Goal: Task Accomplishment & Management: Use online tool/utility

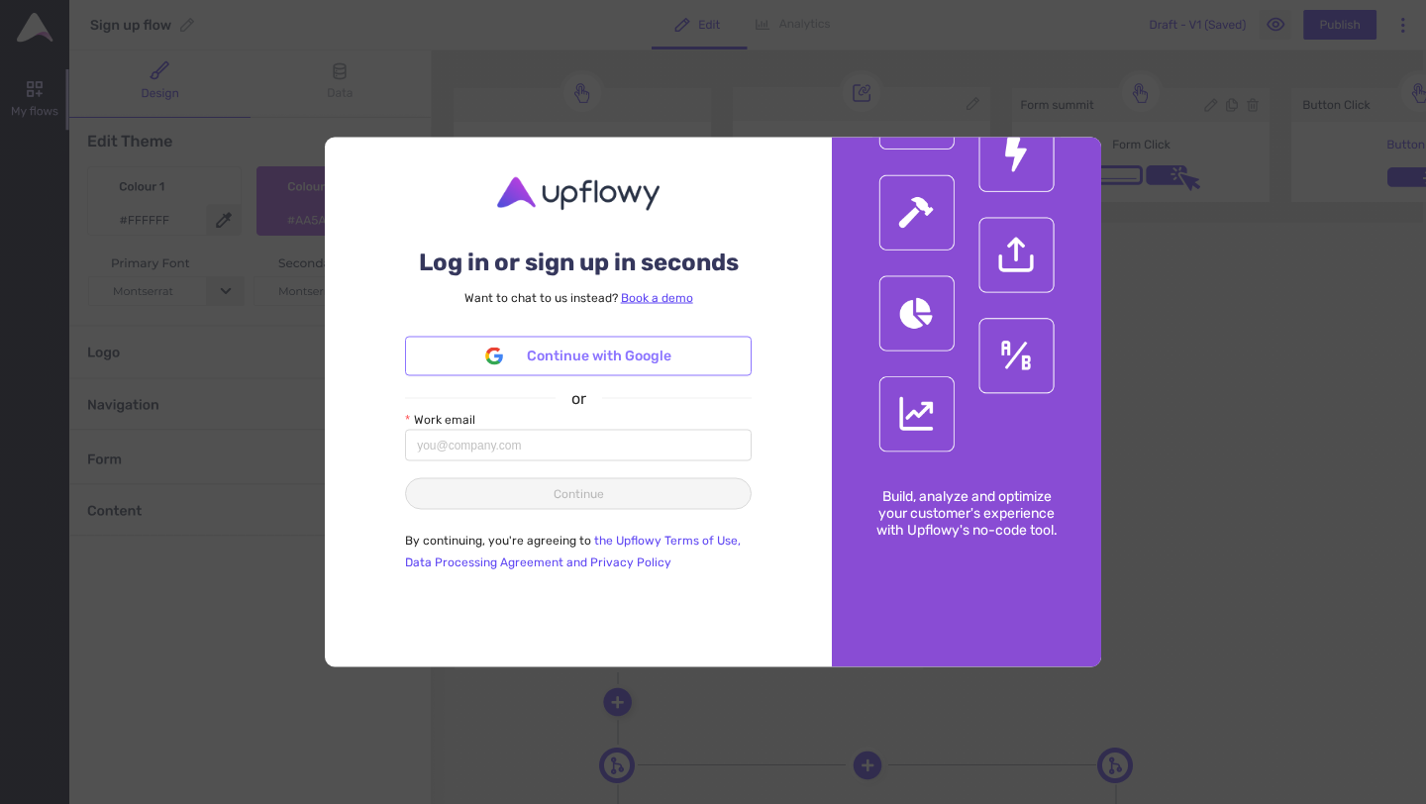
click at [578, 361] on span "Continue with Google" at bounding box center [599, 357] width 145 height 22
click at [647, 353] on span "Continue with Google" at bounding box center [599, 357] width 145 height 22
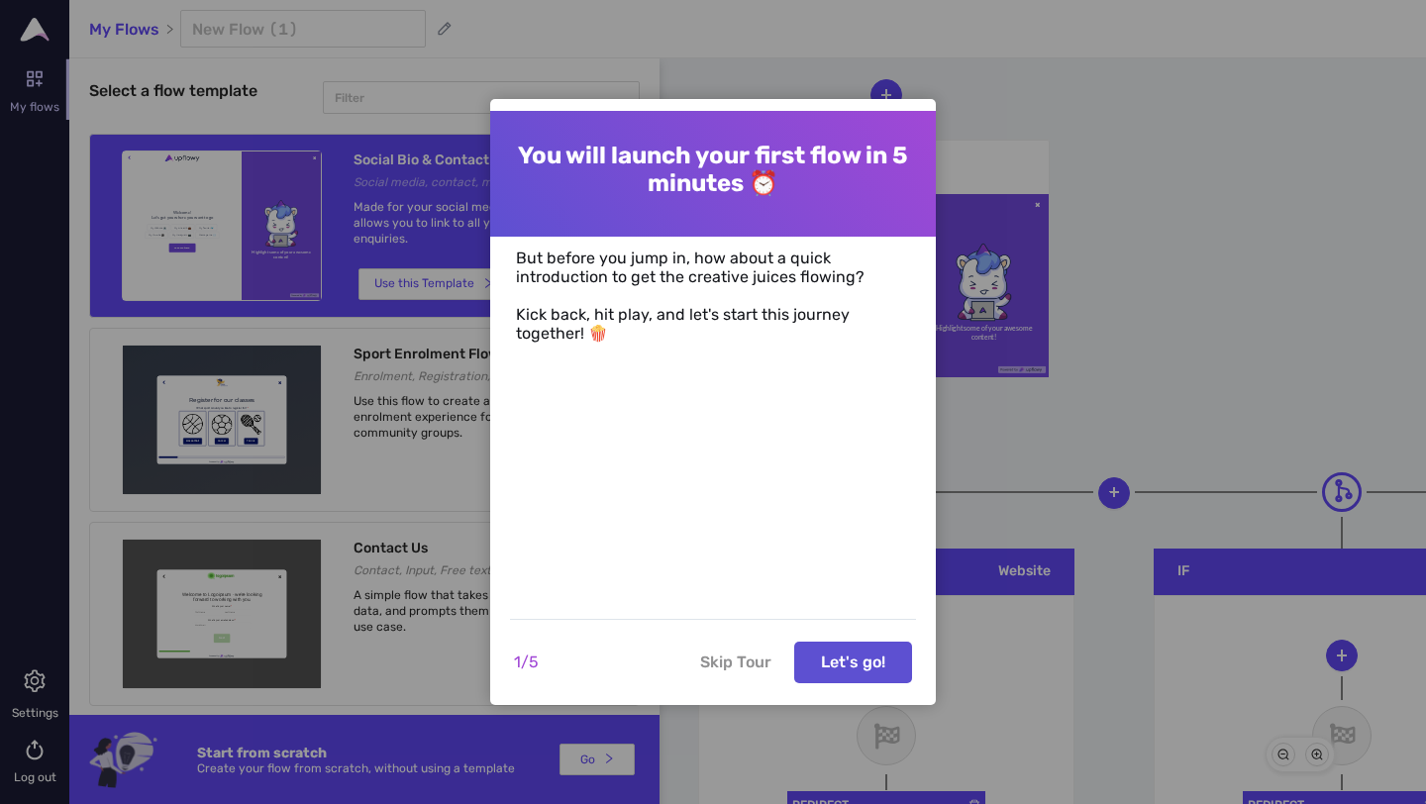
click at [744, 666] on button "Skip Tour" at bounding box center [735, 663] width 95 height 42
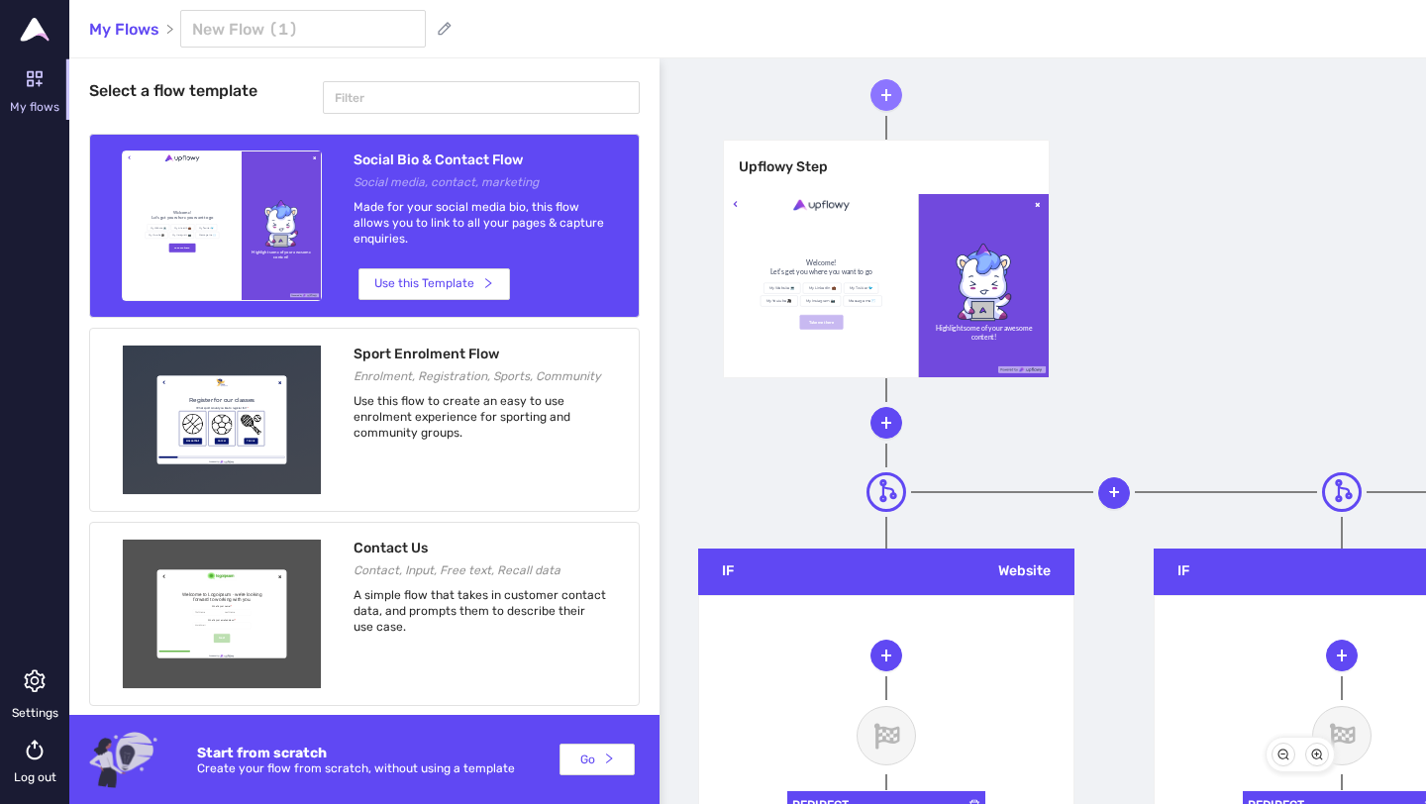
click at [880, 92] on icon "plus" at bounding box center [886, 95] width 14 height 14
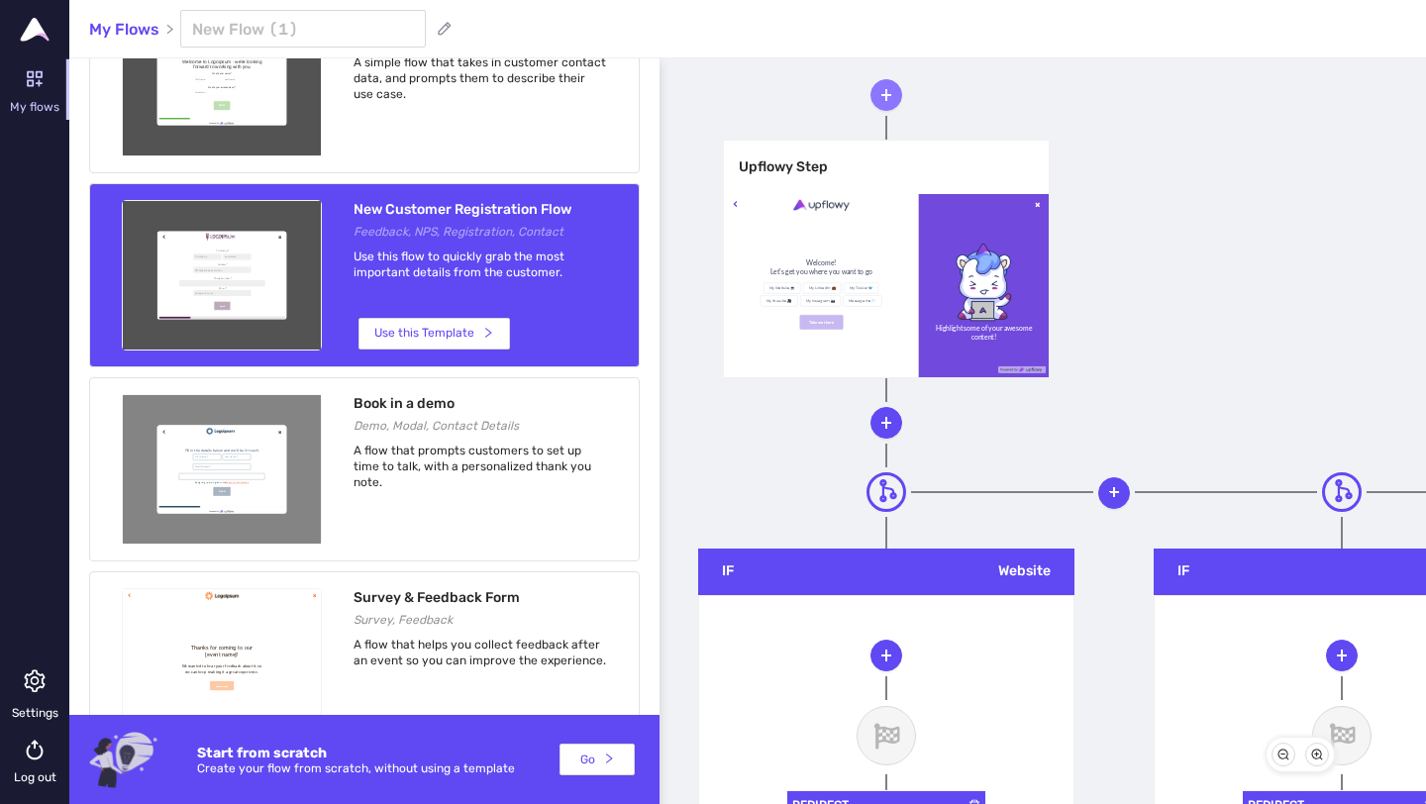
scroll to position [786, 0]
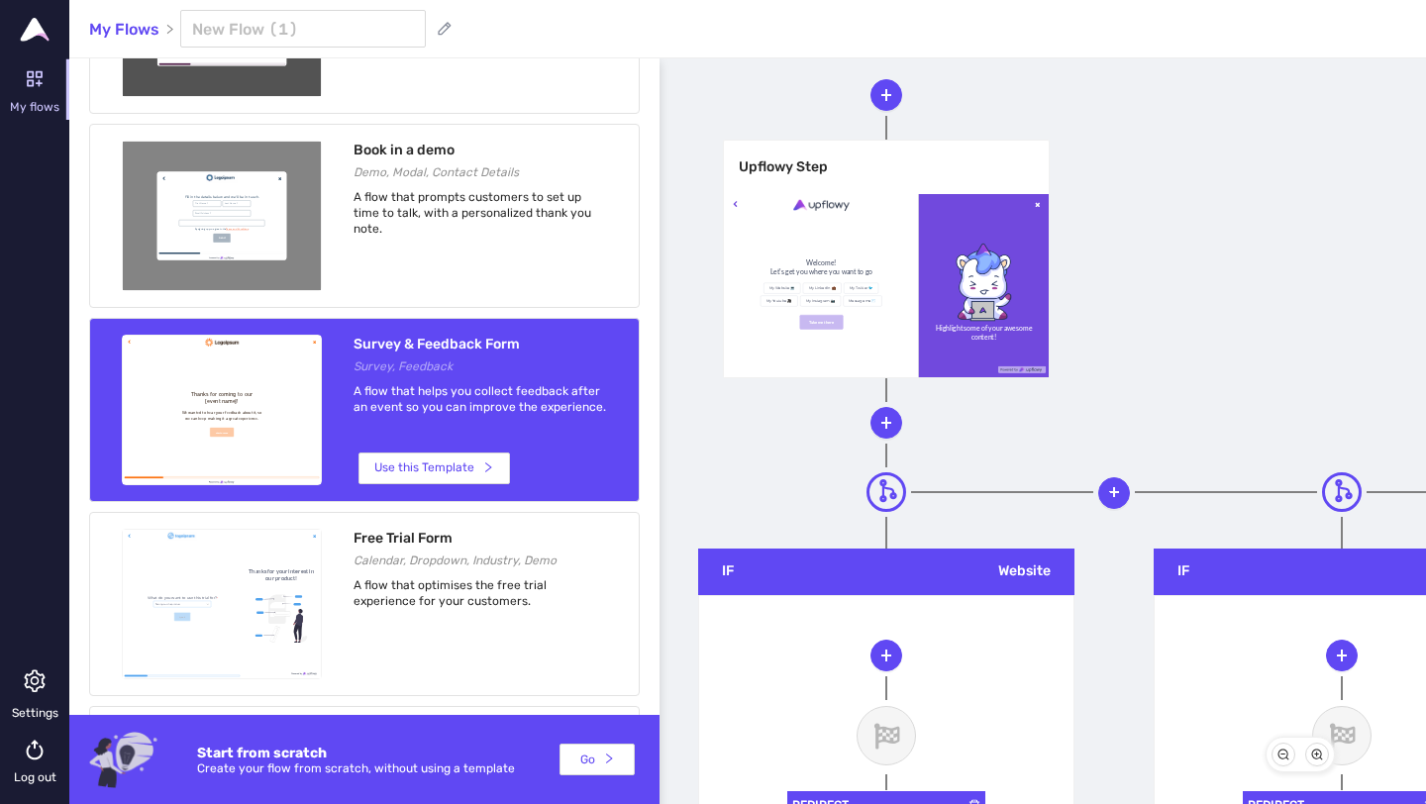
click at [270, 421] on div at bounding box center [222, 410] width 198 height 149
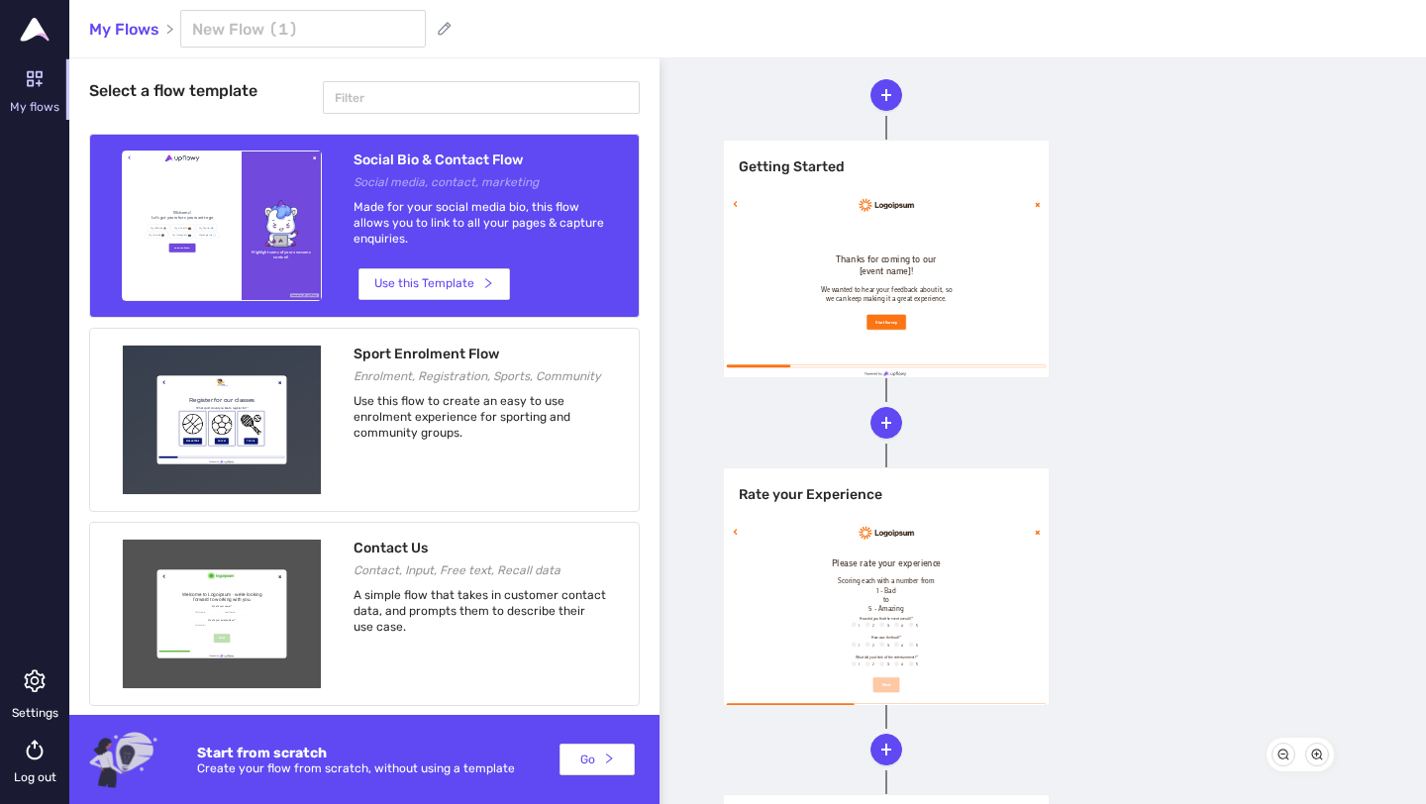
click at [284, 194] on div at bounding box center [222, 226] width 198 height 149
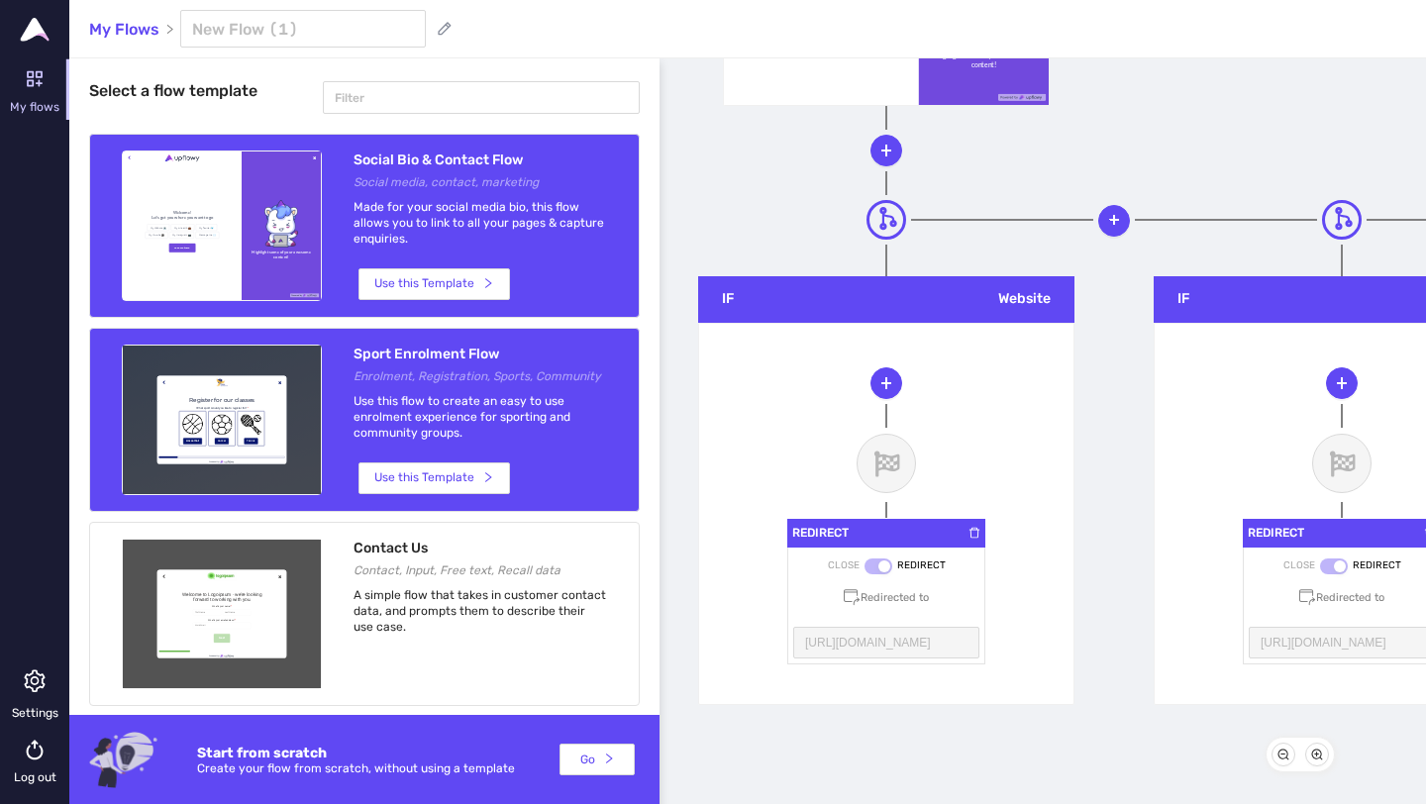
click at [331, 362] on div "Sport Enrolment Flow Enrolment, Registration, Sports, Community Use this flow t…" at bounding box center [364, 420] width 551 height 184
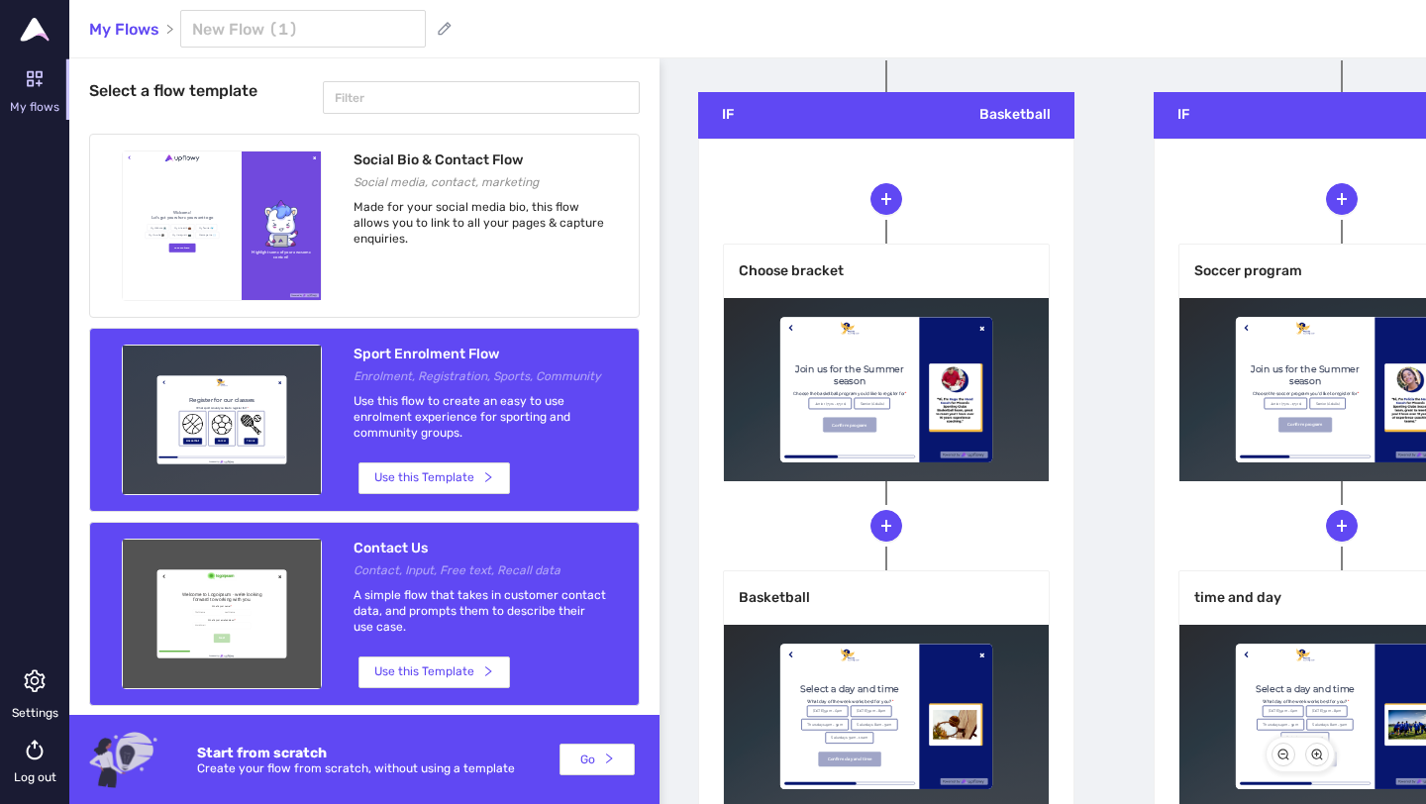
click at [261, 589] on div at bounding box center [222, 614] width 198 height 149
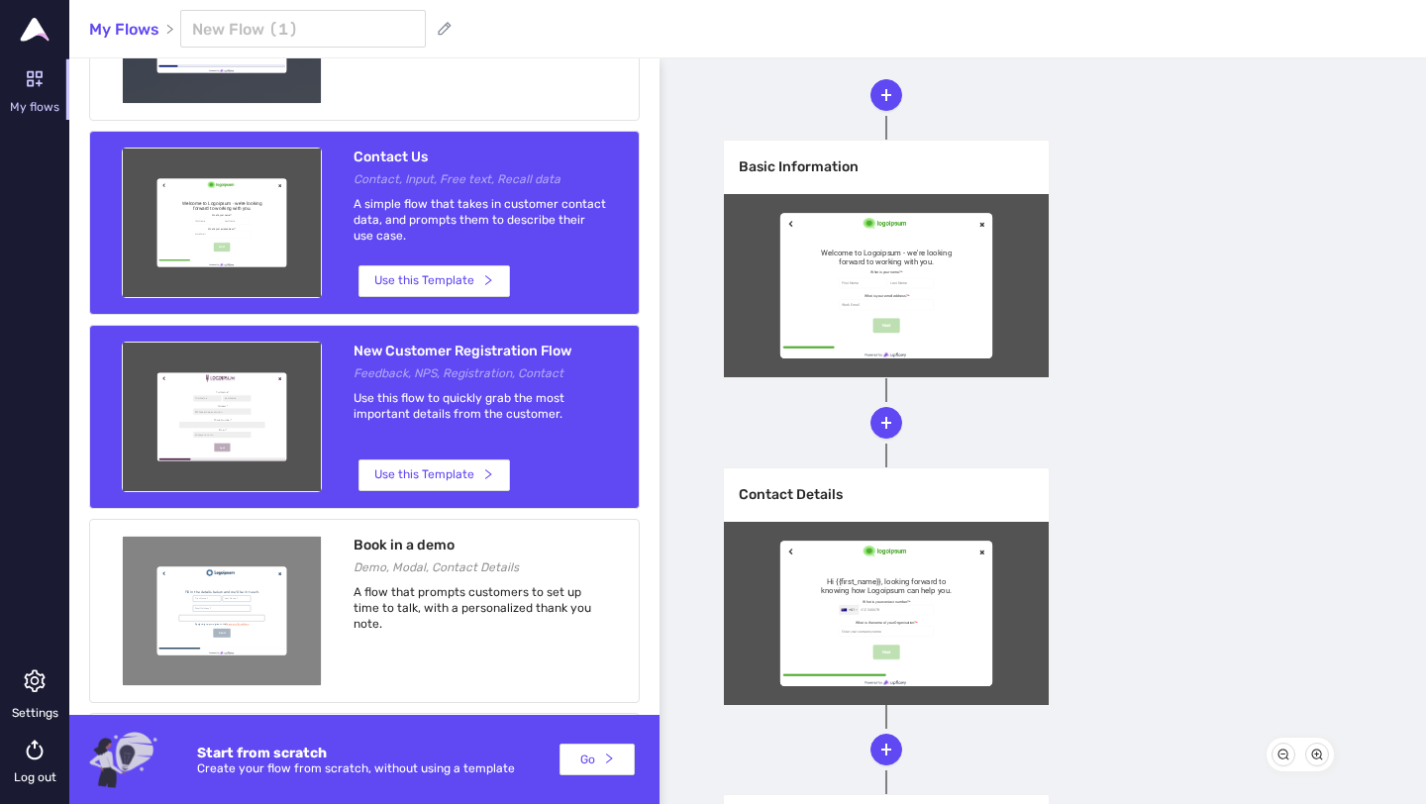
click at [327, 458] on div "New Customer Registration Flow Feedback, NPS, Registration, Contact Use this fl…" at bounding box center [364, 417] width 551 height 184
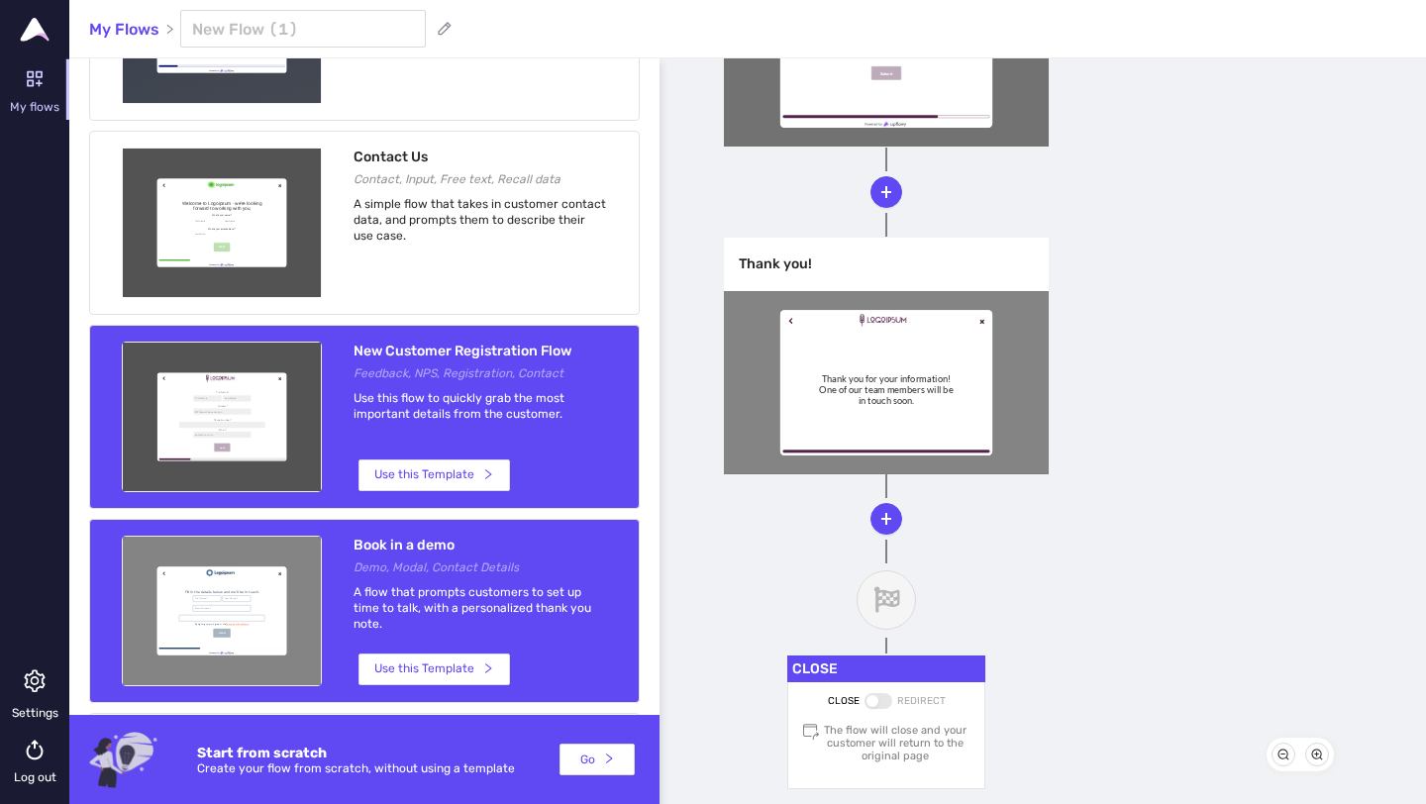
click at [229, 619] on div at bounding box center [222, 611] width 198 height 149
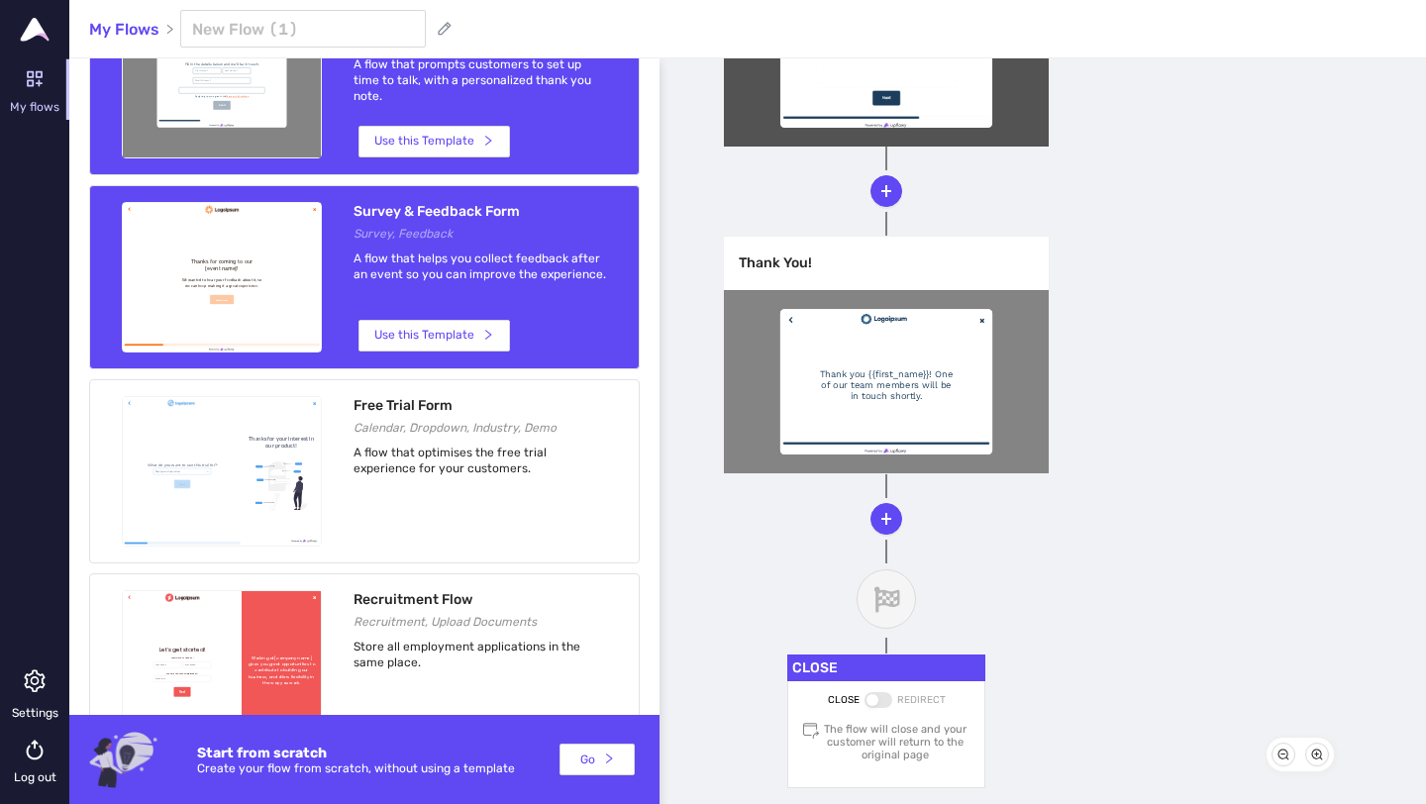
click at [290, 252] on div at bounding box center [222, 277] width 198 height 149
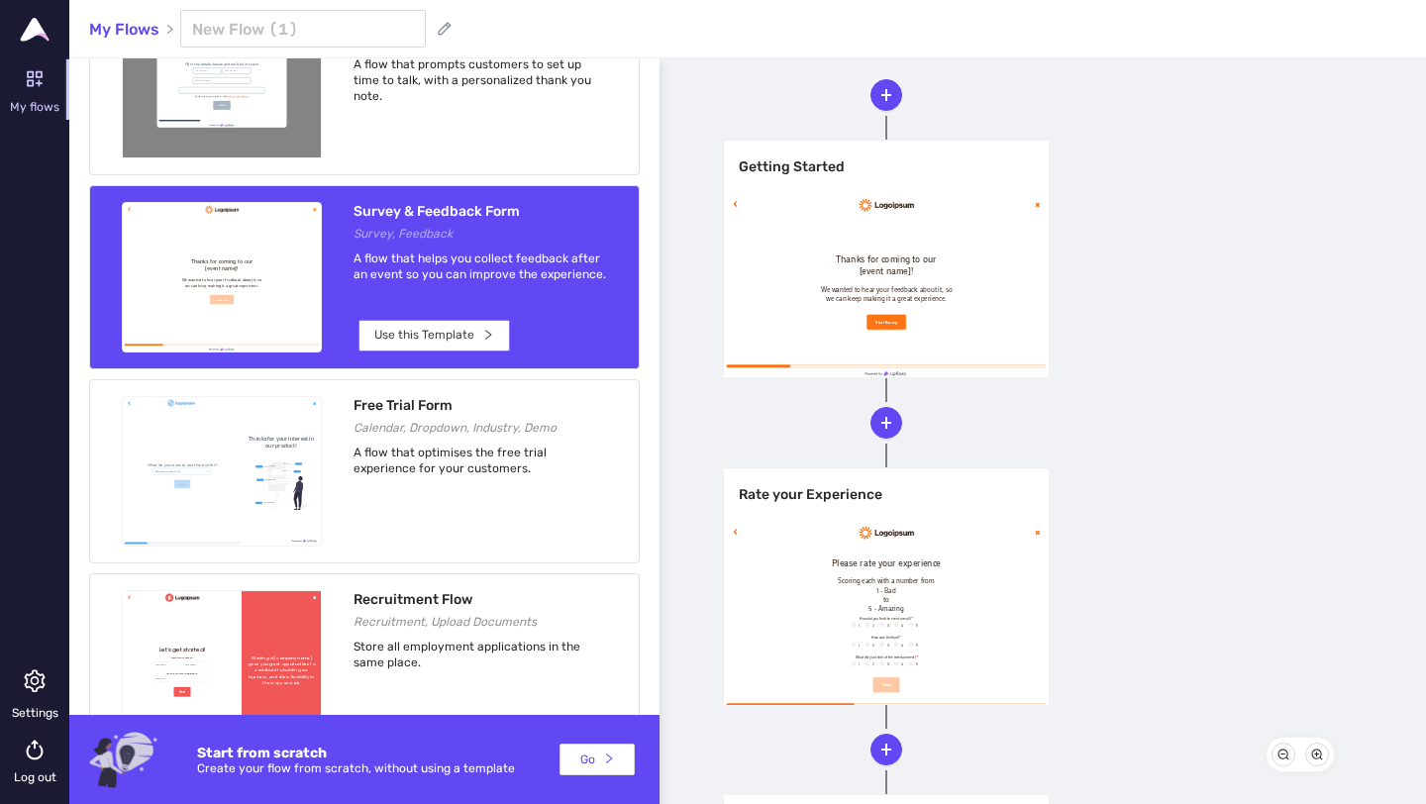
click at [427, 335] on span "Use this Template" at bounding box center [424, 335] width 100 height 19
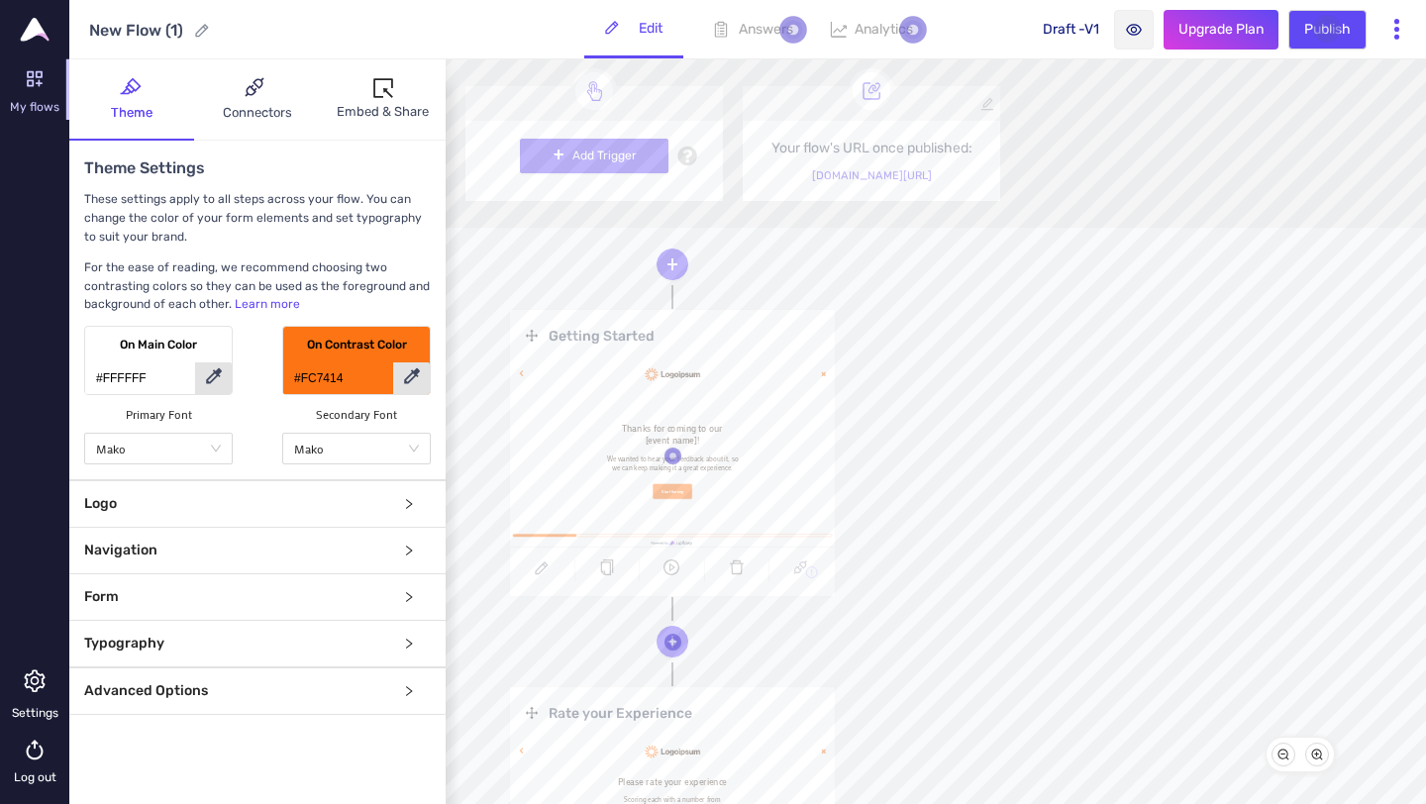
click at [1049, 155] on div "Add Trigger Your flow's URL once published: klmrj.upflowy.co/7f5-new-flow-(1)" at bounding box center [1159, 143] width 1426 height 168
click at [688, 108] on div at bounding box center [593, 103] width 257 height 35
click at [590, 87] on icon at bounding box center [594, 91] width 15 height 20
click at [734, 569] on icon "delete" at bounding box center [737, 567] width 16 height 16
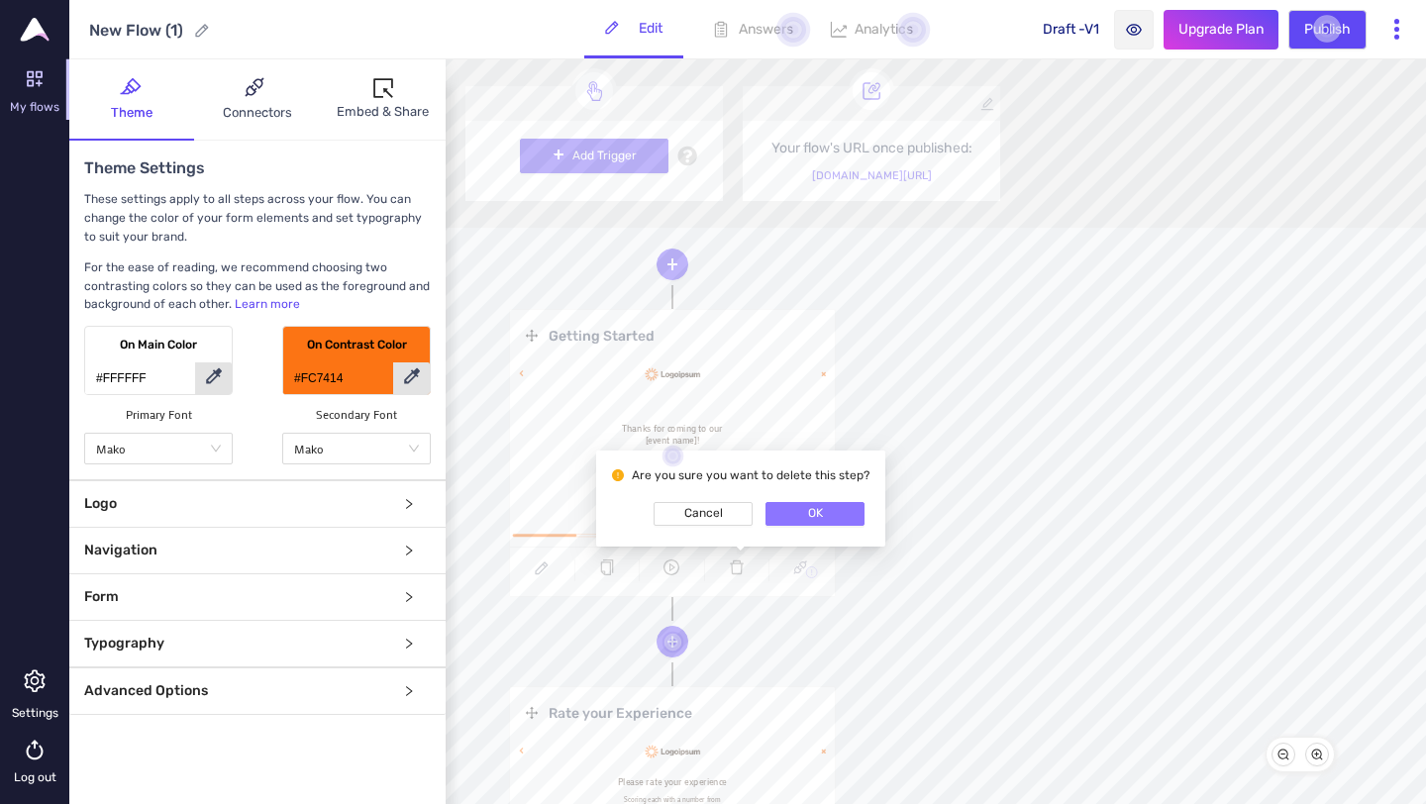
click at [808, 516] on span "OK" at bounding box center [815, 513] width 15 height 19
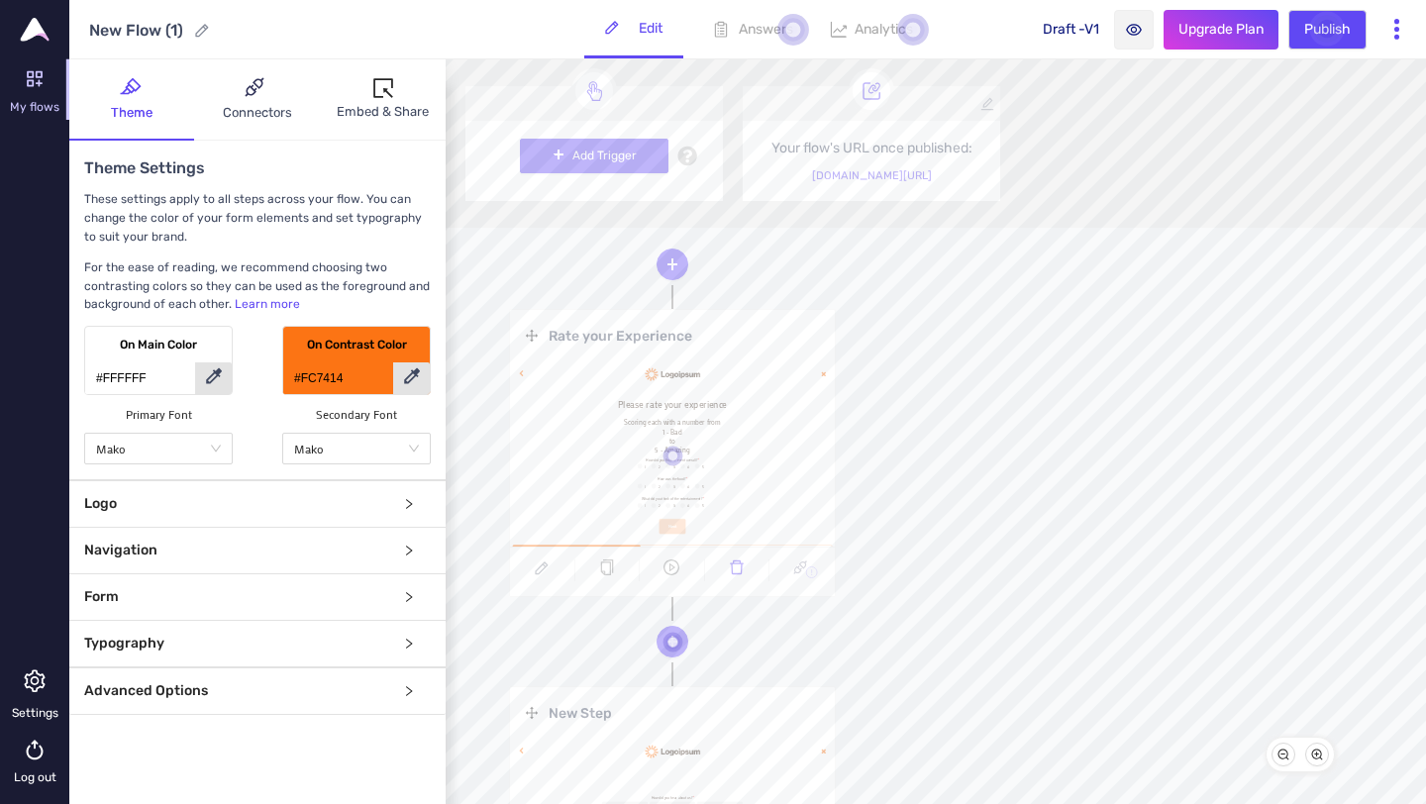
click at [738, 568] on icon "delete" at bounding box center [737, 567] width 16 height 16
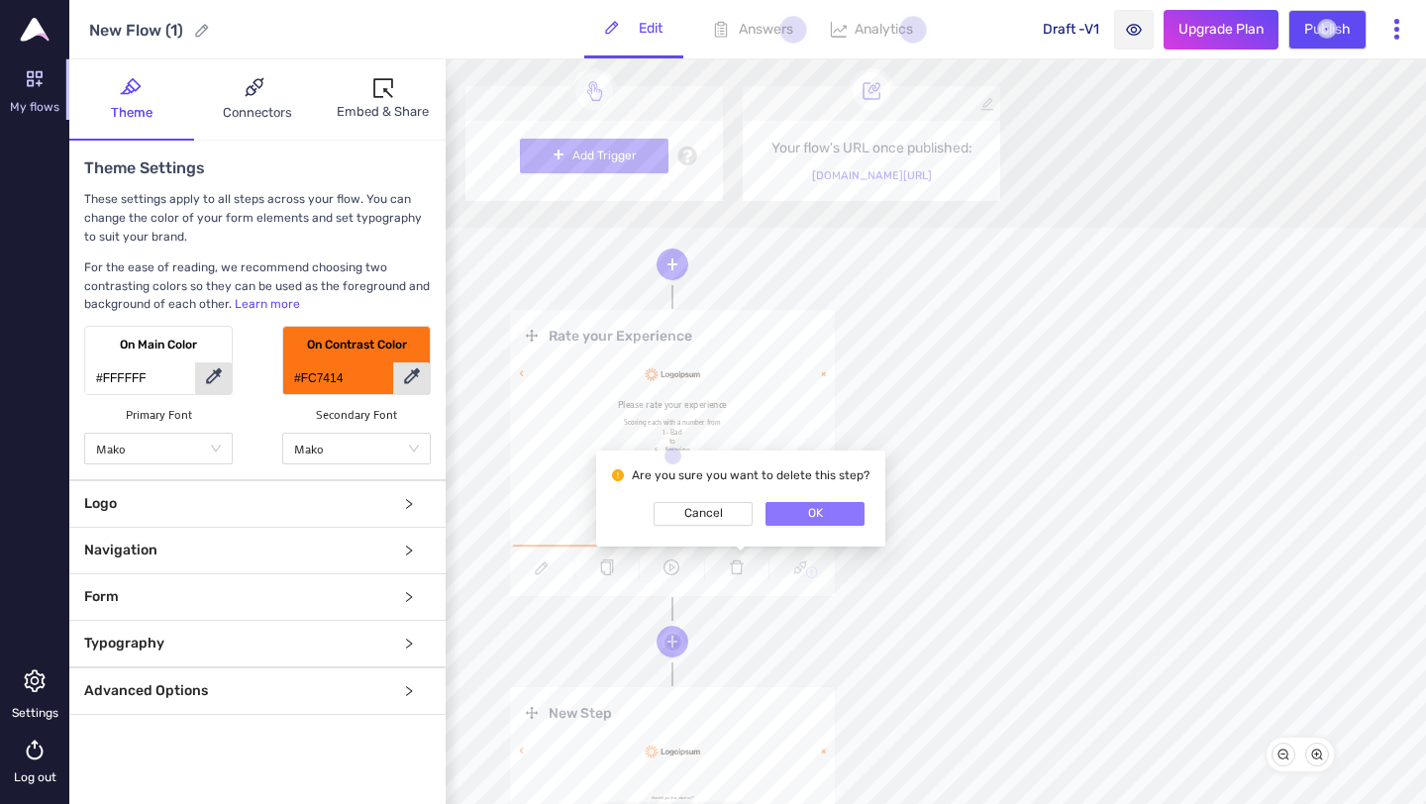
click at [818, 507] on button "OK" at bounding box center [814, 514] width 99 height 24
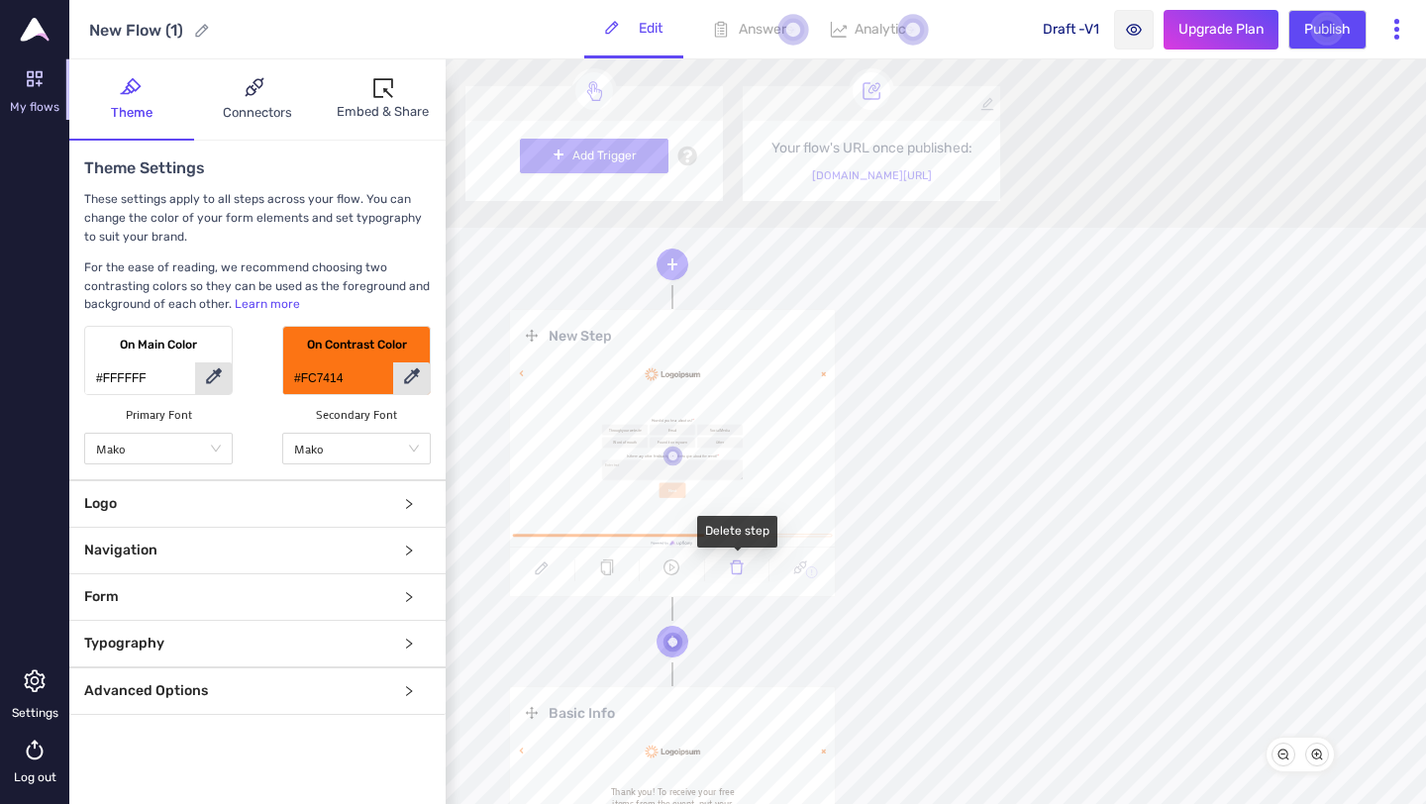
click at [743, 566] on icon "delete" at bounding box center [737, 567] width 16 height 16
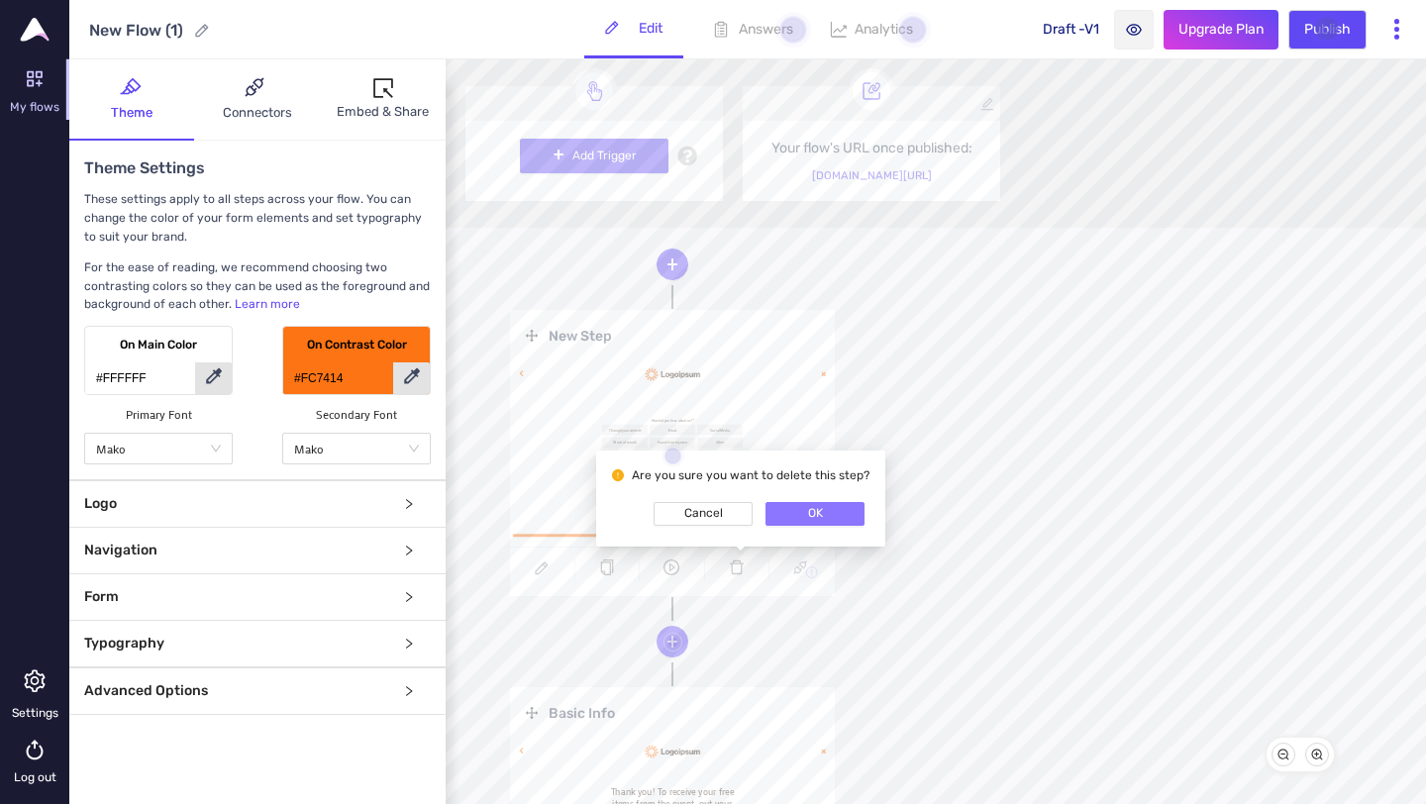
click at [808, 519] on span "OK" at bounding box center [815, 513] width 15 height 19
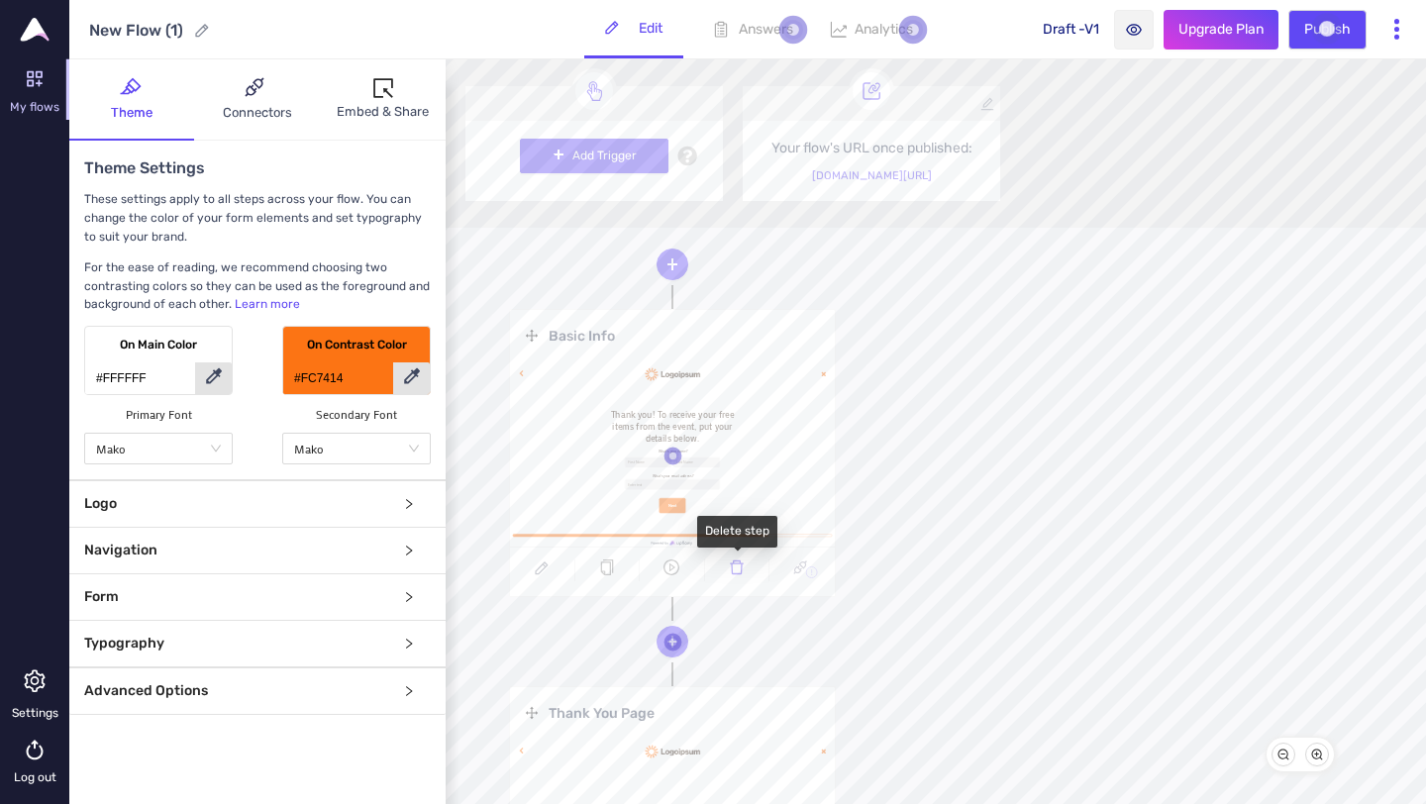
click at [744, 567] on icon "delete" at bounding box center [737, 567] width 16 height 16
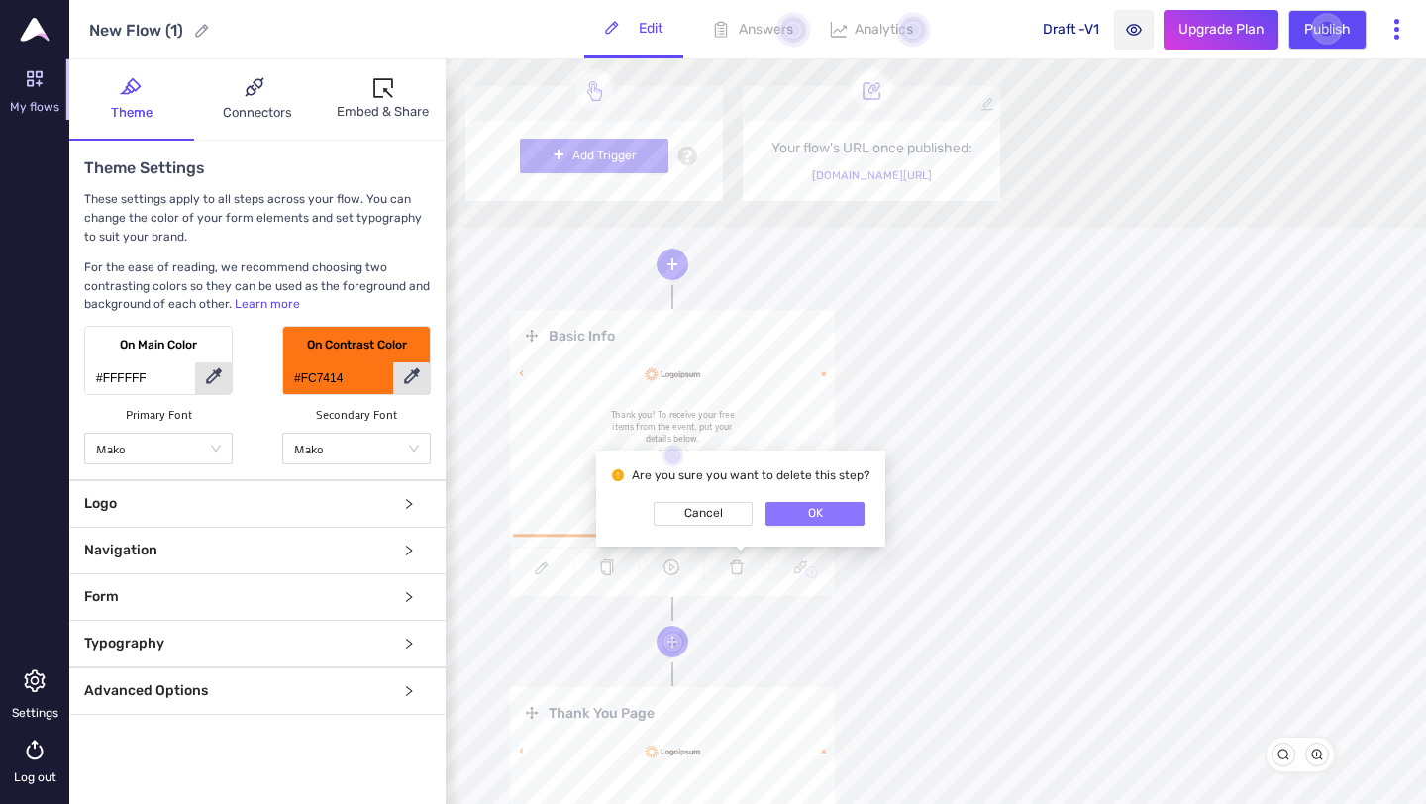
click at [816, 512] on button "OK" at bounding box center [814, 514] width 99 height 24
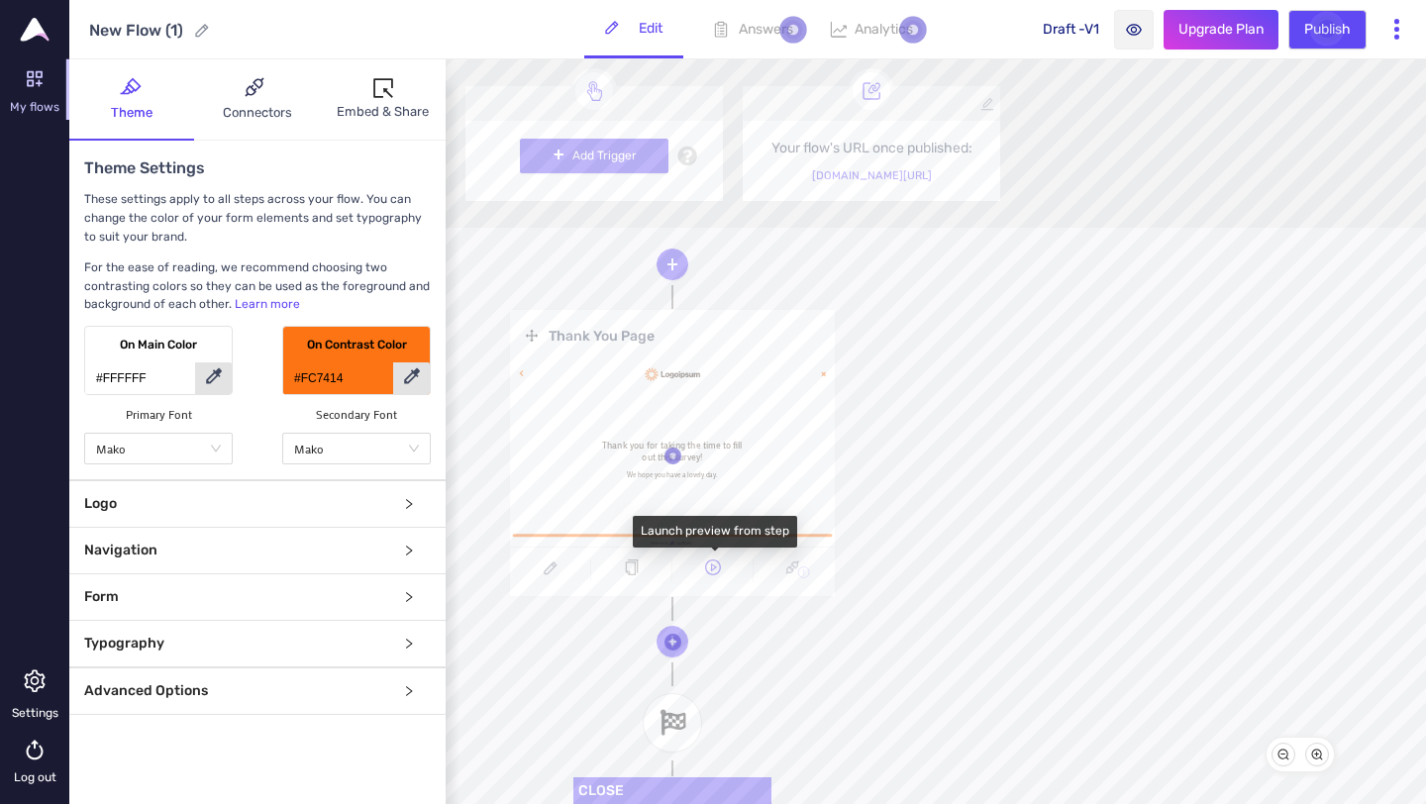
click at [731, 567] on span "play-circle" at bounding box center [712, 570] width 80 height 22
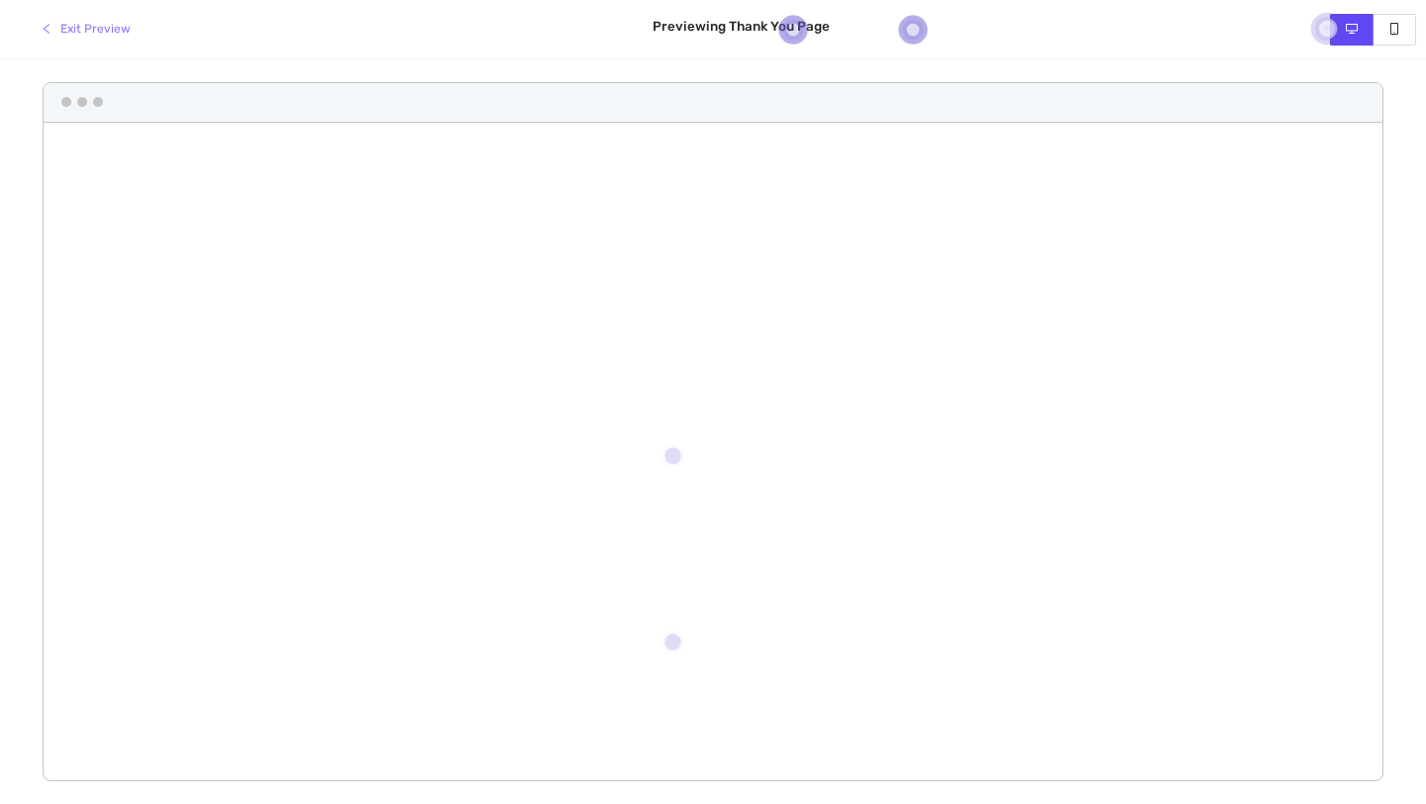
click at [57, 17] on button "Exit Preview" at bounding box center [86, 30] width 122 height 32
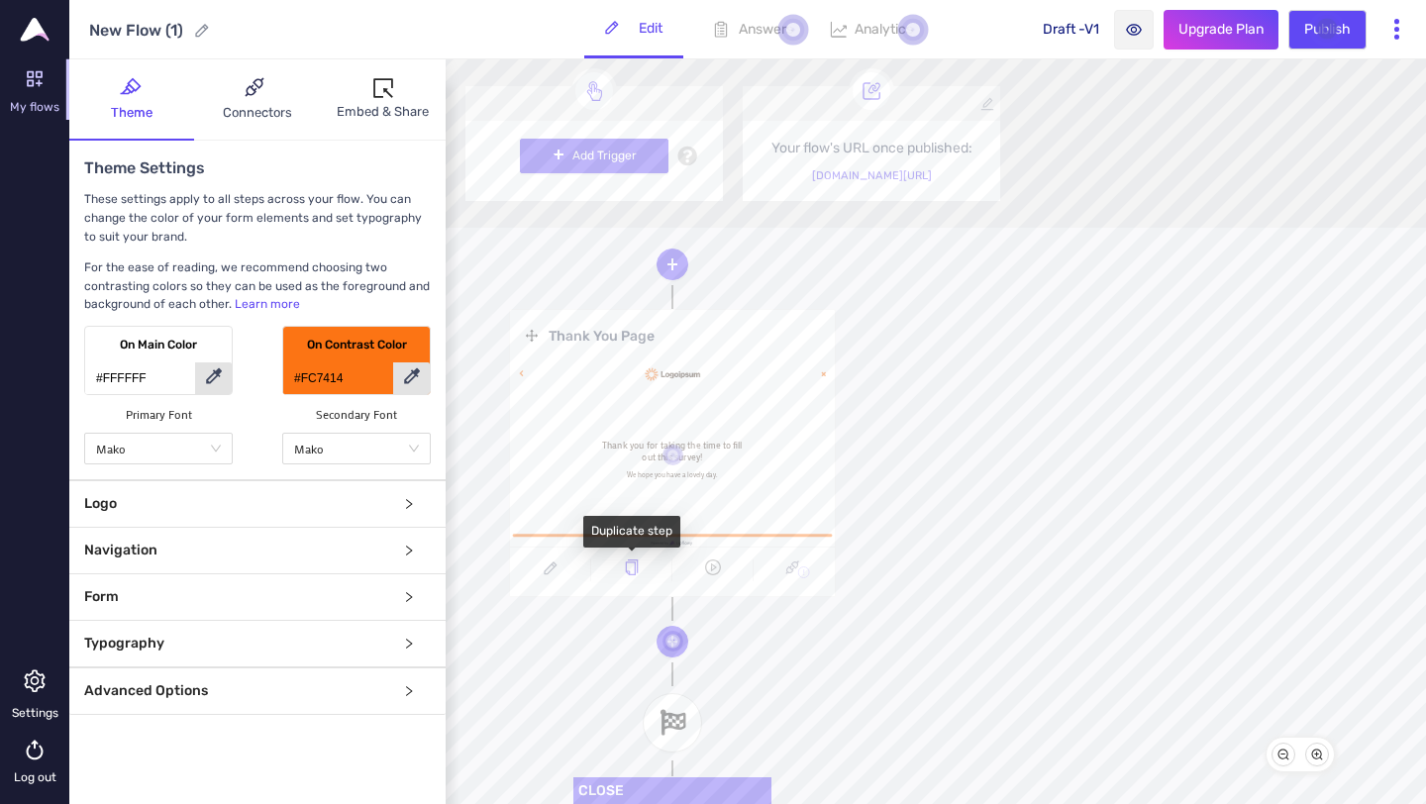
scroll to position [125, 0]
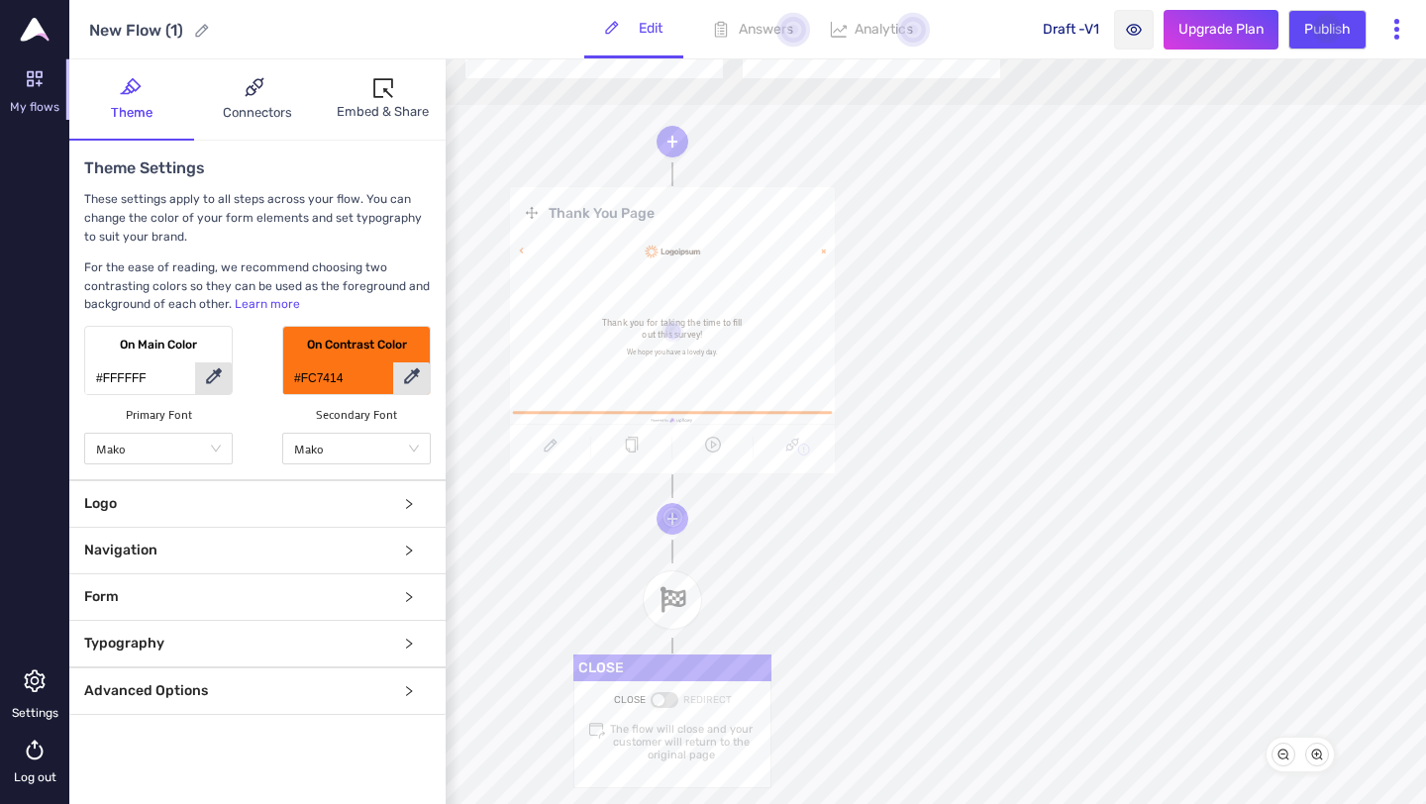
click at [669, 694] on button "button" at bounding box center [665, 700] width 28 height 16
click at [660, 694] on button "button" at bounding box center [665, 698] width 28 height 16
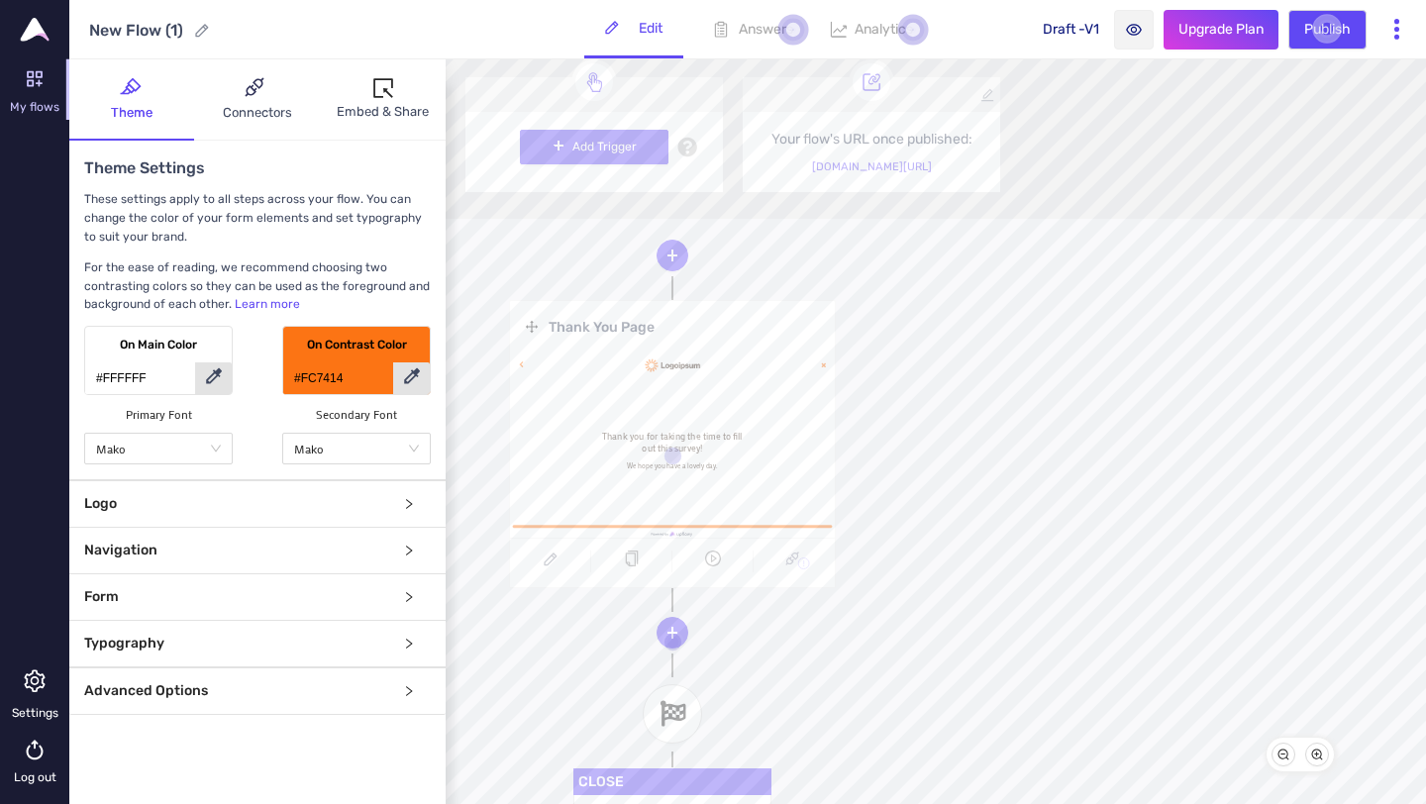
scroll to position [0, 0]
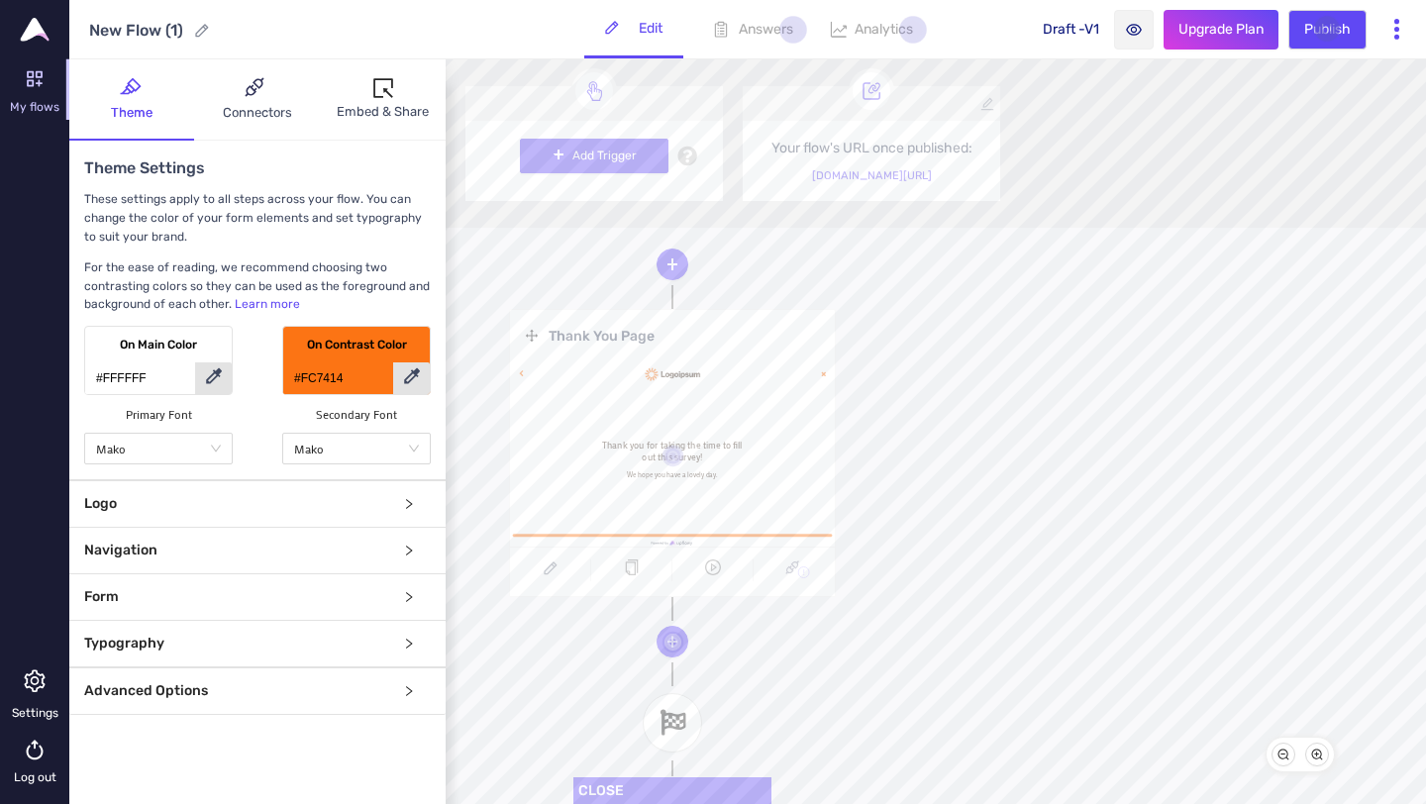
click at [667, 403] on link at bounding box center [672, 454] width 325 height 183
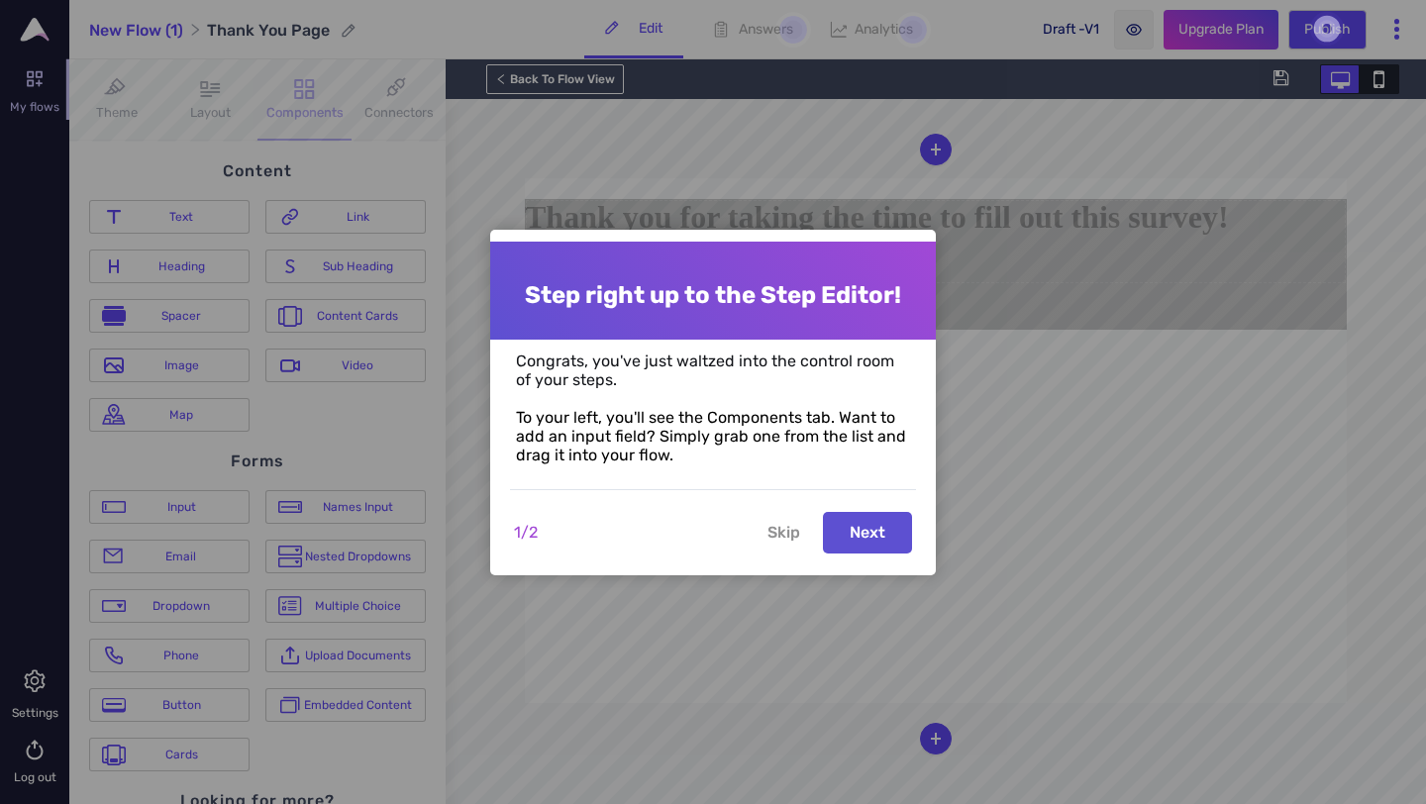
click at [792, 532] on button "Skip" at bounding box center [784, 533] width 56 height 42
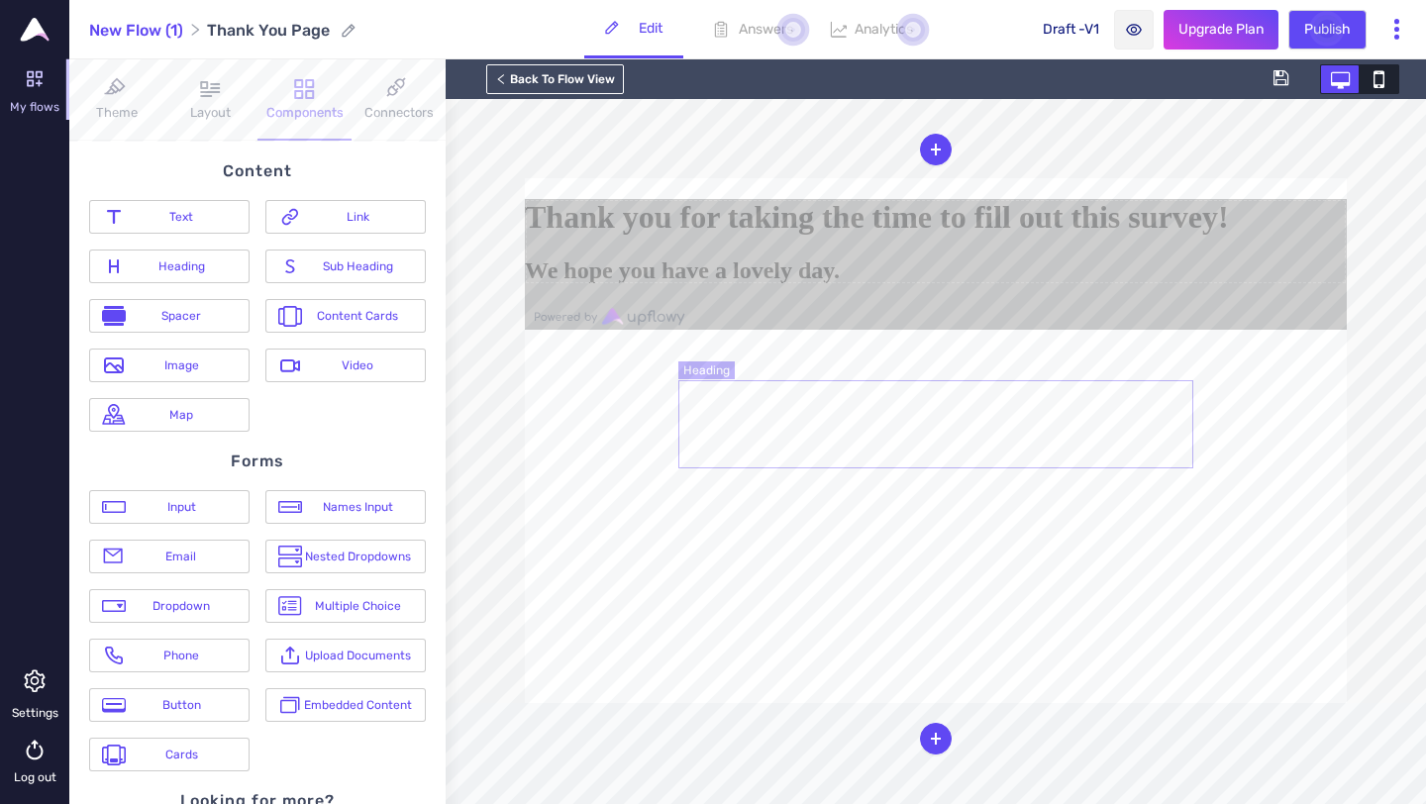
click at [1027, 236] on h1 "Thank you for taking the time to fill out this survey!" at bounding box center [936, 217] width 822 height 37
click at [1051, 199] on div at bounding box center [936, 199] width 822 height 0
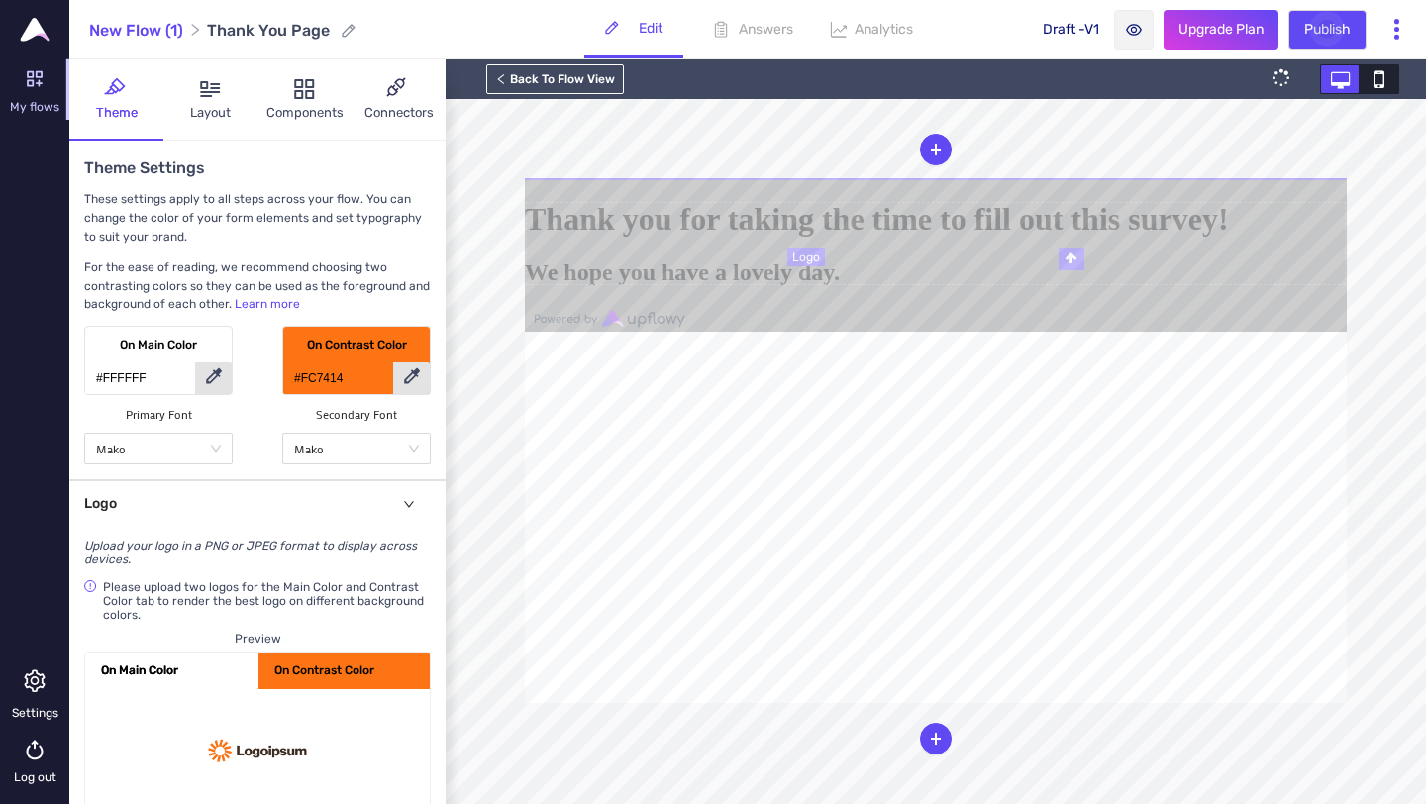
click at [1051, 180] on div at bounding box center [936, 179] width 822 height 2
click at [1039, 285] on form "Thank you for taking the time to fill out this survey! We hope you have a lovel…" at bounding box center [936, 243] width 822 height 84
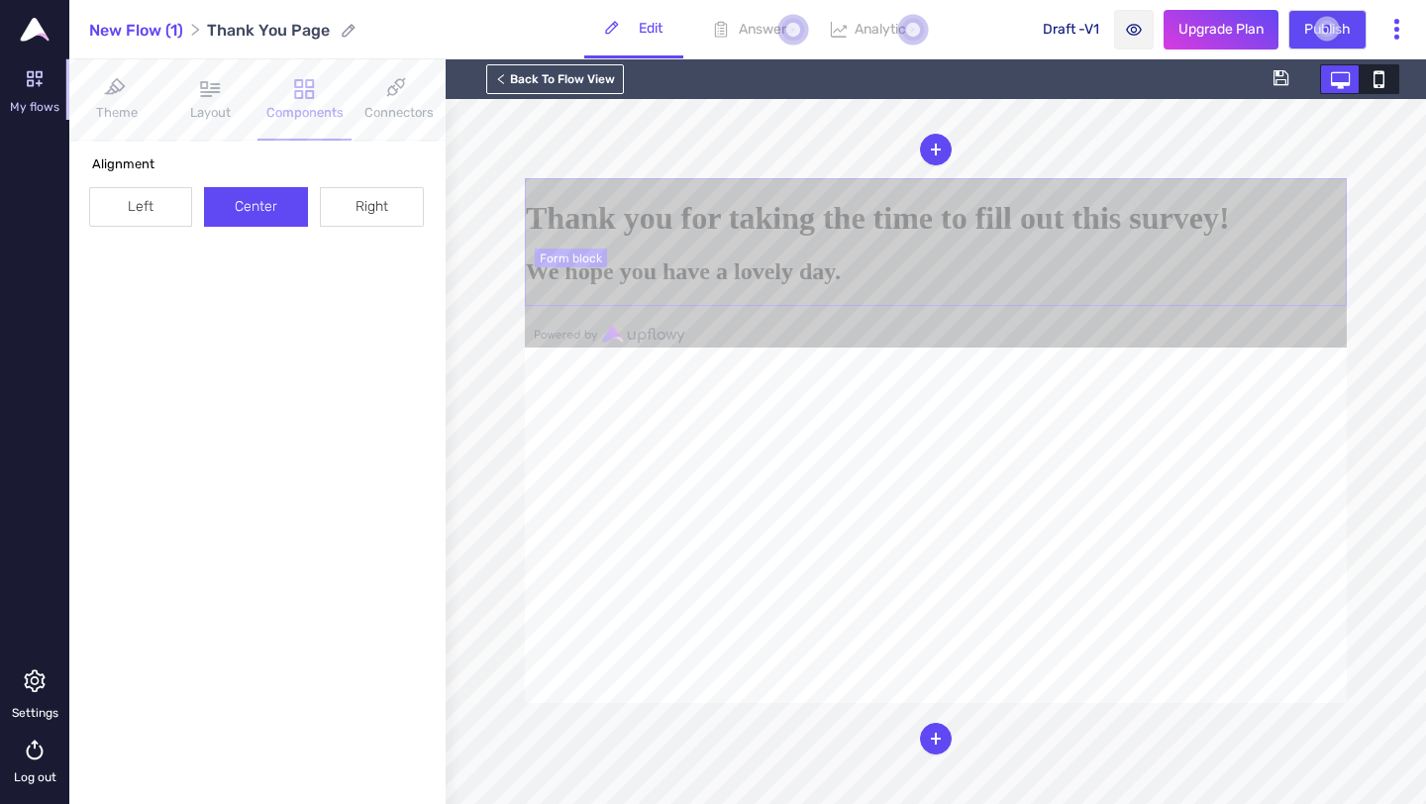
click at [1037, 306] on form "Thank you for taking the time to fill out this survey! We hope you have a lovel…" at bounding box center [936, 242] width 822 height 128
click at [1041, 237] on h1 "Thank you for taking the time to fill out this survey!" at bounding box center [936, 218] width 820 height 37
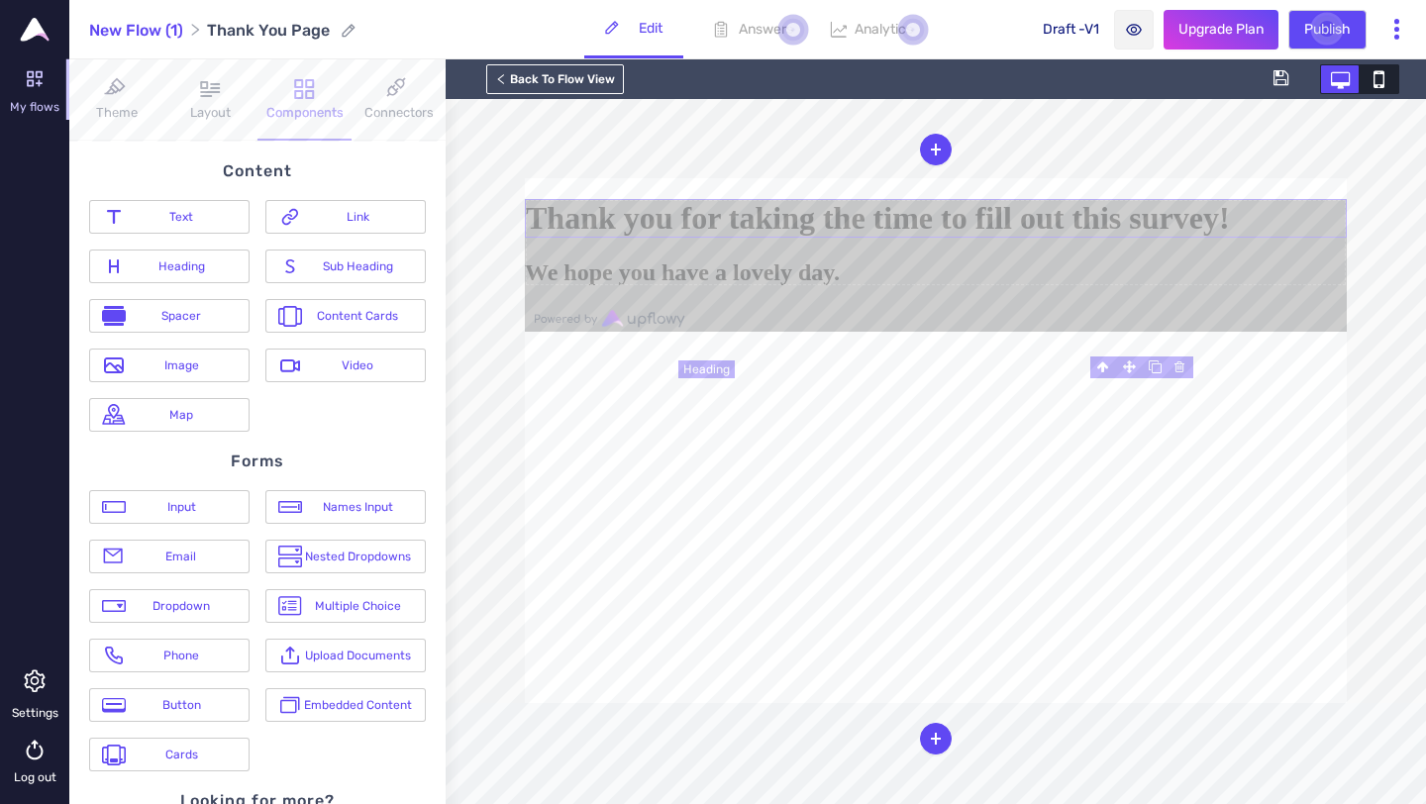
click at [1041, 238] on h1 "Thank you for taking the time to fill out this survey!" at bounding box center [936, 218] width 822 height 39
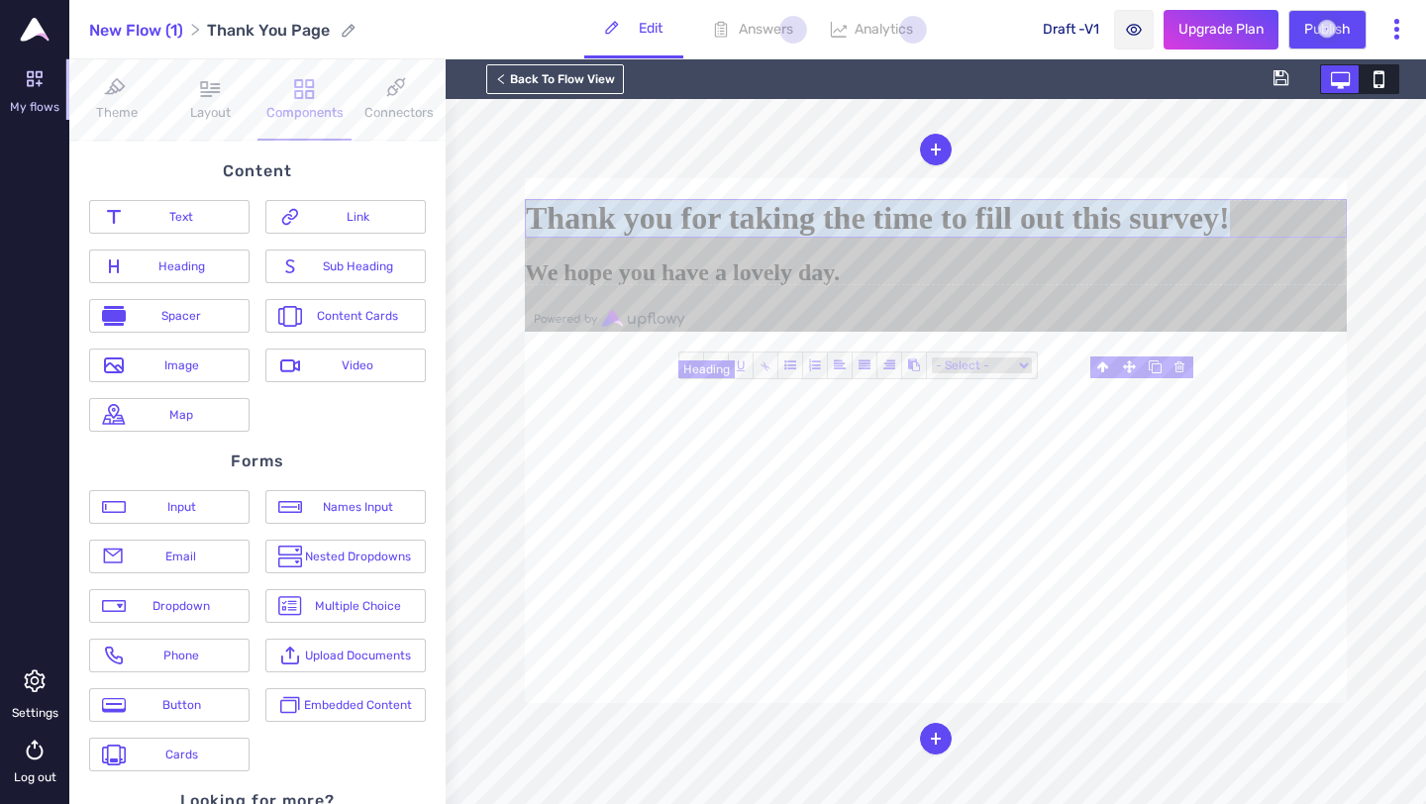
click at [1041, 238] on h1 "Thank you for taking the time to fill out this survey!" at bounding box center [936, 218] width 822 height 39
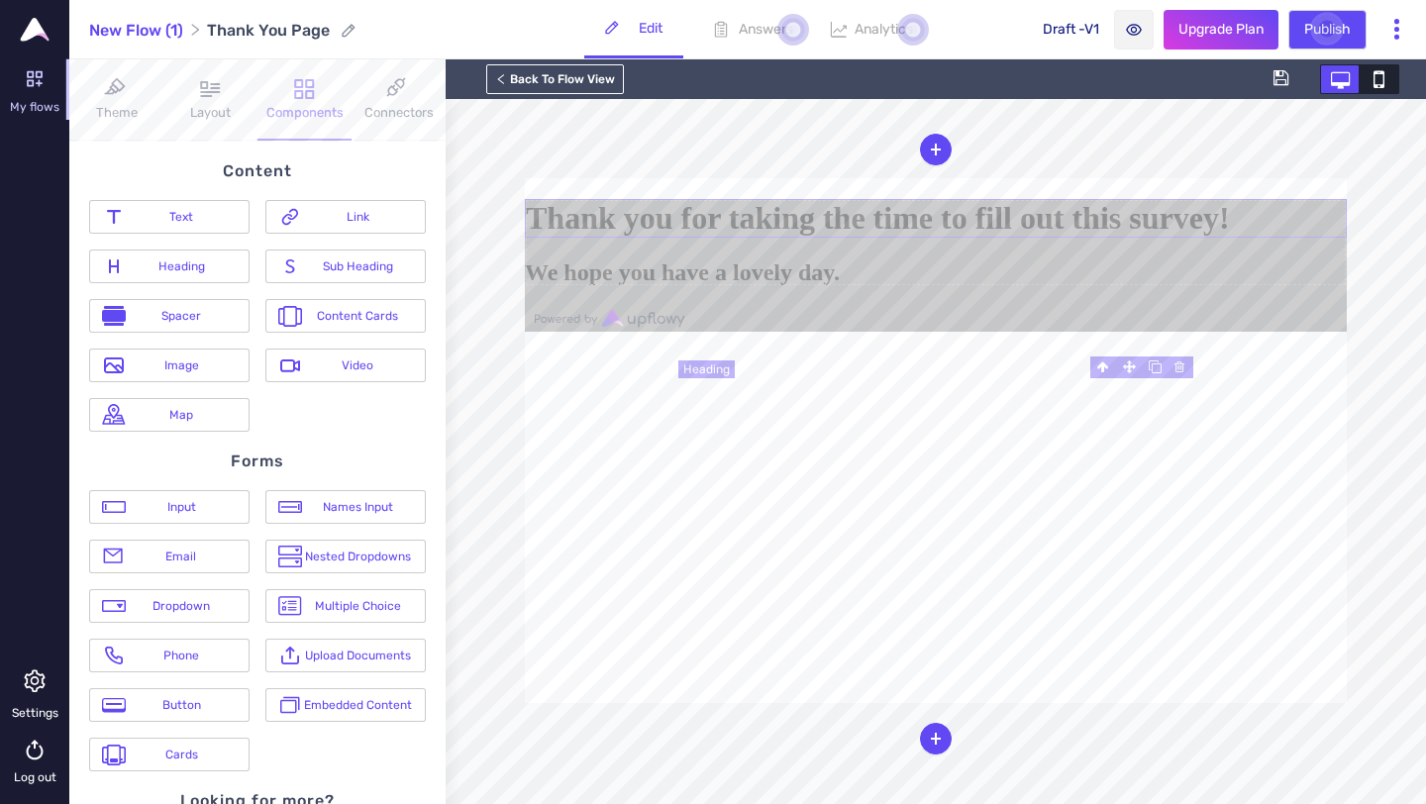
click at [1002, 285] on form "Thank you for taking the time to fill out this survey! We hope you have a lovel…" at bounding box center [936, 242] width 822 height 86
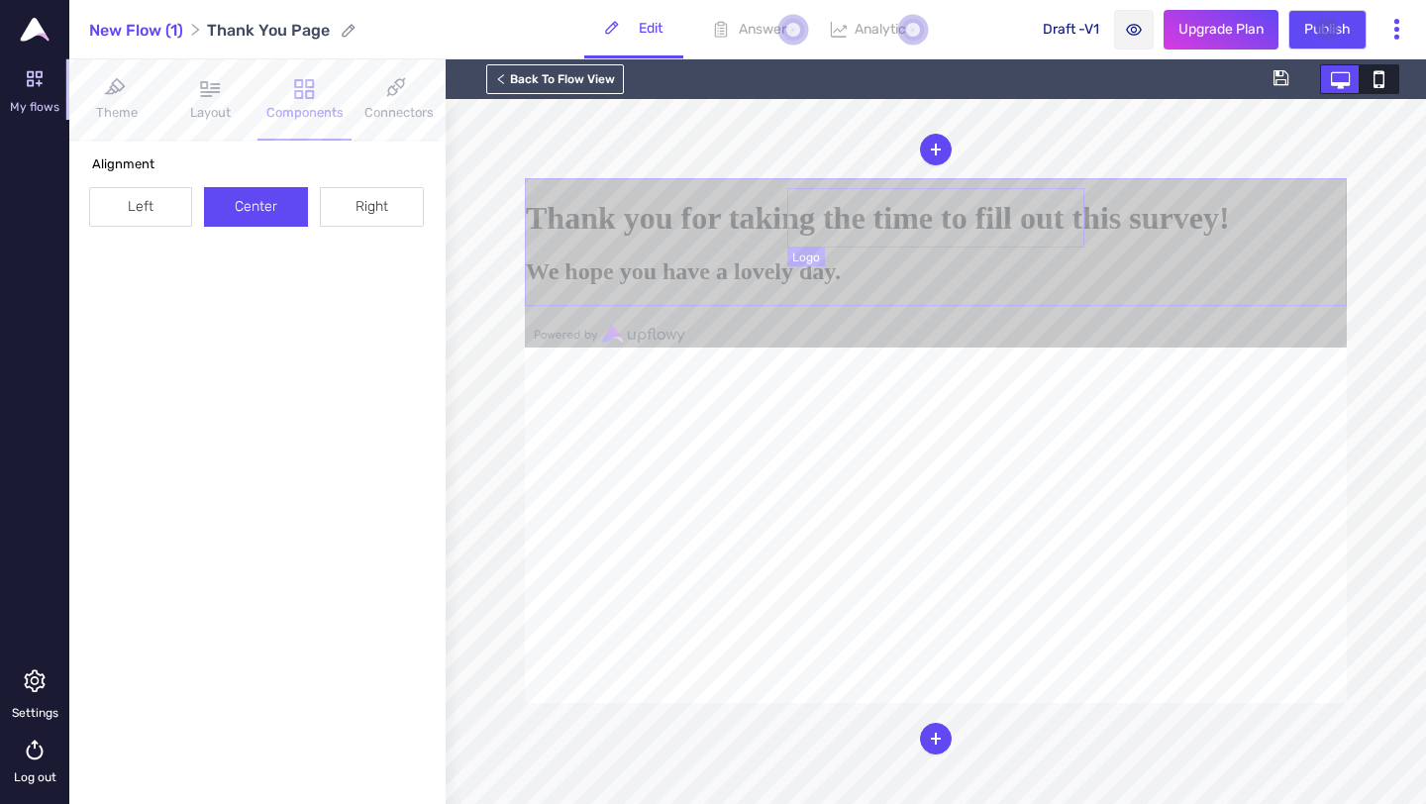
click at [976, 178] on div at bounding box center [936, 178] width 822 height 0
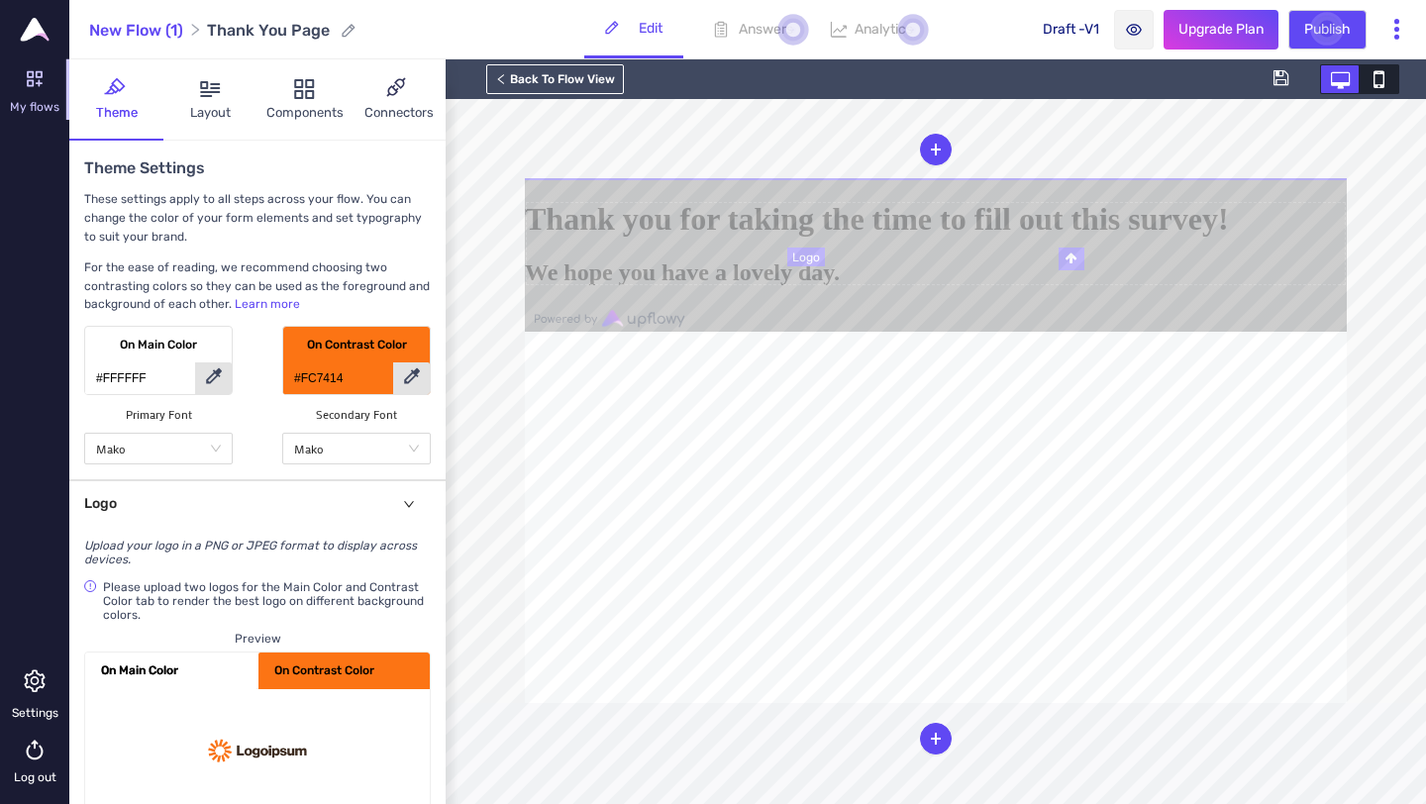
click at [955, 180] on div at bounding box center [936, 179] width 822 height 2
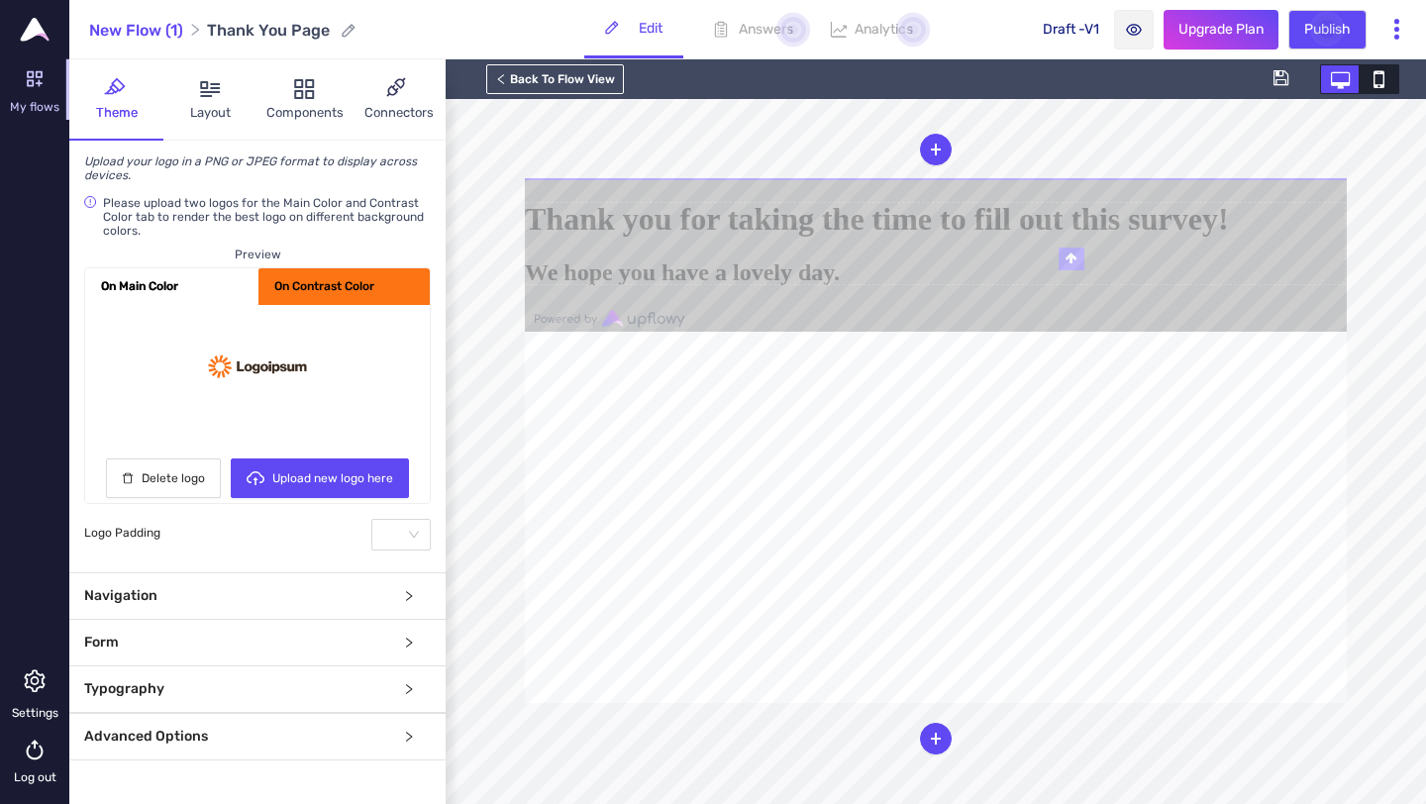
scroll to position [440, 0]
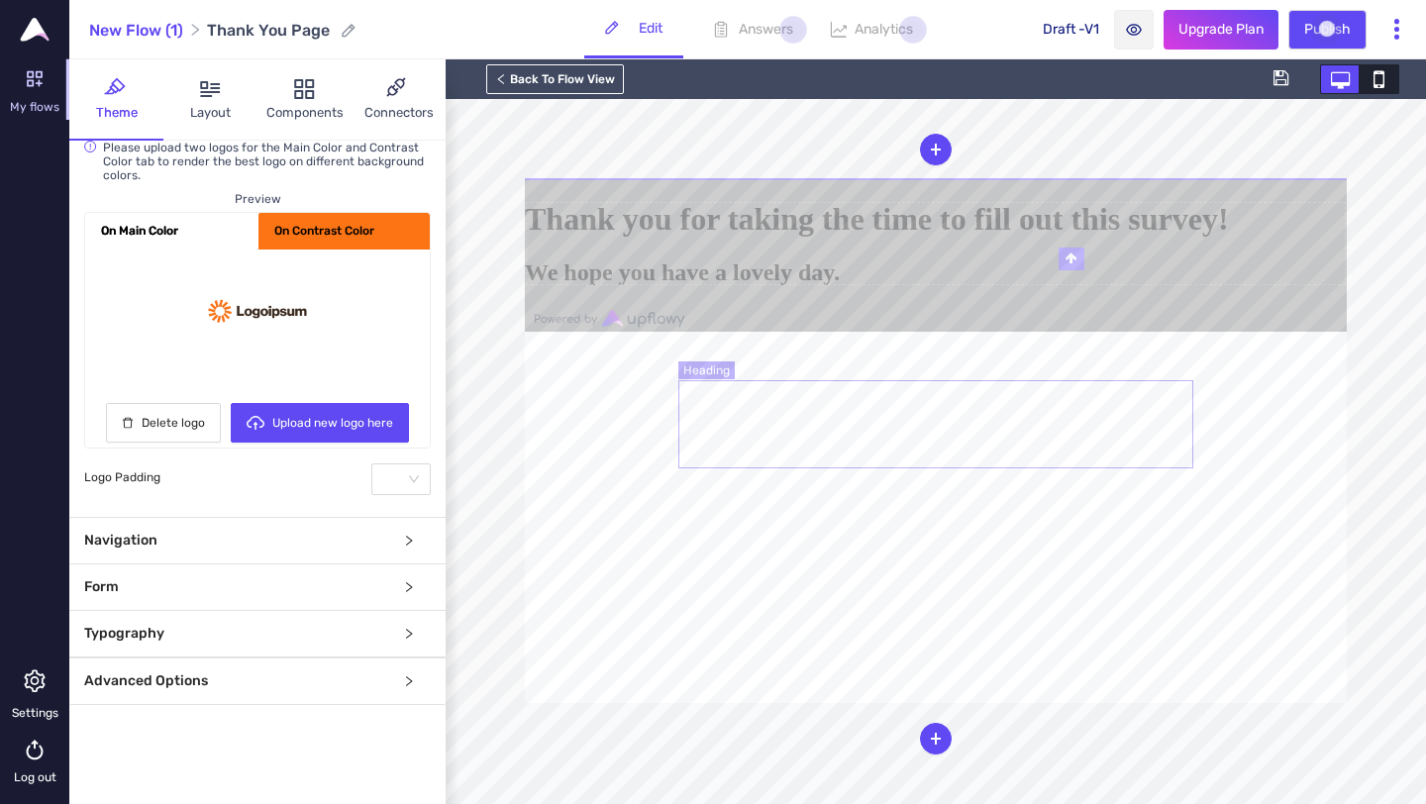
click at [823, 238] on h1 "Thank you for taking the time to fill out this survey!" at bounding box center [936, 219] width 822 height 37
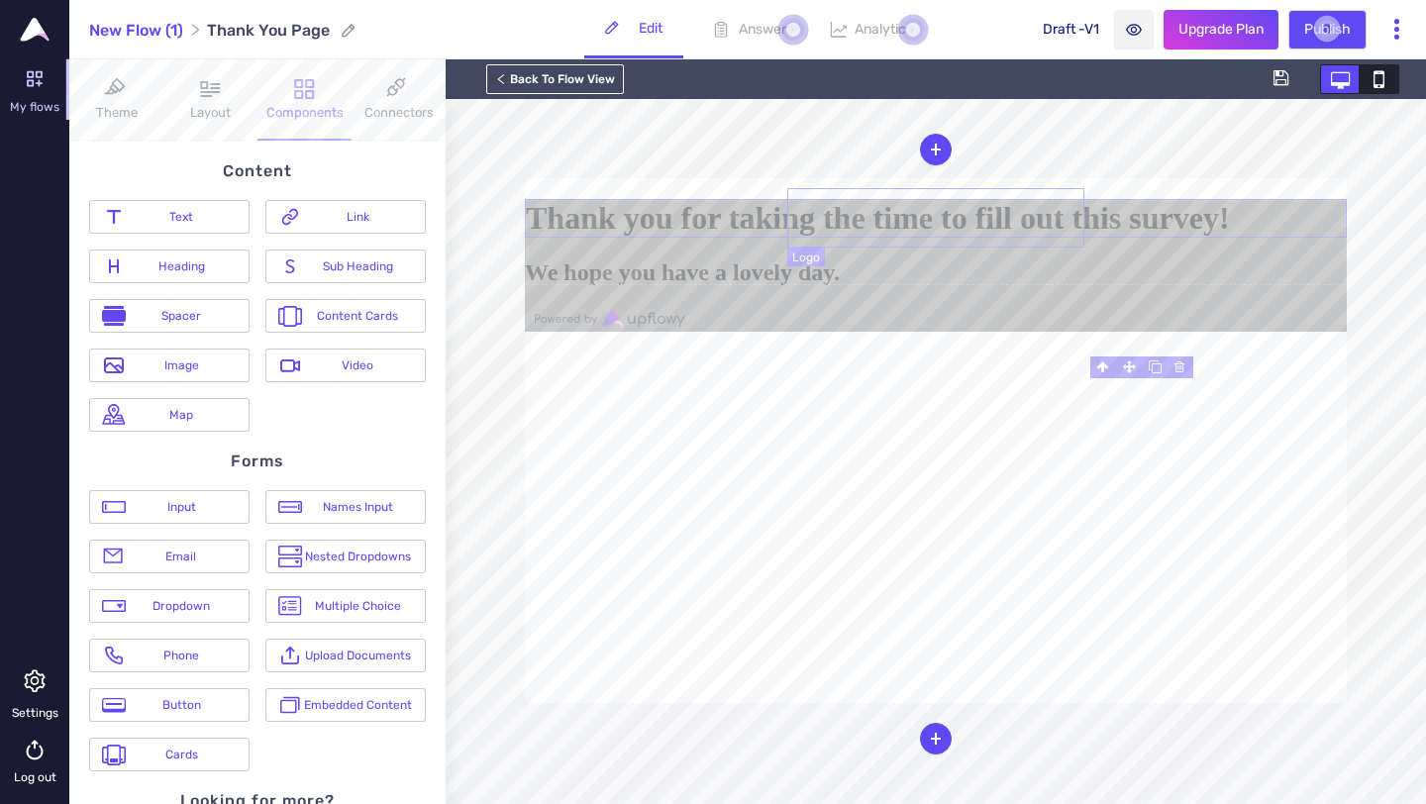
click at [917, 199] on div at bounding box center [936, 199] width 822 height 0
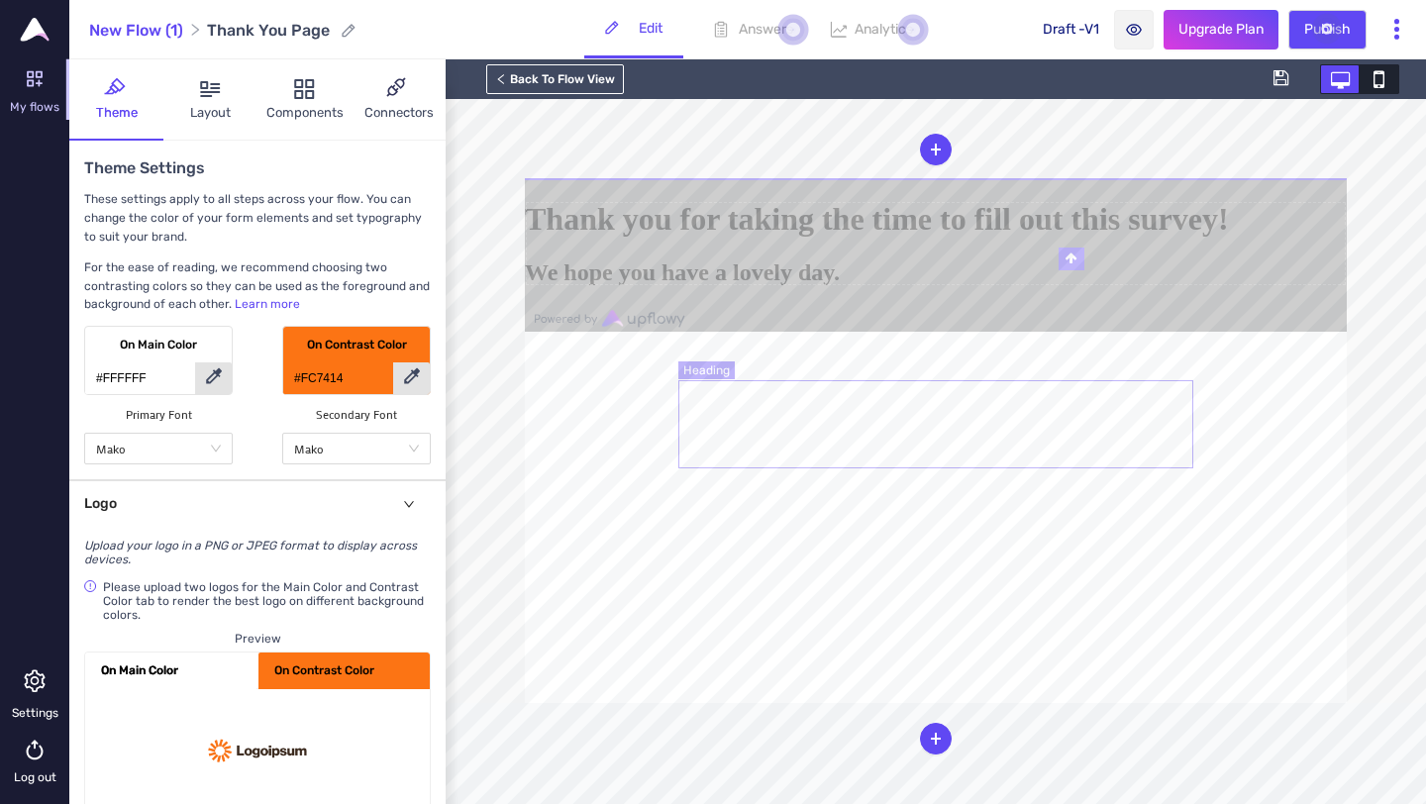
click at [917, 238] on h1 "Thank you for taking the time to fill out this survey!" at bounding box center [936, 219] width 822 height 37
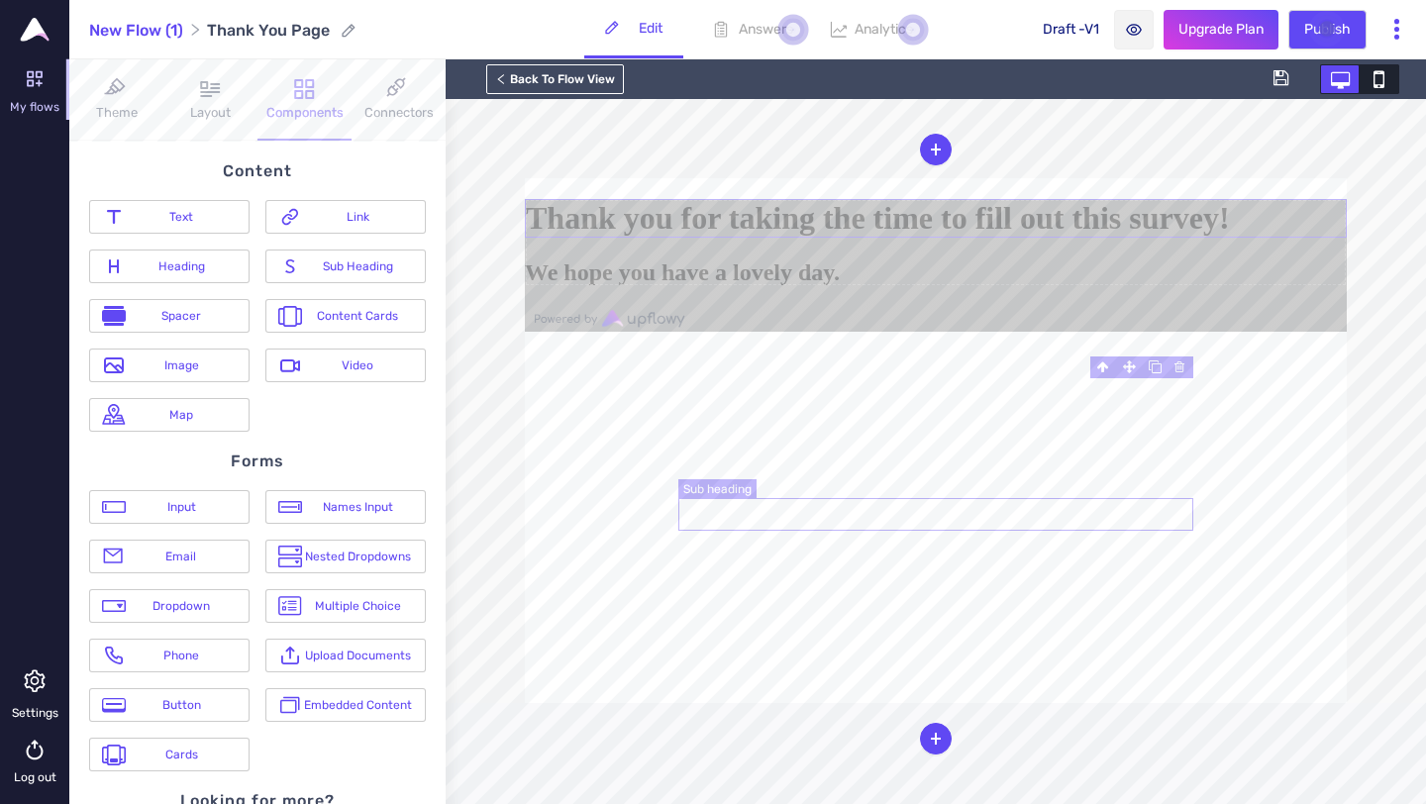
click at [943, 286] on h2 "We hope you have a lovely day." at bounding box center [936, 272] width 822 height 27
click at [1008, 199] on div at bounding box center [936, 199] width 822 height 0
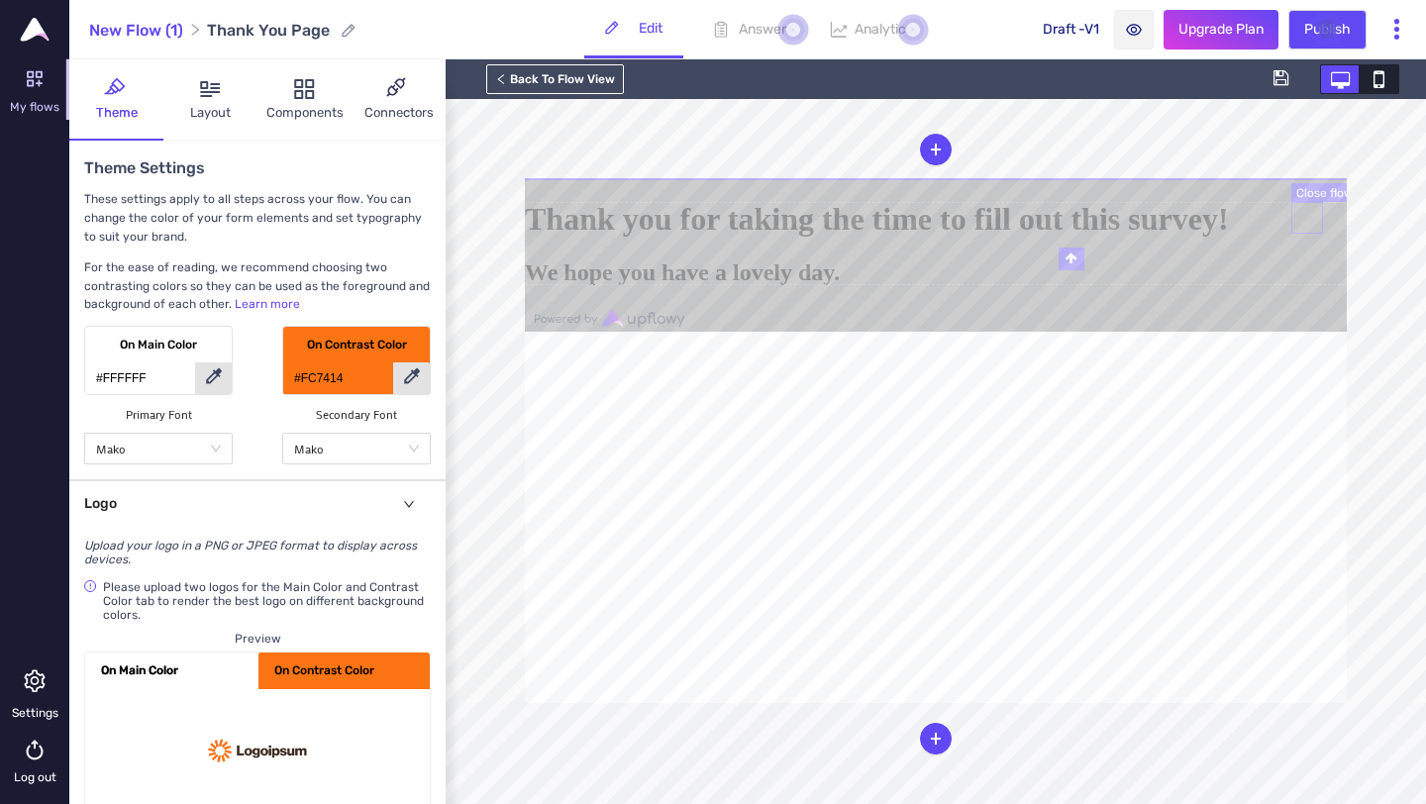
click at [525, 180] on icon at bounding box center [525, 180] width 0 height 0
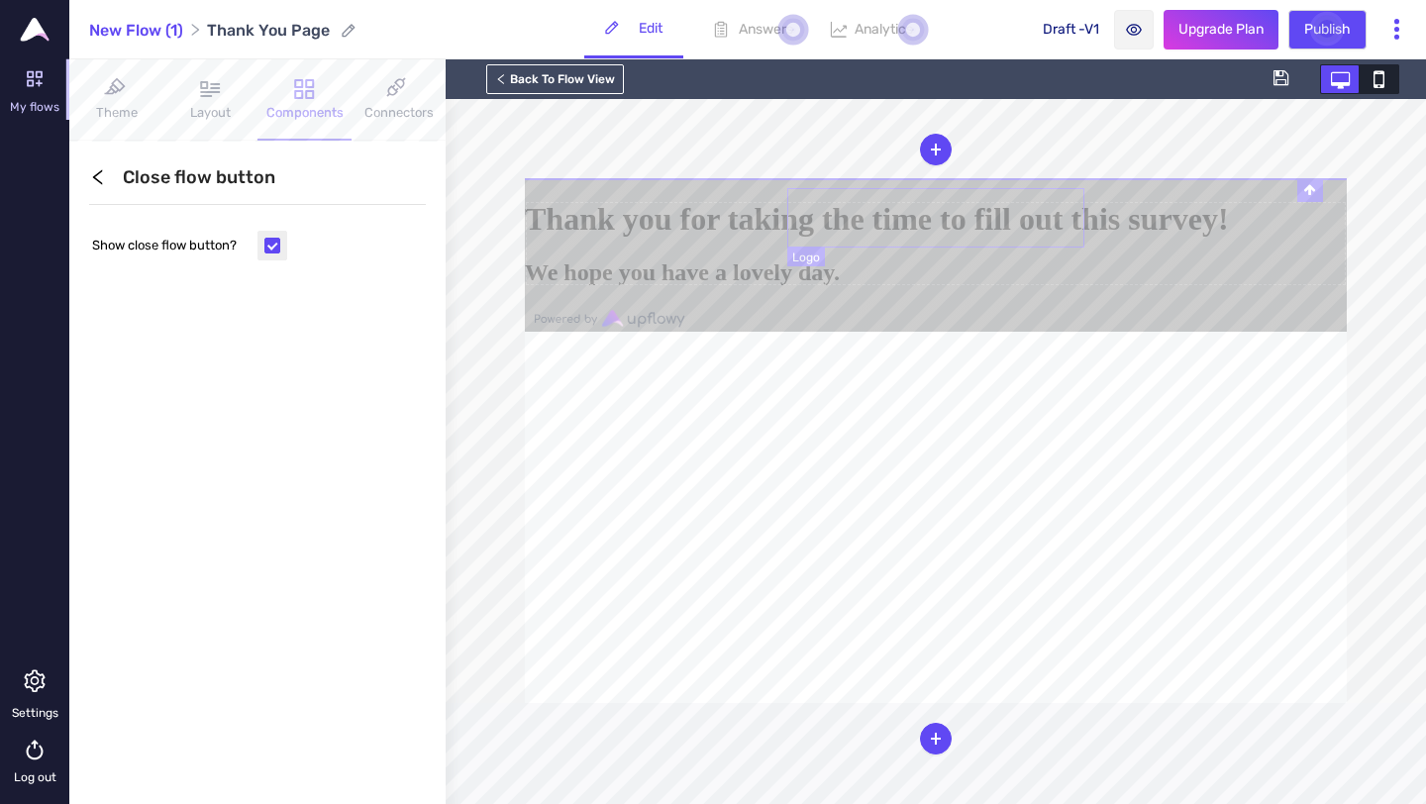
click at [1011, 178] on div at bounding box center [936, 178] width 822 height 0
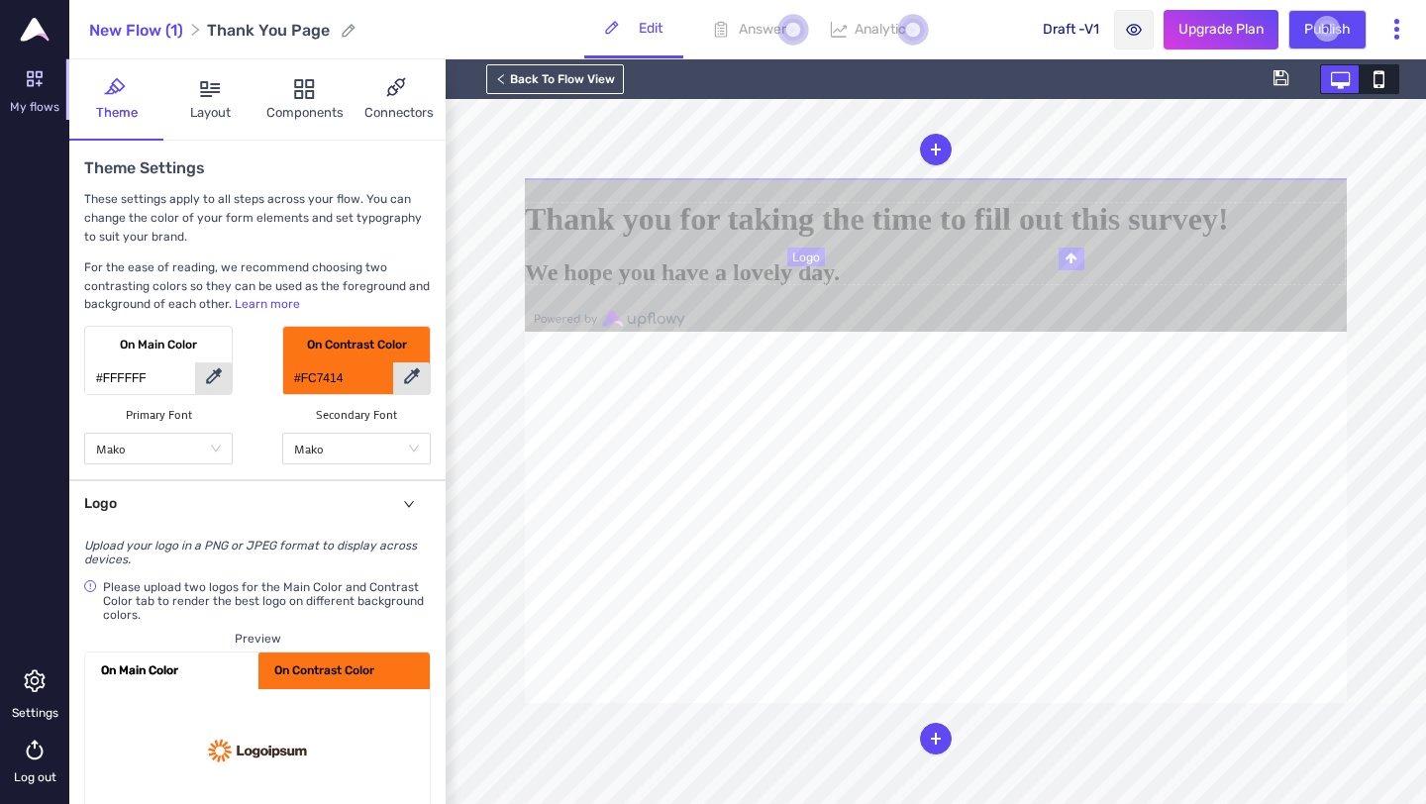
click at [1066, 180] on div at bounding box center [936, 179] width 822 height 2
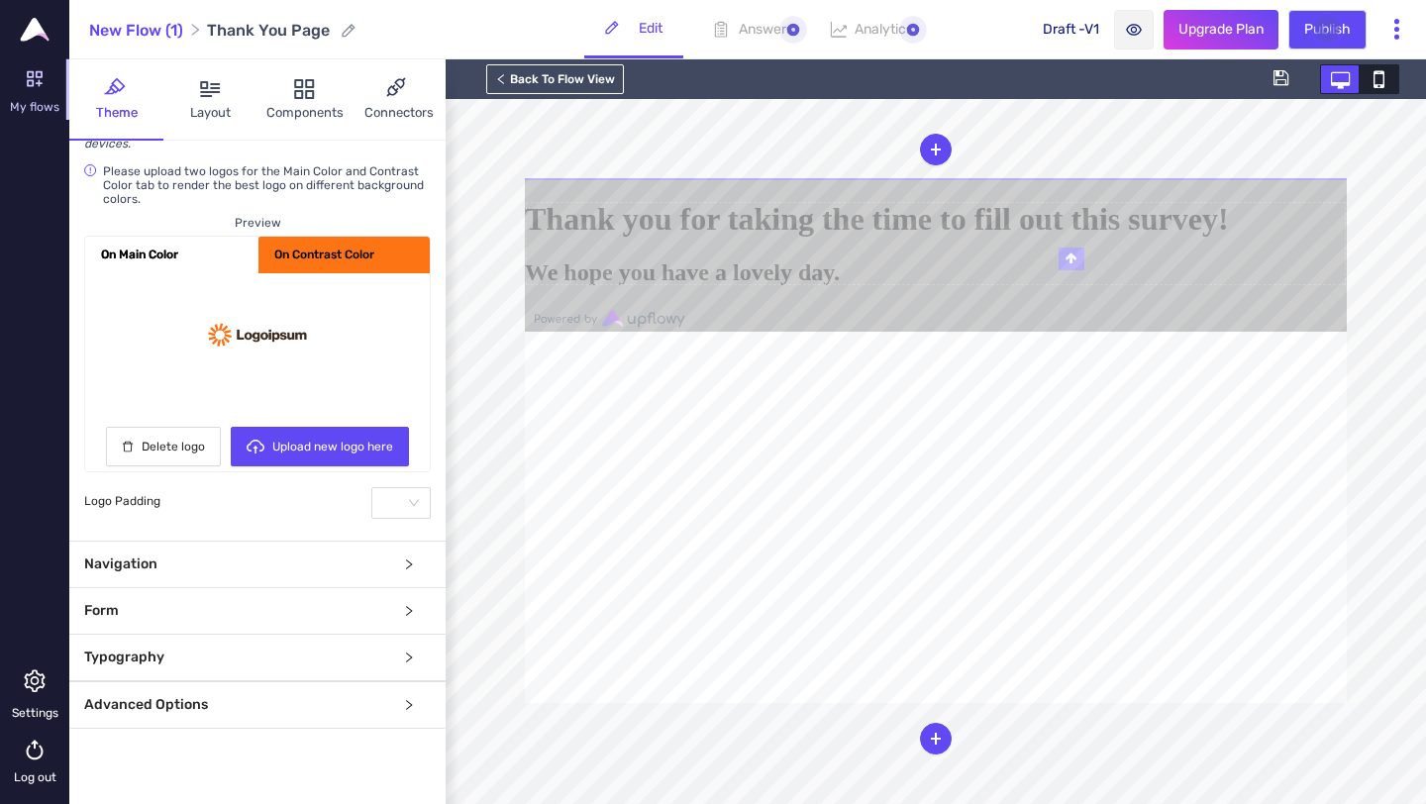
scroll to position [440, 0]
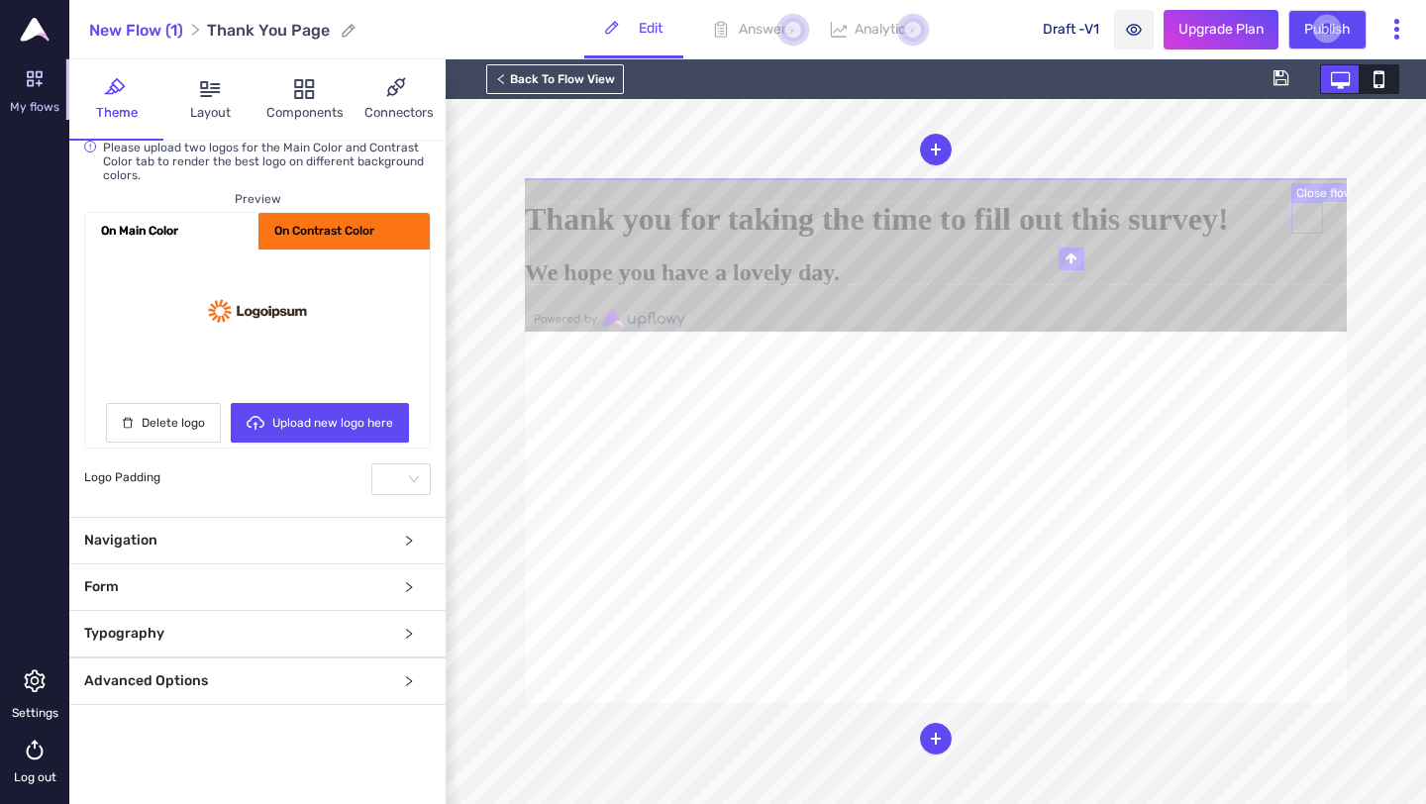
click at [525, 180] on icon at bounding box center [525, 180] width 0 height 0
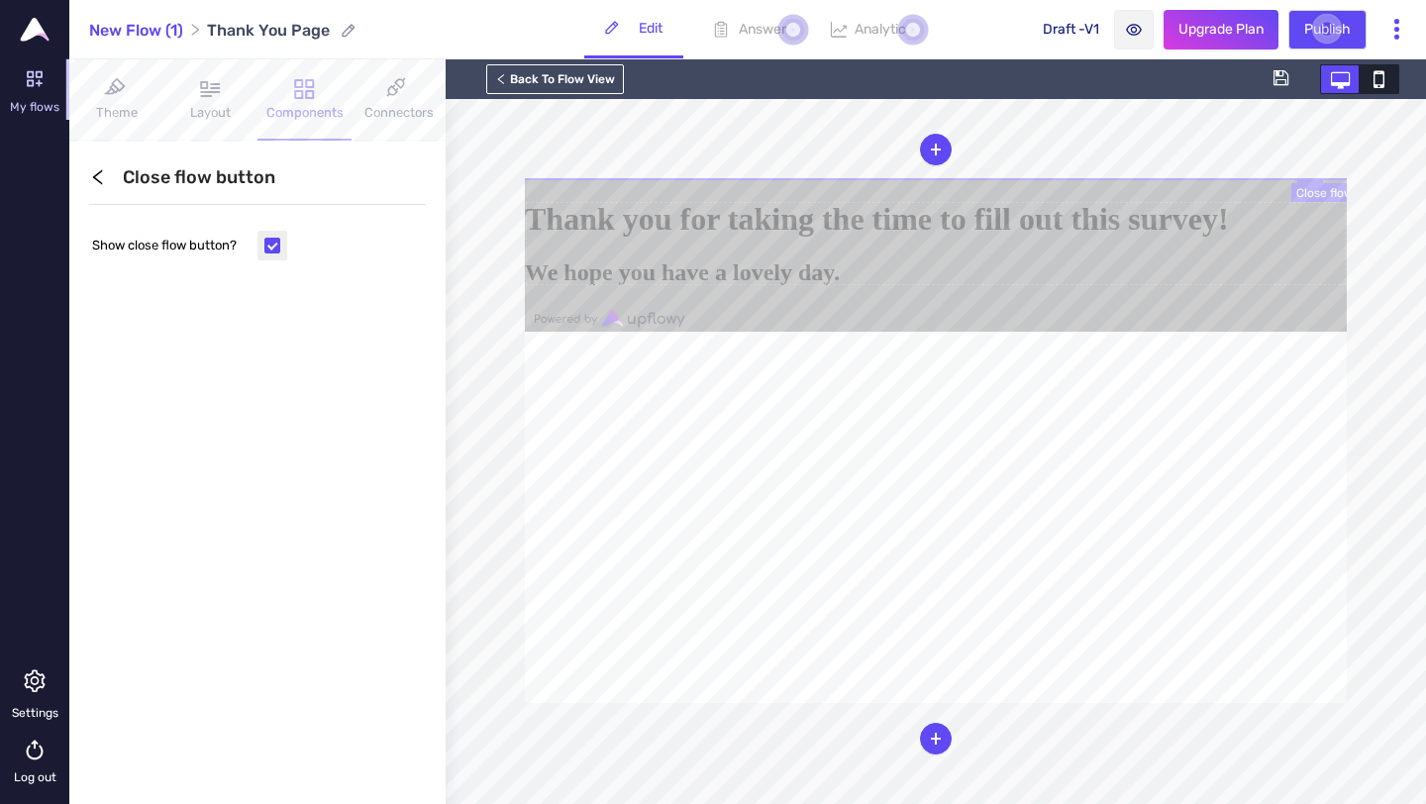
click at [526, 179] on icon at bounding box center [526, 179] width 0 height 0
click at [1014, 178] on div at bounding box center [936, 178] width 822 height 0
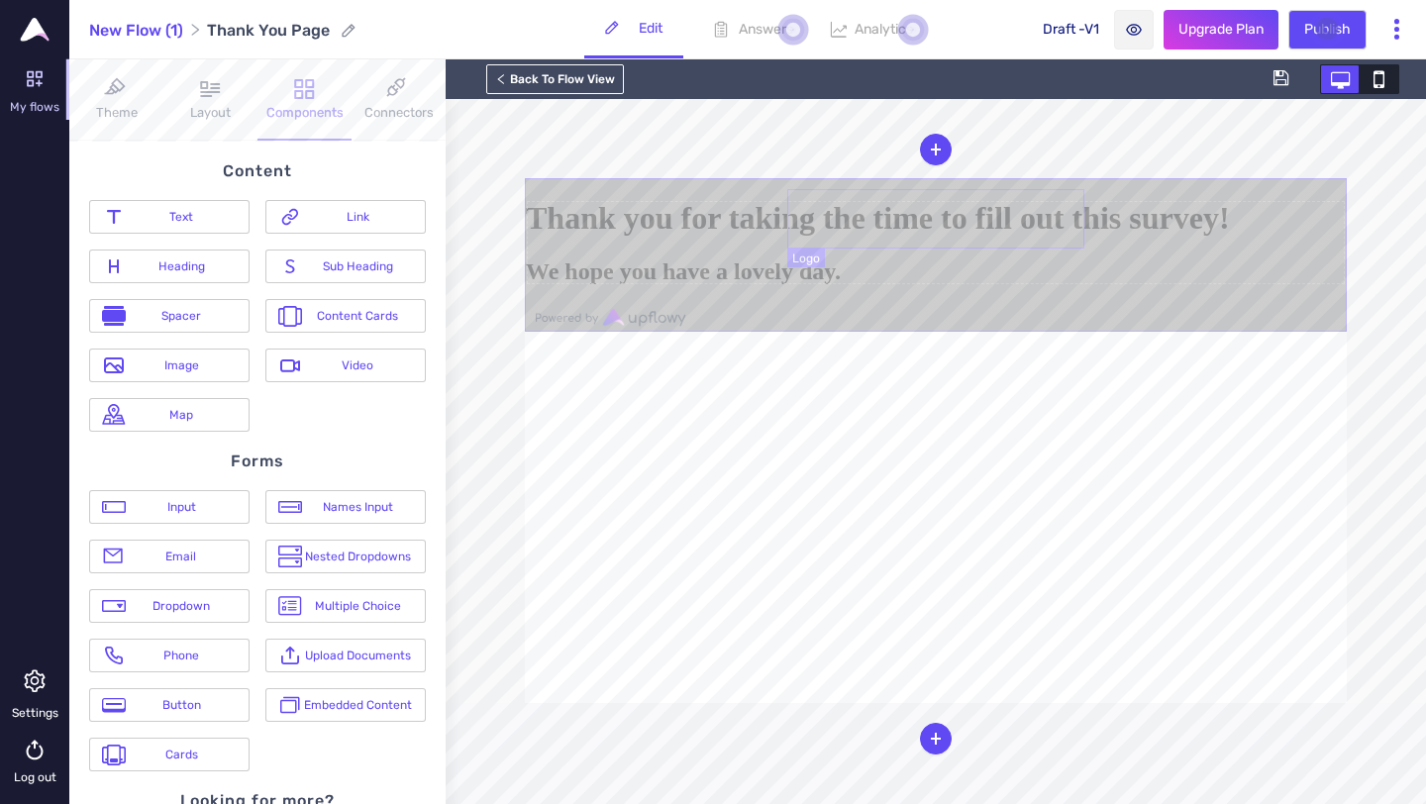
click at [870, 179] on div at bounding box center [936, 179] width 820 height 0
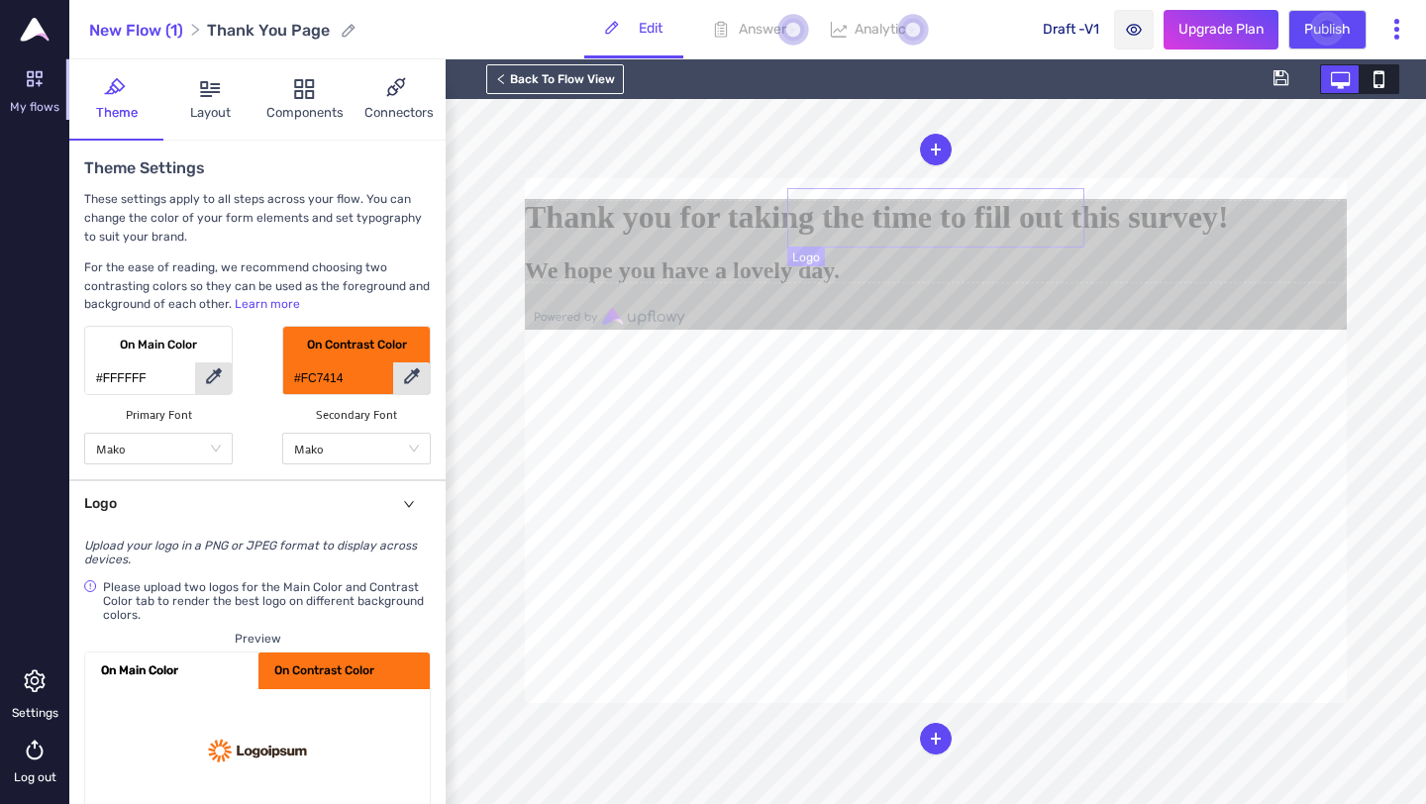
click at [981, 199] on div at bounding box center [936, 199] width 822 height 0
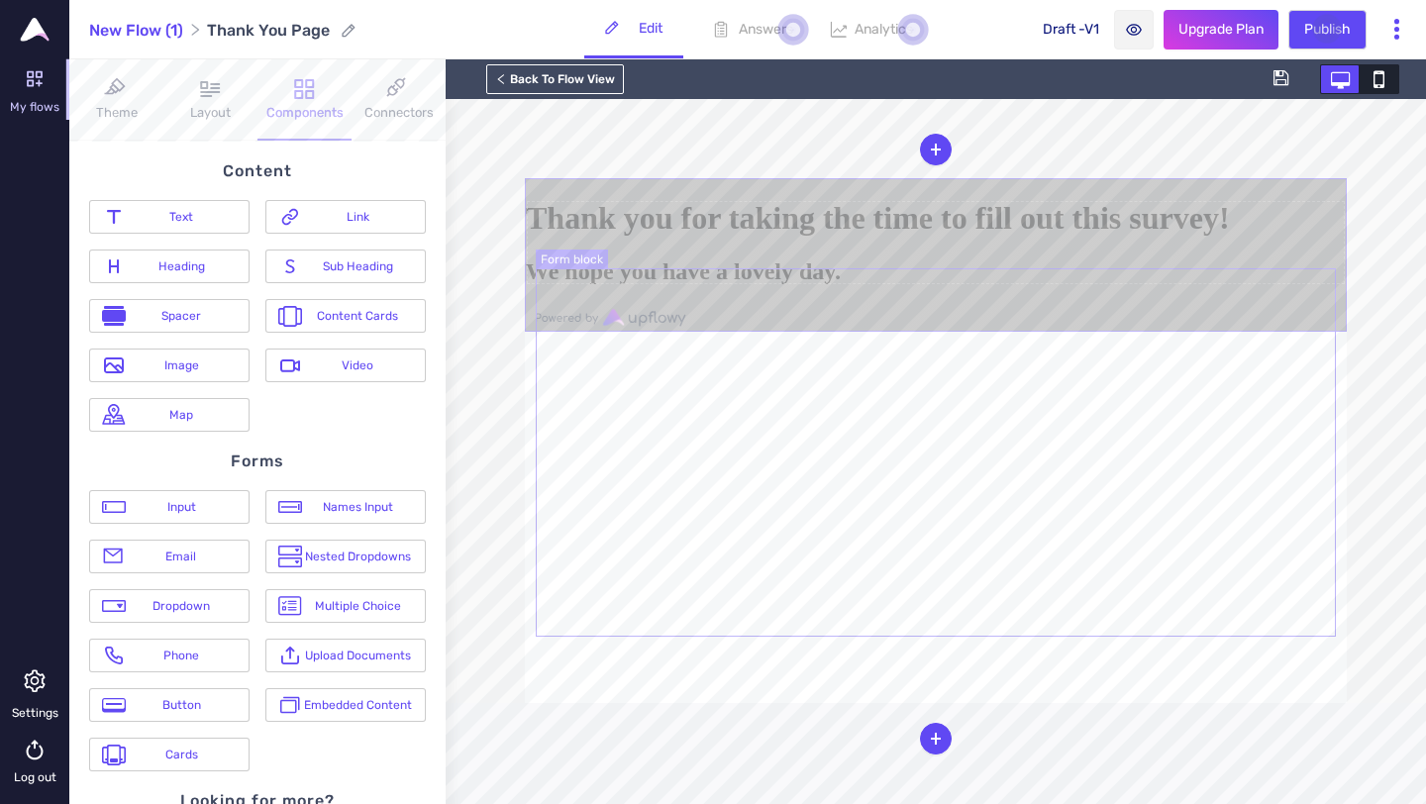
click at [963, 284] on form "Thank you for taking the time to fill out this survey! We hope you have a lovel…" at bounding box center [936, 242] width 820 height 84
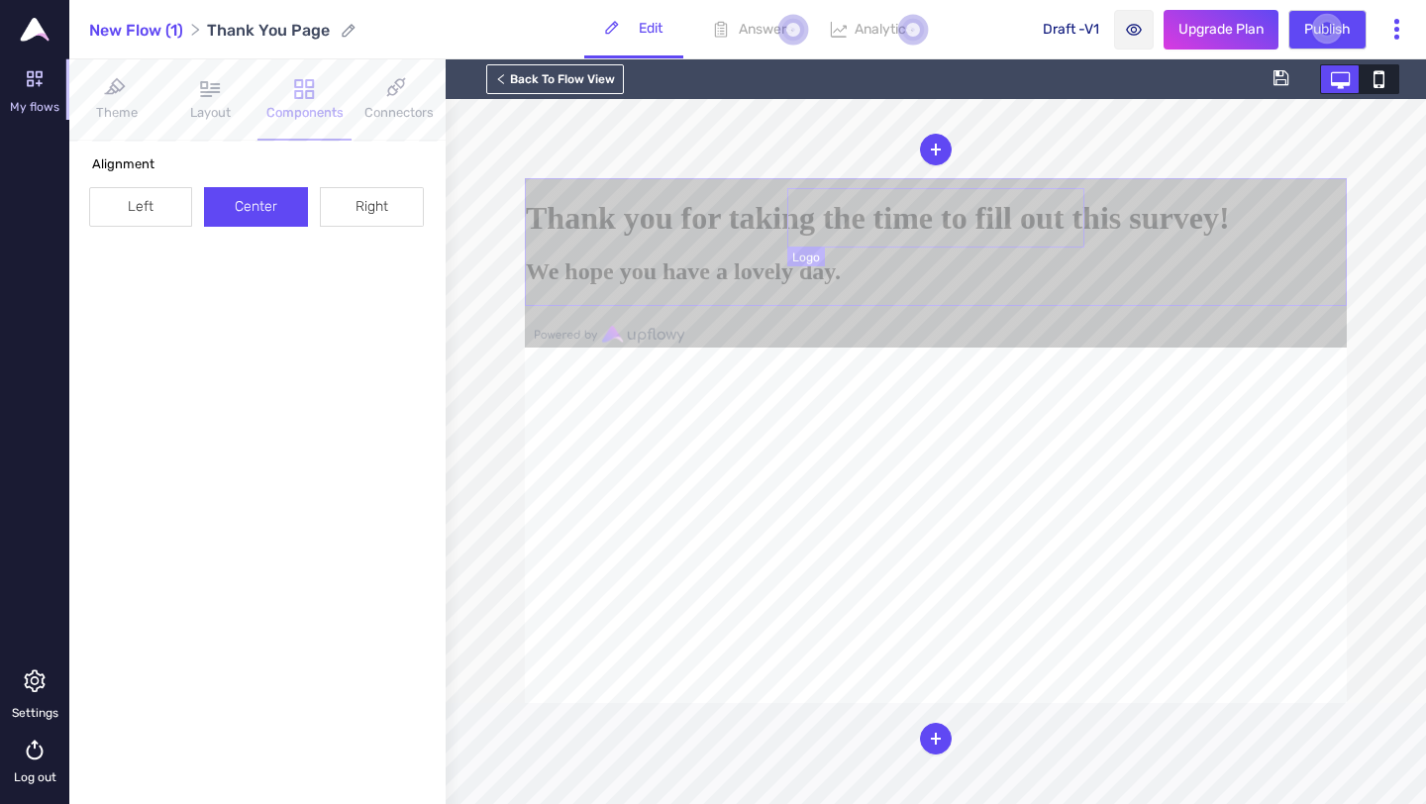
click at [962, 178] on div at bounding box center [936, 178] width 822 height 0
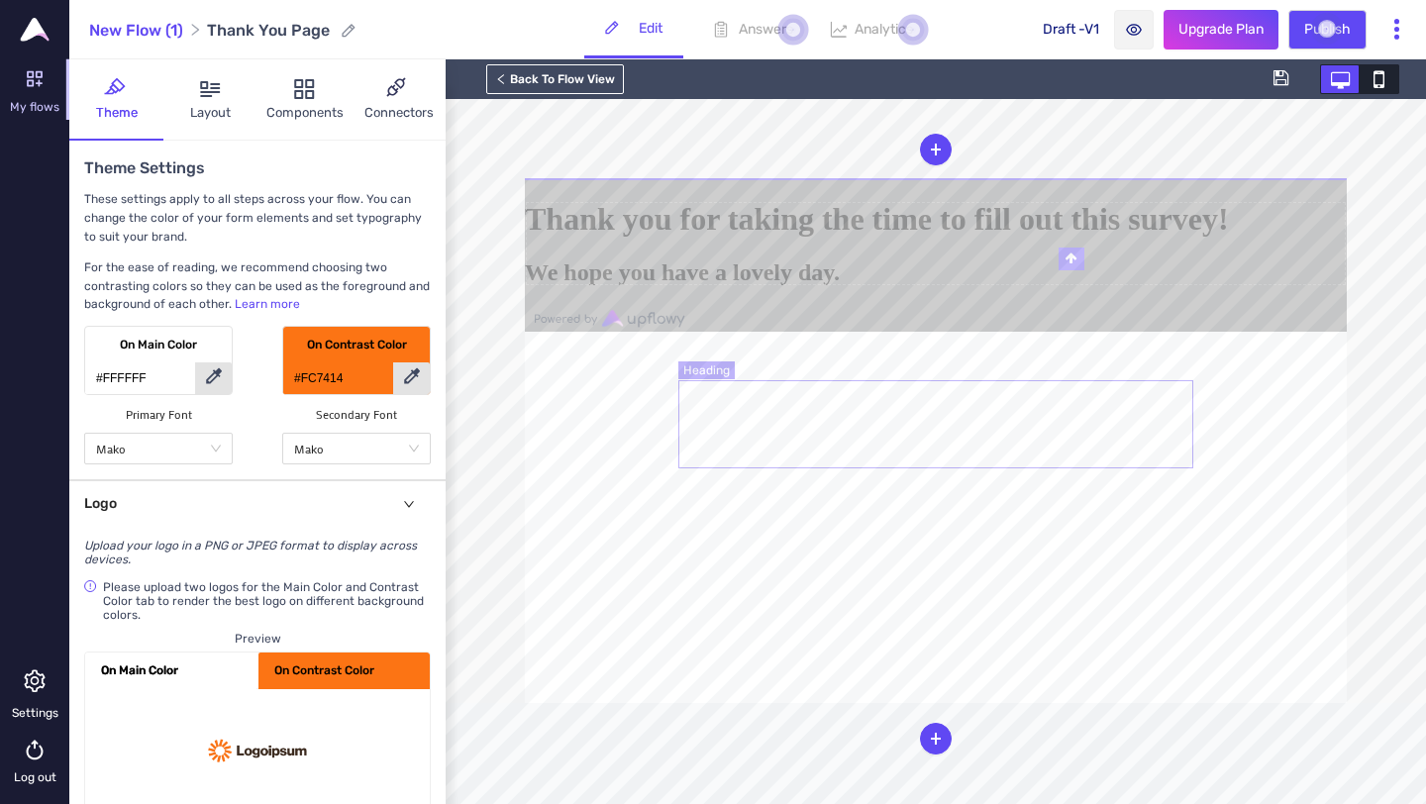
click at [975, 238] on h1 "Thank you for taking the time to fill out this survey!" at bounding box center [936, 219] width 822 height 37
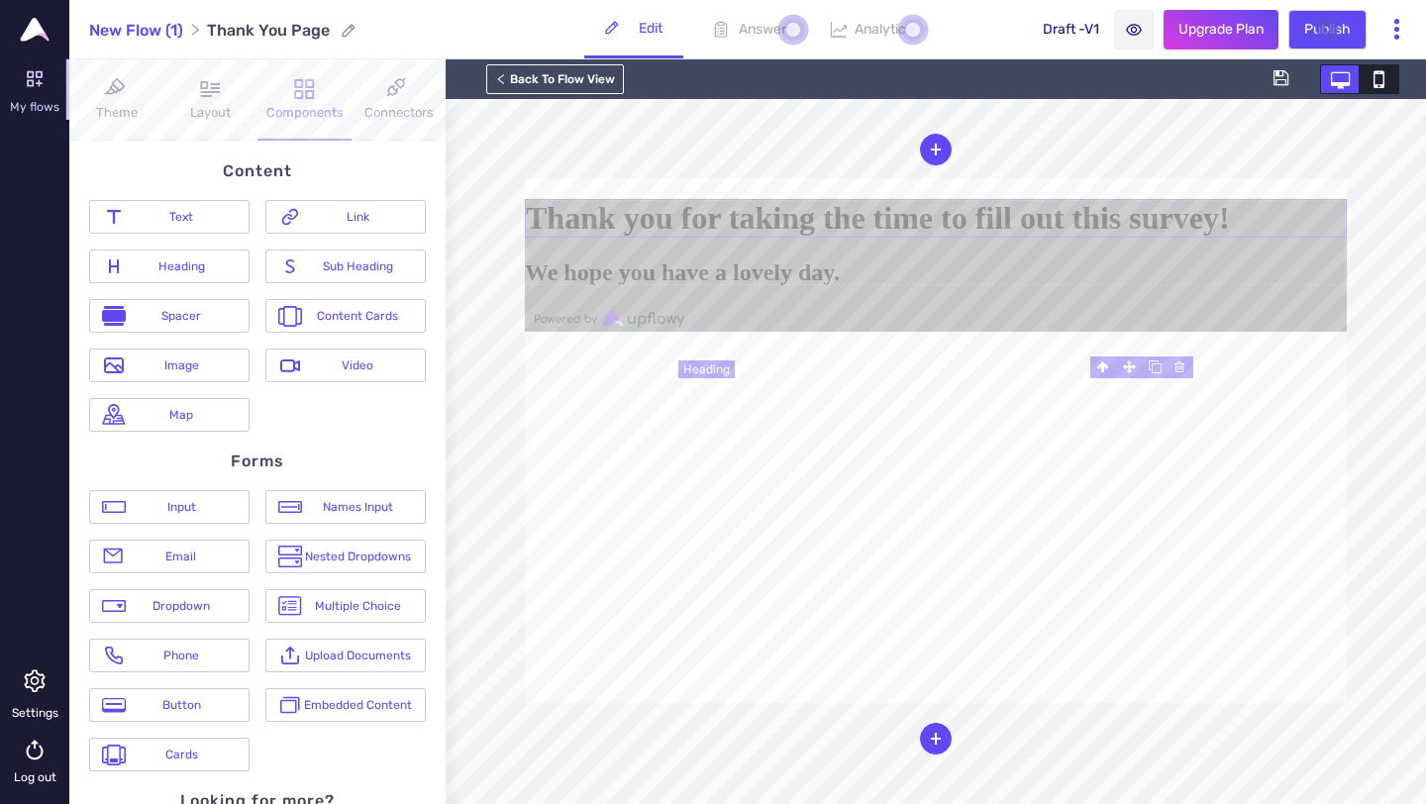
click at [957, 238] on h1 "Thank you for taking the time to fill out this survey!" at bounding box center [936, 218] width 822 height 39
click at [949, 199] on div at bounding box center [936, 199] width 822 height 0
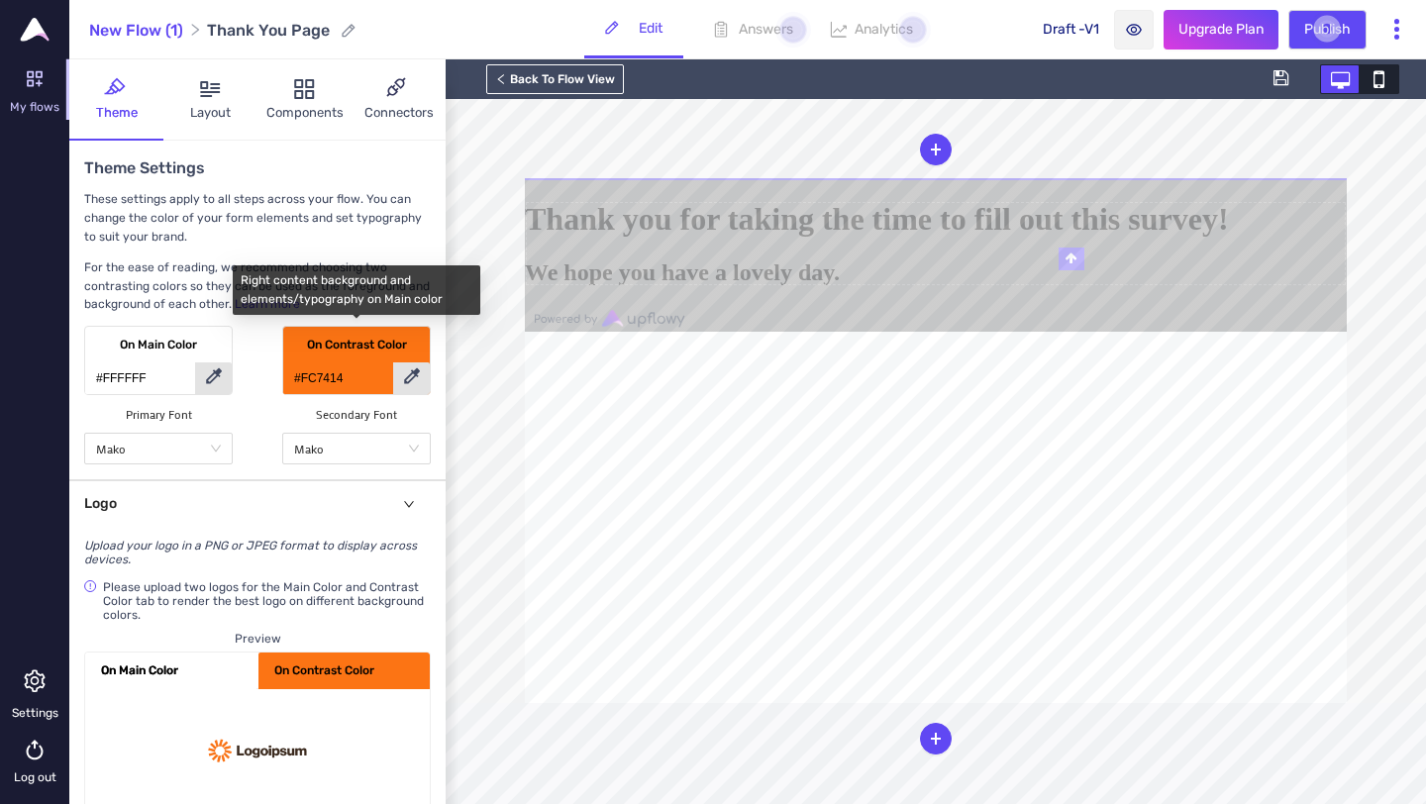
click at [417, 376] on icon at bounding box center [412, 376] width 16 height 16
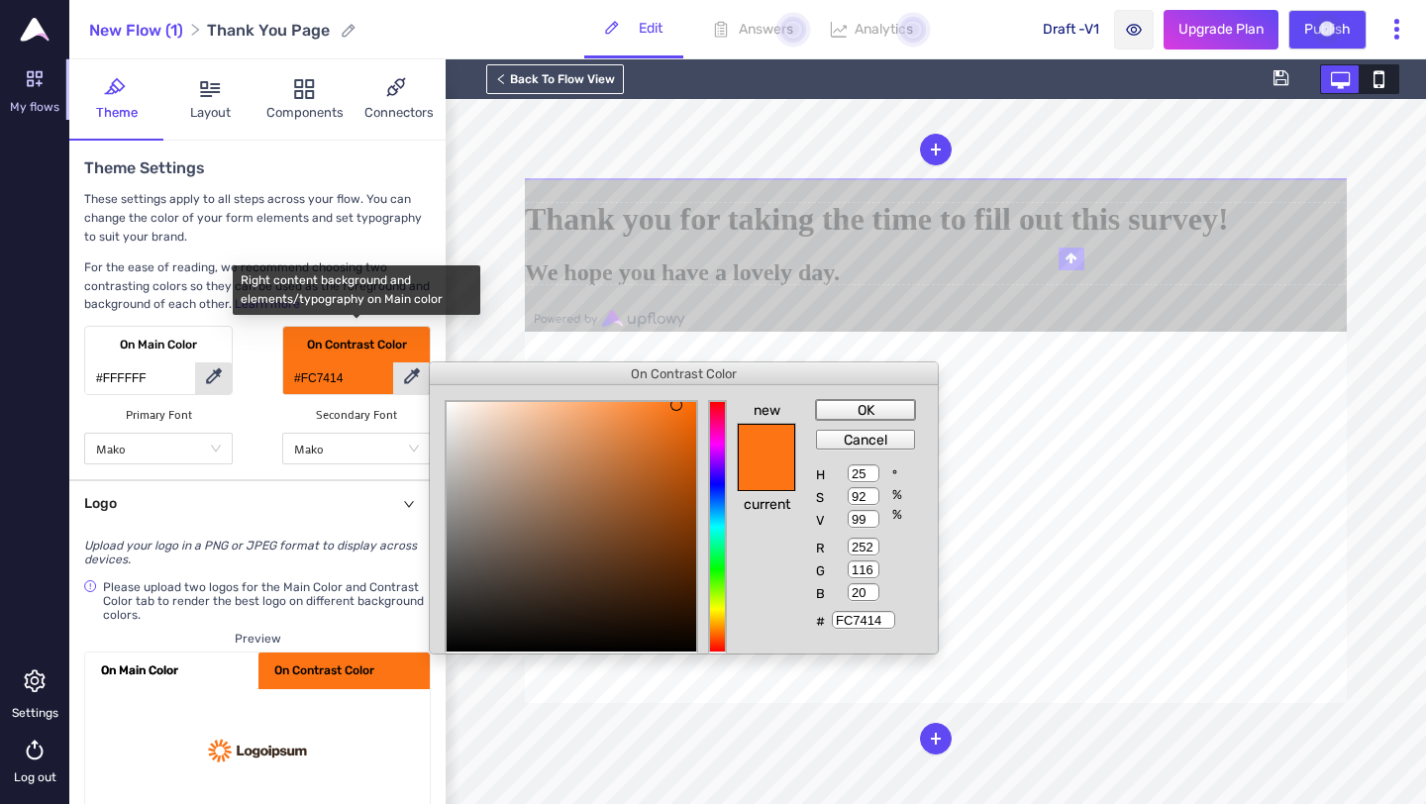
click at [675, 233] on div at bounding box center [713, 402] width 1426 height 804
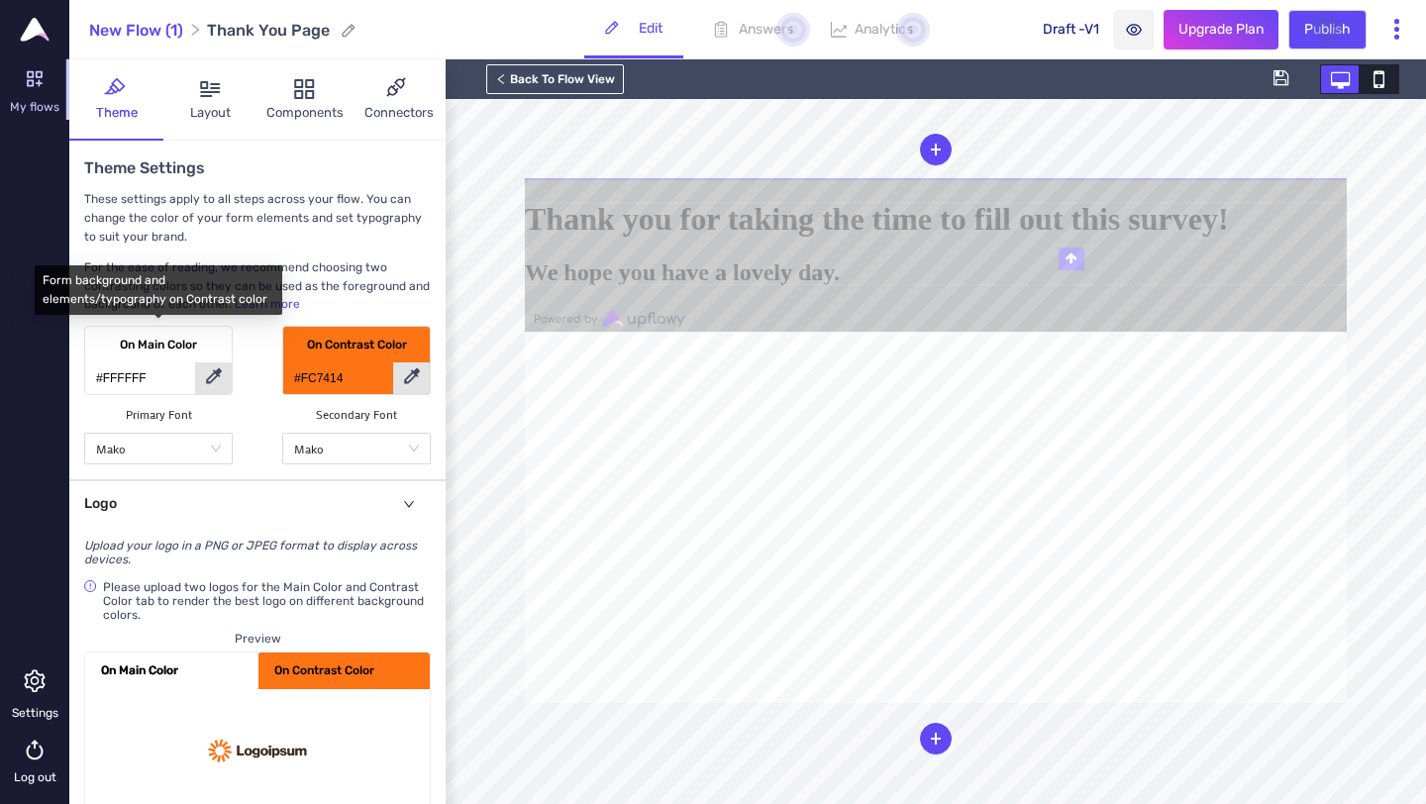
click at [212, 367] on icon at bounding box center [214, 375] width 16 height 17
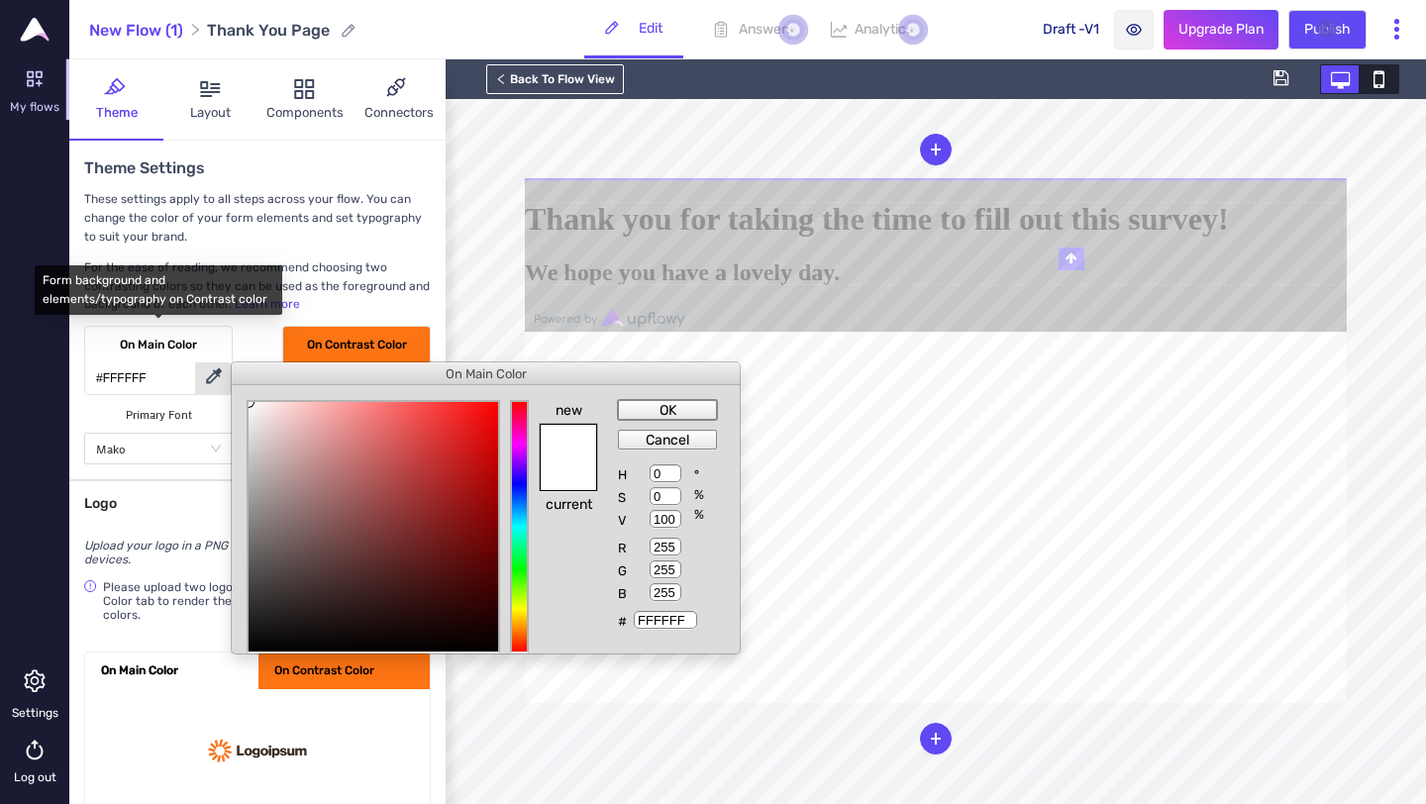
click at [574, 297] on div at bounding box center [713, 402] width 1426 height 804
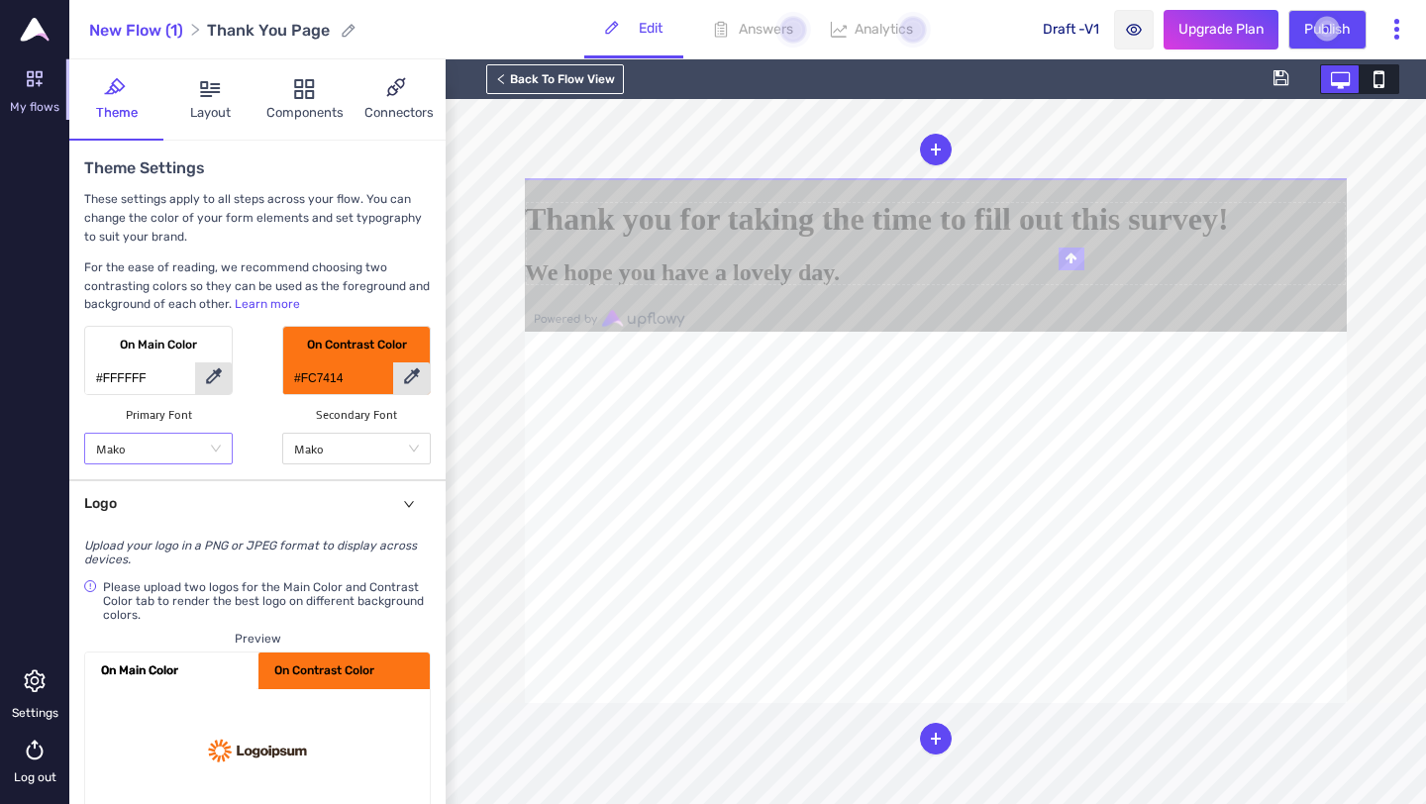
click at [223, 447] on div "Mako" at bounding box center [158, 449] width 149 height 32
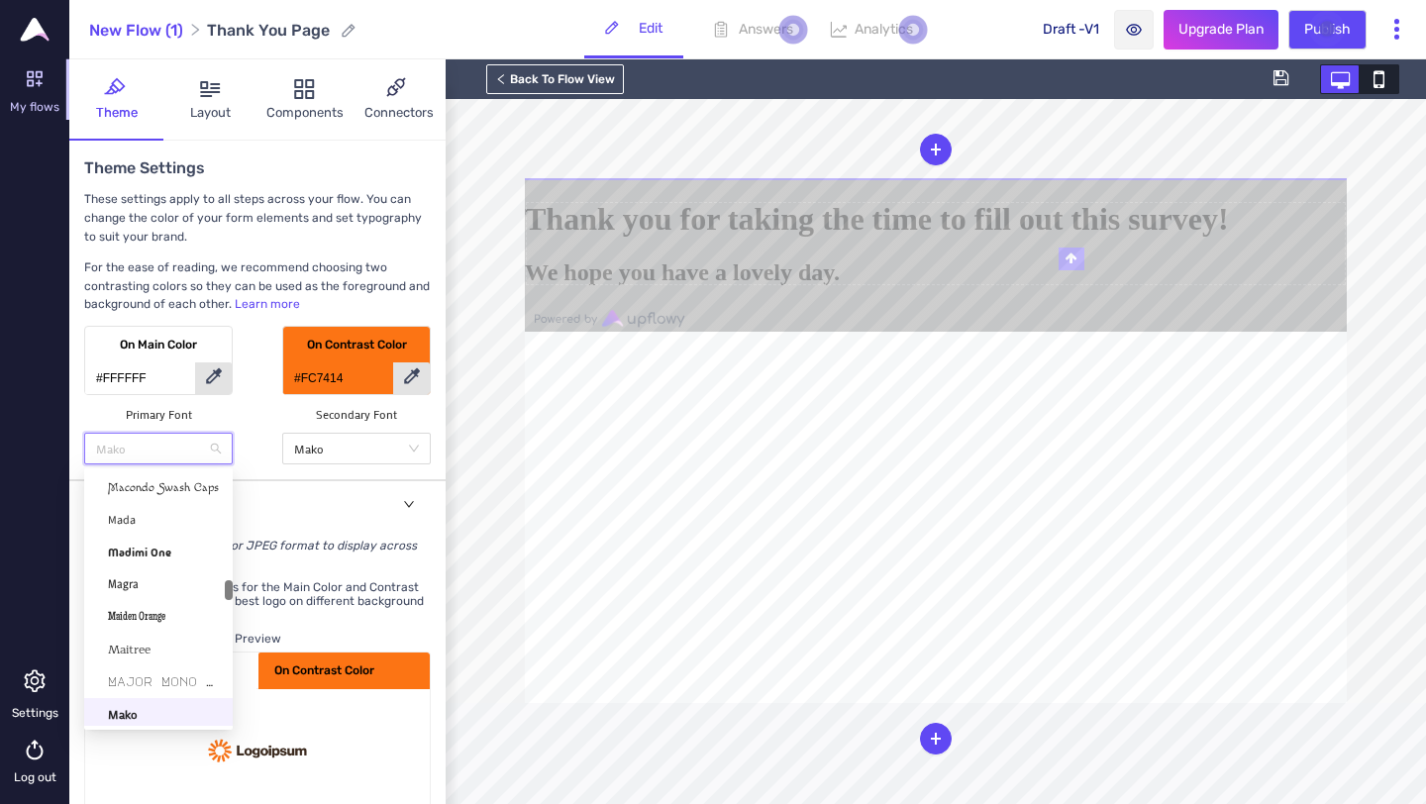
click at [296, 476] on div "Theme Settings These settings apply to all steps across your flow. You can chan…" at bounding box center [257, 311] width 376 height 340
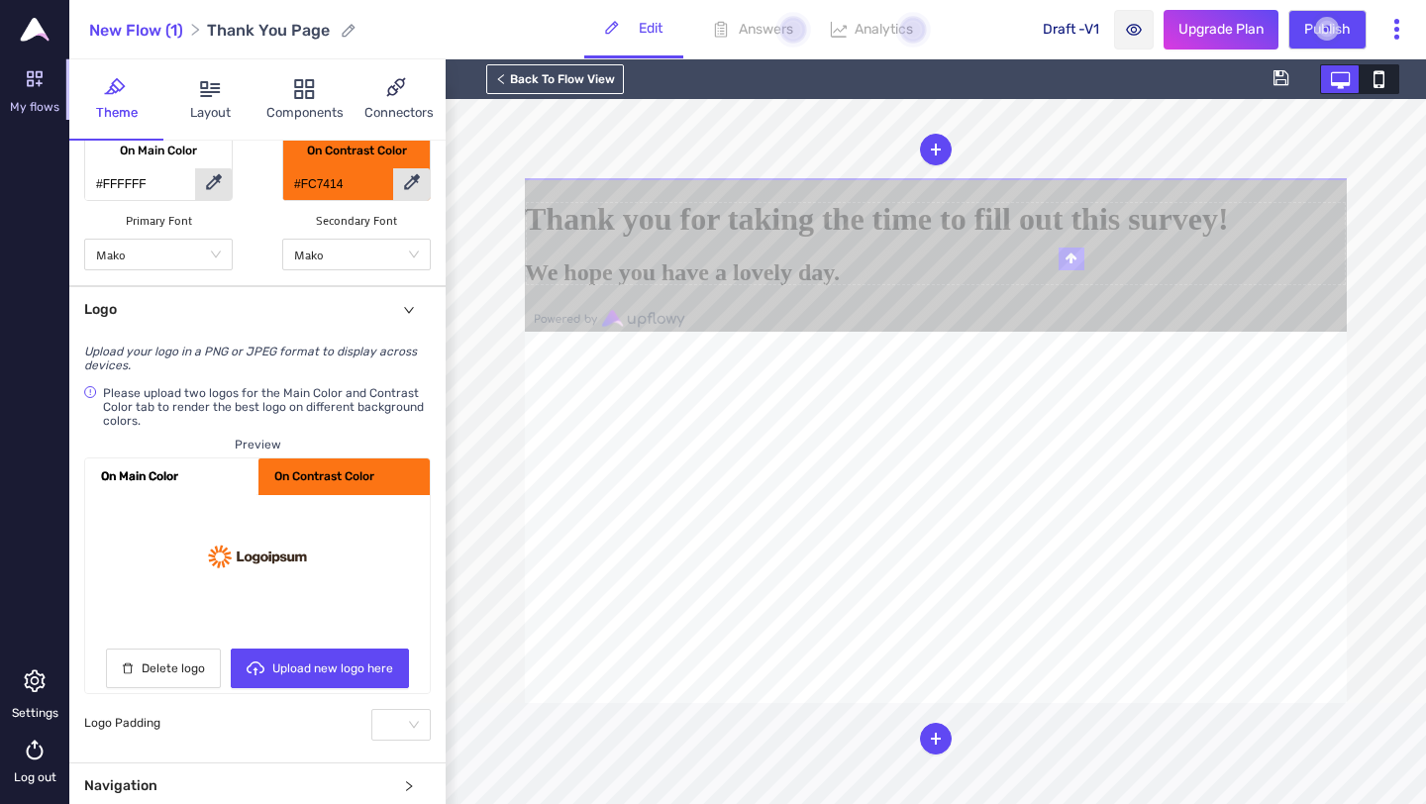
scroll to position [199, 0]
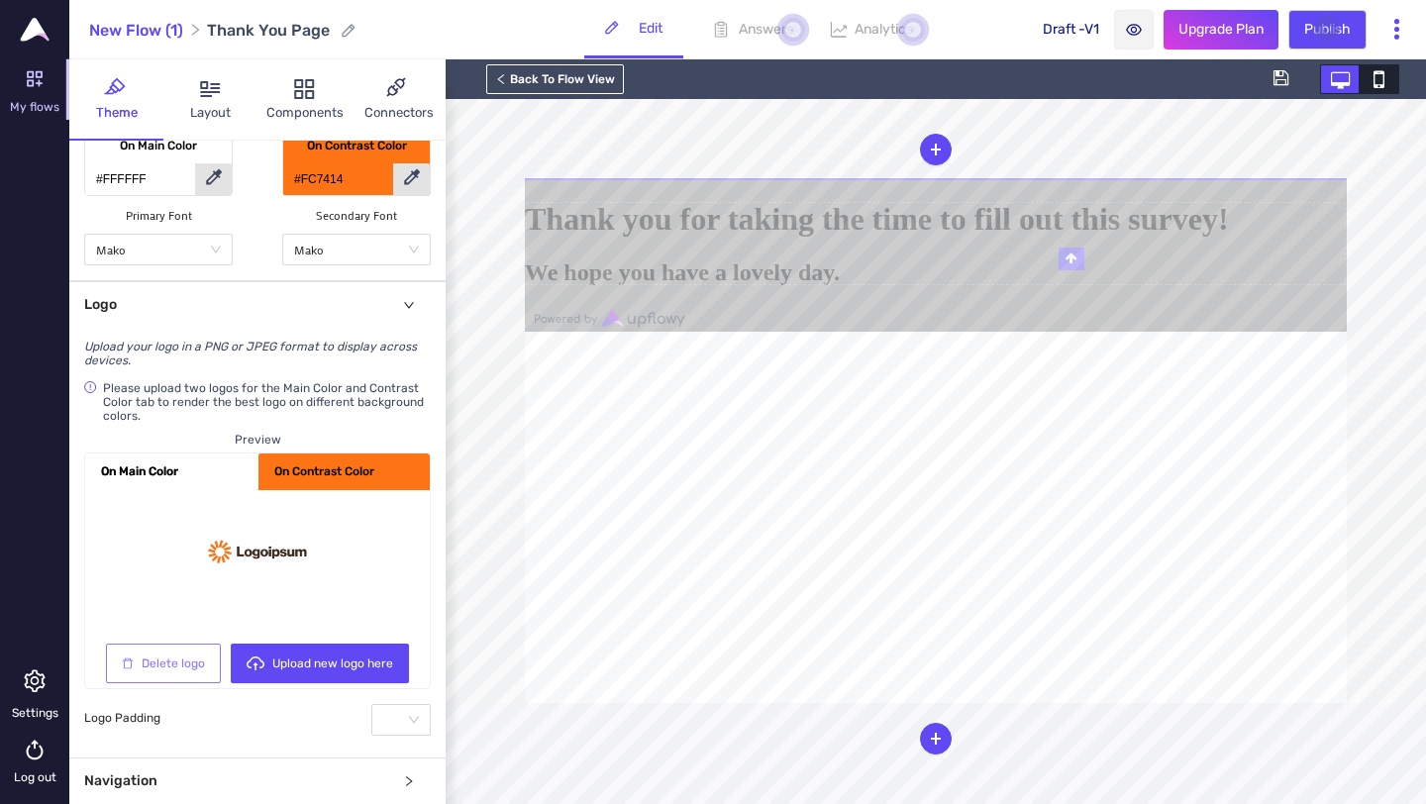
click at [194, 659] on span "Delete logo" at bounding box center [173, 664] width 63 height 19
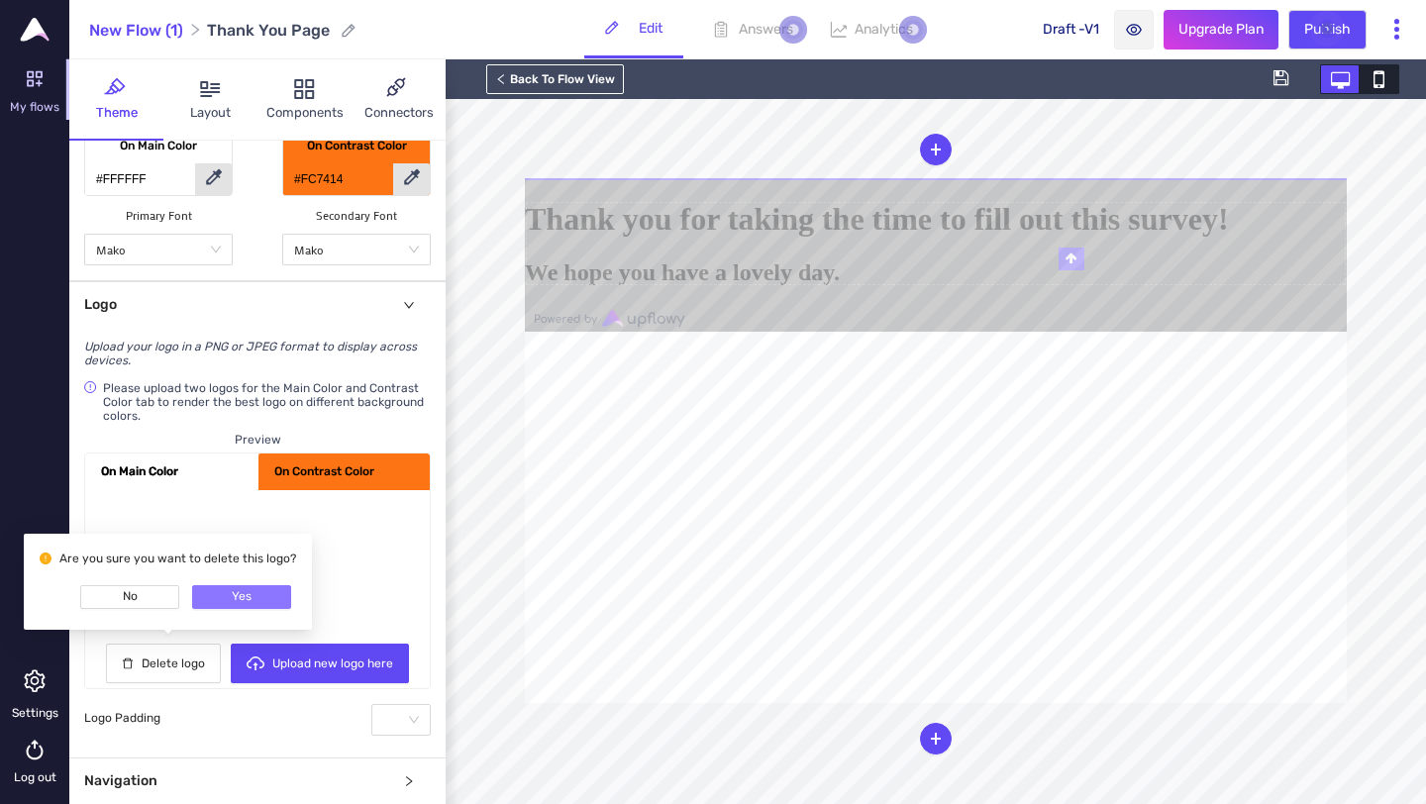
click at [224, 590] on button "Yes" at bounding box center [241, 597] width 99 height 24
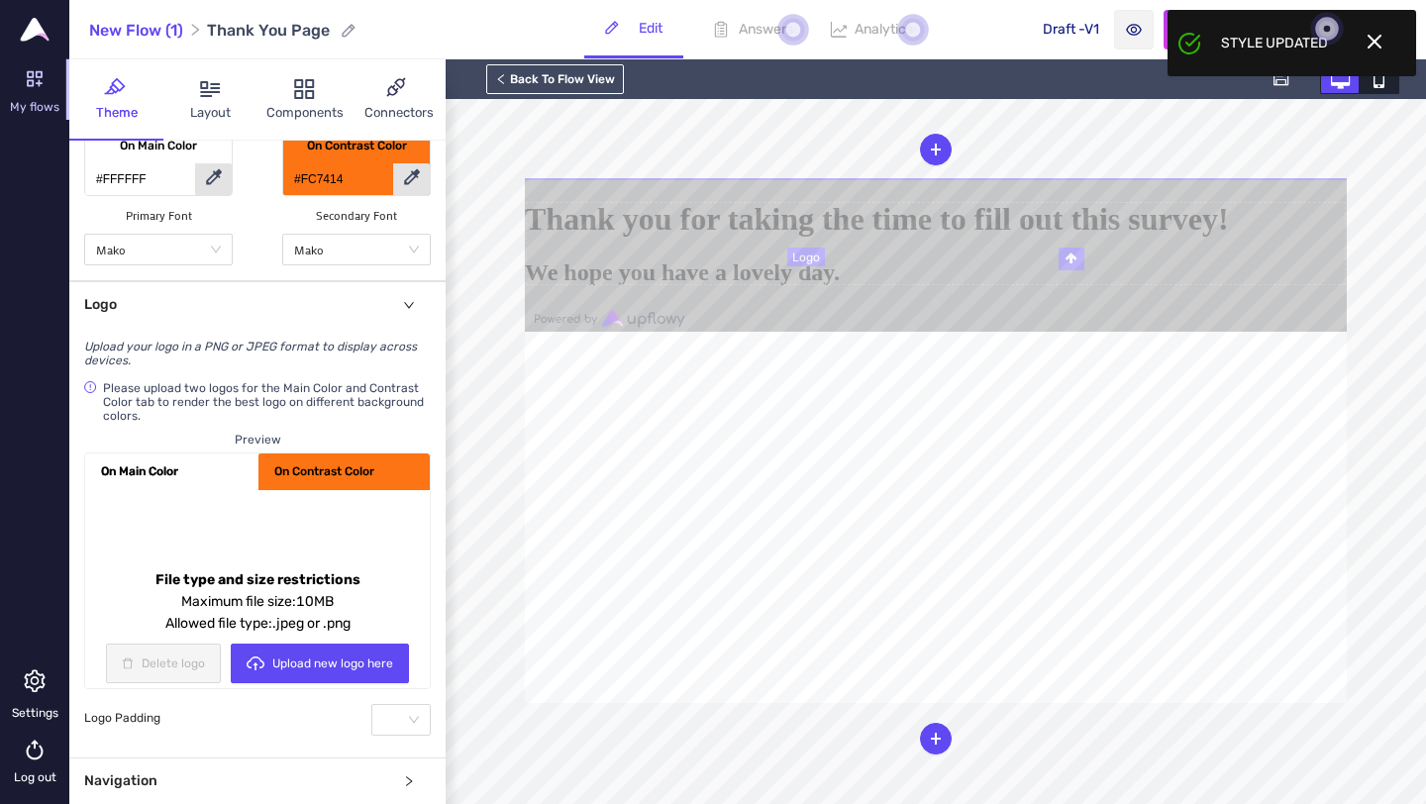
click at [1011, 180] on div at bounding box center [936, 179] width 822 height 2
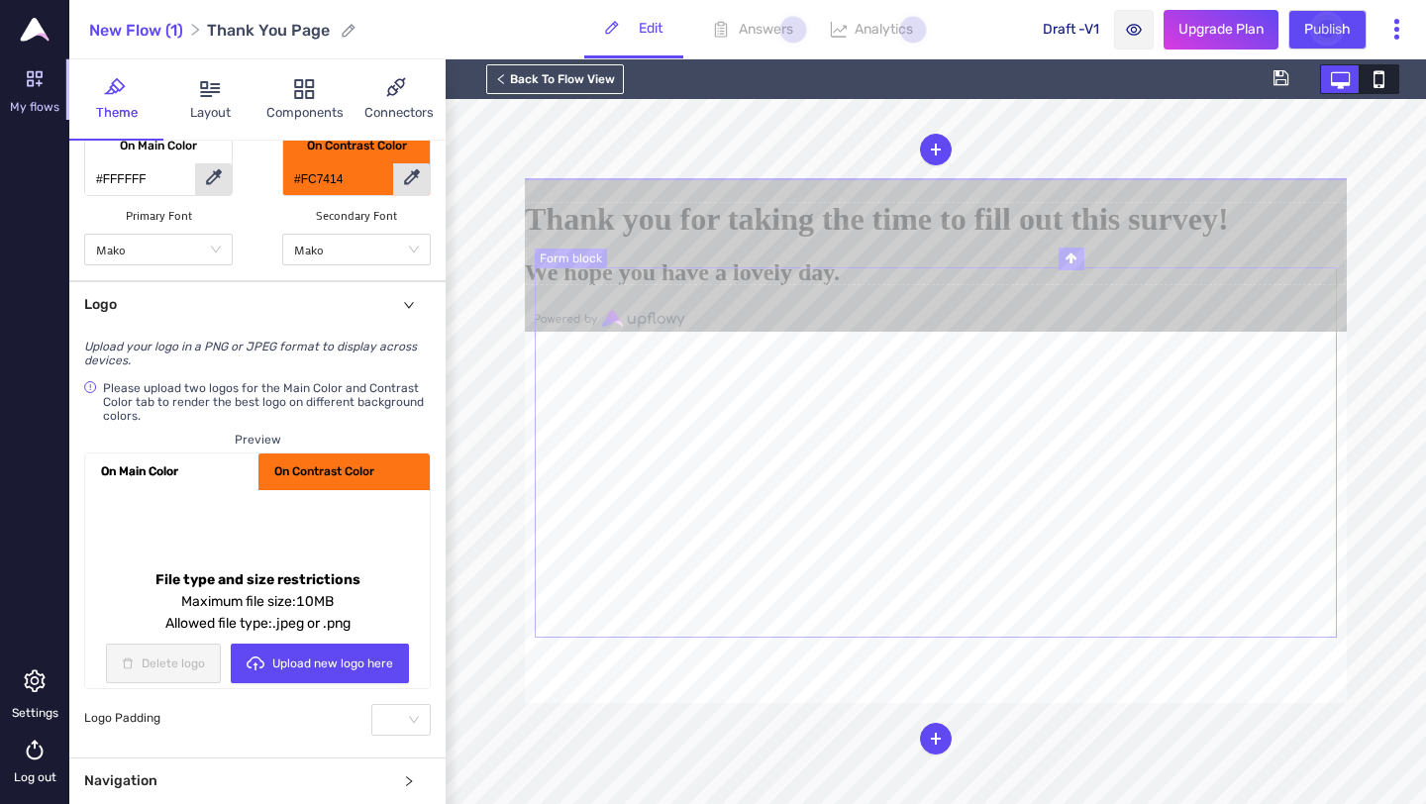
click at [976, 285] on form "Thank you for taking the time to fill out this survey! We hope you have a lovel…" at bounding box center [936, 243] width 822 height 84
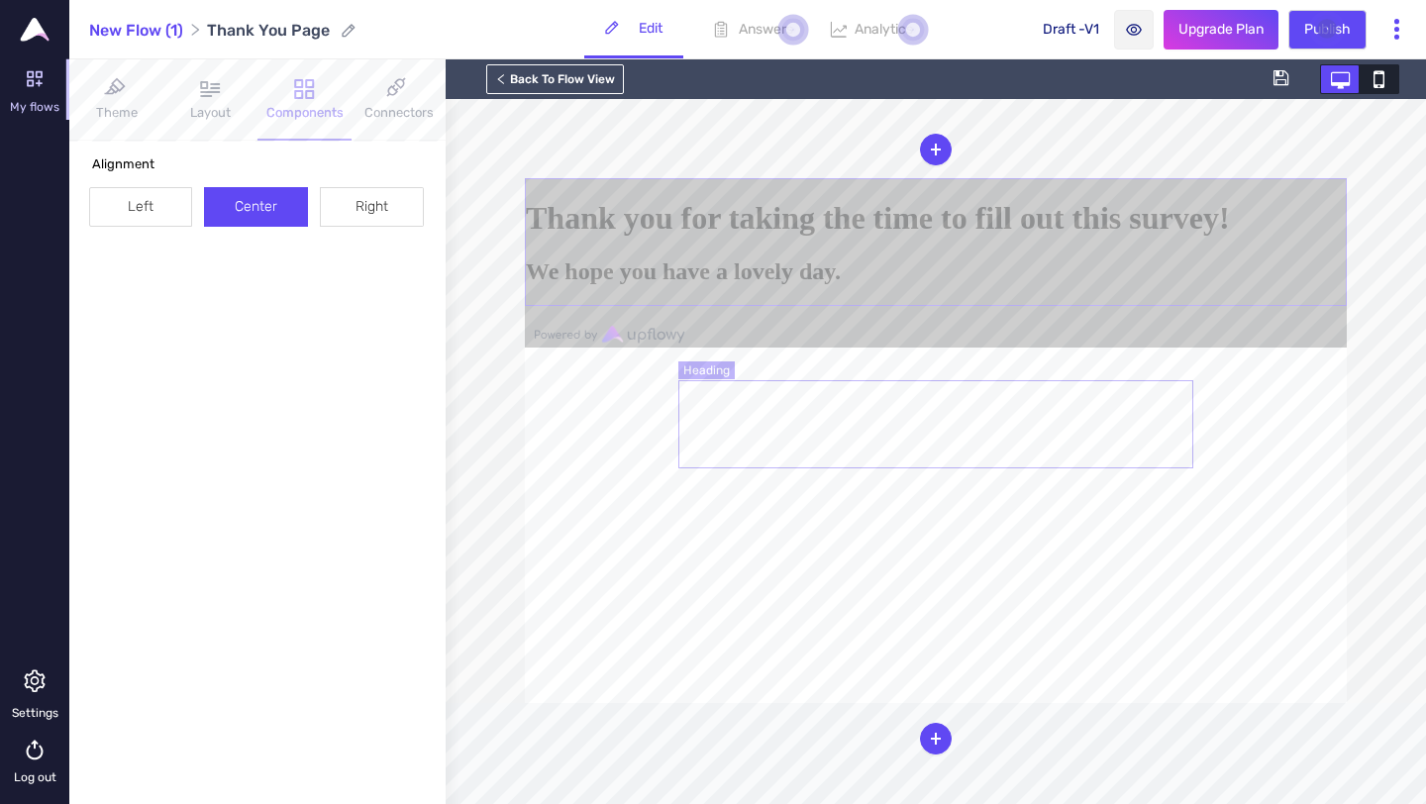
click at [944, 237] on h1 "Thank you for taking the time to fill out this survey!" at bounding box center [936, 218] width 820 height 37
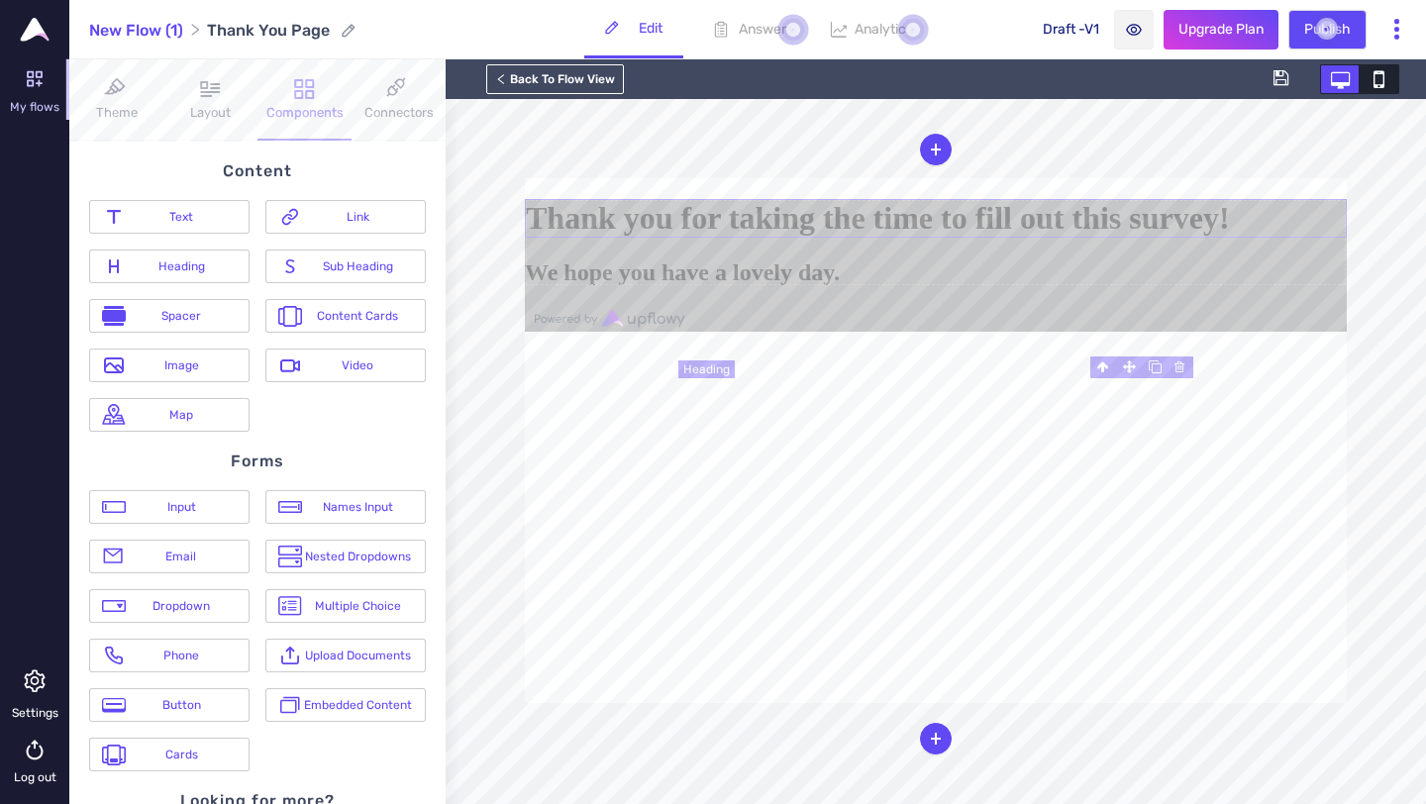
click at [951, 238] on h1 "Thank you for taking the time to fill out this survey!" at bounding box center [936, 218] width 822 height 39
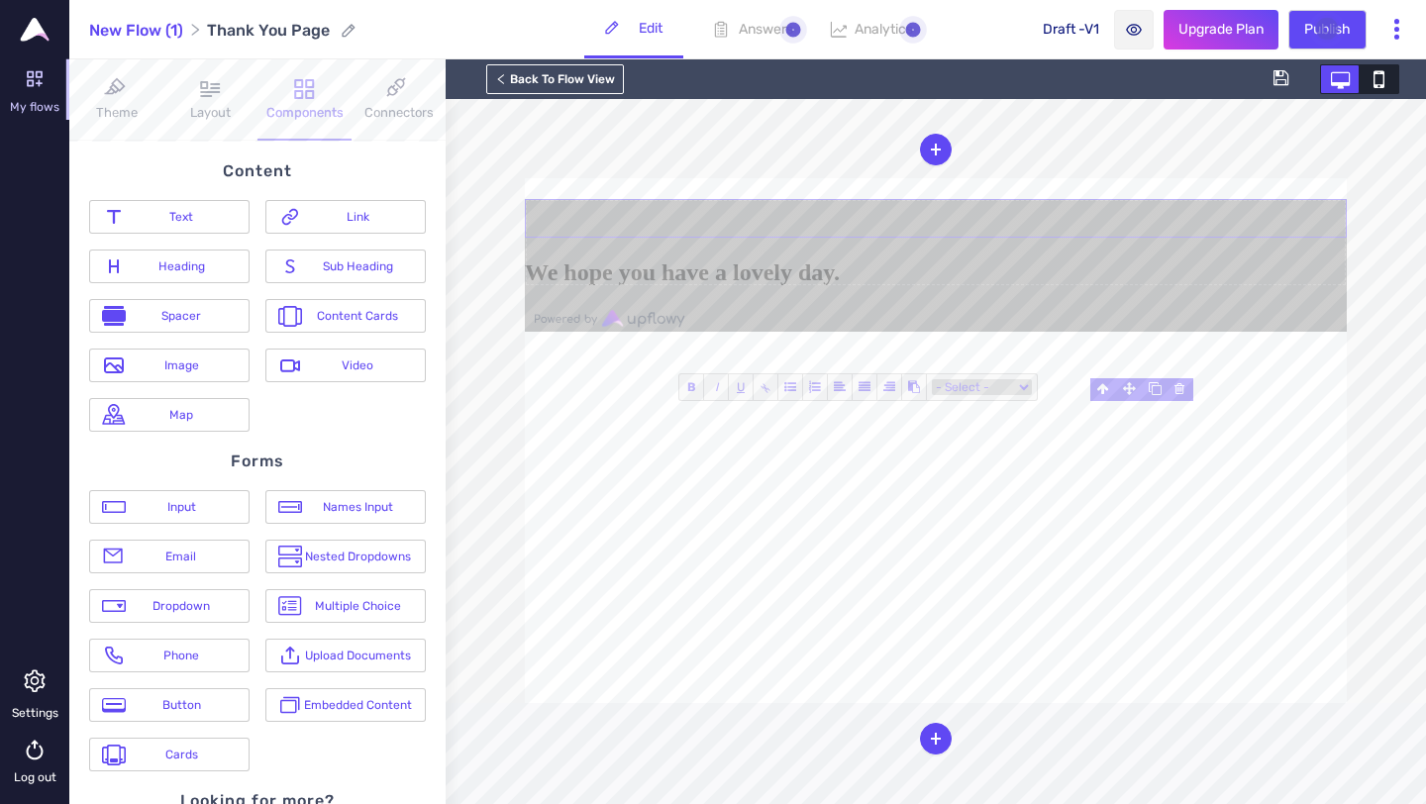
click at [203, 367] on div "Image" at bounding box center [181, 365] width 111 height 14
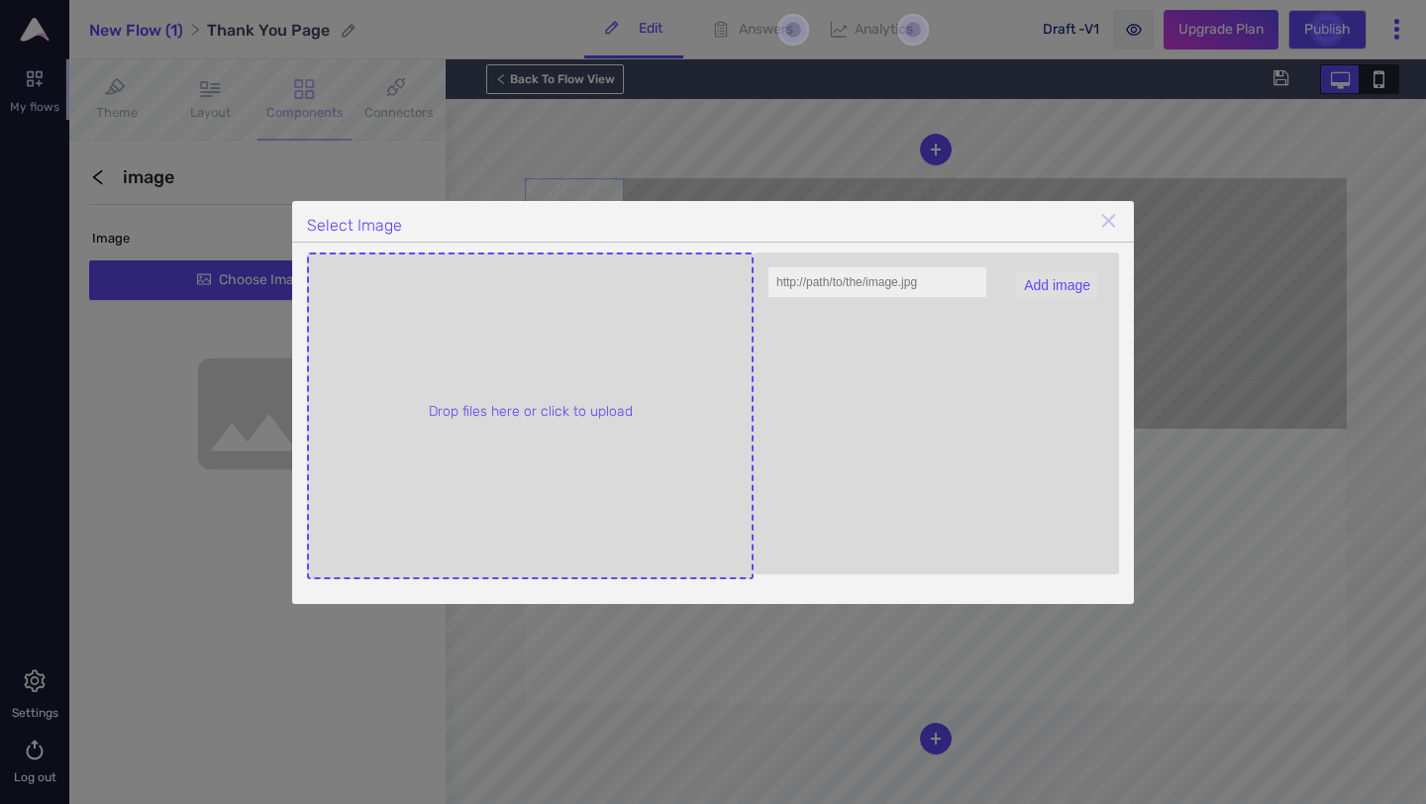
click at [518, 408] on input "file" at bounding box center [530, 415] width 443 height 323
type input "C:\fakepath\download (2).png"
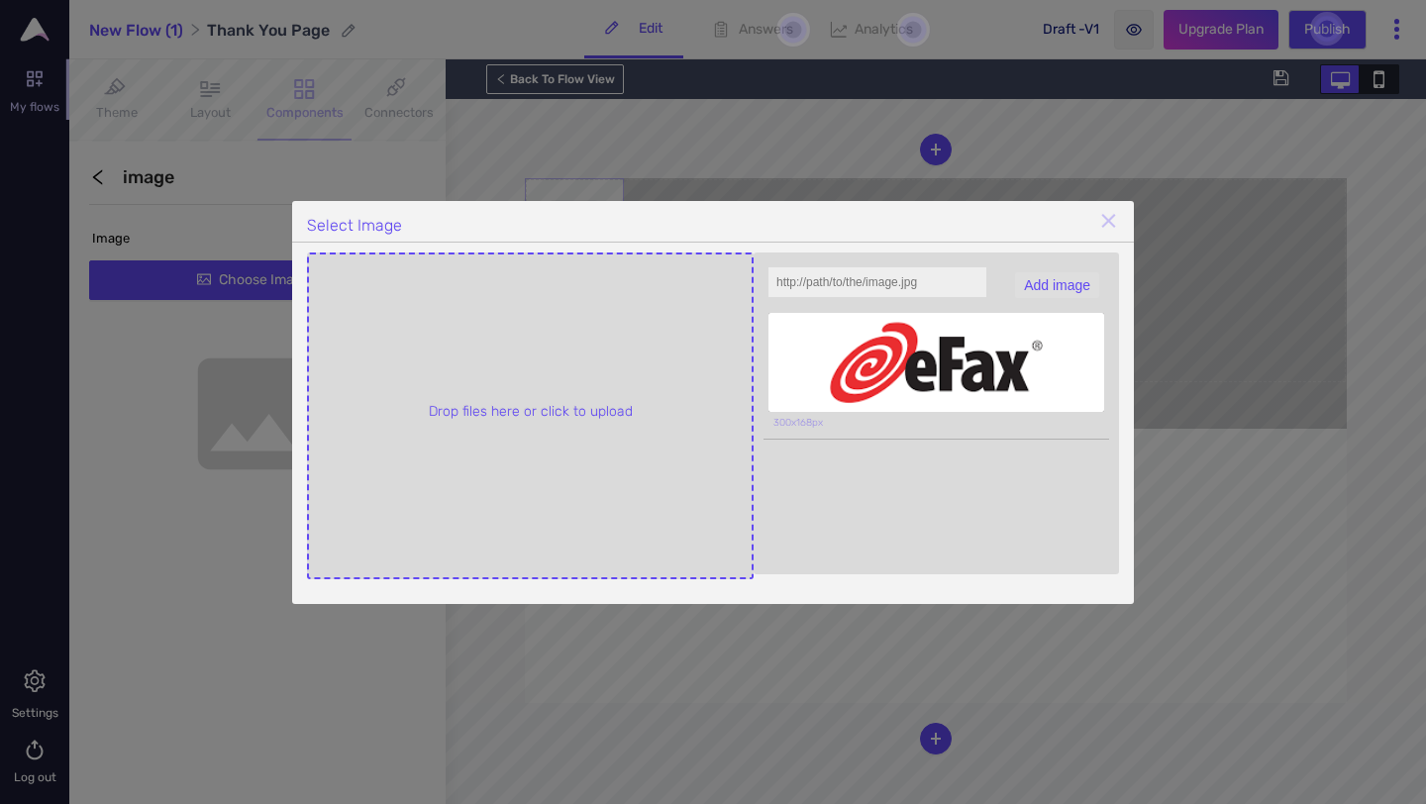
click at [1032, 366] on div at bounding box center [936, 362] width 336 height 99
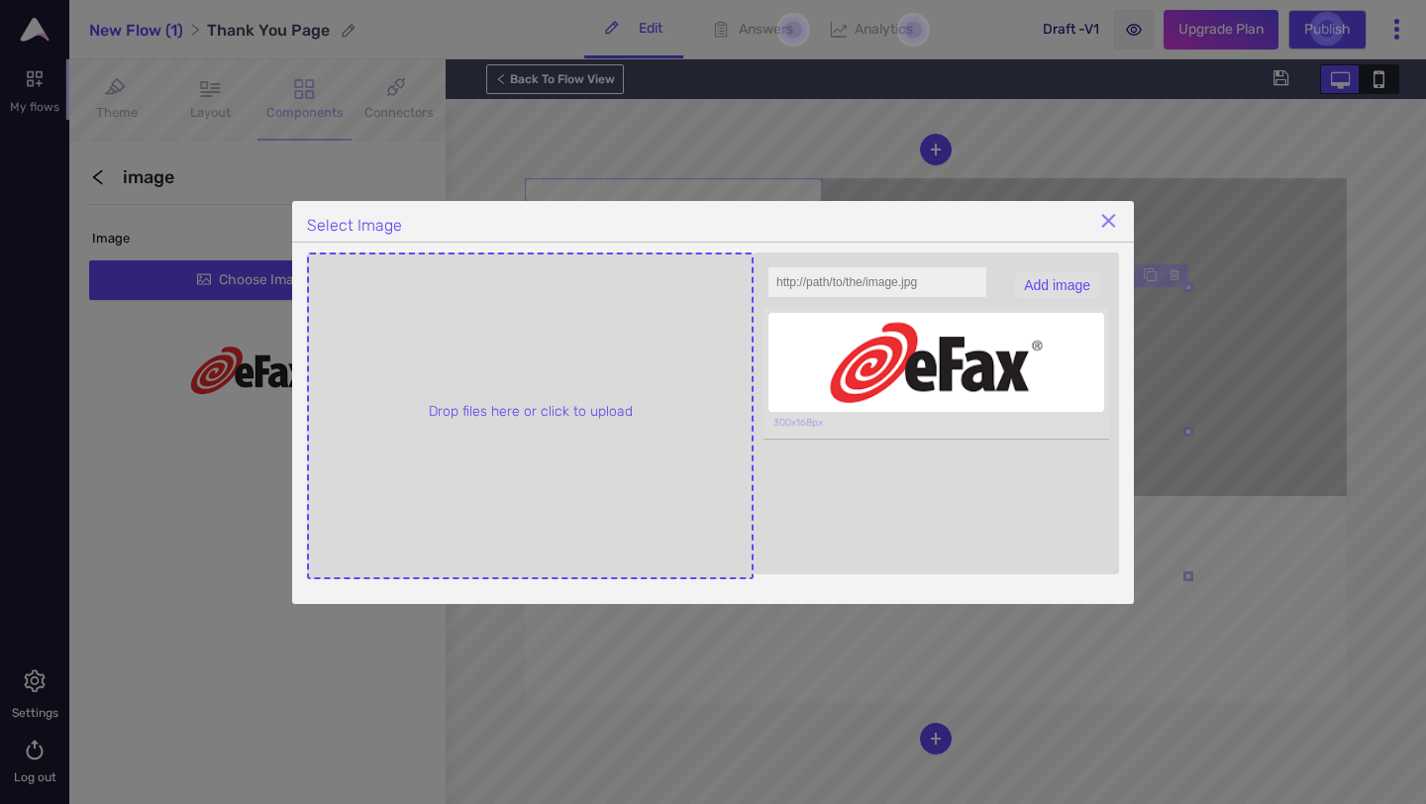
click at [1113, 223] on div "⨯" at bounding box center [1108, 220] width 21 height 29
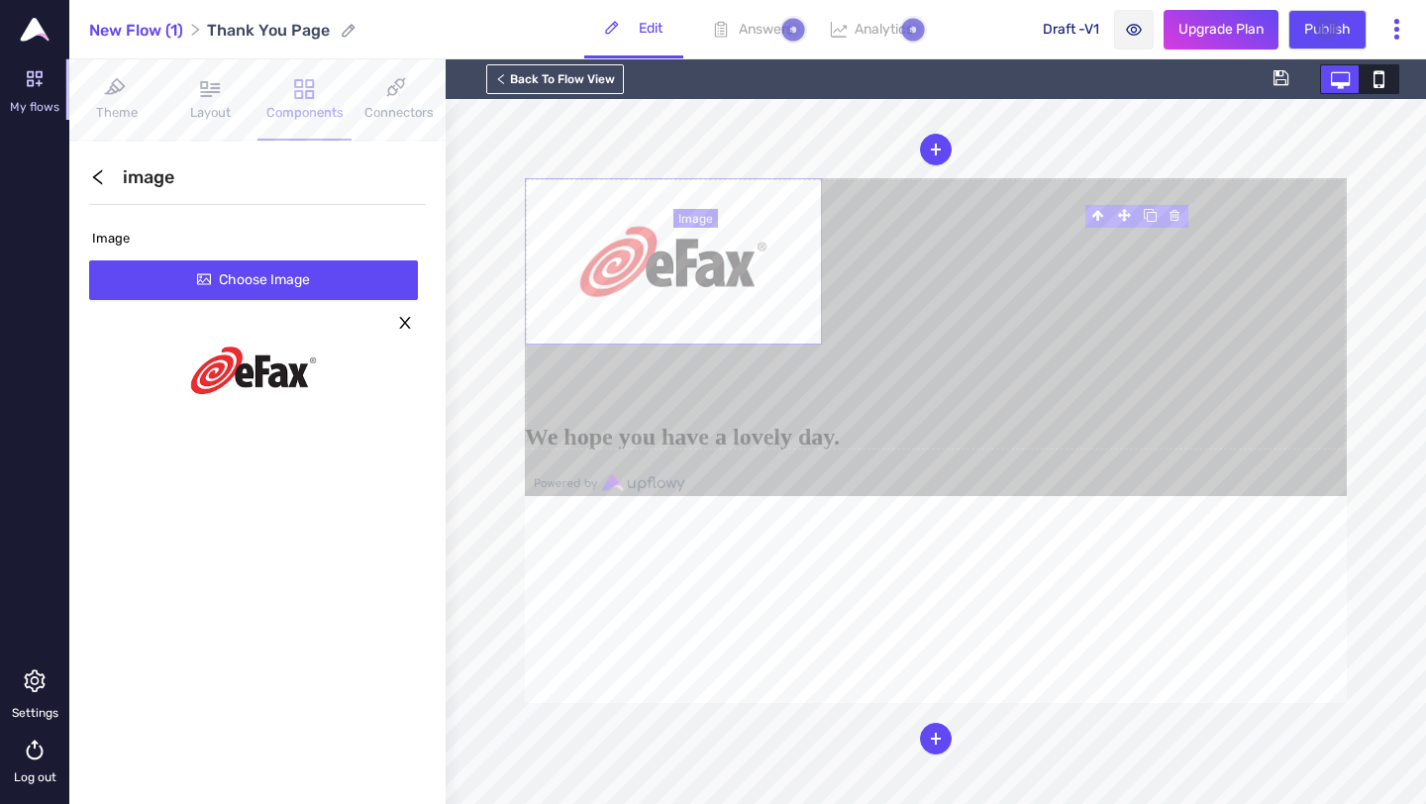
scroll to position [65, 0]
click at [822, 345] on img at bounding box center [673, 261] width 297 height 166
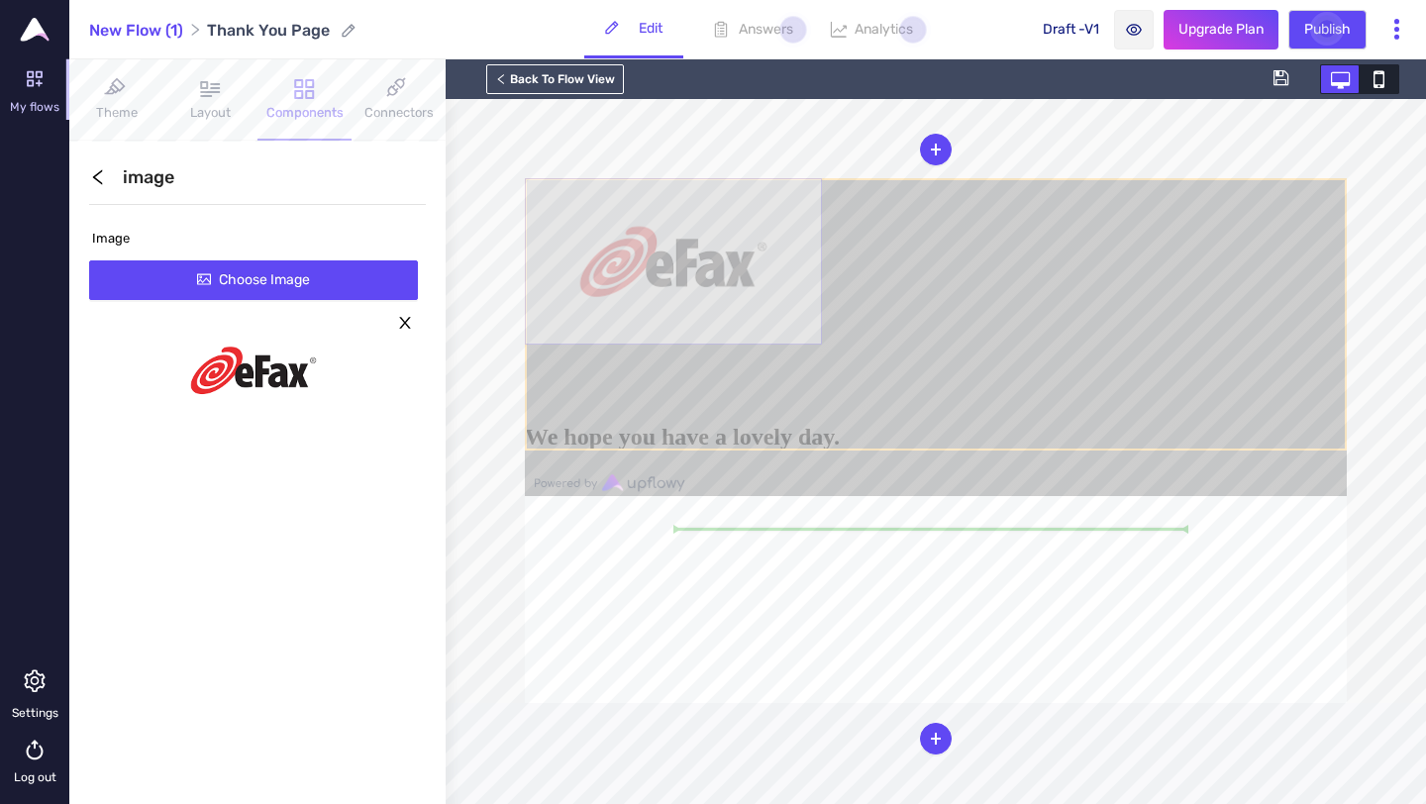
drag, startPoint x: 1182, startPoint y: 504, endPoint x: 1168, endPoint y: 468, distance: 38.2
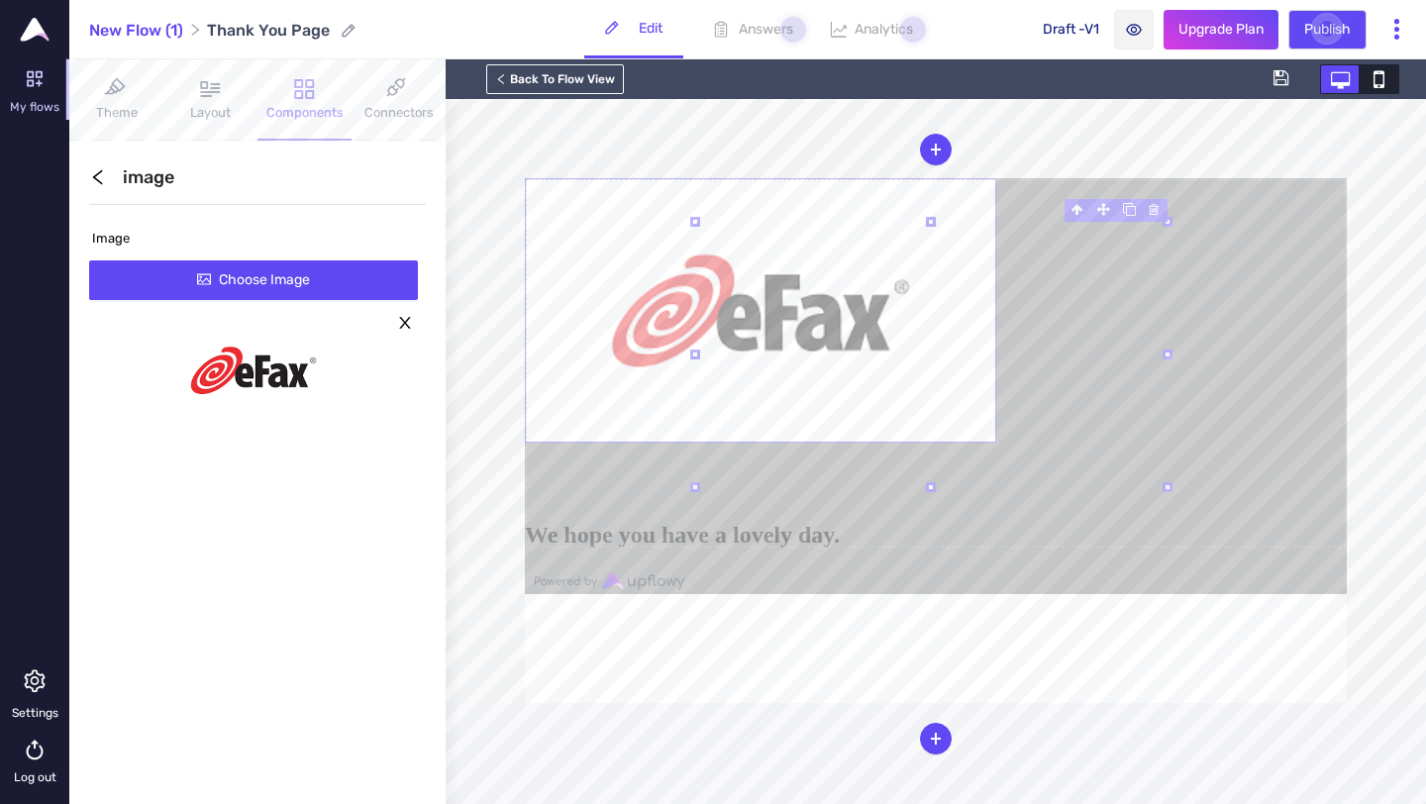
drag, startPoint x: 1186, startPoint y: 510, endPoint x: 1143, endPoint y: 304, distance: 210.5
click at [1143, 304] on div "B I U ⫘ - Select - Country Region City Browser Device Type Form block" at bounding box center [936, 440] width 822 height 525
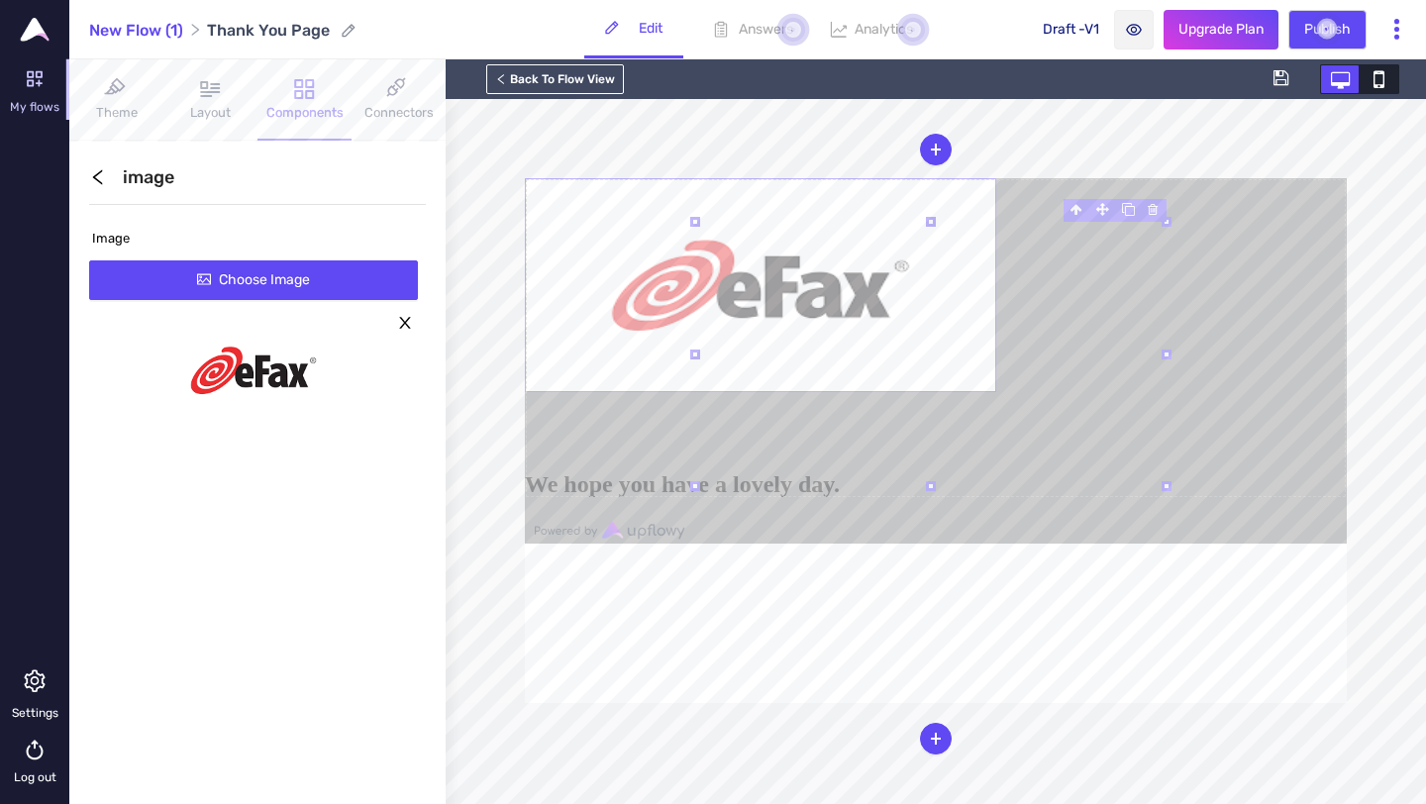
click at [928, 489] on icon at bounding box center [931, 486] width 10 height 10
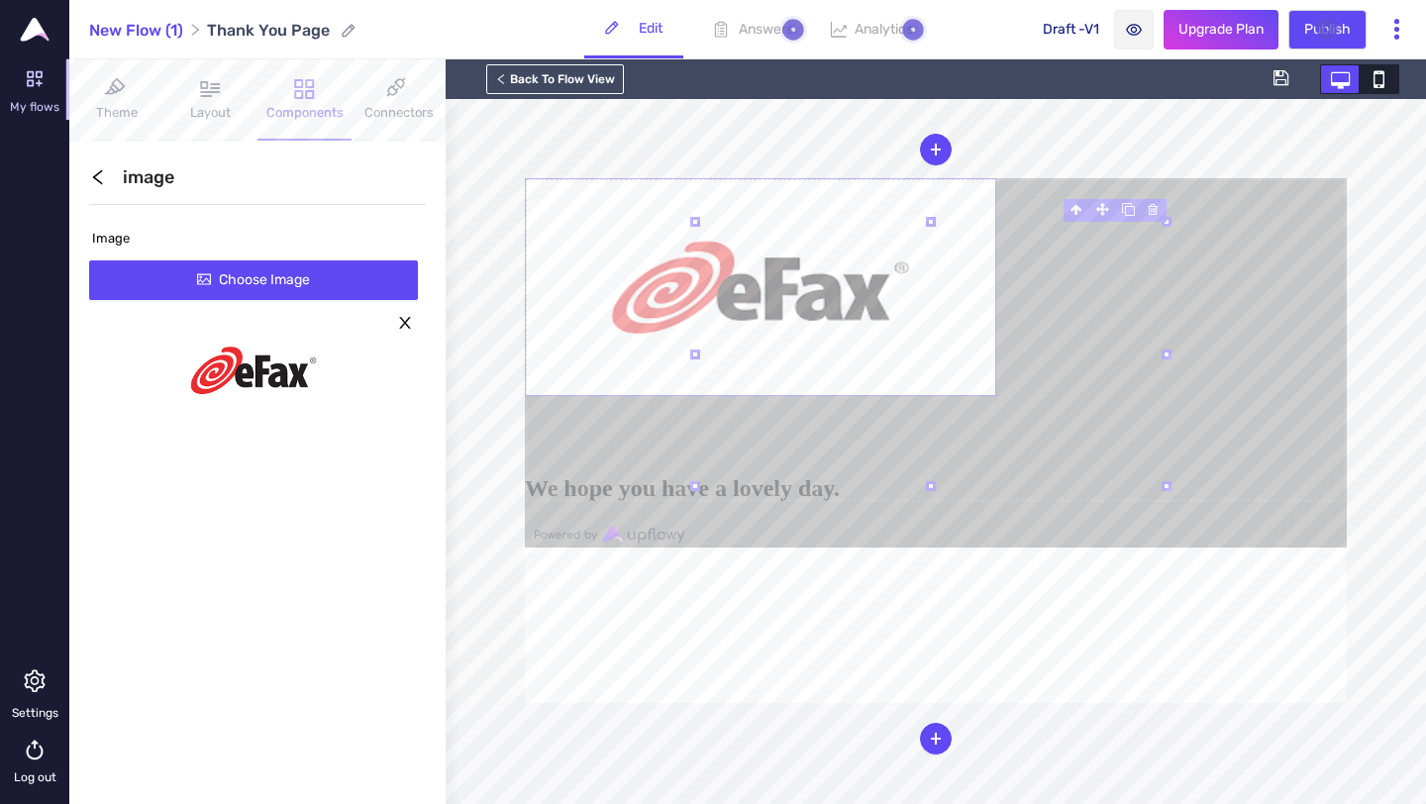
drag, startPoint x: 929, startPoint y: 487, endPoint x: 933, endPoint y: 428, distance: 59.5
click at [933, 428] on div "B I U ⫘ - Select - Country Region City Browser Device Type Image" at bounding box center [936, 440] width 822 height 525
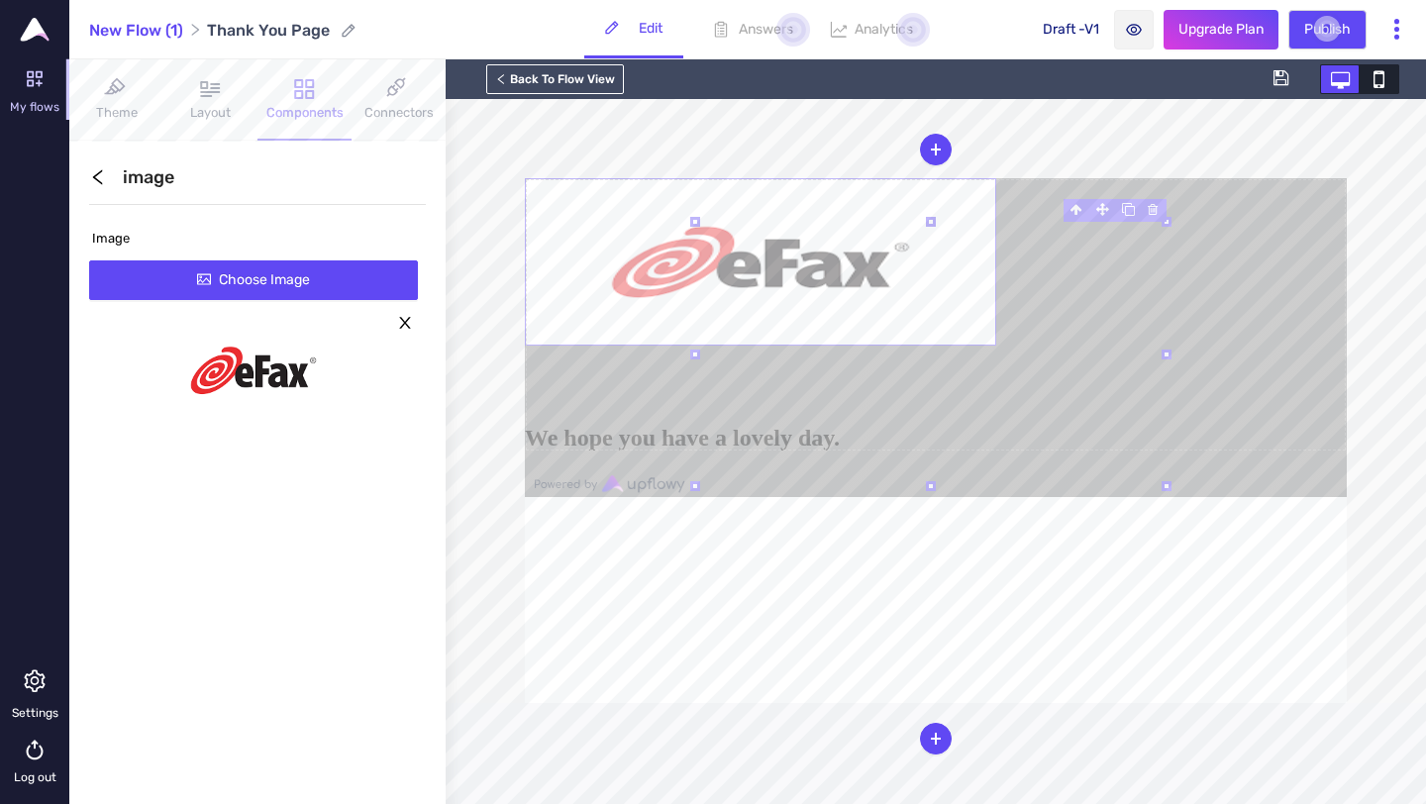
drag, startPoint x: 928, startPoint y: 224, endPoint x: 931, endPoint y: 267, distance: 43.7
click at [931, 267] on div "B I U ⫘ - Select - Country Region City Browser Device Type Form block" at bounding box center [936, 440] width 822 height 525
click at [982, 345] on img at bounding box center [760, 261] width 471 height 166
click at [411, 321] on icon "close" at bounding box center [405, 323] width 16 height 16
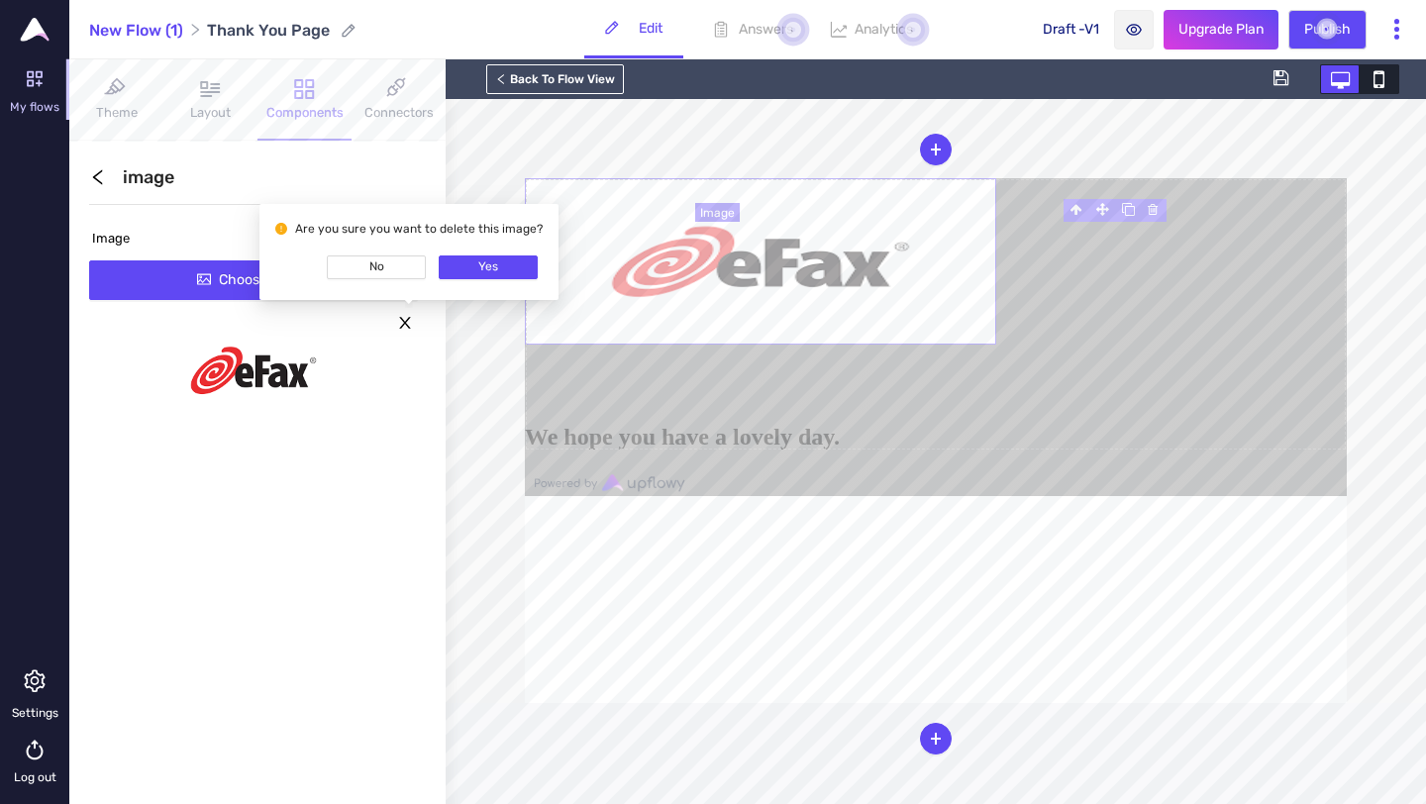
click at [982, 331] on img at bounding box center [760, 261] width 471 height 166
click at [525, 178] on icon at bounding box center [525, 178] width 0 height 0
click at [387, 271] on button "No" at bounding box center [376, 267] width 99 height 24
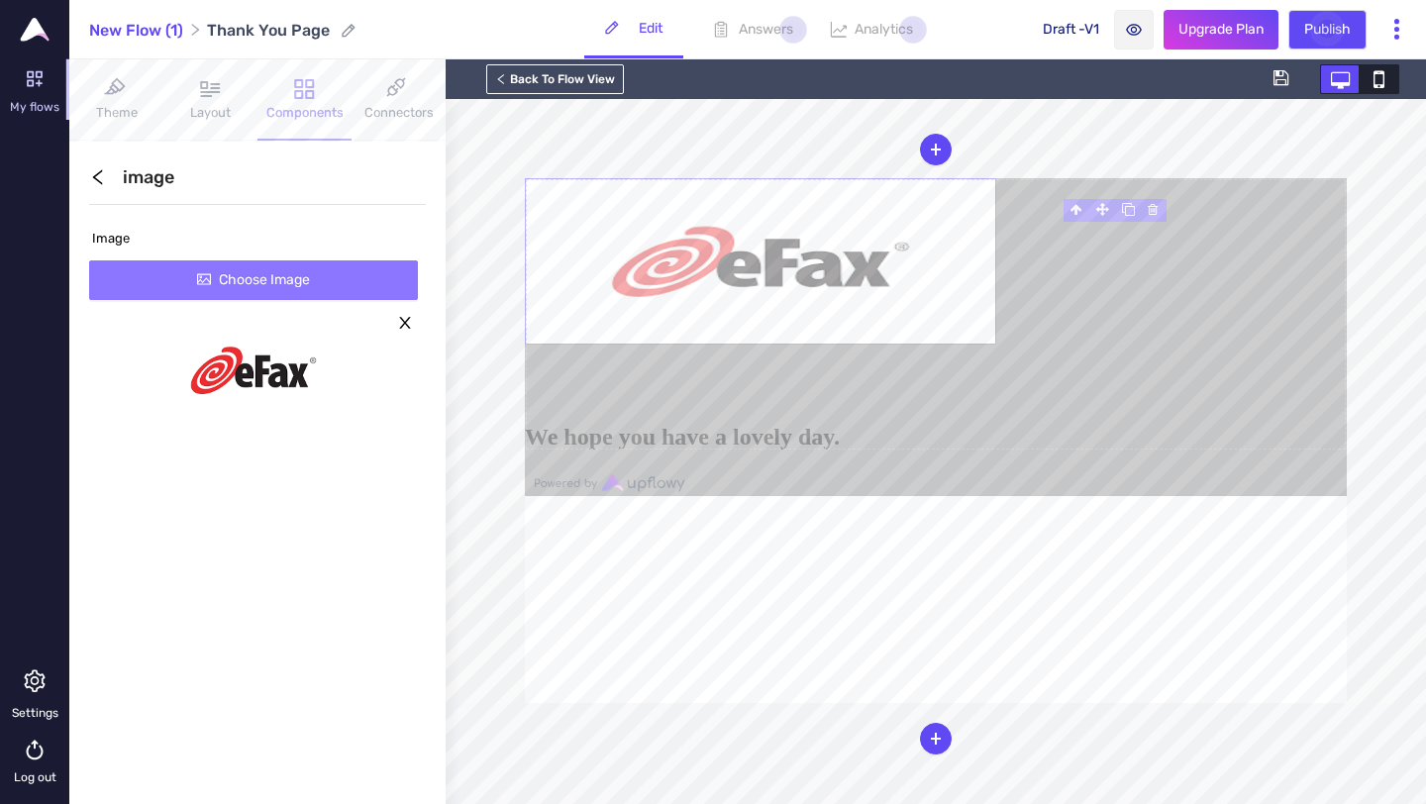
click at [258, 279] on span "Choose Image" at bounding box center [264, 280] width 91 height 22
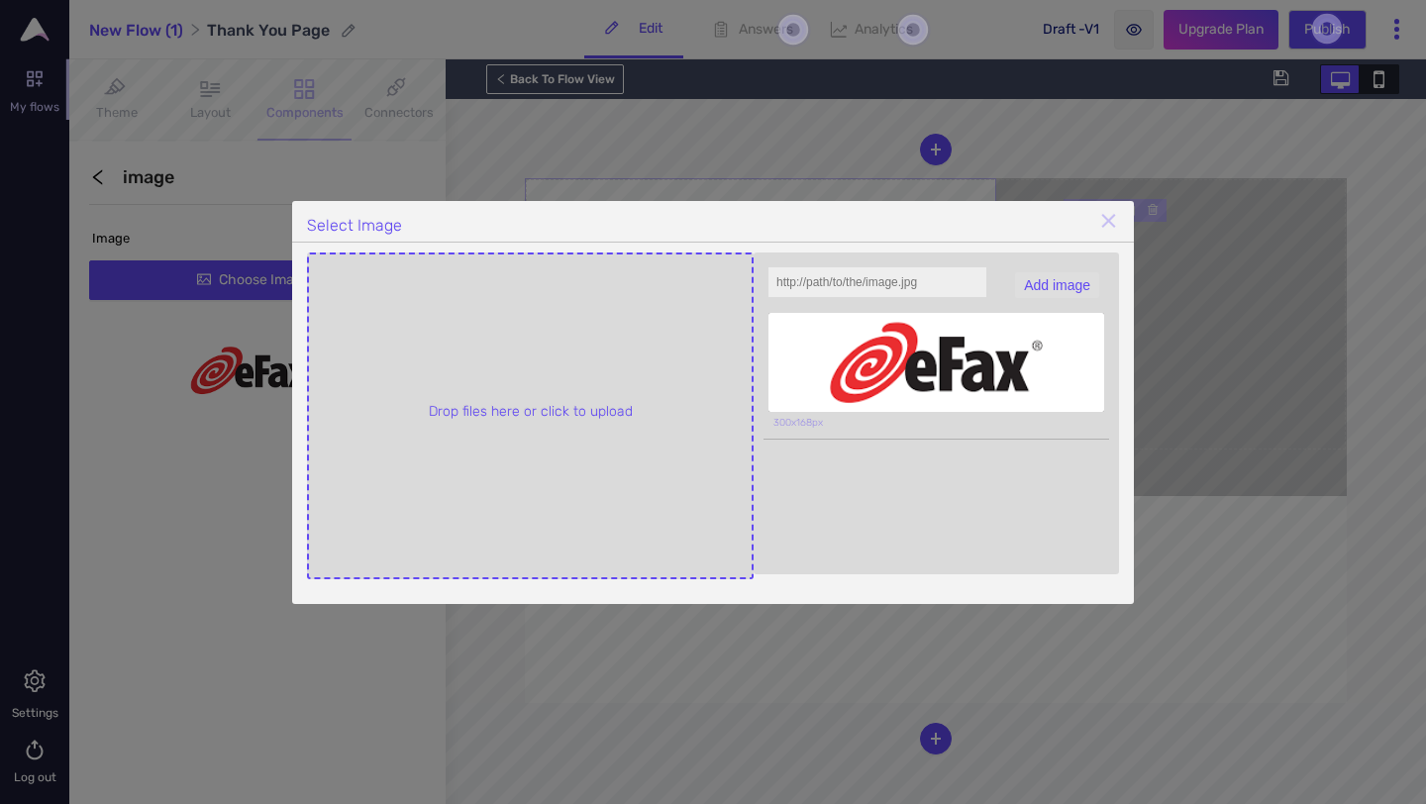
click at [1077, 283] on button "Add image" at bounding box center [1057, 285] width 84 height 26
click at [1052, 282] on button "Add image" at bounding box center [1057, 285] width 84 height 26
click at [589, 407] on input "file" at bounding box center [530, 415] width 443 height 323
type input "C:\fakepath\efax_logo.jpeg"
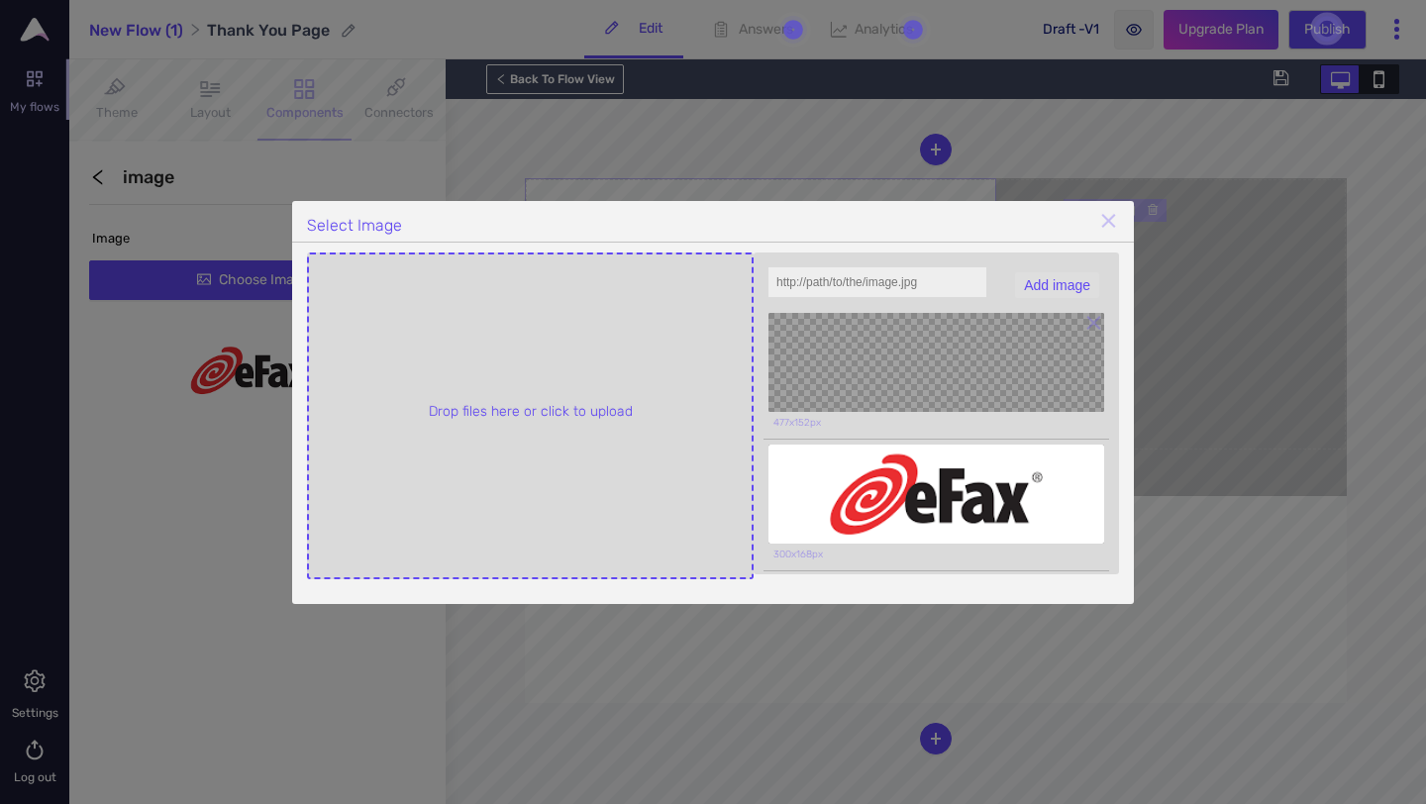
click at [1035, 347] on div at bounding box center [936, 362] width 336 height 99
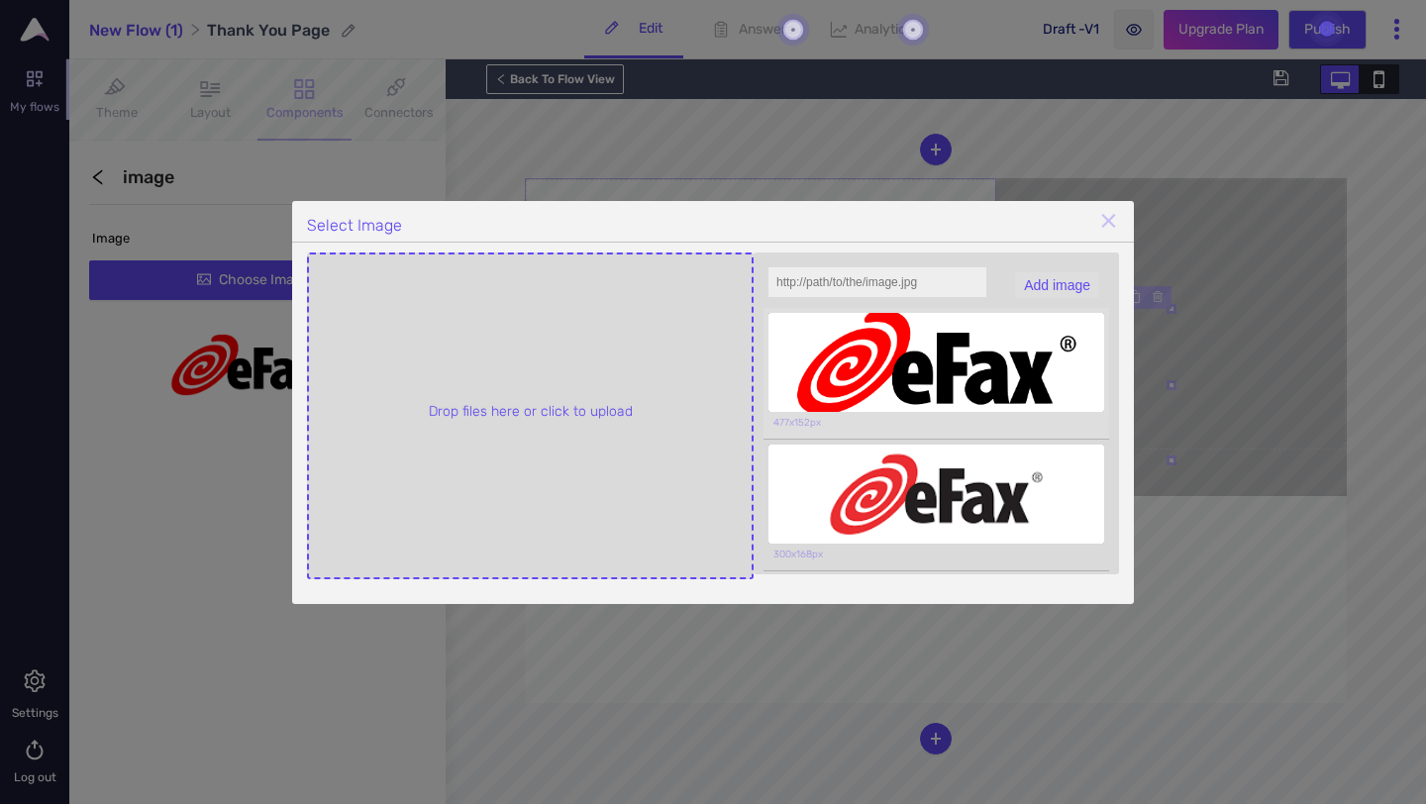
scroll to position [0, 0]
click at [1118, 226] on div "⨯" at bounding box center [1108, 220] width 21 height 29
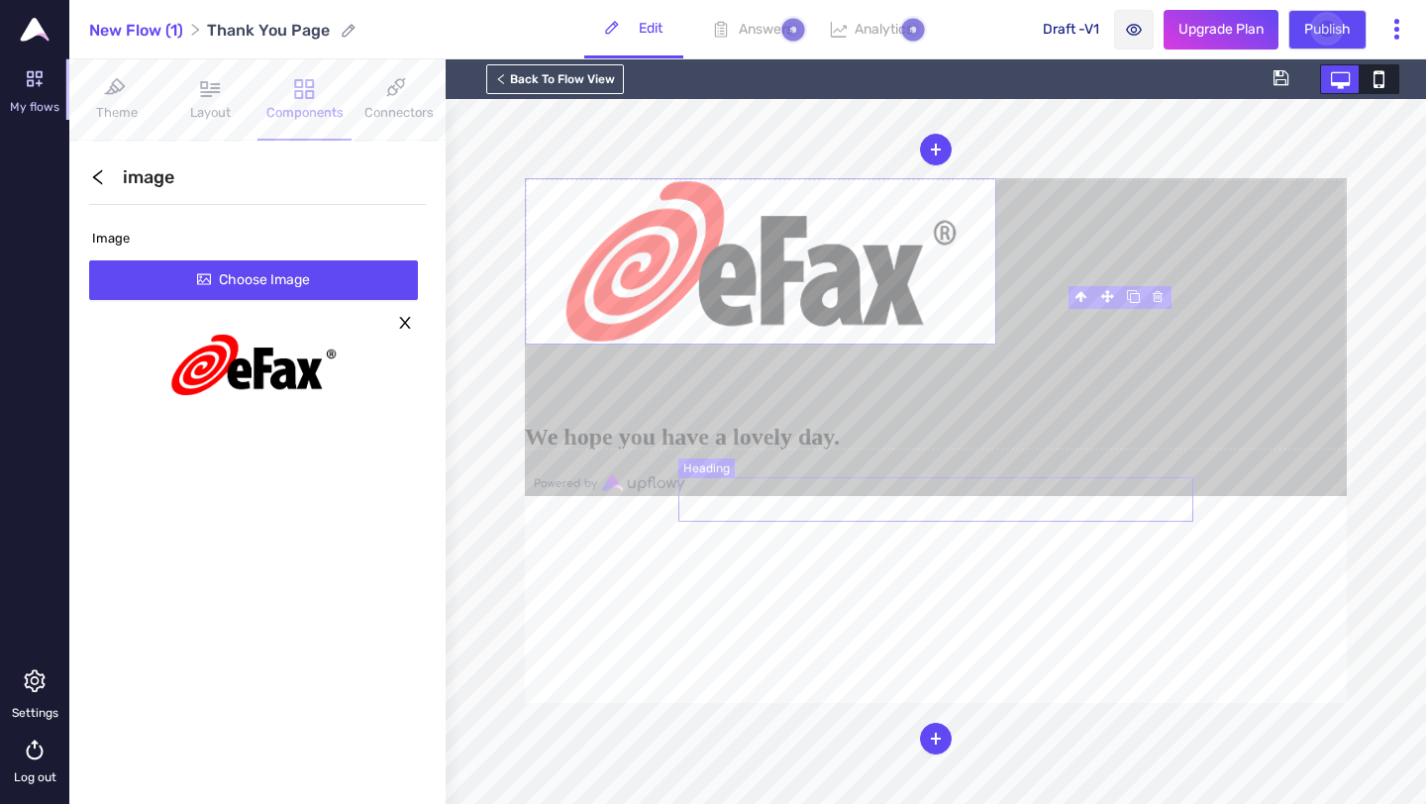
click at [1023, 402] on h1 at bounding box center [936, 383] width 822 height 37
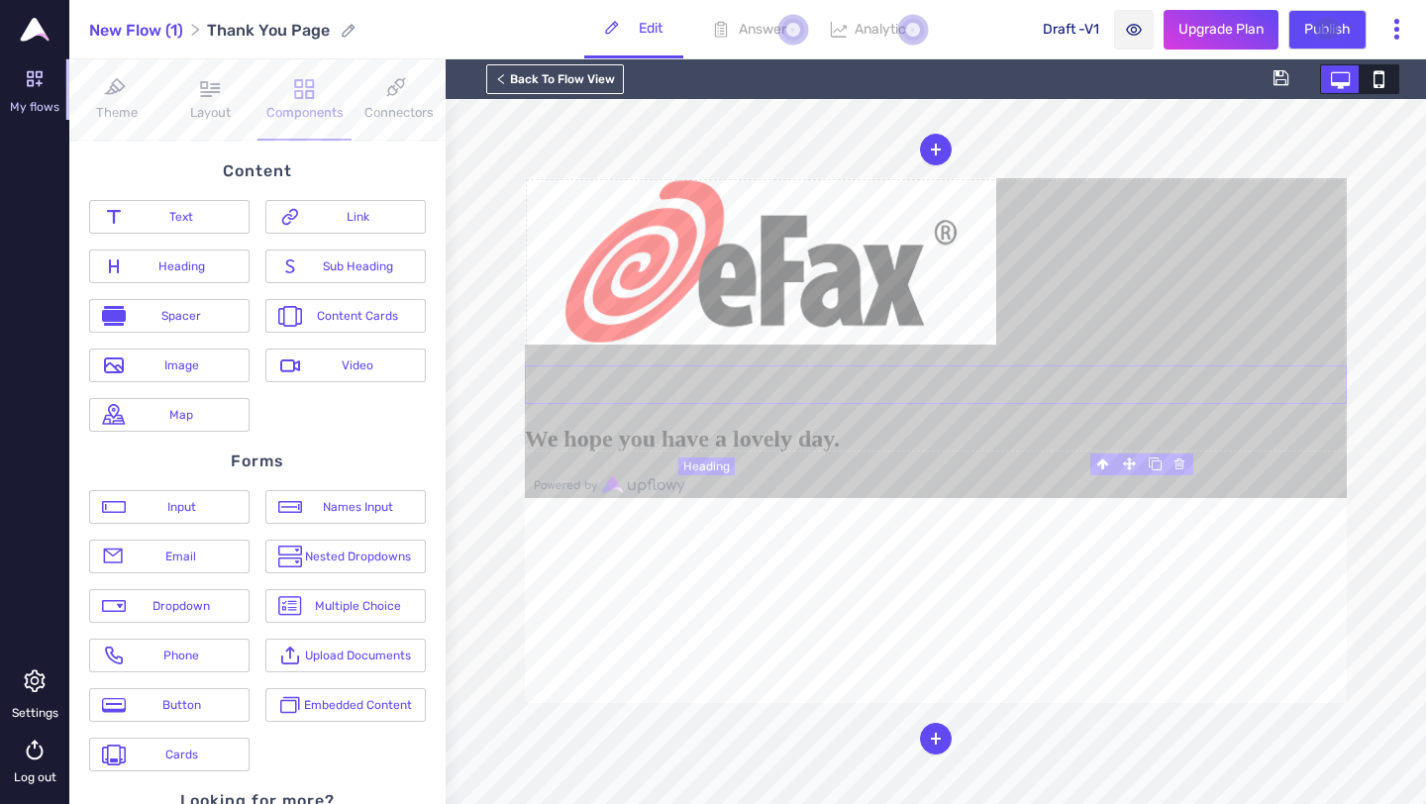
click at [1012, 404] on h1 at bounding box center [936, 384] width 822 height 39
click at [733, 404] on h1 at bounding box center [936, 384] width 822 height 39
click at [742, 404] on h1 at bounding box center [936, 384] width 822 height 39
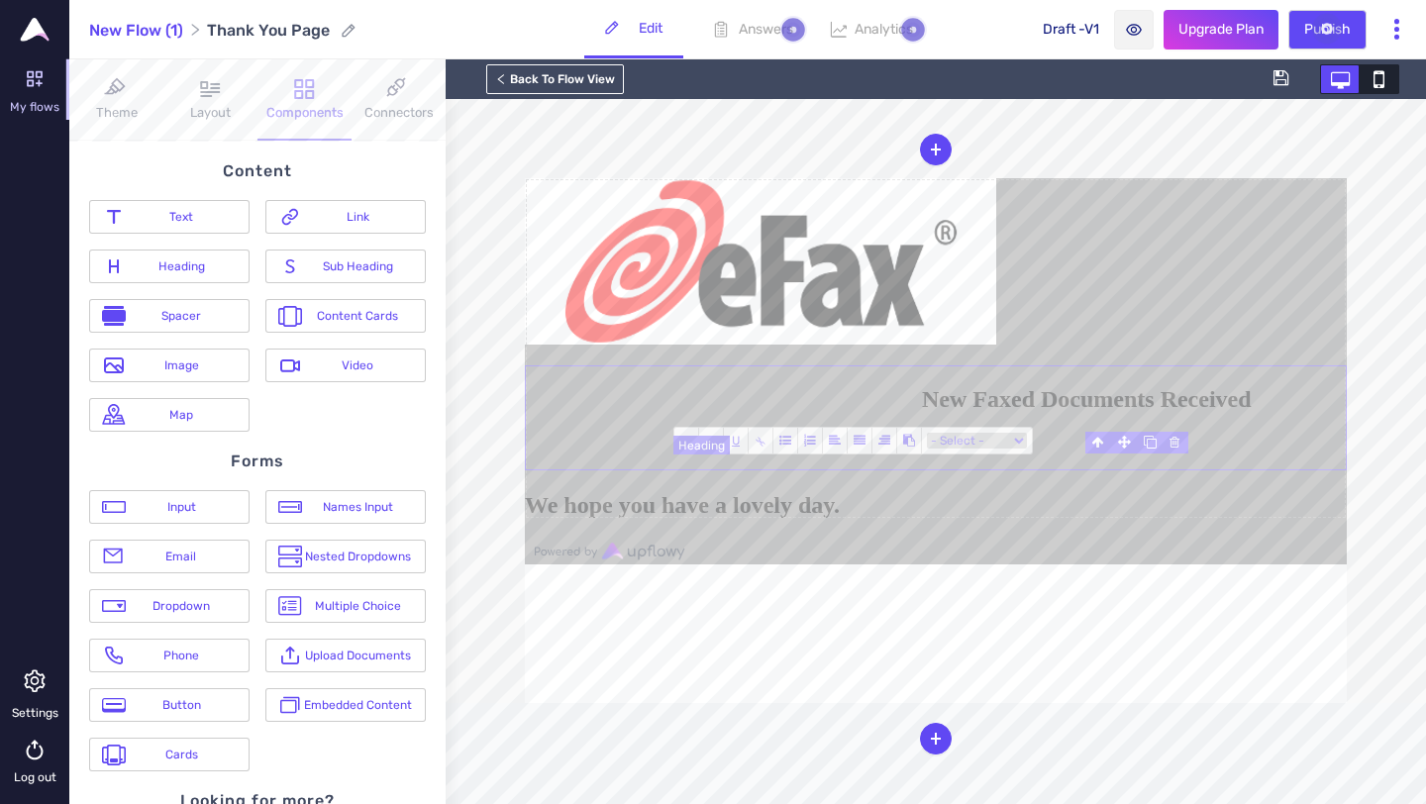
click at [823, 413] on blockquote "New Faxed Documents Received" at bounding box center [995, 399] width 701 height 27
click at [861, 436] on icon at bounding box center [860, 441] width 12 height 12
drag, startPoint x: 1128, startPoint y: 490, endPoint x: 1192, endPoint y: 586, distance: 115.6
click at [1192, 519] on form "New Faxed Documents Received We hope you have a lovely day." at bounding box center [936, 348] width 822 height 341
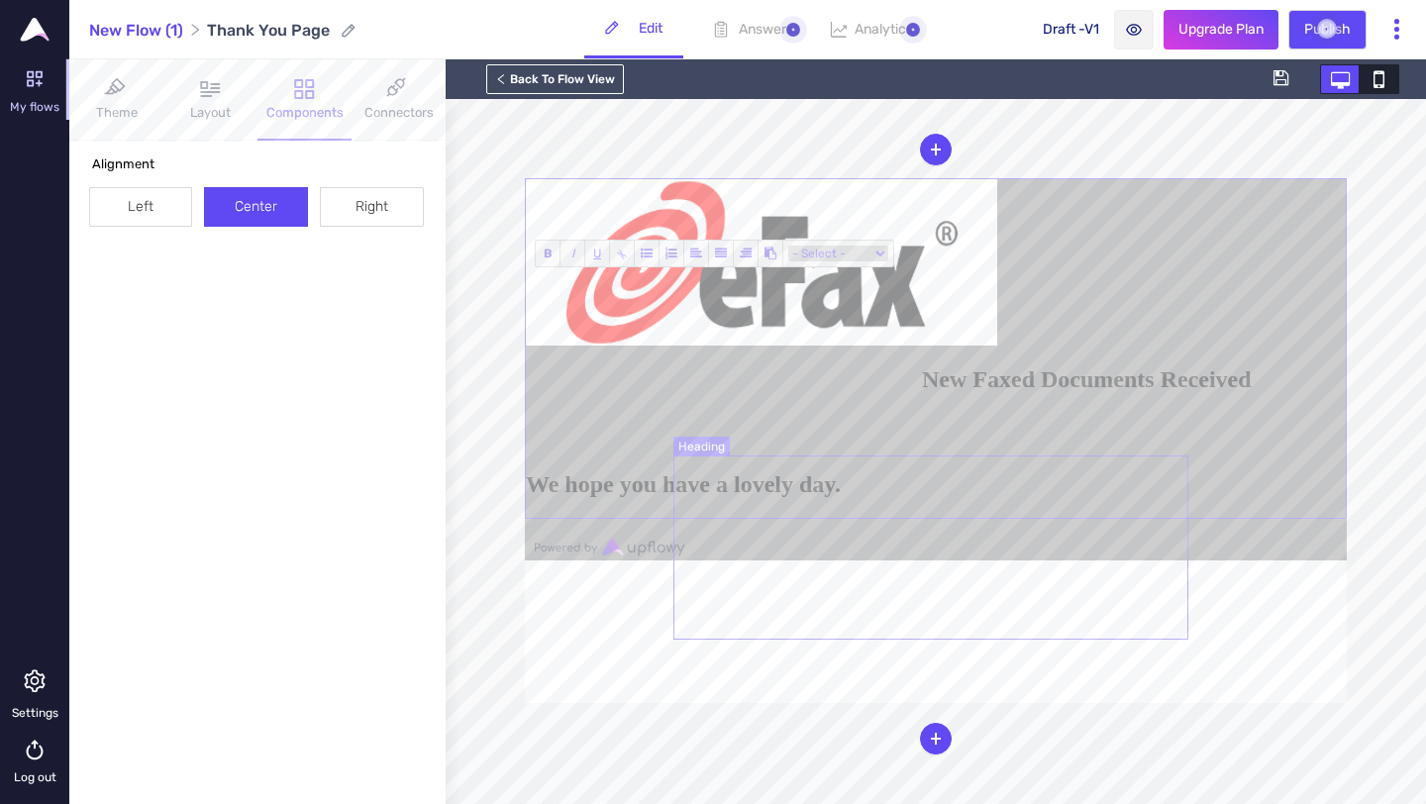
click at [1082, 393] on h2 "New Faxed Documents Received" at bounding box center [1134, 379] width 424 height 27
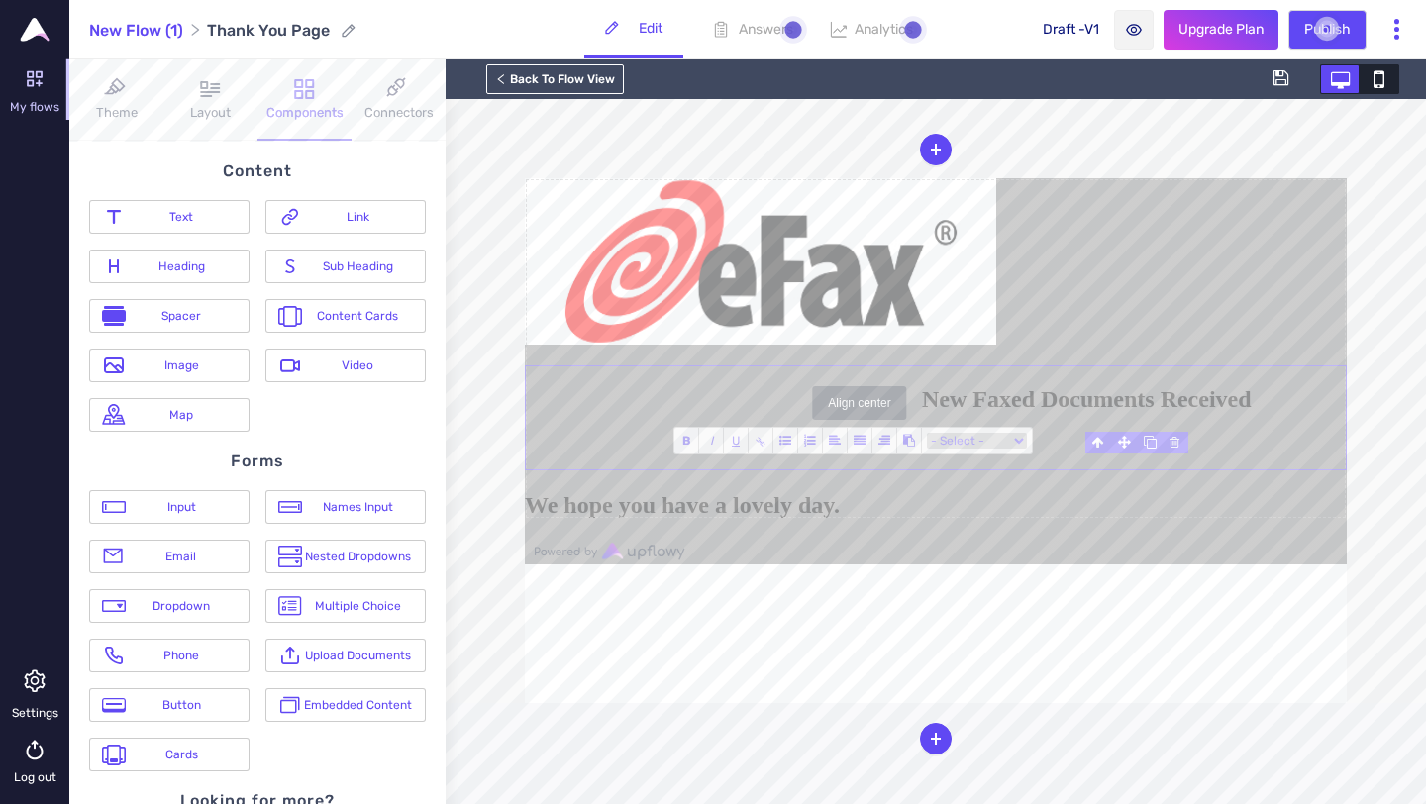
click at [855, 444] on icon at bounding box center [860, 441] width 12 height 12
drag, startPoint x: 1172, startPoint y: 592, endPoint x: 1125, endPoint y: 498, distance: 105.4
click at [1125, 412] on span "New Faxed Documents Received" at bounding box center [1087, 399] width 330 height 26
click at [856, 441] on icon at bounding box center [860, 441] width 12 height 12
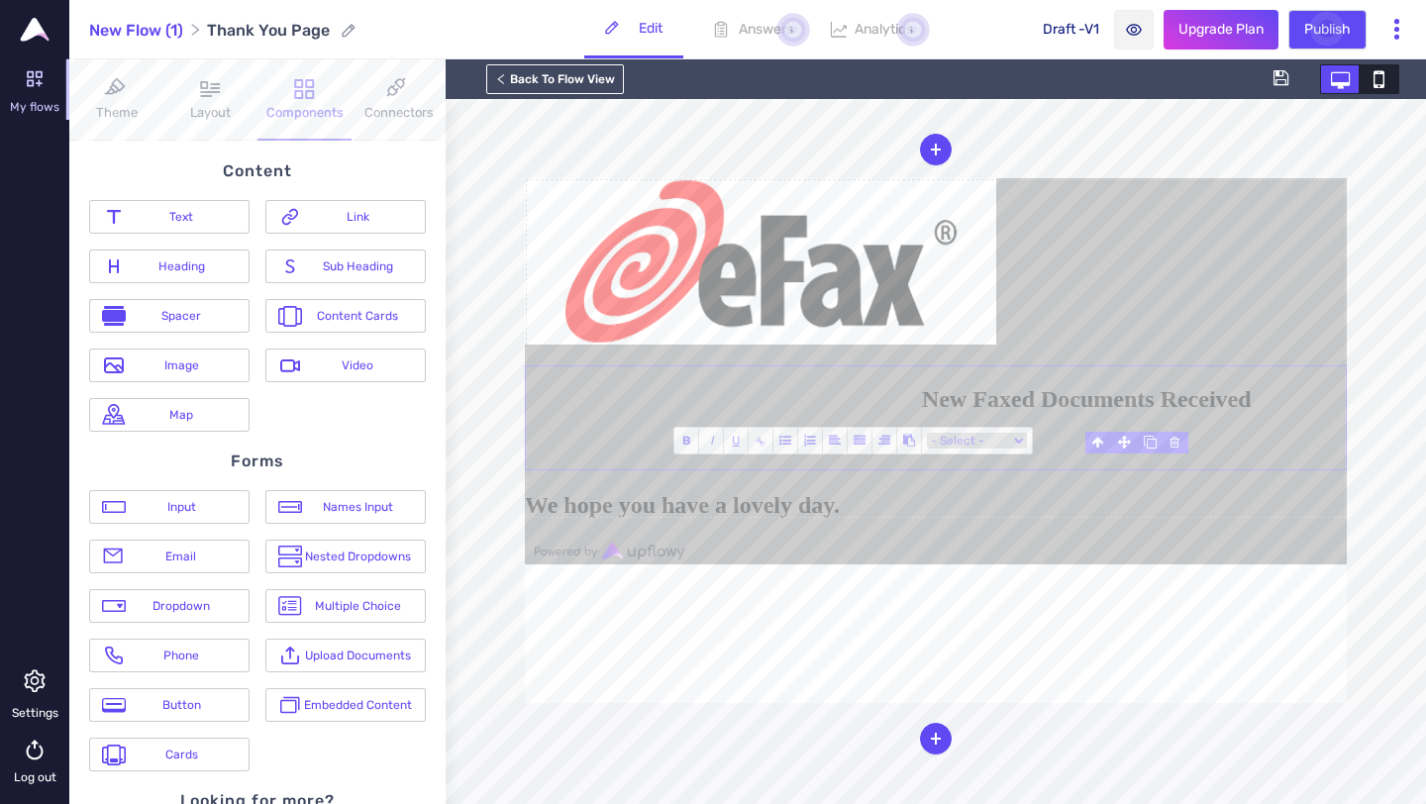
click at [1014, 437] on select "- Select - Country Region City Browser Device Type" at bounding box center [977, 441] width 100 height 16
click at [694, 446] on span "B" at bounding box center [686, 441] width 25 height 26
click at [861, 413] on blockquote "New Faxed Documents Received" at bounding box center [1014, 399] width 661 height 27
drag, startPoint x: 1170, startPoint y: 580, endPoint x: 1117, endPoint y: 492, distance: 103.1
click at [1117, 413] on h2 "New Faxed Documents Received" at bounding box center [1134, 399] width 424 height 27
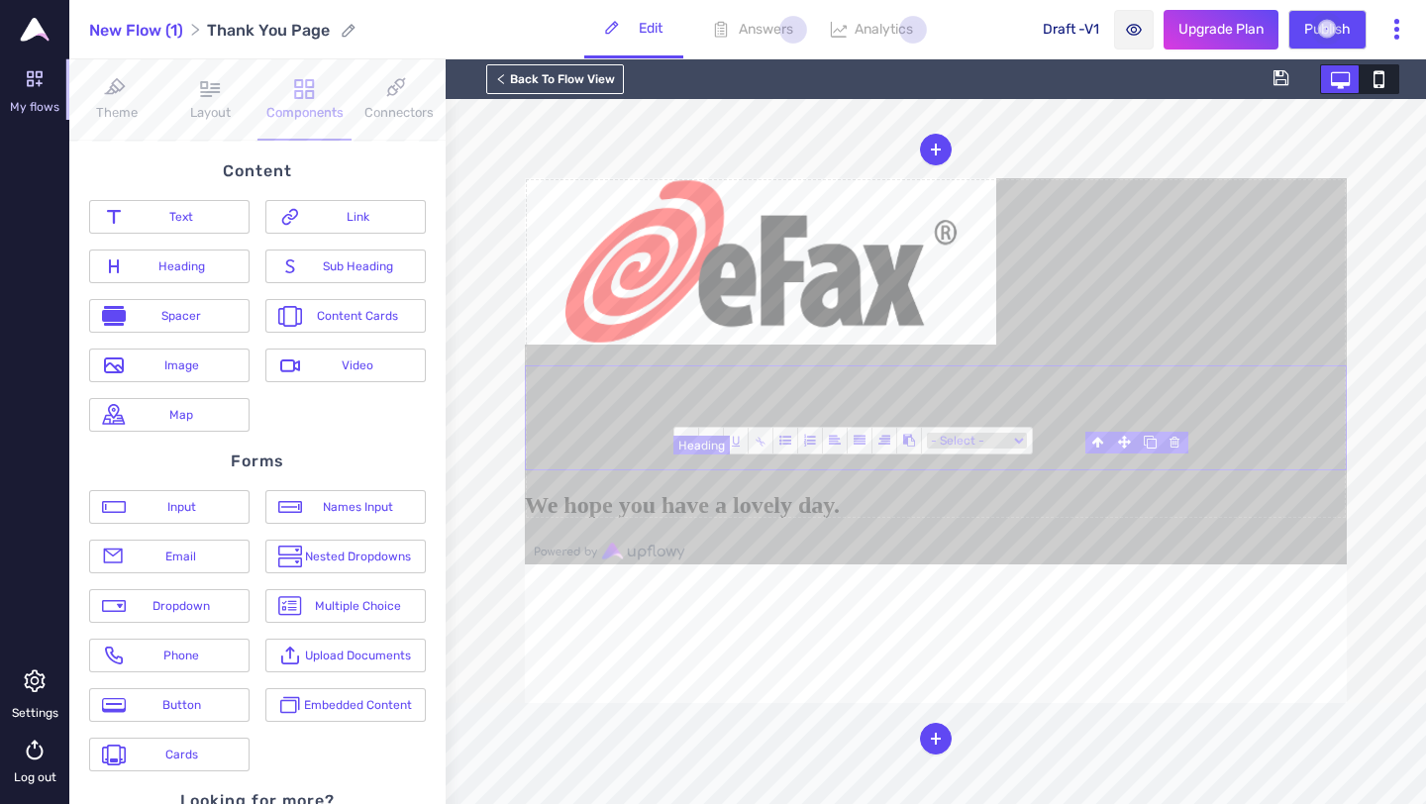
click at [844, 413] on blockquote at bounding box center [1014, 399] width 661 height 27
click at [840, 439] on icon at bounding box center [835, 441] width 12 height 12
click at [838, 441] on icon at bounding box center [835, 441] width 12 height 12
click at [841, 413] on blockquote at bounding box center [1014, 399] width 661 height 27
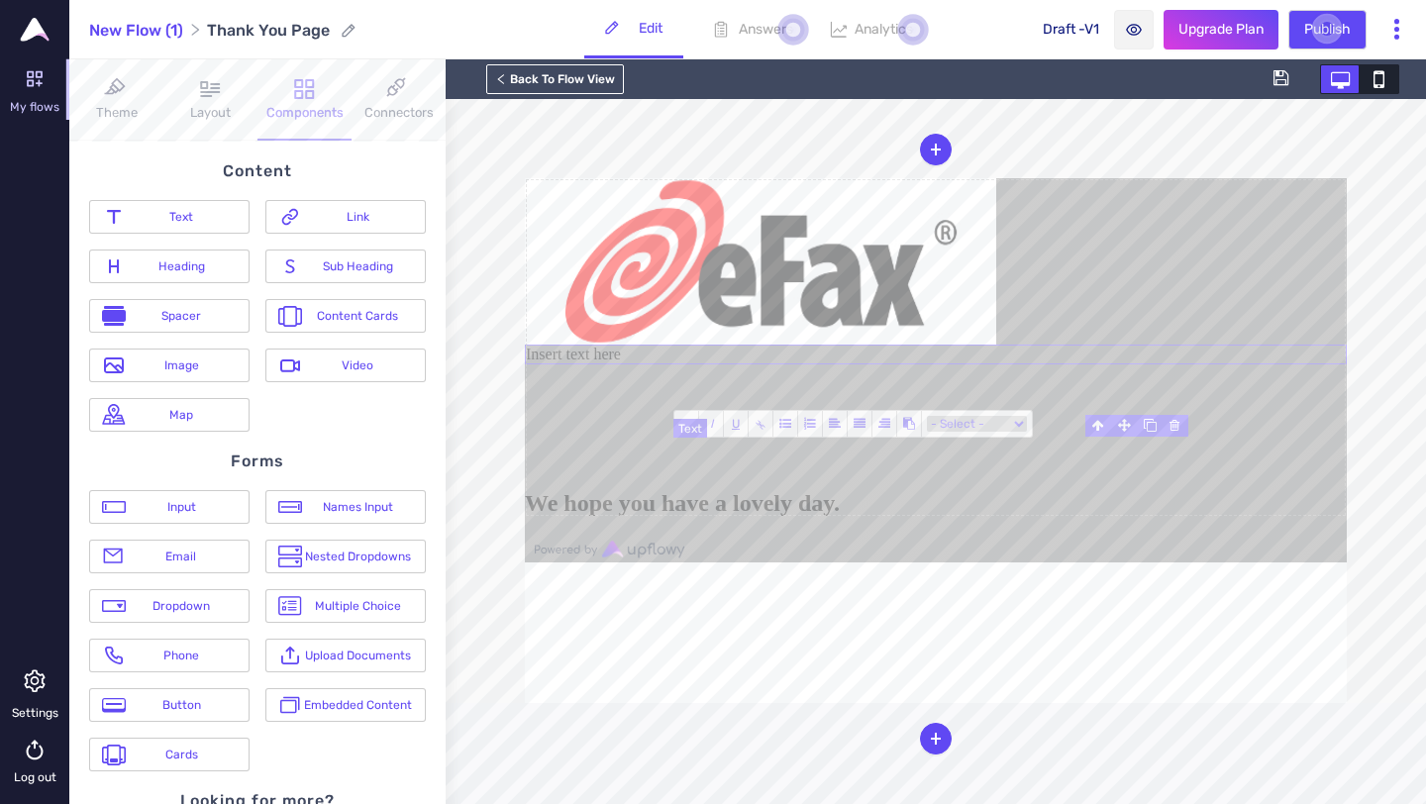
click at [884, 364] on div "Insert text here" at bounding box center [936, 355] width 822 height 20
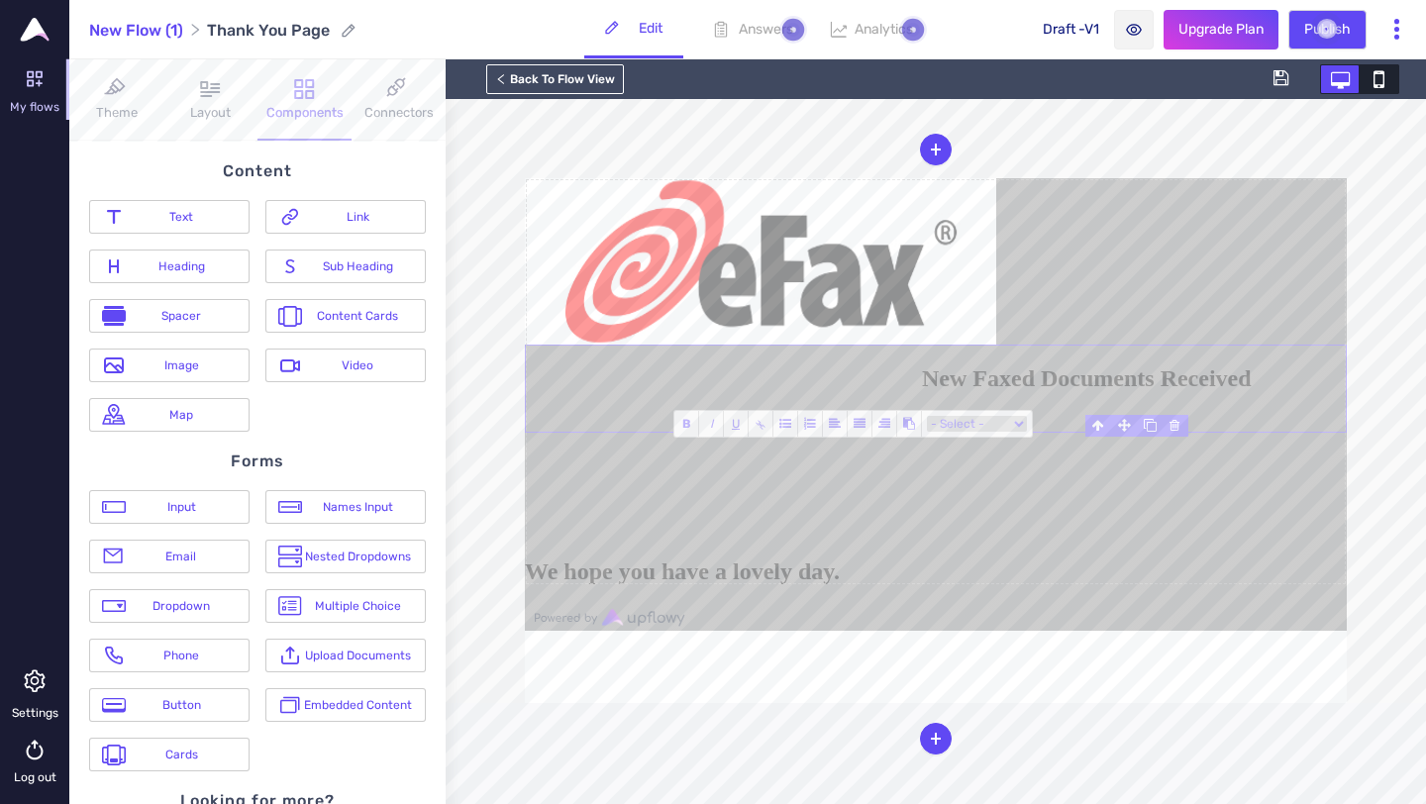
click at [1001, 424] on select "- Select - Country Region City Browser Device Type" at bounding box center [977, 424] width 100 height 16
click at [840, 427] on icon at bounding box center [835, 424] width 12 height 12
click at [855, 424] on icon at bounding box center [860, 424] width 12 height 12
drag, startPoint x: 1127, startPoint y: 475, endPoint x: 1180, endPoint y: 569, distance: 108.2
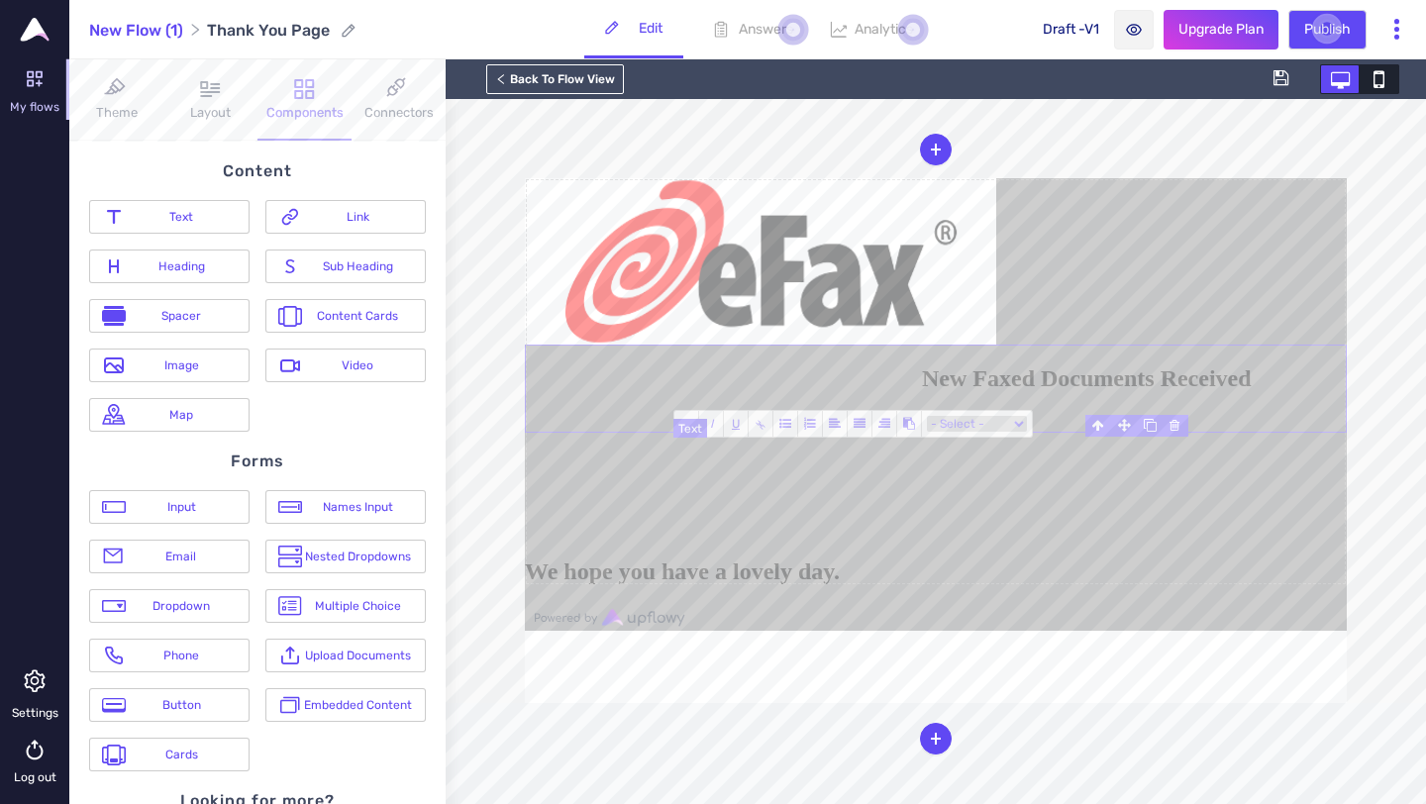
click at [1180, 392] on h2 "New Faxed Documents Received" at bounding box center [1134, 378] width 424 height 27
click at [1166, 391] on span "New Faxed Documents Received" at bounding box center [1087, 378] width 330 height 26
click at [858, 430] on span at bounding box center [860, 424] width 25 height 26
click at [882, 425] on icon at bounding box center [884, 424] width 12 height 12
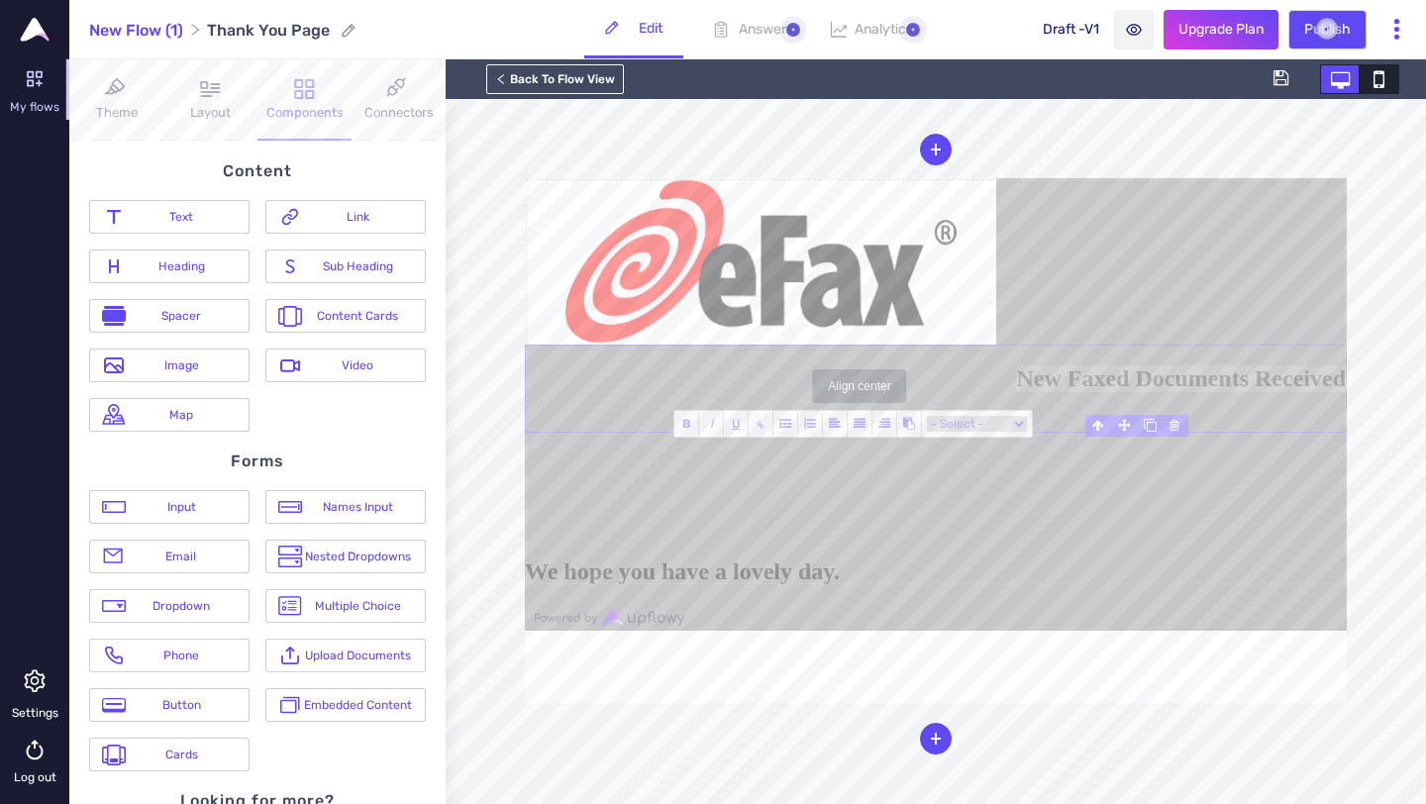
click at [865, 424] on span at bounding box center [860, 424] width 25 height 26
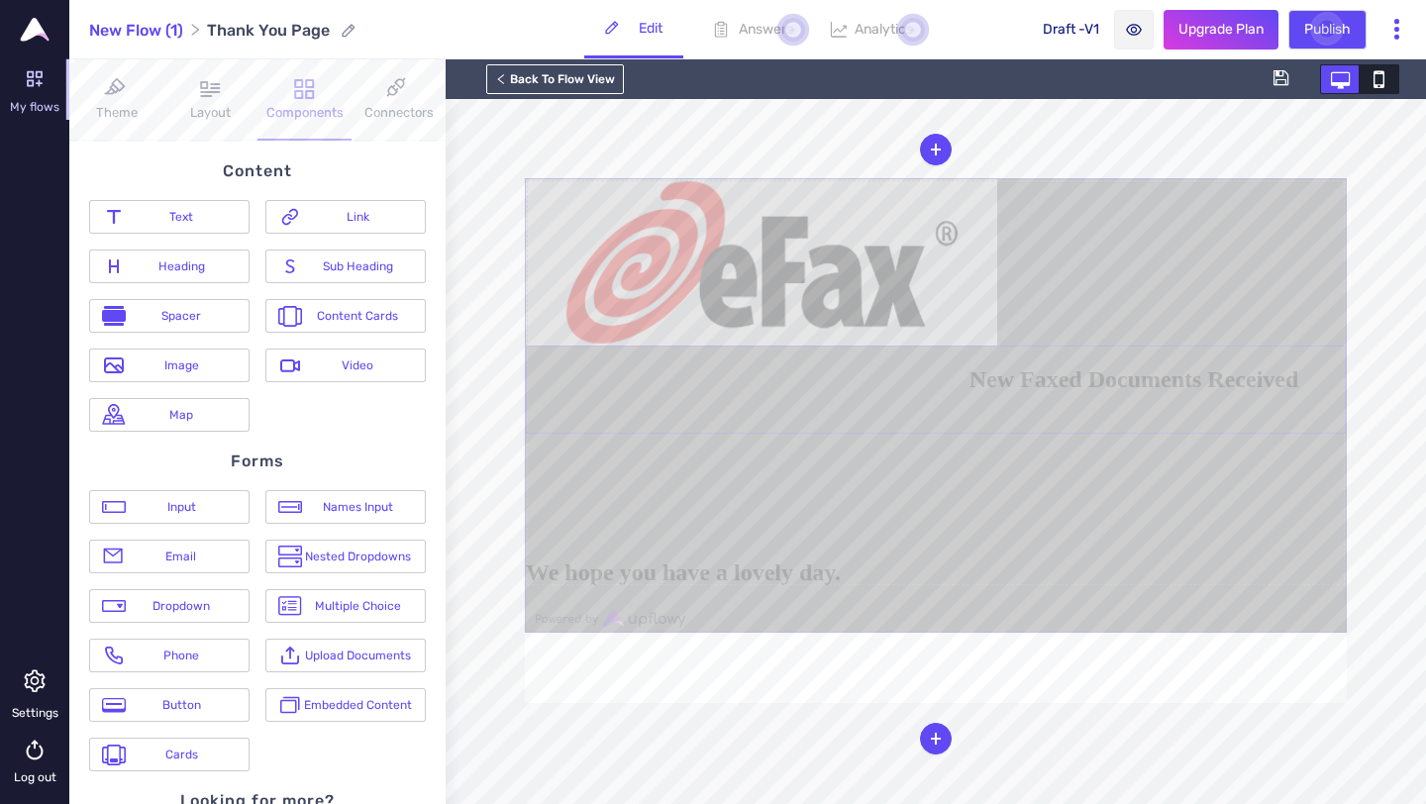
drag, startPoint x: 1188, startPoint y: 618, endPoint x: 1141, endPoint y: 612, distance: 47.9
click at [1141, 612] on div "New Faxed Documents Received We hope you have a lovely day." at bounding box center [936, 405] width 822 height 455
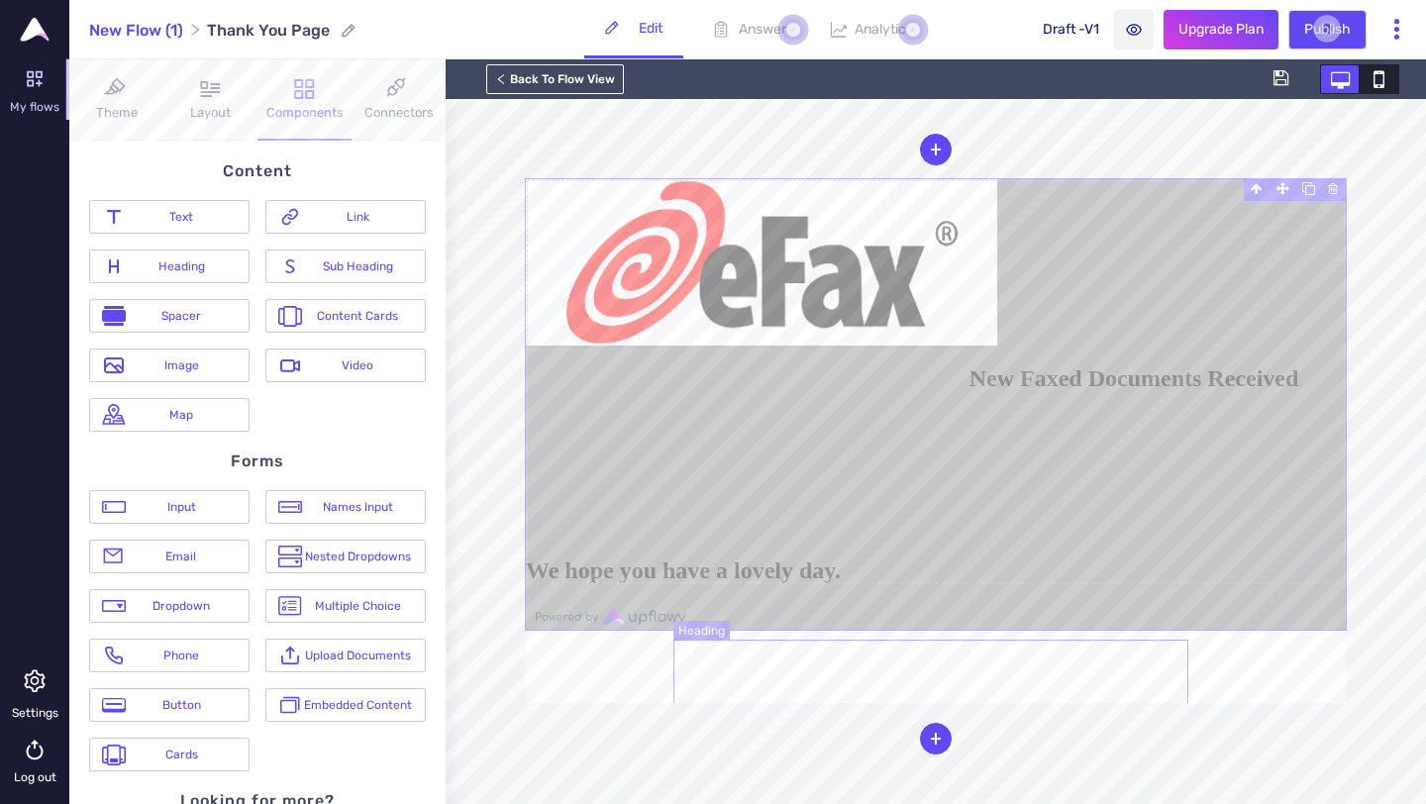
click at [994, 536] on h1 at bounding box center [936, 494] width 820 height 83
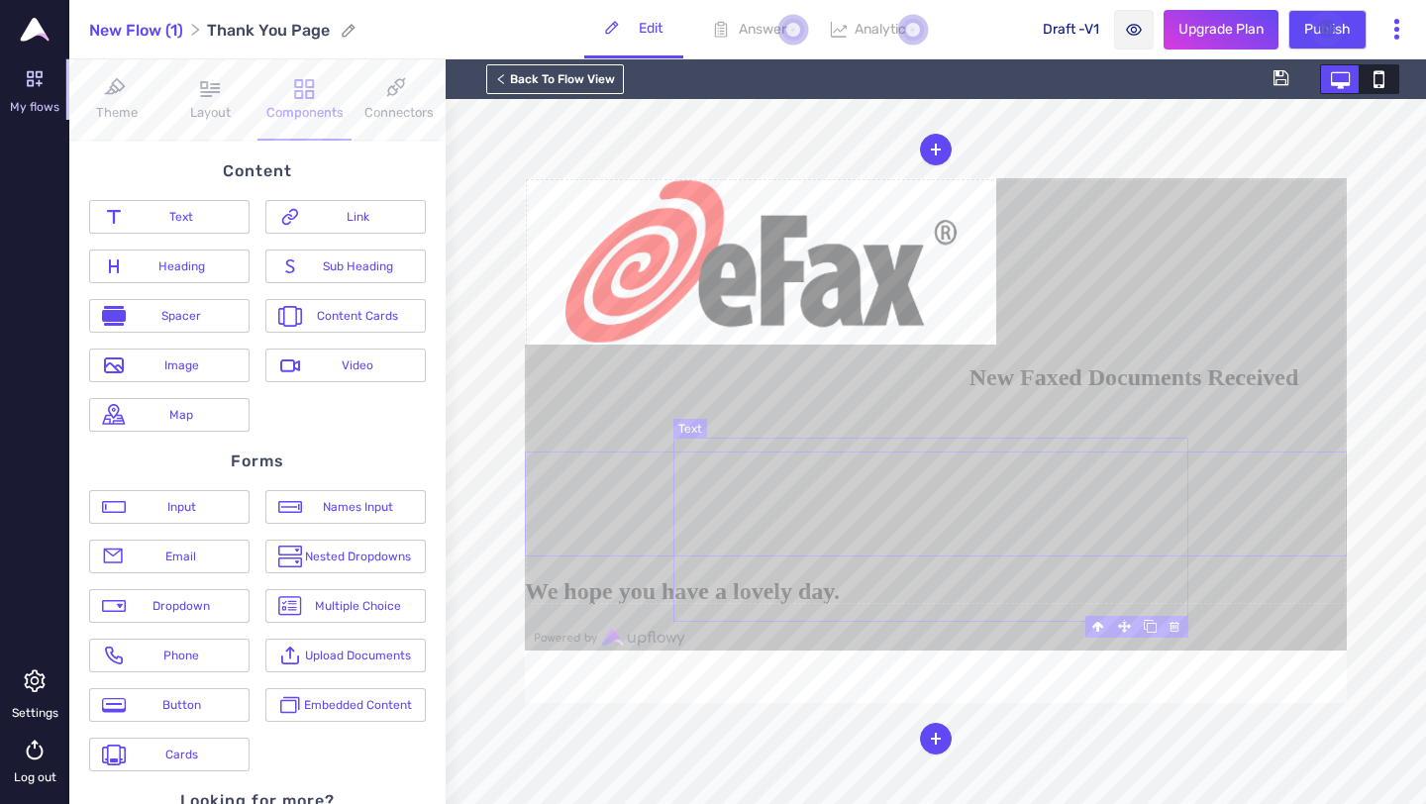
click at [1142, 390] on span "New Faxed Documents Received" at bounding box center [1134, 377] width 330 height 26
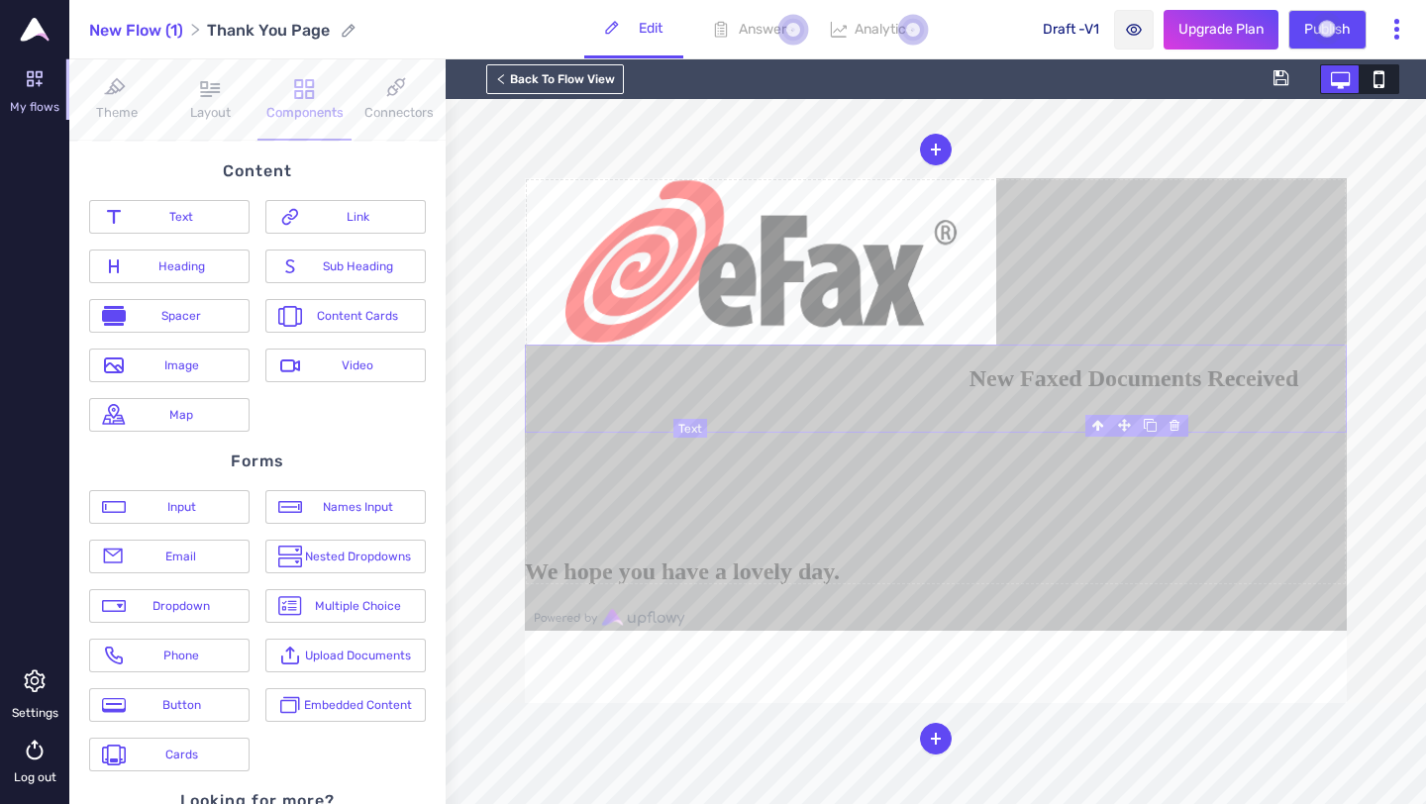
click at [1132, 391] on span "New Faxed Documents Received" at bounding box center [1134, 378] width 330 height 26
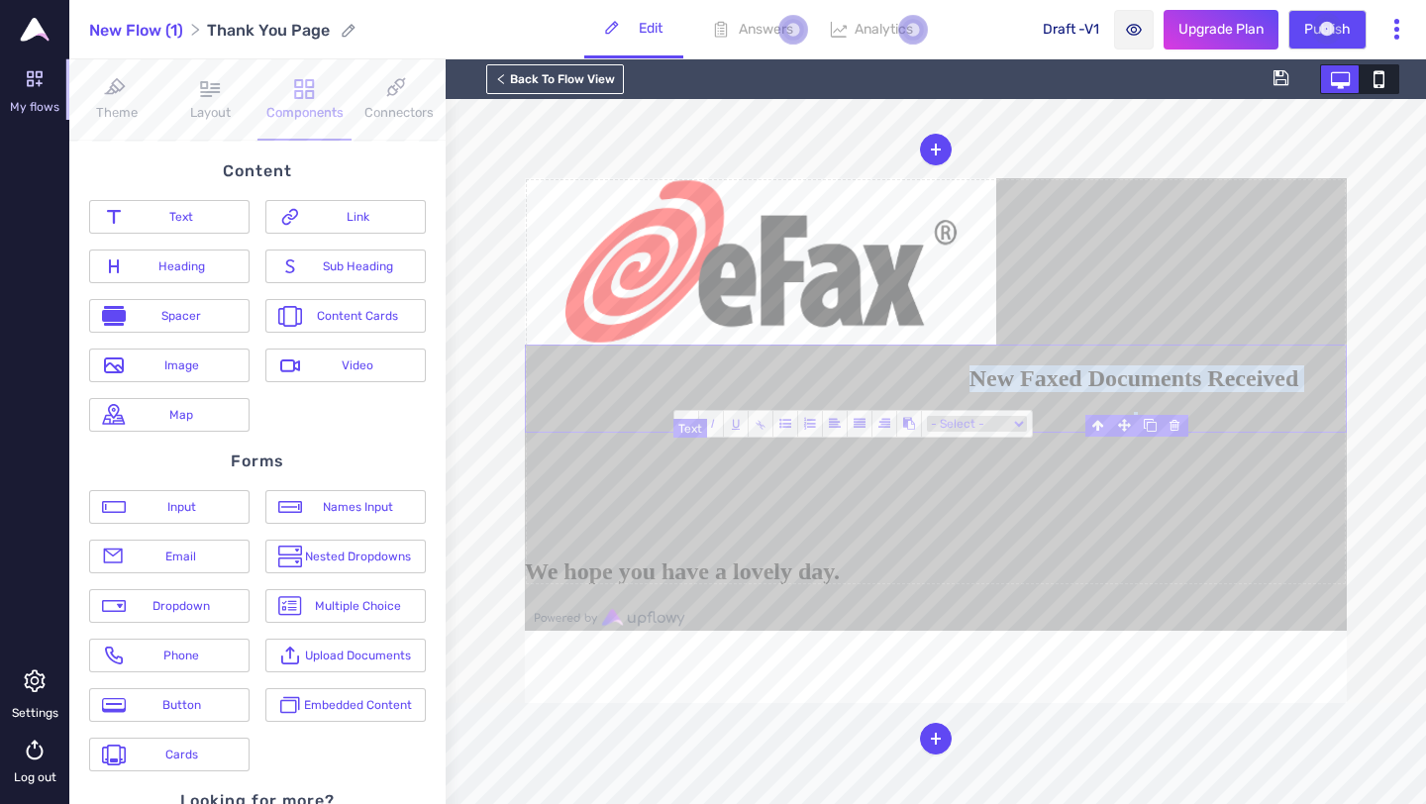
click at [1132, 391] on span "New Faxed Documents Received" at bounding box center [1134, 378] width 330 height 26
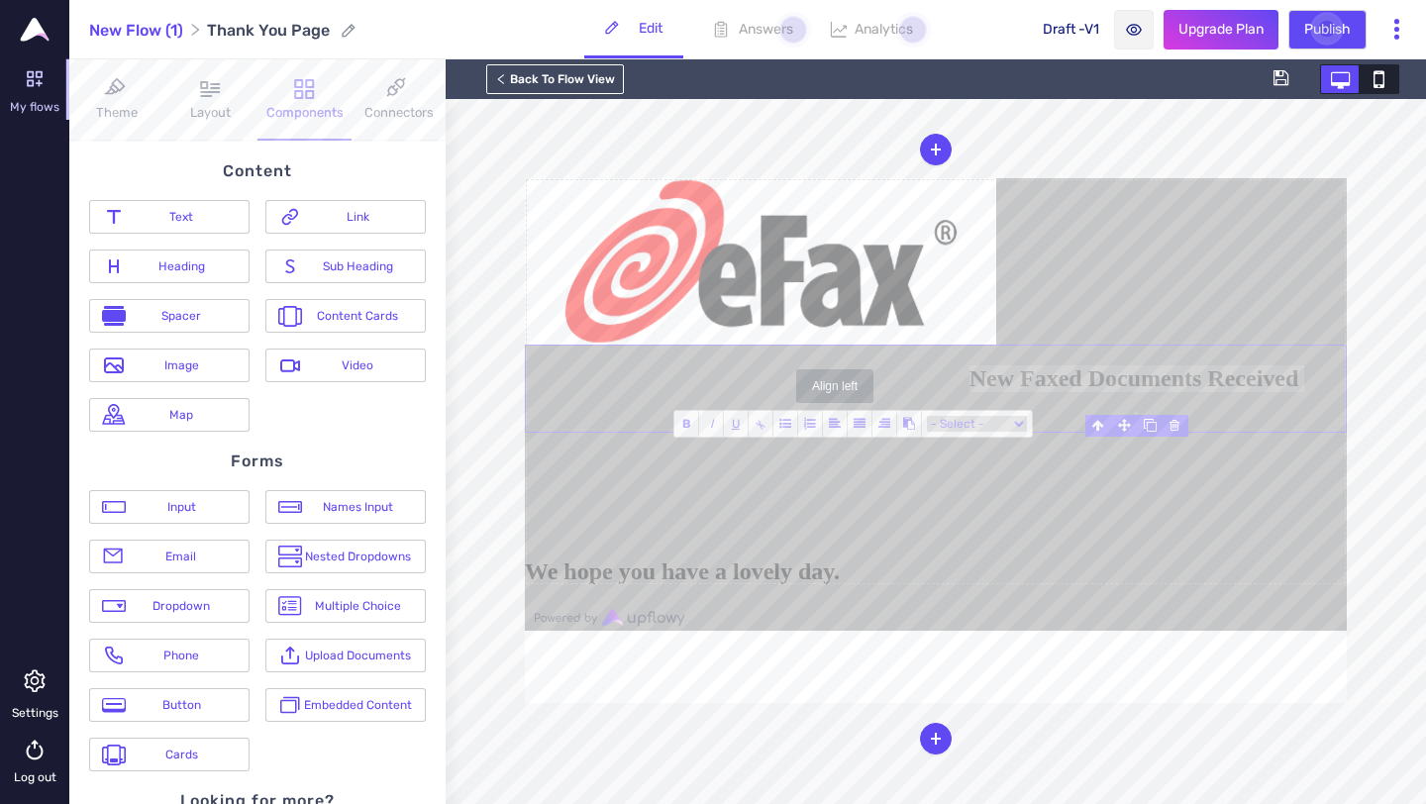
click at [839, 430] on span at bounding box center [835, 424] width 25 height 26
click at [854, 419] on icon at bounding box center [860, 424] width 12 height 12
click at [908, 392] on blockquote "New Faxed Documents Received" at bounding box center [1035, 378] width 622 height 27
drag, startPoint x: 1173, startPoint y: 570, endPoint x: 1174, endPoint y: 580, distance: 10.0
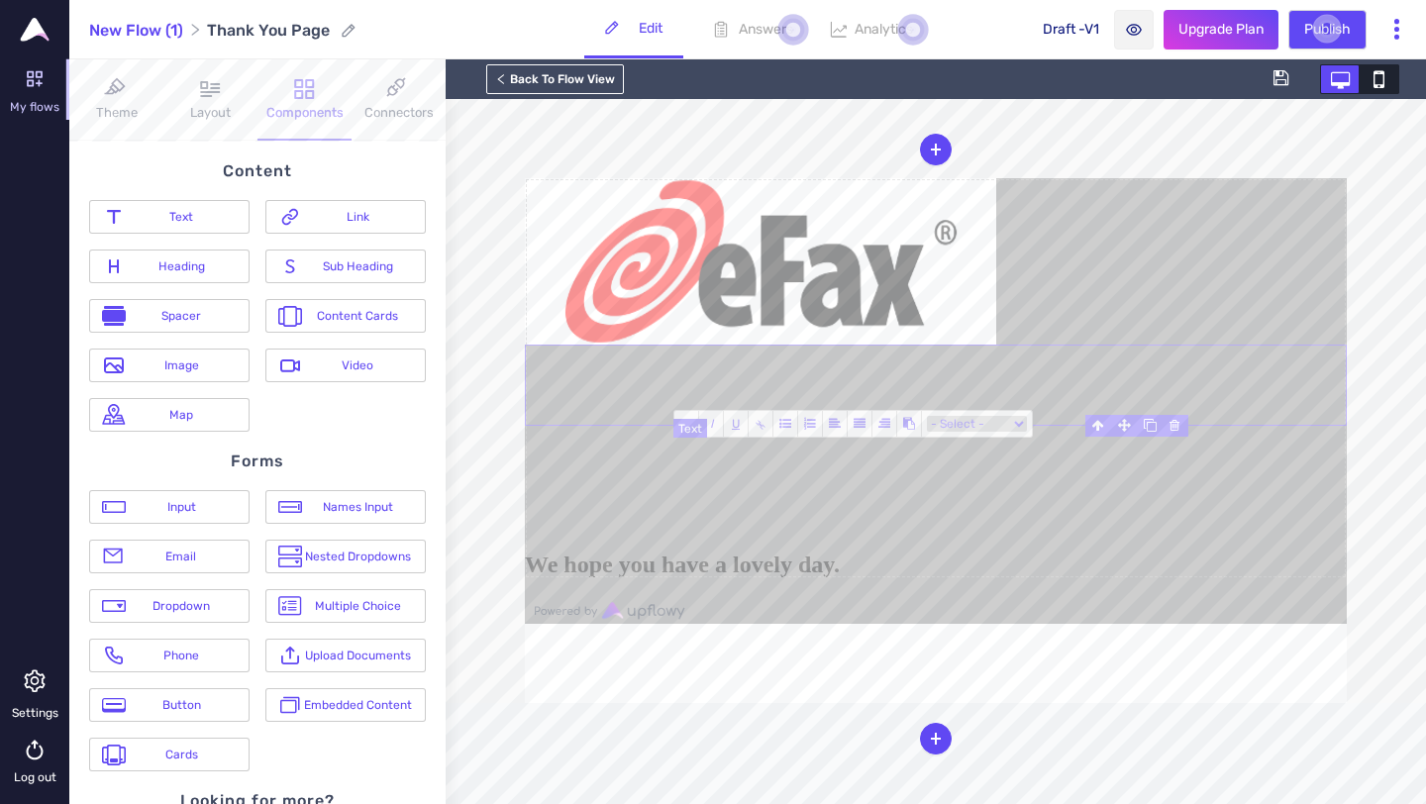
click at [706, 385] on span at bounding box center [936, 375] width 820 height 20
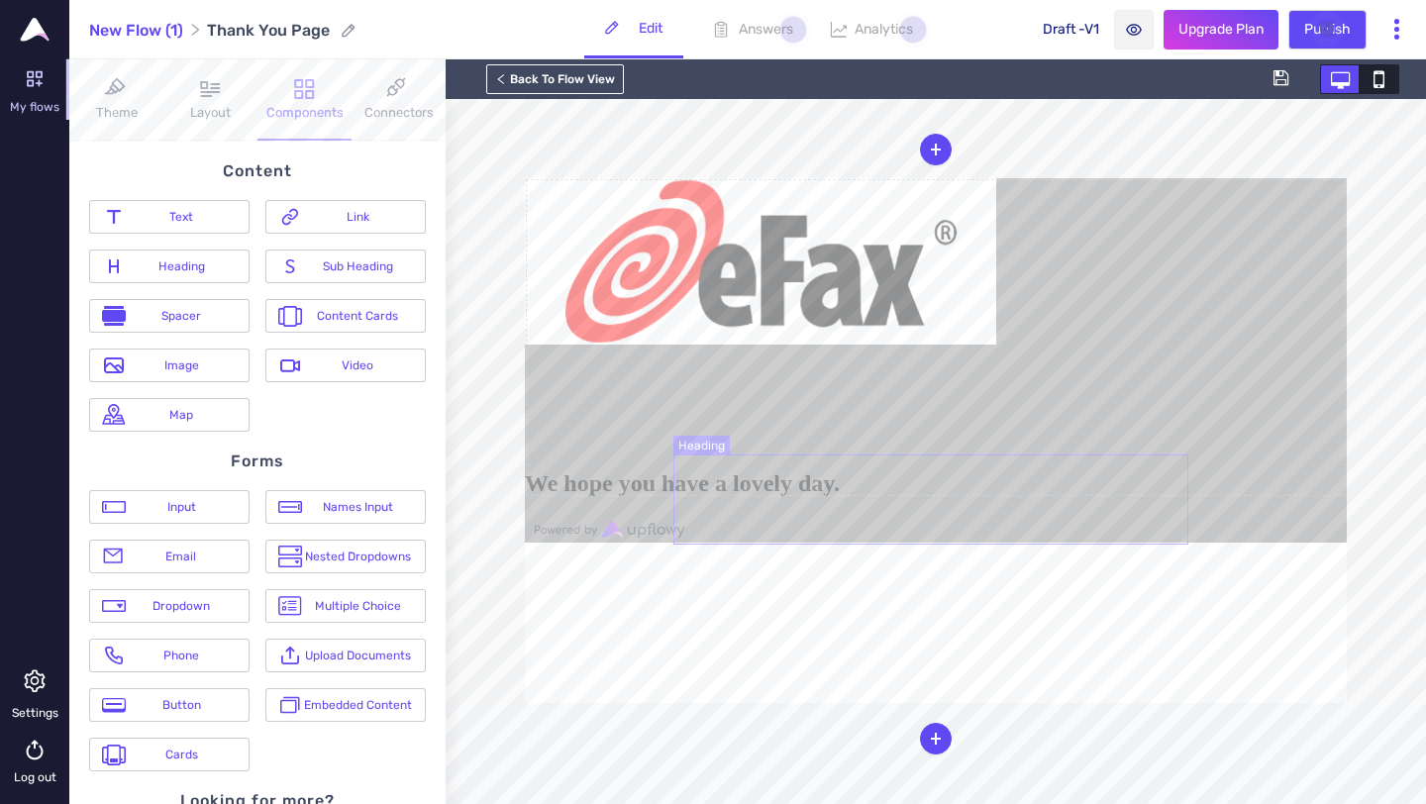
click at [1007, 449] on h1 at bounding box center [936, 406] width 822 height 83
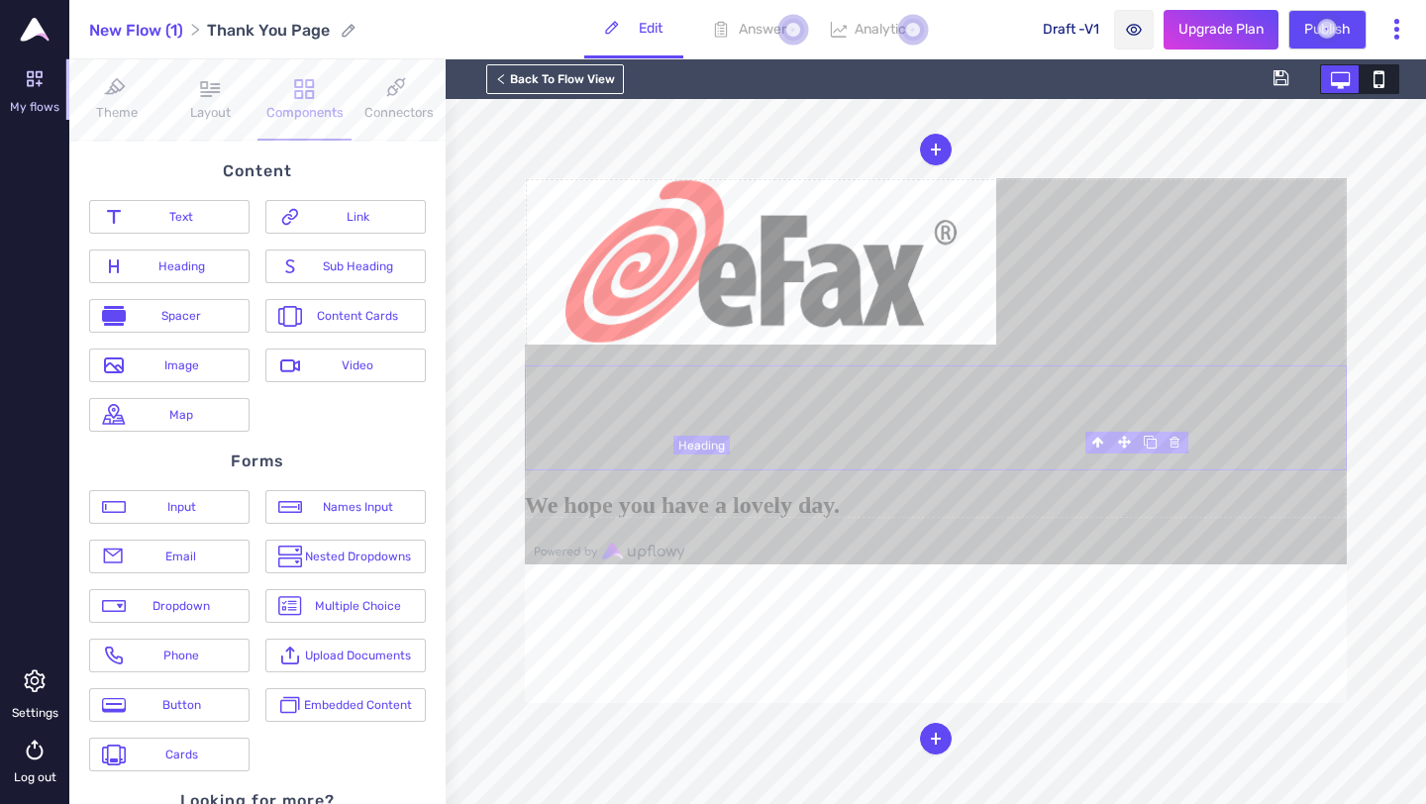
click at [876, 413] on blockquote at bounding box center [1035, 399] width 622 height 27
click at [743, 413] on blockquote at bounding box center [955, 399] width 780 height 27
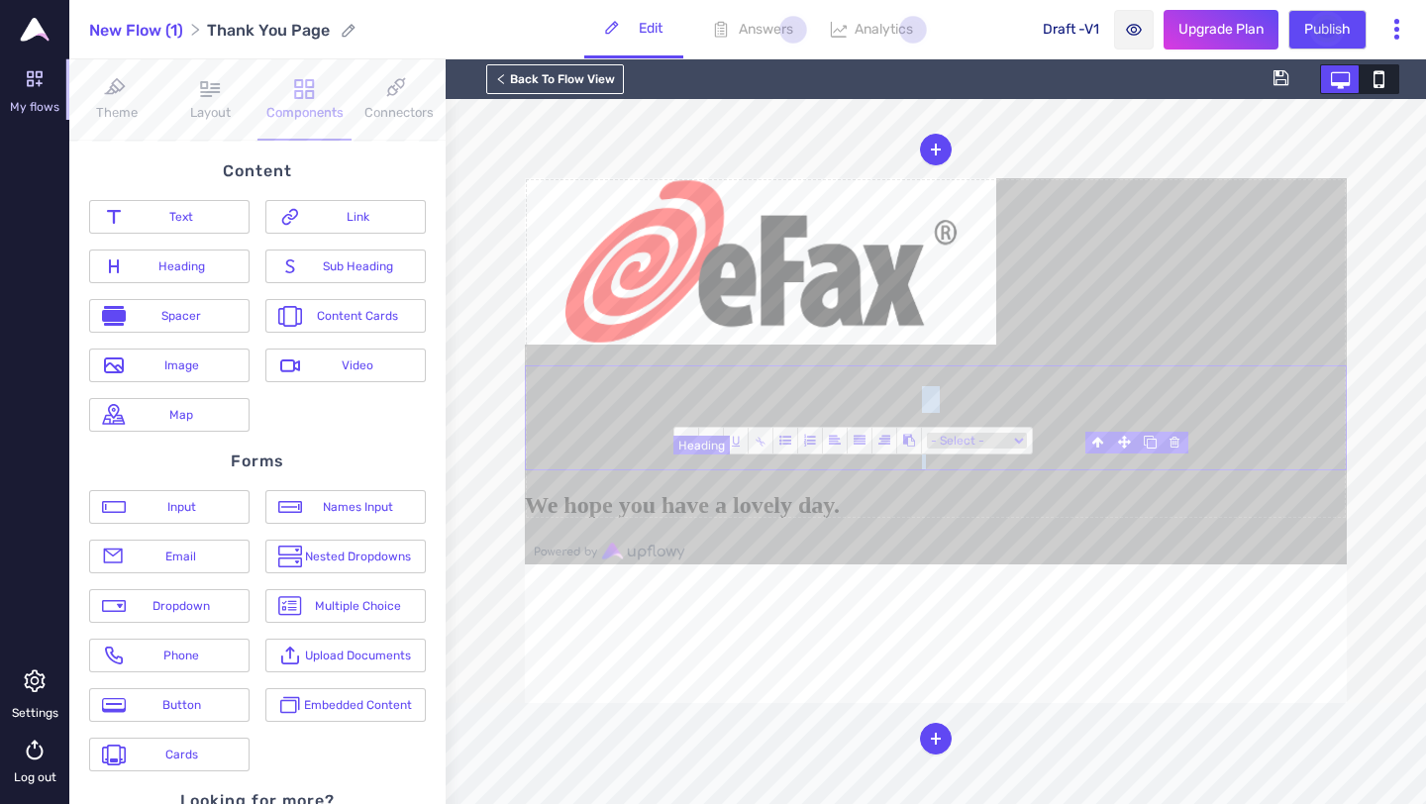
click at [743, 413] on blockquote at bounding box center [955, 399] width 780 height 27
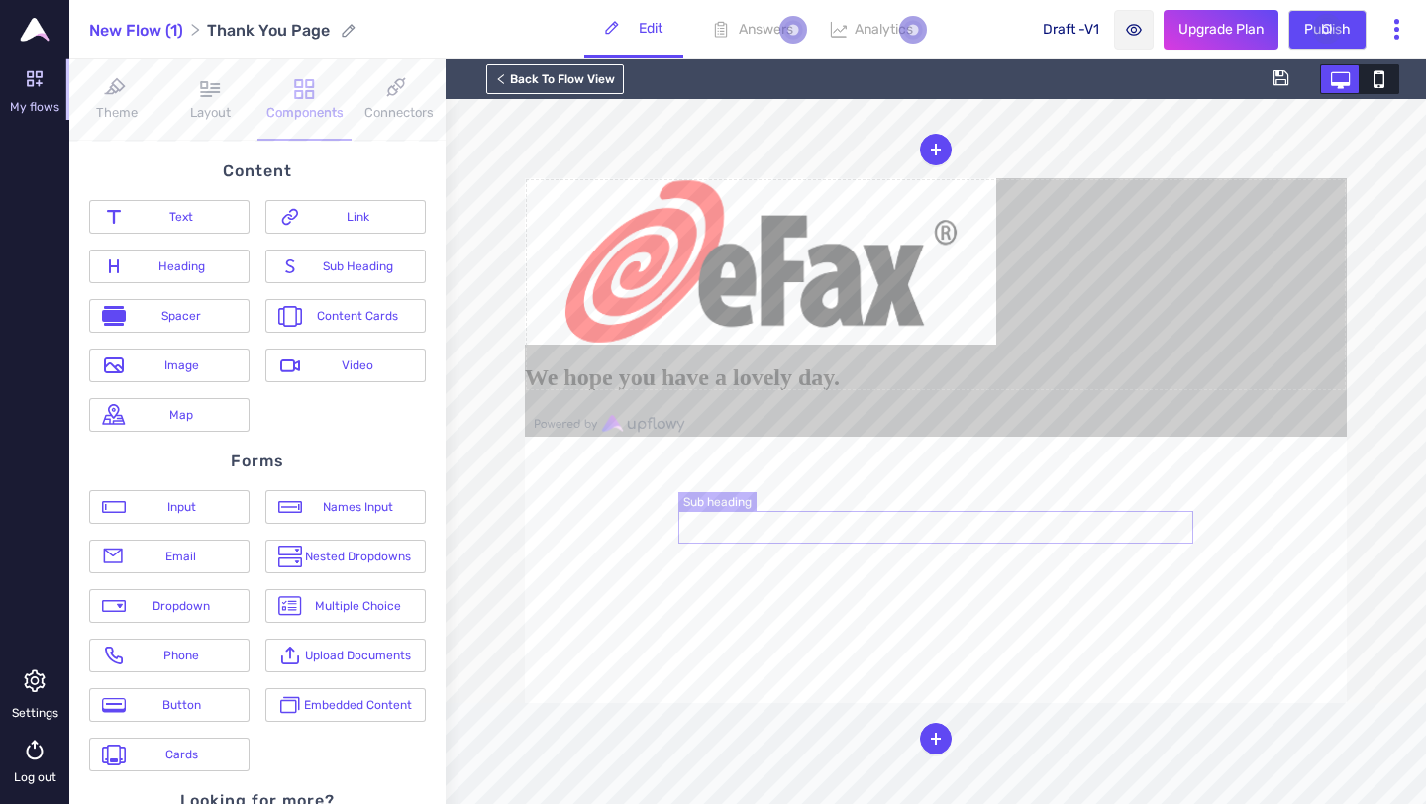
click at [1037, 391] on h2 "We hope you have a lovely day." at bounding box center [936, 377] width 822 height 27
click at [1037, 393] on h2 "We hope you have a lovely day." at bounding box center [936, 378] width 822 height 29
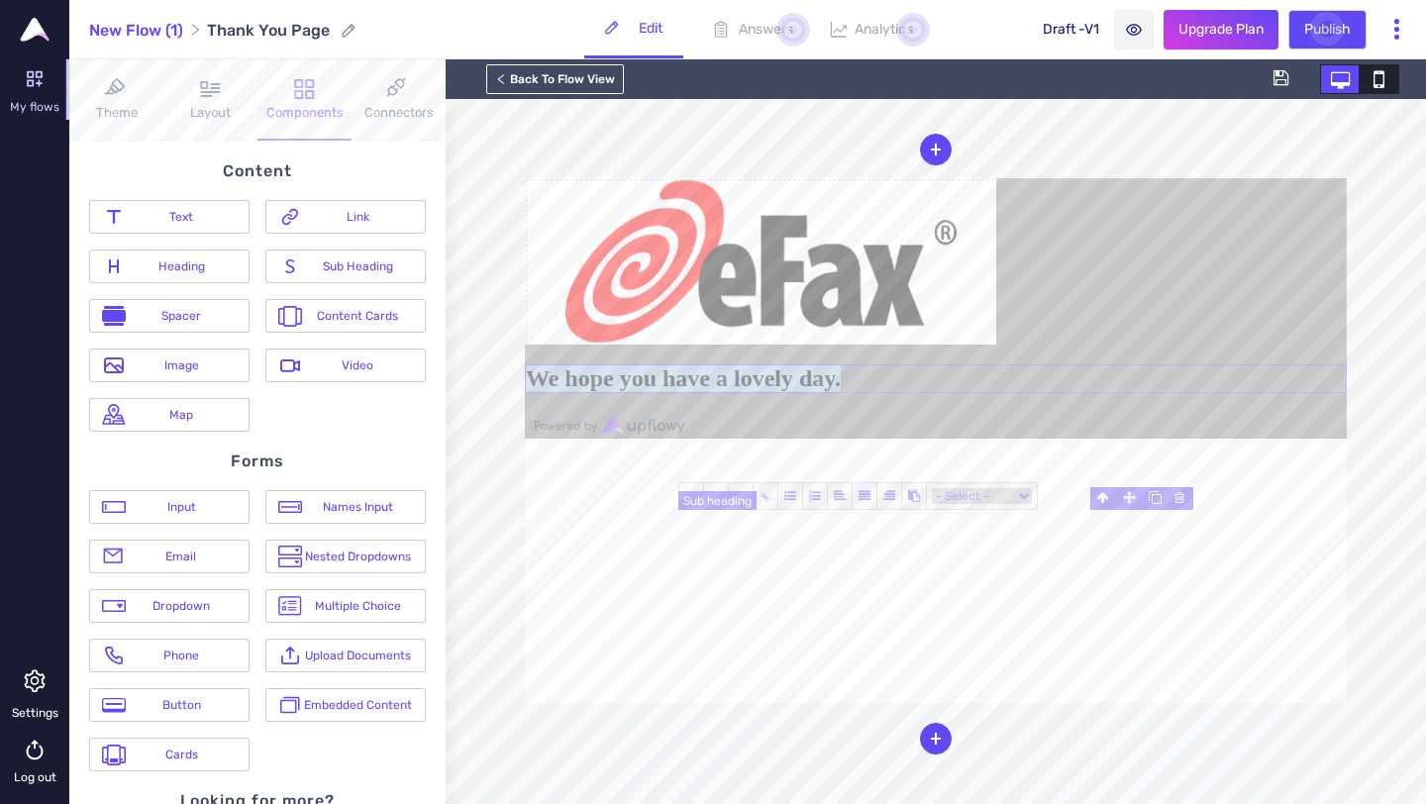
click at [1037, 393] on h2 "We hope you have a lovely day." at bounding box center [936, 378] width 822 height 29
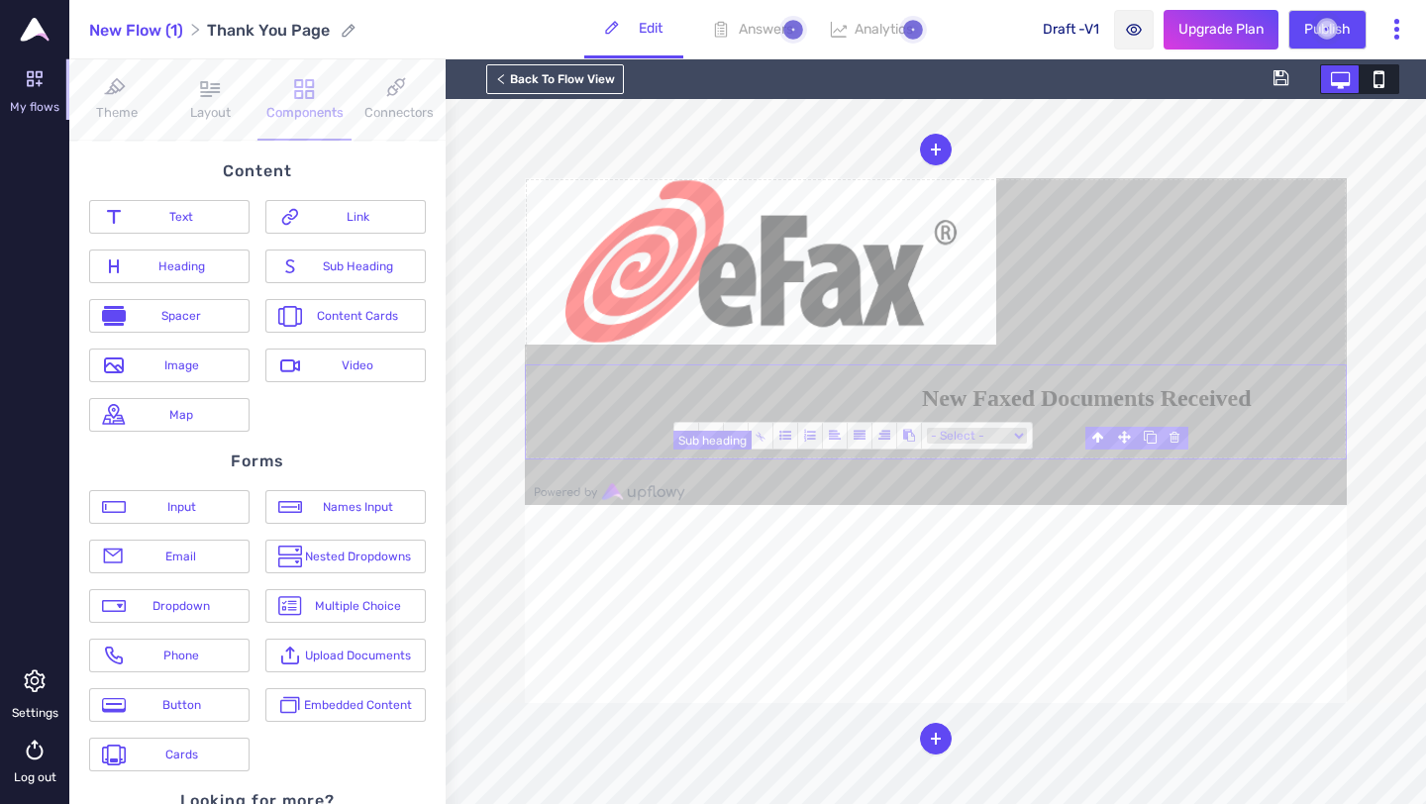
click at [1147, 411] on span "New Faxed Documents Received" at bounding box center [1087, 398] width 330 height 26
click at [860, 433] on icon at bounding box center [860, 436] width 12 height 12
drag, startPoint x: 1171, startPoint y: 590, endPoint x: 1115, endPoint y: 487, distance: 117.4
click at [1115, 411] on span "New Faxed Documents Received" at bounding box center [1087, 398] width 330 height 26
click at [831, 435] on icon at bounding box center [835, 436] width 12 height 12
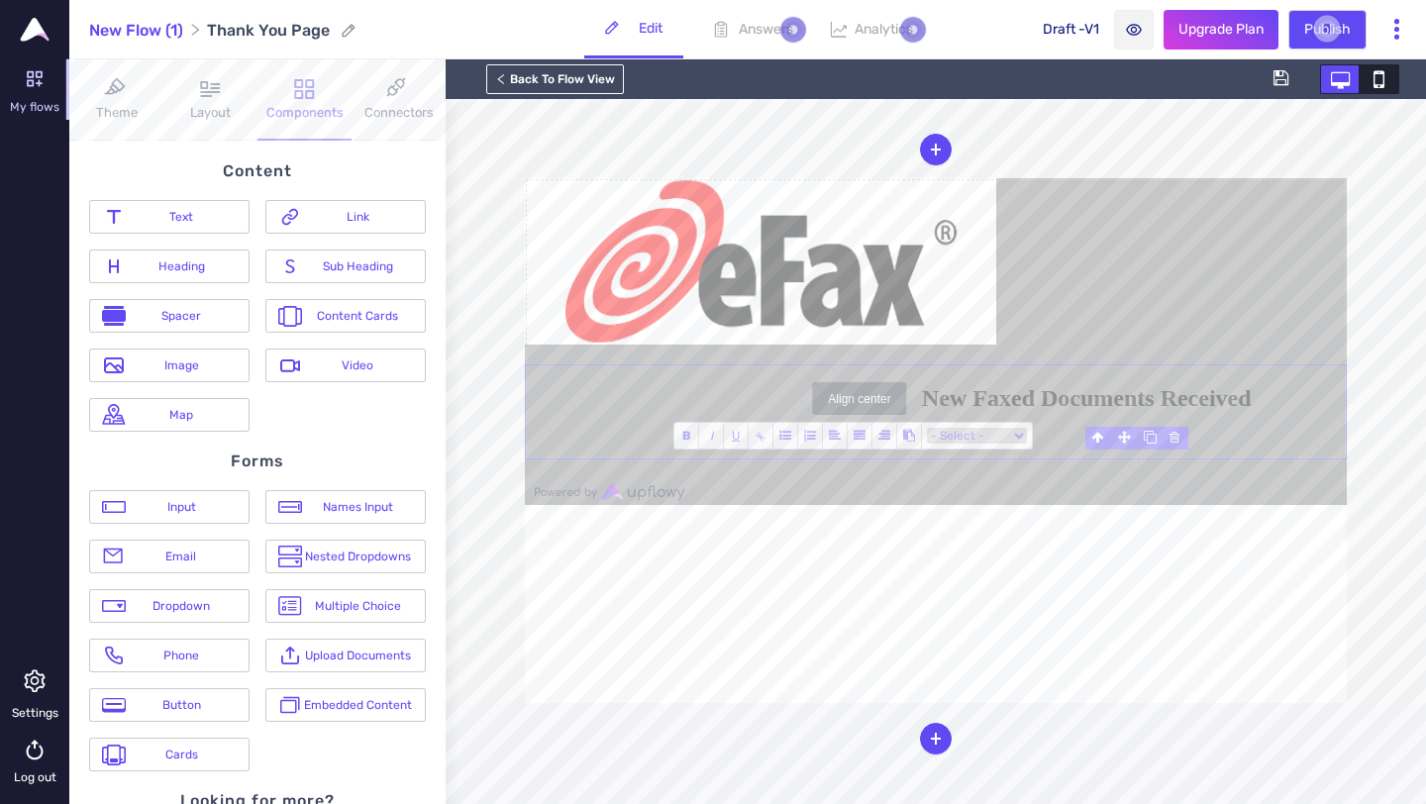
click at [859, 432] on icon at bounding box center [860, 436] width 12 height 12
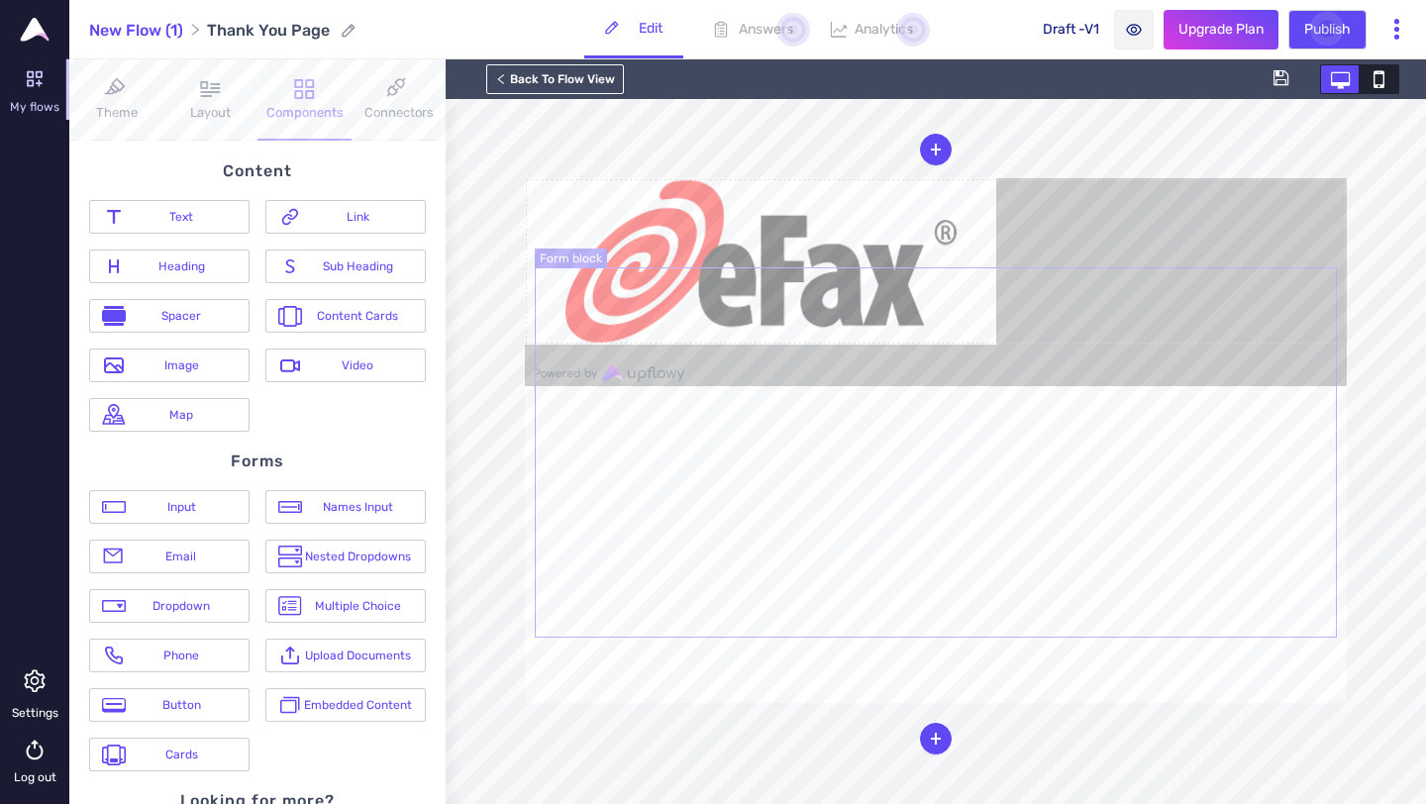
click at [963, 345] on form at bounding box center [936, 261] width 822 height 166
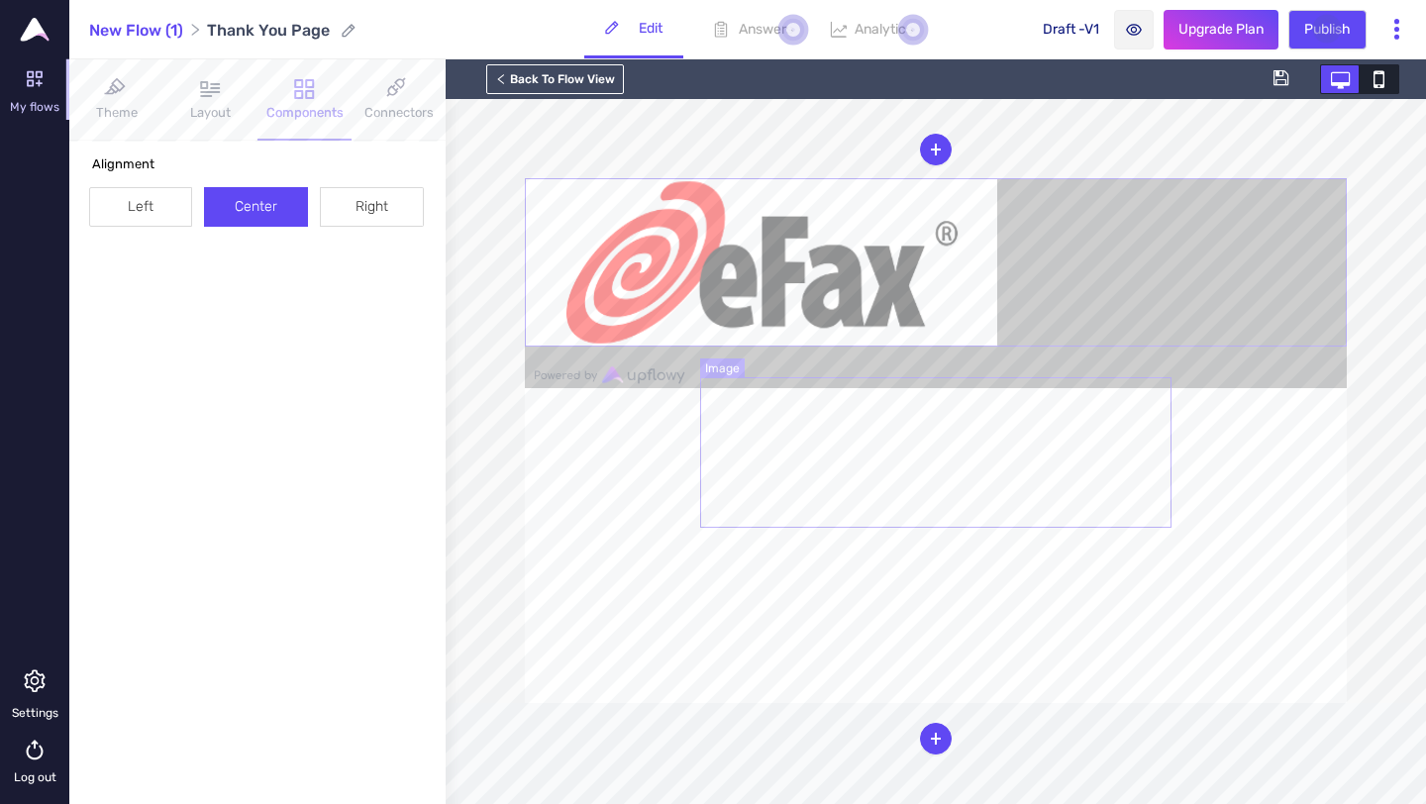
click at [992, 346] on img at bounding box center [761, 262] width 471 height 166
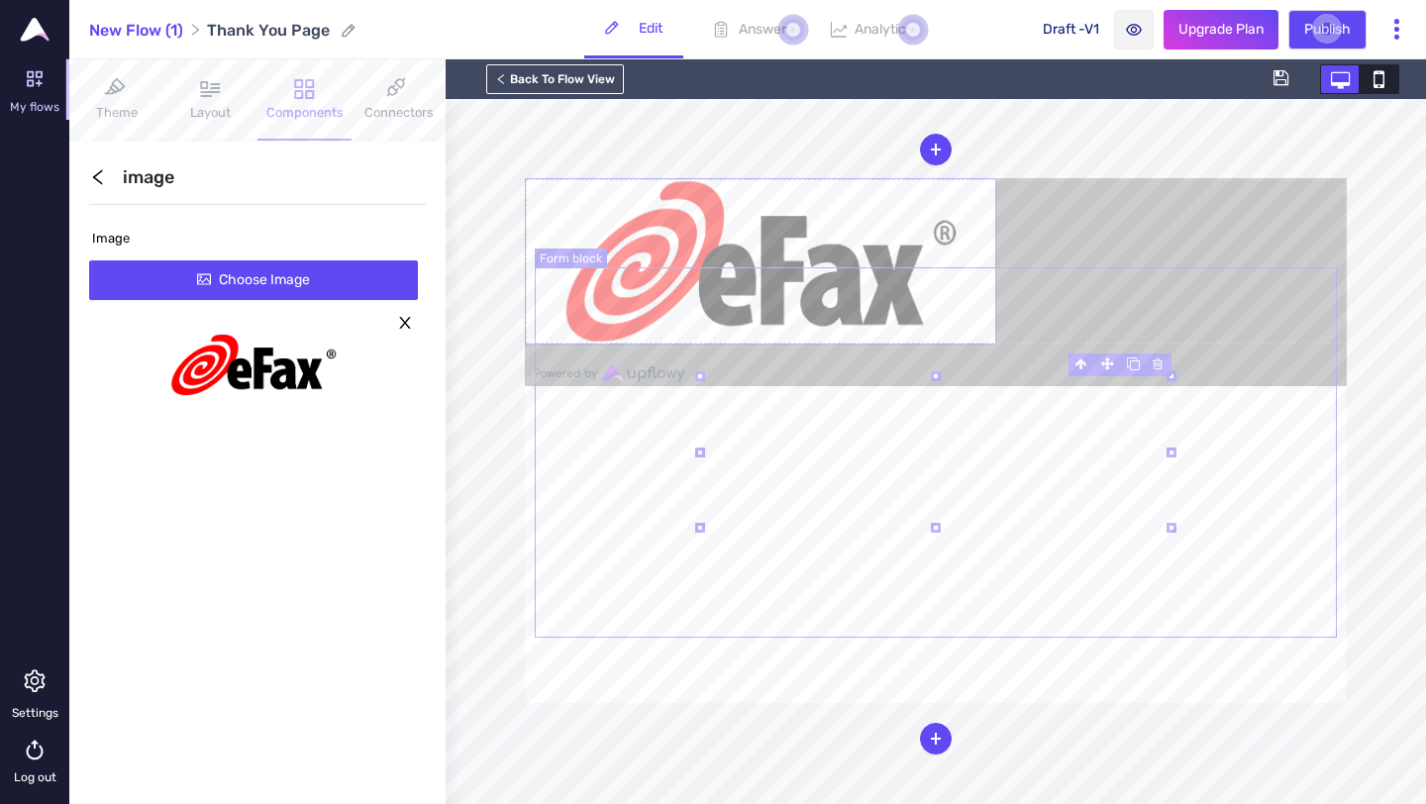
click at [997, 345] on form at bounding box center [936, 261] width 822 height 166
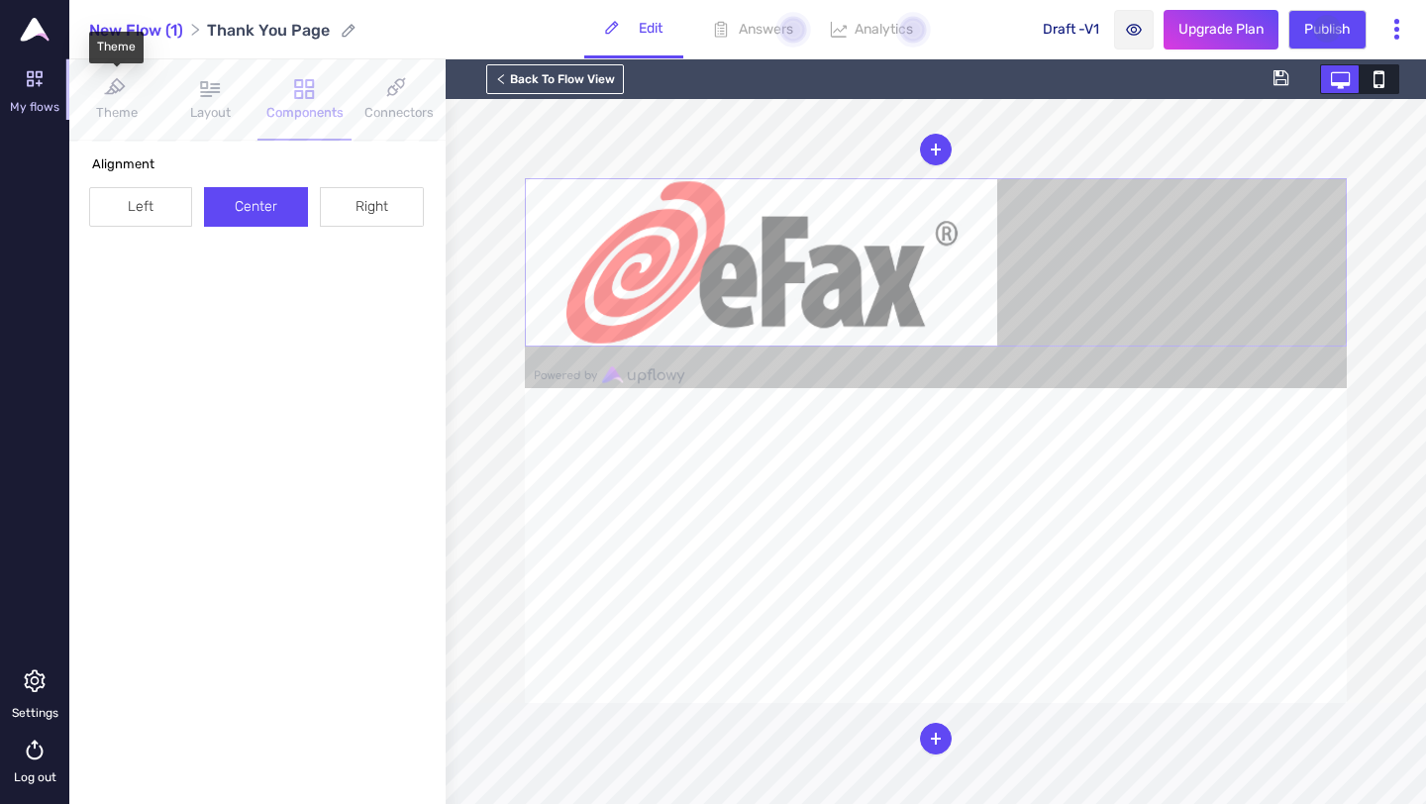
click at [130, 116] on div "Theme" at bounding box center [117, 113] width 42 height 20
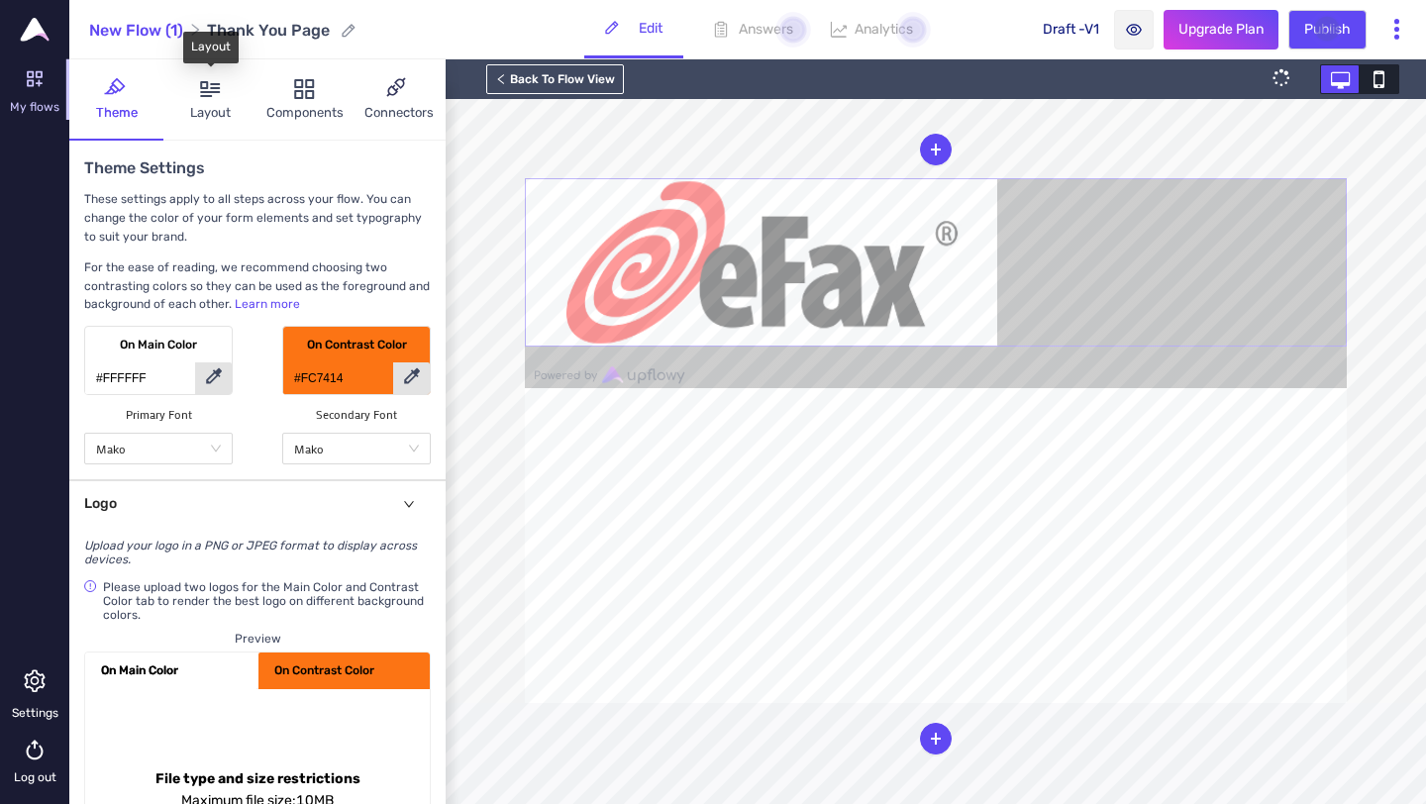
click at [209, 103] on div "Layout" at bounding box center [210, 113] width 41 height 20
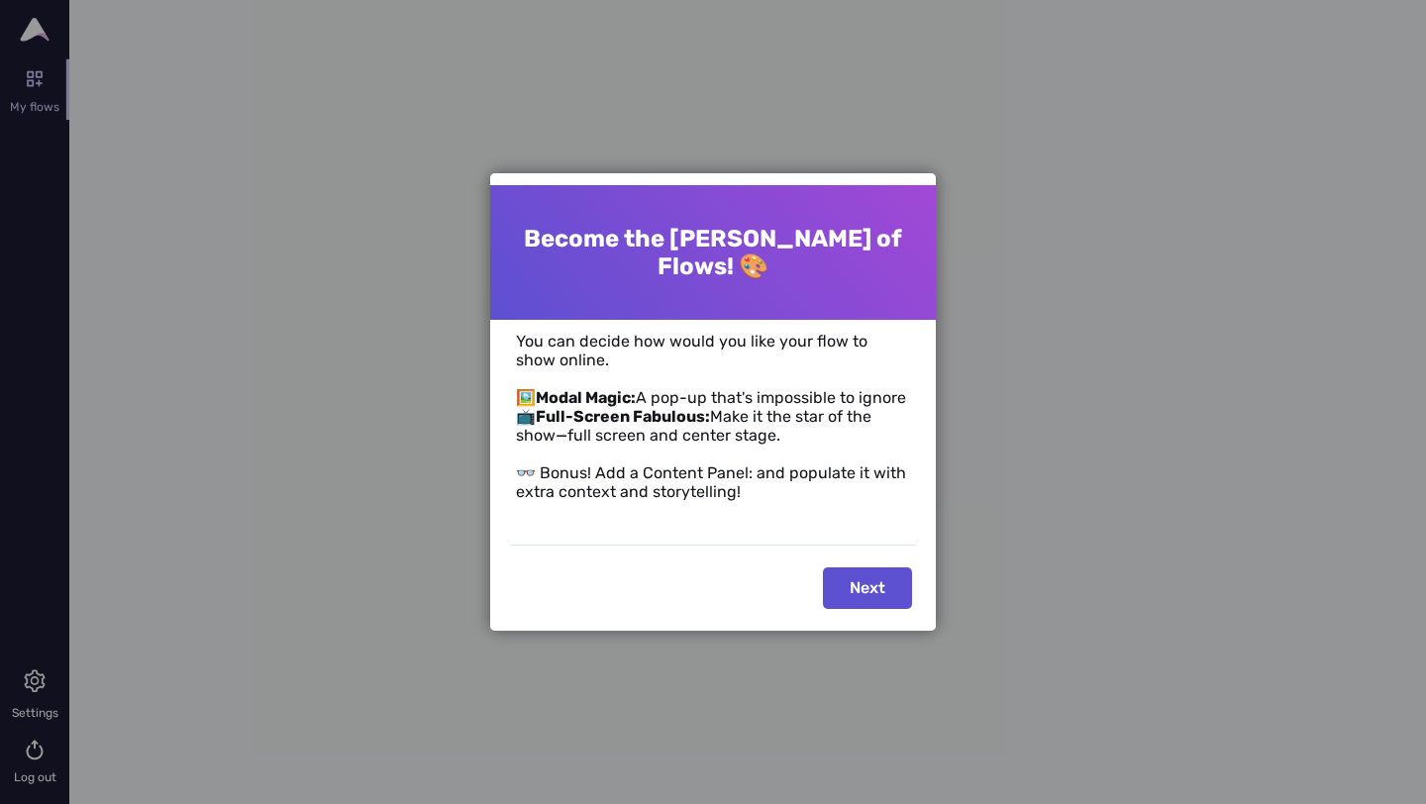
click at [864, 590] on button "Next" at bounding box center [867, 588] width 89 height 42
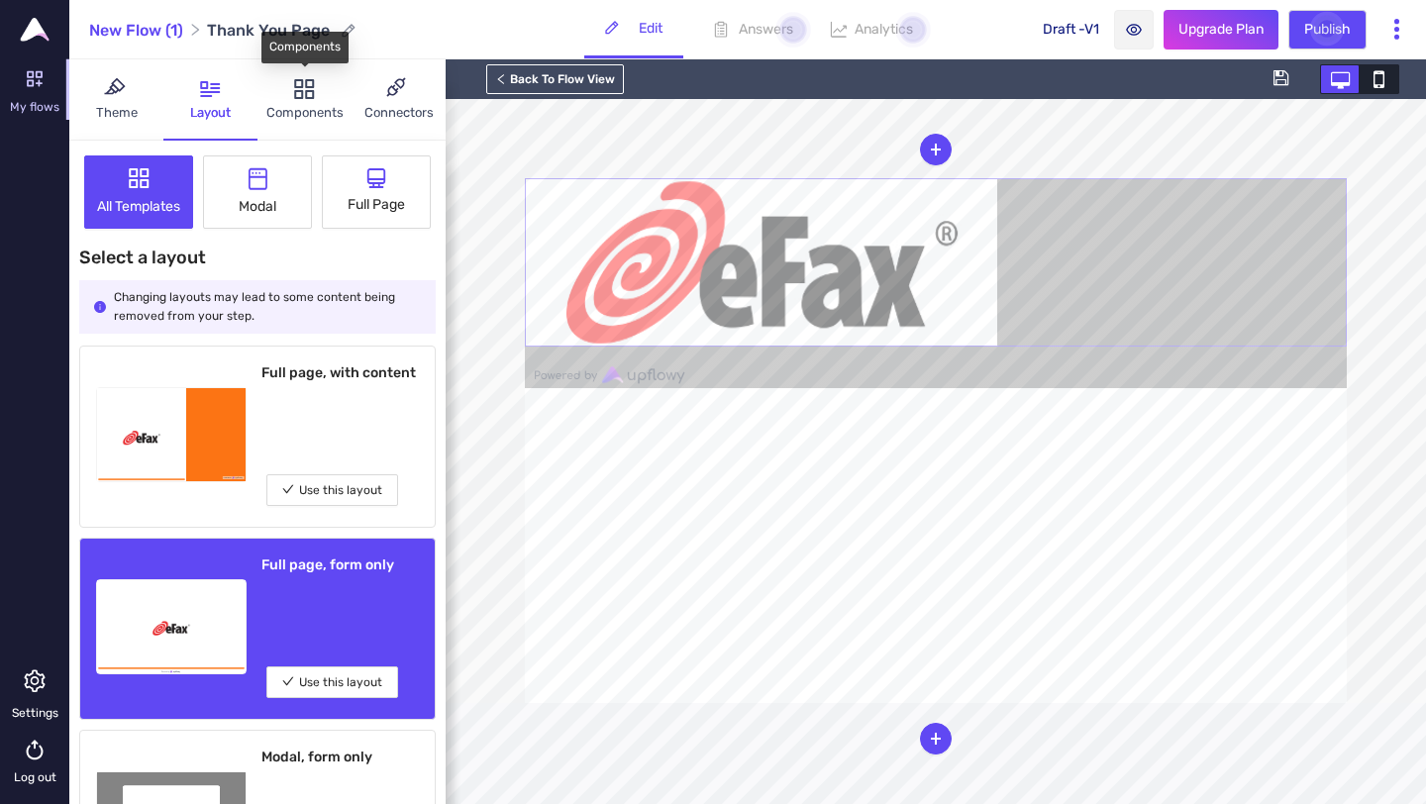
click at [327, 108] on div "Components" at bounding box center [304, 113] width 77 height 20
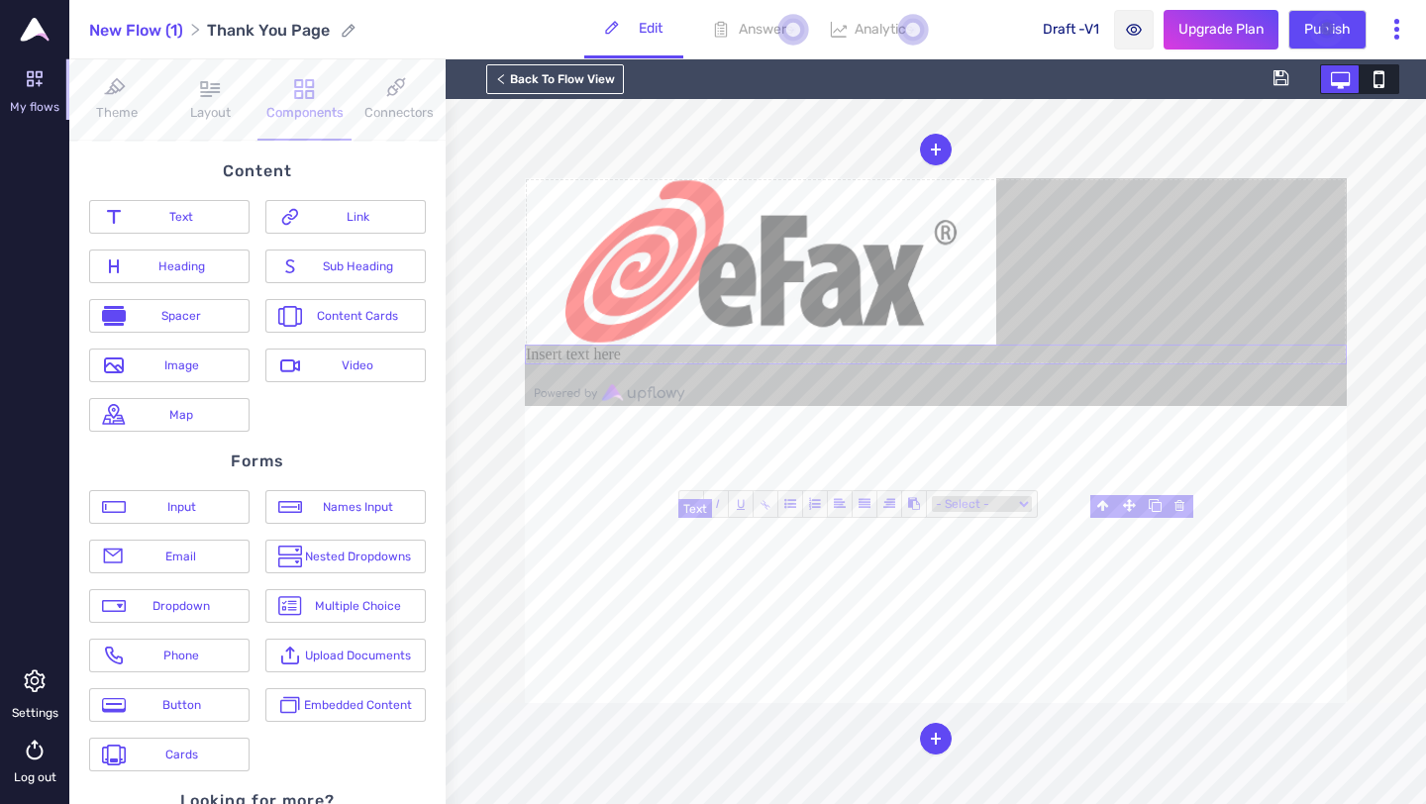
click at [848, 364] on div "Insert text here" at bounding box center [936, 355] width 822 height 20
click at [860, 364] on div "Insert text here" at bounding box center [936, 355] width 822 height 20
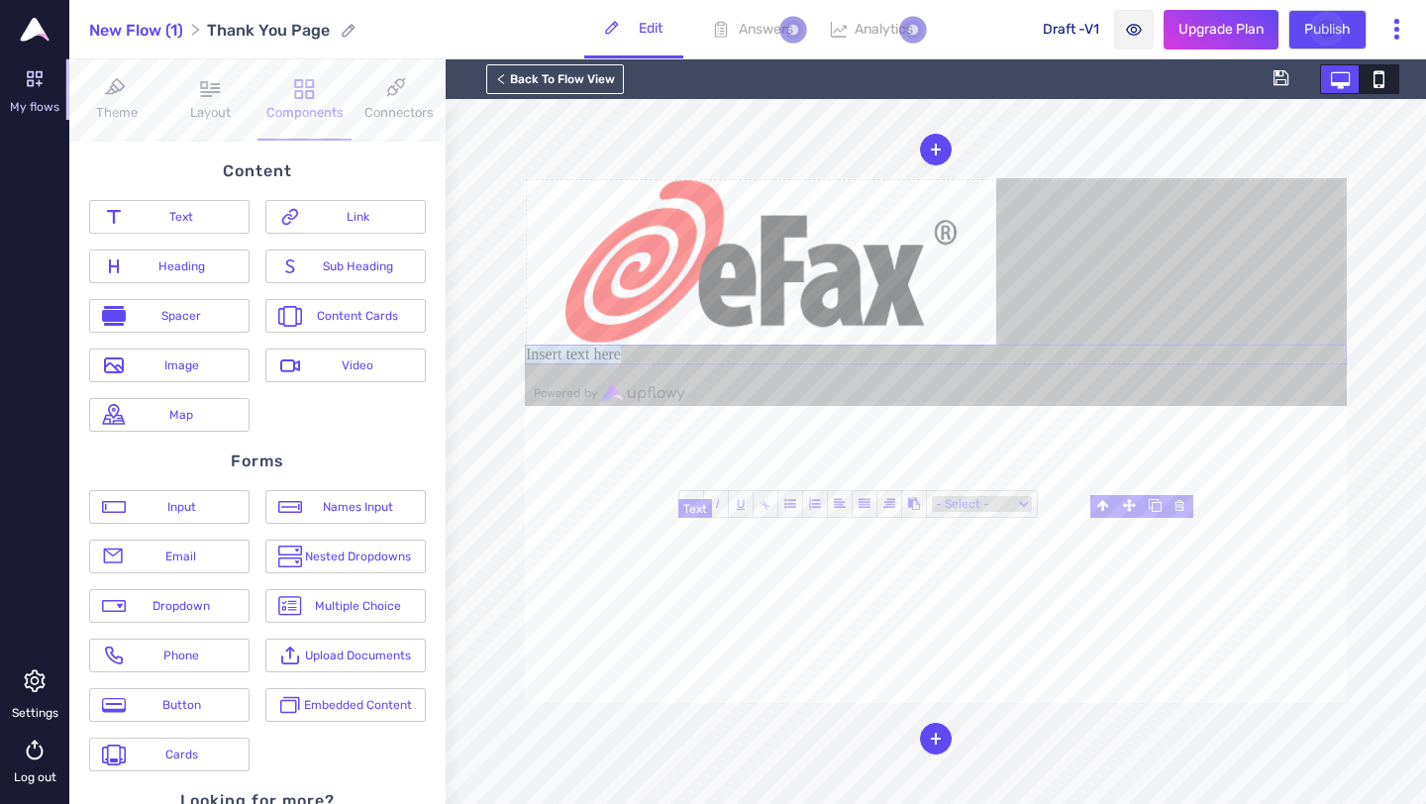
click at [860, 364] on div "Insert text here" at bounding box center [936, 355] width 822 height 20
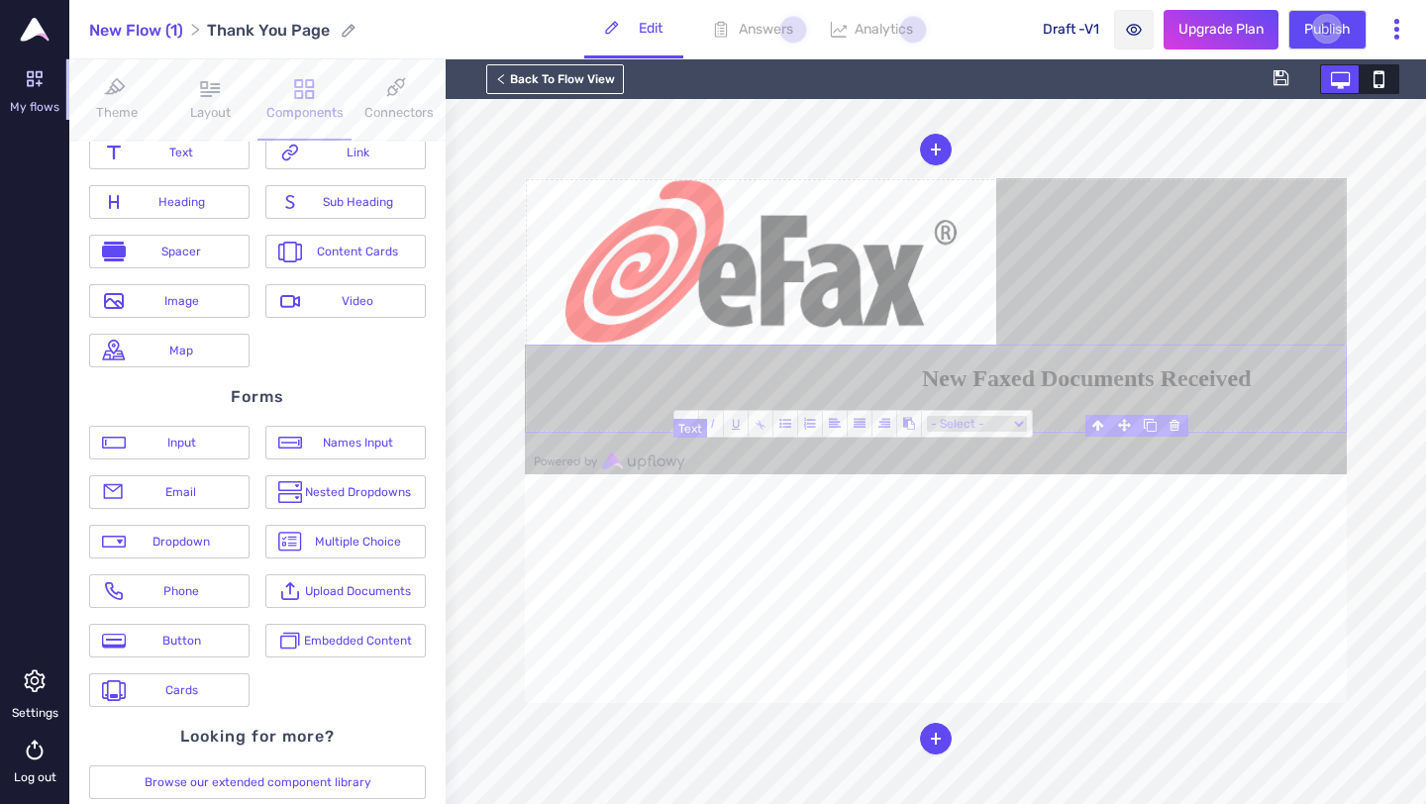
click at [1175, 392] on h2 "New Faxed Documents Received" at bounding box center [1134, 378] width 424 height 27
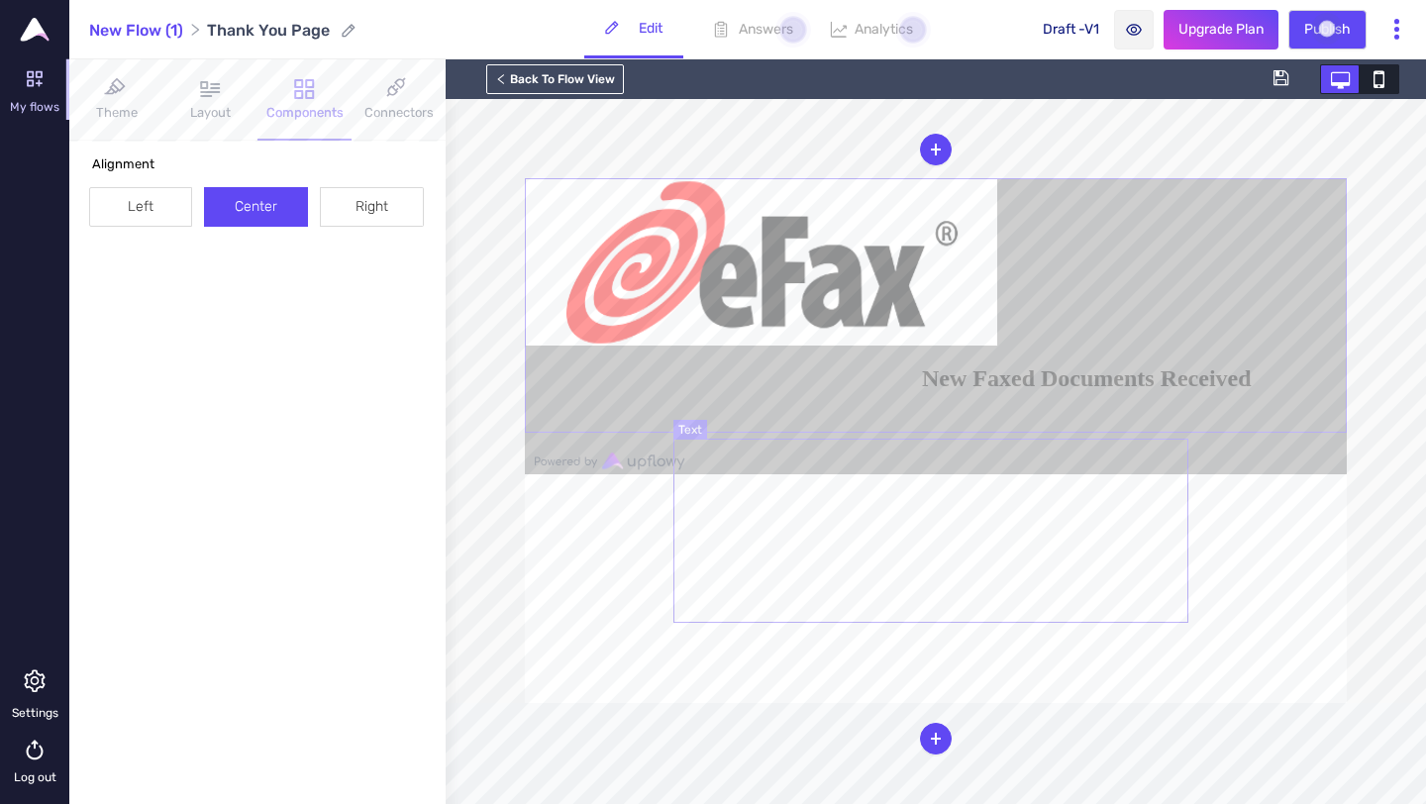
click at [1126, 391] on span "New Faxed Documents Received" at bounding box center [1087, 378] width 330 height 26
click at [1138, 391] on span "New Faxed Documents Received" at bounding box center [1087, 378] width 330 height 26
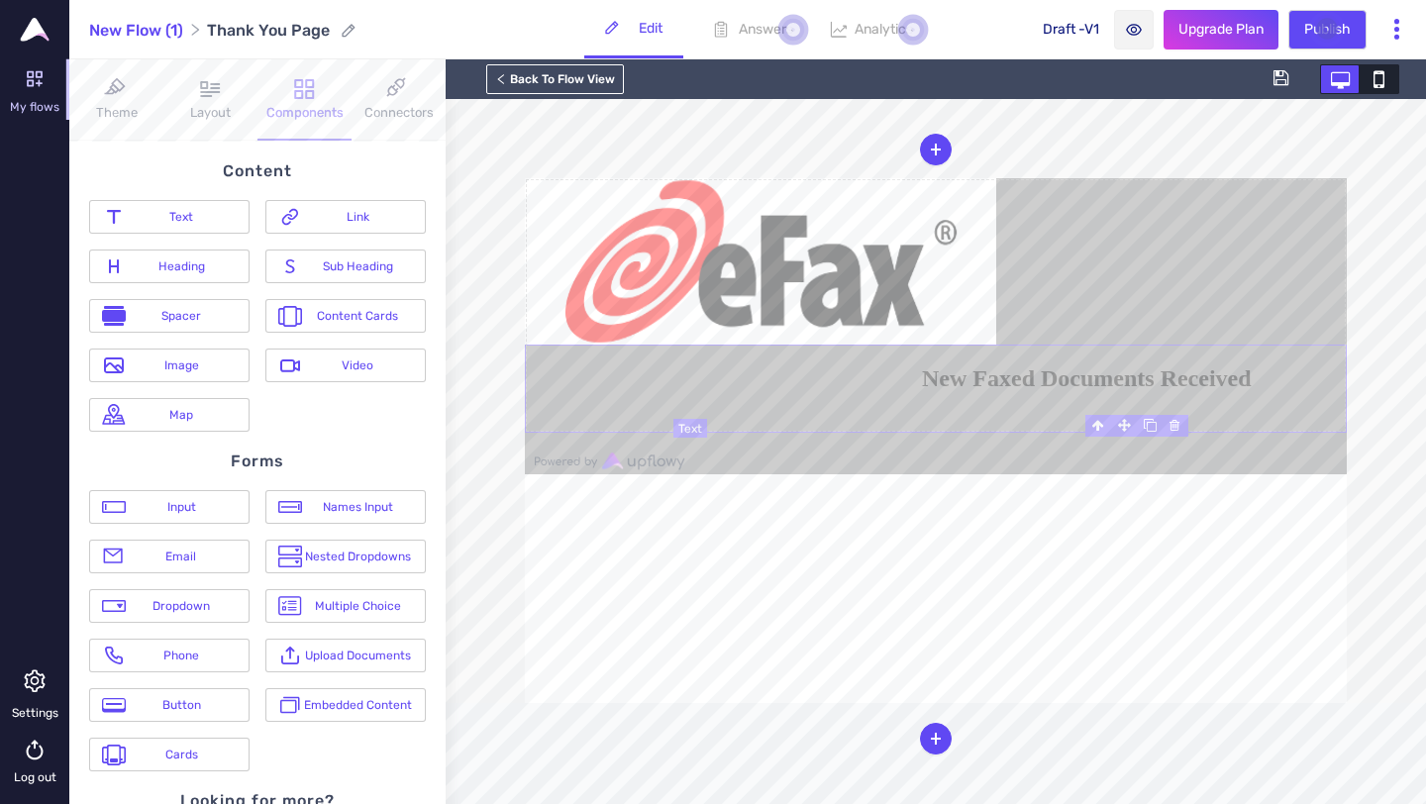
click at [1138, 391] on span "New Faxed Documents Received" at bounding box center [1087, 378] width 330 height 26
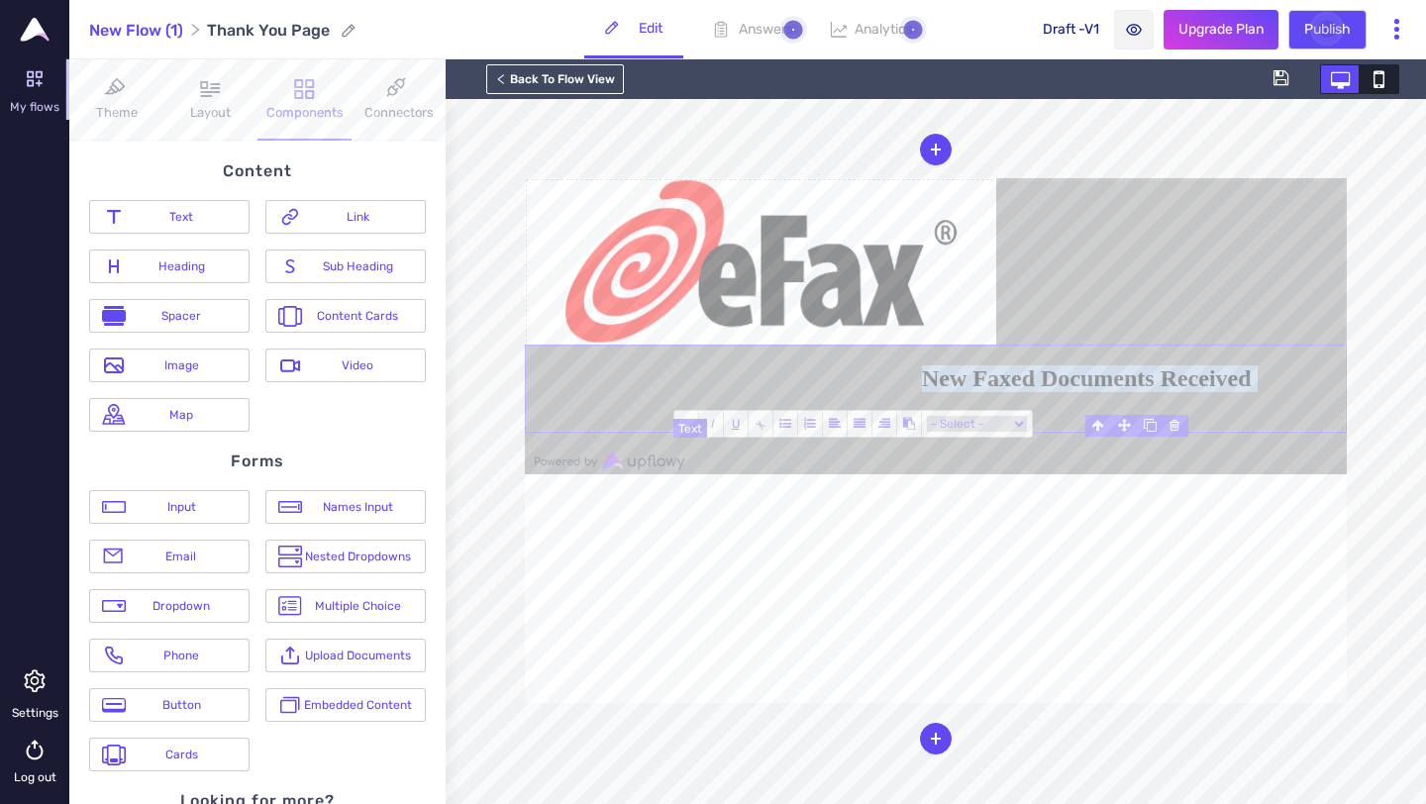
click at [1138, 391] on span "New Faxed Documents Received" at bounding box center [1087, 378] width 330 height 26
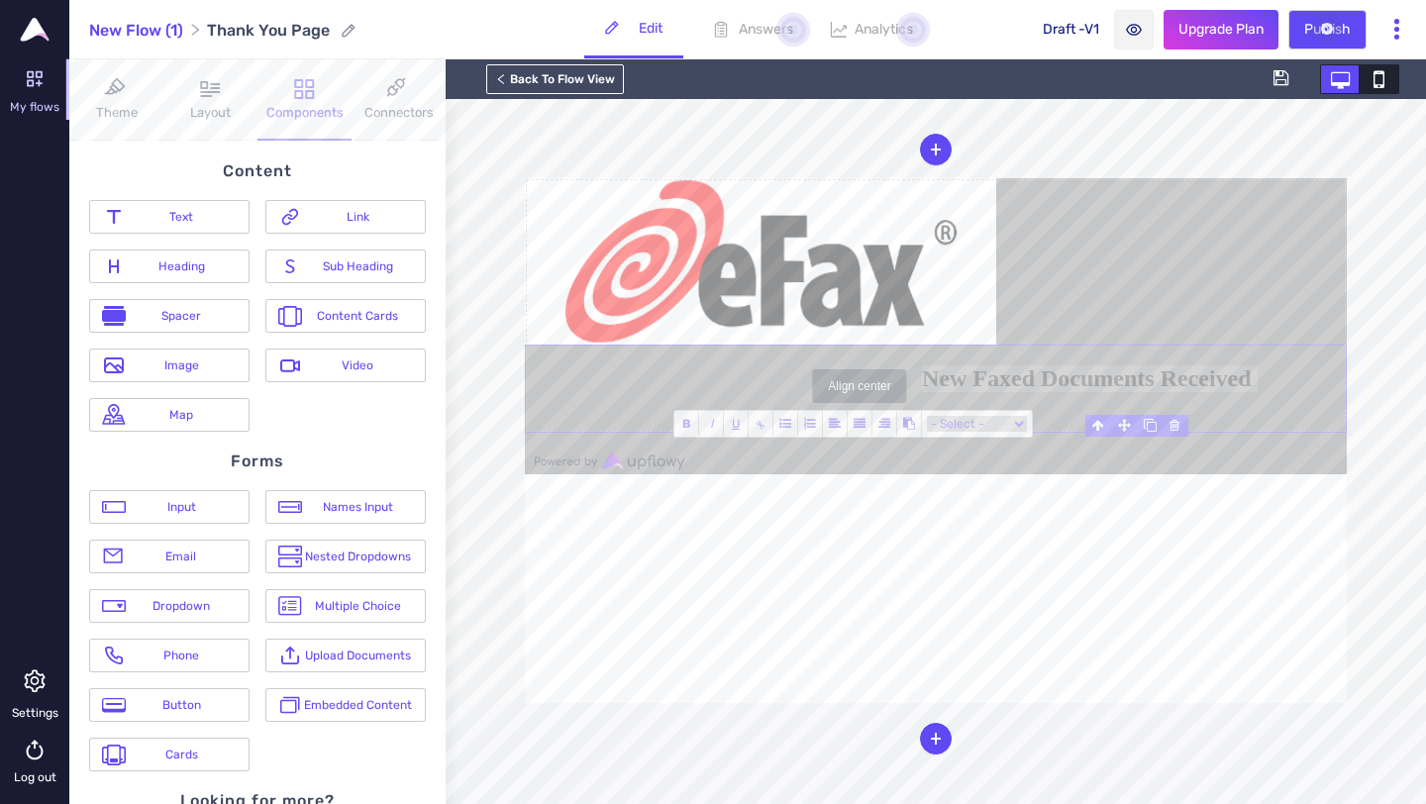
click at [865, 421] on span at bounding box center [860, 424] width 25 height 26
click at [881, 421] on icon at bounding box center [884, 424] width 12 height 12
click at [841, 425] on span at bounding box center [835, 424] width 25 height 26
click at [779, 426] on icon at bounding box center [785, 424] width 12 height 12
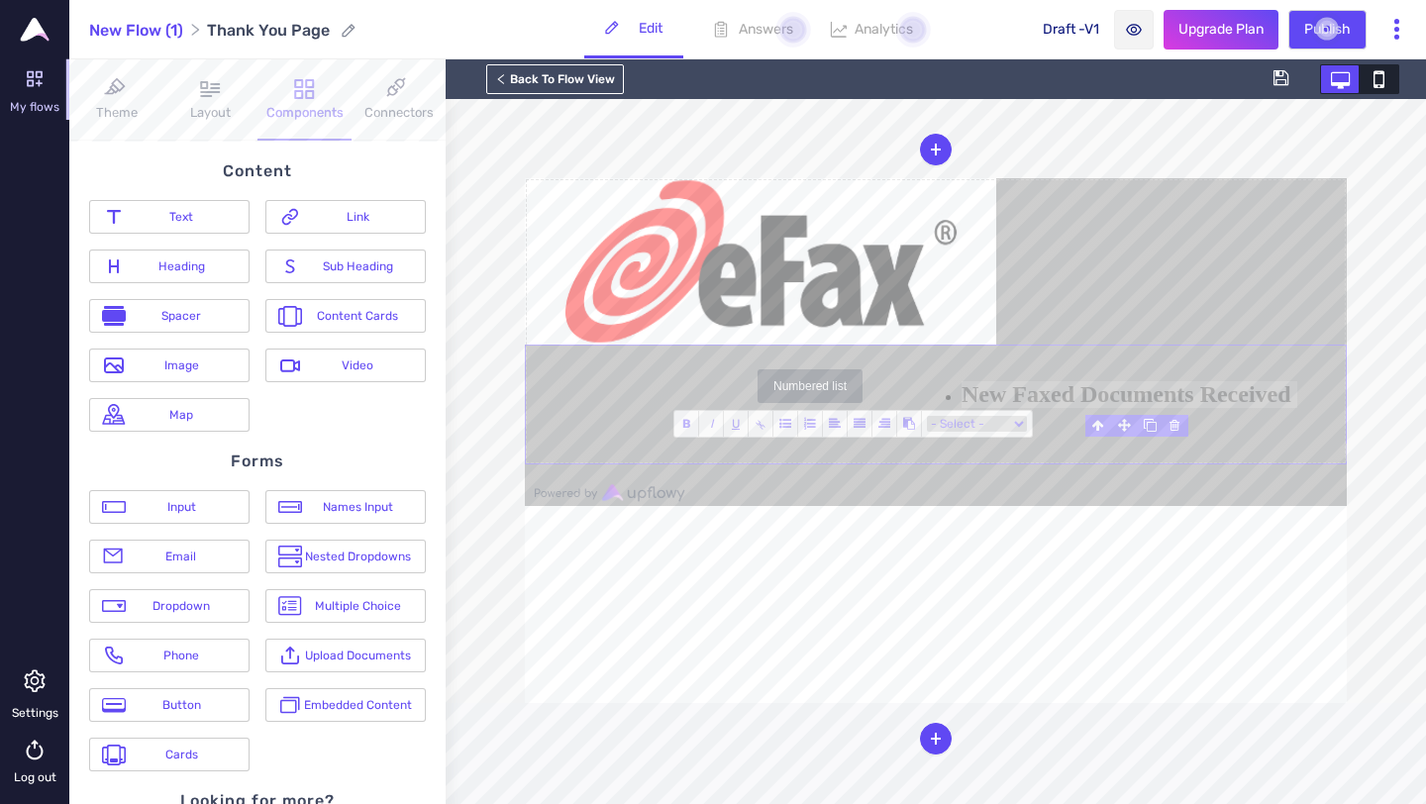
click at [807, 425] on icon at bounding box center [810, 424] width 12 height 12
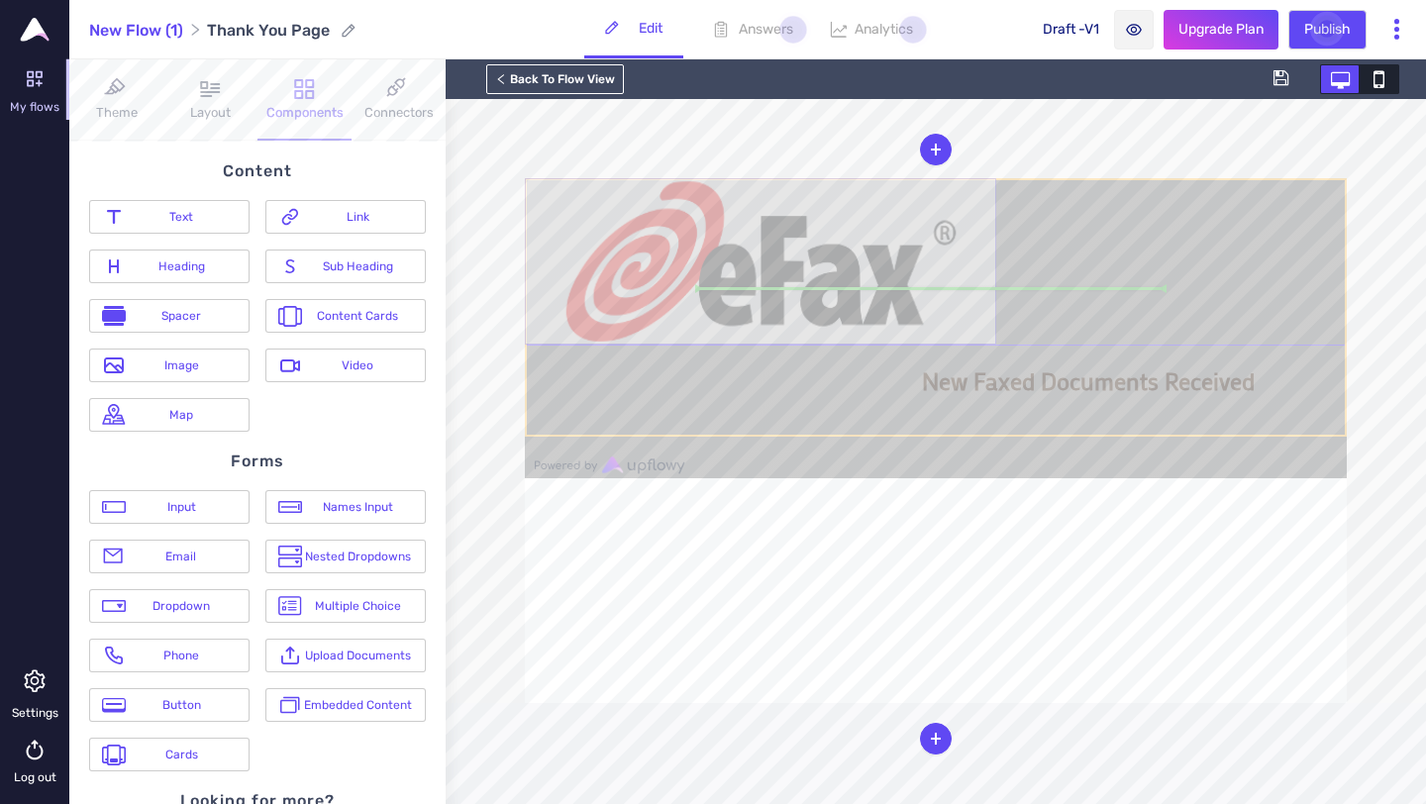
drag, startPoint x: 874, startPoint y: 351, endPoint x: 985, endPoint y: 339, distance: 111.5
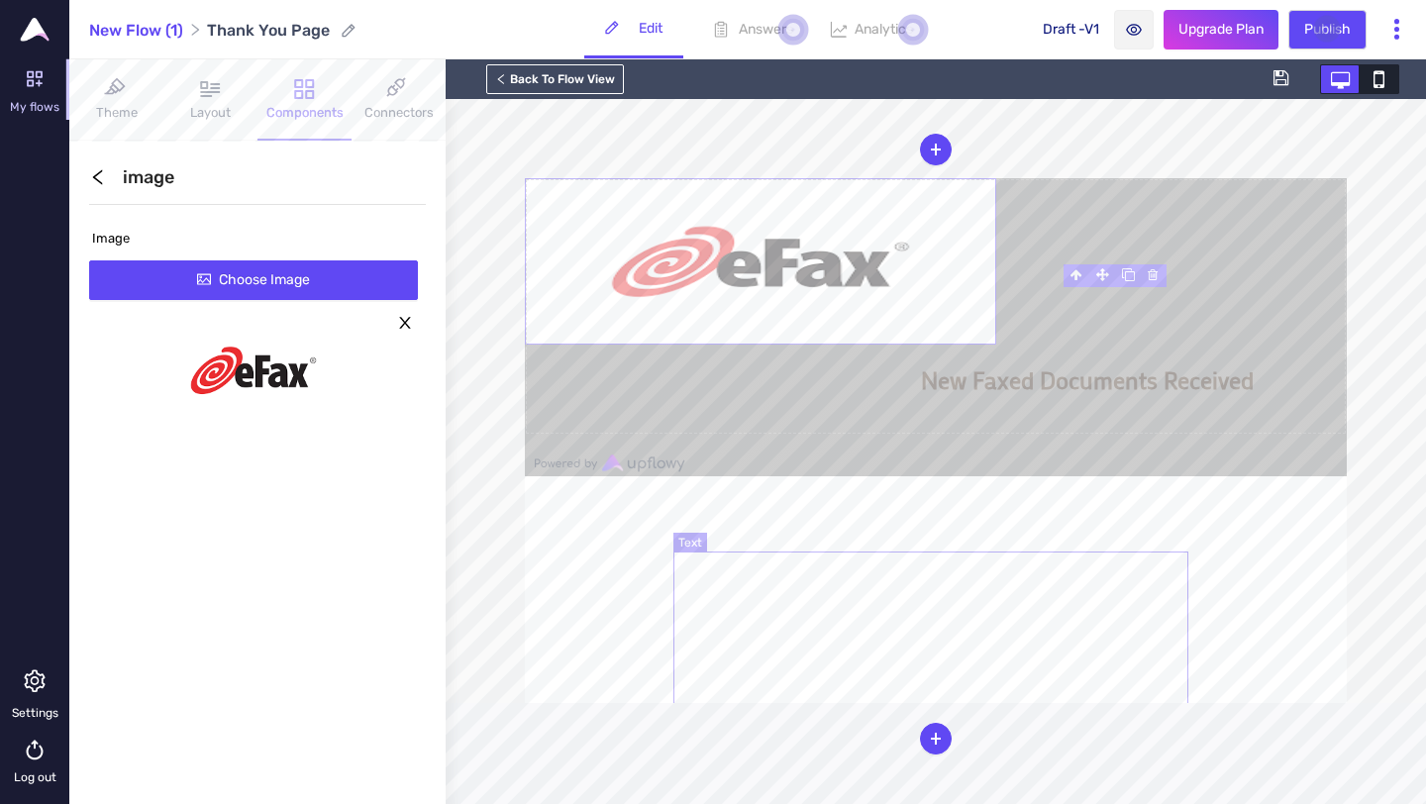
click at [1139, 395] on h2 "New Faxed Documents Received" at bounding box center [1134, 379] width 426 height 31
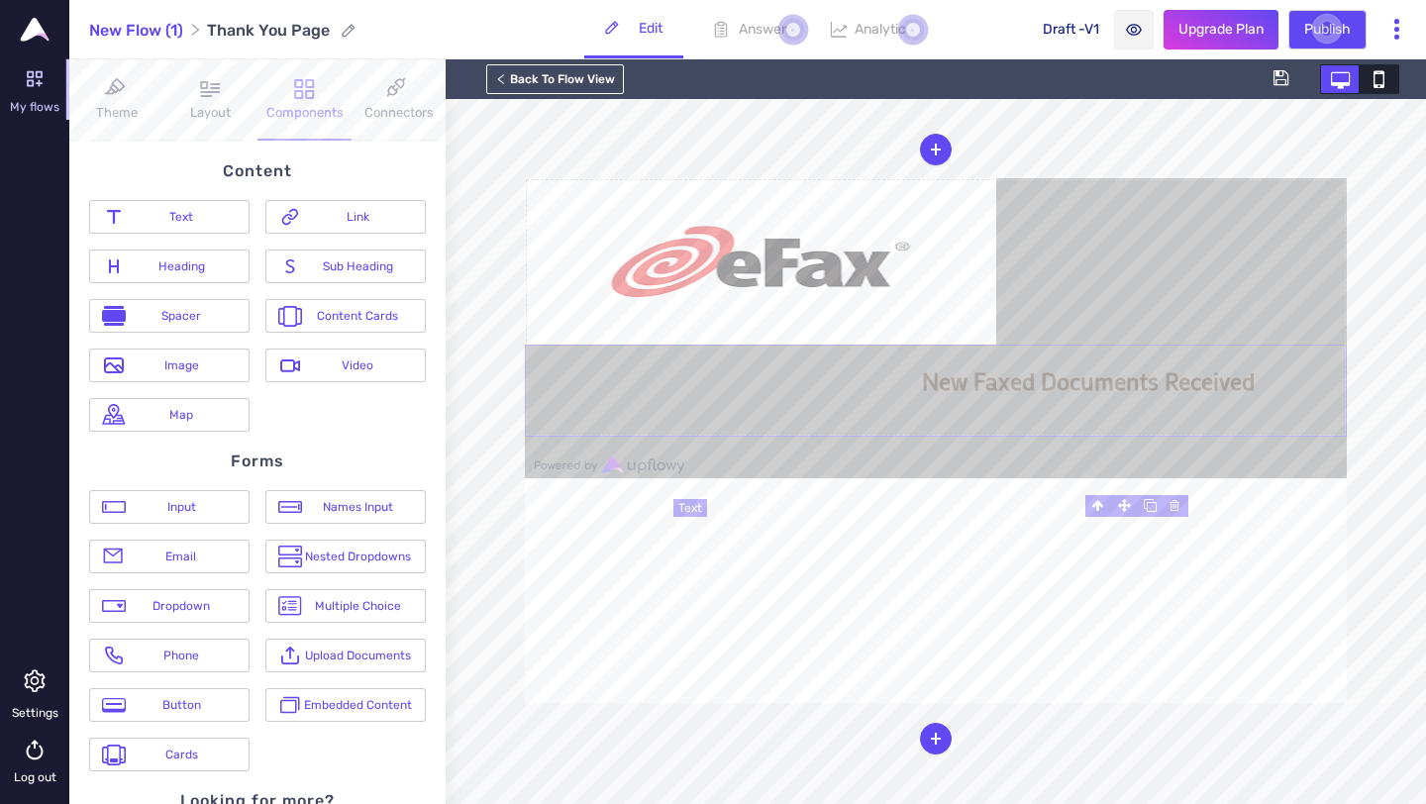
scroll to position [120, 0]
click at [1126, 396] on span "New Faxed Documents Received" at bounding box center [1088, 380] width 333 height 31
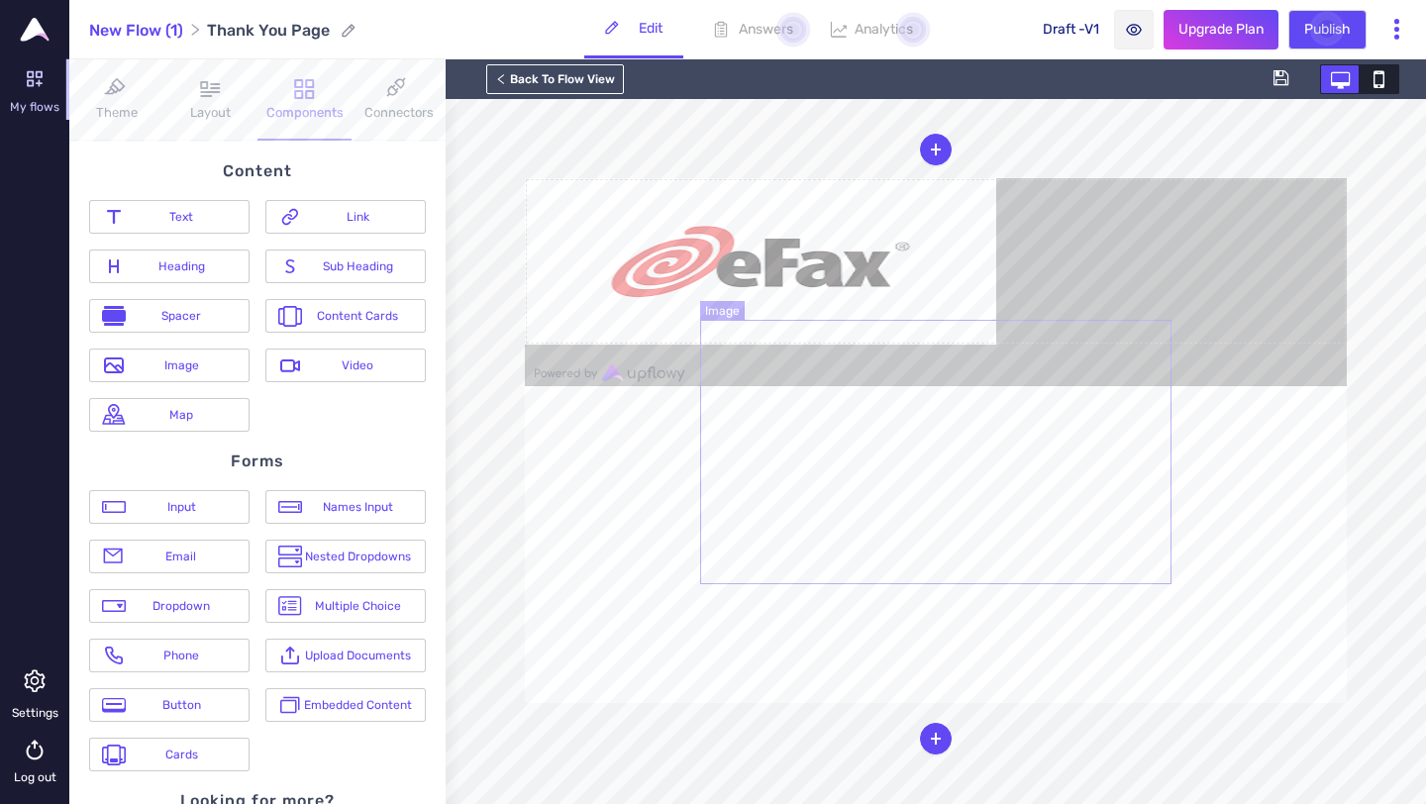
click at [950, 345] on img at bounding box center [760, 261] width 471 height 166
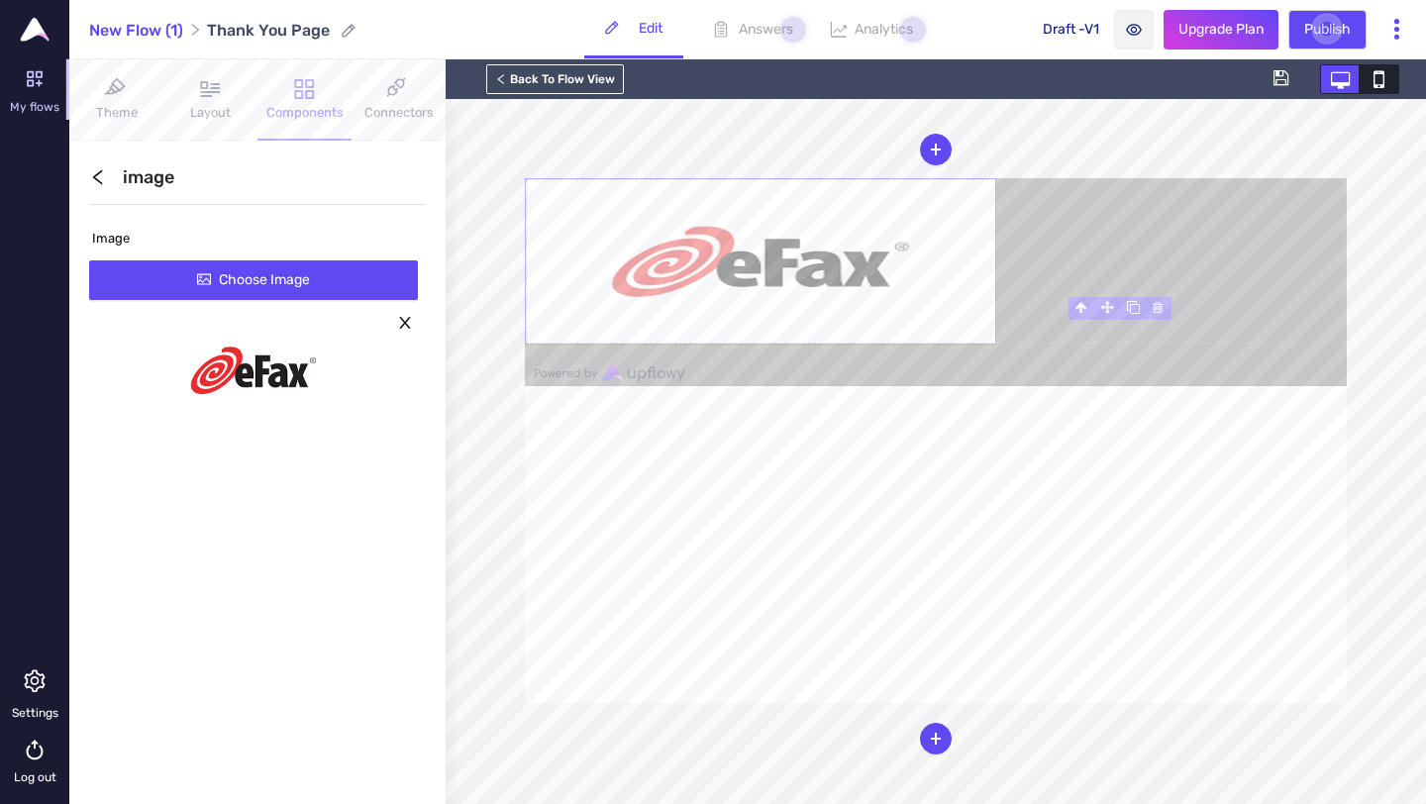
click at [97, 176] on icon "left" at bounding box center [98, 177] width 18 height 18
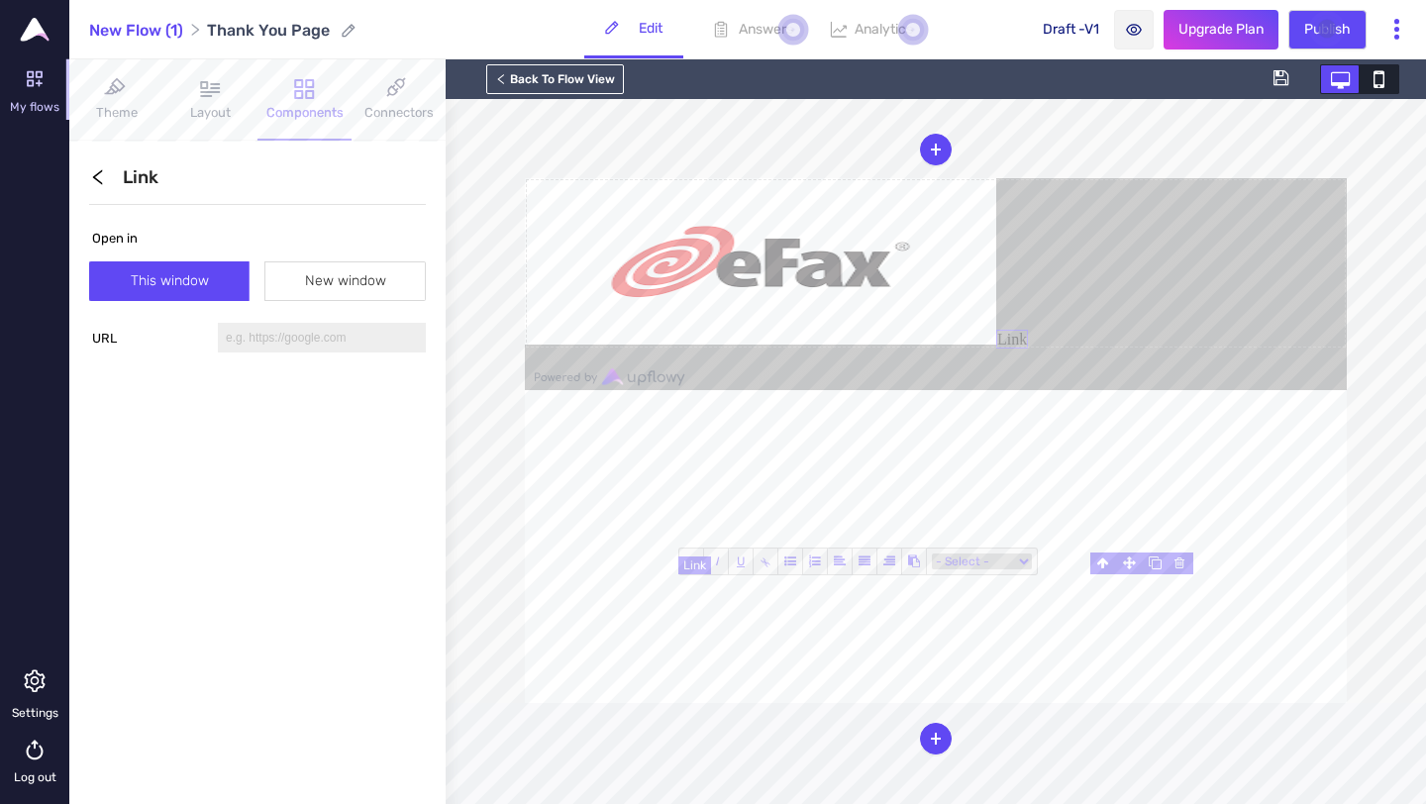
click at [996, 349] on link "Link" at bounding box center [1012, 339] width 32 height 19
click at [996, 349] on link "click here to view" at bounding box center [1053, 339] width 115 height 19
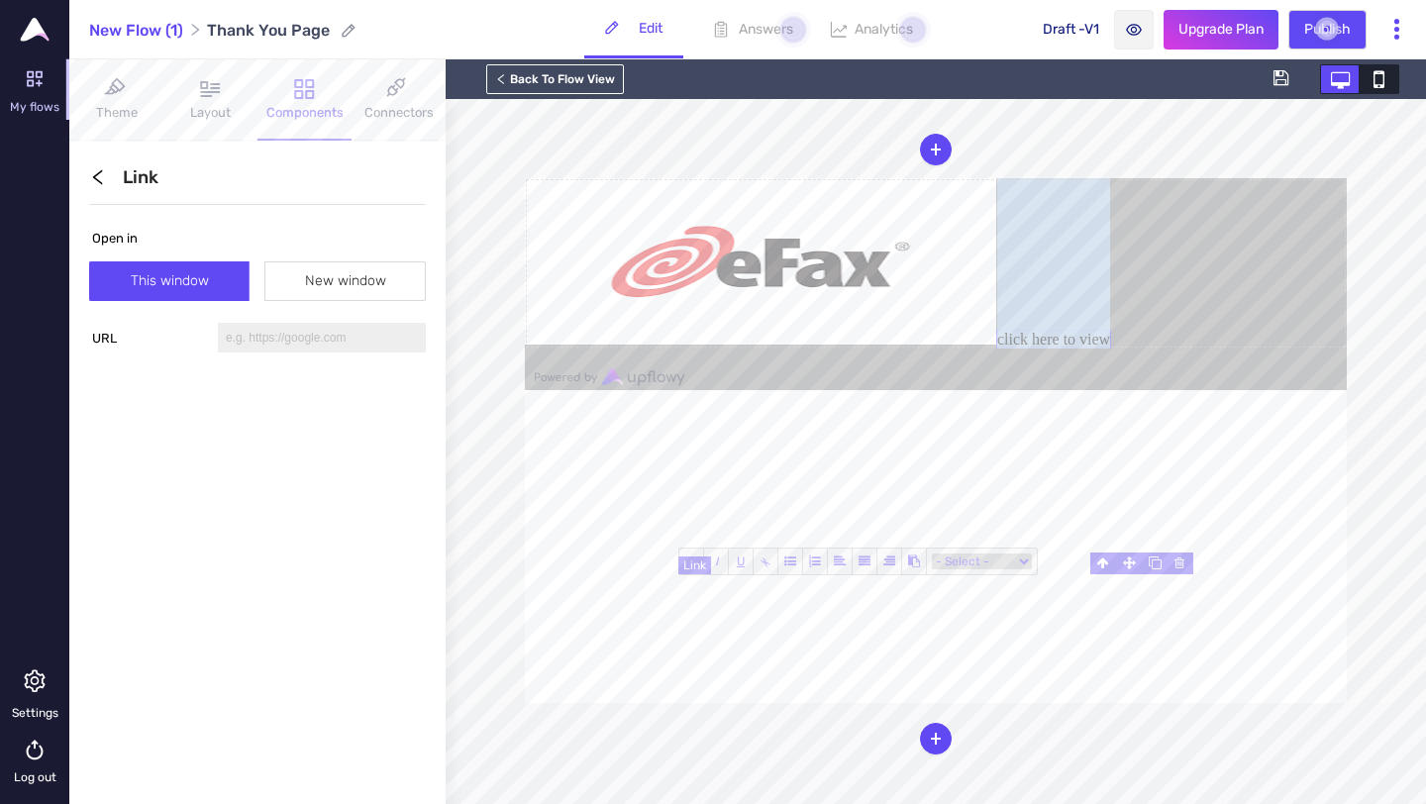
click at [996, 349] on link "click here to view" at bounding box center [1053, 339] width 115 height 19
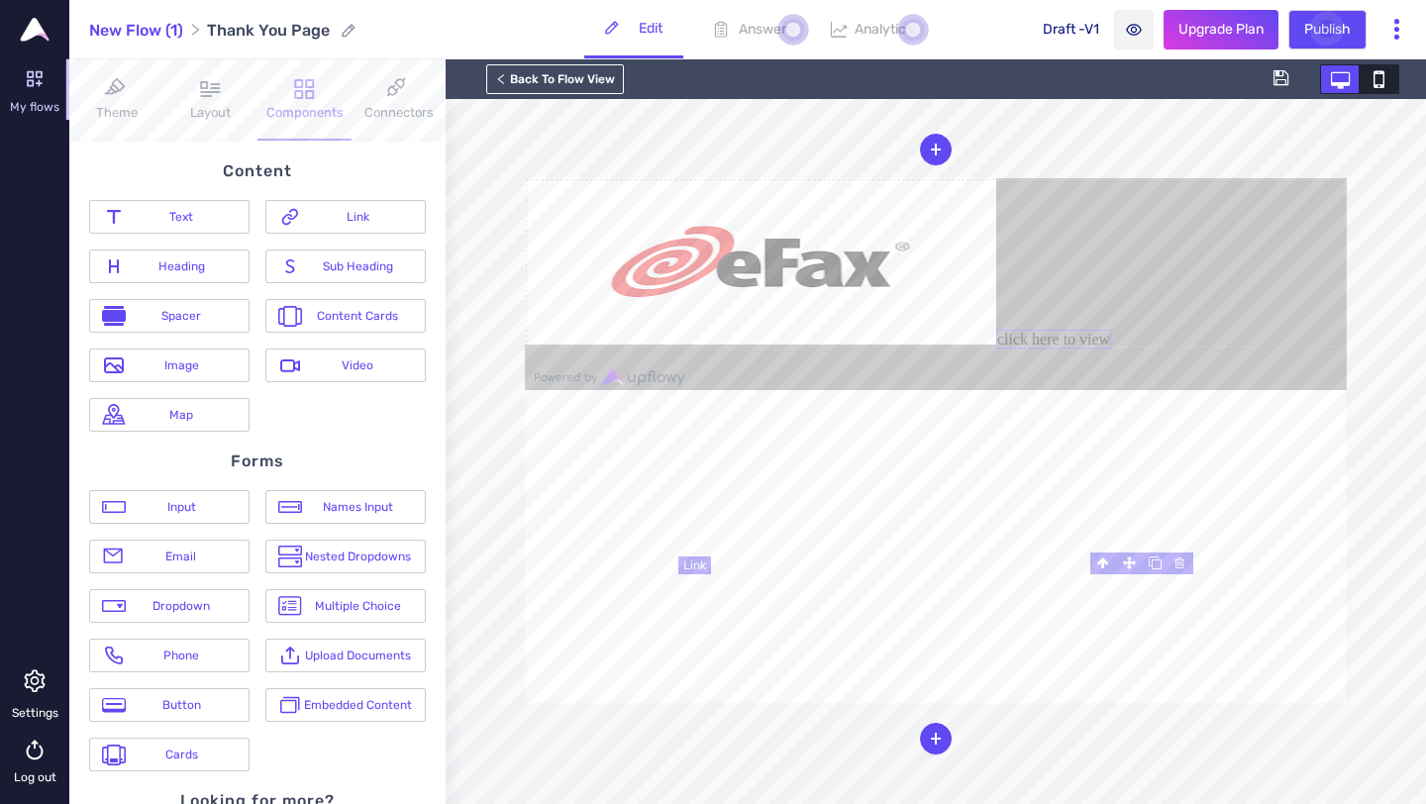
click at [751, 349] on form "click here to view" at bounding box center [936, 263] width 822 height 170
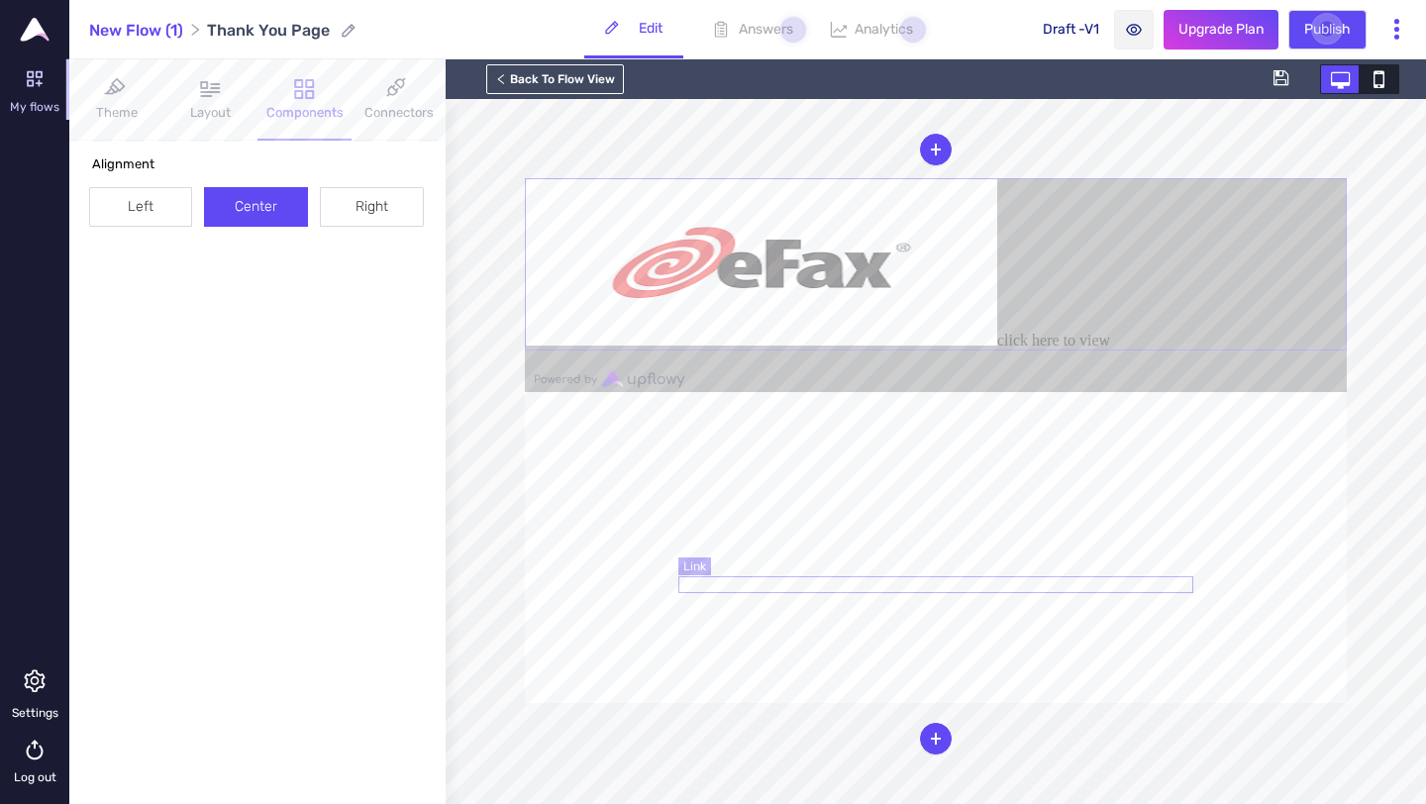
click at [997, 349] on link "click here to view" at bounding box center [1053, 340] width 113 height 17
click at [996, 349] on link "click here to view" at bounding box center [1053, 339] width 115 height 19
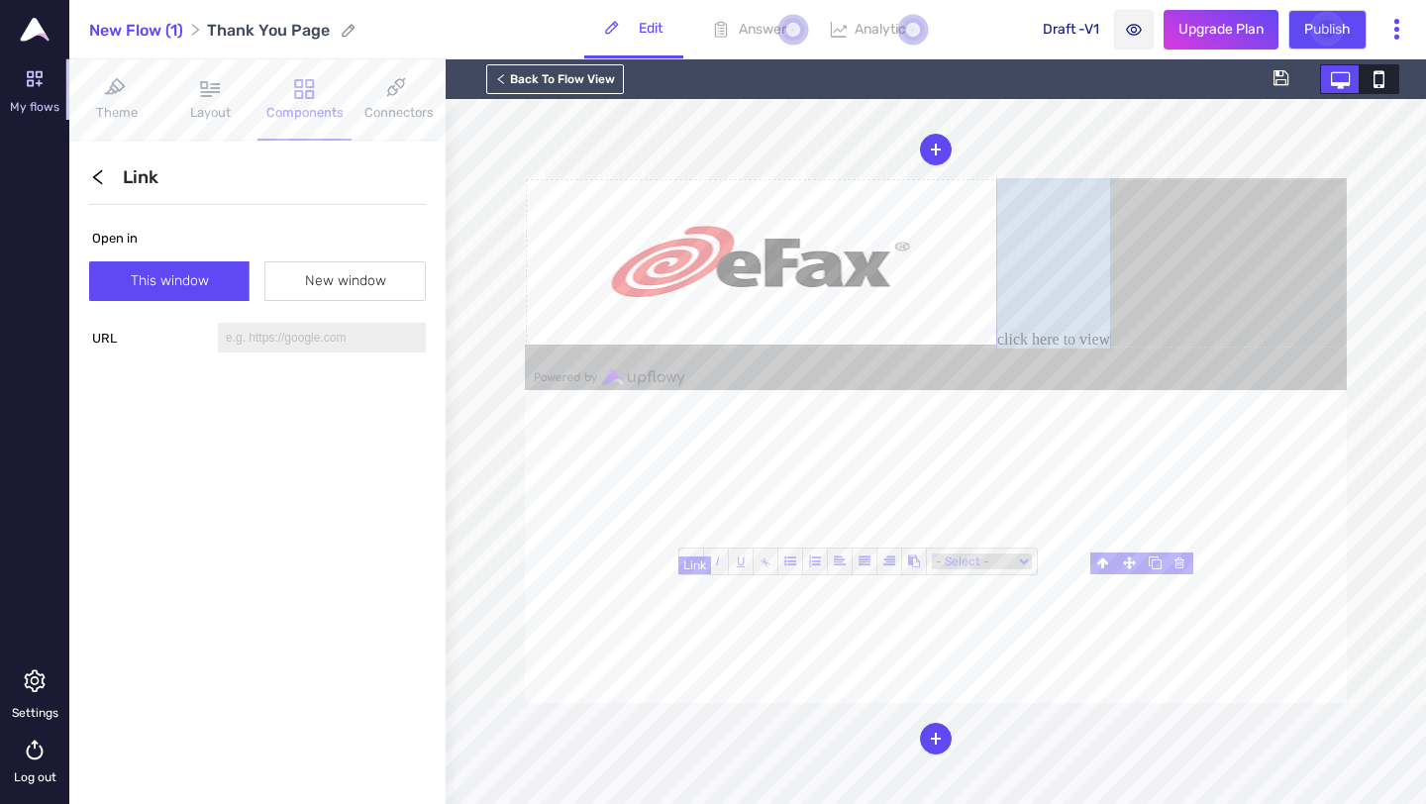
click at [996, 349] on link "click here to view" at bounding box center [1053, 339] width 115 height 19
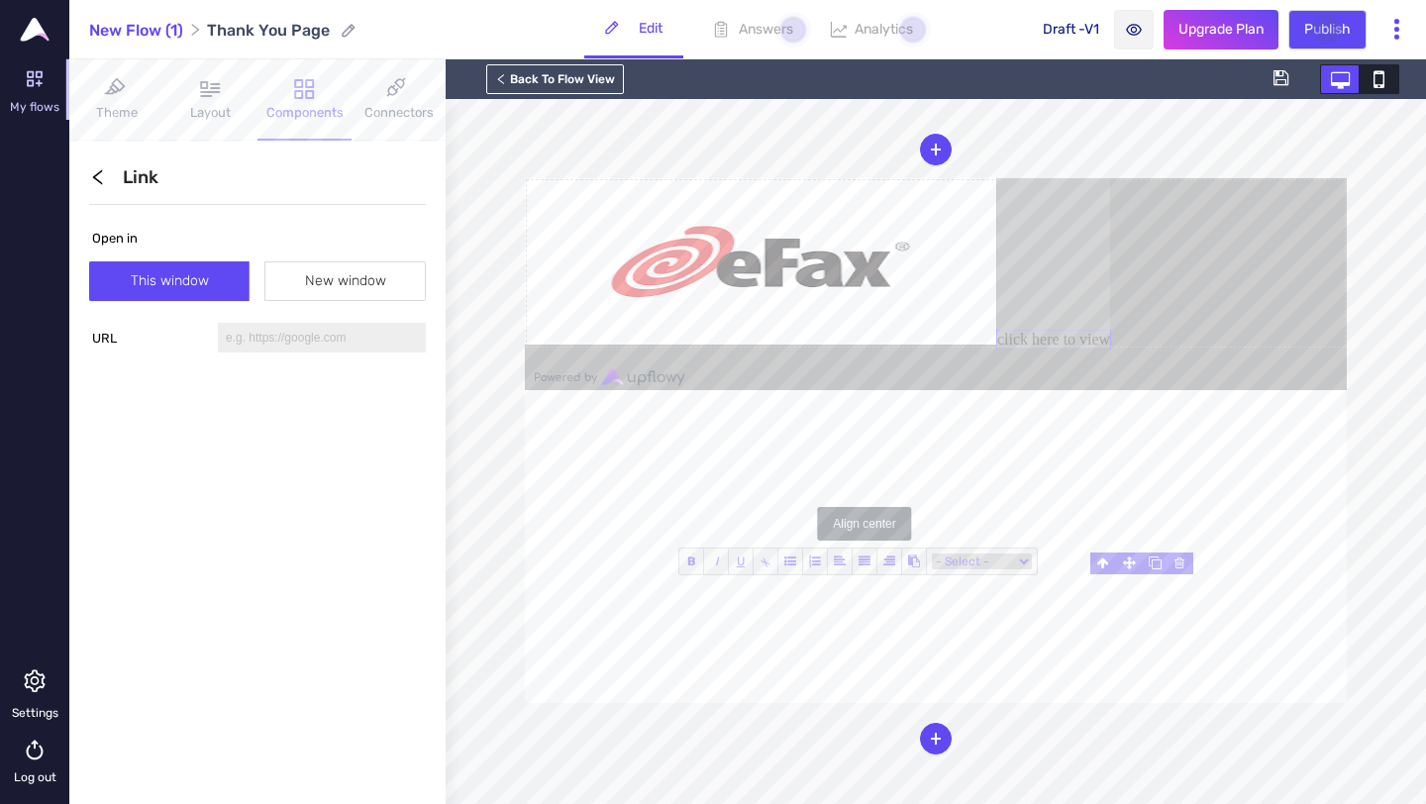
click at [864, 562] on icon at bounding box center [865, 562] width 12 height 12
click at [836, 568] on span at bounding box center [840, 562] width 25 height 26
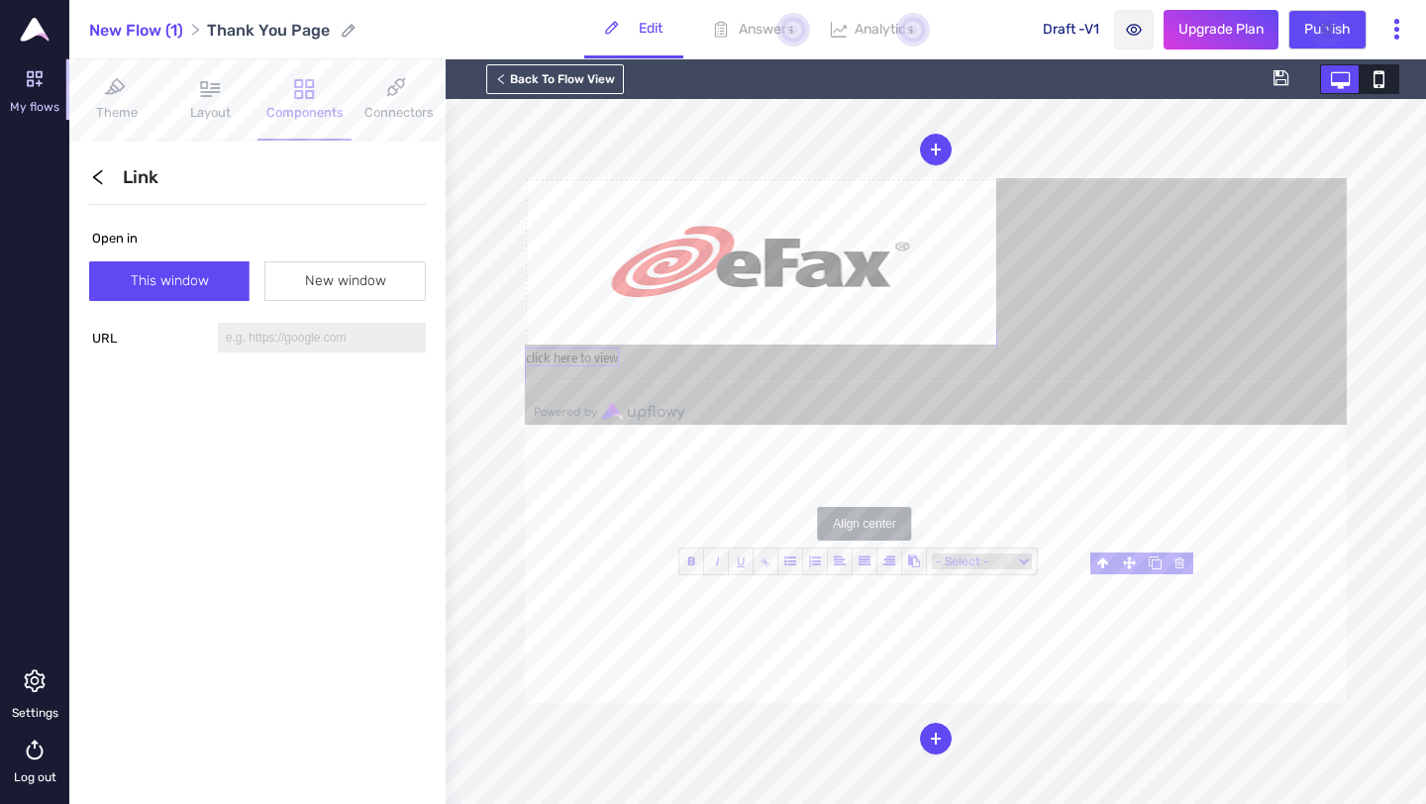
click at [867, 565] on icon at bounding box center [865, 562] width 12 height 12
click at [997, 365] on div "click here to view" at bounding box center [936, 357] width 822 height 17
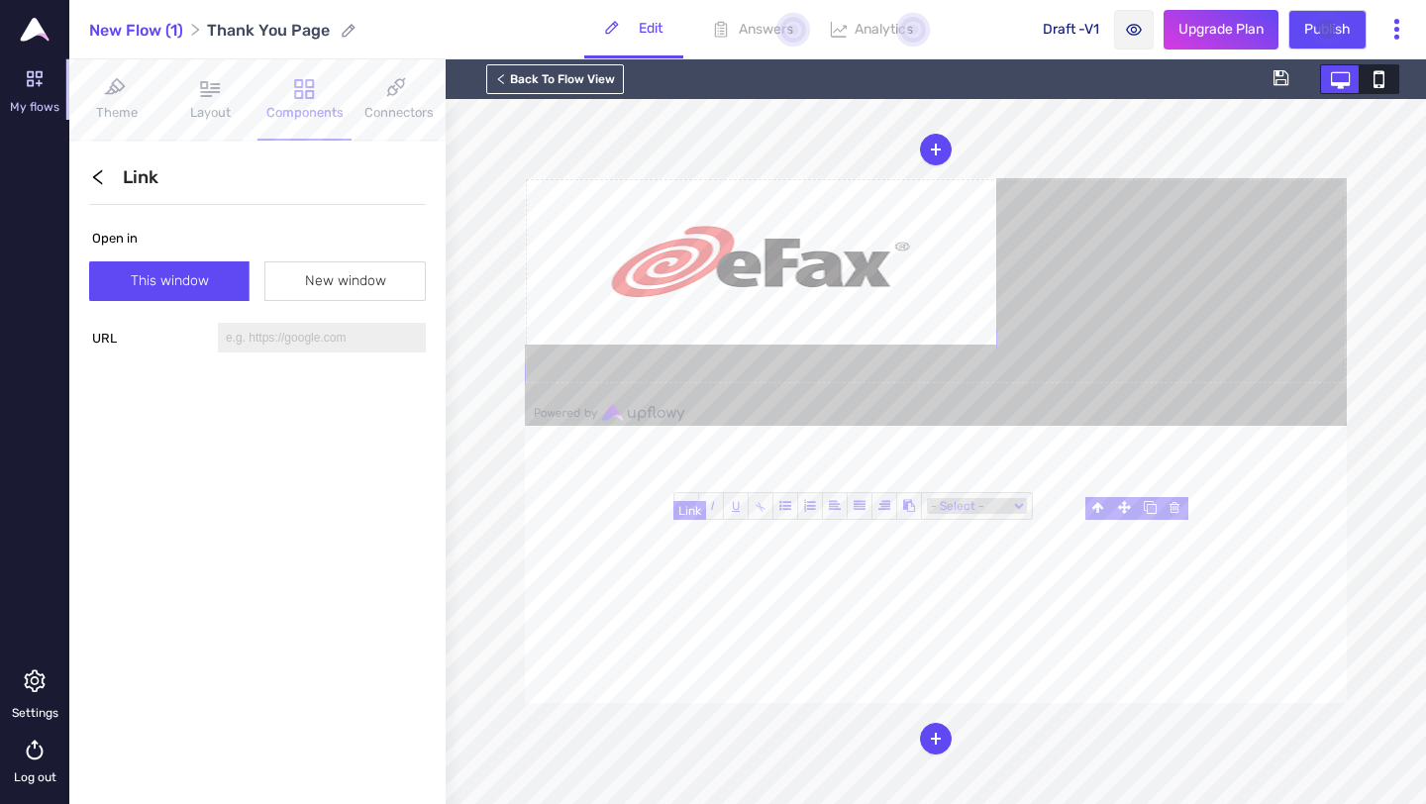
scroll to position [31, 0]
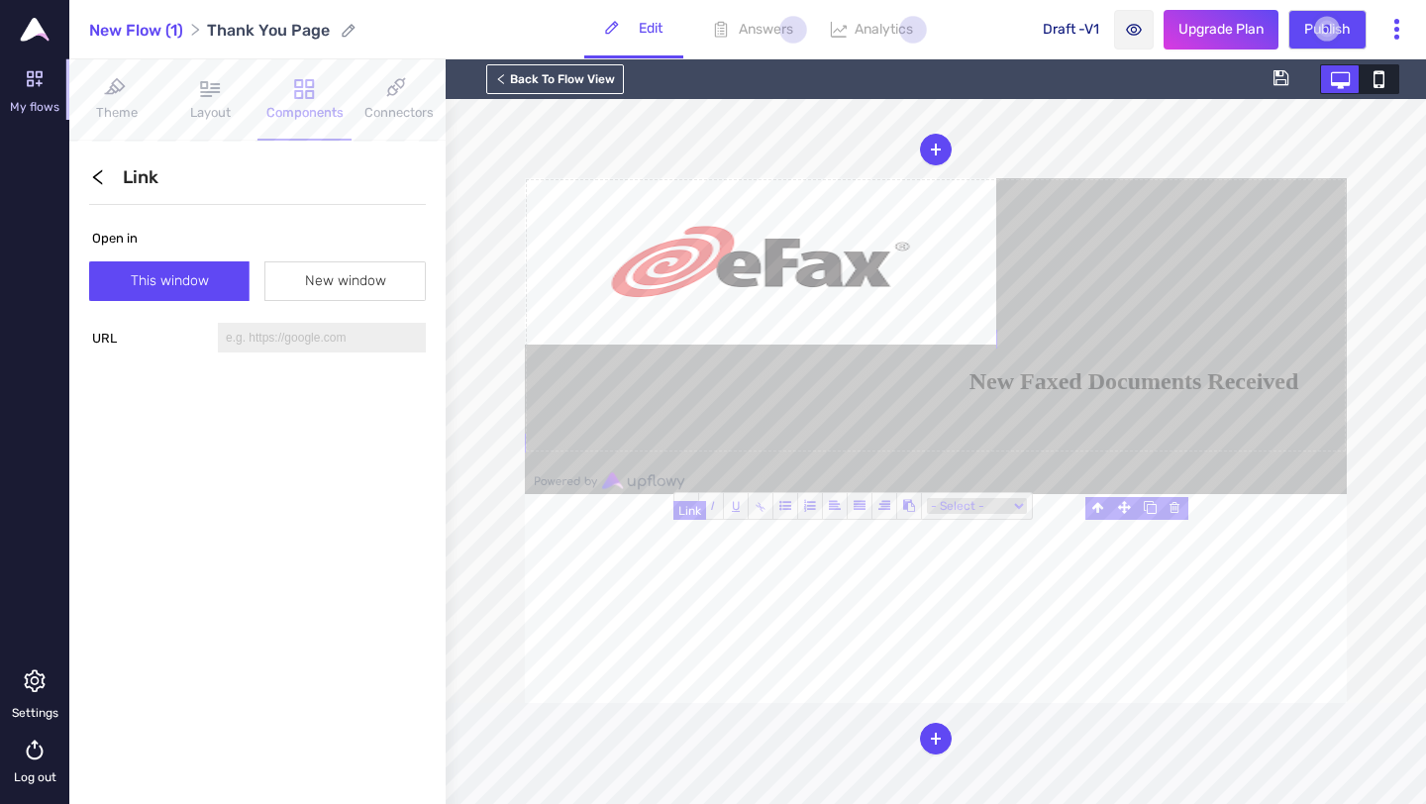
drag, startPoint x: 1125, startPoint y: 552, endPoint x: 1186, endPoint y: 647, distance: 113.2
click at [1186, 395] on h2 "New Faxed Documents Received" at bounding box center [1134, 381] width 426 height 27
click at [857, 510] on icon at bounding box center [860, 506] width 12 height 12
click at [842, 508] on span at bounding box center [835, 506] width 25 height 26
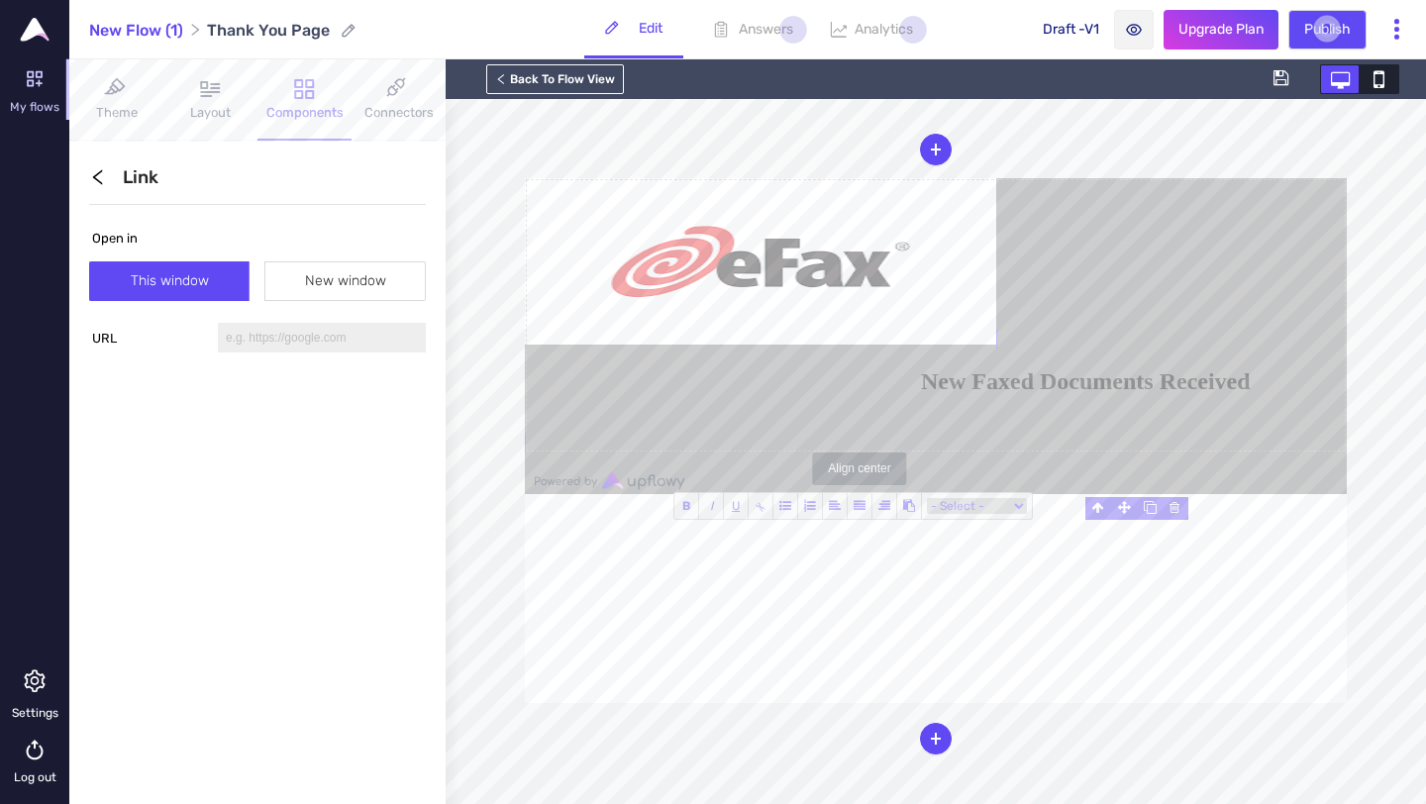
click at [865, 506] on span at bounding box center [860, 506] width 25 height 26
click at [856, 500] on icon at bounding box center [860, 506] width 12 height 12
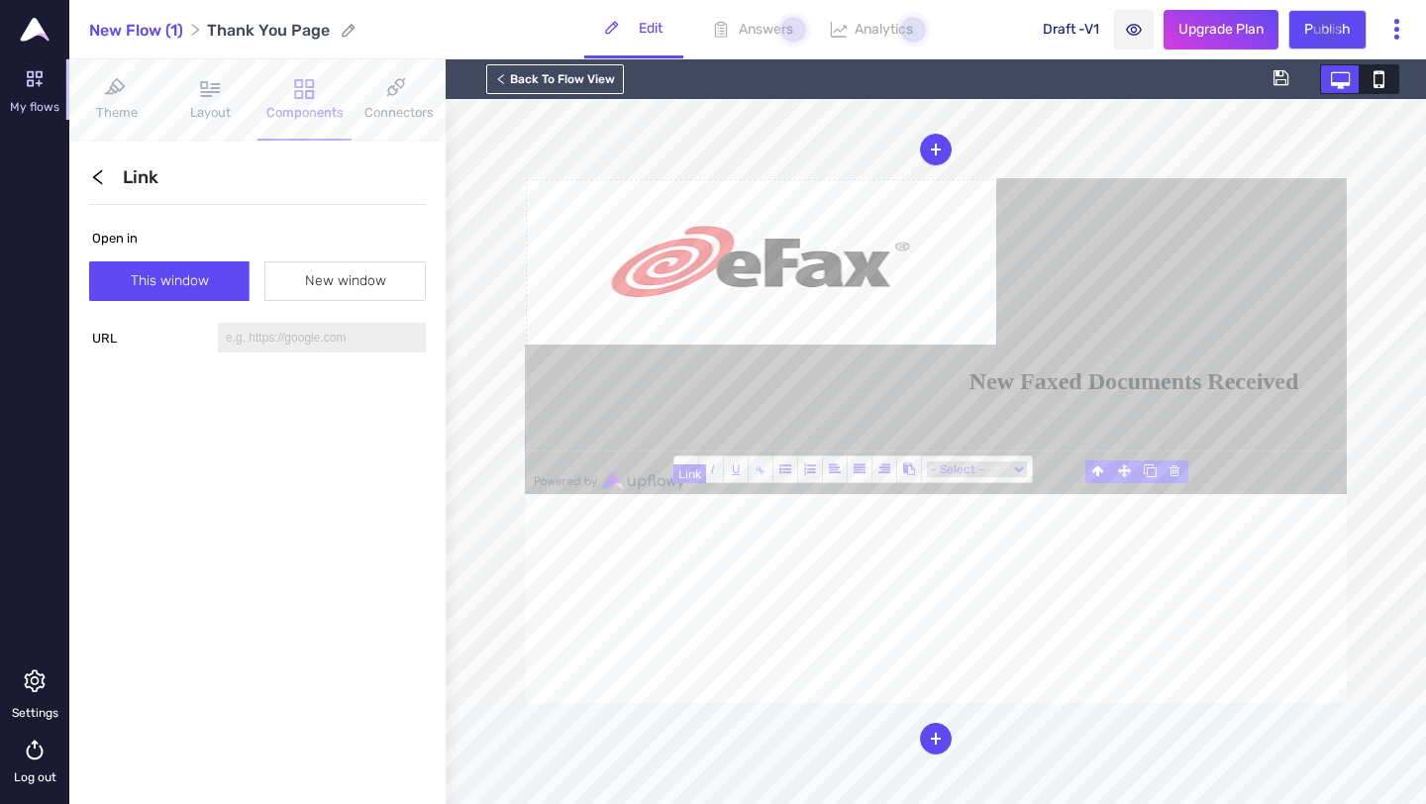
scroll to position [120, 0]
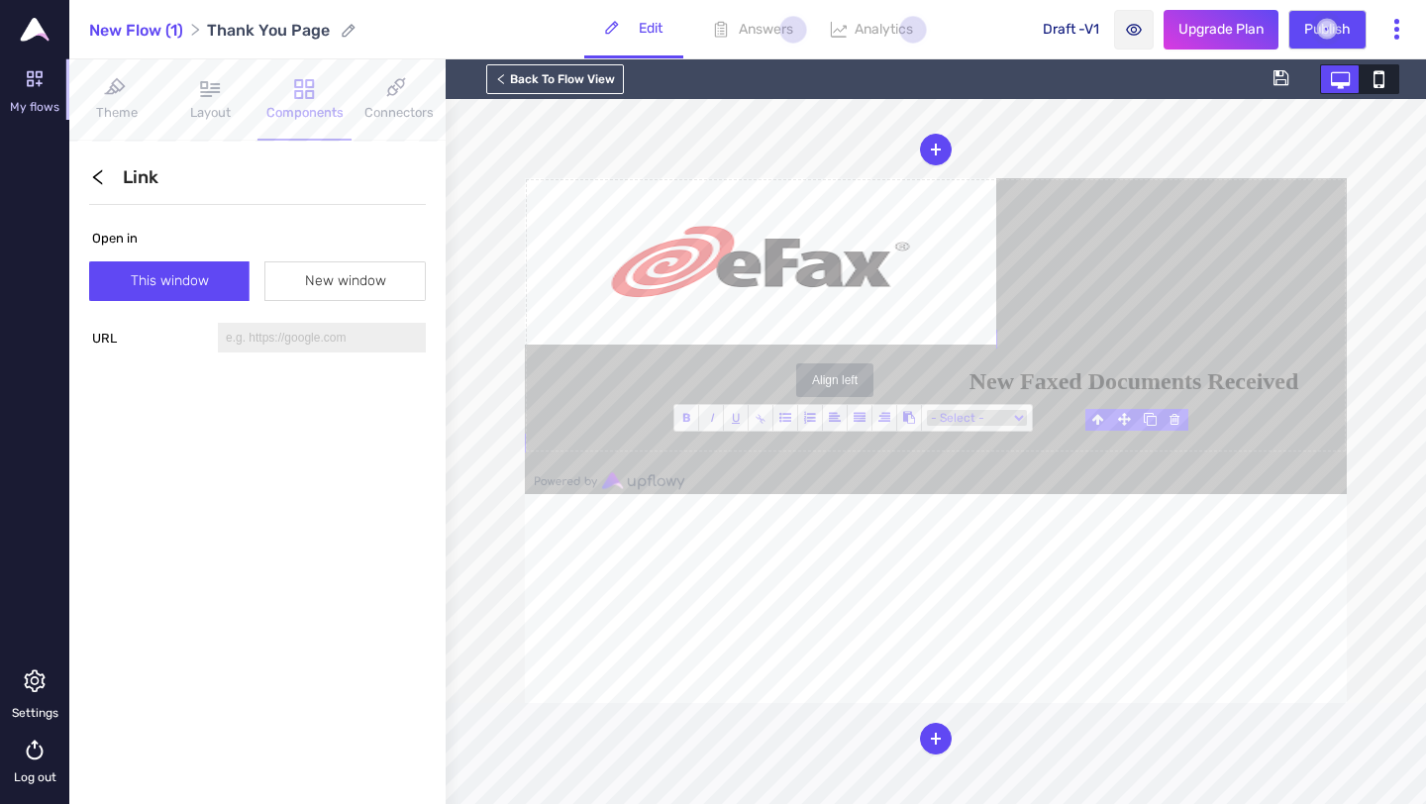
click at [829, 420] on icon at bounding box center [835, 418] width 12 height 12
click at [1158, 395] on h2 "New Faxed Documents Received" at bounding box center [1134, 381] width 426 height 27
drag, startPoint x: 1108, startPoint y: 465, endPoint x: 1120, endPoint y: 477, distance: 16.8
click at [1120, 394] on span "New Faxed Documents Received" at bounding box center [1086, 381] width 330 height 26
click at [1116, 394] on span "New Faxed Documents Received" at bounding box center [1086, 381] width 330 height 26
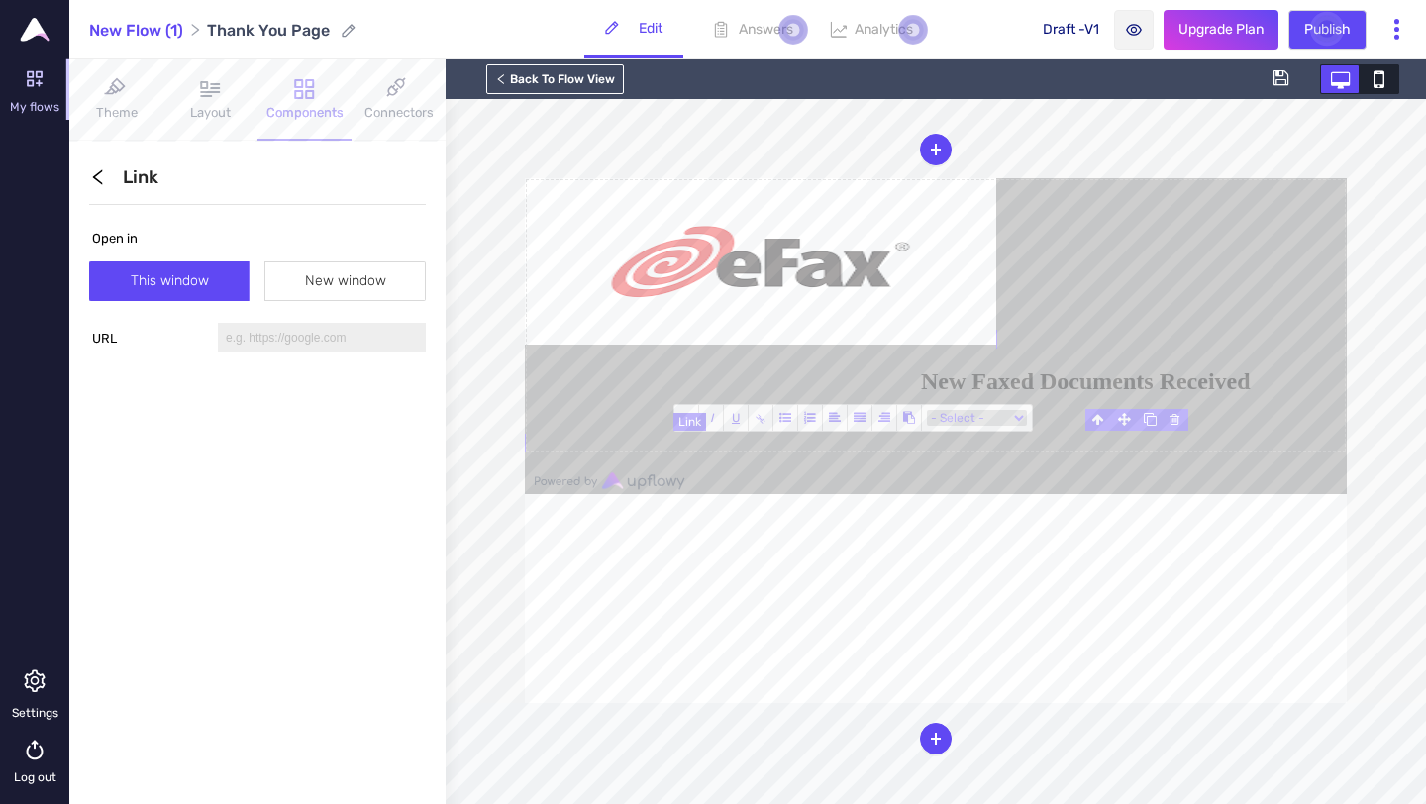
drag, startPoint x: 1116, startPoint y: 465, endPoint x: 1172, endPoint y: 561, distance: 111.4
click at [1172, 395] on h2 "New Faxed Documents Received" at bounding box center [1134, 381] width 426 height 27
click at [864, 414] on icon at bounding box center [860, 418] width 12 height 12
click at [826, 395] on blockquote "New Faxed Documents Received" at bounding box center [995, 381] width 703 height 27
click at [833, 395] on blockquote "New Faxed Documents Received" at bounding box center [1014, 381] width 663 height 27
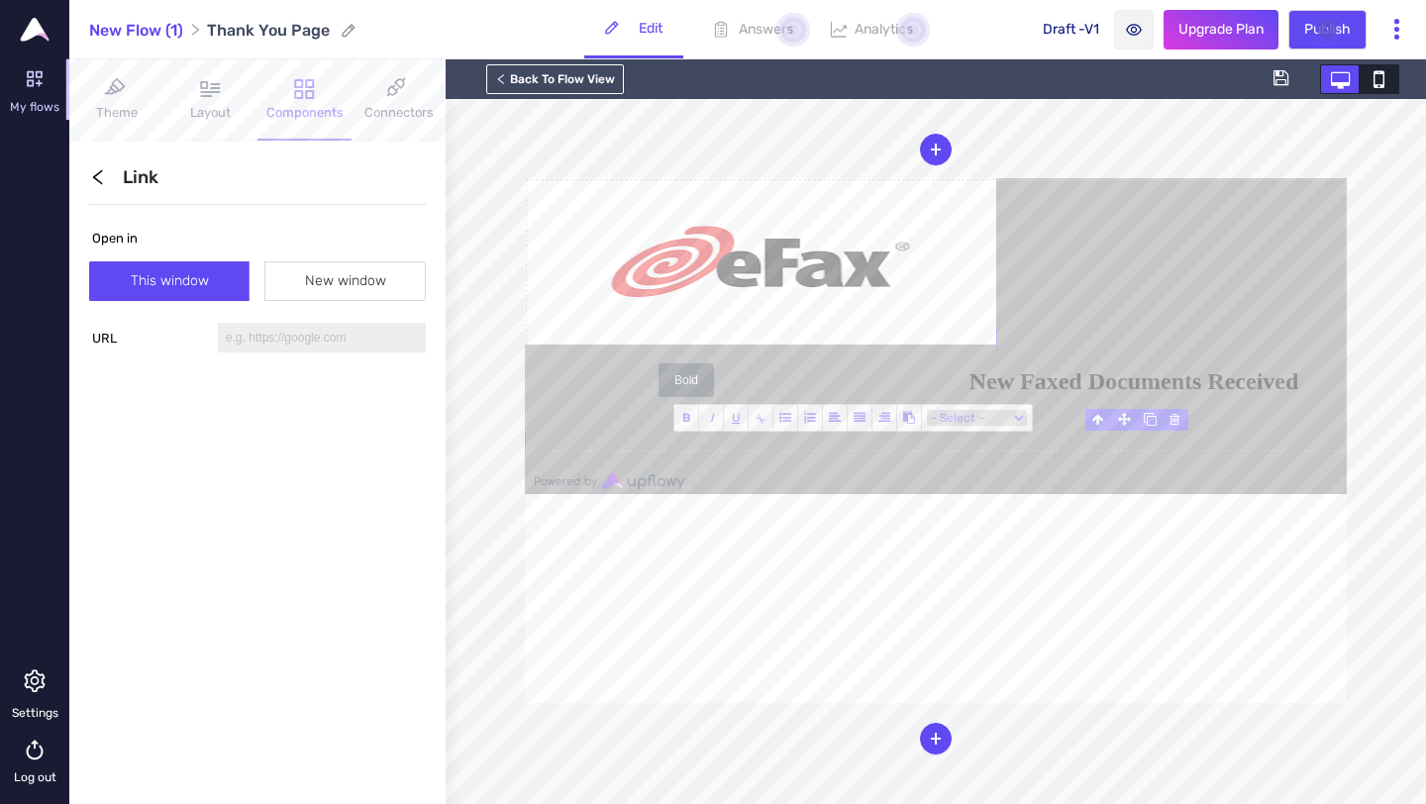
click at [693, 420] on span "B" at bounding box center [686, 418] width 25 height 26
click at [905, 423] on span at bounding box center [909, 418] width 25 height 26
click at [1013, 418] on select "- Select - Country Region City Browser Device Type" at bounding box center [977, 418] width 100 height 16
click at [730, 422] on span "U" at bounding box center [736, 418] width 25 height 26
drag, startPoint x: 1173, startPoint y: 566, endPoint x: 1117, endPoint y: 461, distance: 119.2
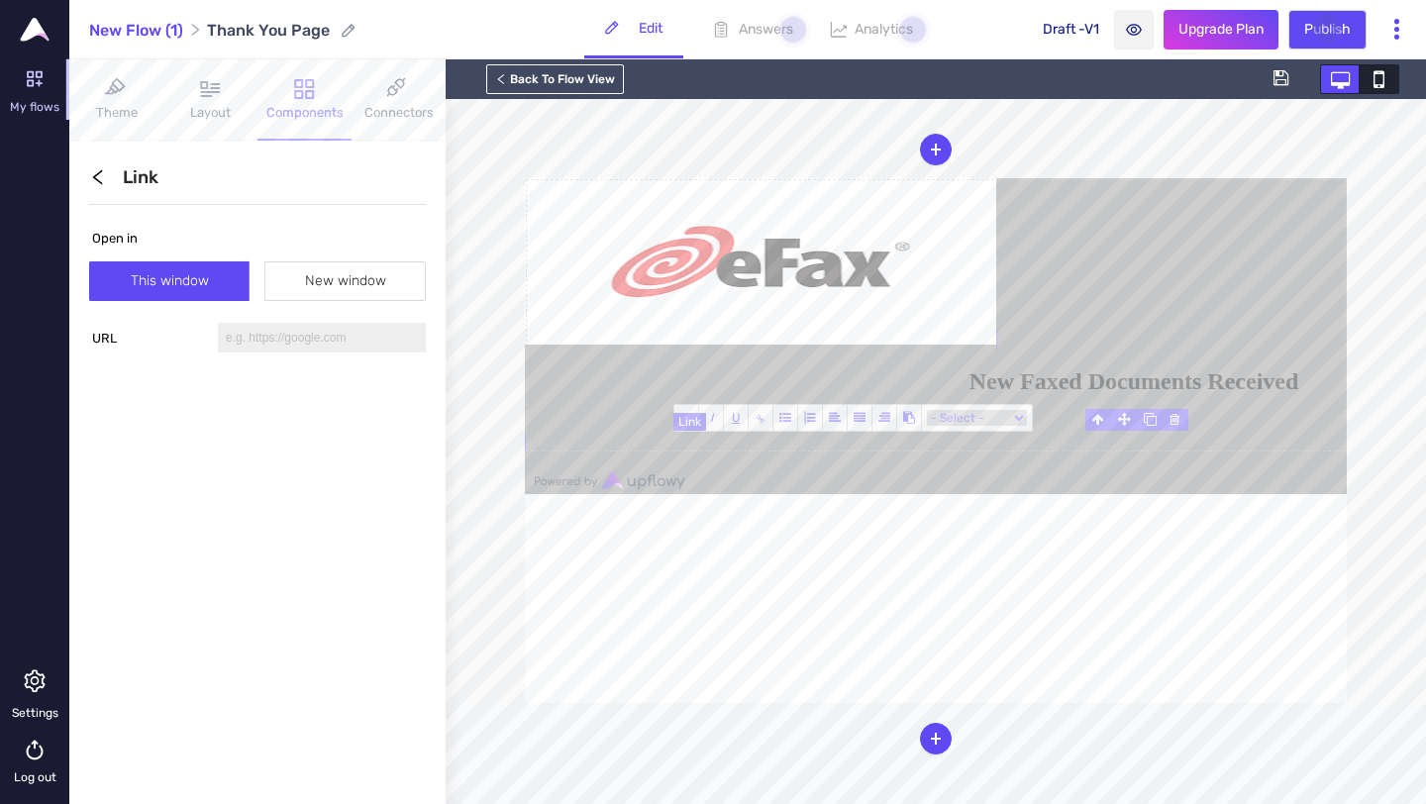
click at [1117, 395] on h2 "New Faxed Documents Received" at bounding box center [1134, 381] width 426 height 27
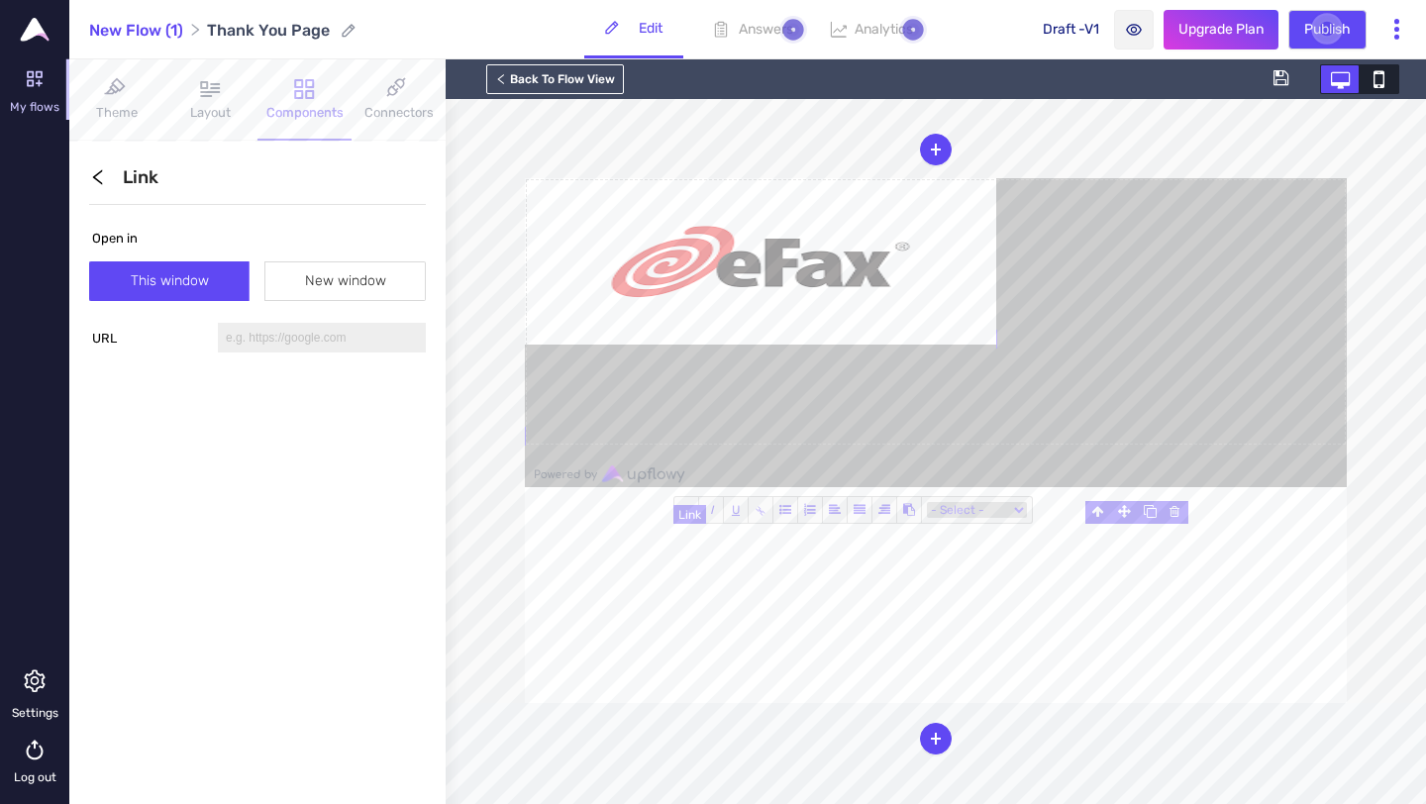
scroll to position [27, 0]
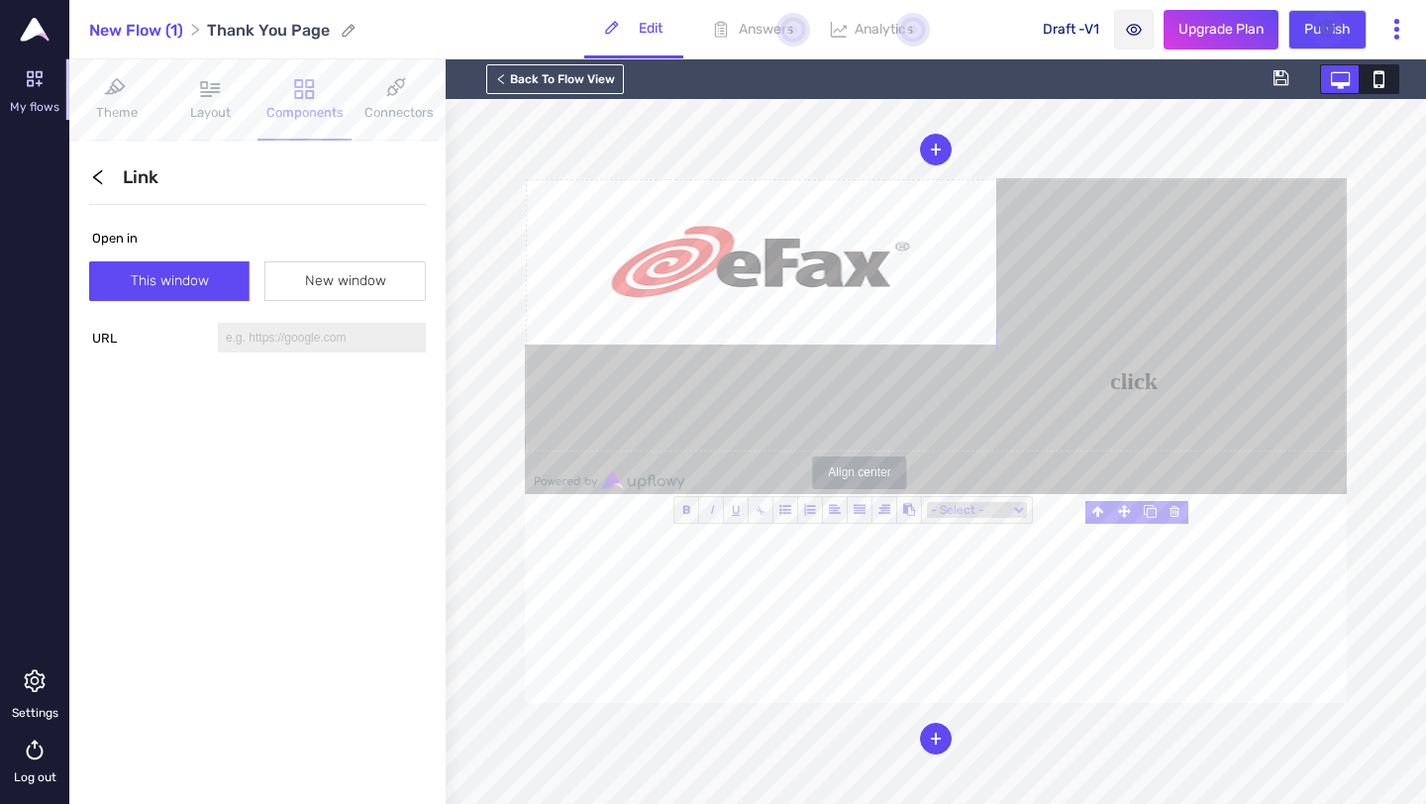
click at [862, 513] on icon at bounding box center [860, 510] width 12 height 12
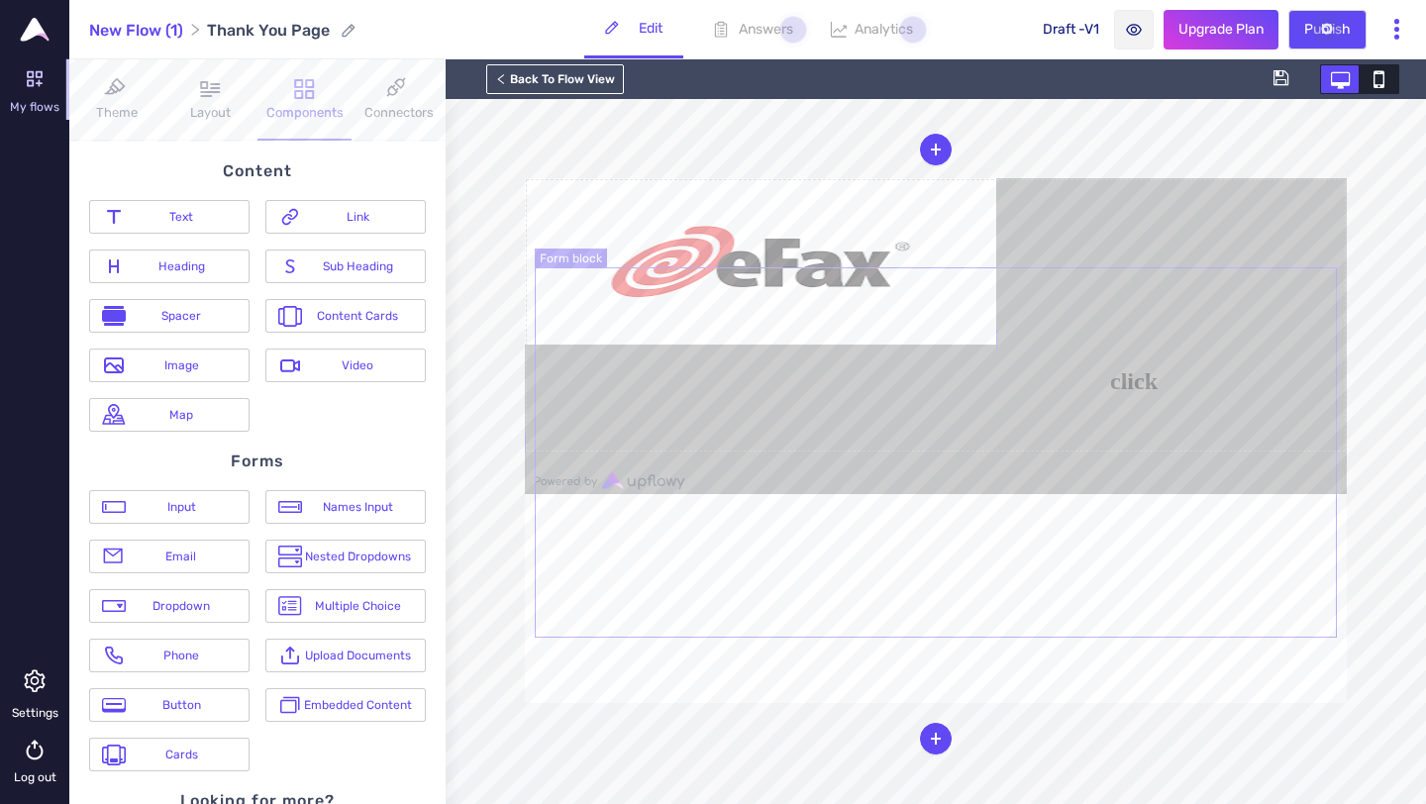
scroll to position [0, 0]
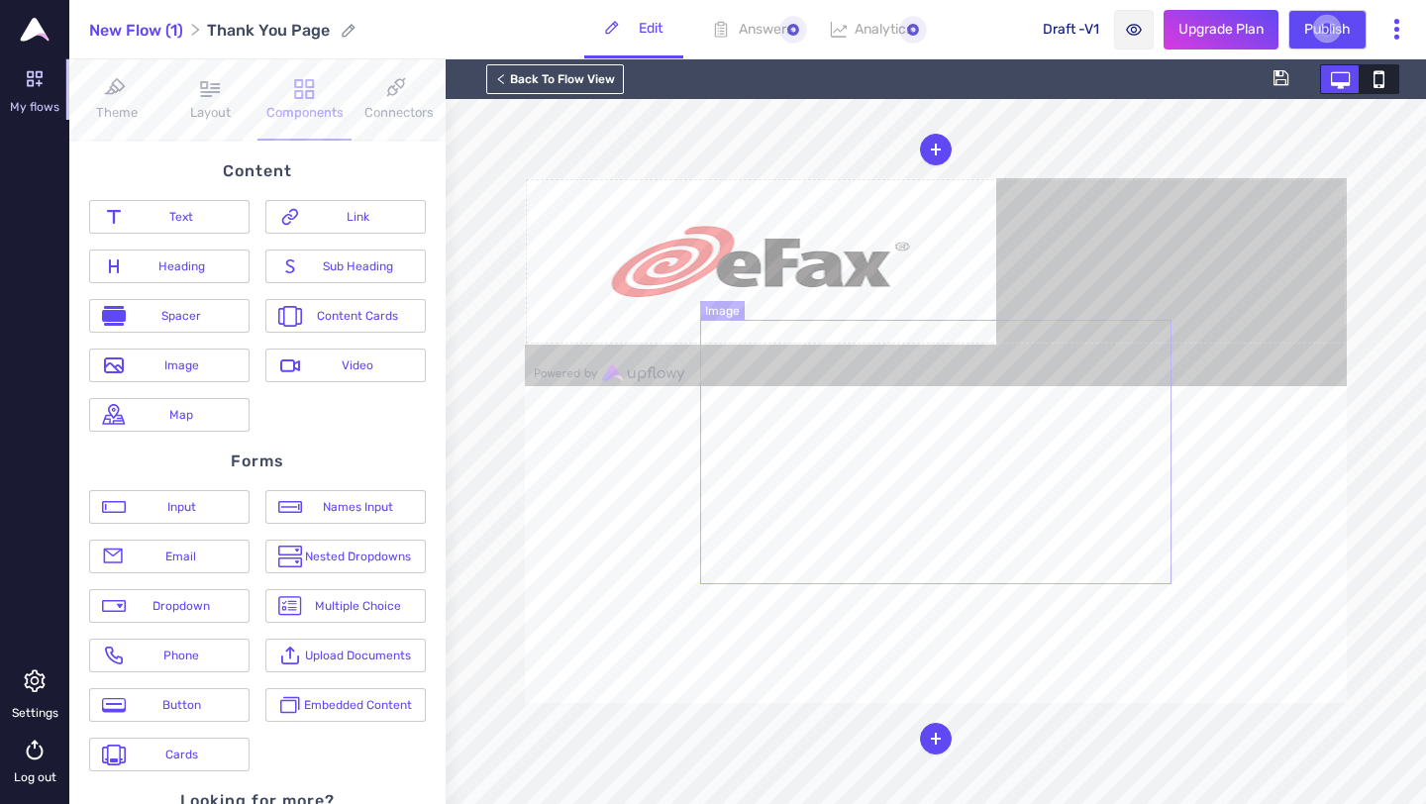
click at [873, 345] on img at bounding box center [760, 261] width 471 height 166
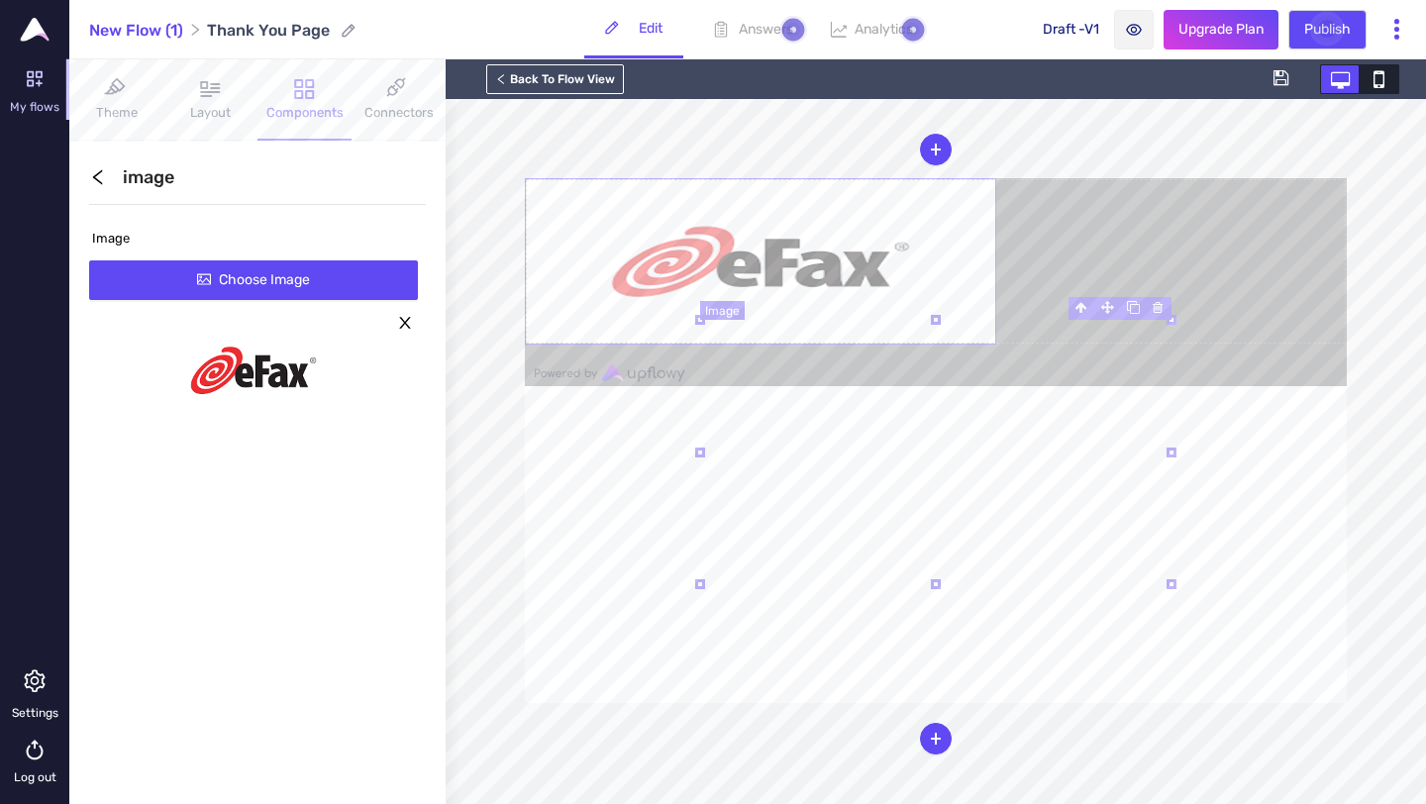
click at [938, 345] on img at bounding box center [760, 261] width 471 height 166
click at [103, 179] on icon "left" at bounding box center [98, 177] width 18 height 18
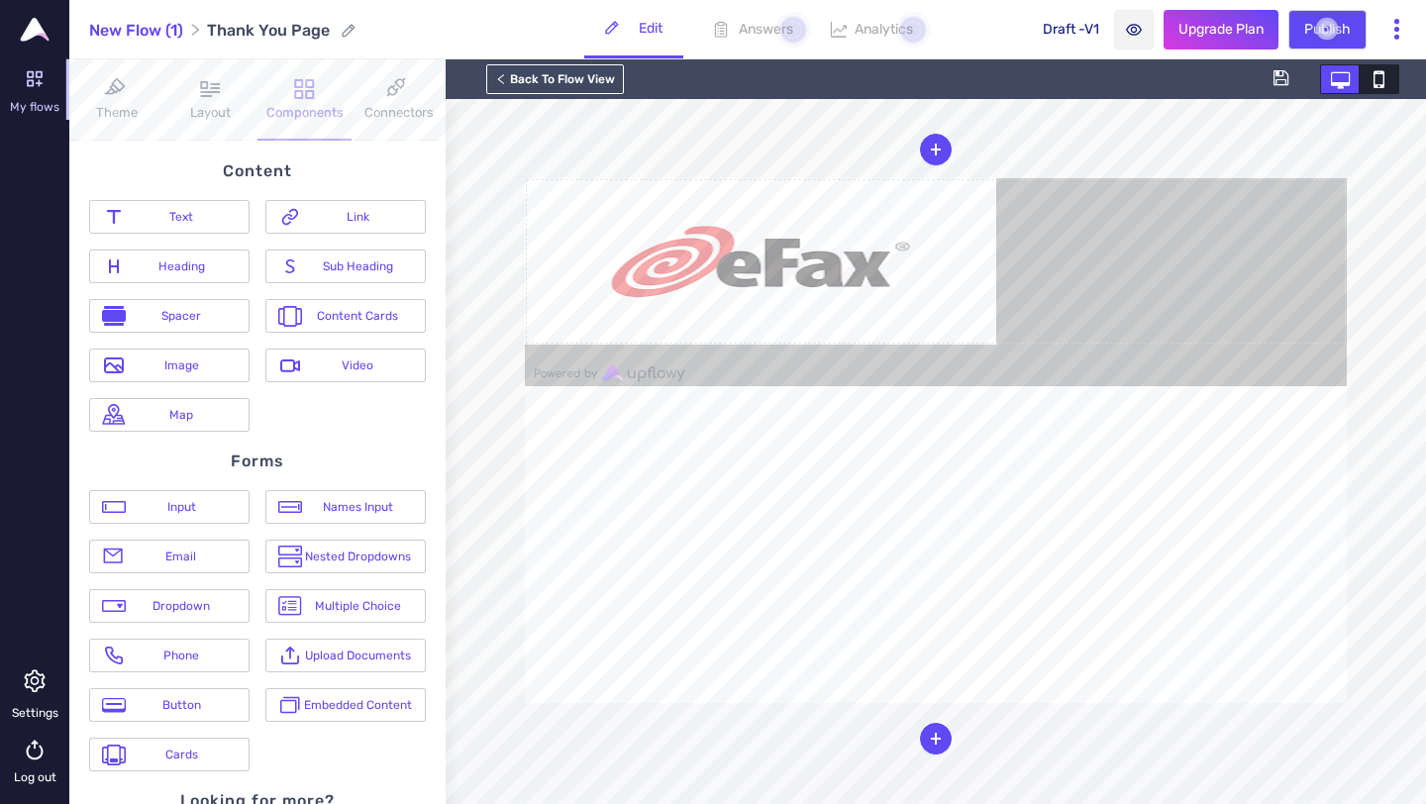
scroll to position [68, 0]
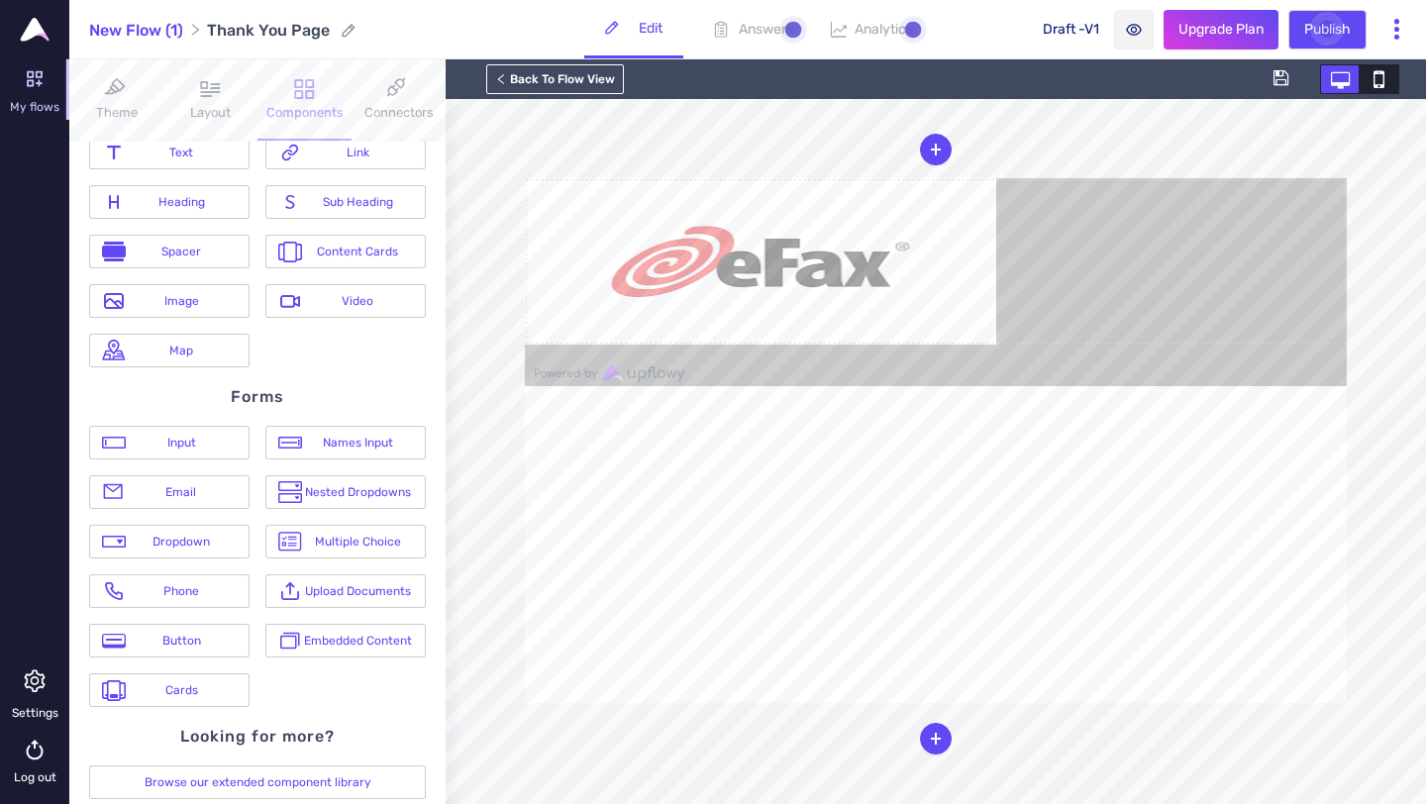
click at [343, 641] on div "Embedded Content" at bounding box center [357, 641] width 111 height 14
drag, startPoint x: 867, startPoint y: 819, endPoint x: 754, endPoint y: 613, distance: 235.3
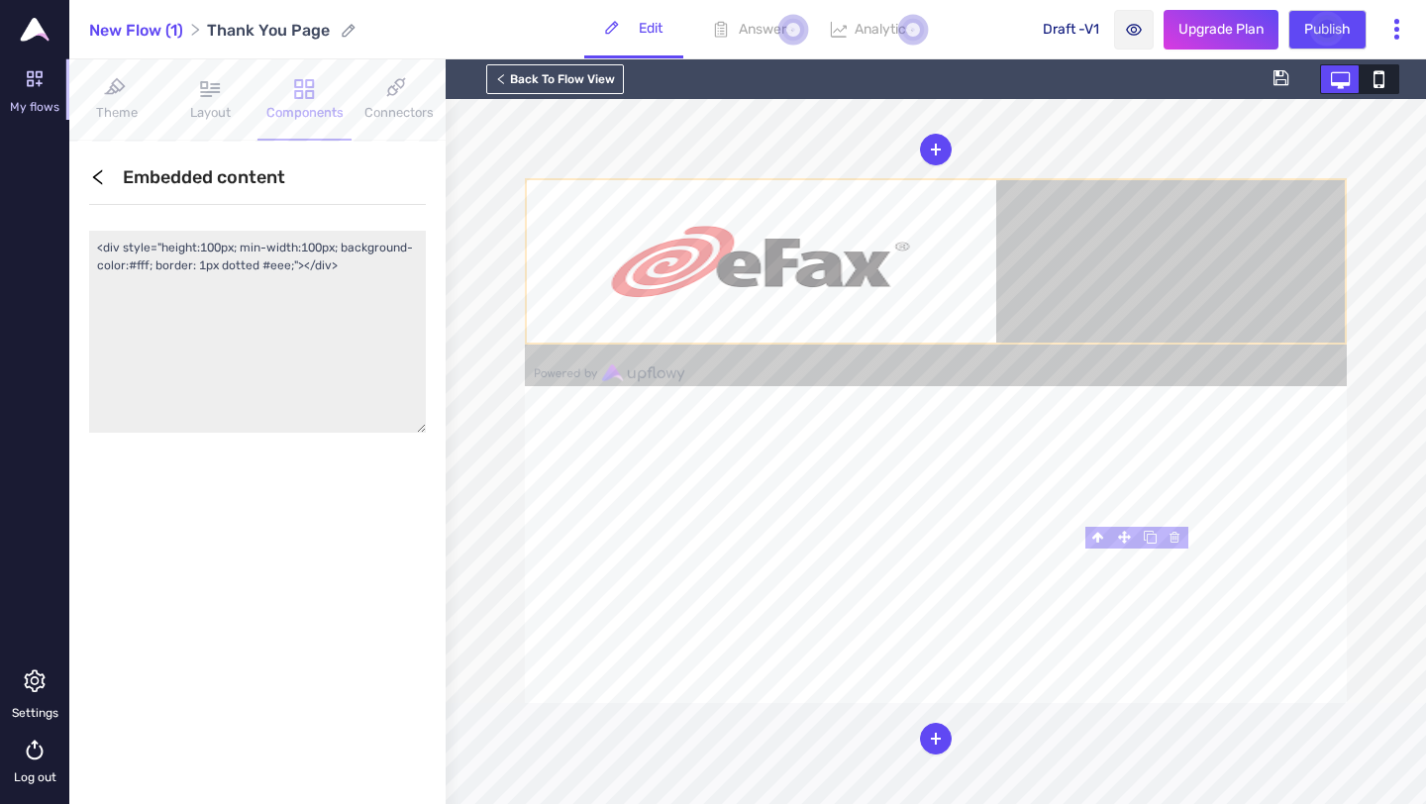
scroll to position [0, 0]
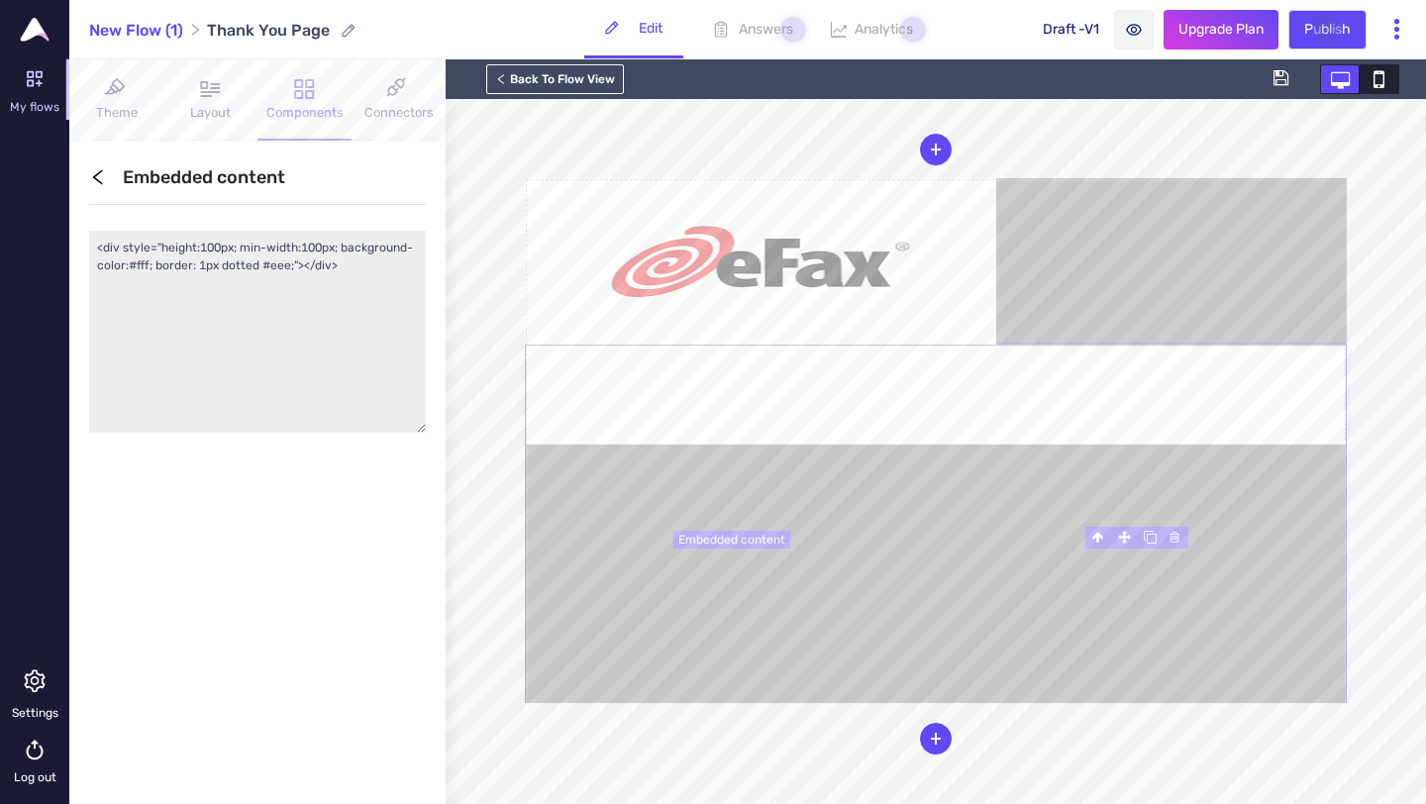
click at [891, 575] on div at bounding box center [936, 608] width 822 height 531
click at [881, 581] on div at bounding box center [936, 608] width 822 height 531
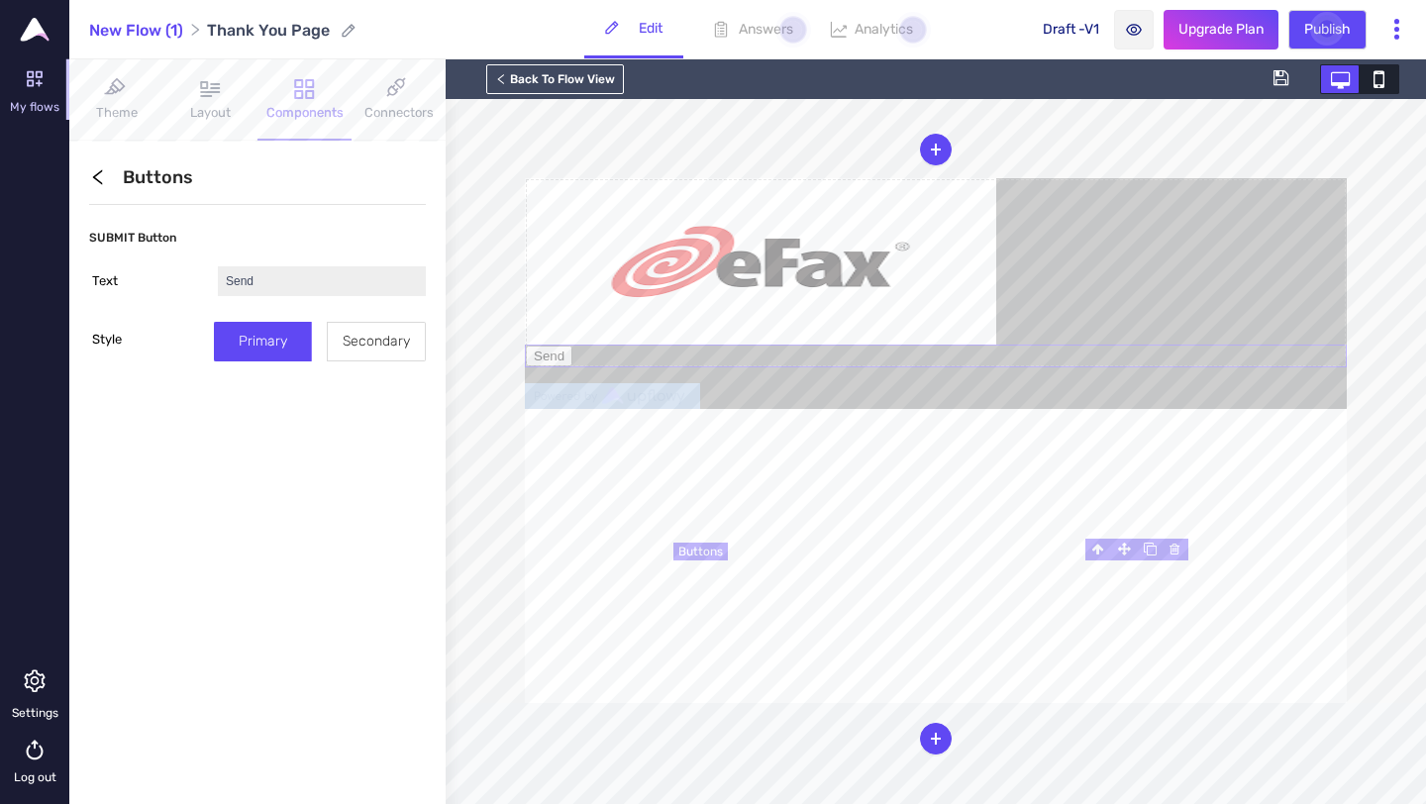
click at [572, 366] on button "Send" at bounding box center [549, 356] width 47 height 21
click at [254, 290] on input "Send" at bounding box center [322, 281] width 208 height 30
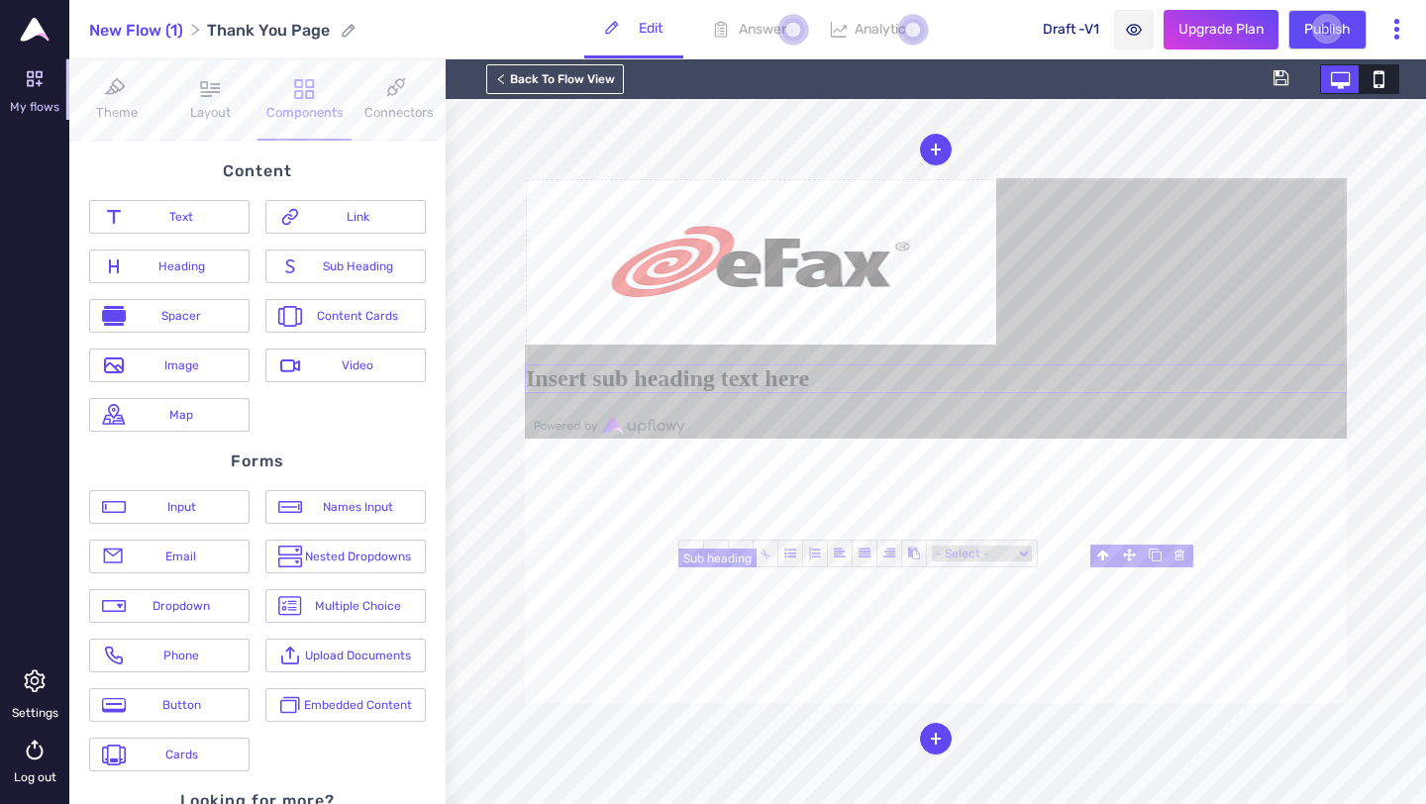
click at [903, 393] on h2 "Insert sub heading text here" at bounding box center [936, 378] width 822 height 29
paste h2
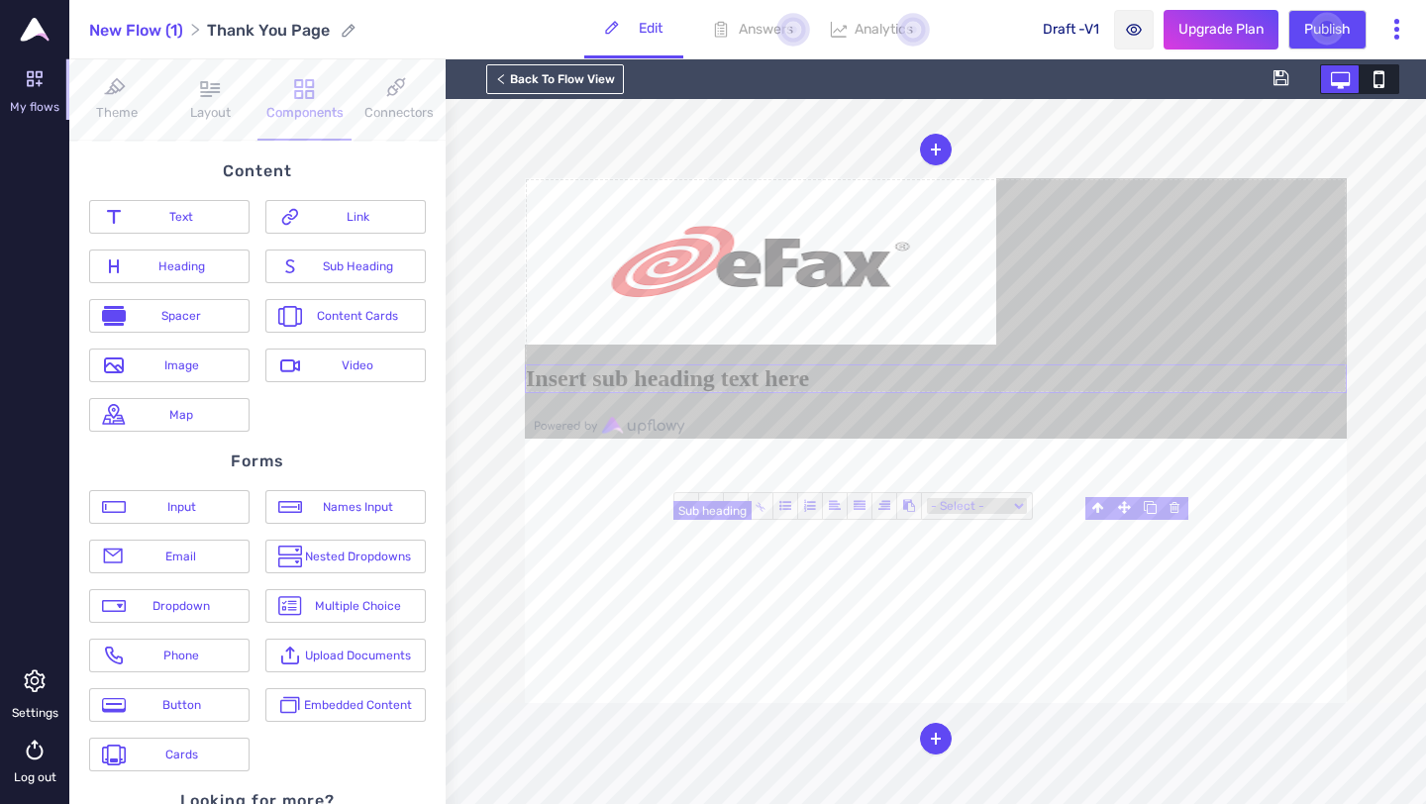
scroll to position [44, 0]
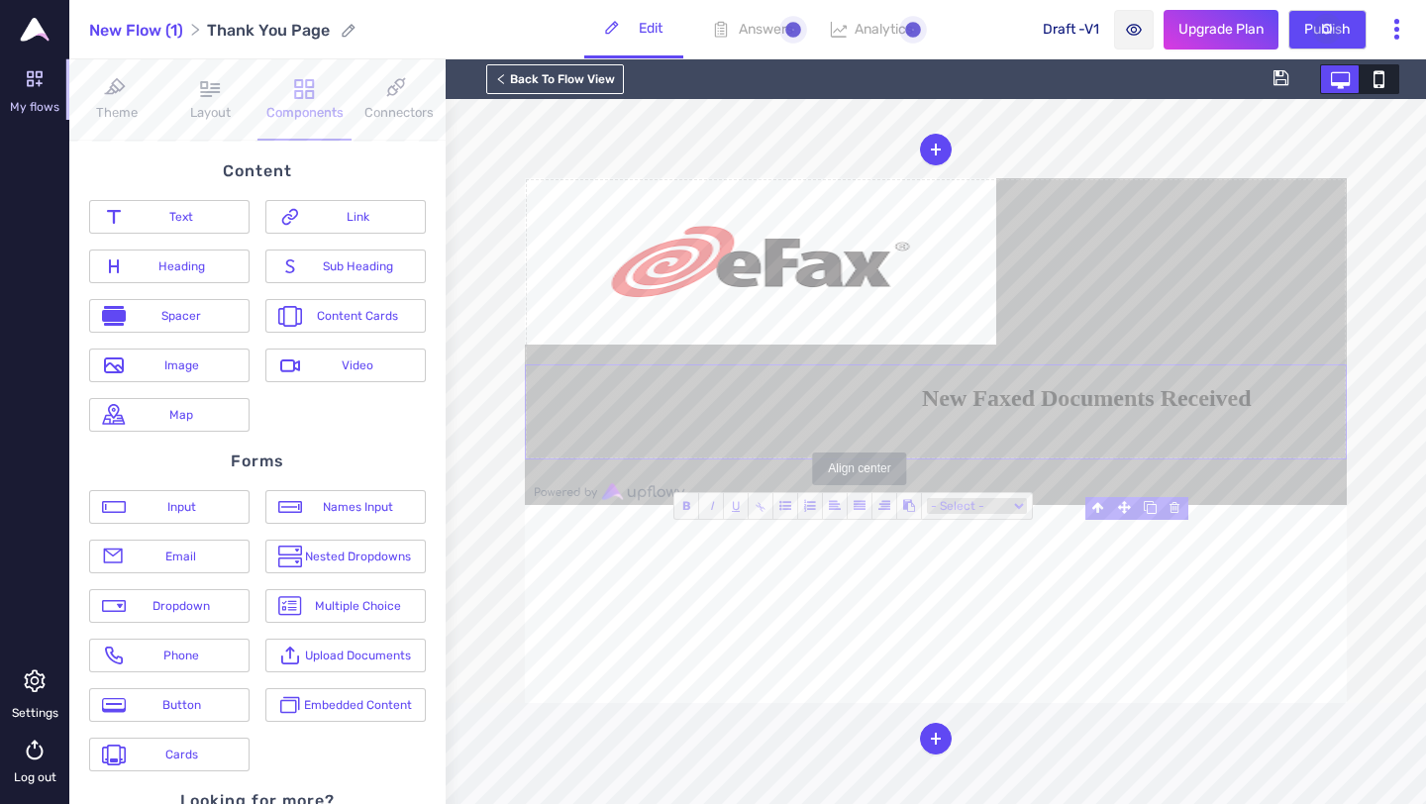
click at [856, 505] on icon at bounding box center [860, 506] width 12 height 12
click at [887, 500] on icon at bounding box center [884, 506] width 12 height 12
drag, startPoint x: 1123, startPoint y: 555, endPoint x: 1190, endPoint y: 645, distance: 112.5
click at [1190, 459] on form "New Faxed Documents Received" at bounding box center [936, 318] width 822 height 281
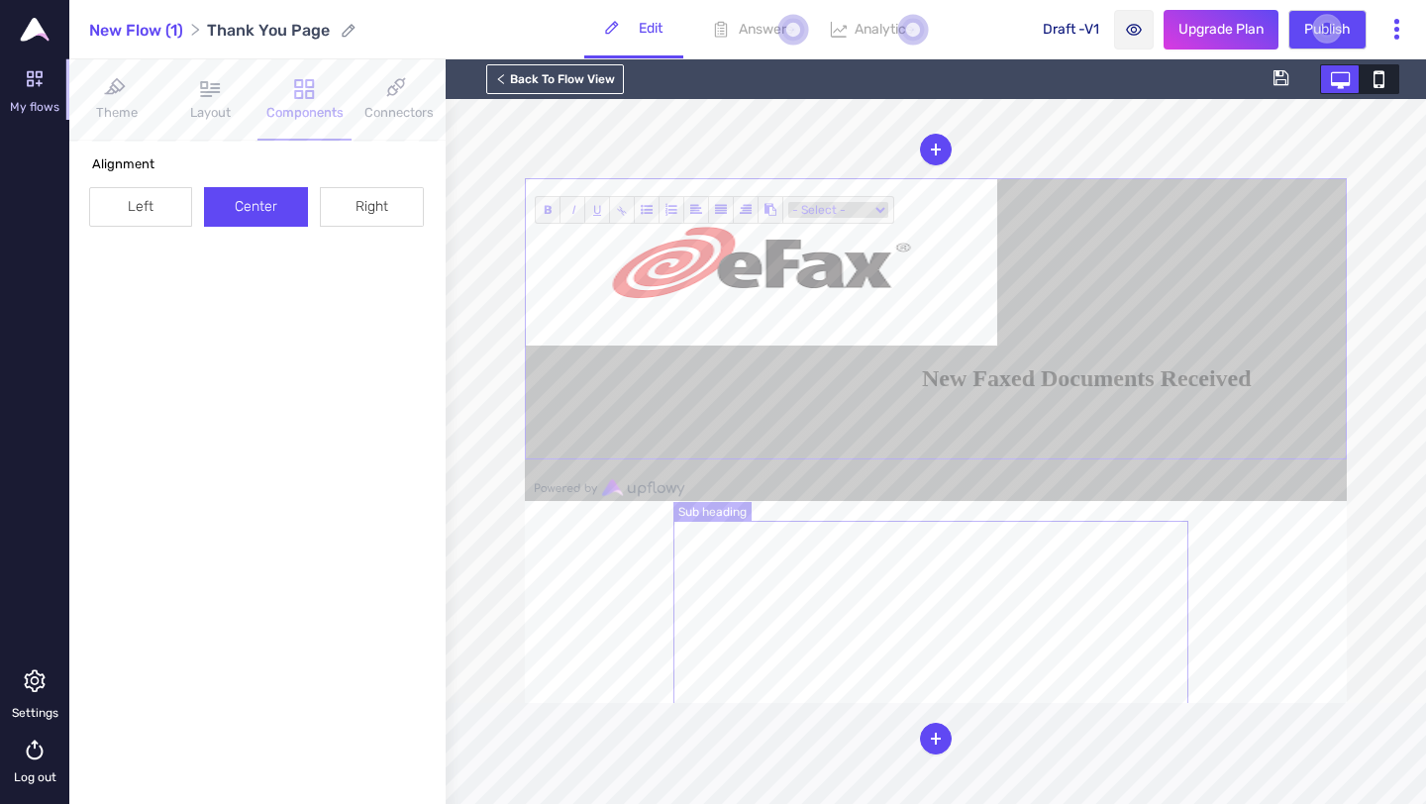
click at [1100, 391] on span "New Faxed Documents Received" at bounding box center [1087, 378] width 330 height 26
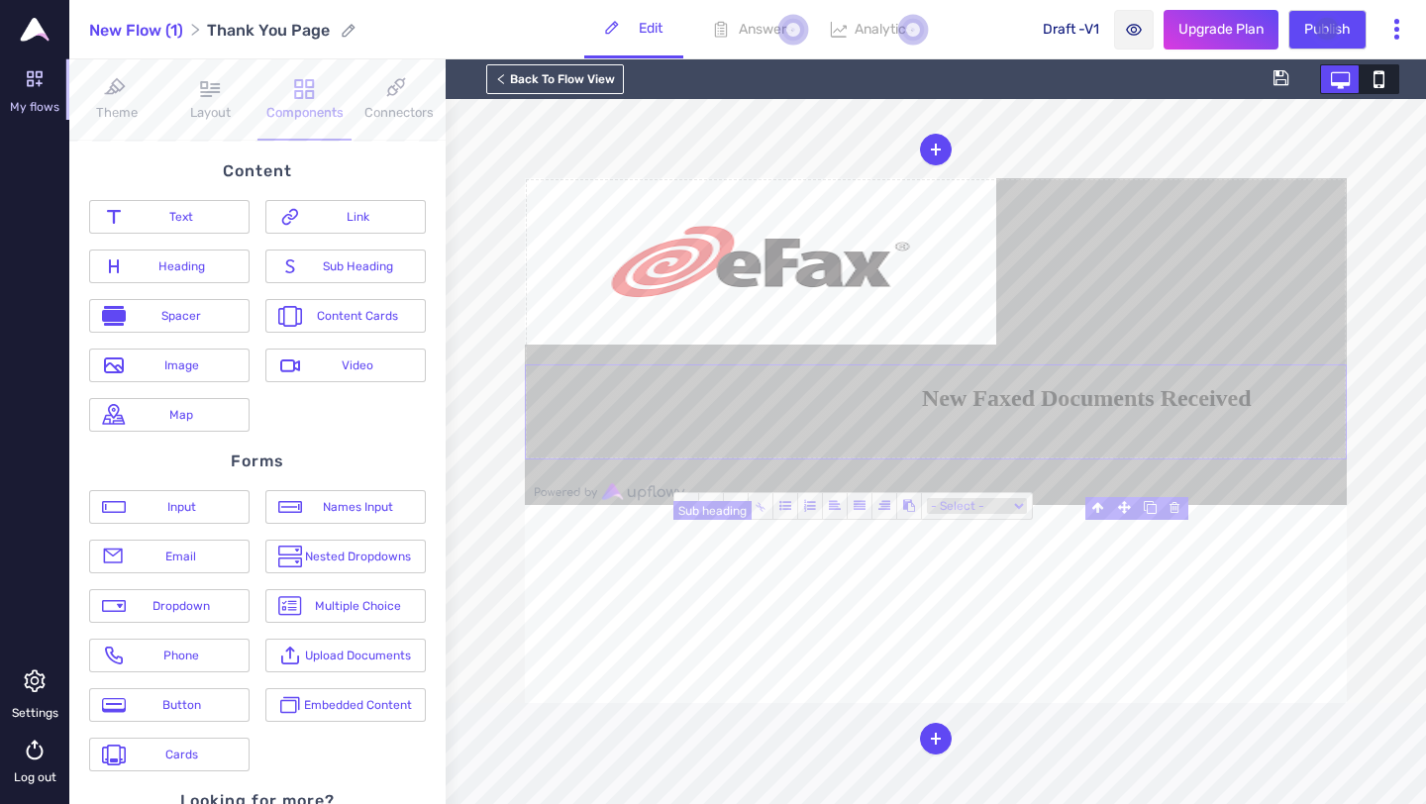
drag, startPoint x: 1134, startPoint y: 547, endPoint x: 1178, endPoint y: 642, distance: 105.0
click at [1178, 412] on h2 "New Faxed Documents Received" at bounding box center [1134, 398] width 424 height 27
click at [866, 510] on span at bounding box center [860, 506] width 25 height 26
click at [832, 505] on icon at bounding box center [835, 506] width 12 height 12
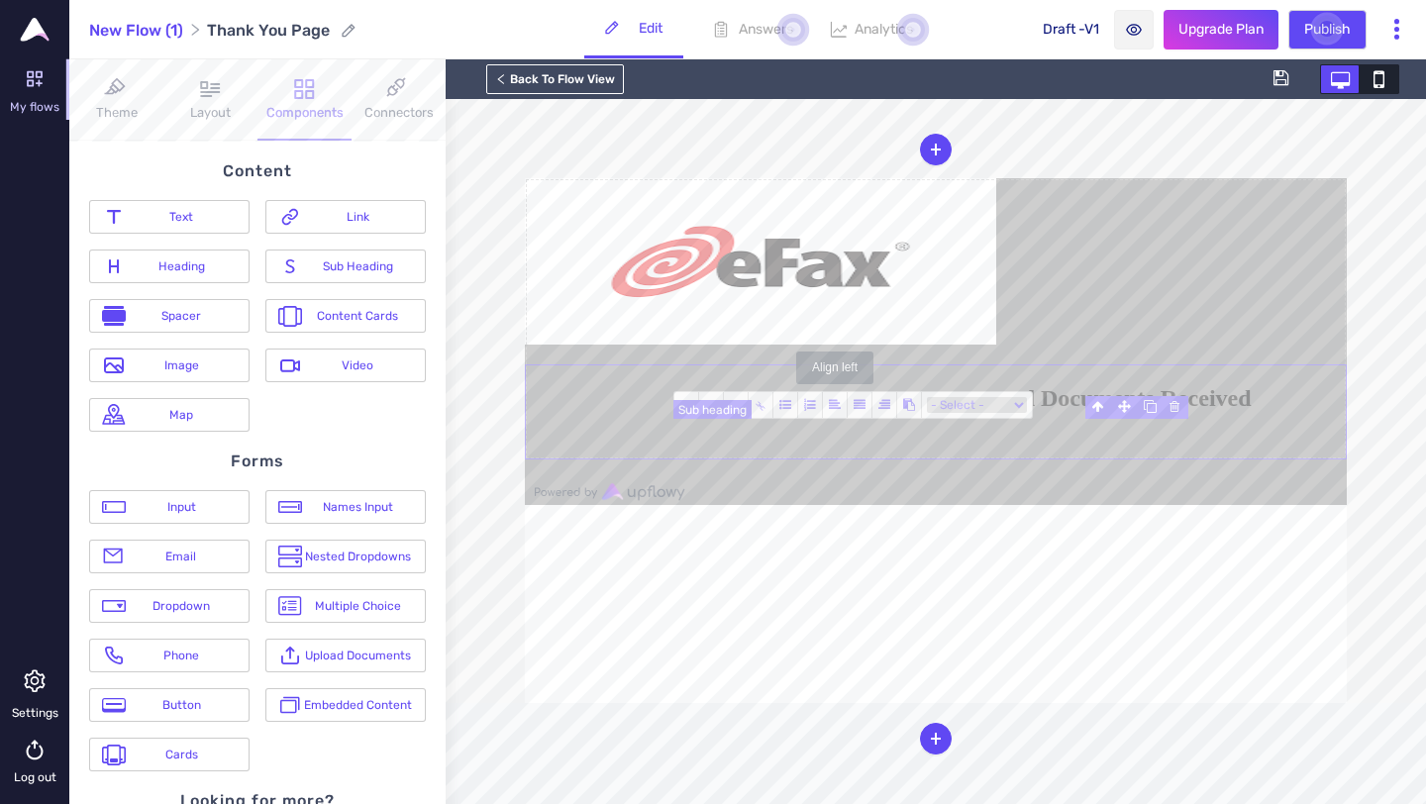
scroll to position [0, 0]
click at [1114, 411] on span "New Faxed Documents Received" at bounding box center [1087, 398] width 330 height 26
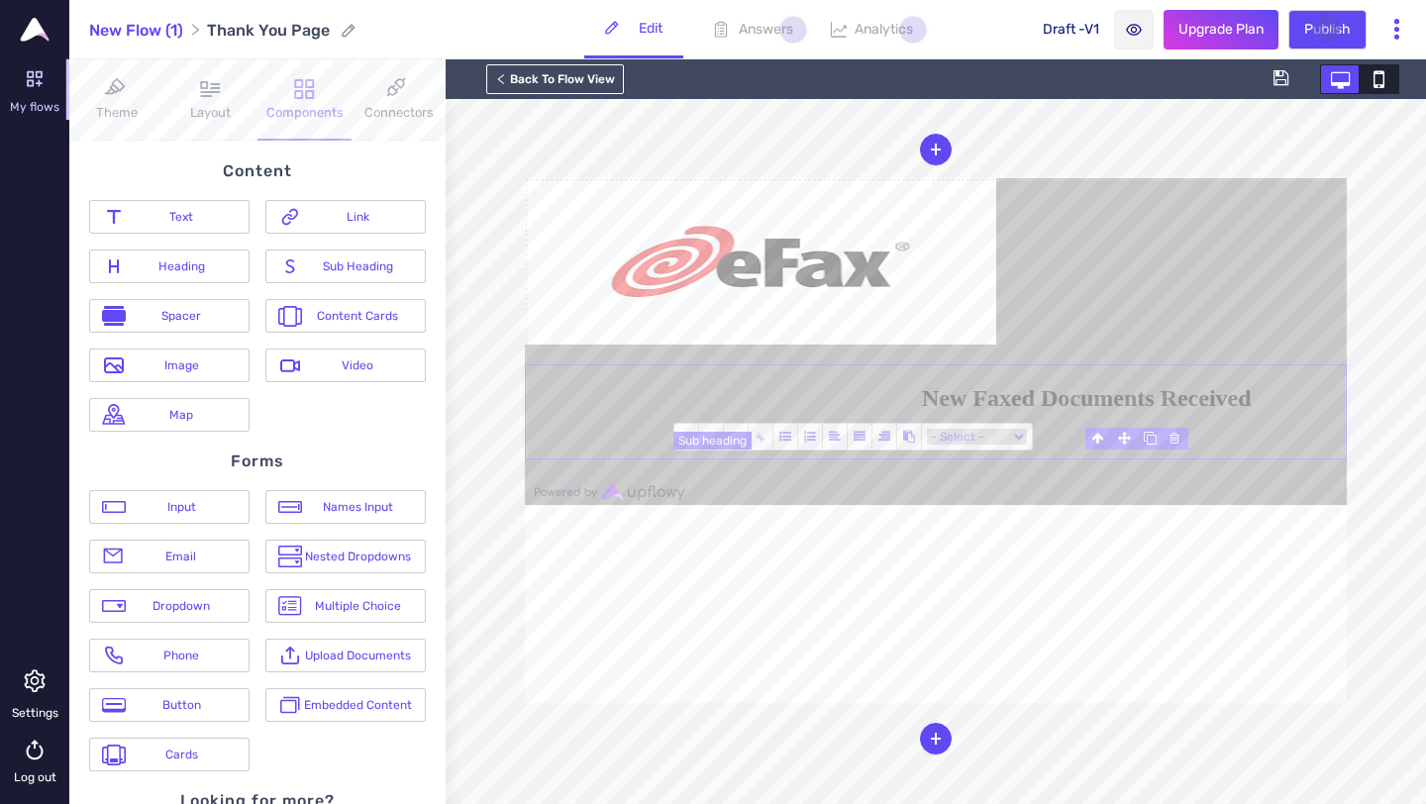
scroll to position [113, 0]
drag, startPoint x: 1068, startPoint y: 481, endPoint x: 1159, endPoint y: 553, distance: 114.9
click at [1159, 412] on blockquote "New Faxed Documents Received" at bounding box center [1113, 398] width 463 height 27
click at [855, 439] on icon at bounding box center [860, 437] width 12 height 12
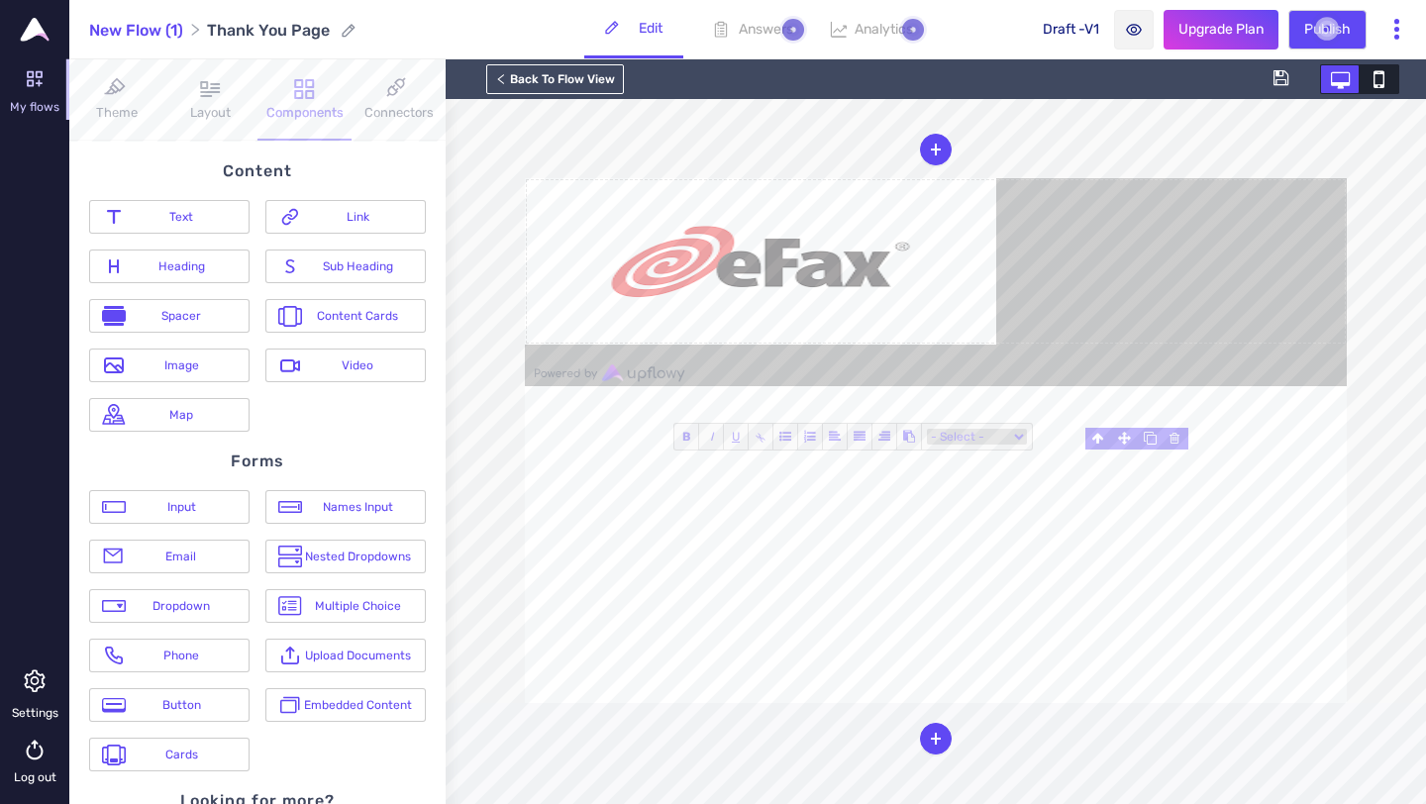
scroll to position [0, 0]
click at [623, 345] on form at bounding box center [936, 261] width 822 height 166
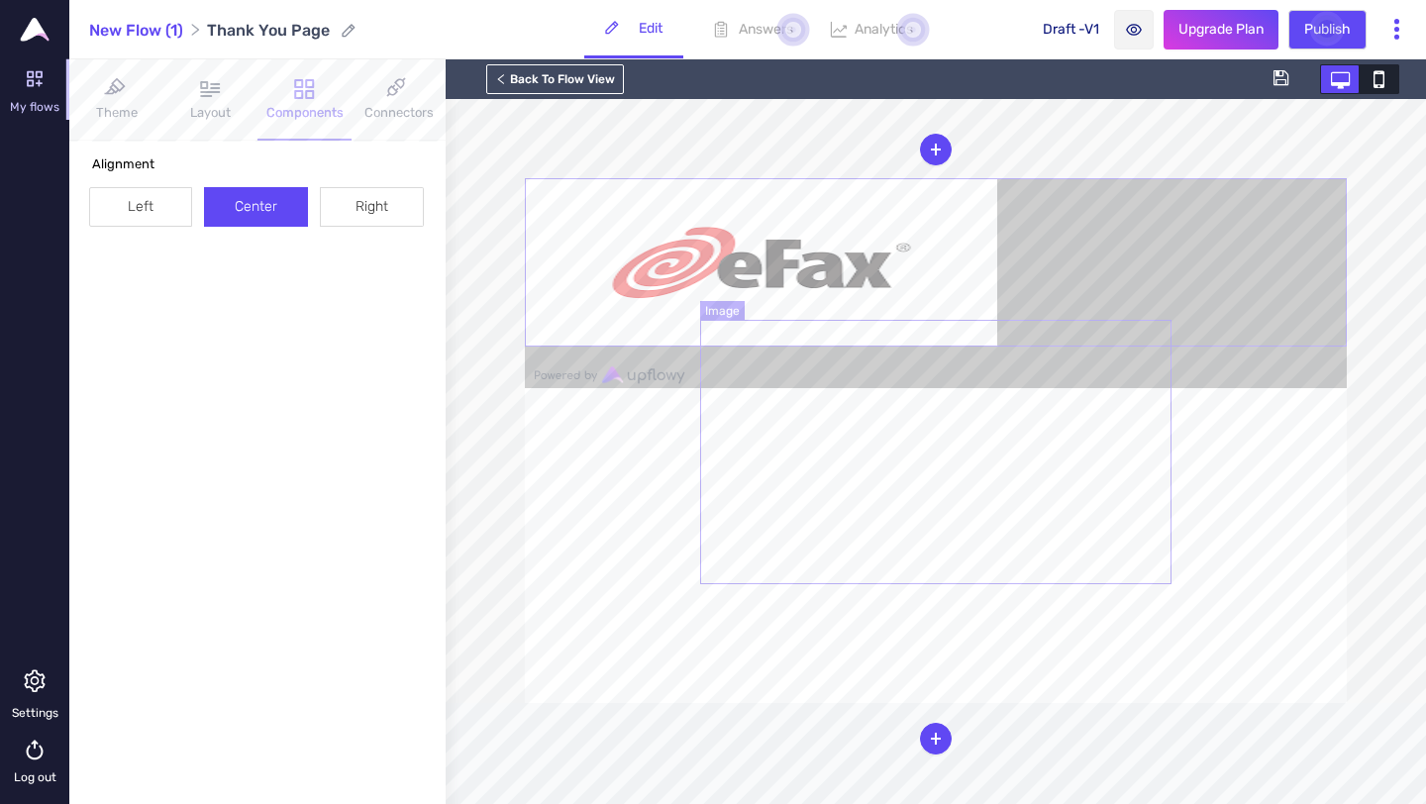
click at [872, 346] on img at bounding box center [761, 262] width 471 height 166
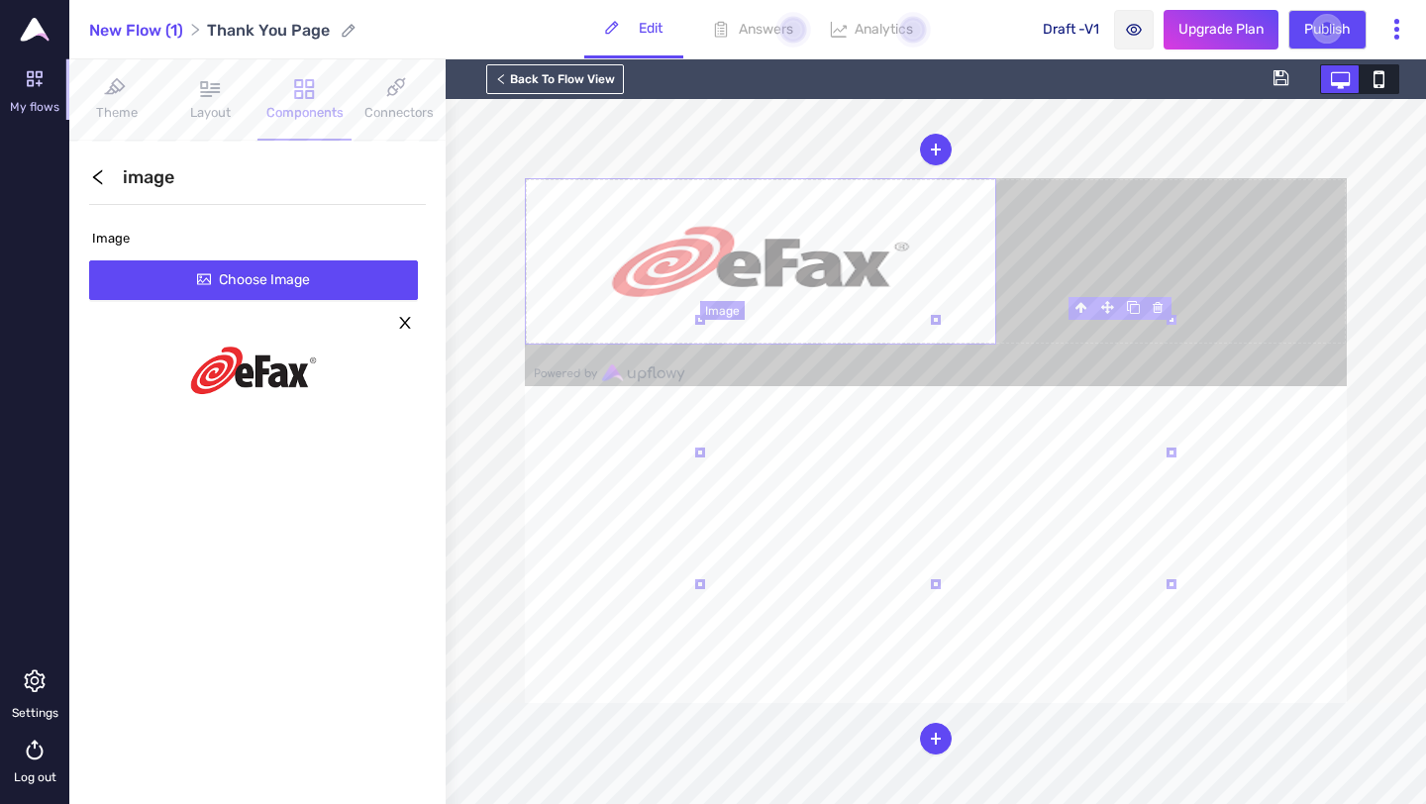
click at [948, 345] on img at bounding box center [760, 261] width 471 height 166
click at [106, 181] on icon "left" at bounding box center [98, 177] width 18 height 18
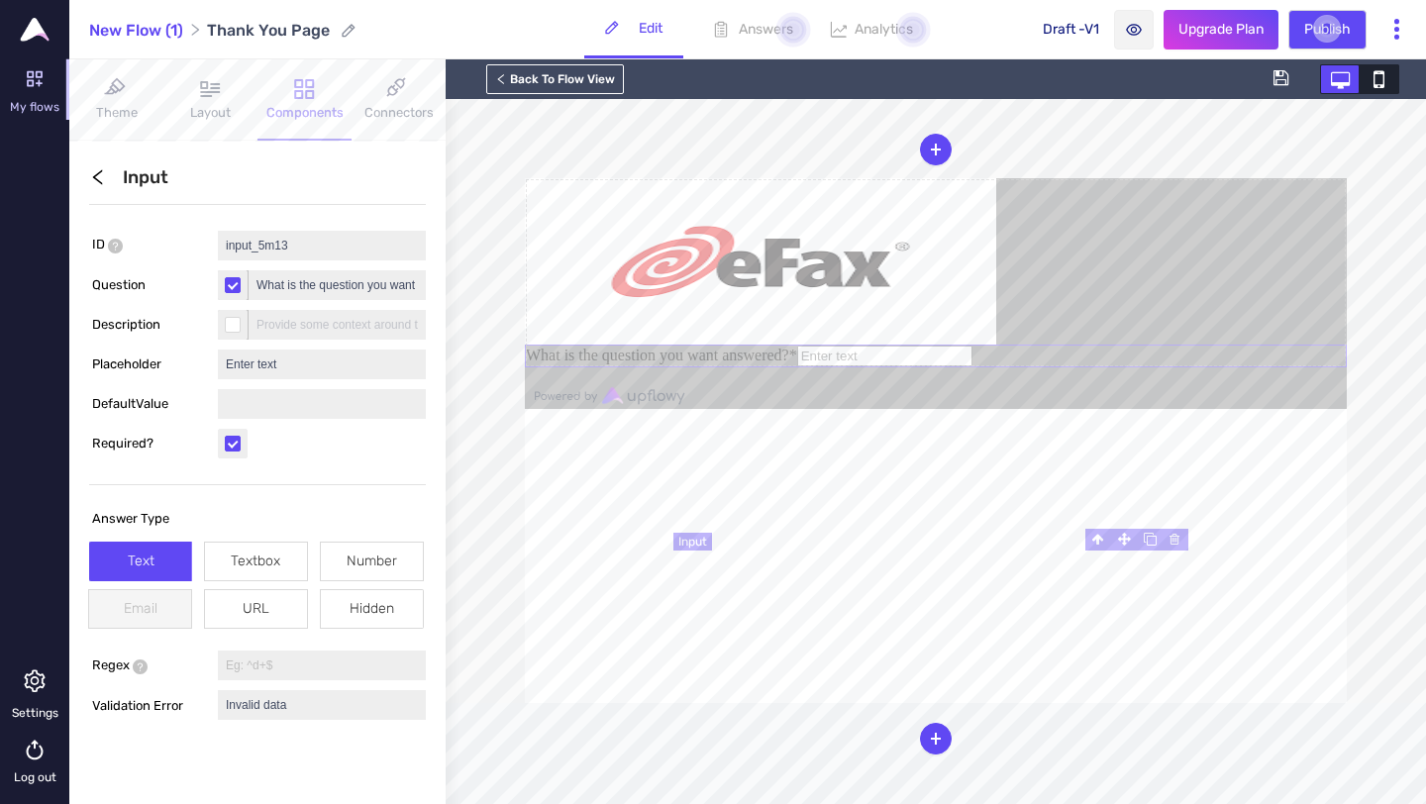
click at [960, 366] on input "text" at bounding box center [884, 356] width 175 height 21
type input "h"
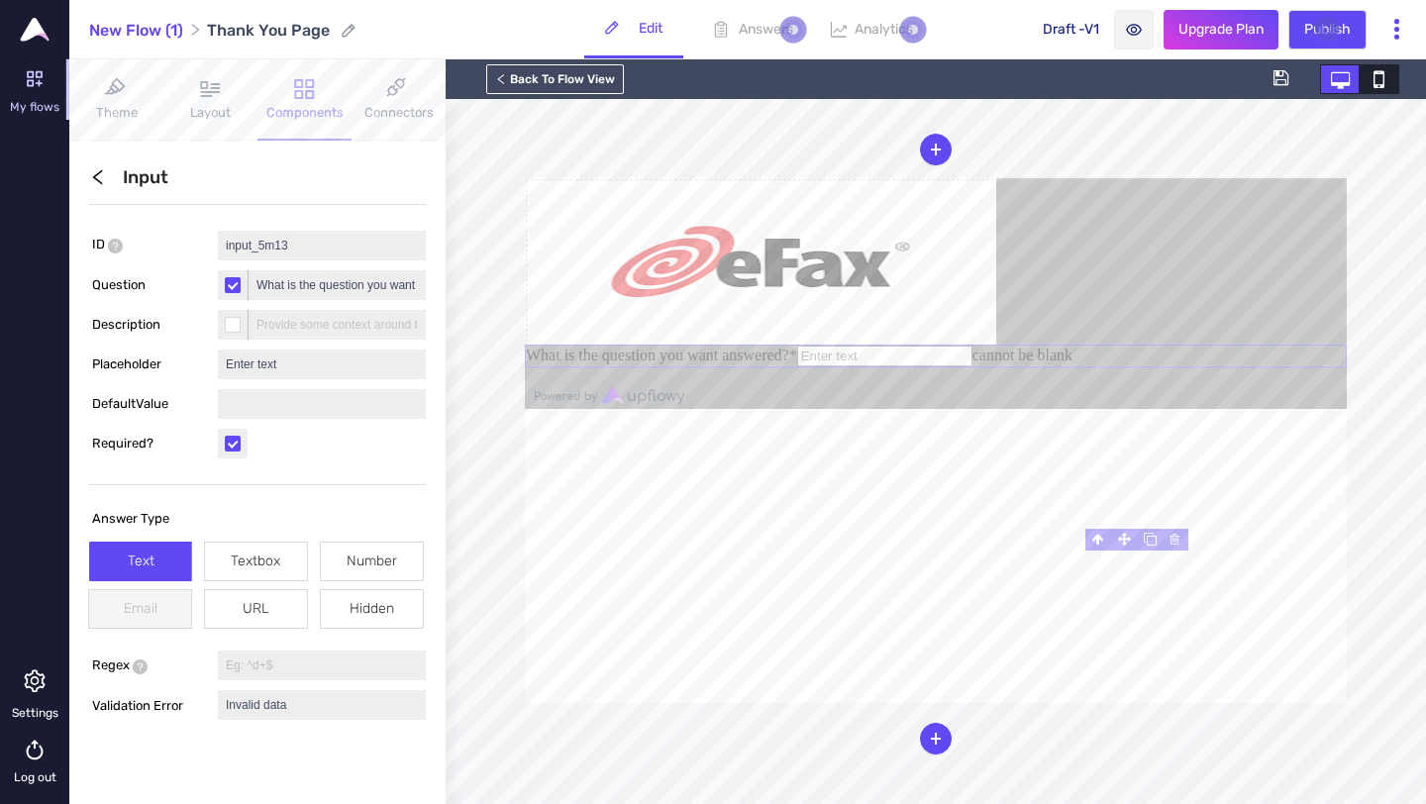
click at [234, 284] on input "checkbox" at bounding box center [233, 285] width 16 height 16
checkbox input "false"
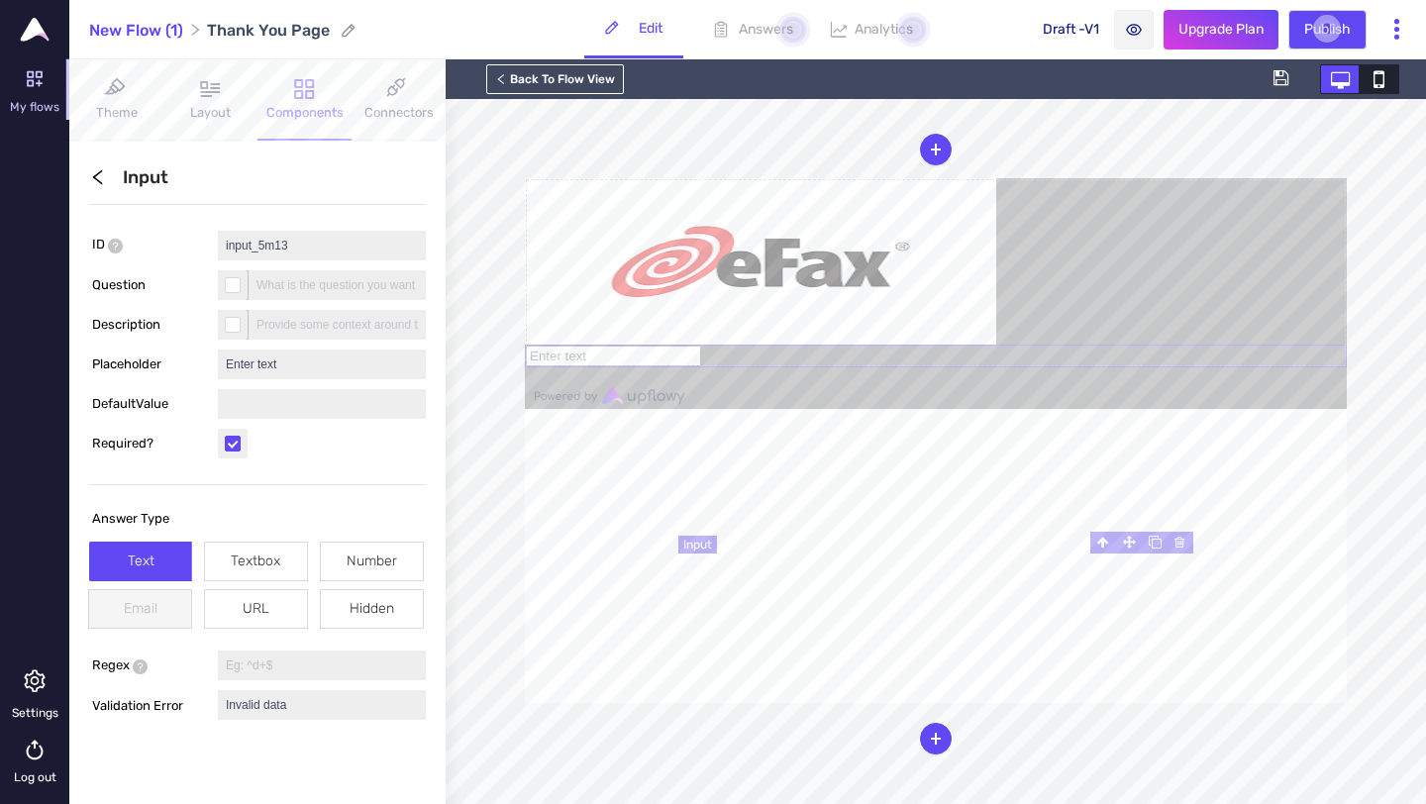
click at [701, 366] on input "text" at bounding box center [613, 356] width 175 height 21
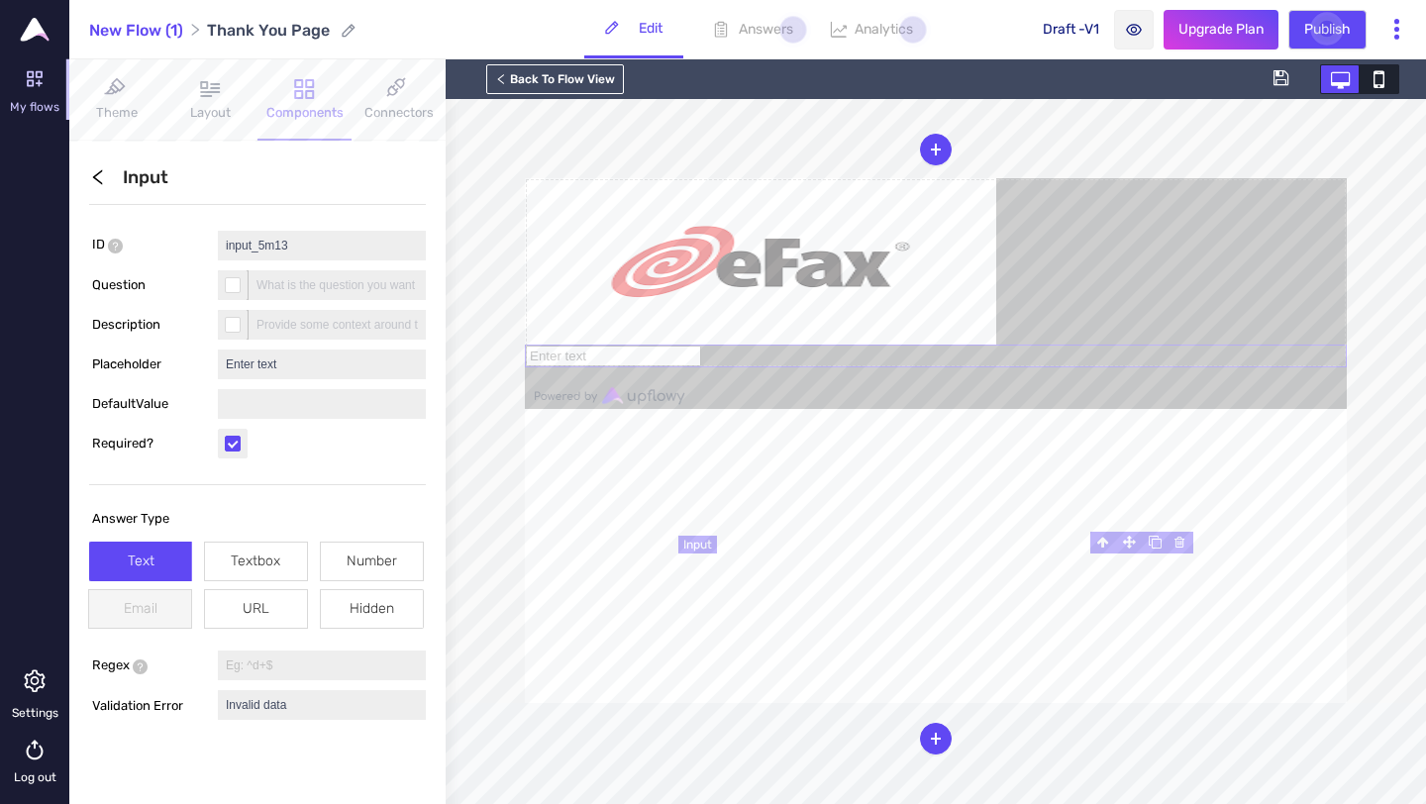
click at [701, 366] on input "text" at bounding box center [613, 356] width 175 height 21
paste input "New Faxed Documents Received"
click at [701, 366] on input "New Faxed Documents Received" at bounding box center [613, 356] width 175 height 21
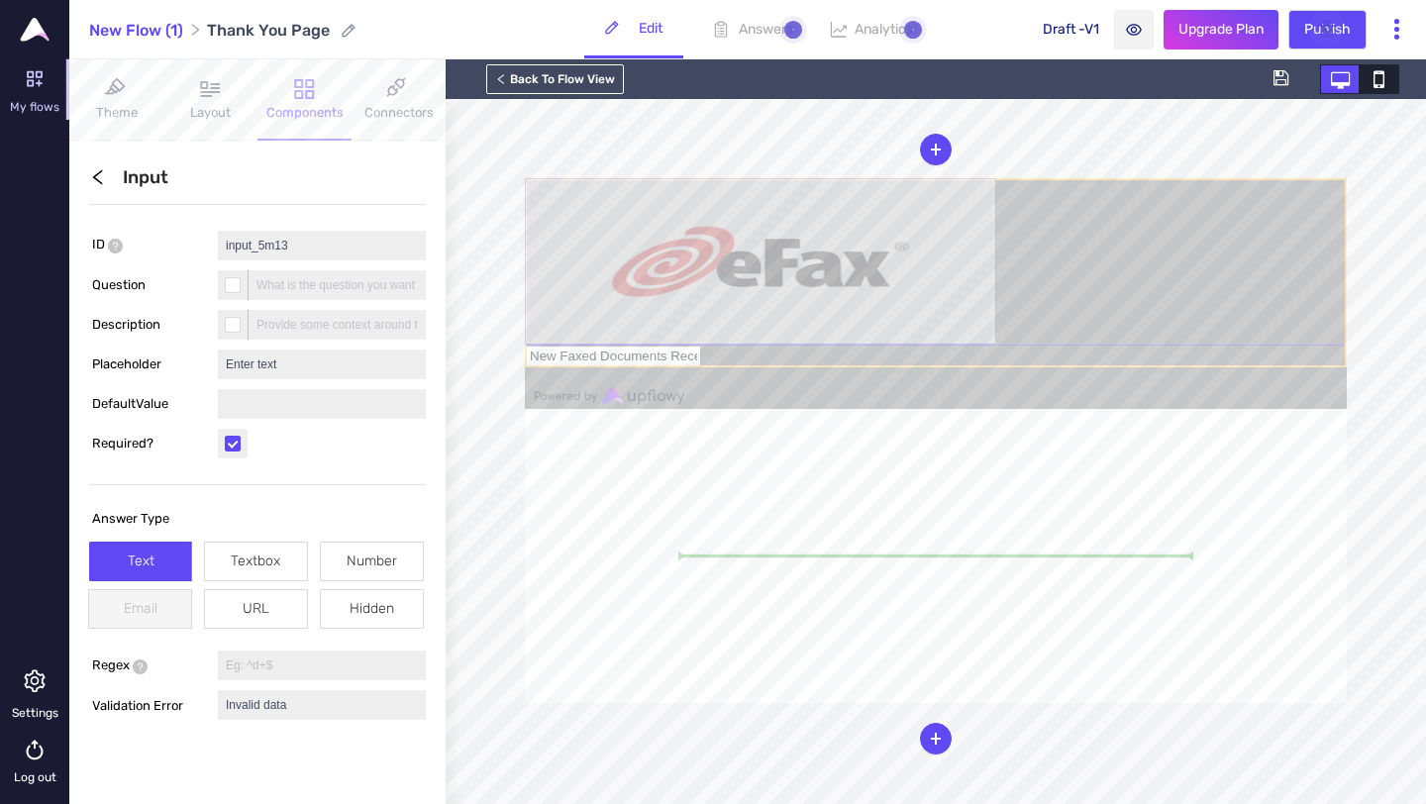
drag, startPoint x: 948, startPoint y: 446, endPoint x: 902, endPoint y: 446, distance: 45.5
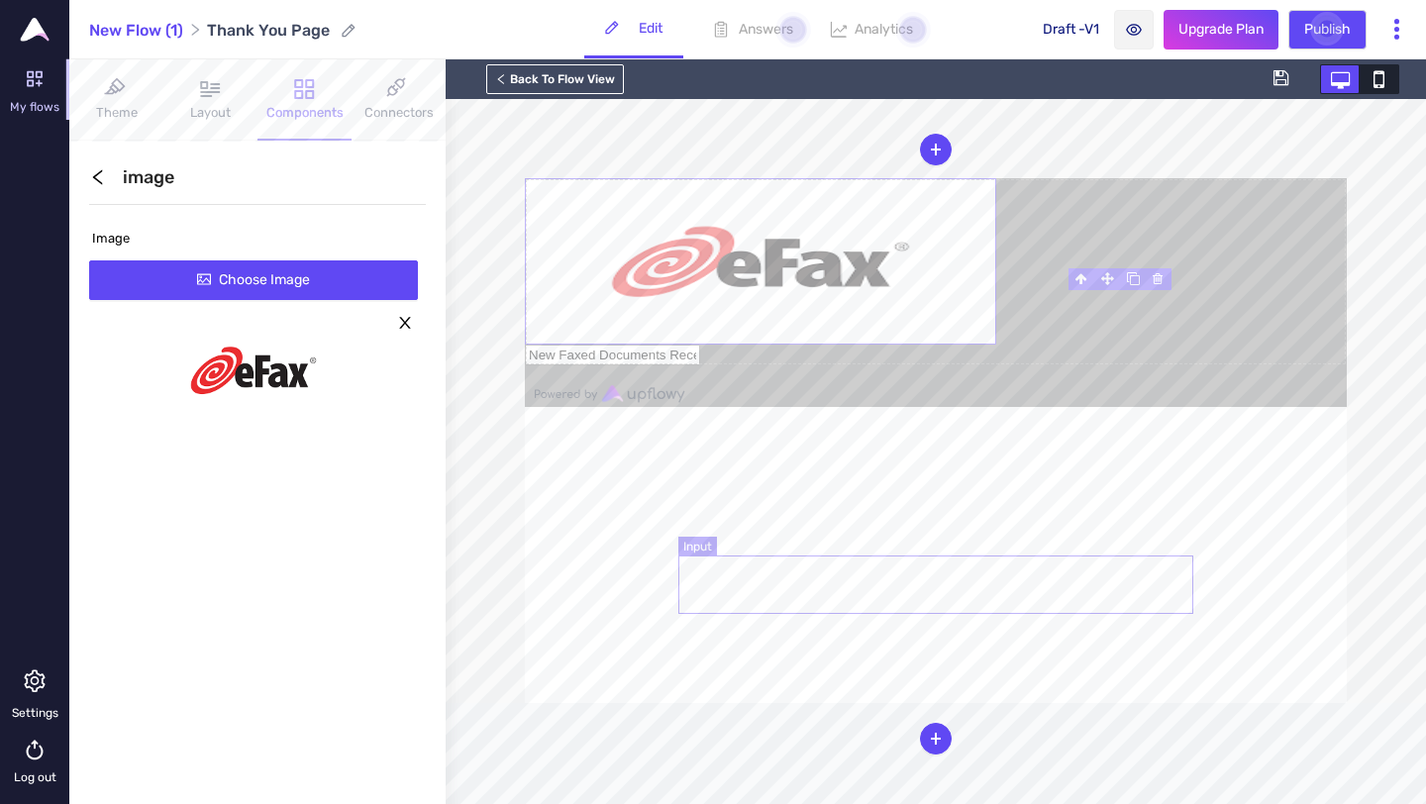
click at [700, 365] on input "New Faxed Documents Received" at bounding box center [612, 355] width 175 height 21
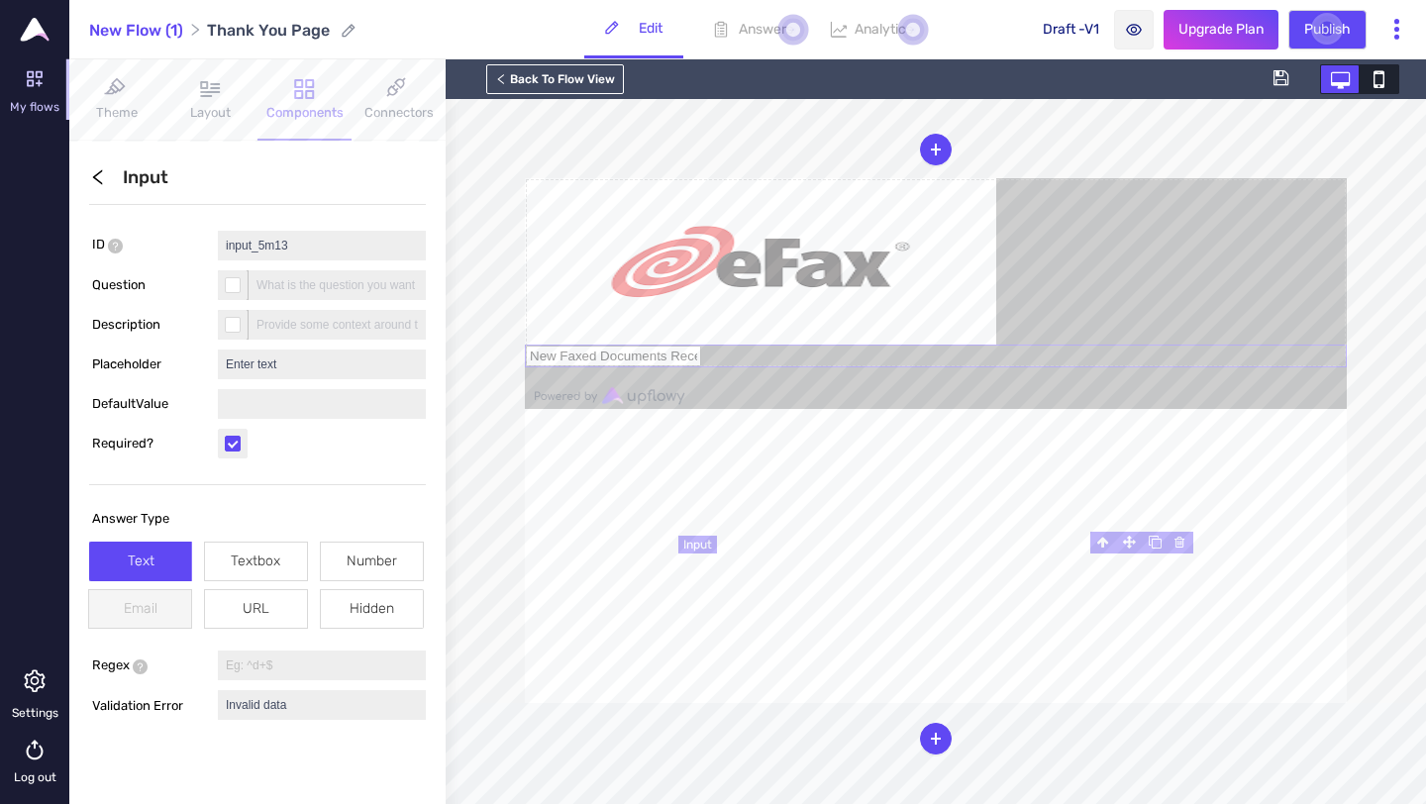
click at [701, 366] on input "New Faxed Documents Received" at bounding box center [613, 356] width 175 height 21
type input "New Faxed Documents Received"
click at [1224, 343] on form "New Faxed Documents Received" at bounding box center [936, 272] width 822 height 189
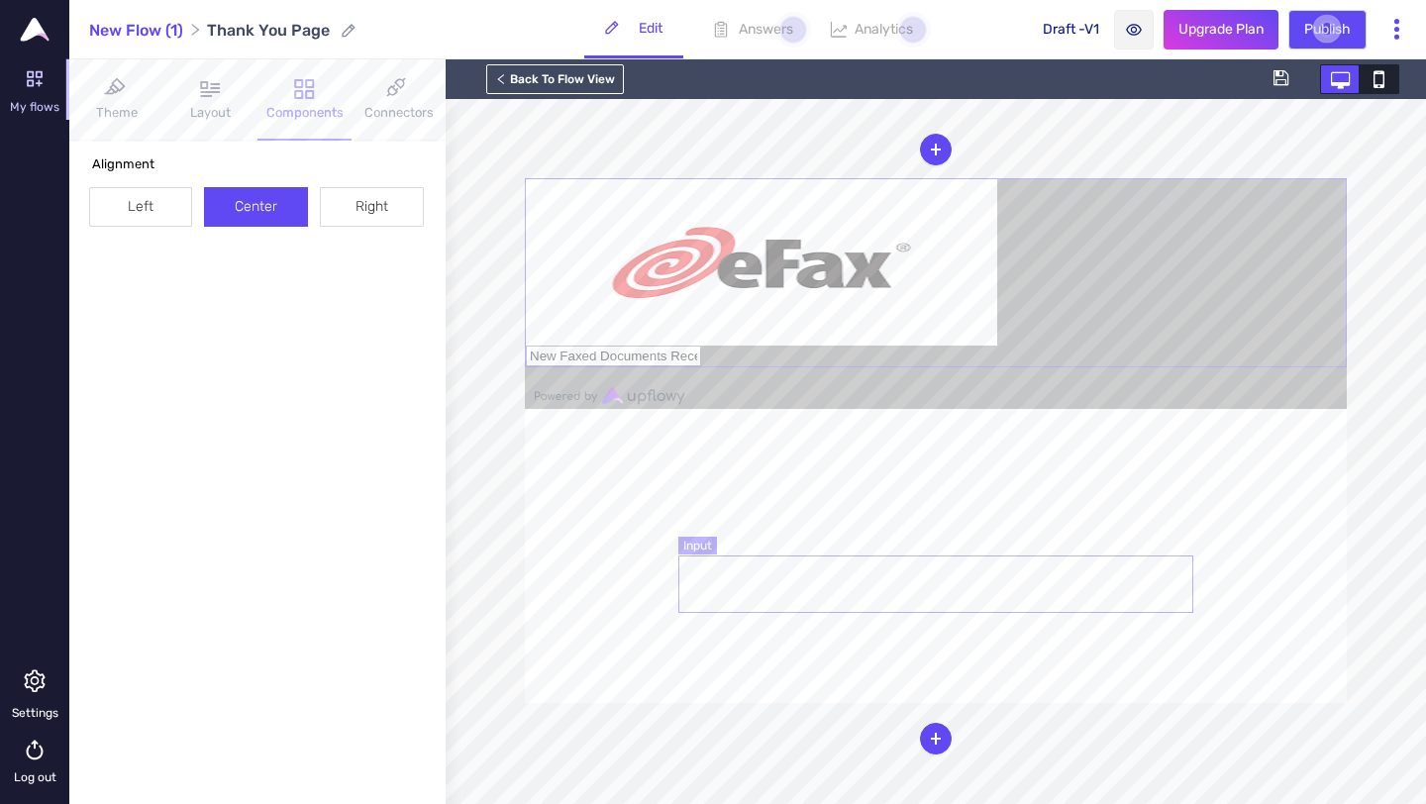
click at [701, 366] on input "New Faxed Documents Received" at bounding box center [613, 356] width 175 height 21
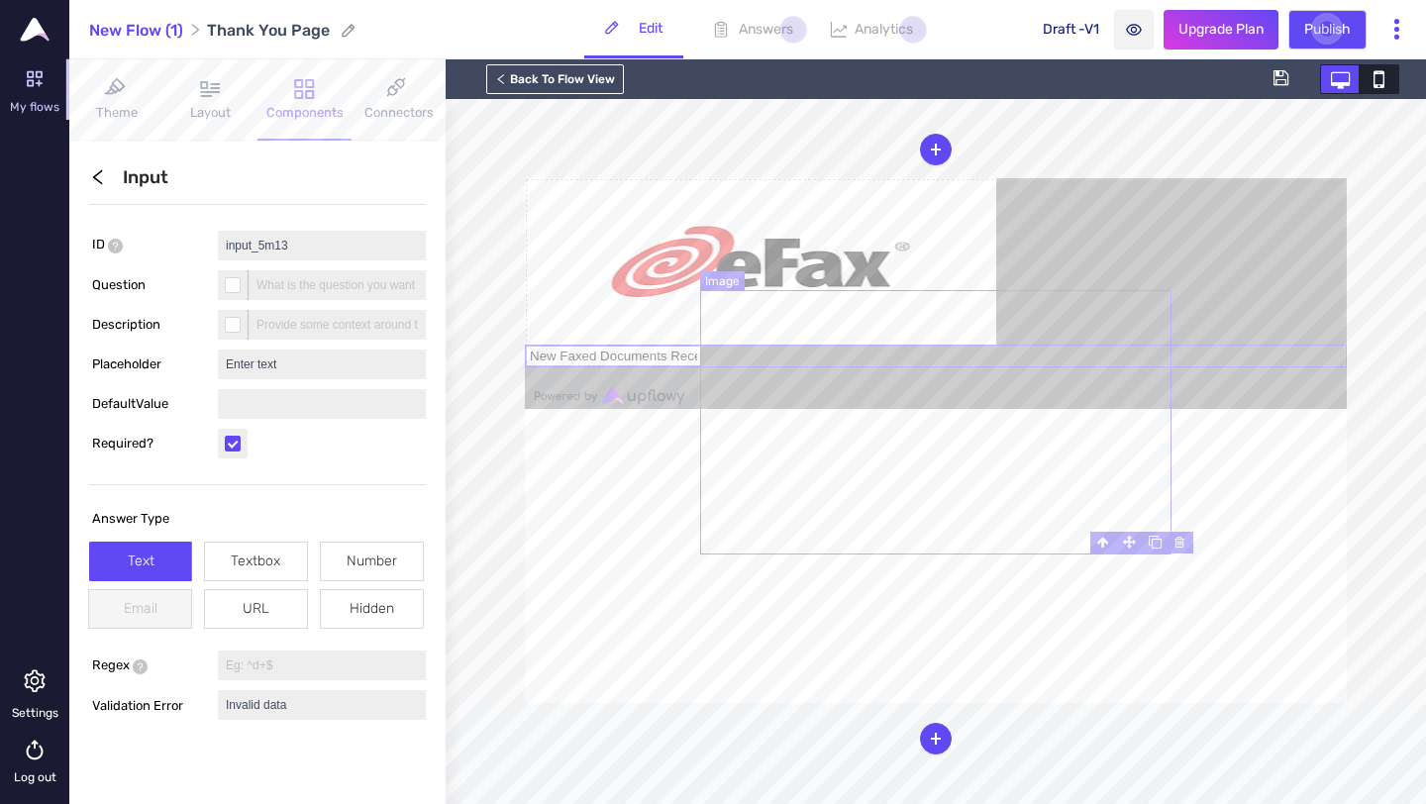
click at [996, 345] on img at bounding box center [760, 261] width 471 height 166
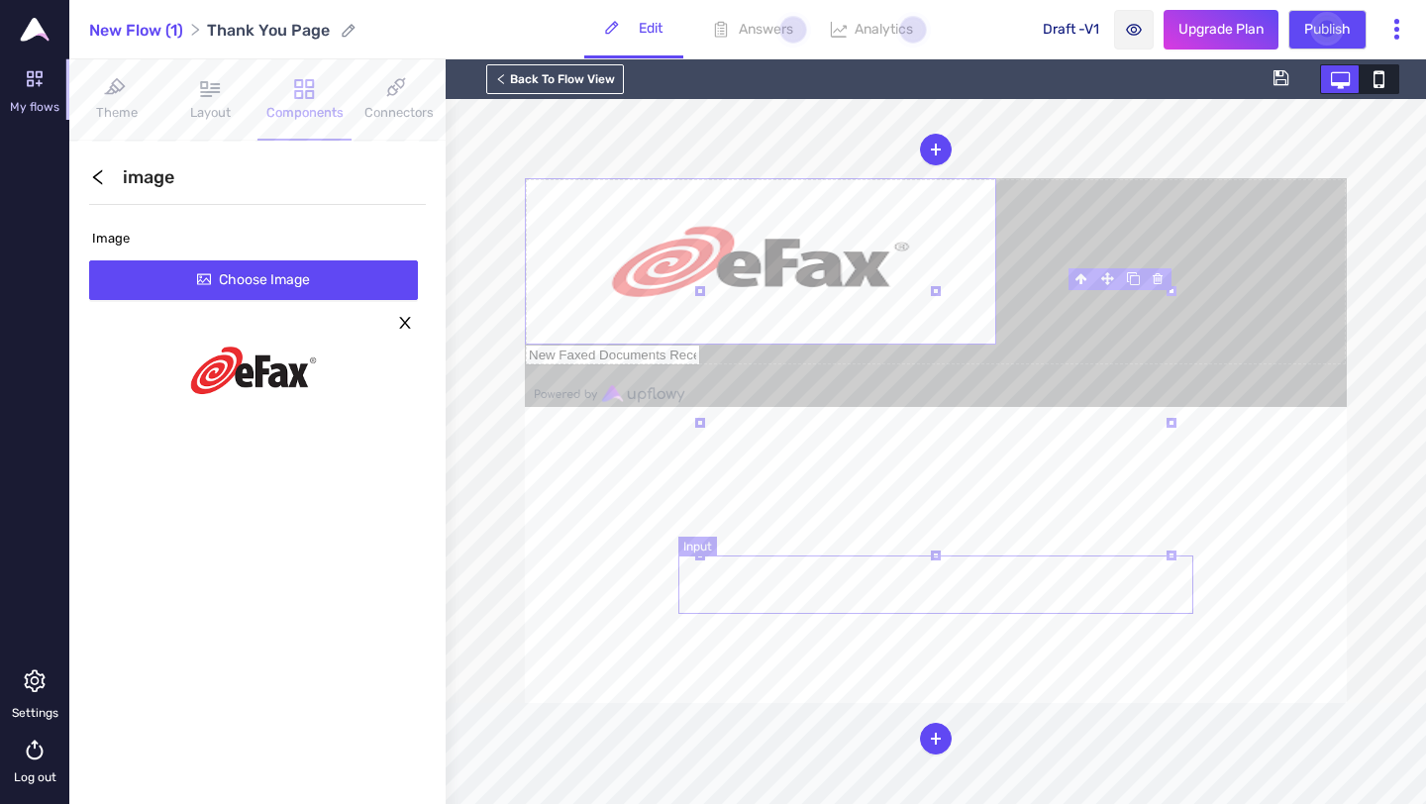
click at [700, 365] on input "New Faxed Documents Received" at bounding box center [612, 355] width 175 height 21
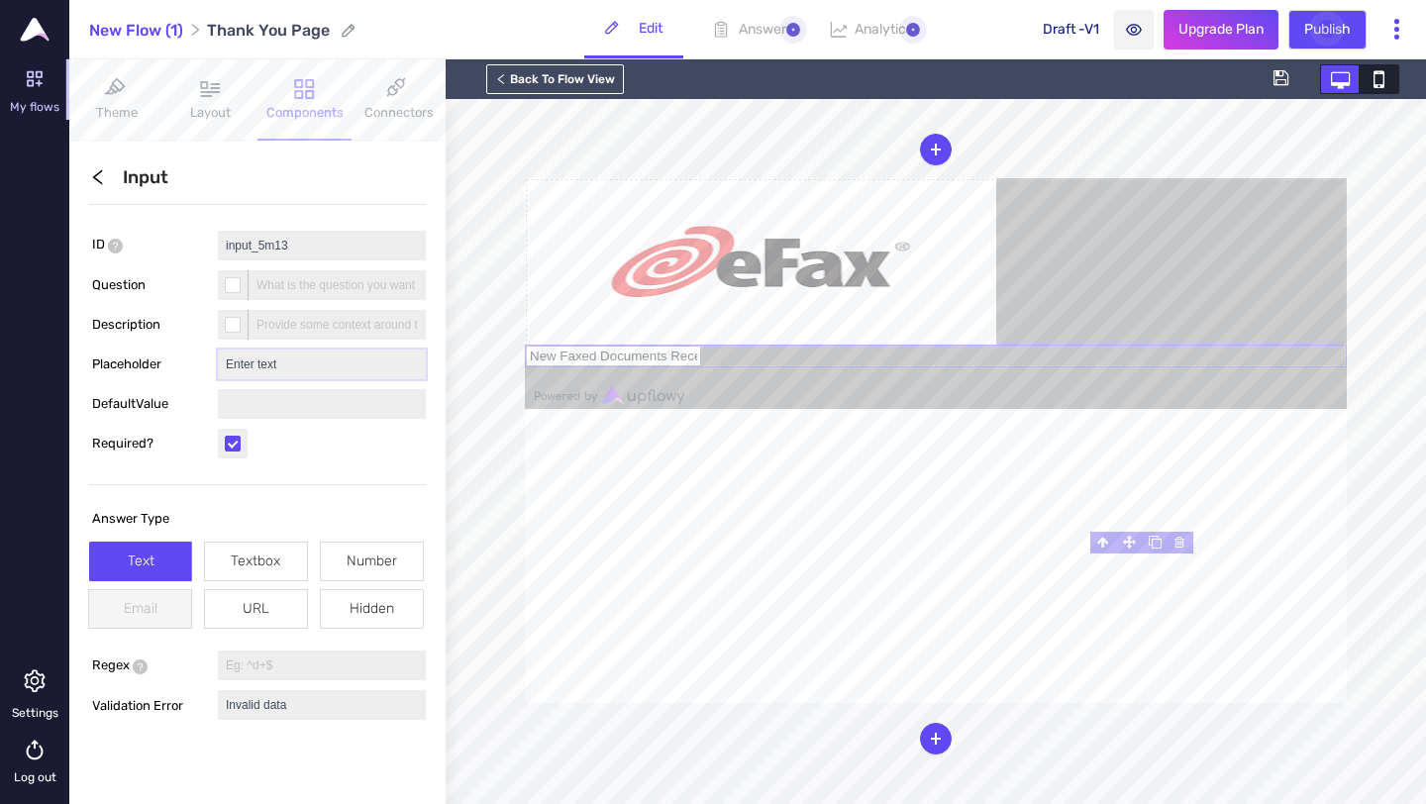
click at [279, 362] on input "Enter text" at bounding box center [322, 365] width 208 height 30
click at [285, 242] on input "input_5m13" at bounding box center [322, 246] width 208 height 30
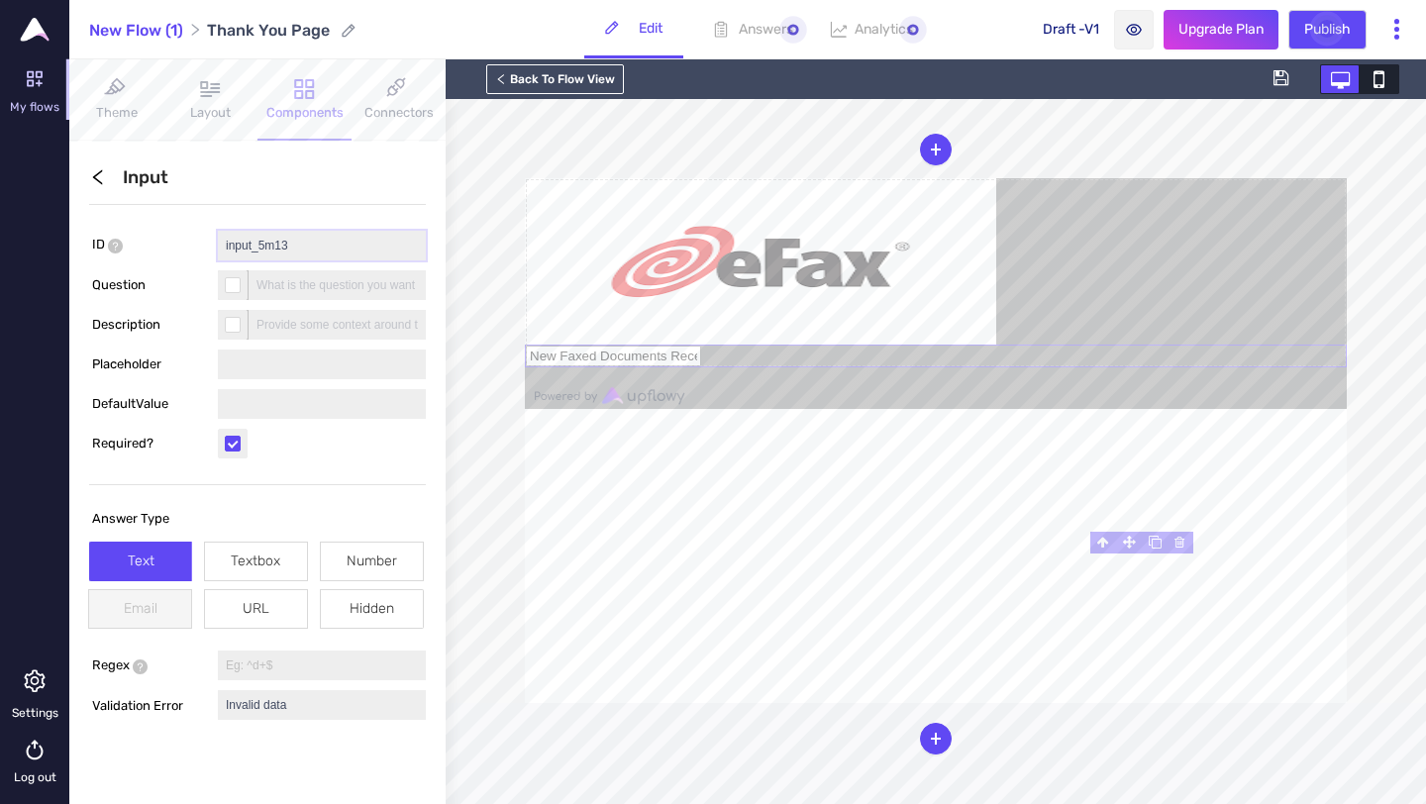
click at [285, 242] on input "input_5m13" at bounding box center [322, 246] width 208 height 30
click at [701, 366] on input "text" at bounding box center [613, 356] width 175 height 21
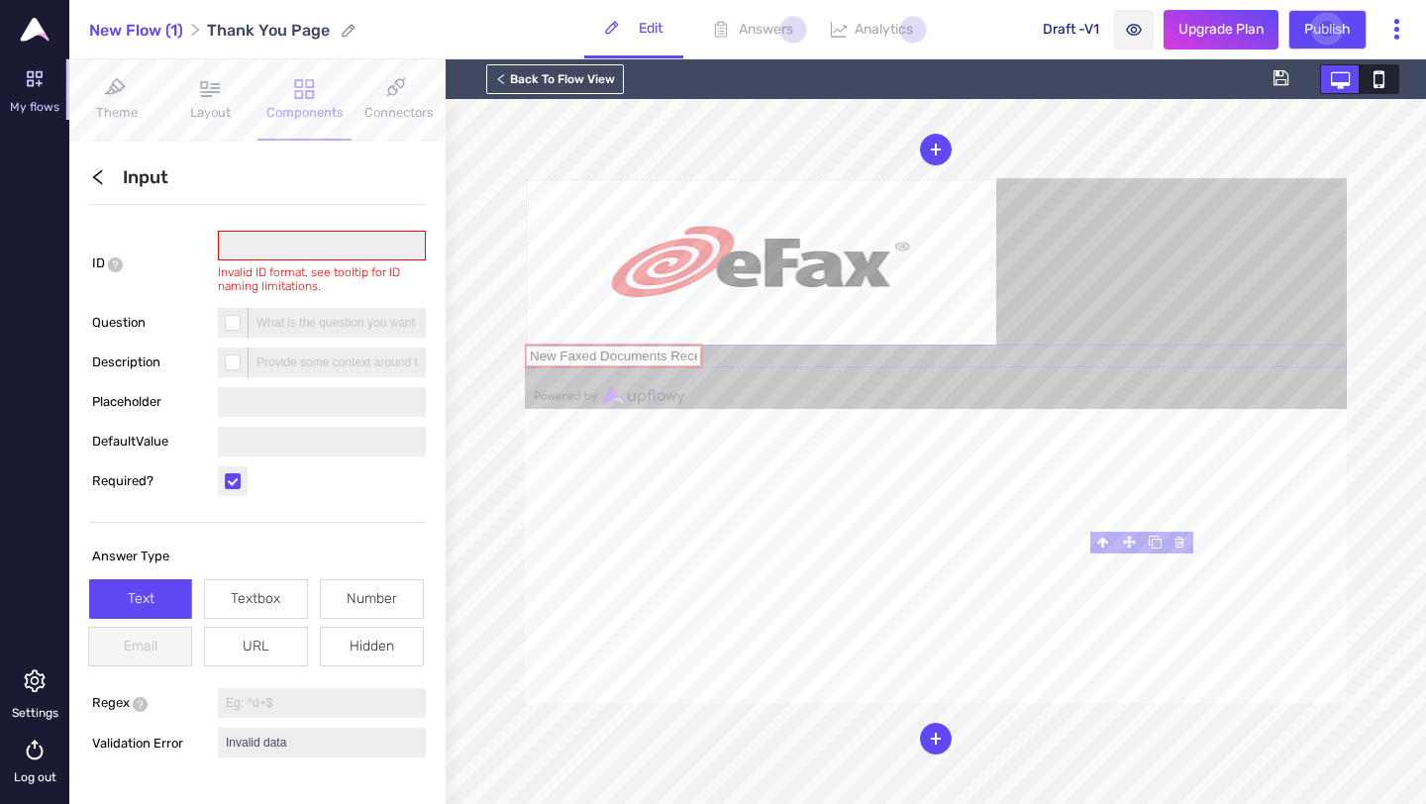
type input "New Faxed Documents Received"
click at [303, 440] on input "text" at bounding box center [322, 442] width 208 height 30
click at [701, 366] on input "New Faxed Documents Received" at bounding box center [613, 356] width 175 height 21
click at [256, 238] on input "text" at bounding box center [322, 246] width 208 height 30
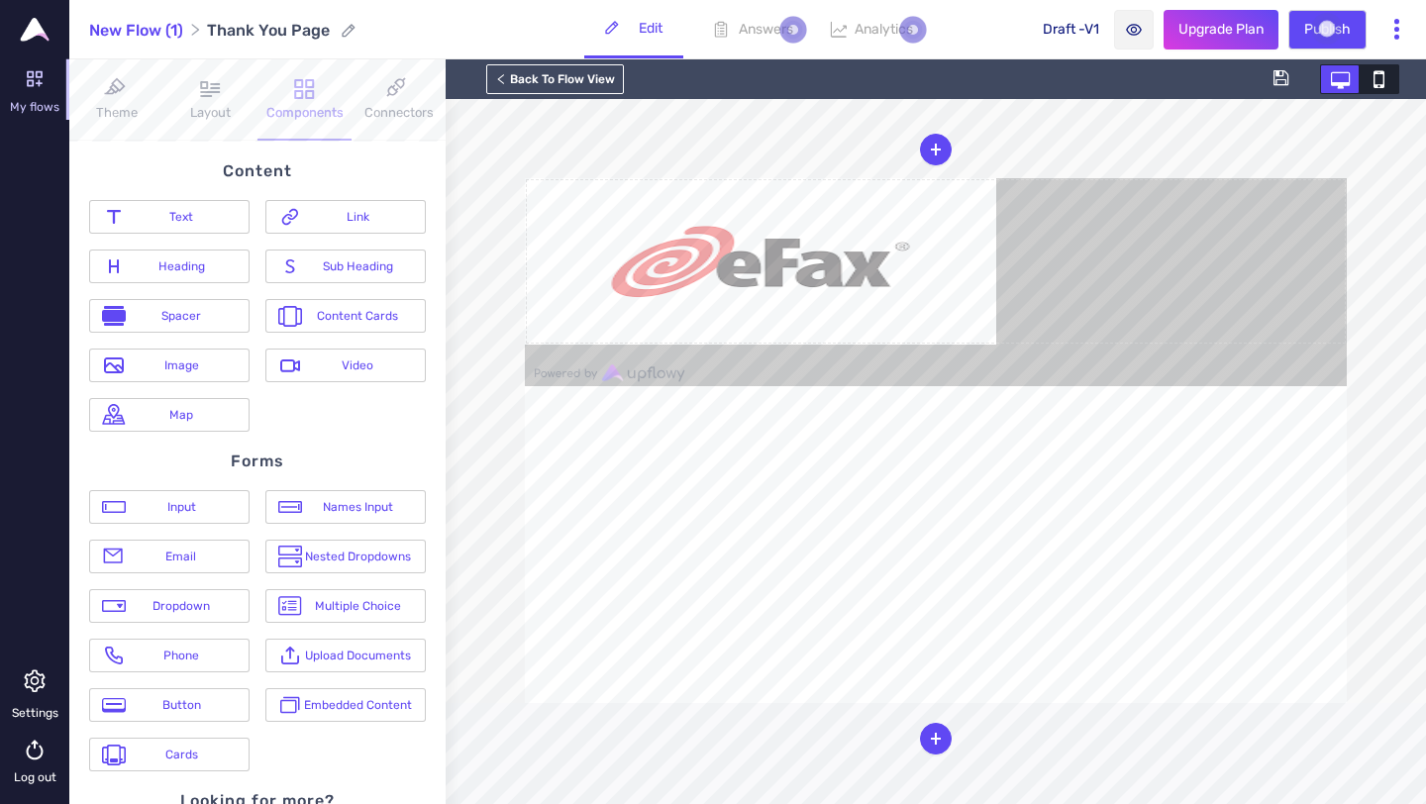
click at [334, 415] on div "Text Link Heading Sub Heading Spacer Content Cards Image Video Map" at bounding box center [257, 316] width 376 height 232
click at [156, 367] on div "Image" at bounding box center [181, 365] width 111 height 14
click at [977, 345] on img at bounding box center [760, 261] width 471 height 166
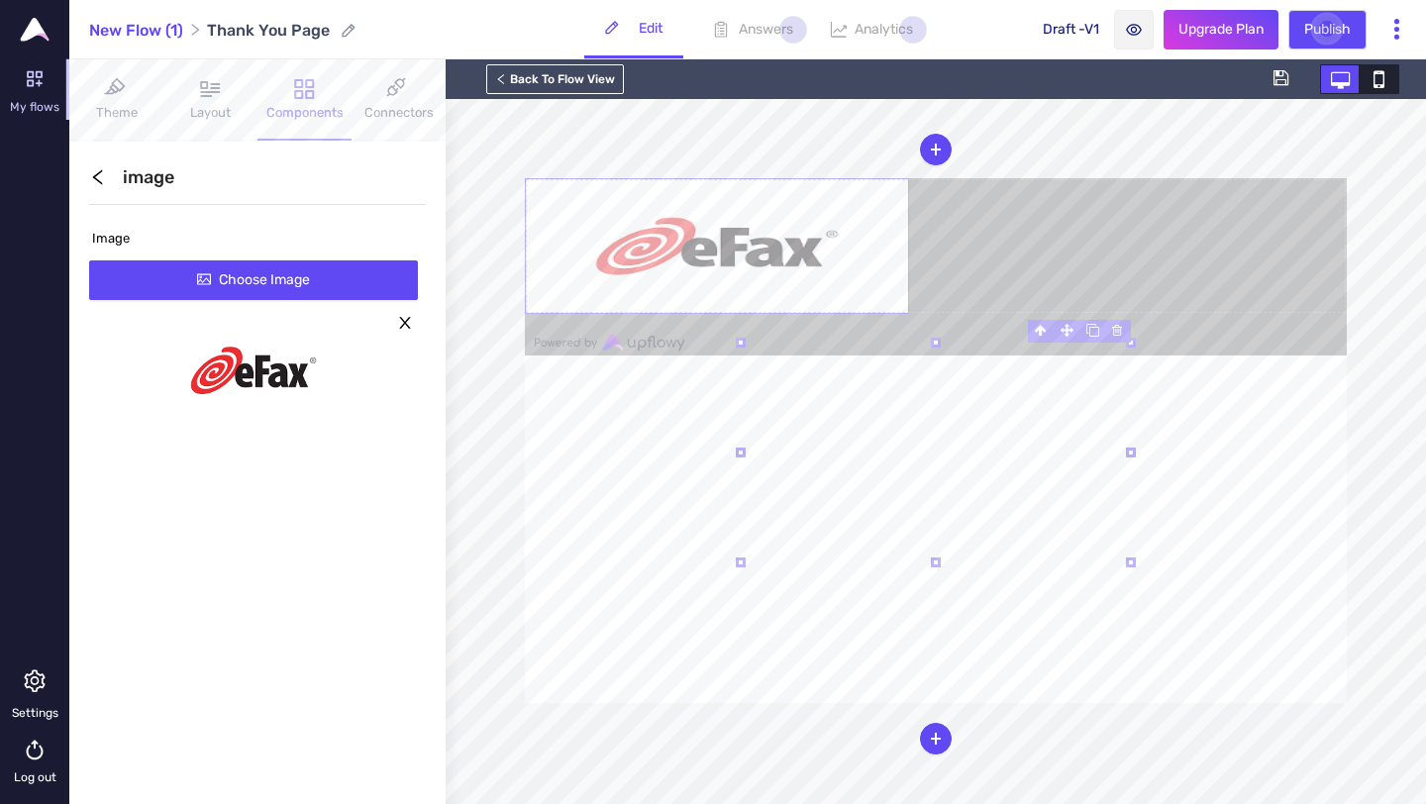
drag, startPoint x: 1173, startPoint y: 584, endPoint x: 1083, endPoint y: 408, distance: 198.0
click at [1083, 408] on div "B I U ⫘ - Select - Country Region City Browser Device Type Form block" at bounding box center [936, 440] width 822 height 525
click at [1168, 313] on form at bounding box center [936, 245] width 822 height 135
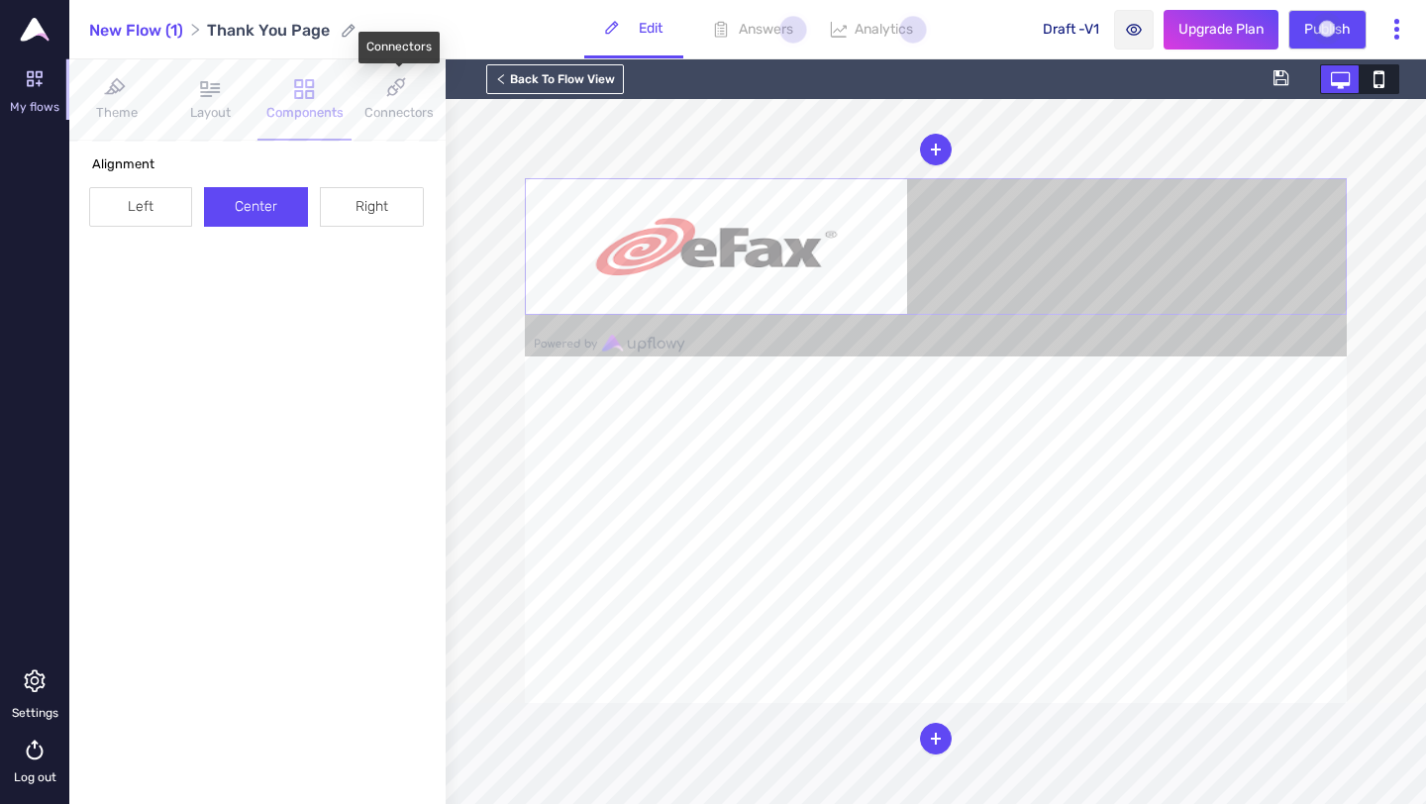
click at [391, 88] on icon at bounding box center [398, 89] width 25 height 24
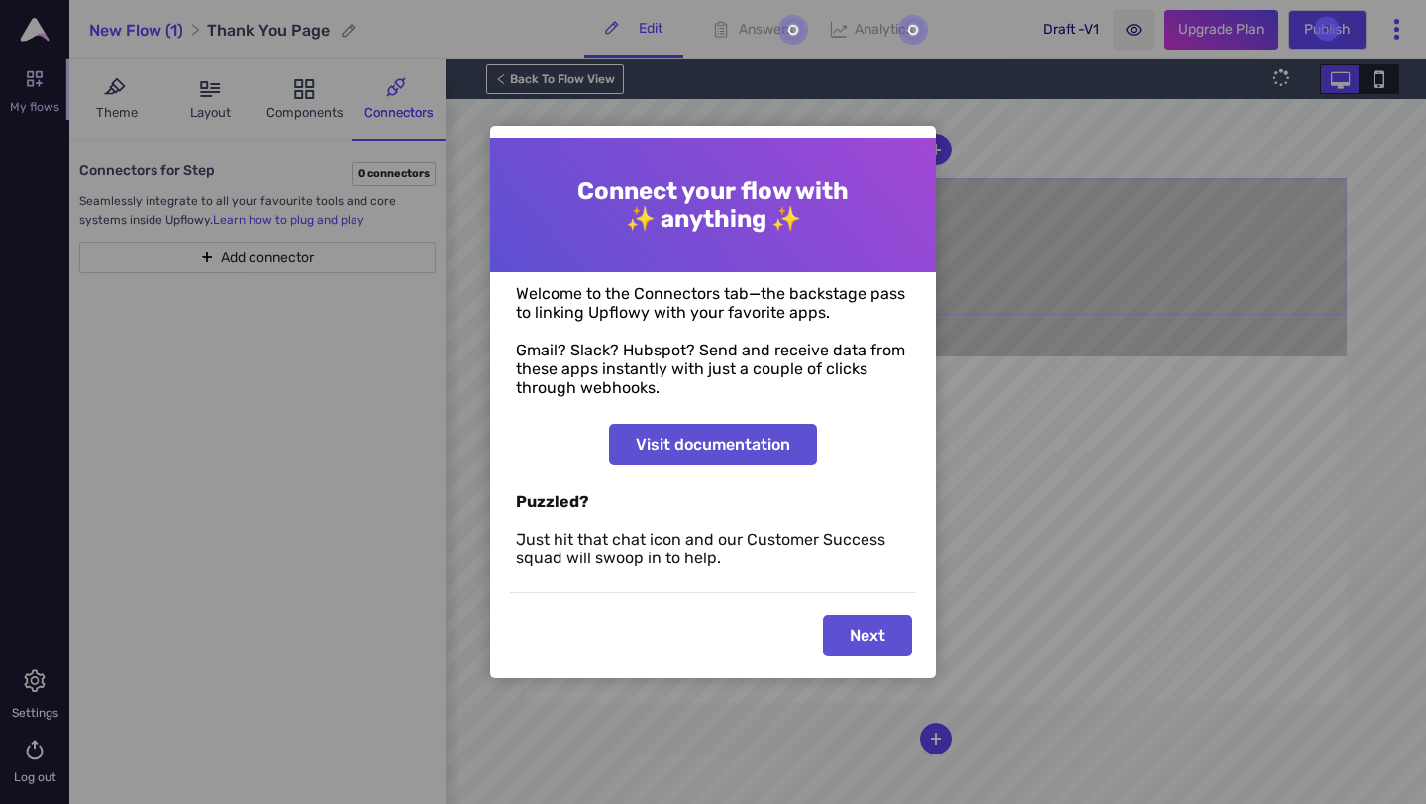
click at [867, 636] on button "Next" at bounding box center [867, 636] width 89 height 42
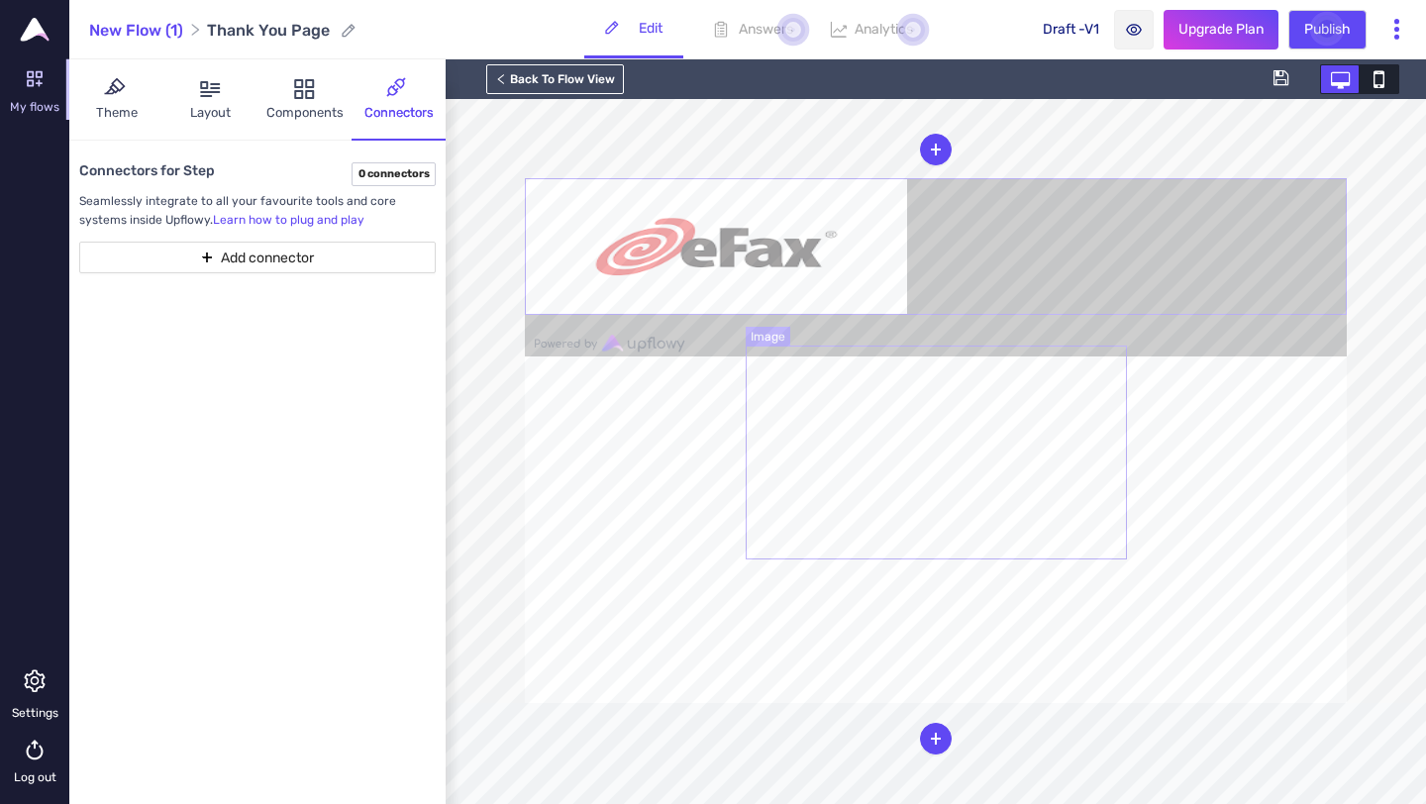
click at [907, 314] on img at bounding box center [716, 246] width 381 height 135
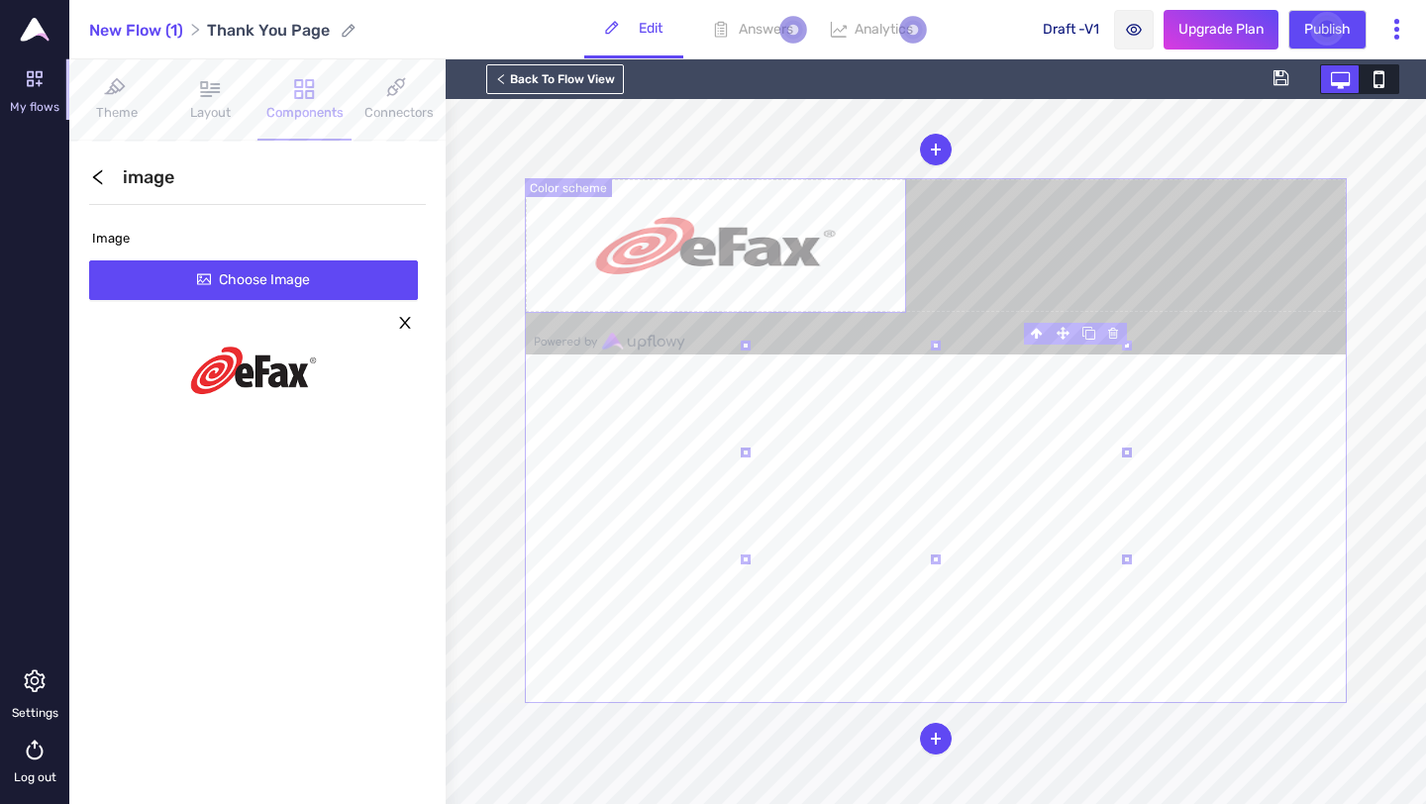
click at [1119, 218] on div at bounding box center [936, 266] width 822 height 176
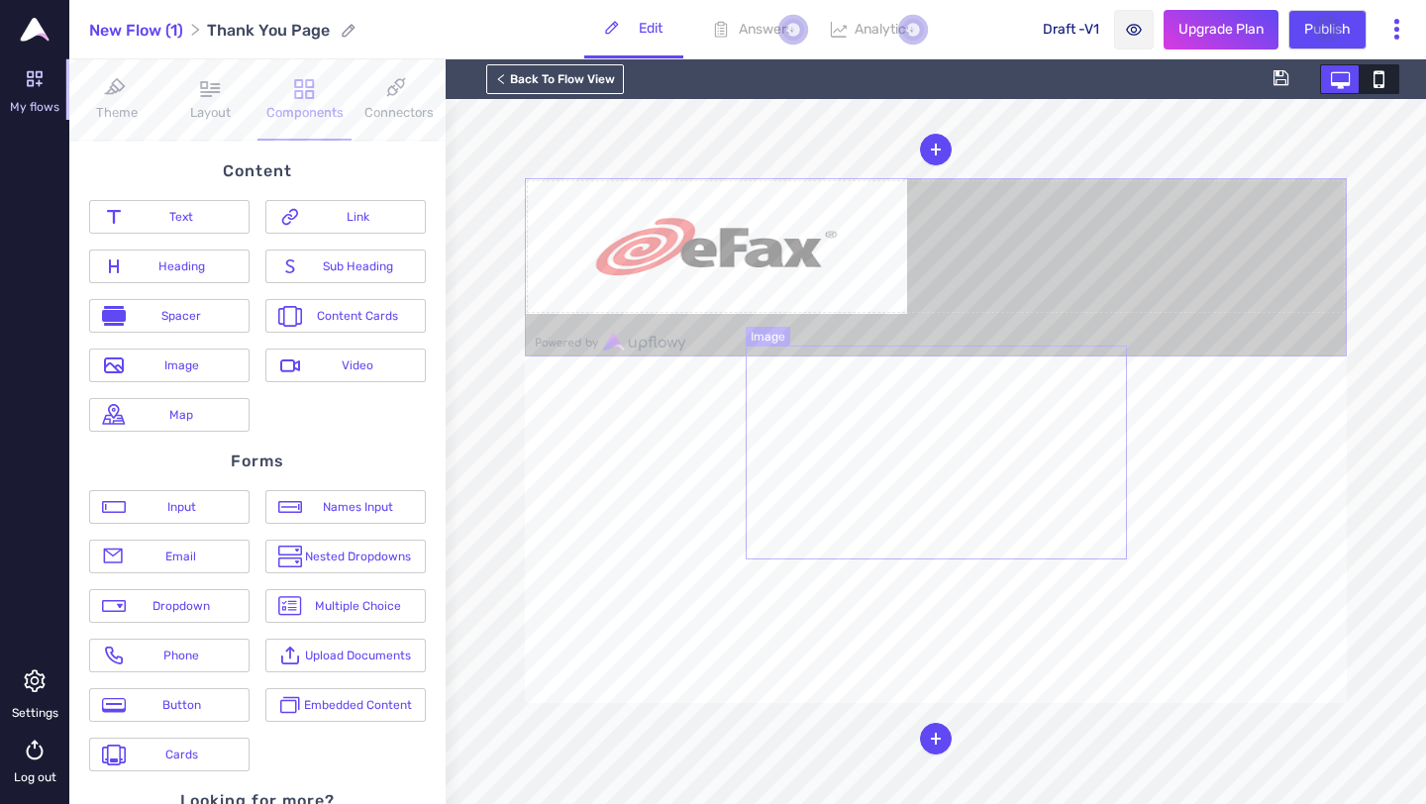
click at [907, 314] on img at bounding box center [716, 246] width 381 height 135
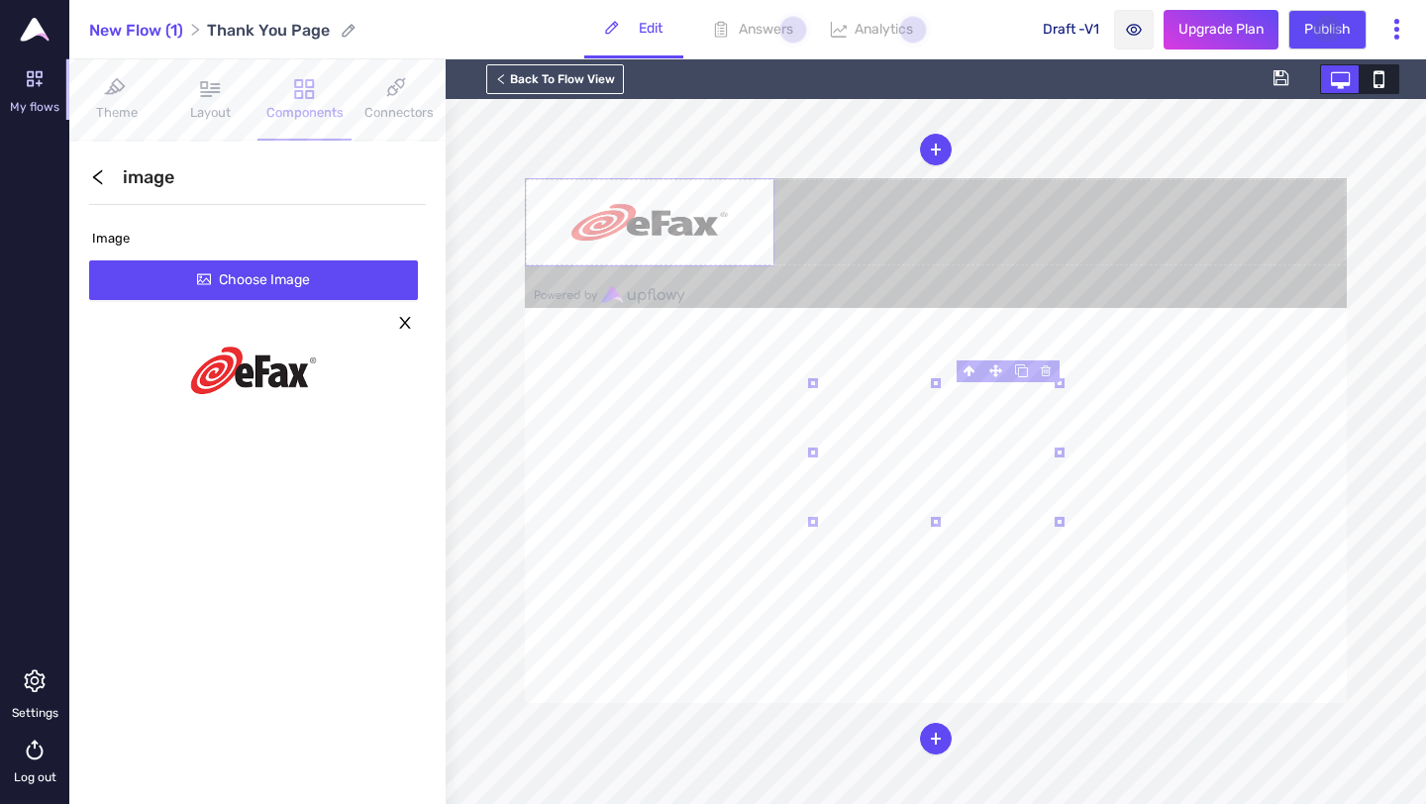
drag, startPoint x: 743, startPoint y: 345, endPoint x: 885, endPoint y: 392, distance: 150.3
click at [885, 392] on div "B I U ⫘ - Select - Country Region City Browser Device Type Image" at bounding box center [936, 440] width 822 height 525
drag, startPoint x: 809, startPoint y: 376, endPoint x: 785, endPoint y: 371, distance: 24.3
click at [785, 265] on form at bounding box center [936, 221] width 822 height 87
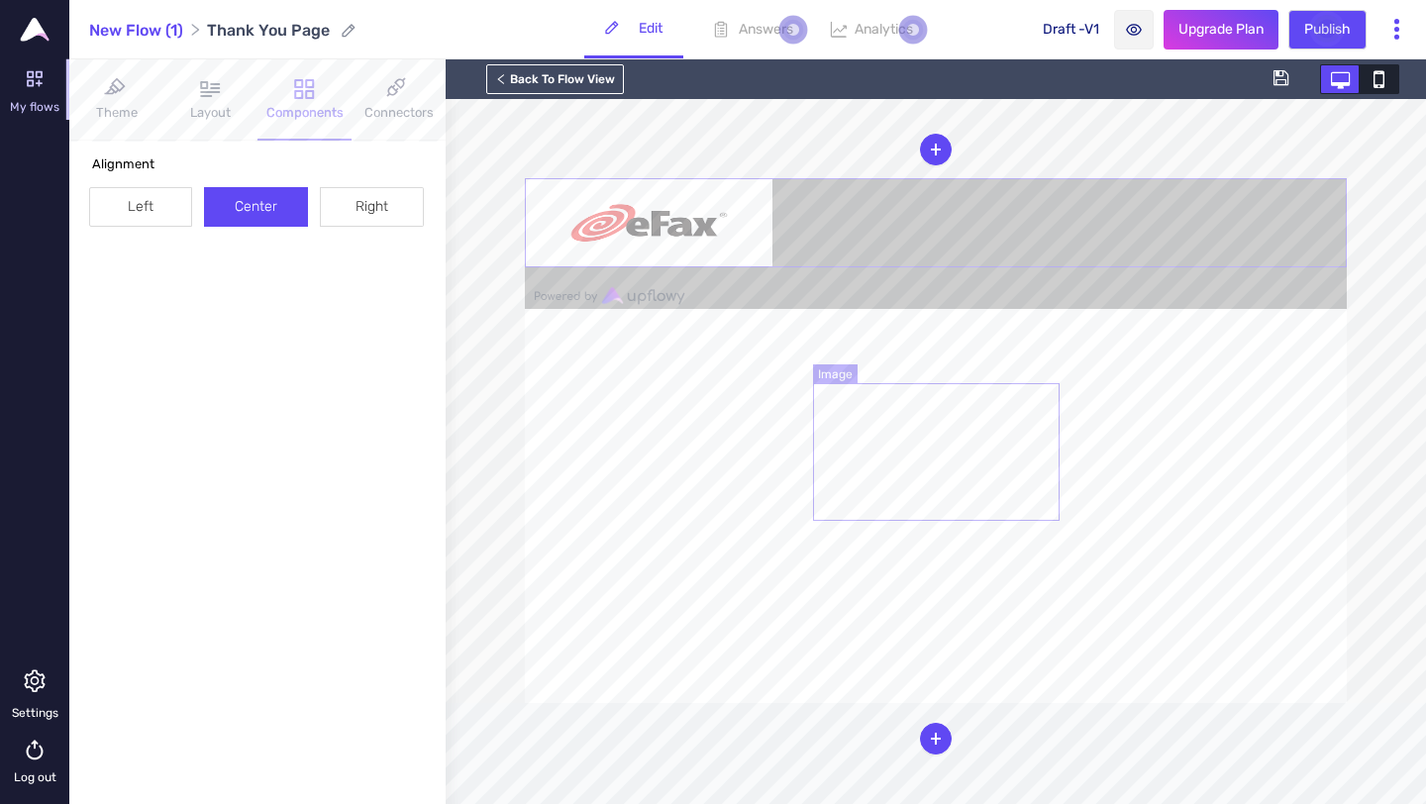
click at [772, 266] on img at bounding box center [649, 222] width 247 height 87
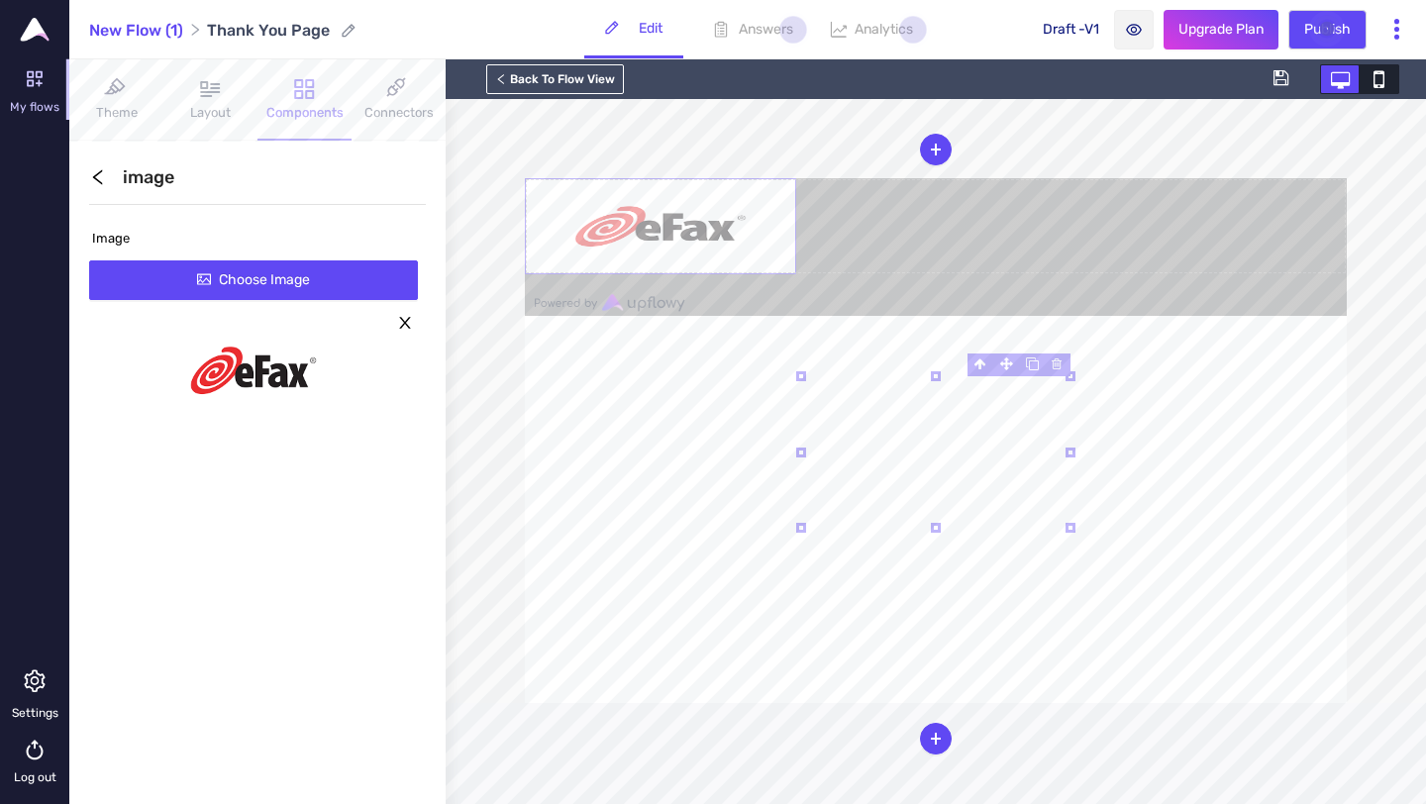
drag, startPoint x: 1060, startPoint y: 523, endPoint x: 1087, endPoint y: 524, distance: 27.7
click at [1087, 524] on div "B I U ⫘ - Select - Country Region City Browser Device Type Form block" at bounding box center [936, 440] width 822 height 525
click at [1009, 275] on form at bounding box center [936, 226] width 822 height 97
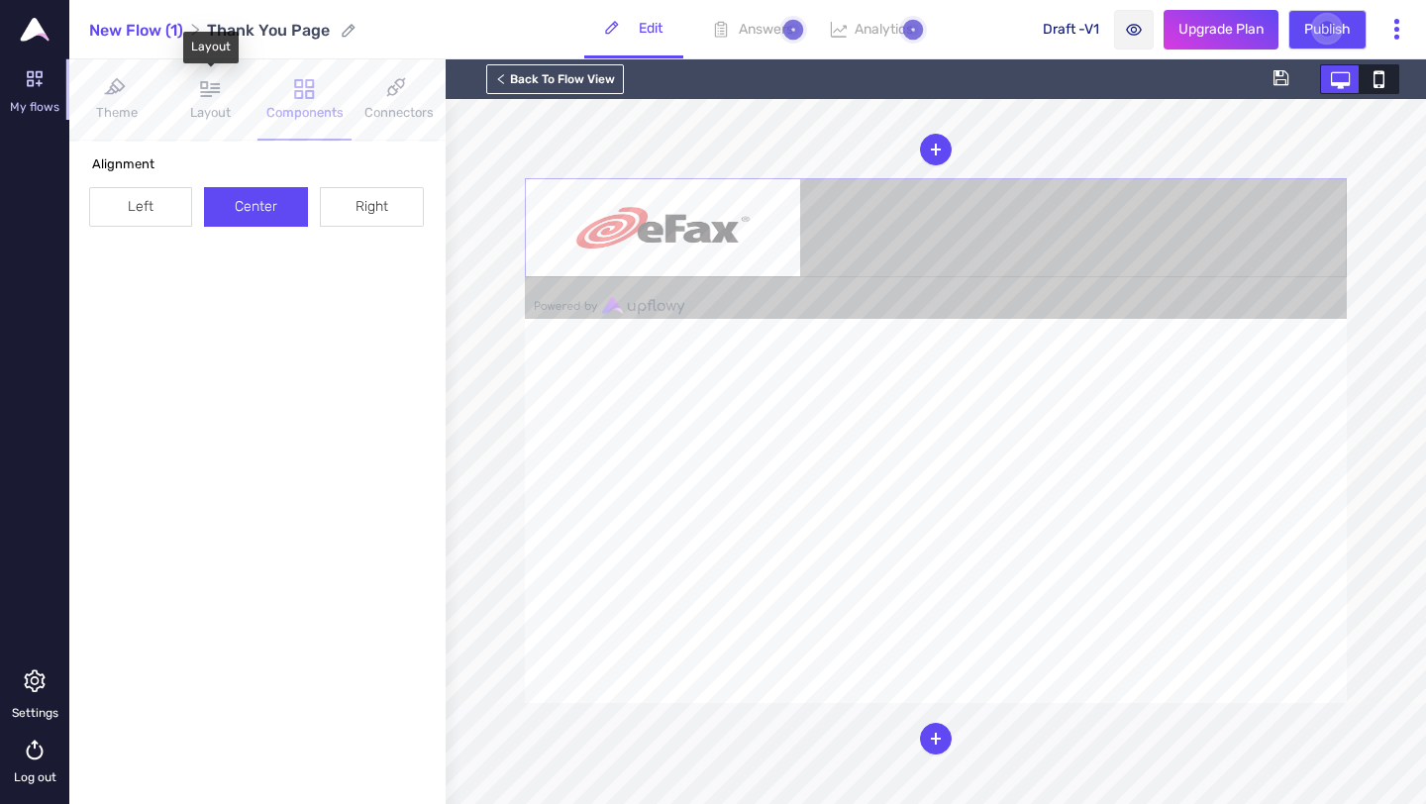
click at [149, 116] on div "Theme" at bounding box center [116, 100] width 94 height 50
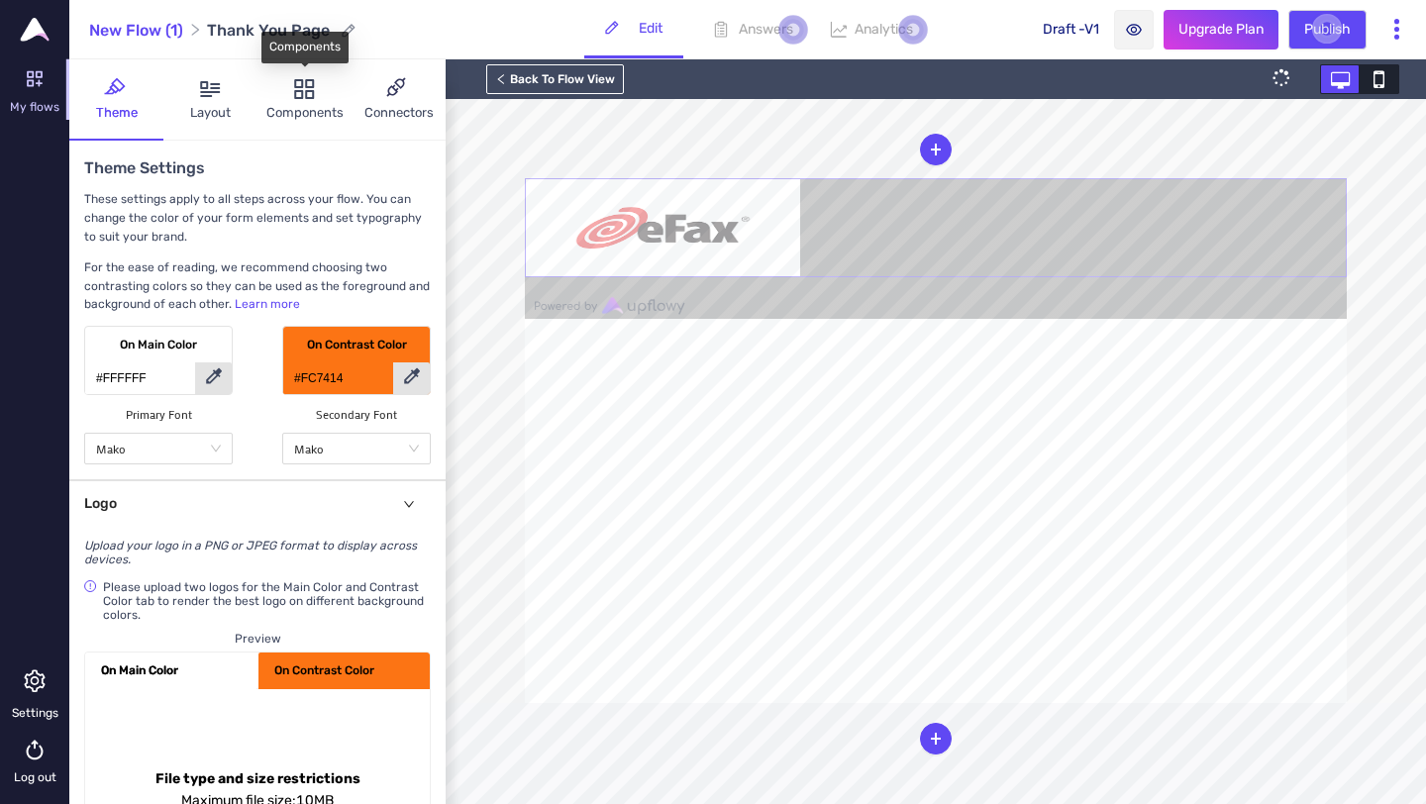
click at [317, 95] on div "Components" at bounding box center [304, 100] width 94 height 50
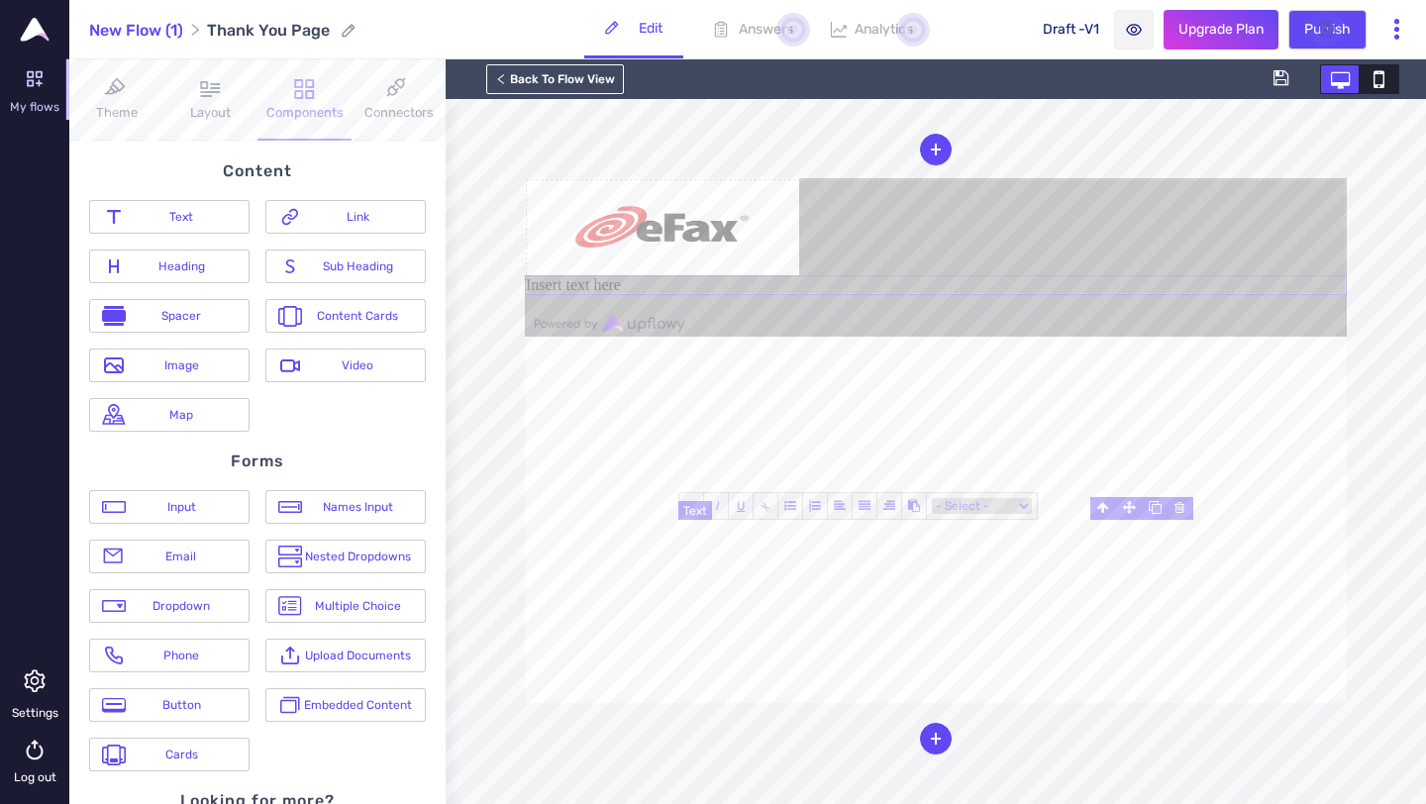
click at [931, 295] on div "Insert text here" at bounding box center [936, 285] width 822 height 20
click at [993, 295] on div "NEW FAX ME" at bounding box center [936, 285] width 822 height 20
click at [1073, 282] on form "NEW FAX DOCUMENT RECEIVED" at bounding box center [936, 236] width 822 height 117
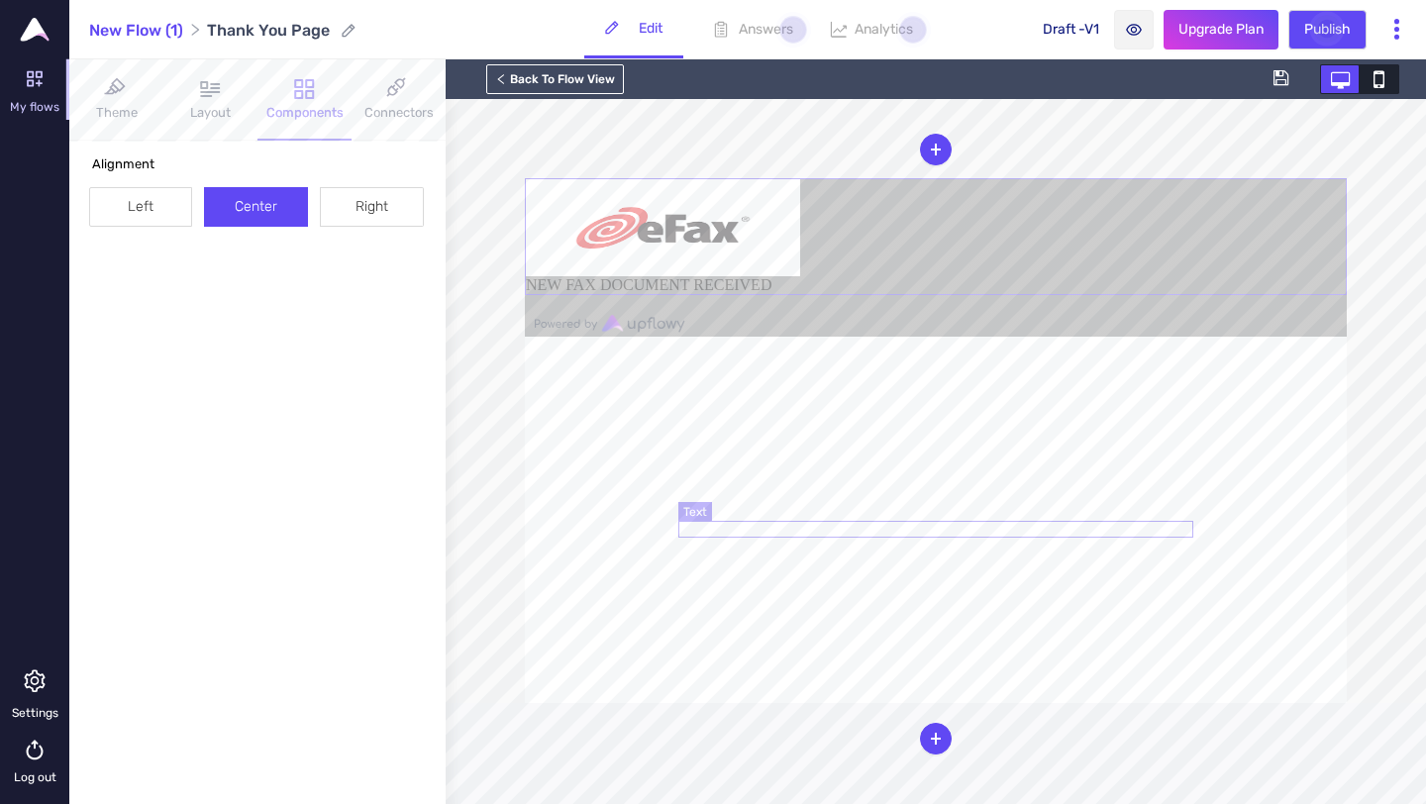
click at [965, 294] on div "NEW FAX DOCUMENT RECEIVED" at bounding box center [936, 285] width 820 height 18
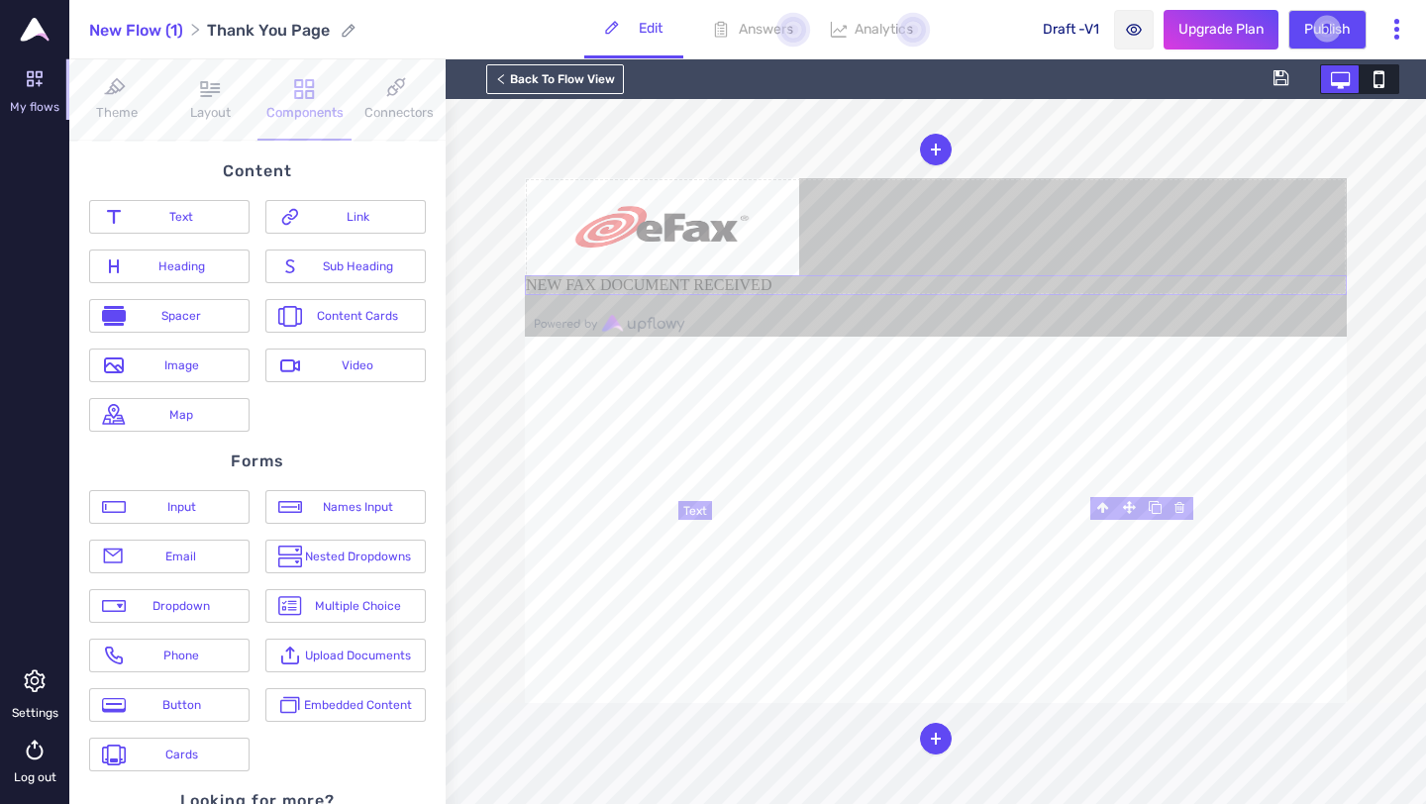
click at [965, 295] on div "NEW FAX DOCUMENT RECEIVED" at bounding box center [936, 285] width 822 height 20
click at [690, 510] on b "B" at bounding box center [691, 506] width 8 height 14
click at [977, 295] on form "NEW FAX DOCUMENT RECEIVED" at bounding box center [936, 236] width 822 height 117
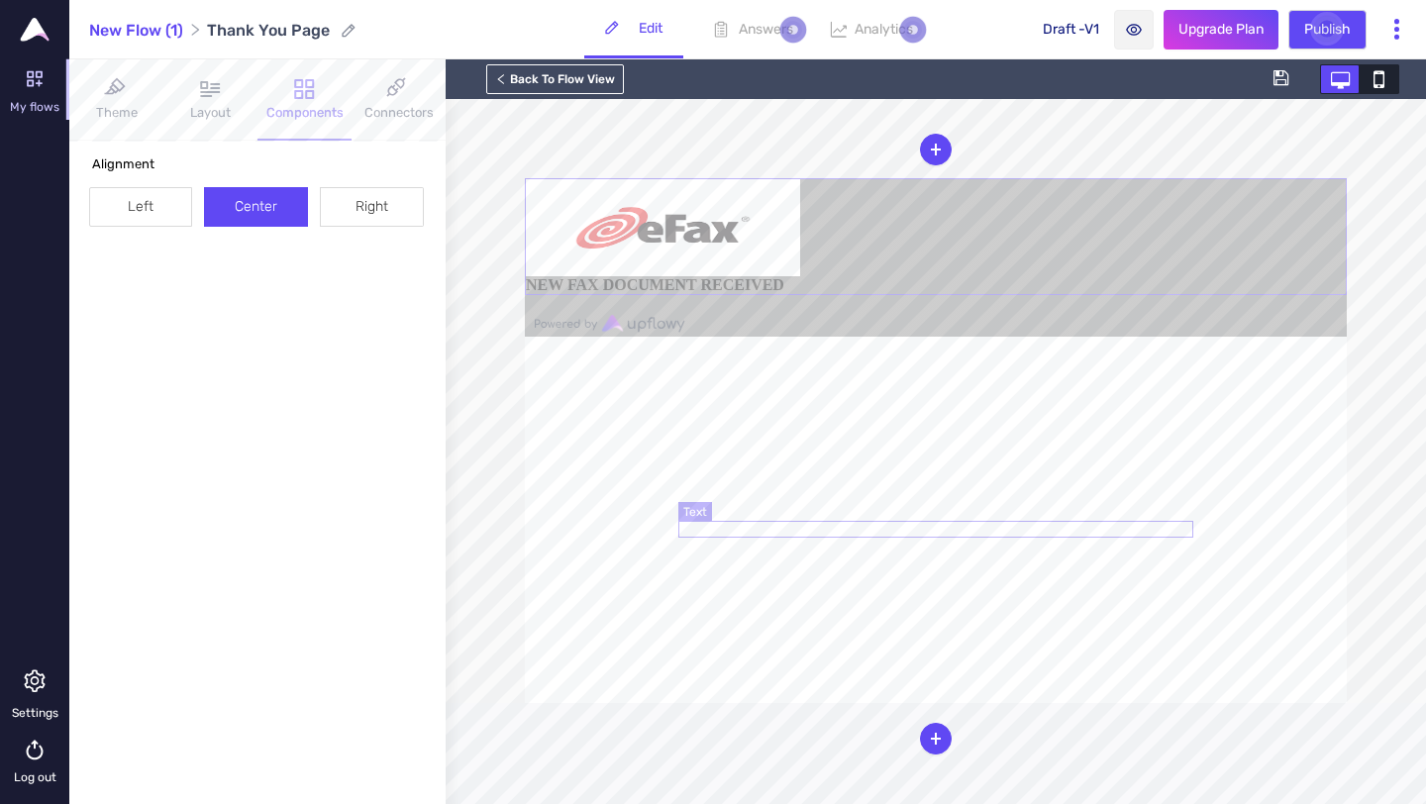
click at [784, 293] on b "NEW FAX DOCUMENT RECEIVED" at bounding box center [655, 284] width 258 height 17
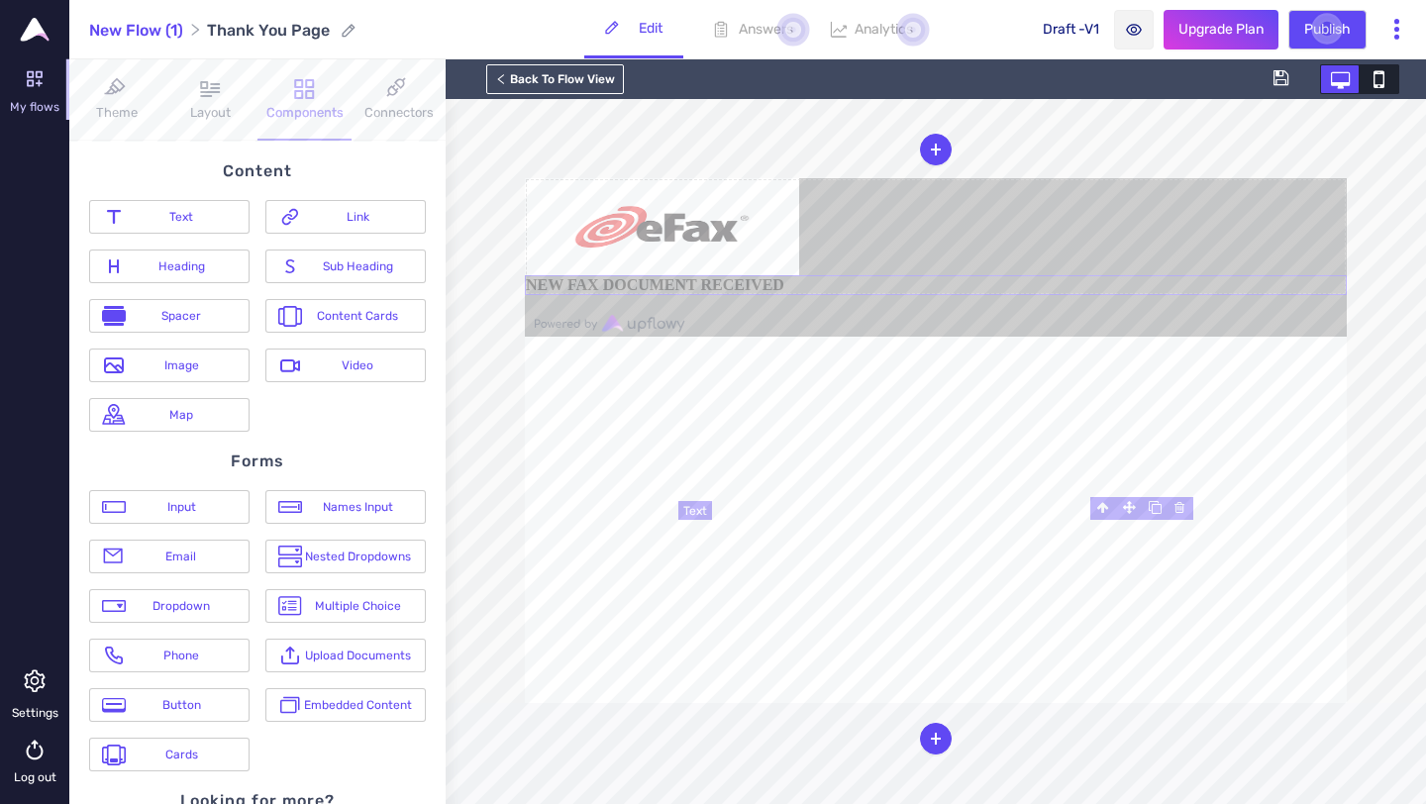
click at [784, 293] on b "NEW FAX DOCUMENT RECEIVED" at bounding box center [655, 284] width 258 height 17
click at [969, 295] on form "NEW FAX DOCUMENT RECEIVED" at bounding box center [936, 236] width 822 height 117
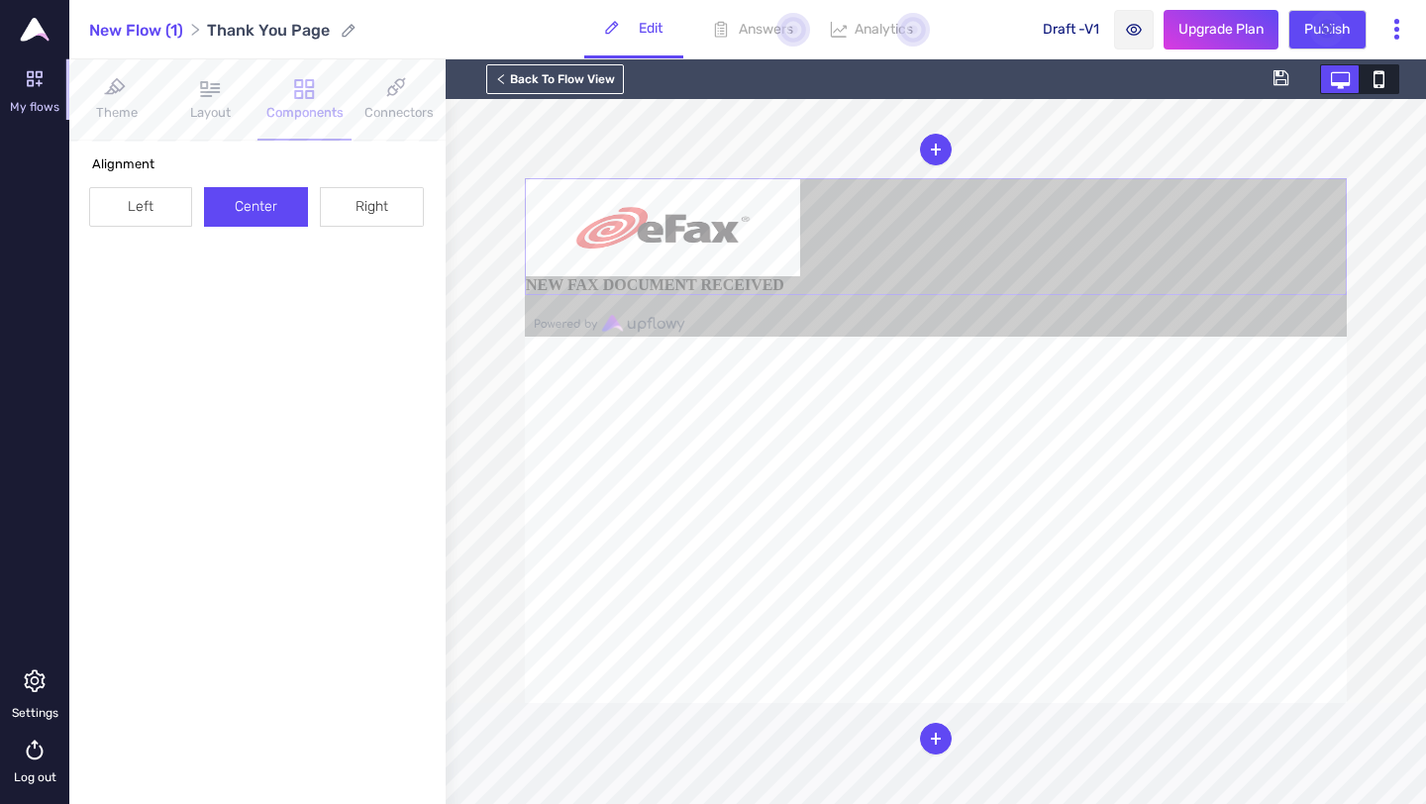
click at [252, 272] on div "Classes - State - Hover Click Even/Odd UP_formContainer Selected: .UP_formConta…" at bounding box center [257, 473] width 376 height 662
click at [288, 86] on div "Components" at bounding box center [304, 100] width 94 height 50
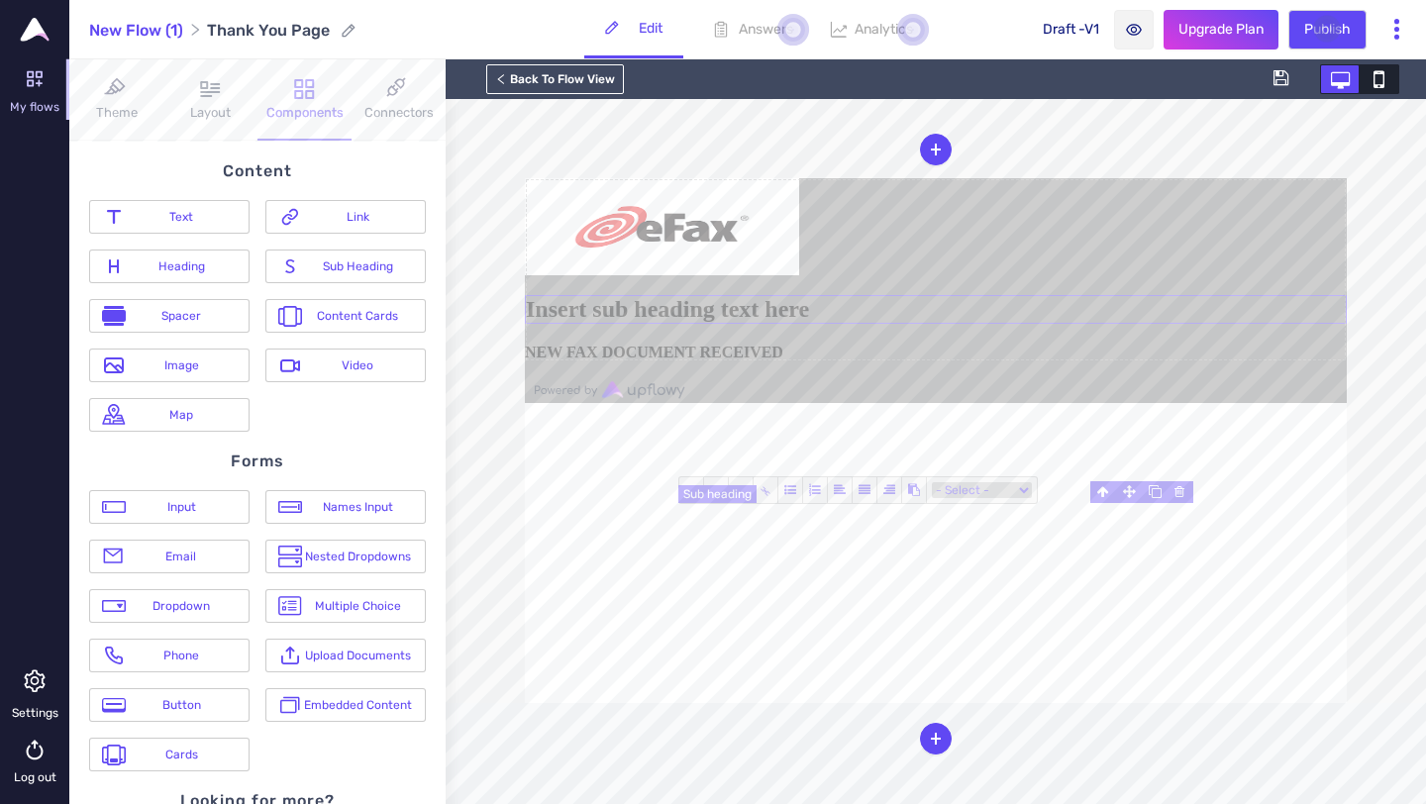
click at [892, 324] on h2 "Insert sub heading text here" at bounding box center [936, 309] width 822 height 29
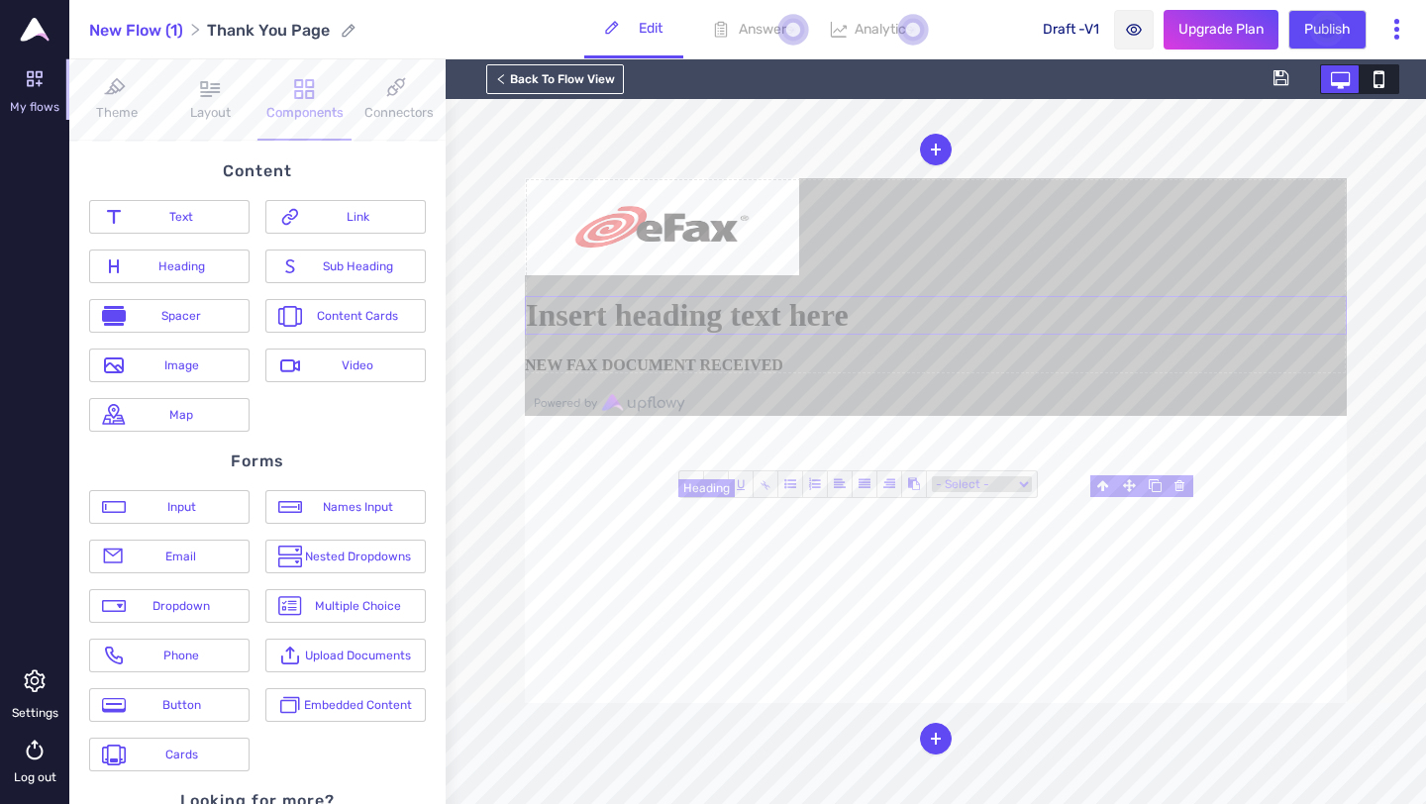
click at [848, 335] on h1 "Insert heading text here" at bounding box center [936, 315] width 822 height 39
click at [1016, 481] on select "- Select - Country Region City Browser Device Type" at bounding box center [982, 484] width 100 height 16
click at [922, 335] on h1 "NEW" at bounding box center [936, 315] width 822 height 39
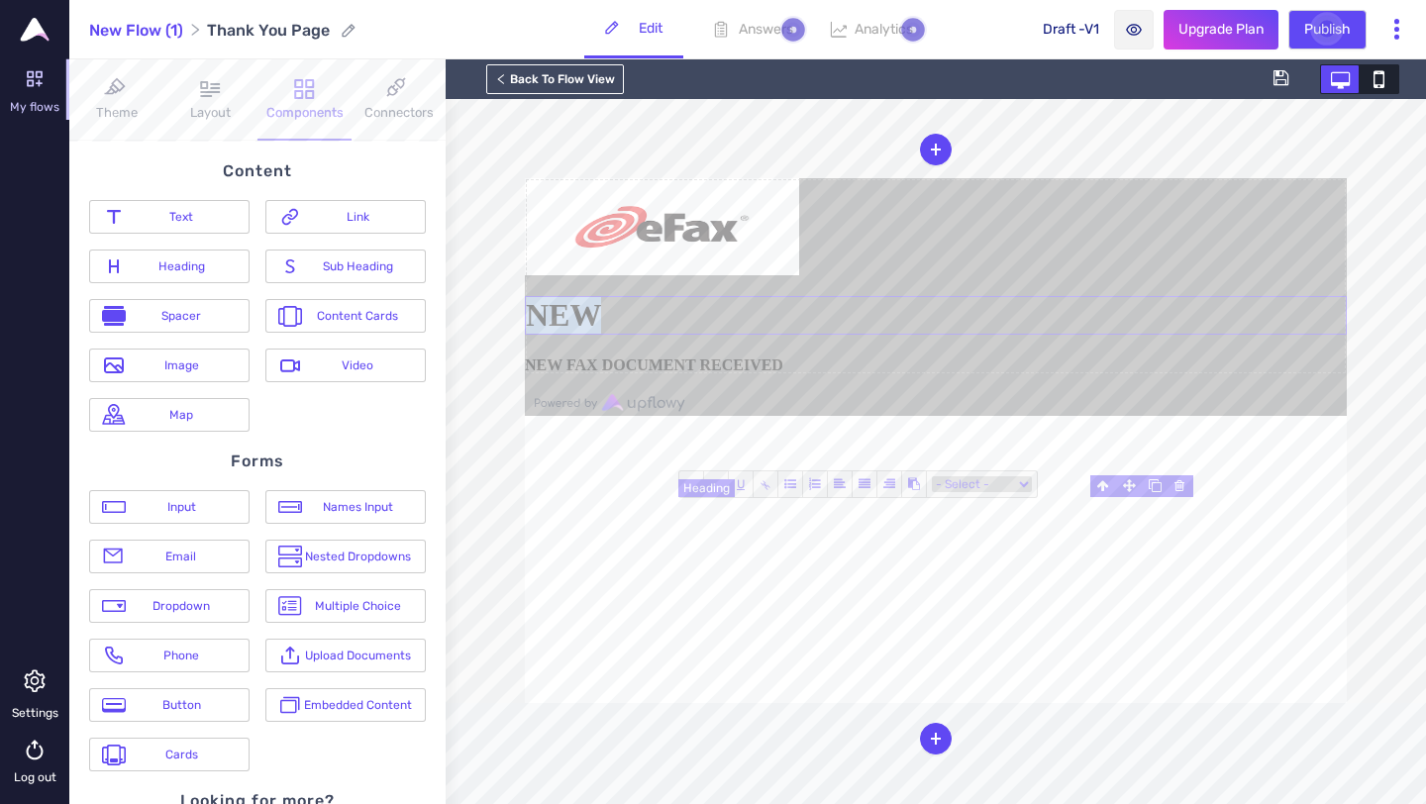
click at [922, 335] on h1 "NEW" at bounding box center [936, 315] width 822 height 39
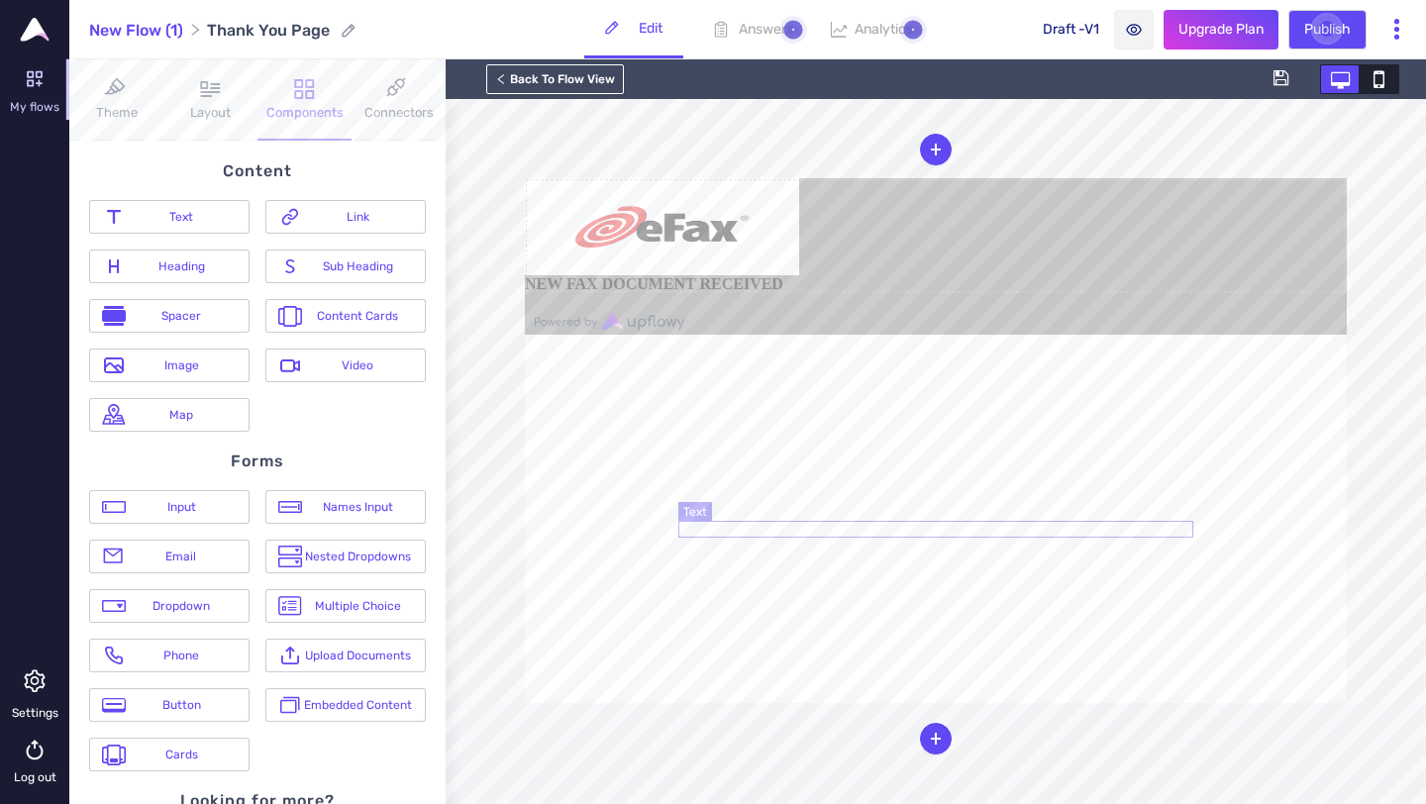
click at [783, 292] on b "NEW FAX DOCUMENT RECEIVED" at bounding box center [654, 283] width 258 height 17
click at [784, 293] on b "NEW FAX DOCUMENT RECEIVED" at bounding box center [655, 284] width 258 height 17
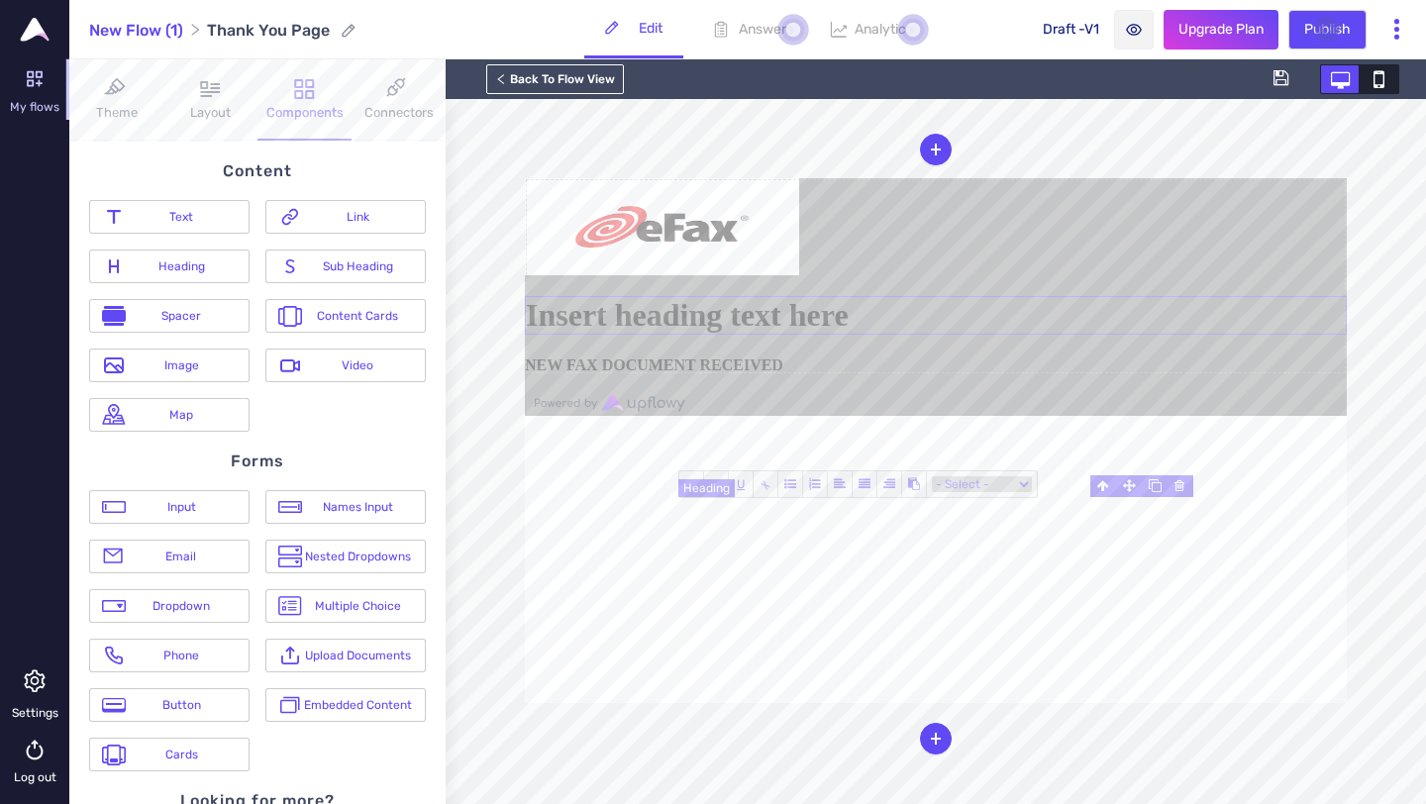
click at [903, 335] on h1 "Insert heading text here" at bounding box center [936, 315] width 822 height 39
click at [1058, 335] on h1 "NEW FAX DO" at bounding box center [936, 315] width 822 height 39
click at [921, 335] on h1 "NEW FAX DOCUMENT RECEIVED" at bounding box center [936, 315] width 822 height 39
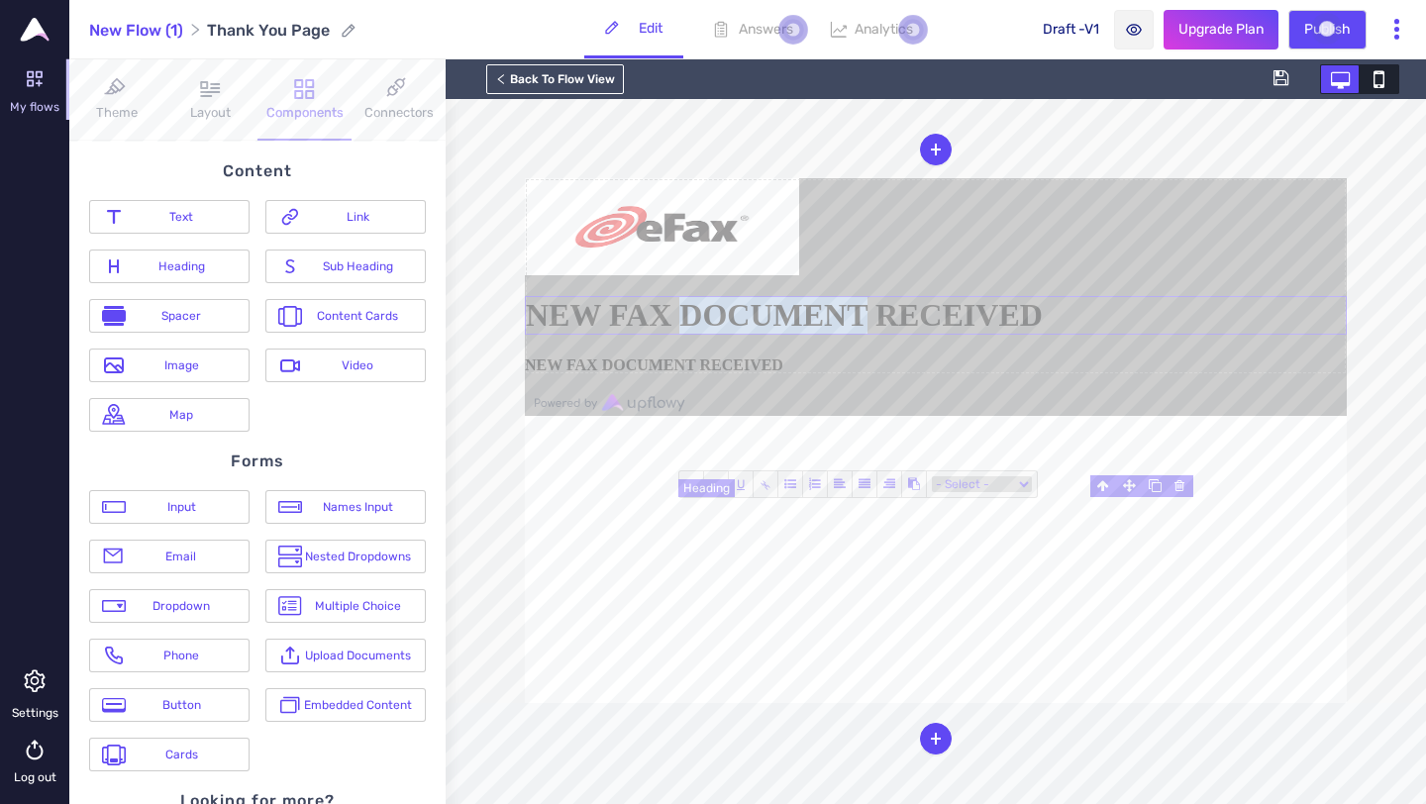
click at [921, 335] on h1 "NEW FAX DOCUMENT RECEIVED" at bounding box center [936, 315] width 822 height 39
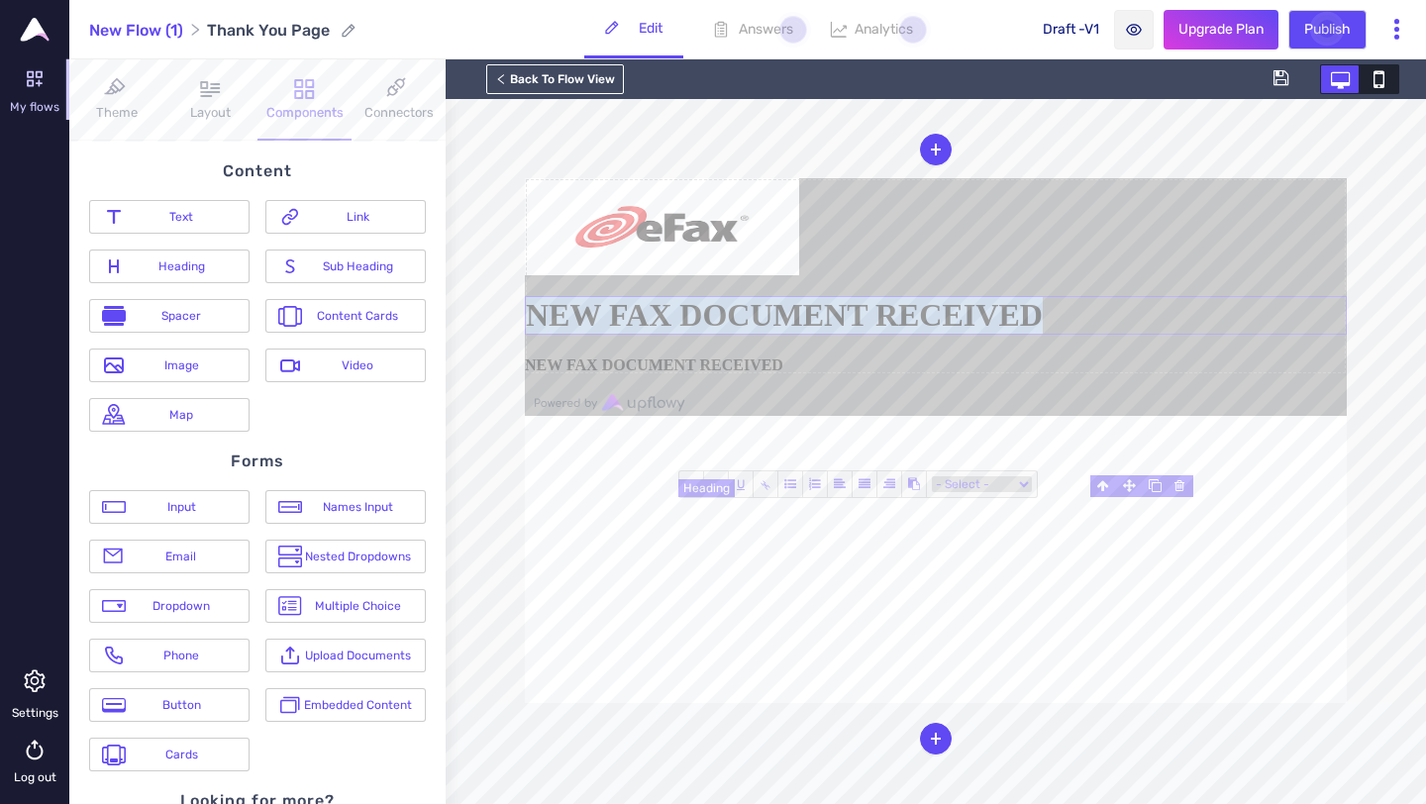
click at [921, 335] on h1 "NEW FAX DOCUMENT RECEIVED" at bounding box center [936, 315] width 822 height 39
click at [1013, 335] on h1 "NEW FAX DOCUMENT RECEIVED" at bounding box center [936, 315] width 822 height 39
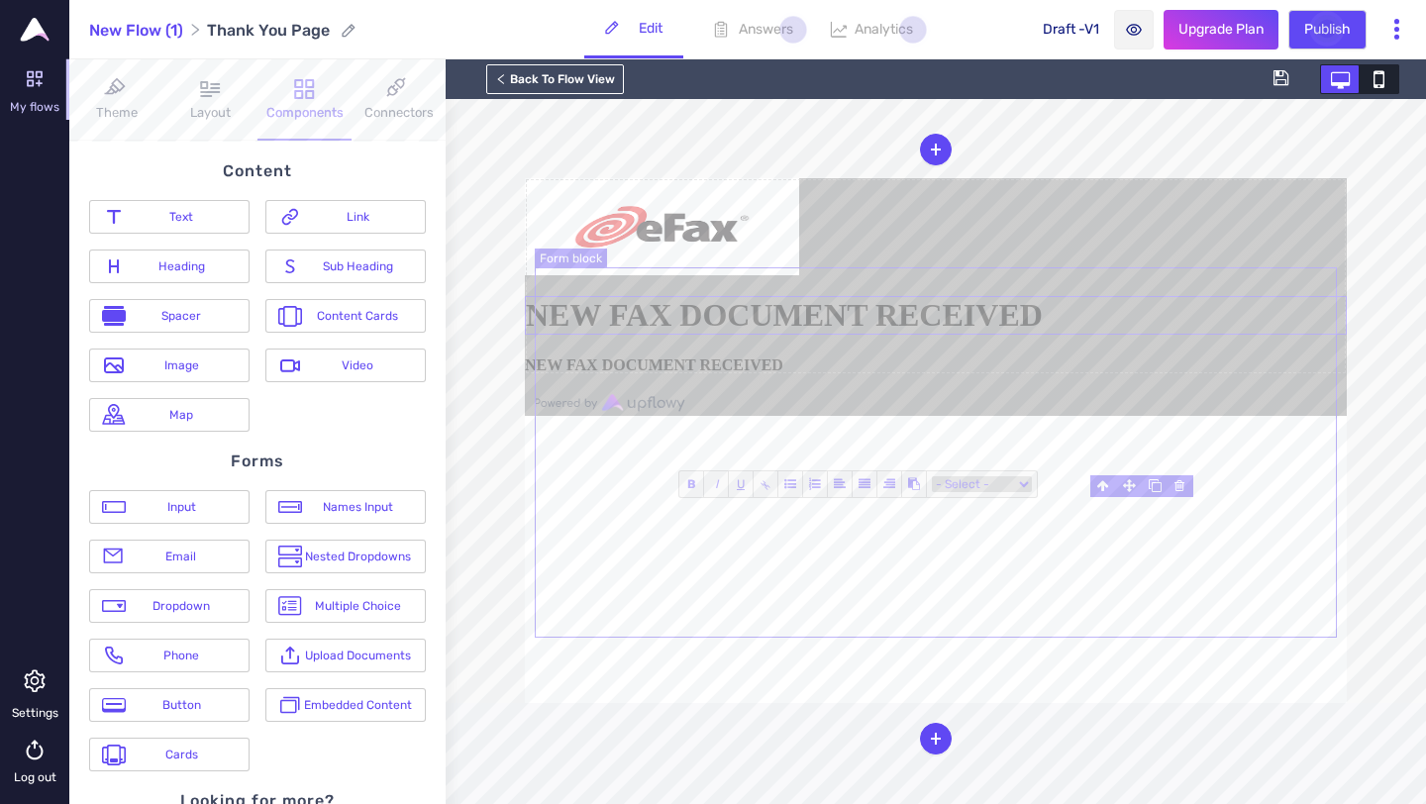
click at [986, 374] on form "NEW FAX DOCUMENT RECEIVED NEW FAX DOCUMENT RECEIVED" at bounding box center [936, 276] width 822 height 196
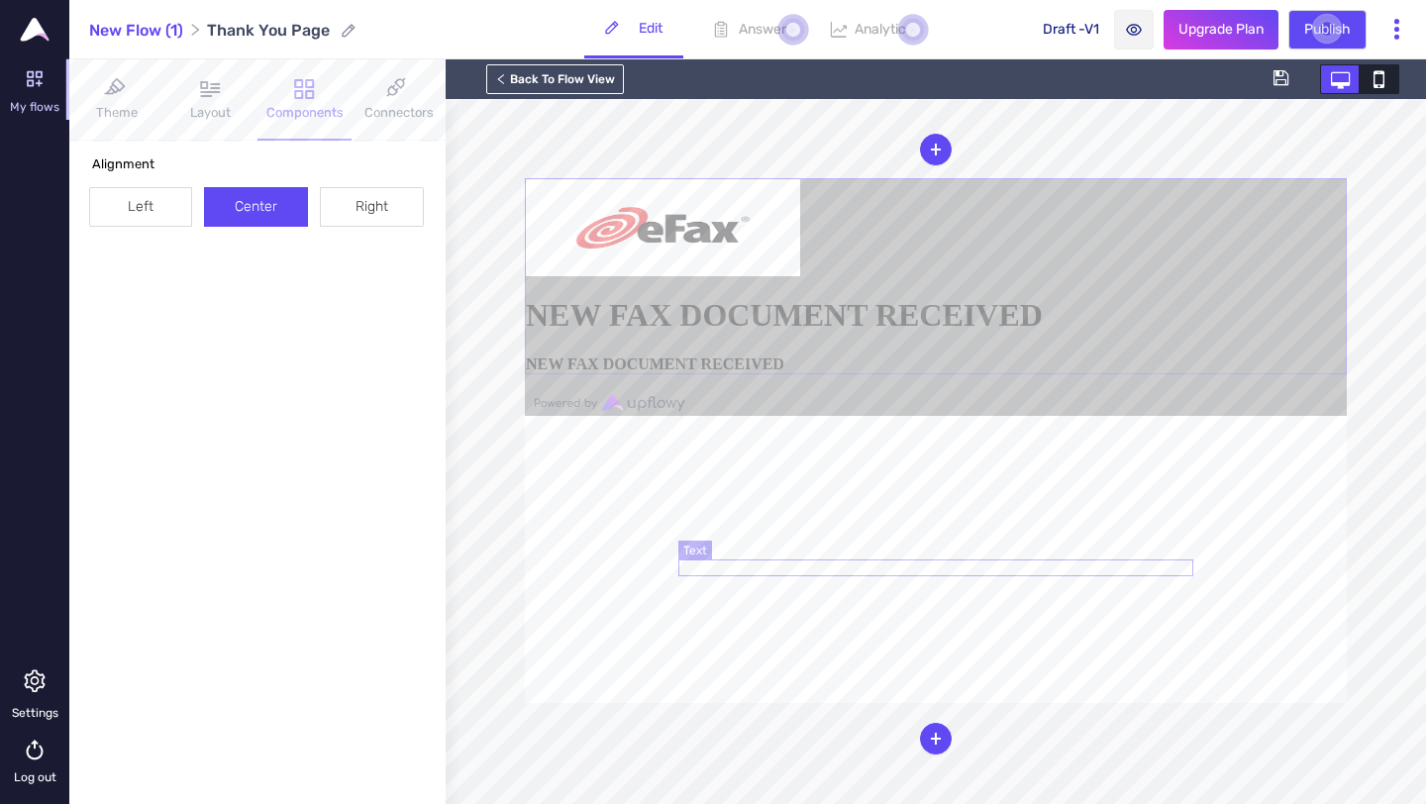
click at [784, 372] on b "NEW FAX DOCUMENT RECEIVED" at bounding box center [655, 363] width 258 height 17
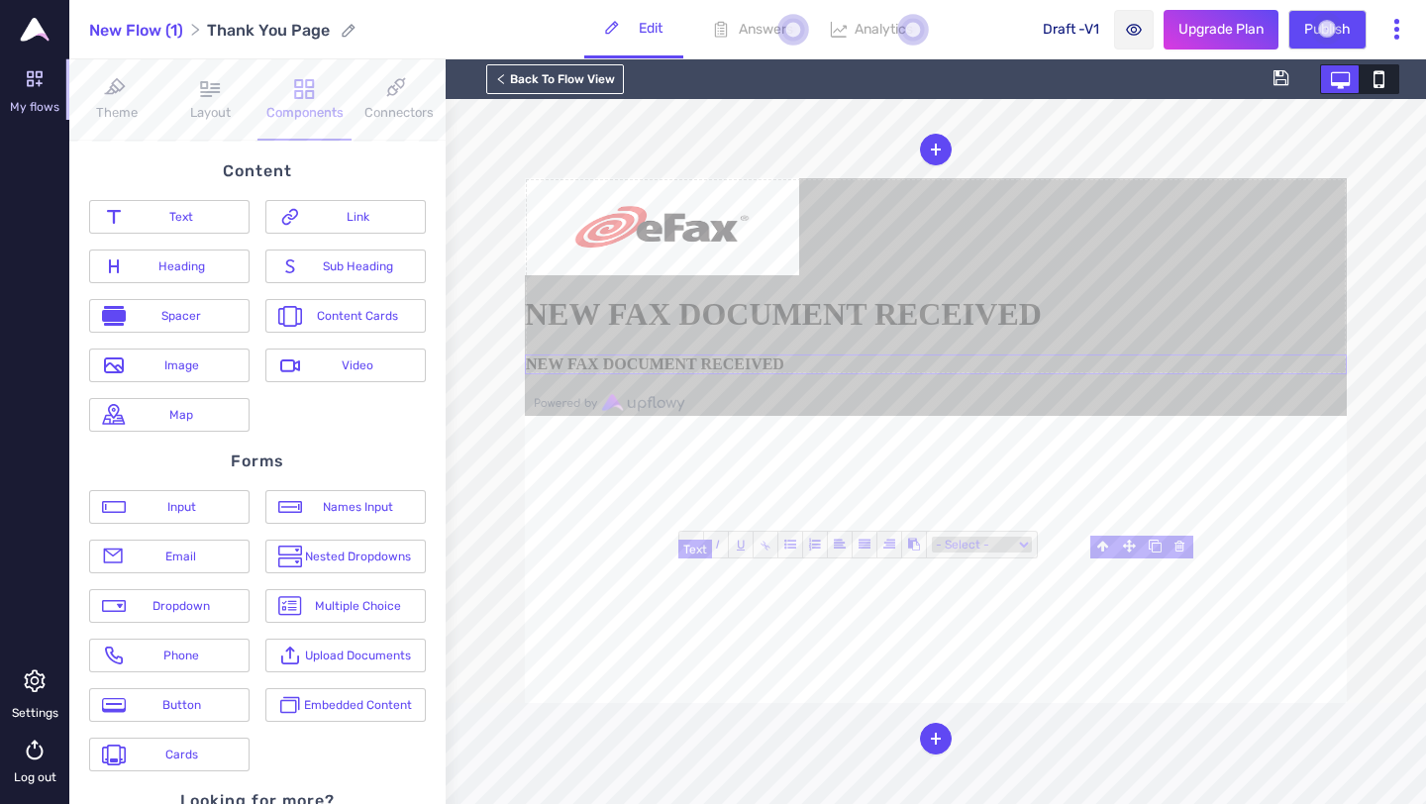
click at [784, 372] on b "NEW FAX DOCUMENT RECEIVED" at bounding box center [655, 363] width 258 height 17
click at [1024, 333] on h1 "NEW FAX DOCUMENT RECEIVED" at bounding box center [936, 314] width 822 height 37
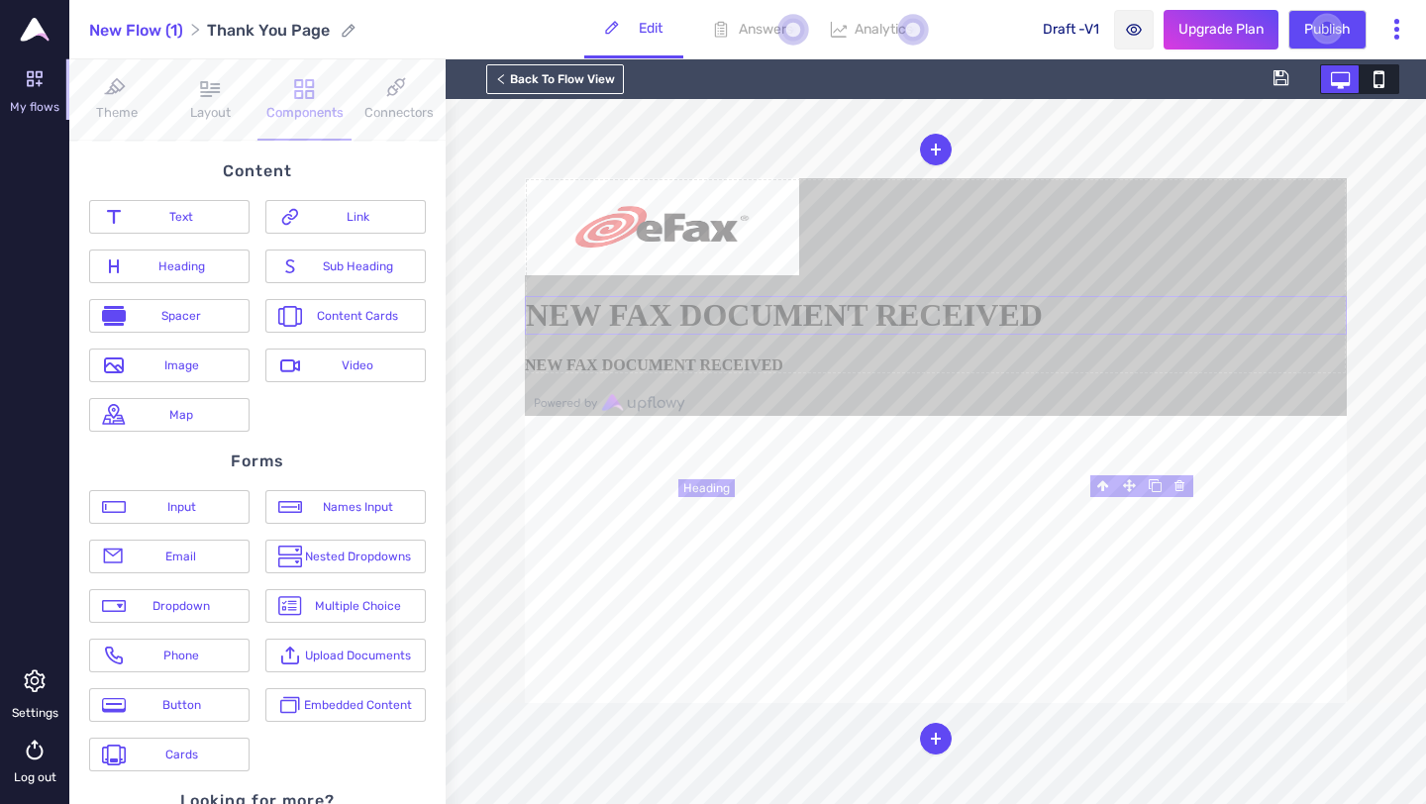
click at [1024, 335] on h1 "NEW FAX DOCUMENT RECEIVED" at bounding box center [936, 315] width 822 height 39
click at [897, 335] on h1 "NEW FAX DOCUMENT RECEIVED" at bounding box center [936, 315] width 822 height 39
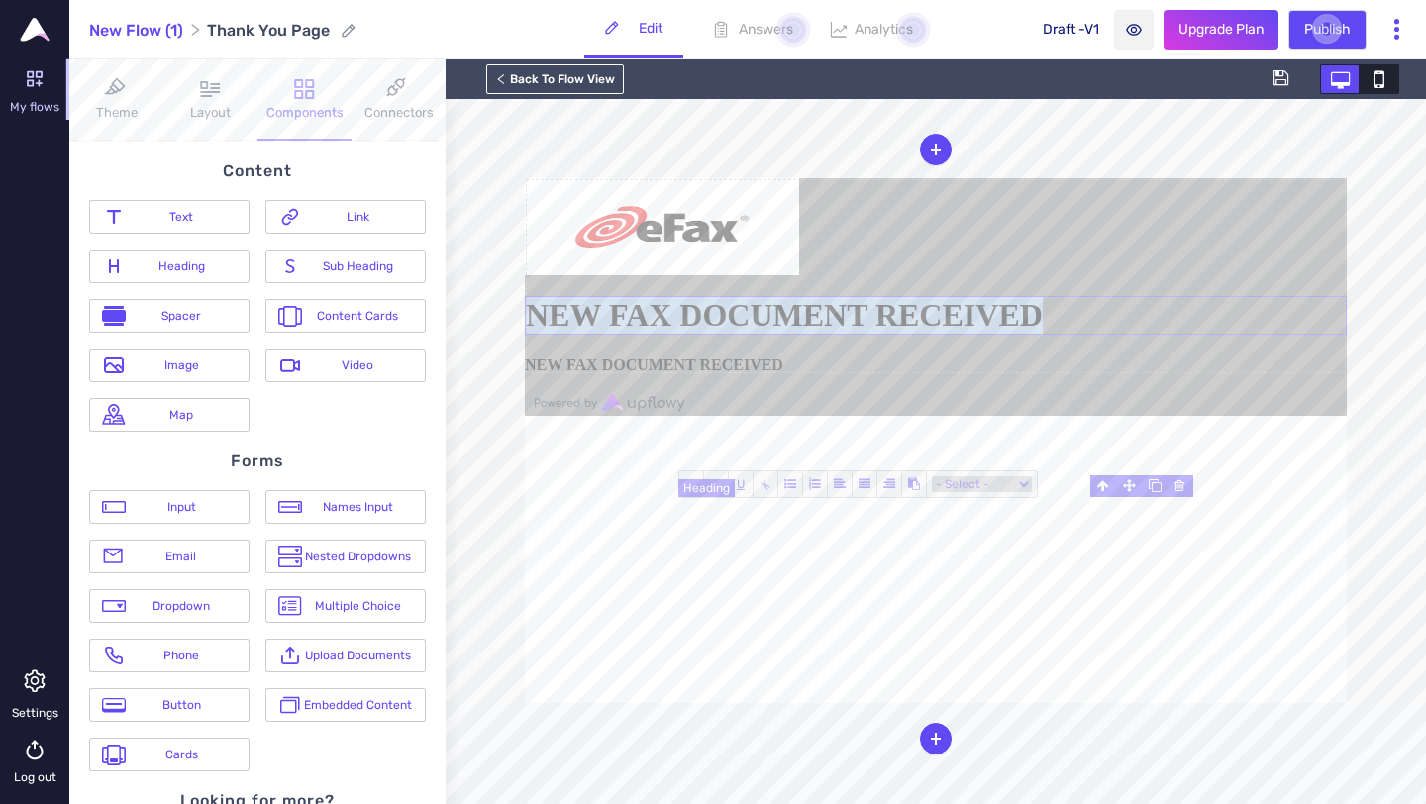
click at [897, 335] on h1 "NEW FAX DOCUMENT RECEIVED" at bounding box center [936, 315] width 822 height 39
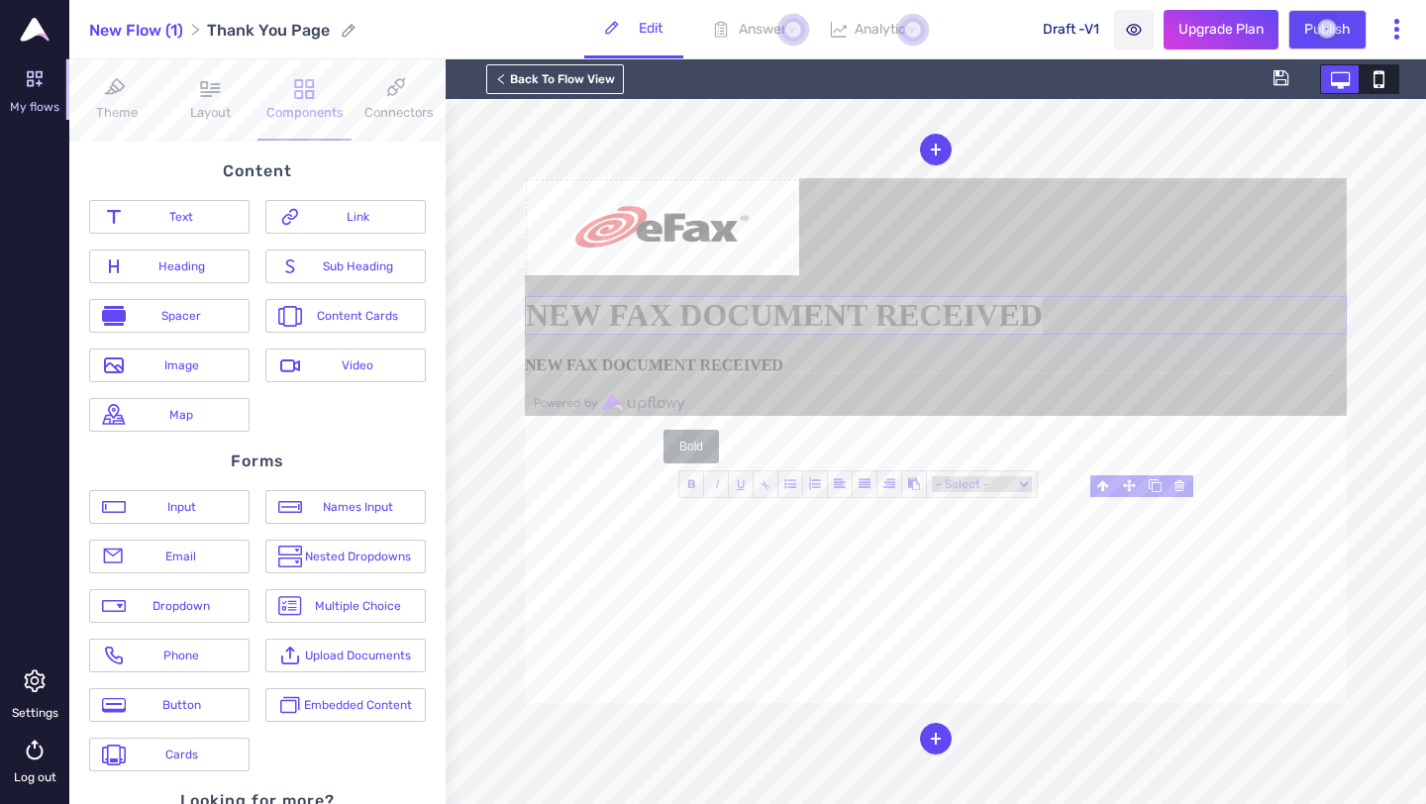
click at [690, 474] on span "B" at bounding box center [691, 484] width 25 height 26
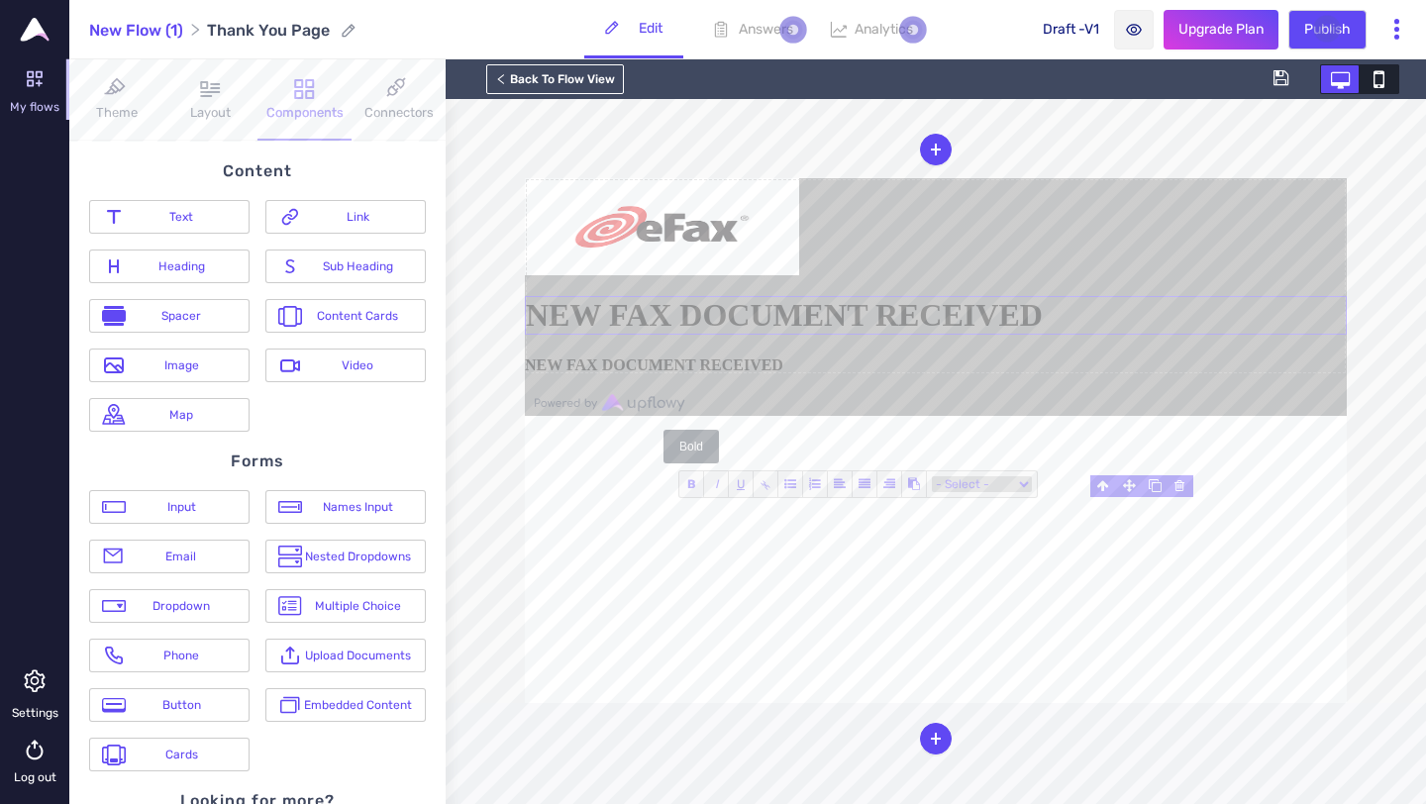
click at [690, 474] on span "B" at bounding box center [691, 484] width 25 height 26
click at [836, 335] on h1 "NEW FAX DOCUMENT RECEIVED" at bounding box center [936, 315] width 822 height 39
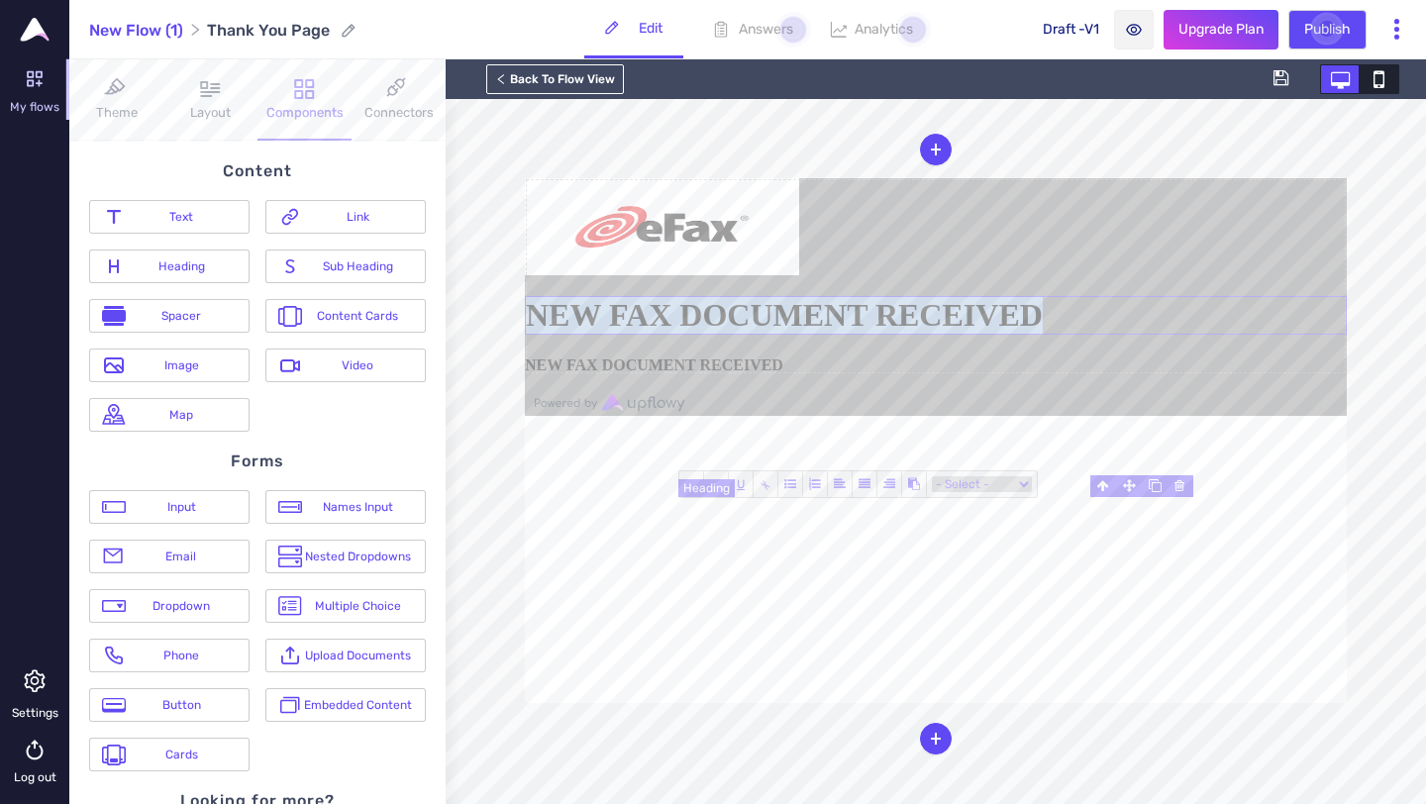
click at [836, 335] on h1 "NEW FAX DOCUMENT RECEIVED" at bounding box center [936, 315] width 822 height 39
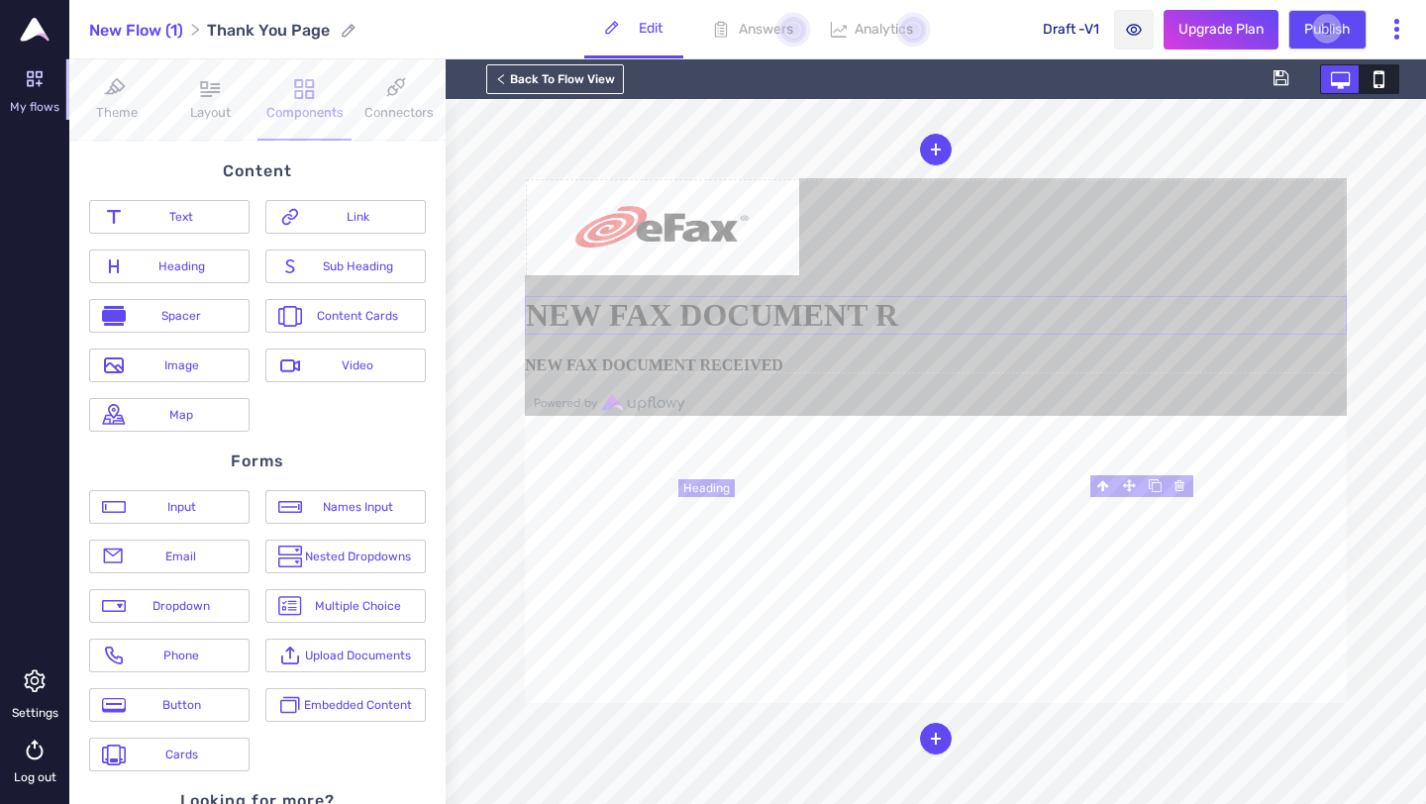
click at [799, 275] on img at bounding box center [662, 226] width 274 height 97
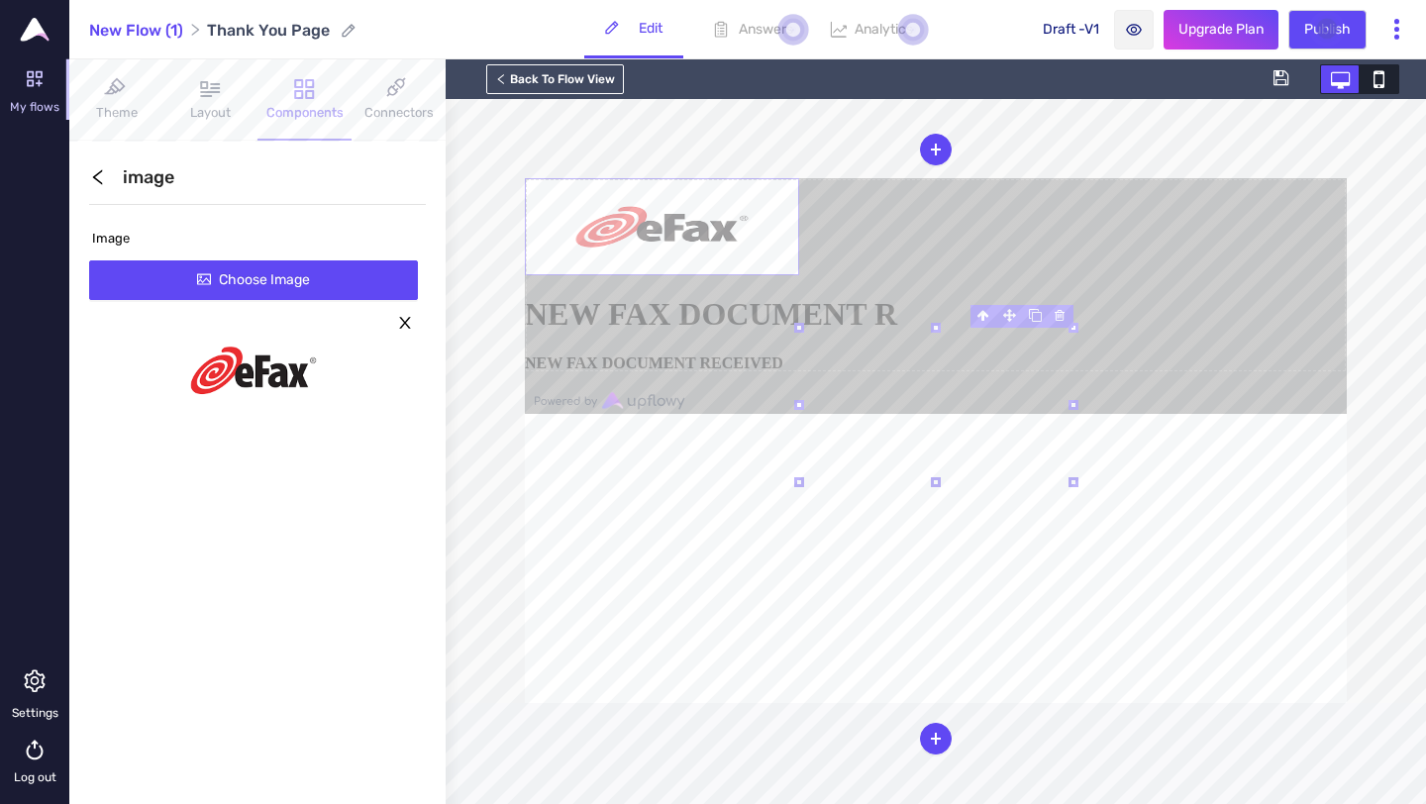
drag, startPoint x: 284, startPoint y: 151, endPoint x: 797, endPoint y: 326, distance: 542.0
click at [797, 326] on icon at bounding box center [799, 328] width 10 height 10
click at [799, 275] on img at bounding box center [662, 226] width 274 height 97
click at [797, 329] on icon at bounding box center [799, 328] width 10 height 10
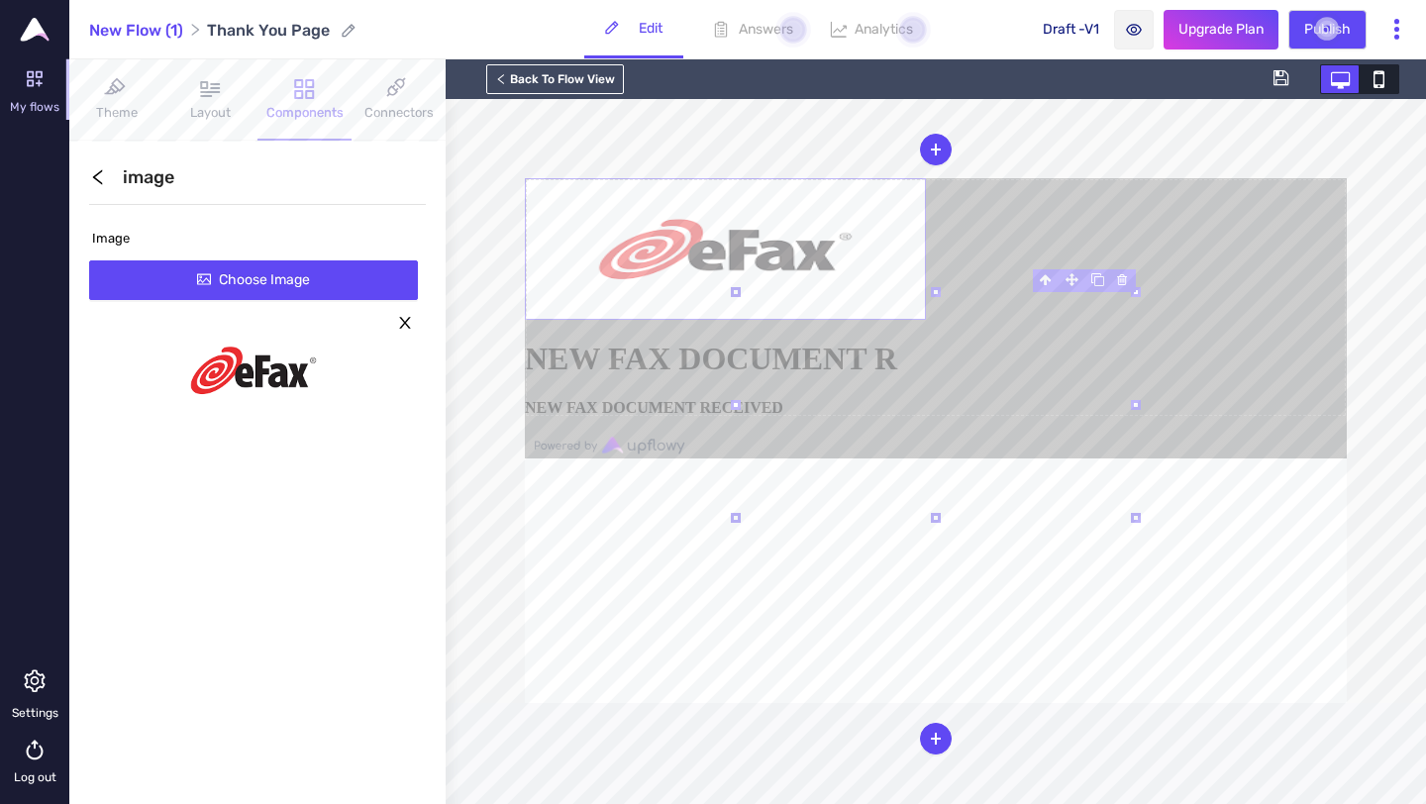
drag, startPoint x: 796, startPoint y: 328, endPoint x: 669, endPoint y: 307, distance: 128.4
click at [669, 307] on div "B I U ⫘ - Select - Country Region City Browser Device Type Image" at bounding box center [936, 440] width 822 height 525
click at [916, 377] on h1 "NEW FAX DOCUMENT R" at bounding box center [936, 359] width 822 height 37
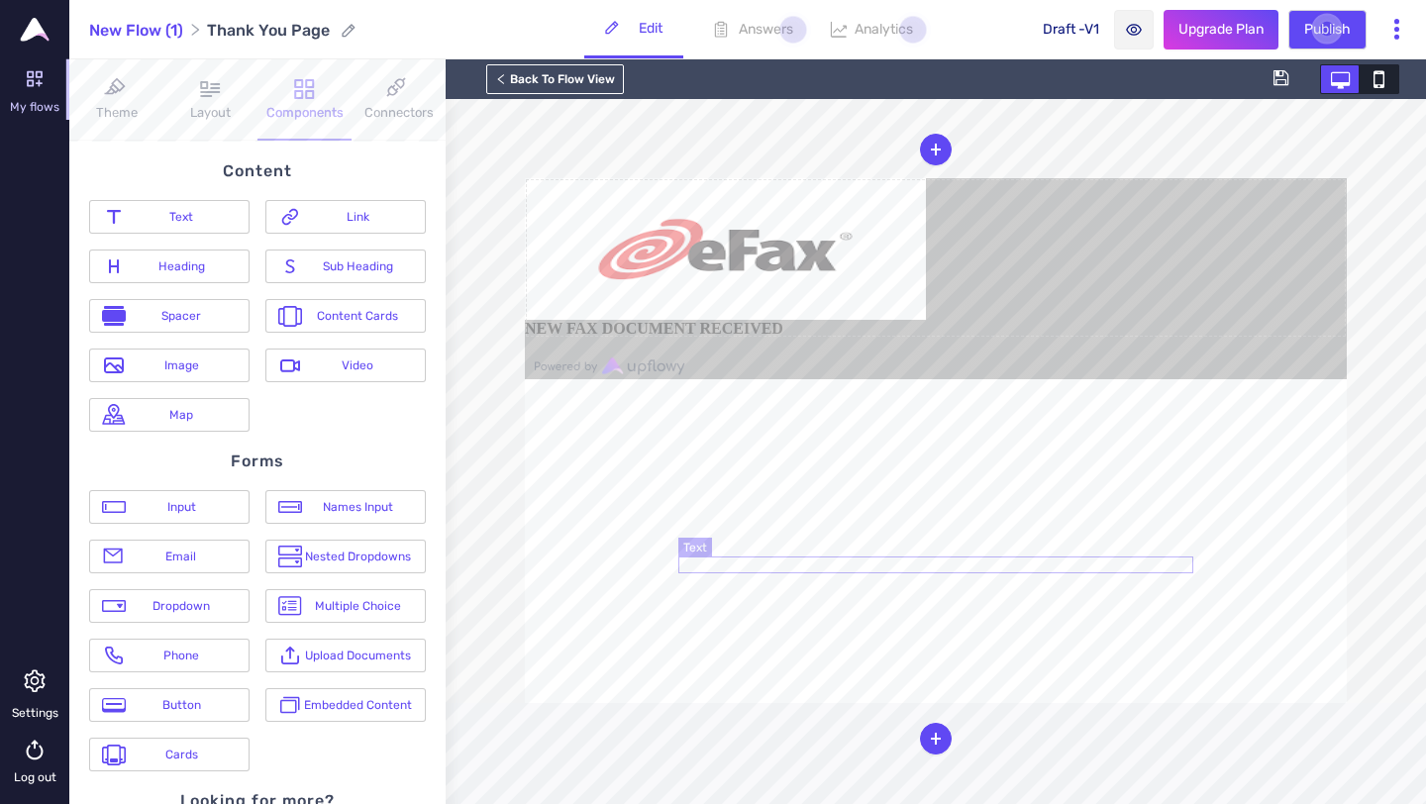
click at [783, 337] on b "NEW FAX DOCUMENT RECEIVED" at bounding box center [654, 328] width 258 height 17
click at [784, 338] on b "NEW FAX DOCUMENT RECEIVED" at bounding box center [655, 329] width 258 height 17
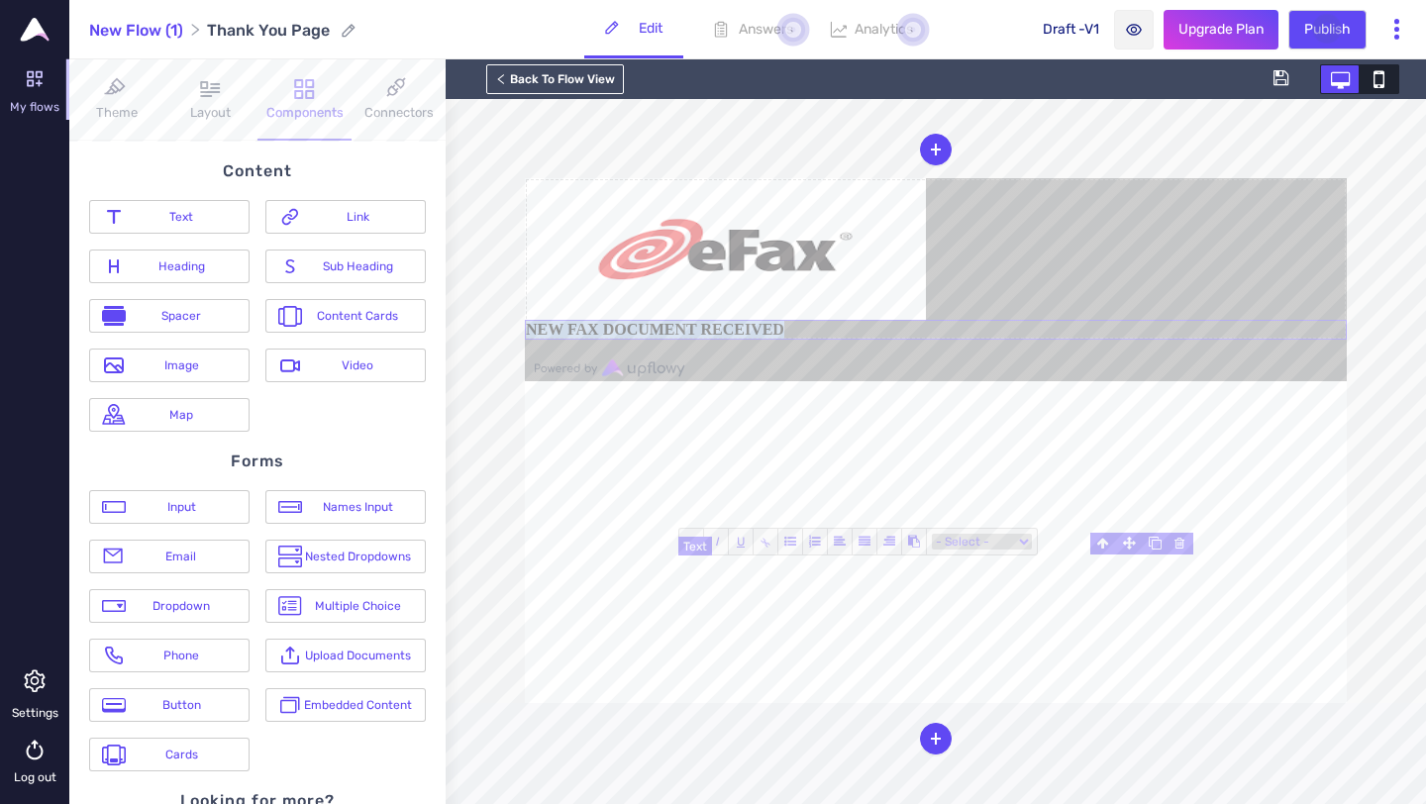
click at [784, 338] on b "NEW FAX DOCUMENT RECEIVED" at bounding box center [655, 329] width 258 height 17
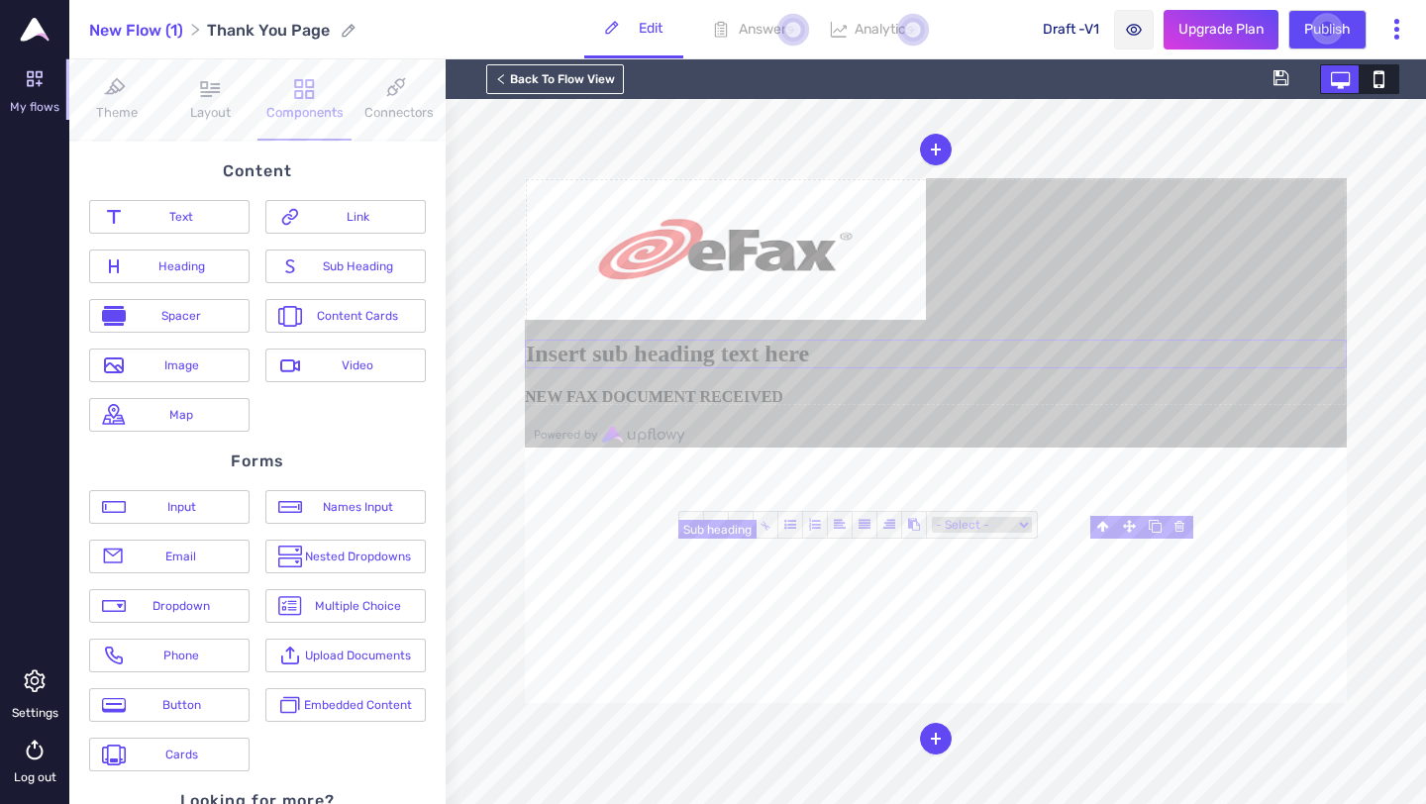
click at [925, 368] on h2 "Insert sub heading text here" at bounding box center [936, 354] width 822 height 29
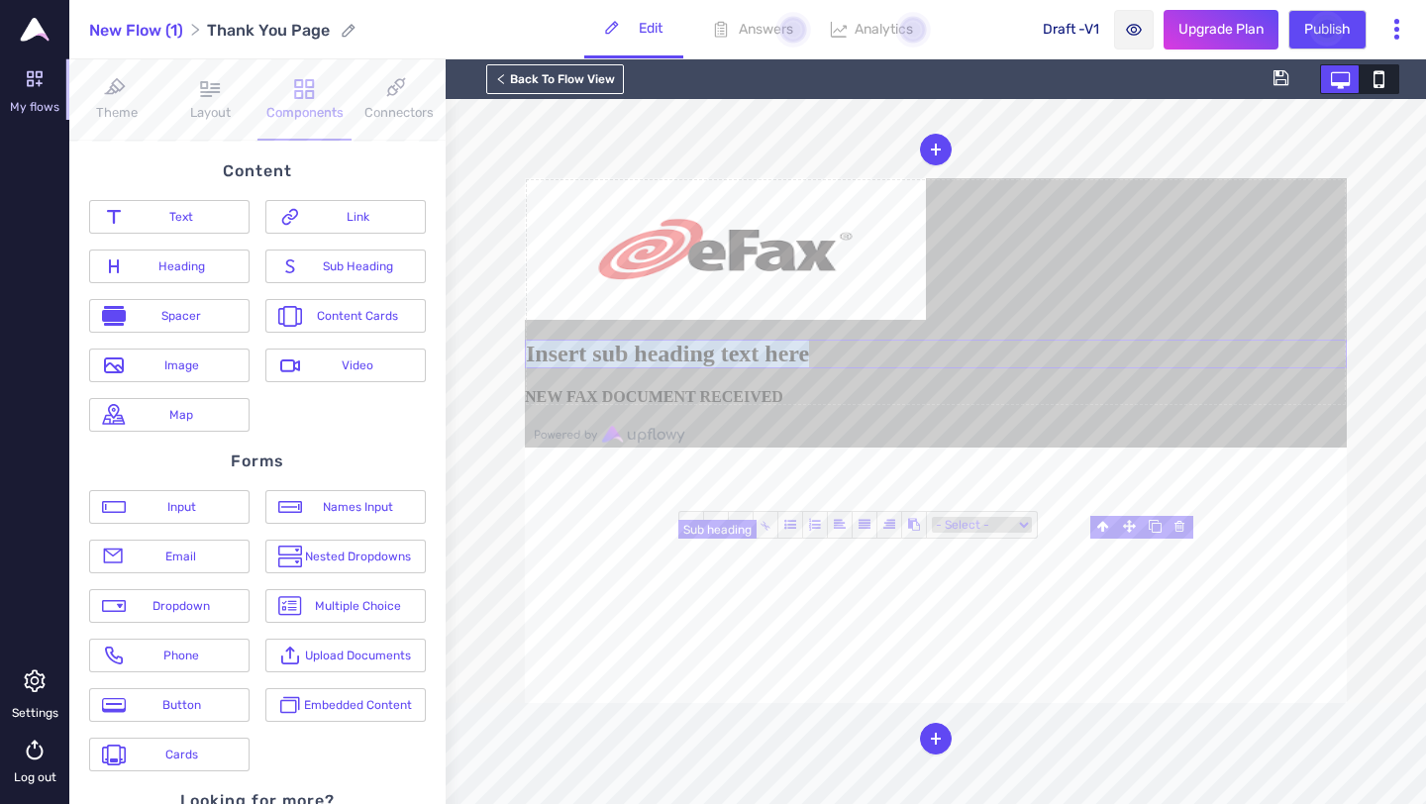
click at [925, 368] on h2 "Insert sub heading text here" at bounding box center [936, 354] width 822 height 29
click at [1096, 368] on h2 "NEW FAX DOCUMENT RECEIV" at bounding box center [936, 354] width 822 height 29
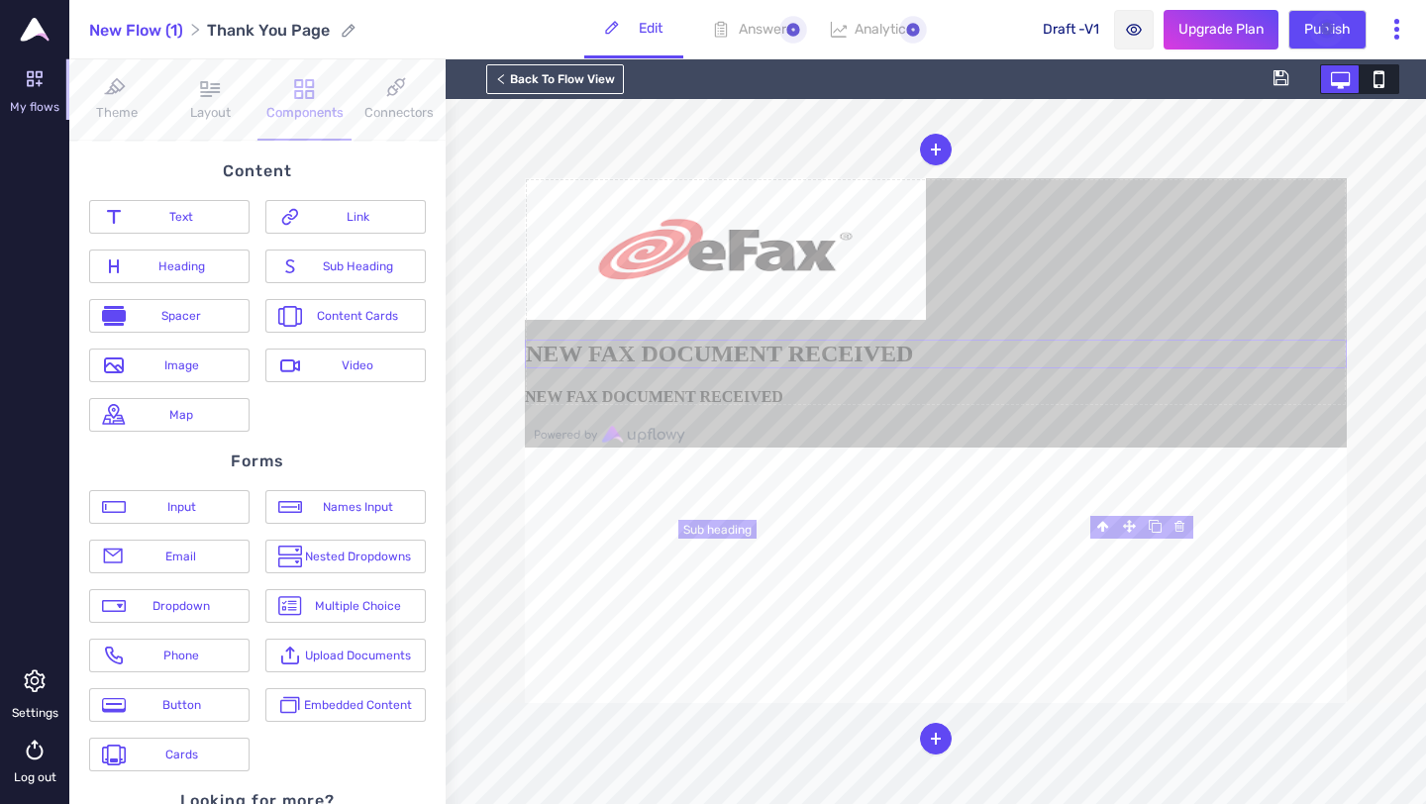
click at [783, 405] on b "NEW FAX DOCUMENT RECEIVED" at bounding box center [654, 396] width 258 height 17
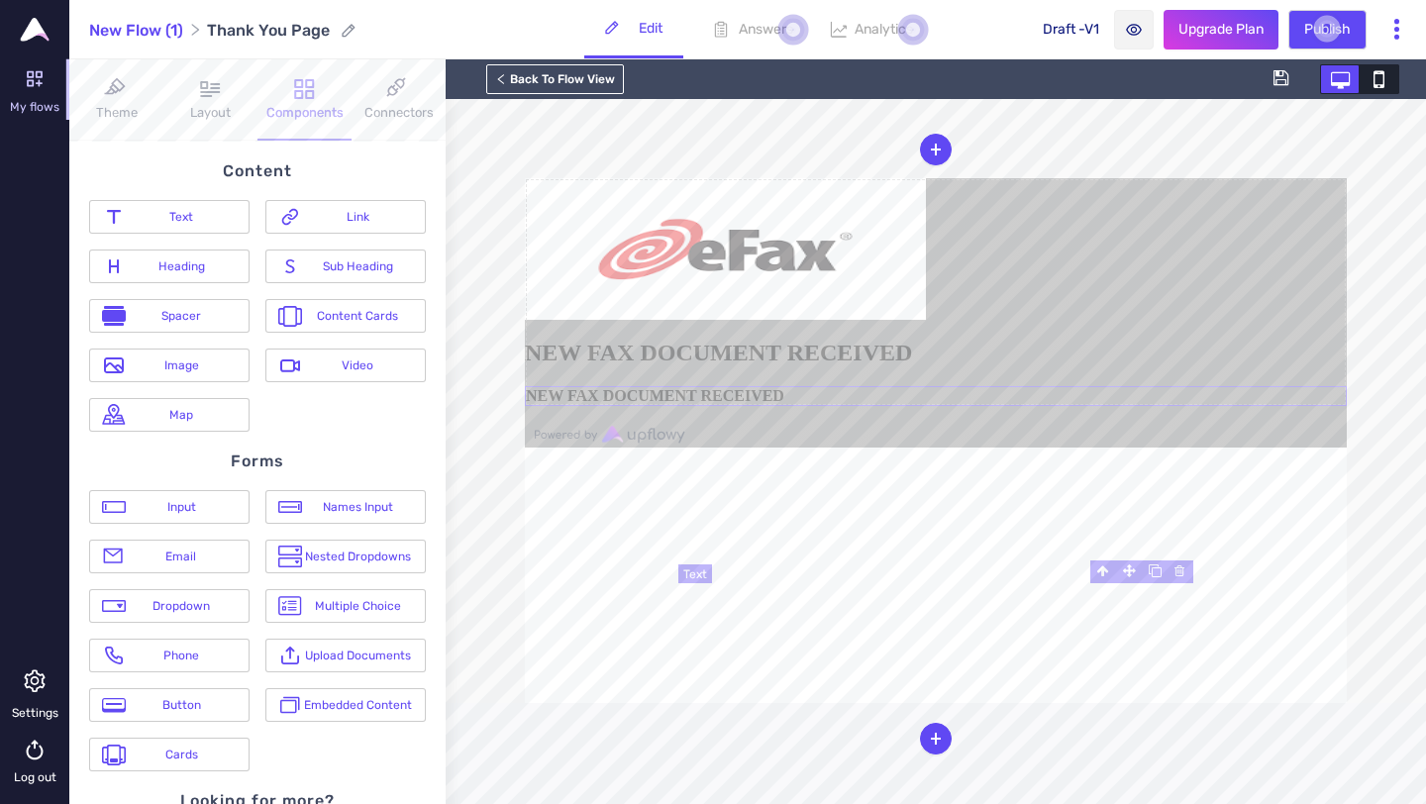
click at [784, 404] on b "NEW FAX DOCUMENT RECEIVED" at bounding box center [655, 395] width 258 height 17
click at [1054, 366] on h2 "NEW FAX DOCUMENT RECEIVED" at bounding box center [936, 353] width 822 height 27
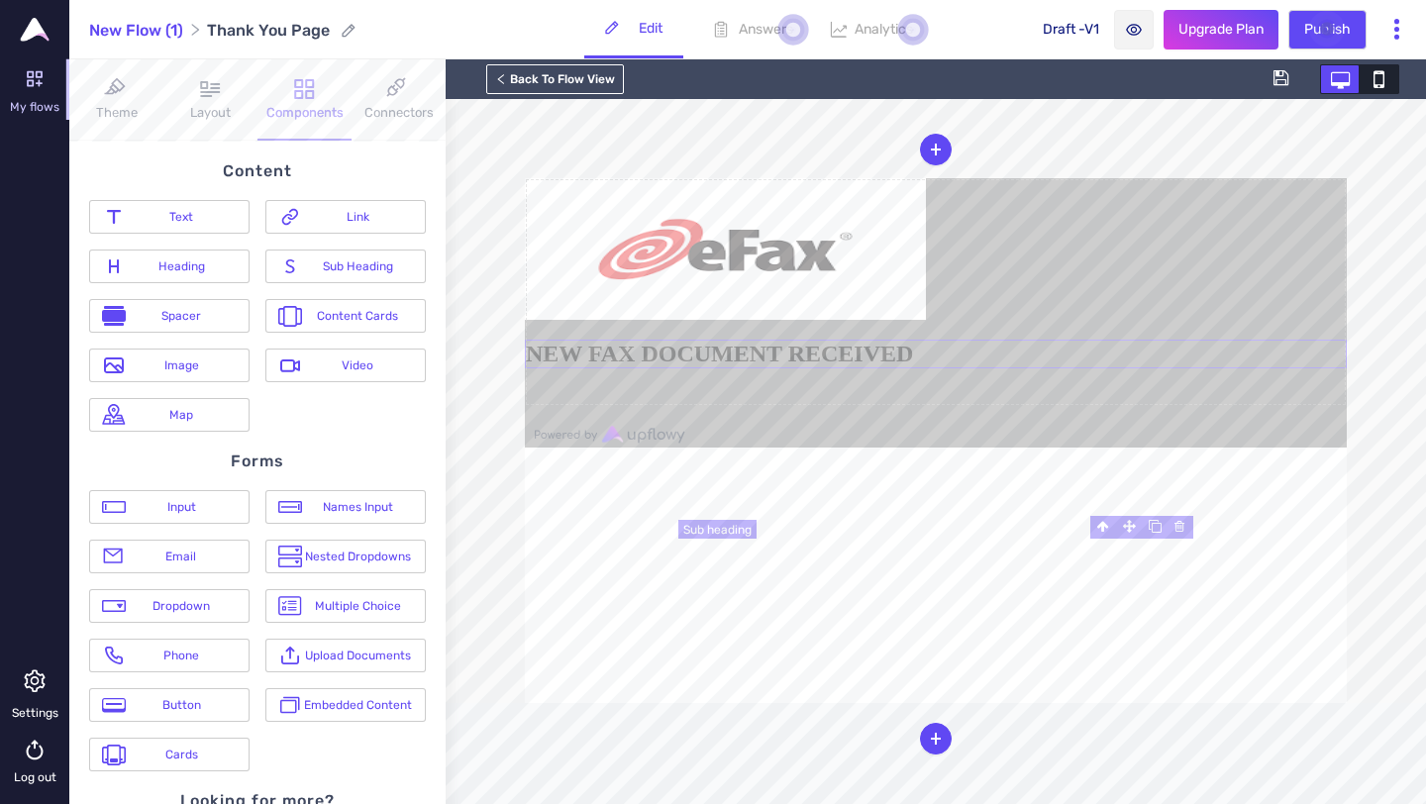
click at [1012, 368] on h2 "NEW FAX DOCUMENT RECEIVED" at bounding box center [936, 354] width 822 height 29
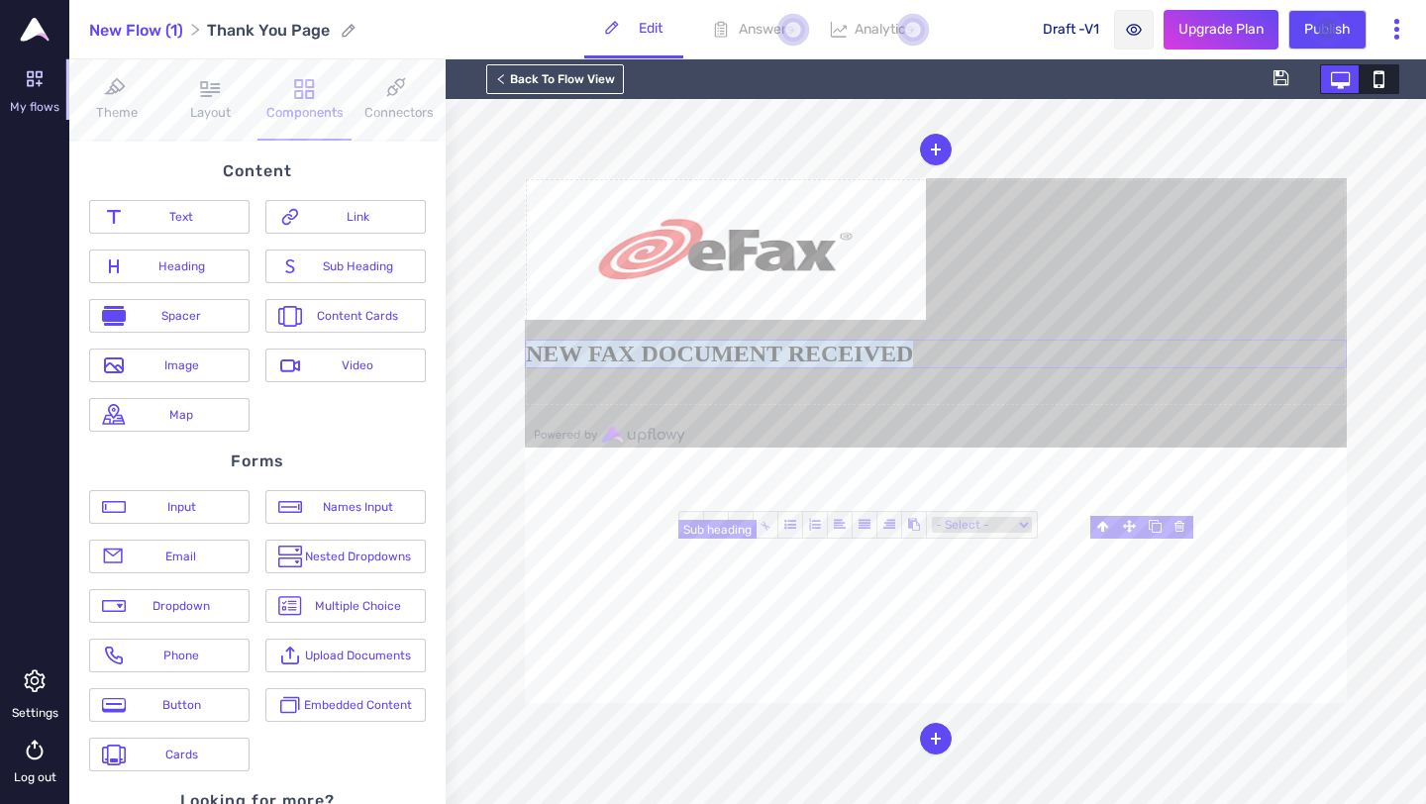
click at [1012, 368] on h2 "NEW FAX DOCUMENT RECEIVED" at bounding box center [936, 354] width 822 height 29
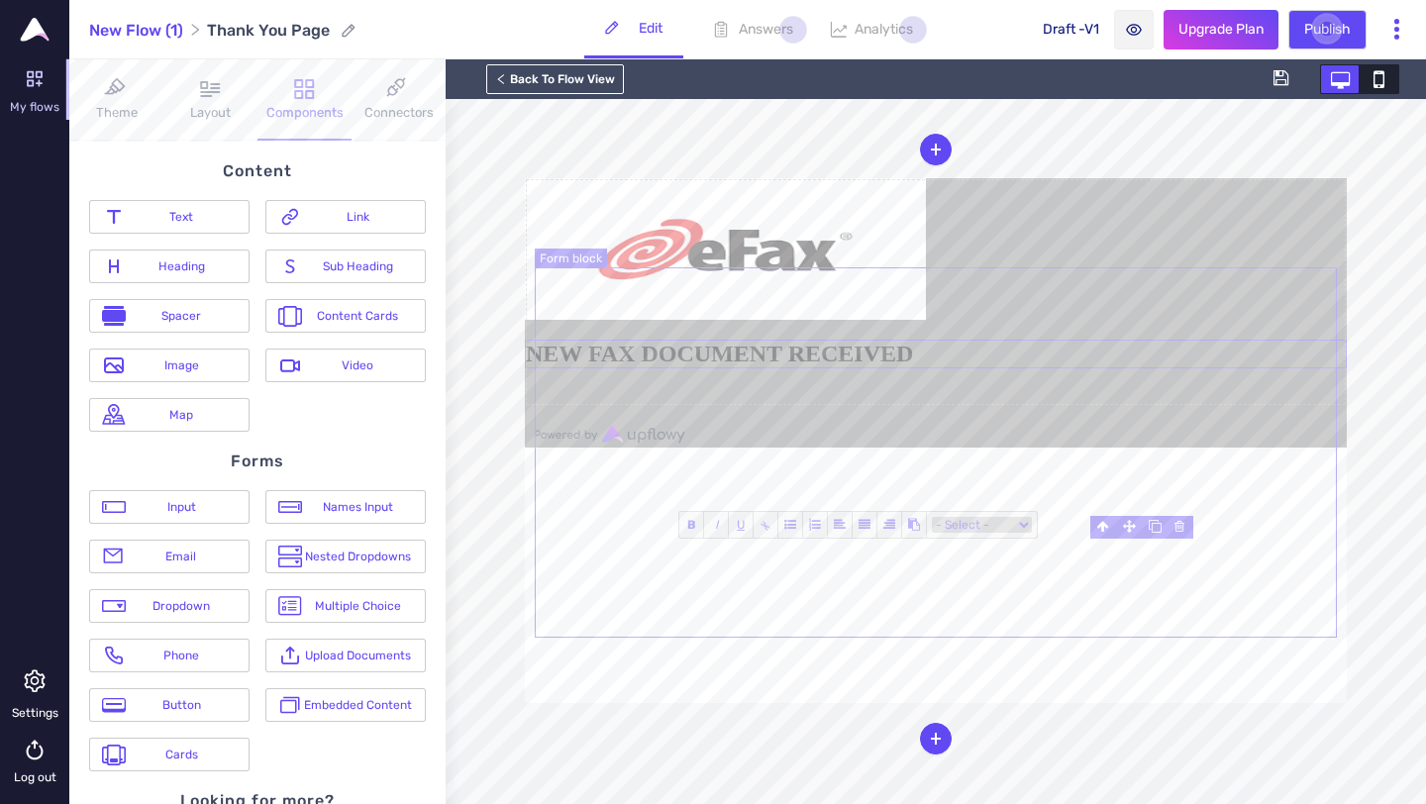
click at [1178, 392] on form "NEW FAX DOCUMENT RECEIVED" at bounding box center [936, 292] width 822 height 228
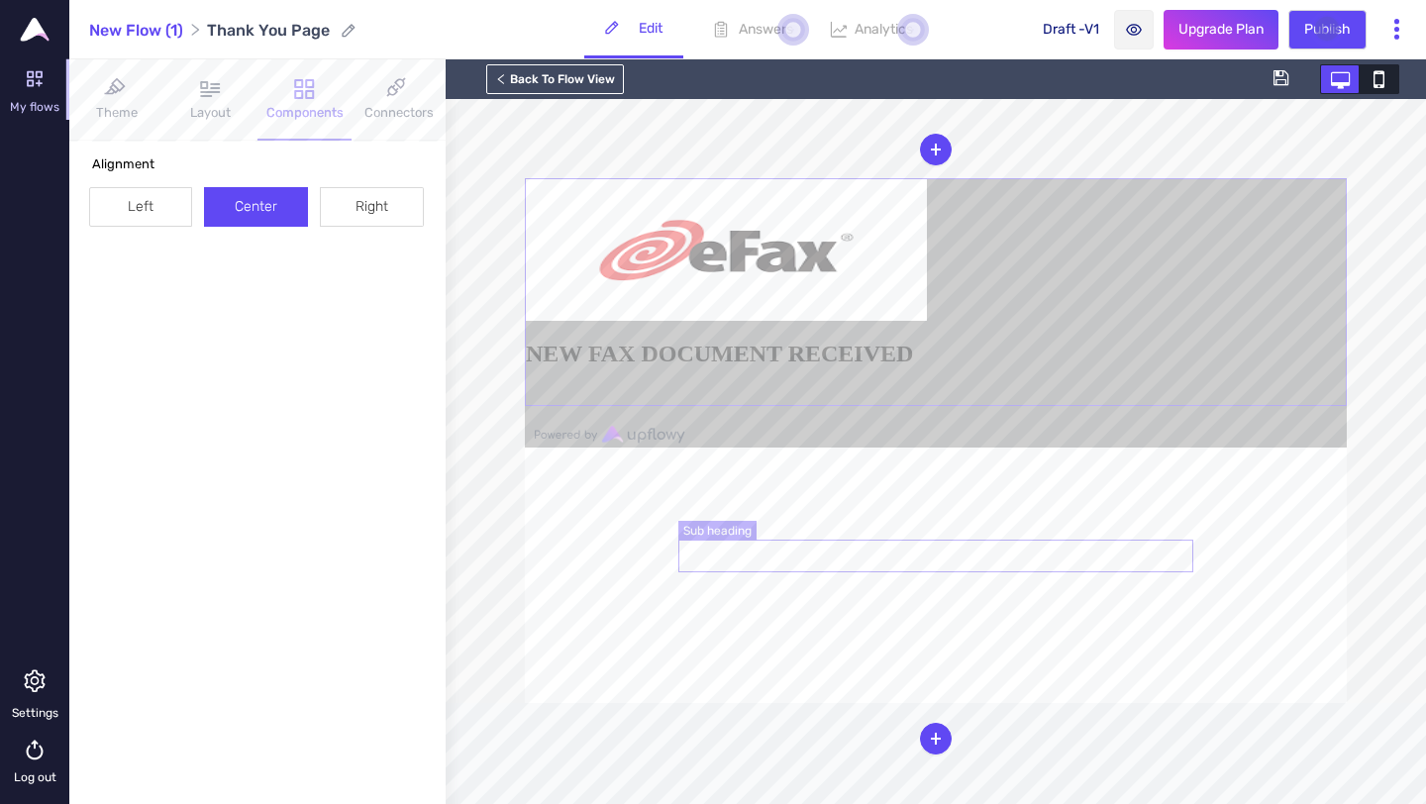
click at [983, 367] on h2 "NEW FAX DOCUMENT RECEIVED" at bounding box center [936, 354] width 820 height 27
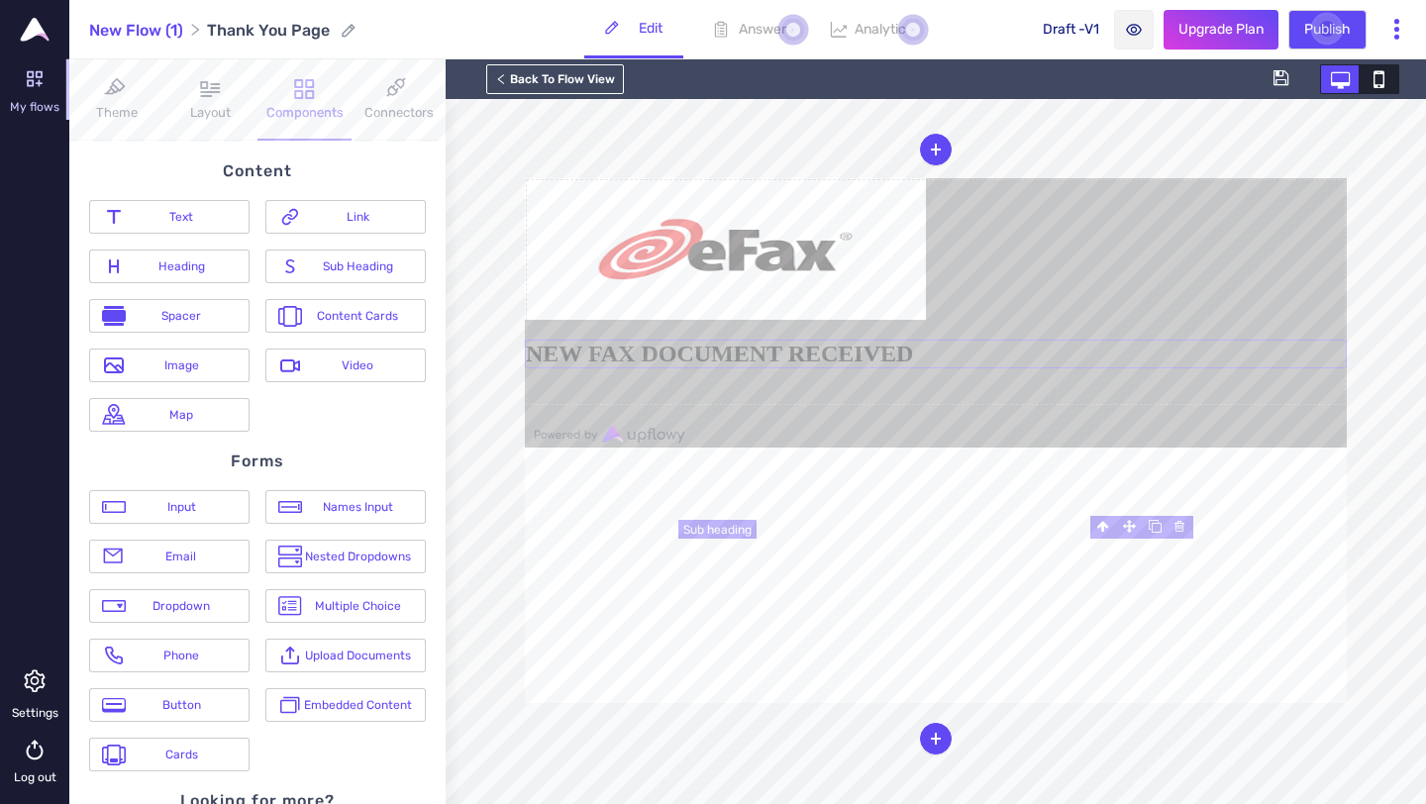
click at [981, 368] on h2 "NEW FAX DOCUMENT RECEIVED" at bounding box center [936, 354] width 822 height 29
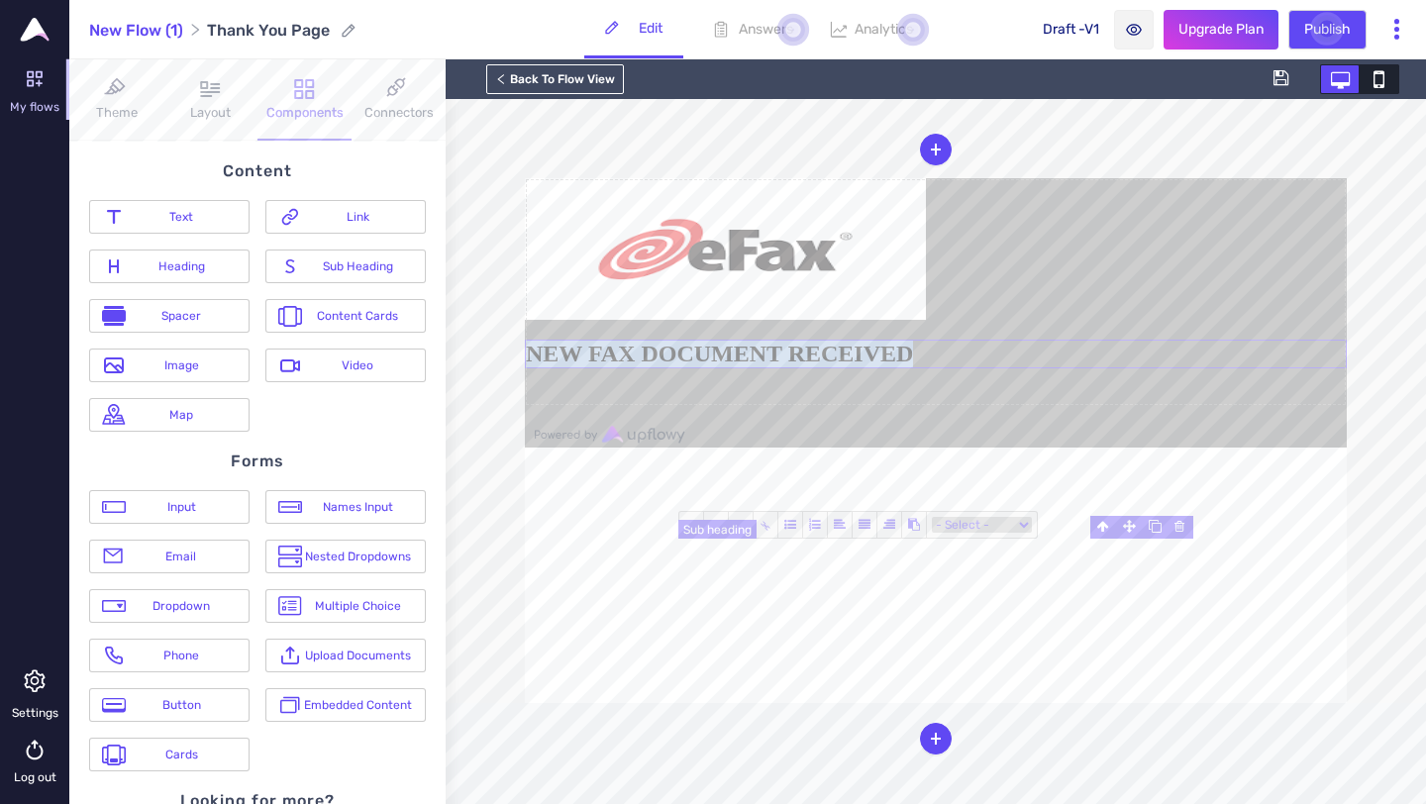
click at [981, 368] on h2 "NEW FAX DOCUMENT RECEIVED" at bounding box center [936, 354] width 822 height 29
click at [874, 406] on form "NEW FAX DOCUMENT RECEIVED" at bounding box center [936, 292] width 822 height 228
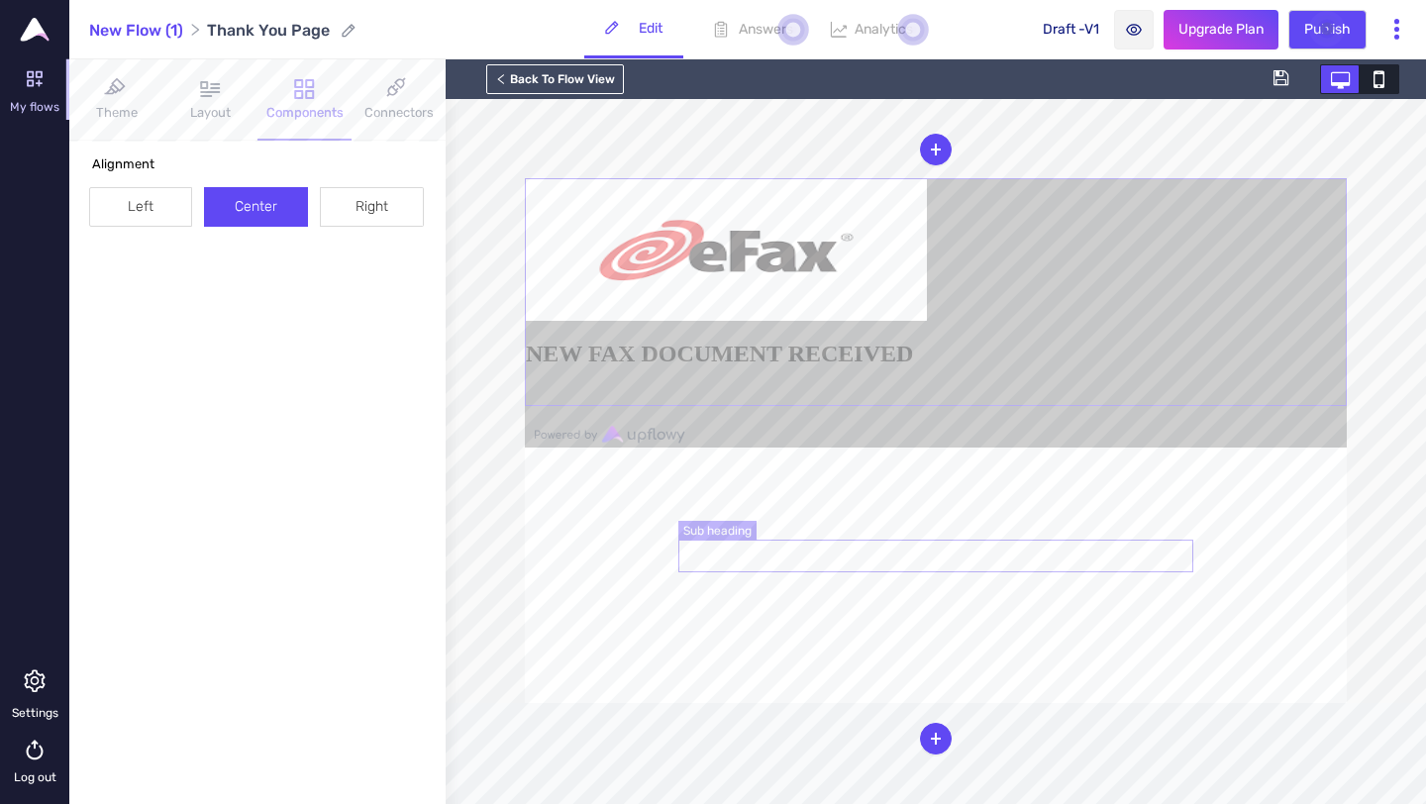
click at [873, 367] on h2 "NEW FAX DOCUMENT RECEIVED" at bounding box center [936, 354] width 820 height 27
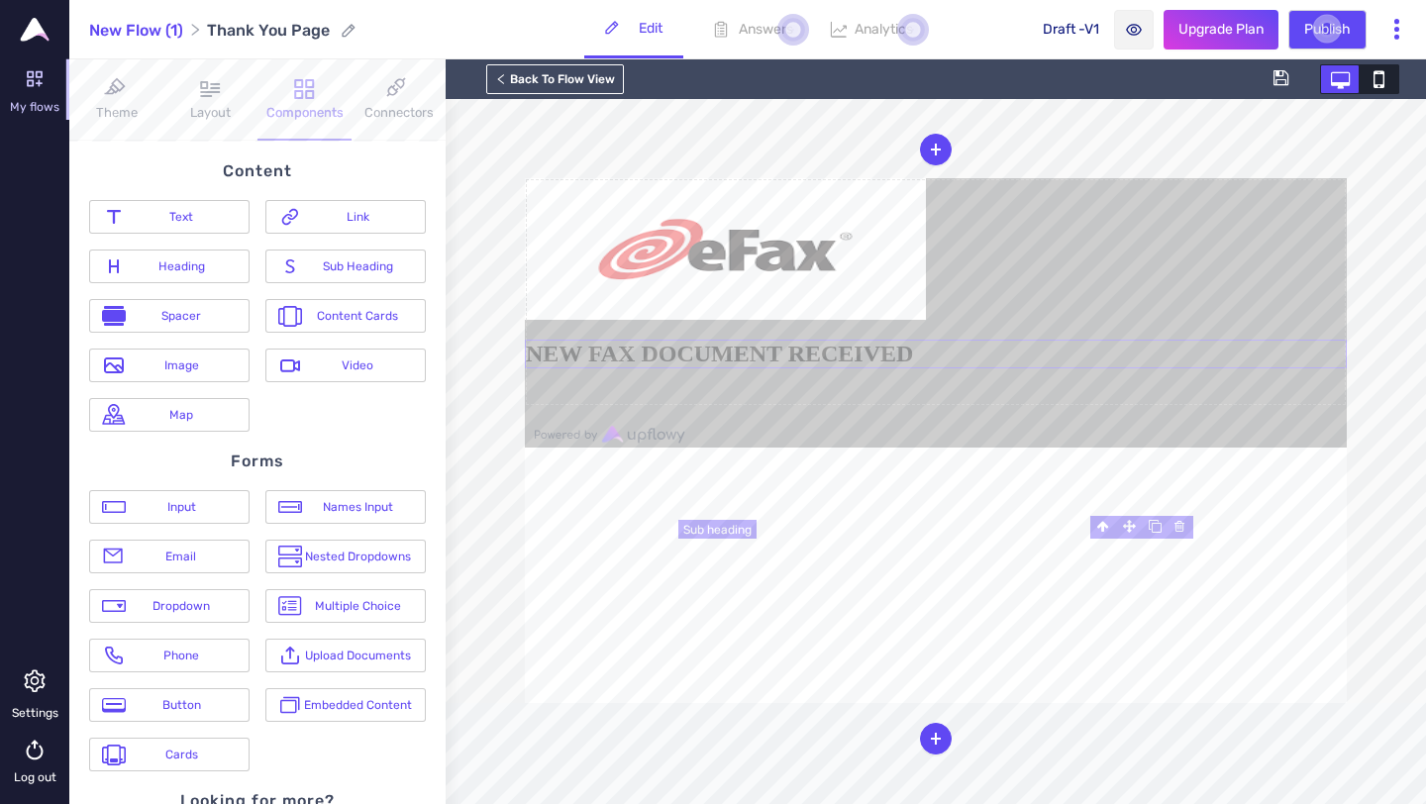
click at [873, 368] on h2 "NEW FAX DOCUMENT RECEIVED" at bounding box center [936, 354] width 822 height 29
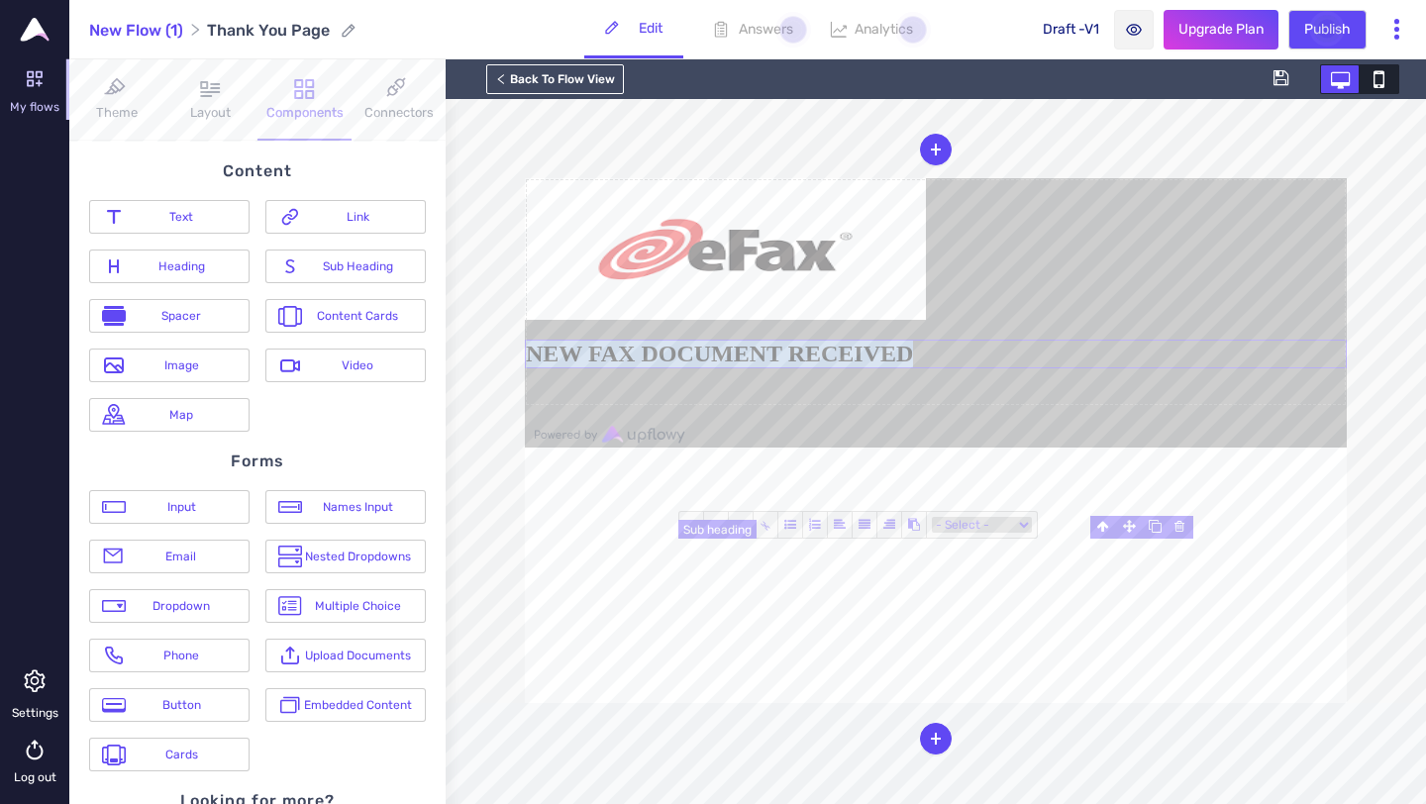
click at [873, 368] on h2 "NEW FAX DOCUMENT RECEIVED" at bounding box center [936, 354] width 822 height 29
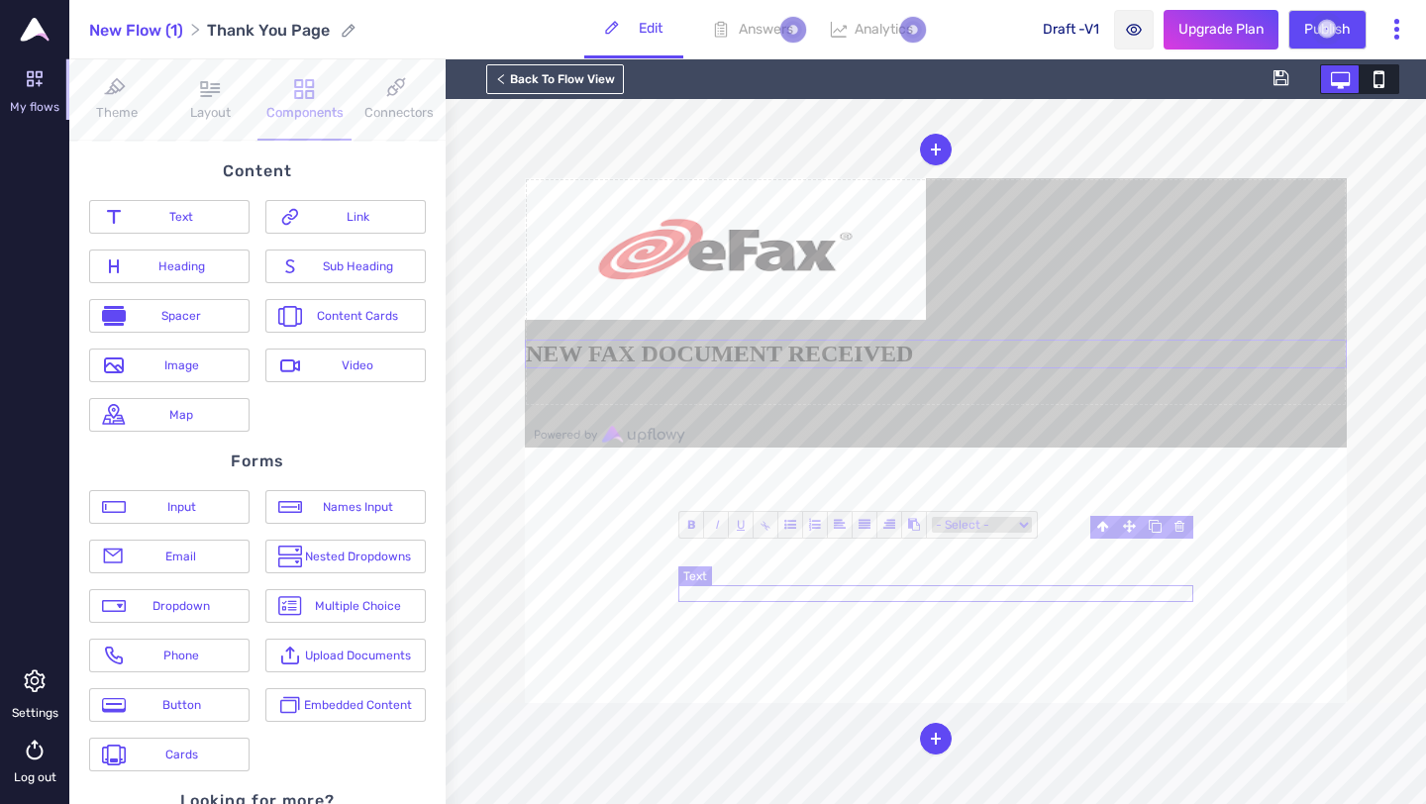
click at [944, 406] on div at bounding box center [936, 397] width 822 height 18
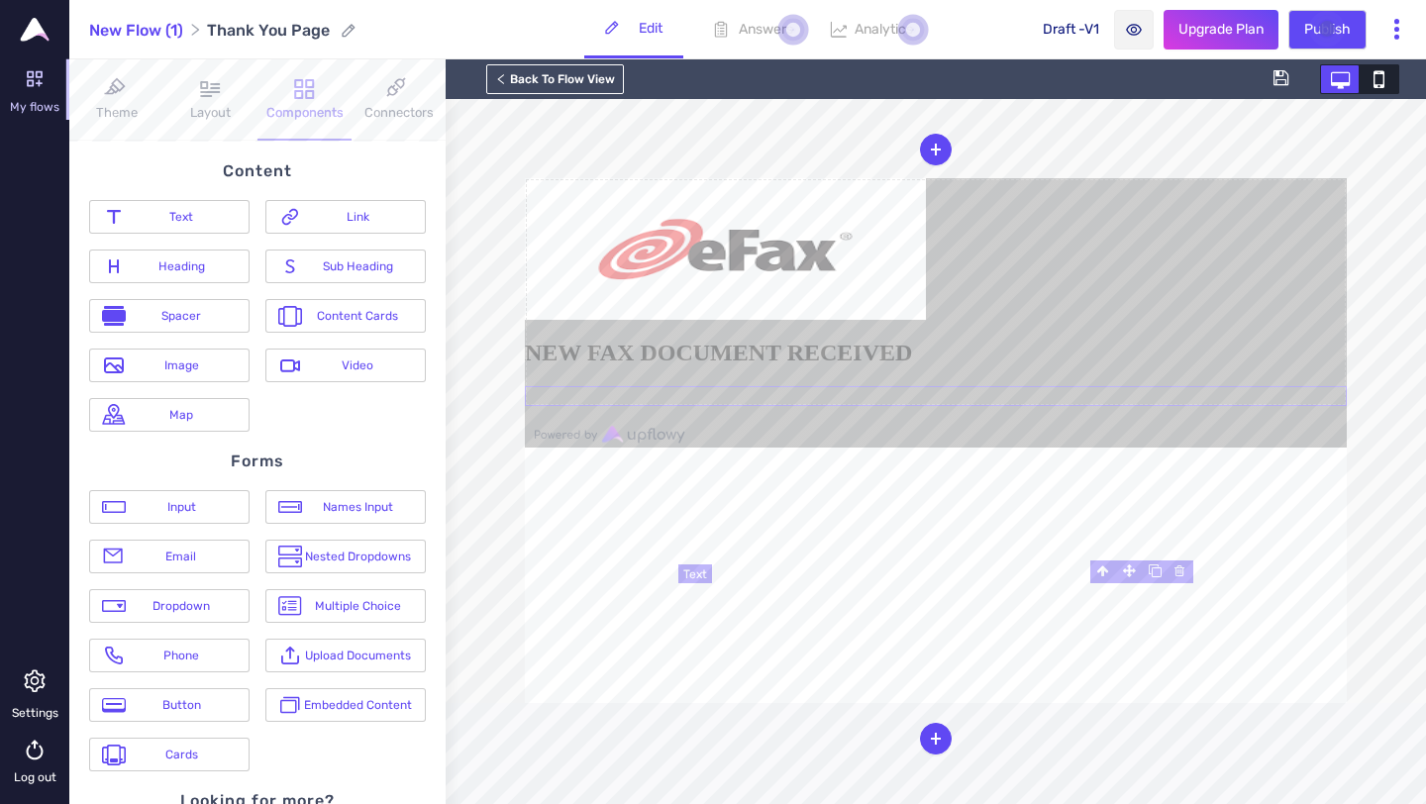
click at [934, 406] on div at bounding box center [936, 396] width 822 height 20
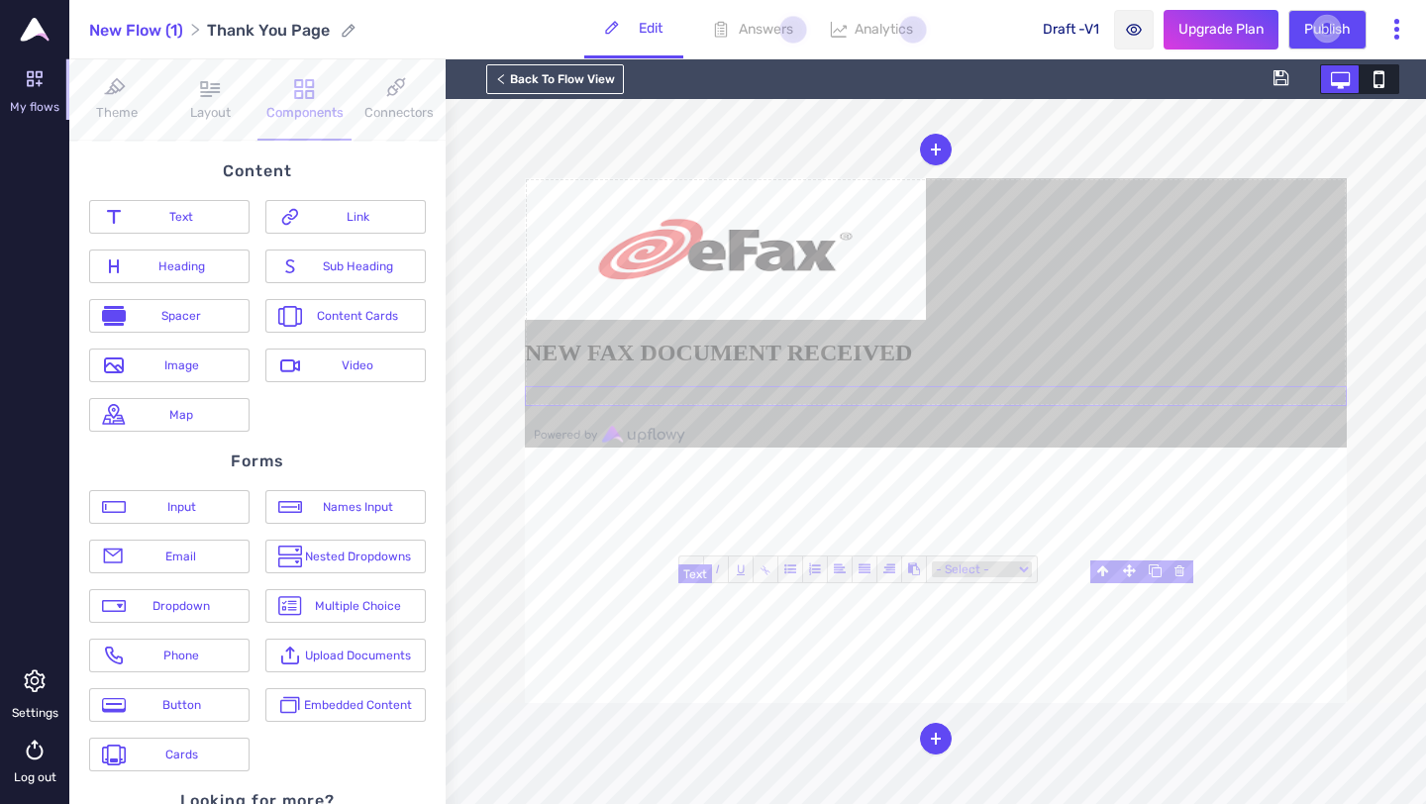
click at [934, 406] on div at bounding box center [936, 396] width 822 height 20
click at [899, 406] on div at bounding box center [936, 396] width 822 height 20
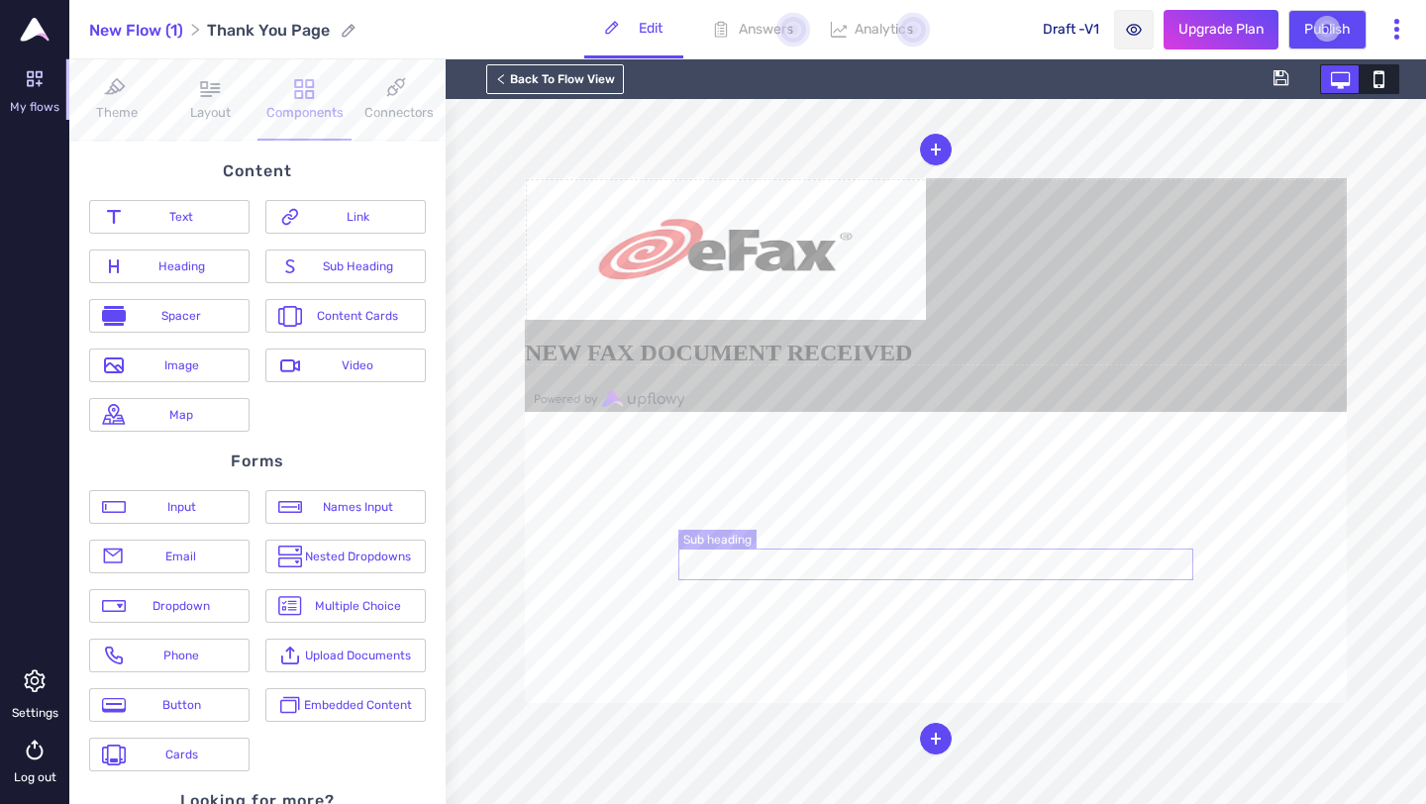
click at [985, 366] on h2 "NEW FAX DOCUMENT RECEIVED" at bounding box center [936, 353] width 822 height 27
click at [985, 368] on h2 "NEW FAX DOCUMENT RECEIVED" at bounding box center [936, 354] width 822 height 29
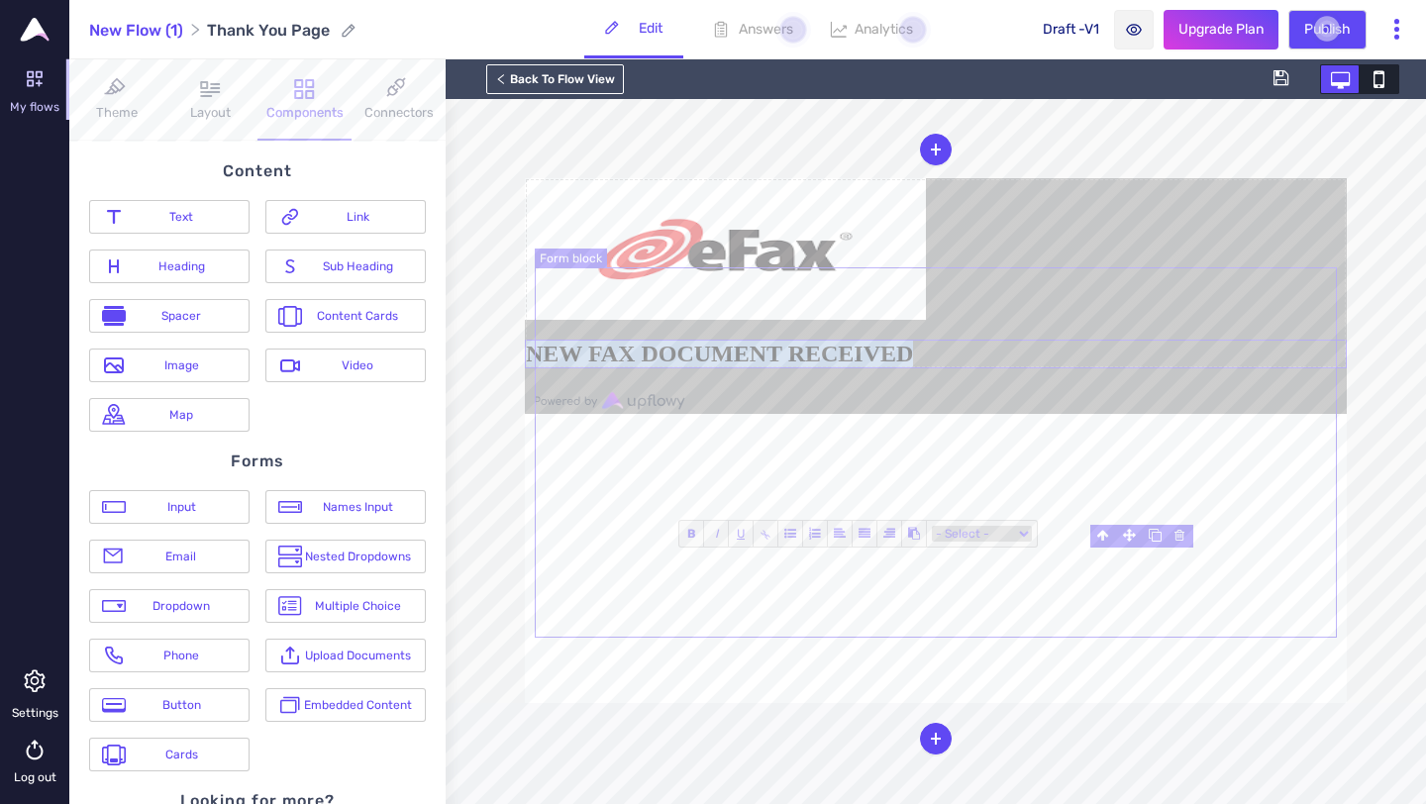
click at [998, 368] on form "NEW FAX DOCUMENT RECEIVED" at bounding box center [936, 273] width 822 height 190
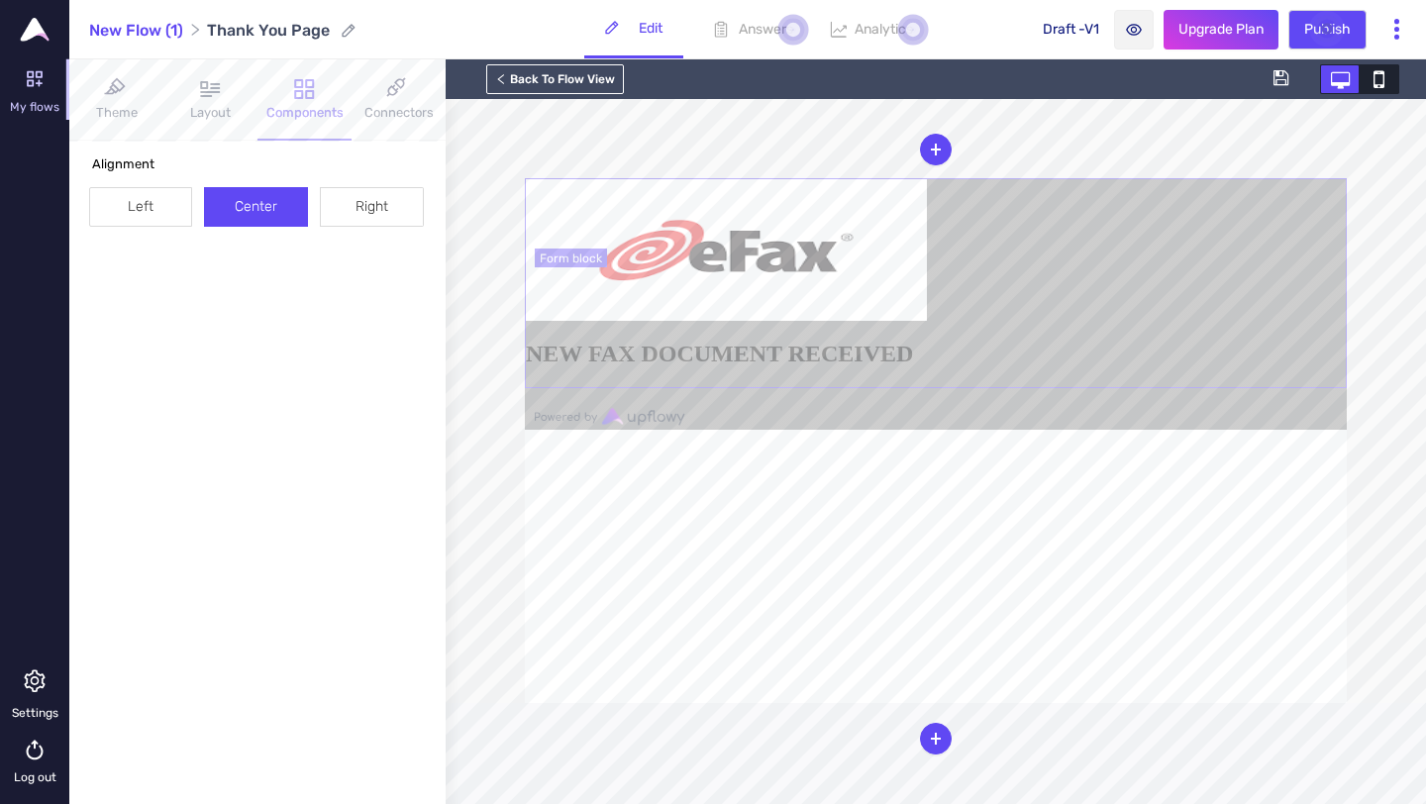
click at [980, 388] on form "NEW FAX DOCUMENT RECEIVED" at bounding box center [936, 283] width 822 height 210
click at [971, 367] on h2 "NEW FAX DOCUMENT RECEIVED" at bounding box center [936, 354] width 820 height 27
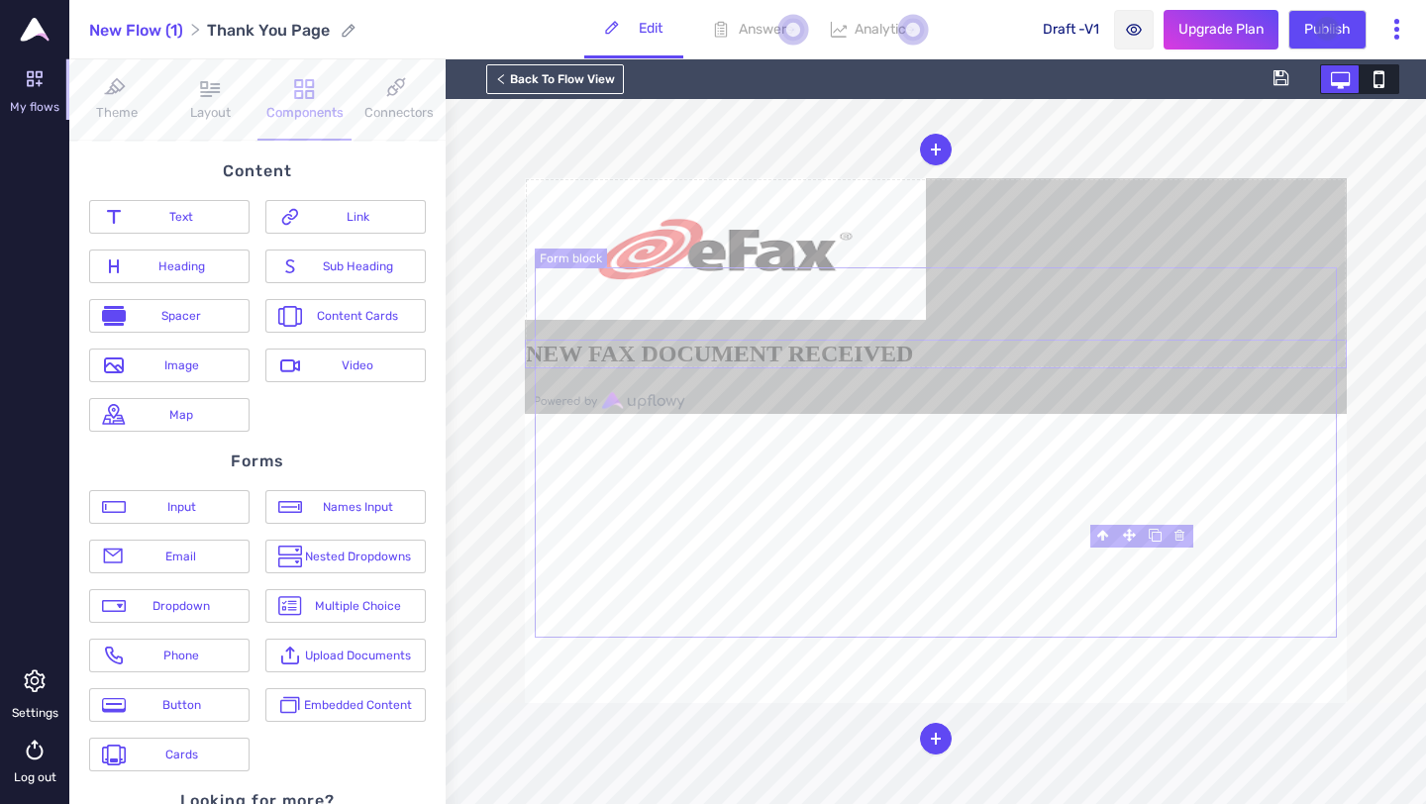
click at [988, 368] on form "NEW FAX DOCUMENT RECEIVED" at bounding box center [936, 273] width 822 height 190
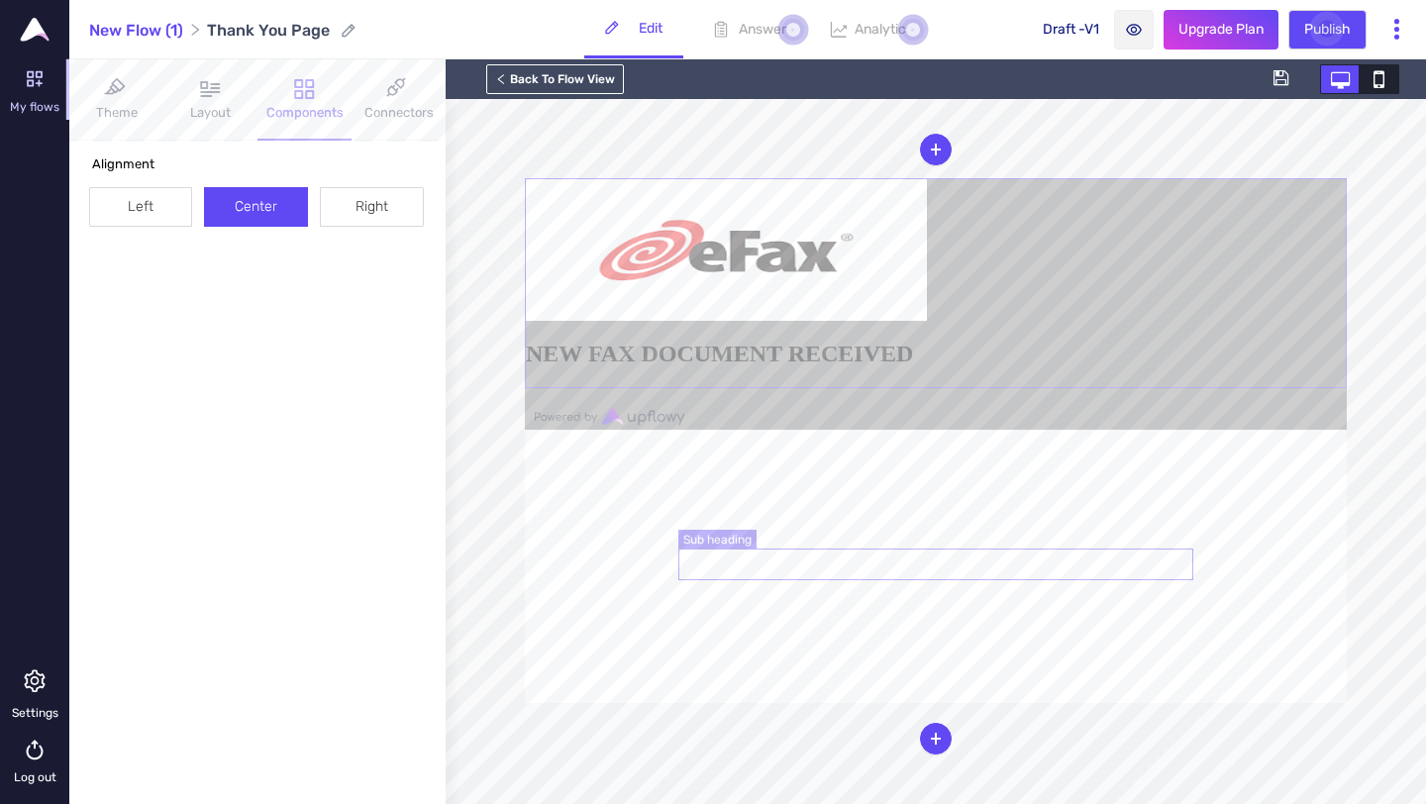
click at [960, 367] on h2 "NEW FAX DOCUMENT RECEIVED" at bounding box center [936, 354] width 820 height 27
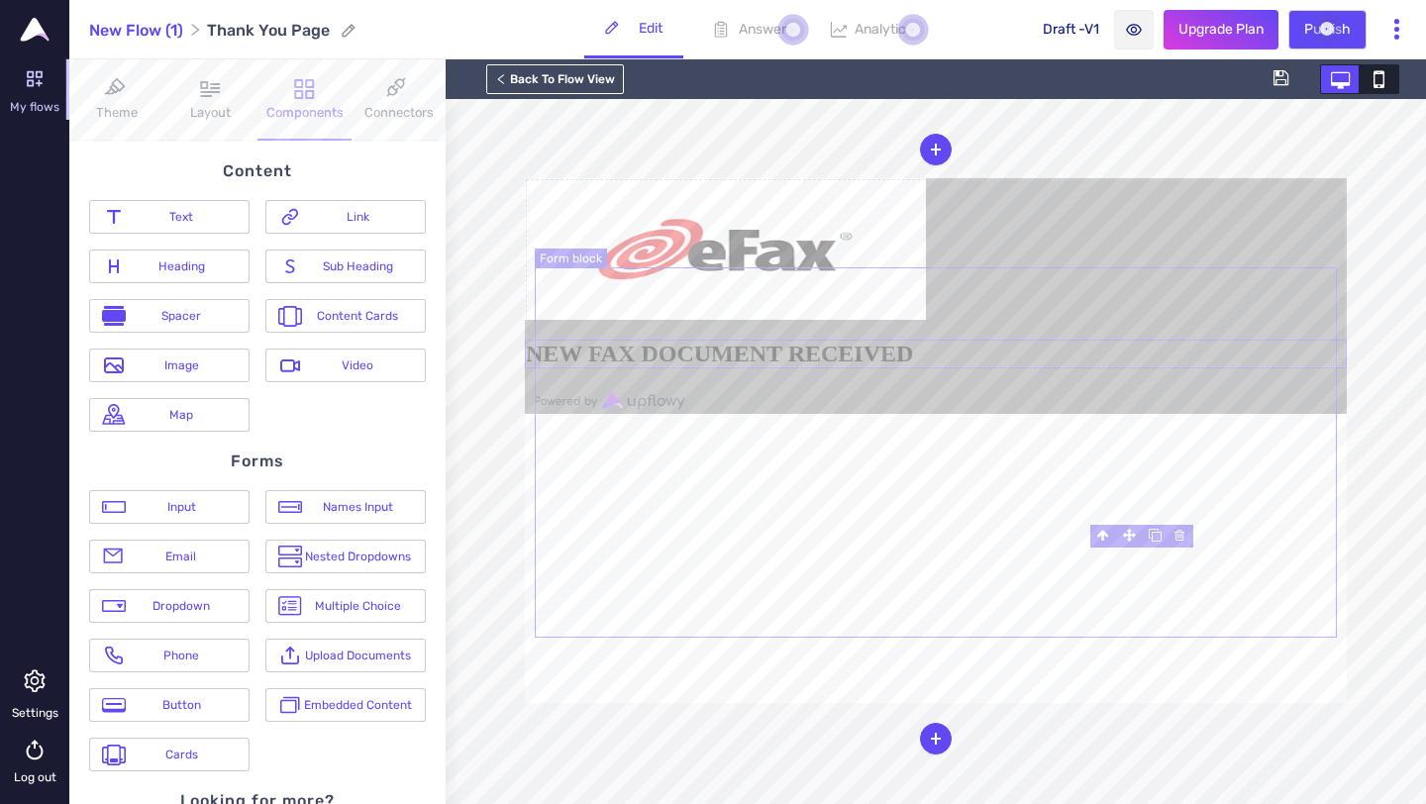
click at [948, 368] on form "NEW FAX DOCUMENT RECEIVED" at bounding box center [936, 273] width 822 height 190
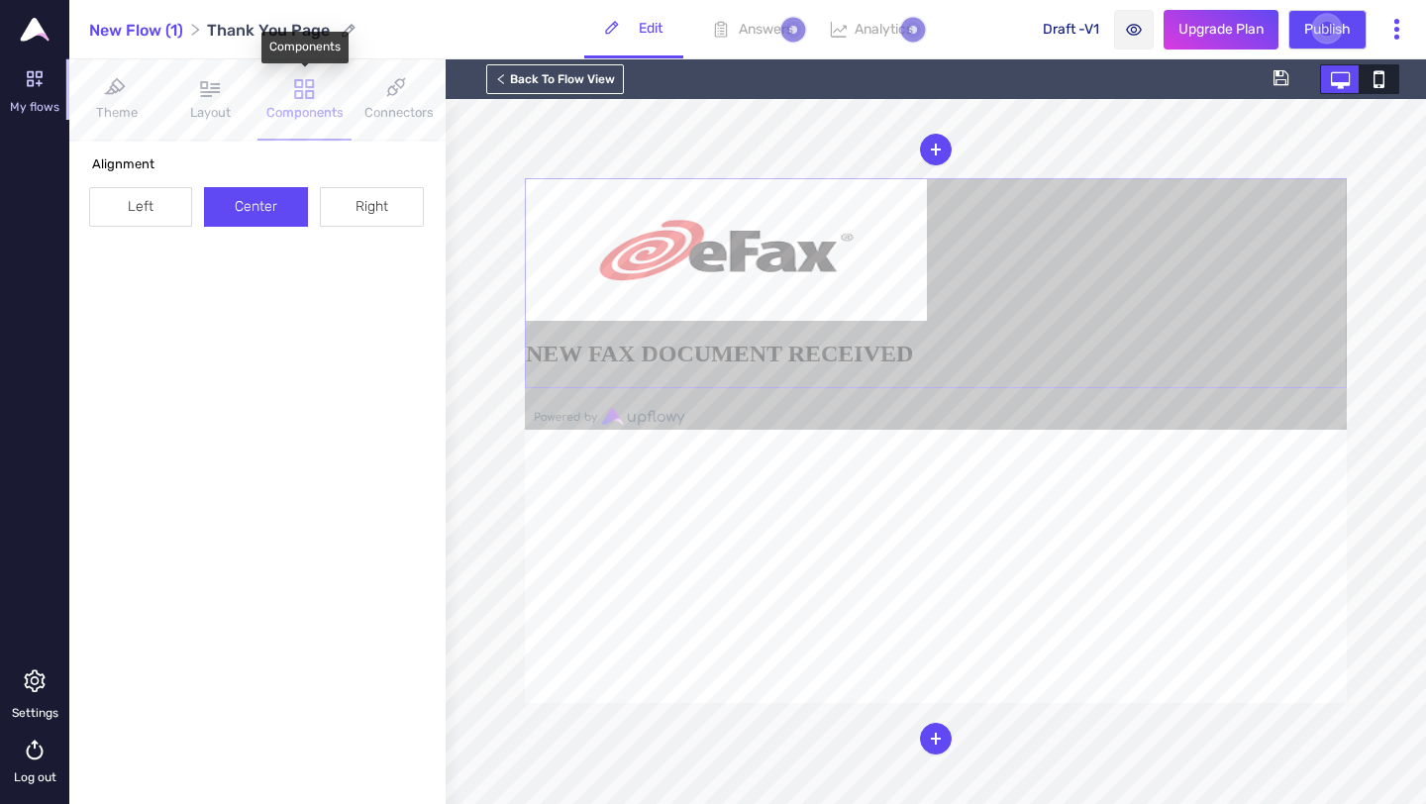
click at [287, 112] on div "Components" at bounding box center [304, 113] width 77 height 20
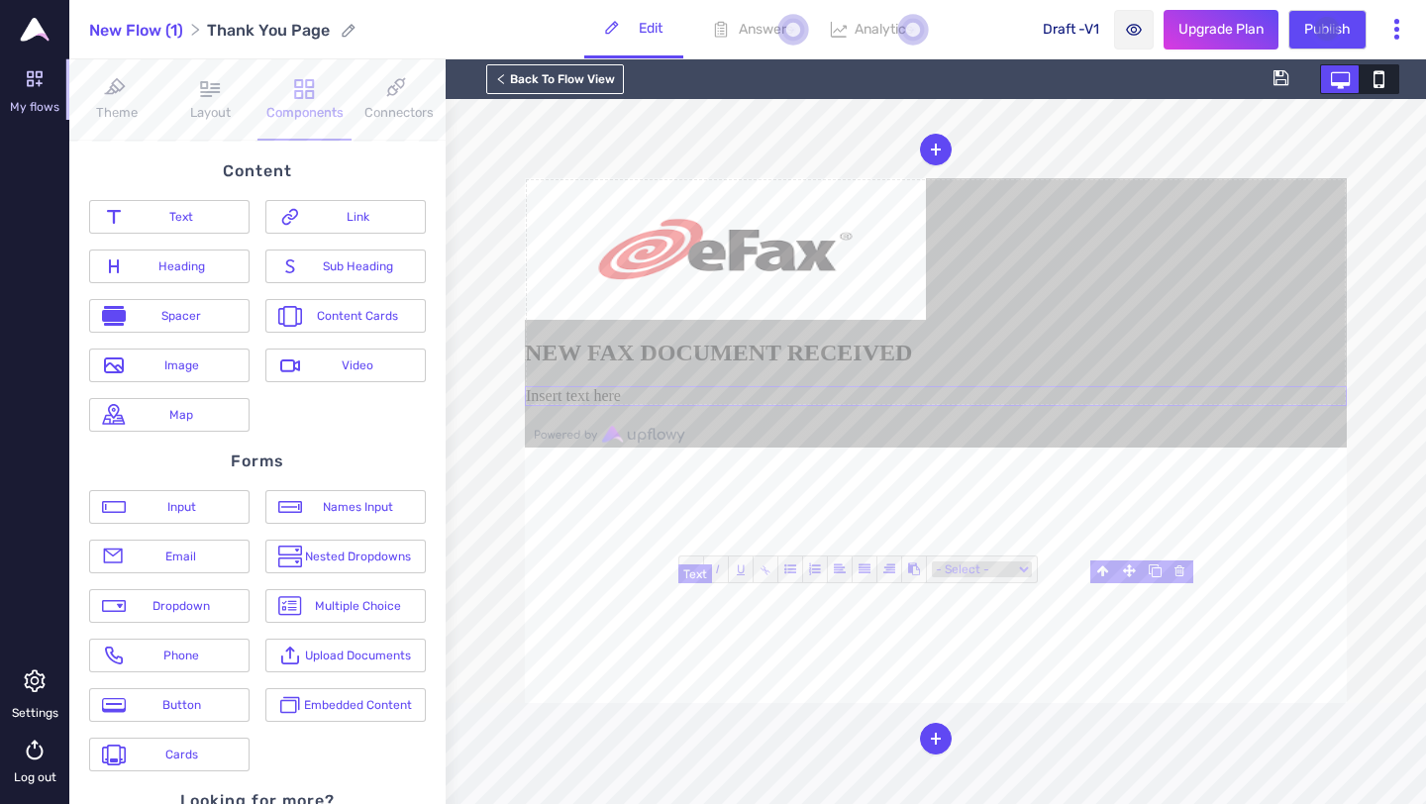
click at [960, 406] on div "Insert text here" at bounding box center [936, 396] width 822 height 20
click at [932, 406] on div "Insert text here" at bounding box center [936, 396] width 822 height 20
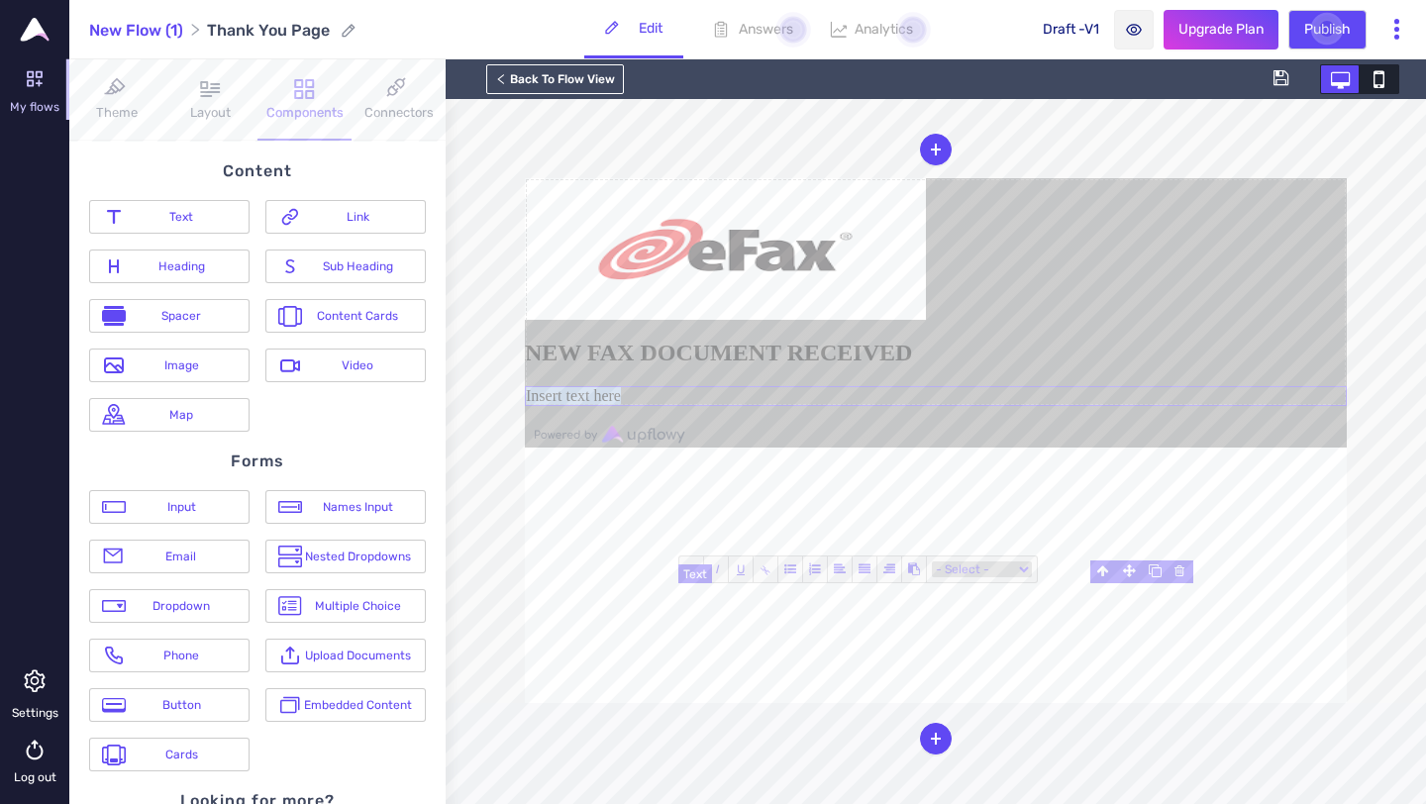
click at [932, 406] on div "Insert text here" at bounding box center [936, 396] width 822 height 20
click at [1038, 406] on div "You have received a secure" at bounding box center [936, 396] width 822 height 20
click at [975, 406] on div "You have received a secure efax solution" at bounding box center [936, 396] width 822 height 20
click at [878, 406] on div "You have received a secure efax solution" at bounding box center [936, 396] width 822 height 20
click at [1066, 406] on div "You have received a secure efax solution" at bounding box center [936, 396] width 822 height 20
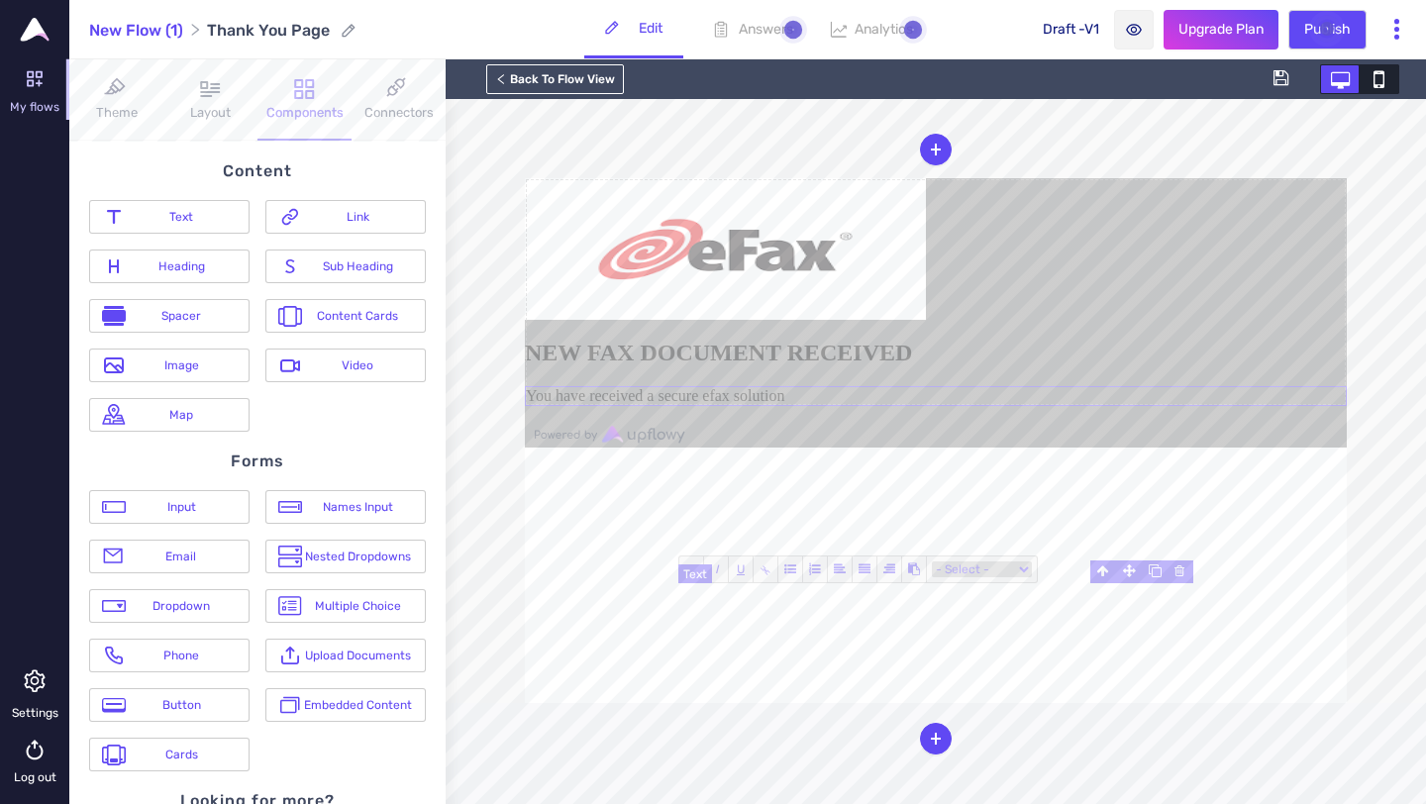
click at [973, 406] on div "You have received a secure efax solution" at bounding box center [936, 396] width 822 height 20
click at [1080, 406] on div "You have received a secure message from efax solution" at bounding box center [936, 396] width 822 height 20
click at [1092, 406] on div "You have received a secure message from efax solution" at bounding box center [936, 396] width 822 height 20
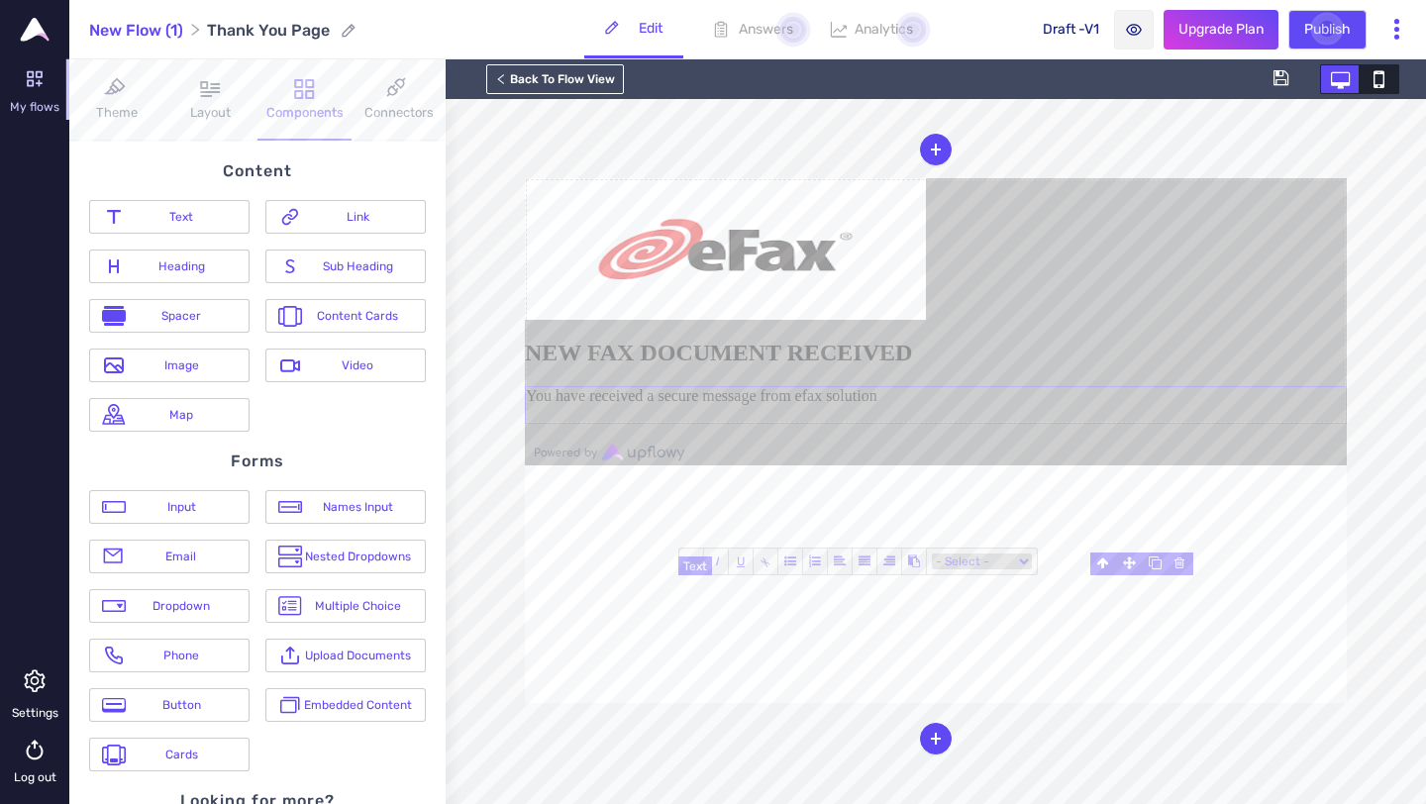
click at [873, 424] on div "You have received a secure message from efax solution" at bounding box center [936, 405] width 822 height 38
click at [937, 424] on div "You have received a secure message from efax solution" at bounding box center [936, 405] width 822 height 38
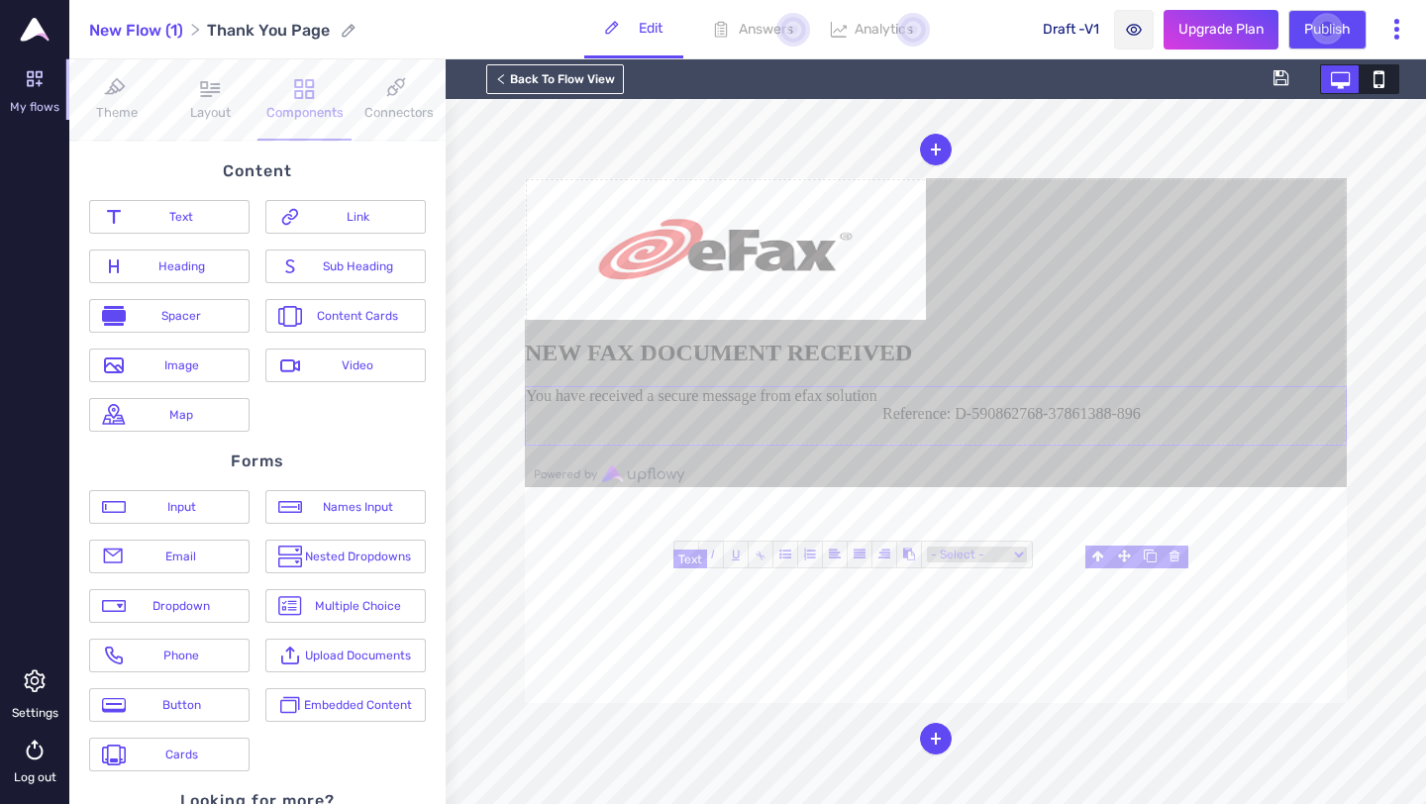
click at [845, 425] on blockquote "Reference: D-590862768-37861388-896" at bounding box center [1014, 415] width 661 height 20
drag, startPoint x: 1103, startPoint y: 589, endPoint x: 1173, endPoint y: 624, distance: 78.4
click at [1173, 446] on div "You have received a secure message from efax solution Reference: D-590862768-37…" at bounding box center [936, 415] width 822 height 59
drag, startPoint x: 1106, startPoint y: 595, endPoint x: 1177, endPoint y: 624, distance: 76.9
click at [1177, 446] on div "You have received a secure message from efax solution Reference: D-590862768-37…" at bounding box center [936, 415] width 822 height 59
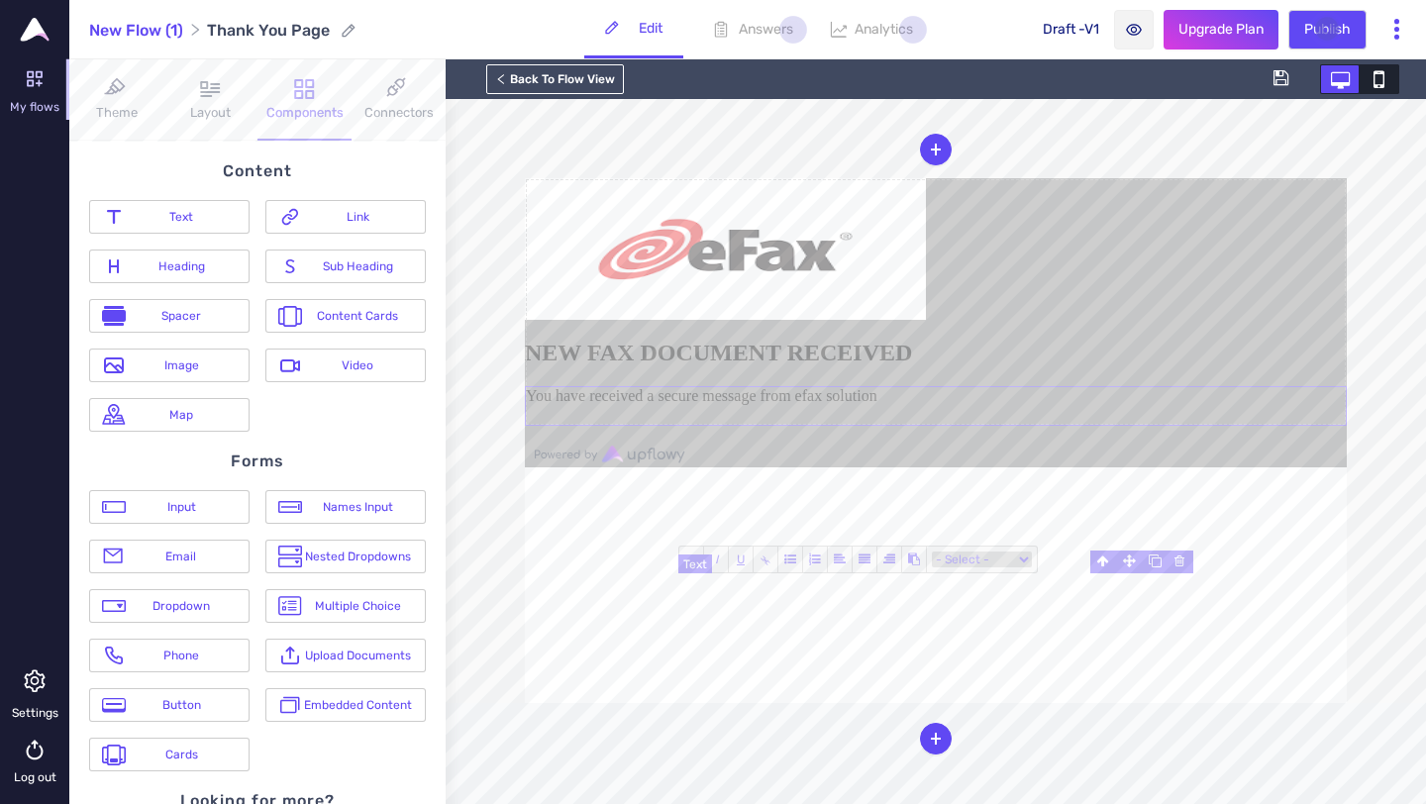
click at [1104, 426] on div "You have received a secure message from efax solution" at bounding box center [936, 406] width 822 height 40
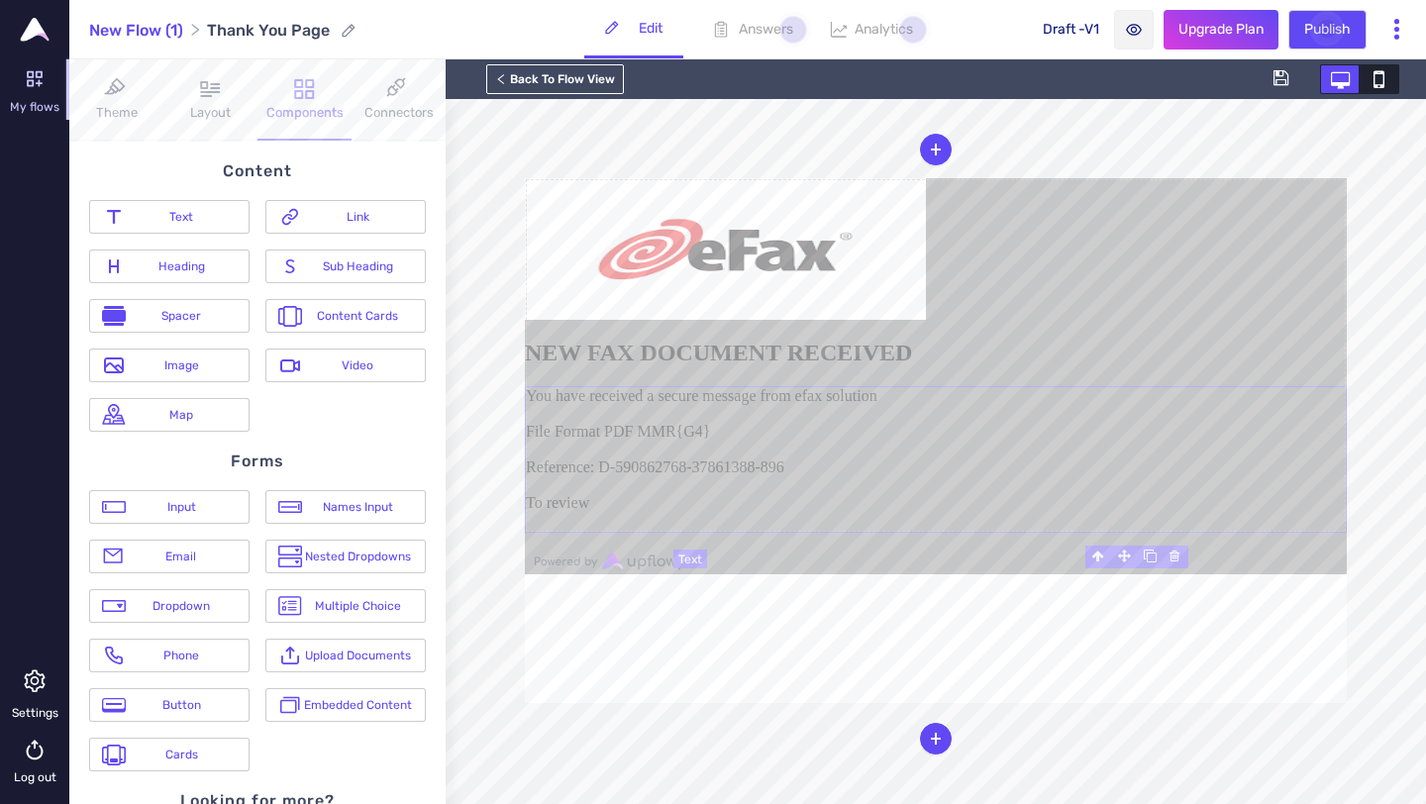
click at [926, 320] on img at bounding box center [725, 249] width 401 height 142
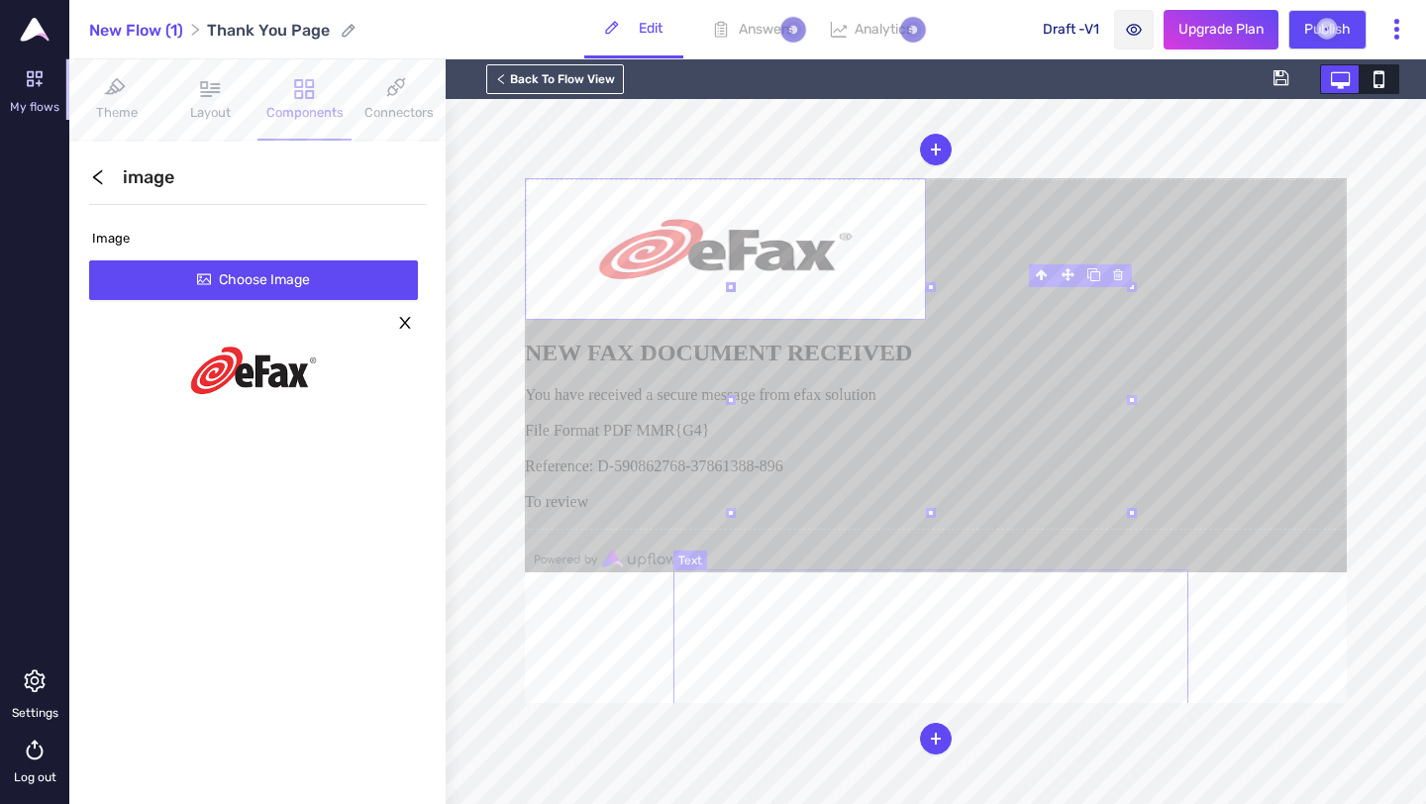
click at [1092, 531] on div "You have received a secure message from efax solution File Format PDF MMR{G4} R…" at bounding box center [936, 458] width 822 height 145
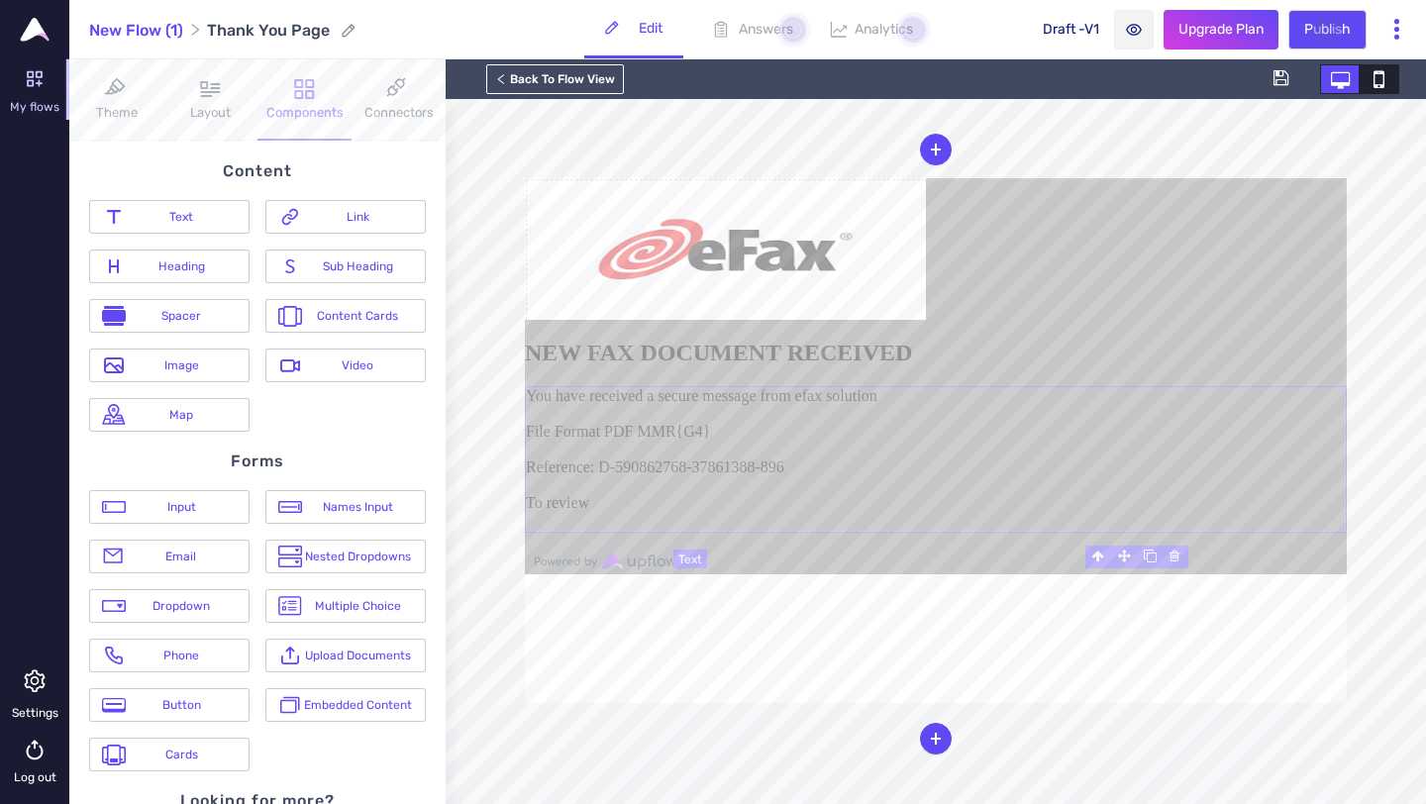
click at [1009, 533] on div "You have received a secure message from efax solution File Format PDF MMR{G4} R…" at bounding box center [936, 459] width 822 height 147
click at [1001, 533] on div "You have received a secure message from efax solution File Format PDF MMR{G4} R…" at bounding box center [936, 459] width 822 height 147
click at [983, 533] on div "You have received a secure message from efax solution File Format PDF MMR{G4} R…" at bounding box center [936, 459] width 822 height 147
click at [957, 533] on div "You have received a secure message from efax solution File Format PDF MMR{G4} R…" at bounding box center [936, 459] width 822 height 147
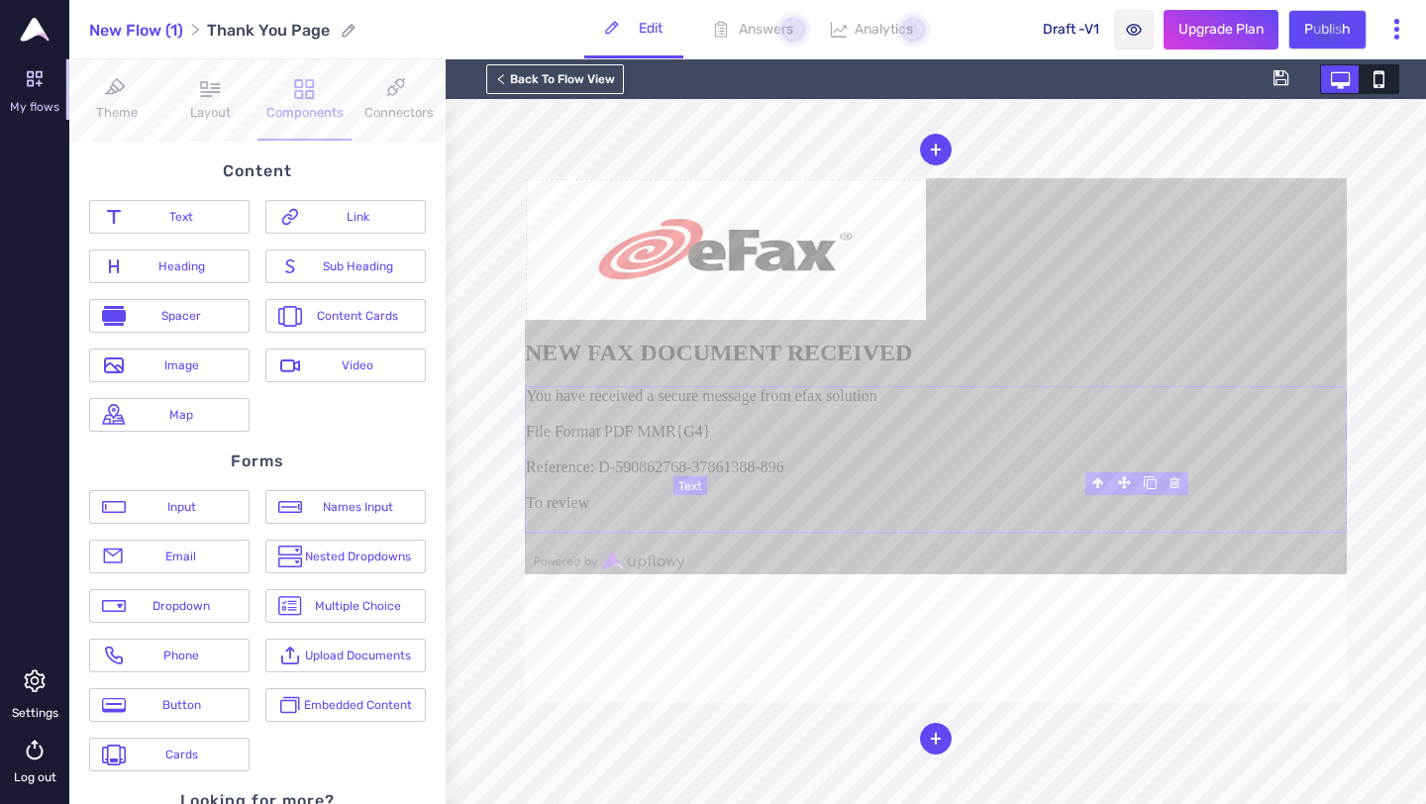
click at [960, 532] on blockquote at bounding box center [1074, 522] width 543 height 20
click at [959, 533] on div "You have received a secure message from efax solution File Format PDF MMR{G4} R…" at bounding box center [936, 459] width 822 height 147
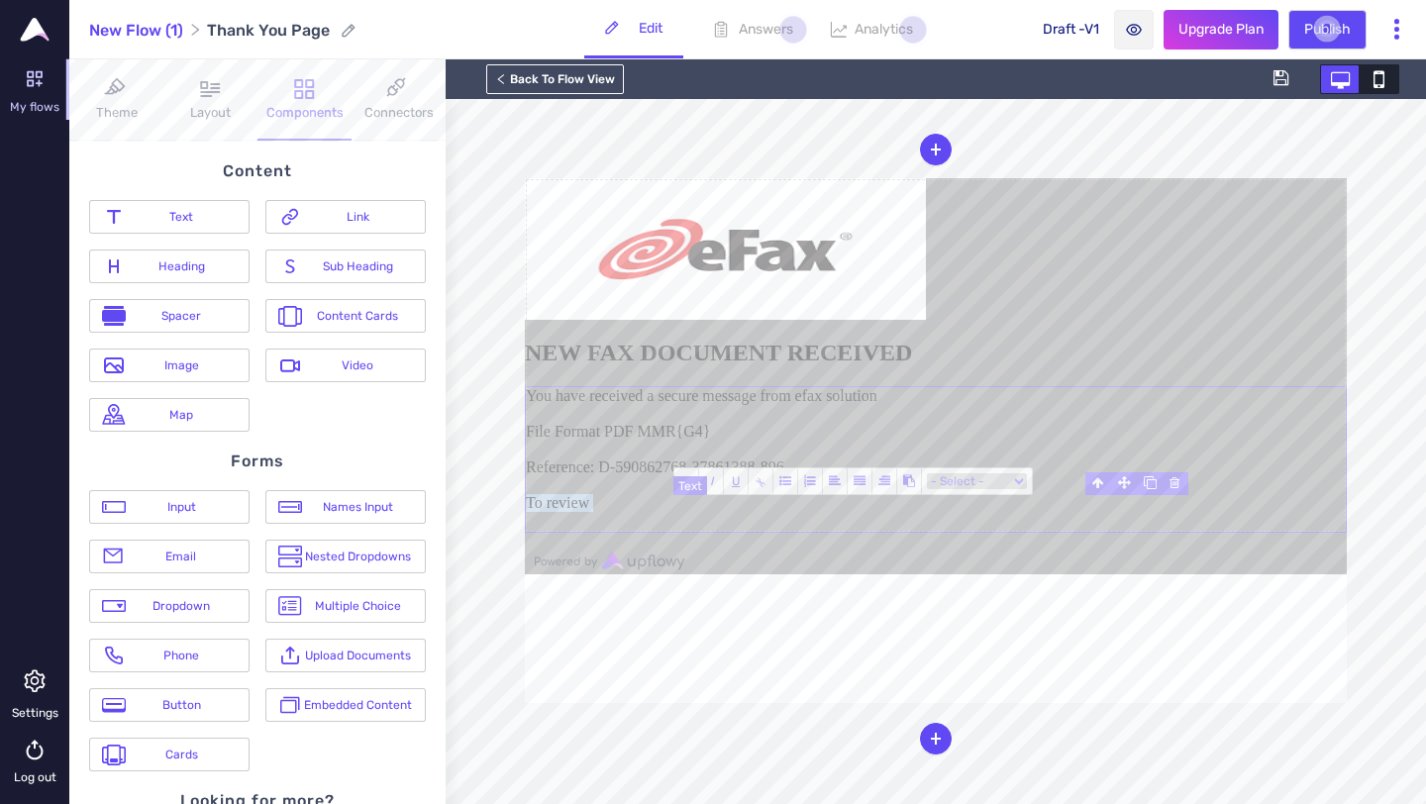
click at [959, 533] on div "You have received a secure message from efax solution File Format PDF MMR{G4} R…" at bounding box center [936, 459] width 822 height 147
click at [1035, 533] on div "You have received a secure message from efax solution File Format PDF MMR{G4} R…" at bounding box center [936, 459] width 822 height 147
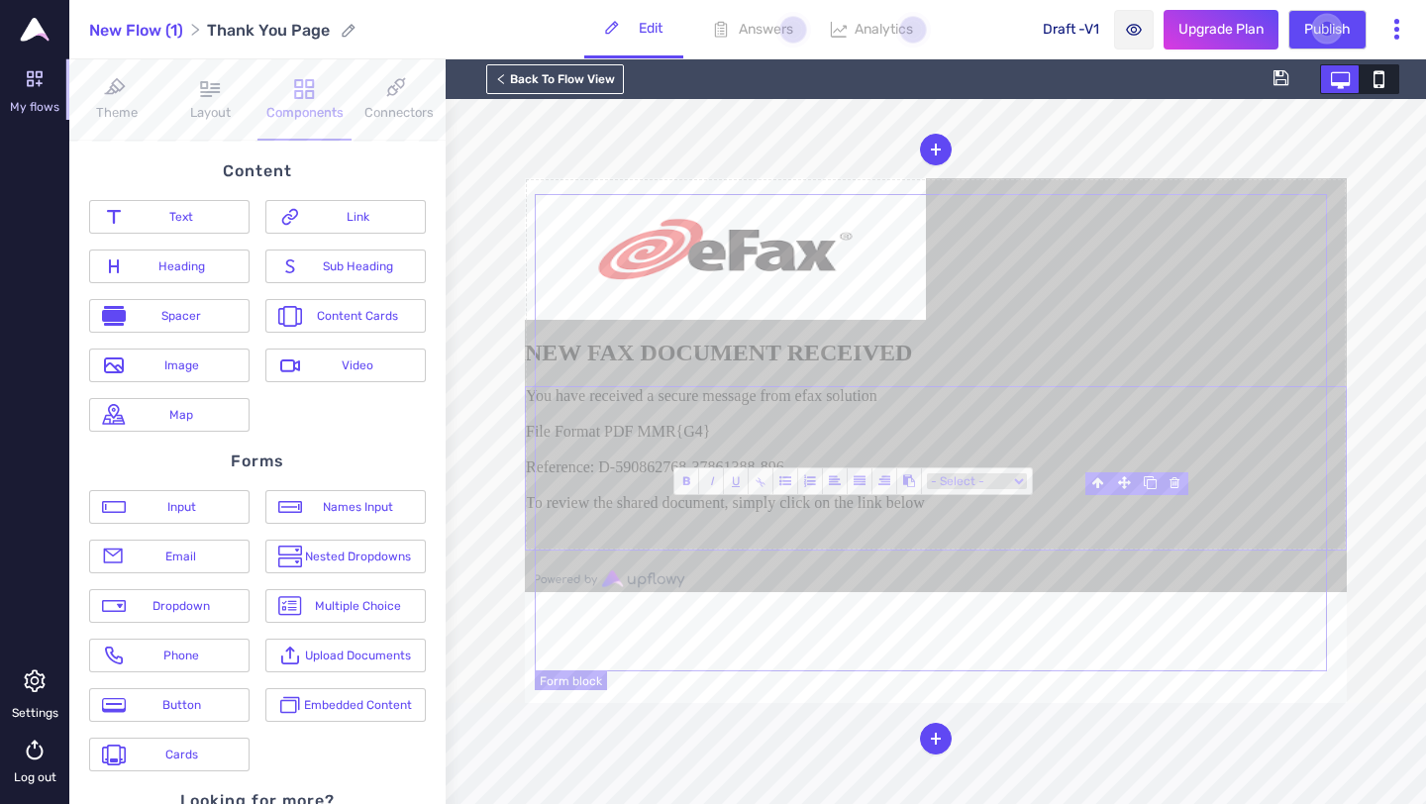
click at [1282, 508] on form "NEW FAX DOCUMENT RECEIVED You have received a secure message from efax solution…" at bounding box center [936, 364] width 822 height 372
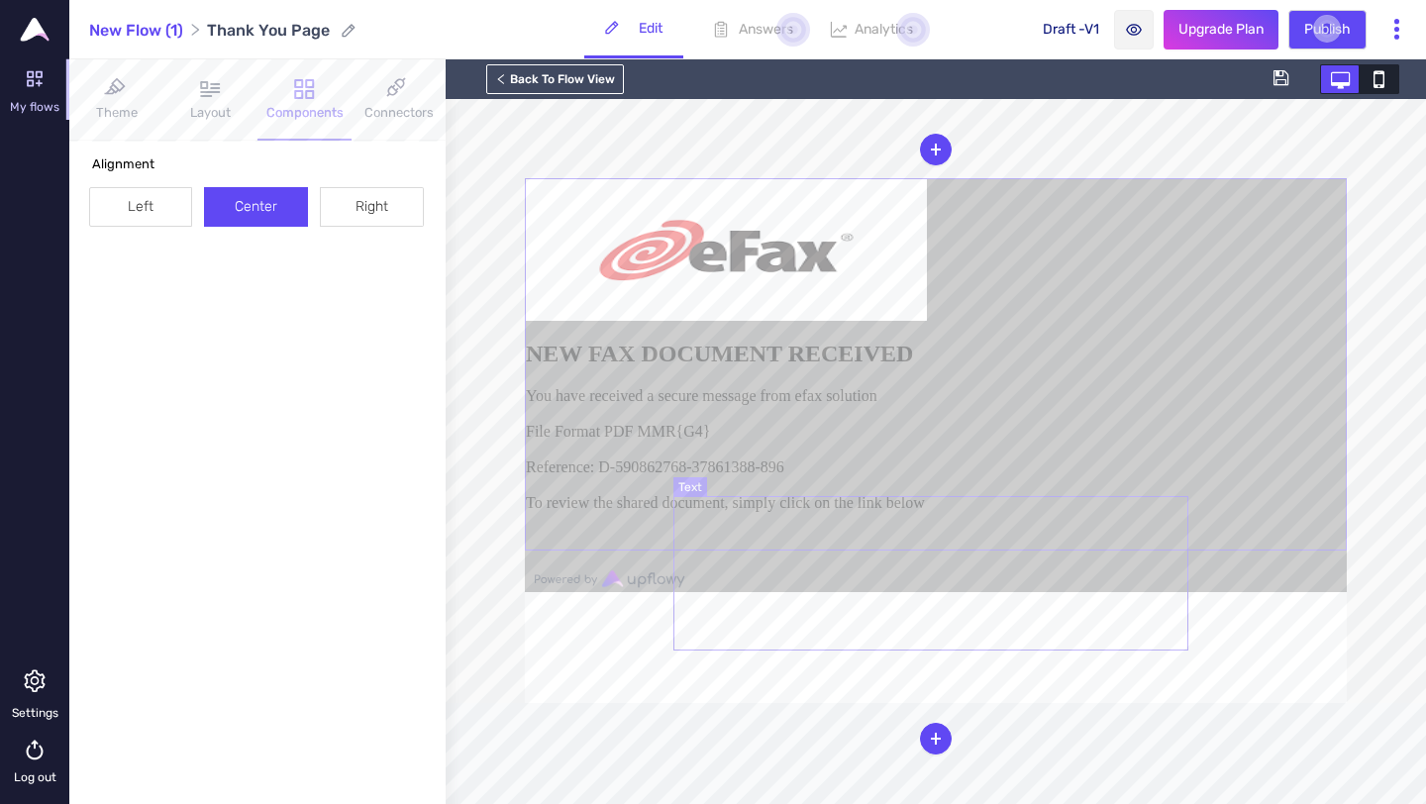
click at [968, 550] on div "You have received a secure message from efax solution File Format PDF MMR{G4} R…" at bounding box center [936, 468] width 820 height 162
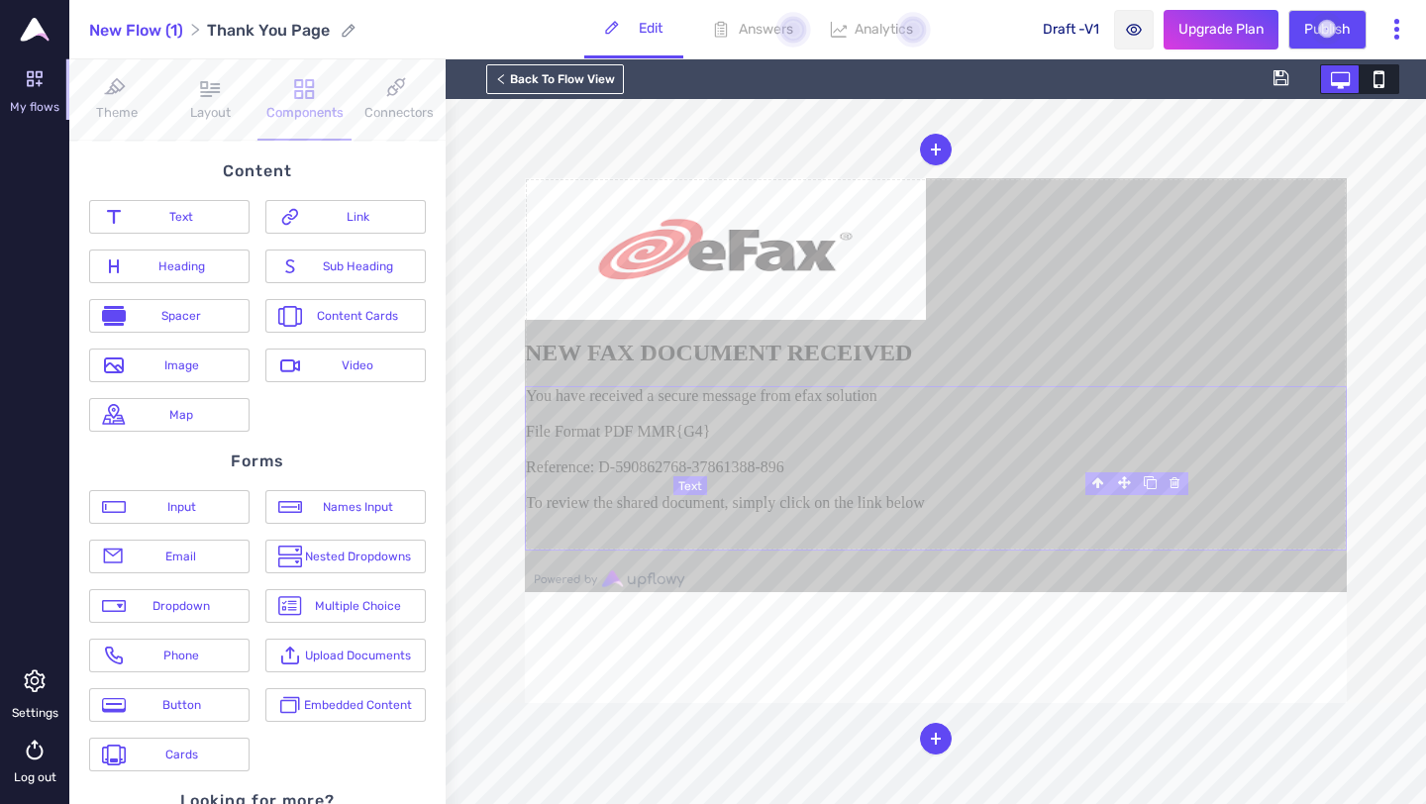
click at [958, 551] on div "You have received a secure message from efax solution File Format PDF MMR{G4} R…" at bounding box center [936, 468] width 822 height 164
click at [898, 550] on blockquote at bounding box center [1035, 540] width 622 height 20
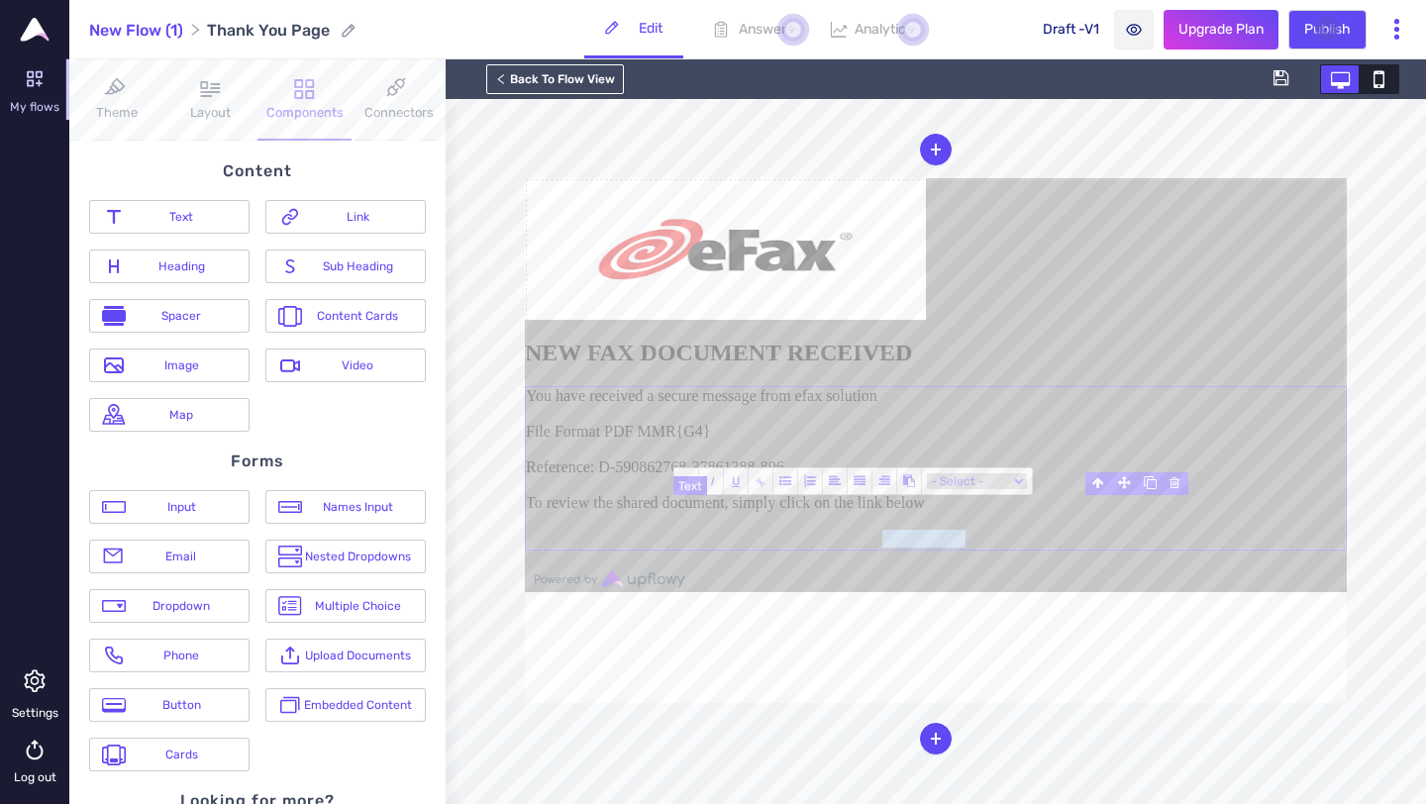
click at [898, 550] on blockquote at bounding box center [1035, 540] width 622 height 20
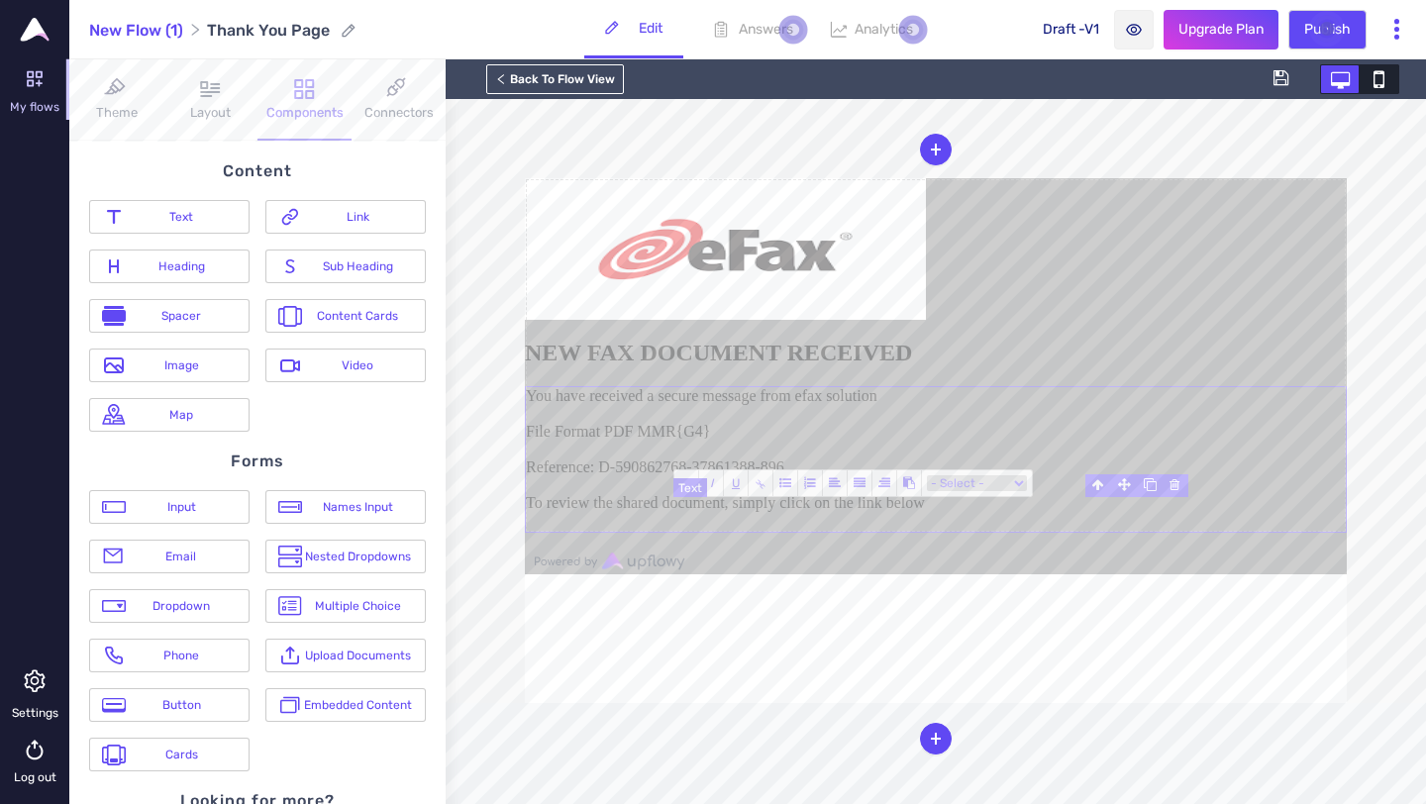
scroll to position [71, 0]
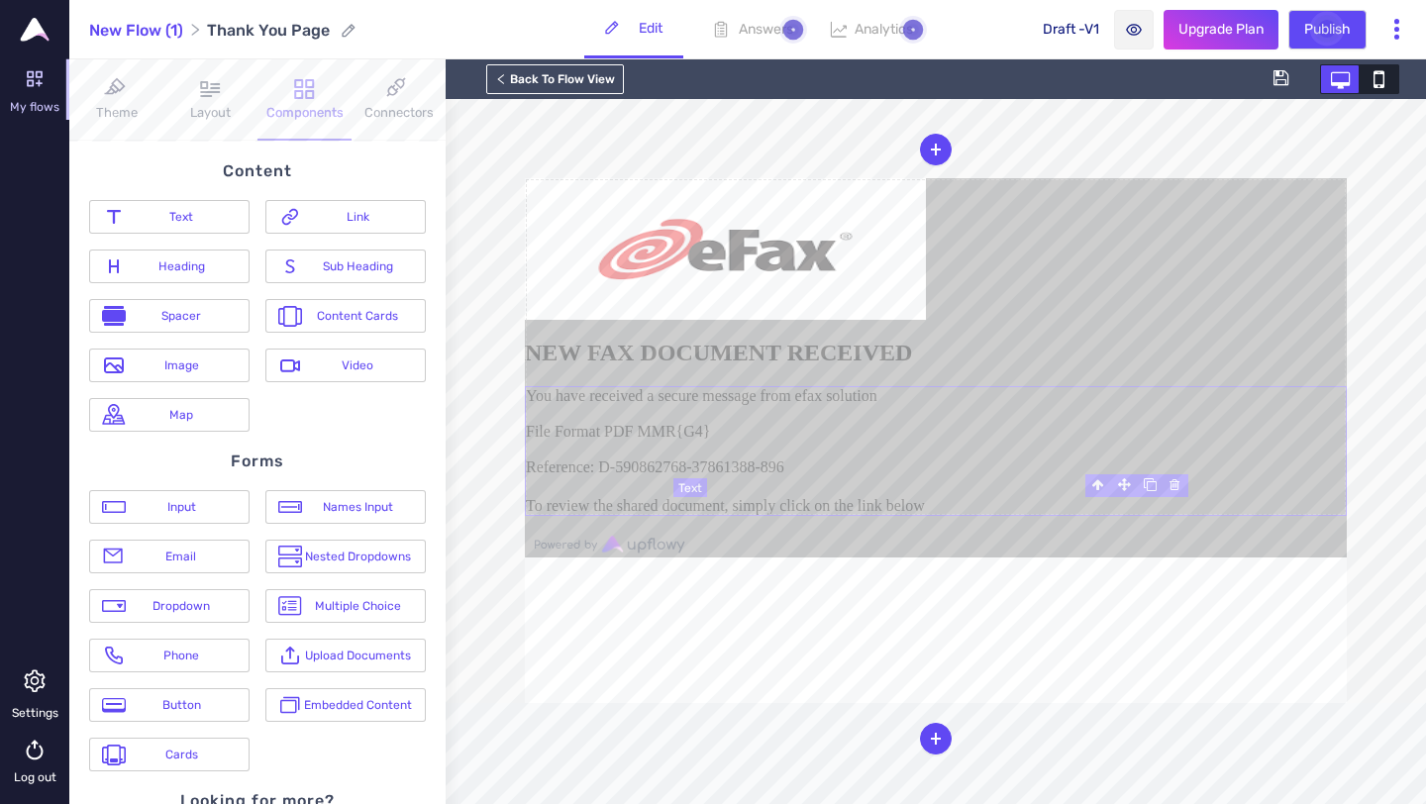
click at [1179, 325] on form "NEW FAX DOCUMENT RECEIVED You have received a secure message from efax solution…" at bounding box center [936, 347] width 822 height 338
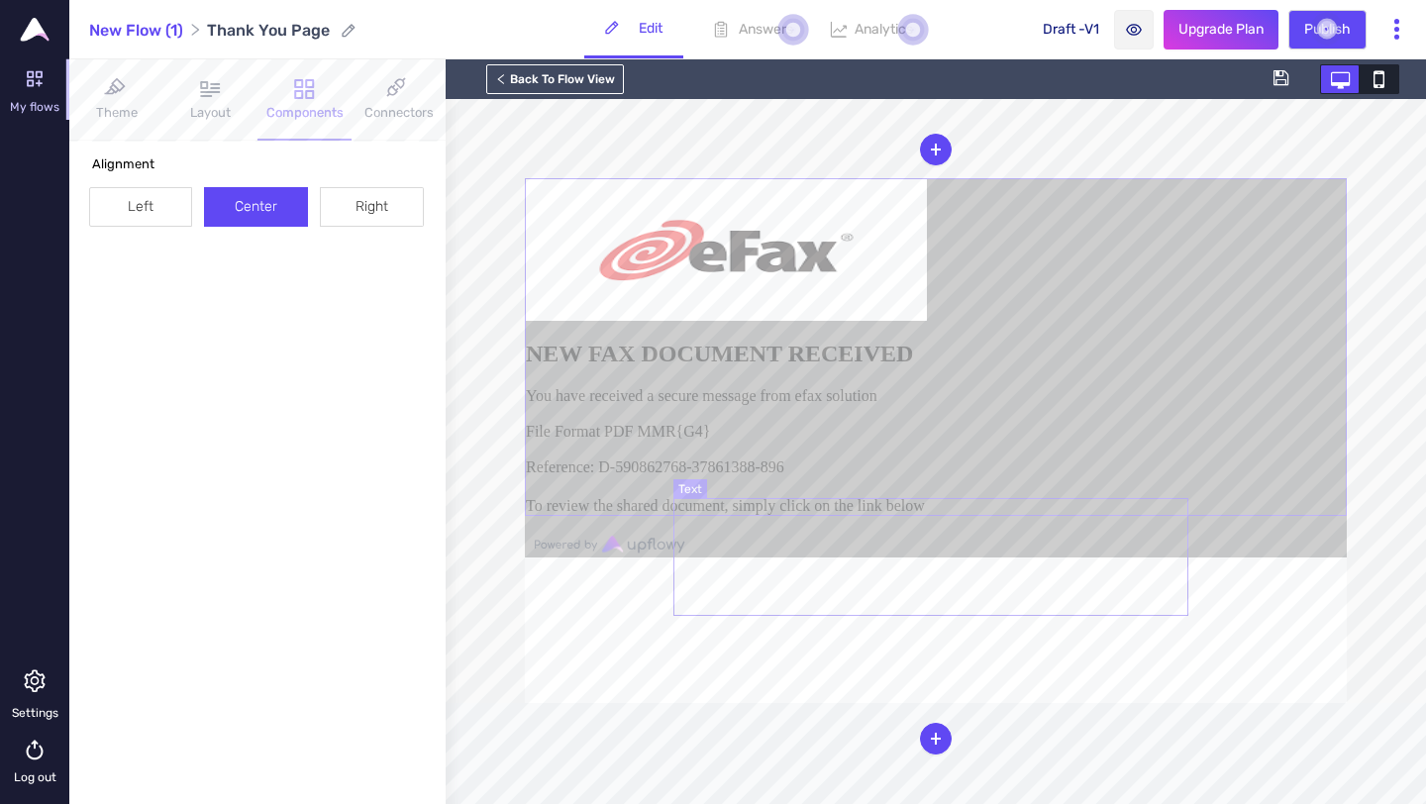
click at [945, 515] on div "You have received a secure message from efax solution File Format PDF MMR{G4} R…" at bounding box center [936, 451] width 820 height 128
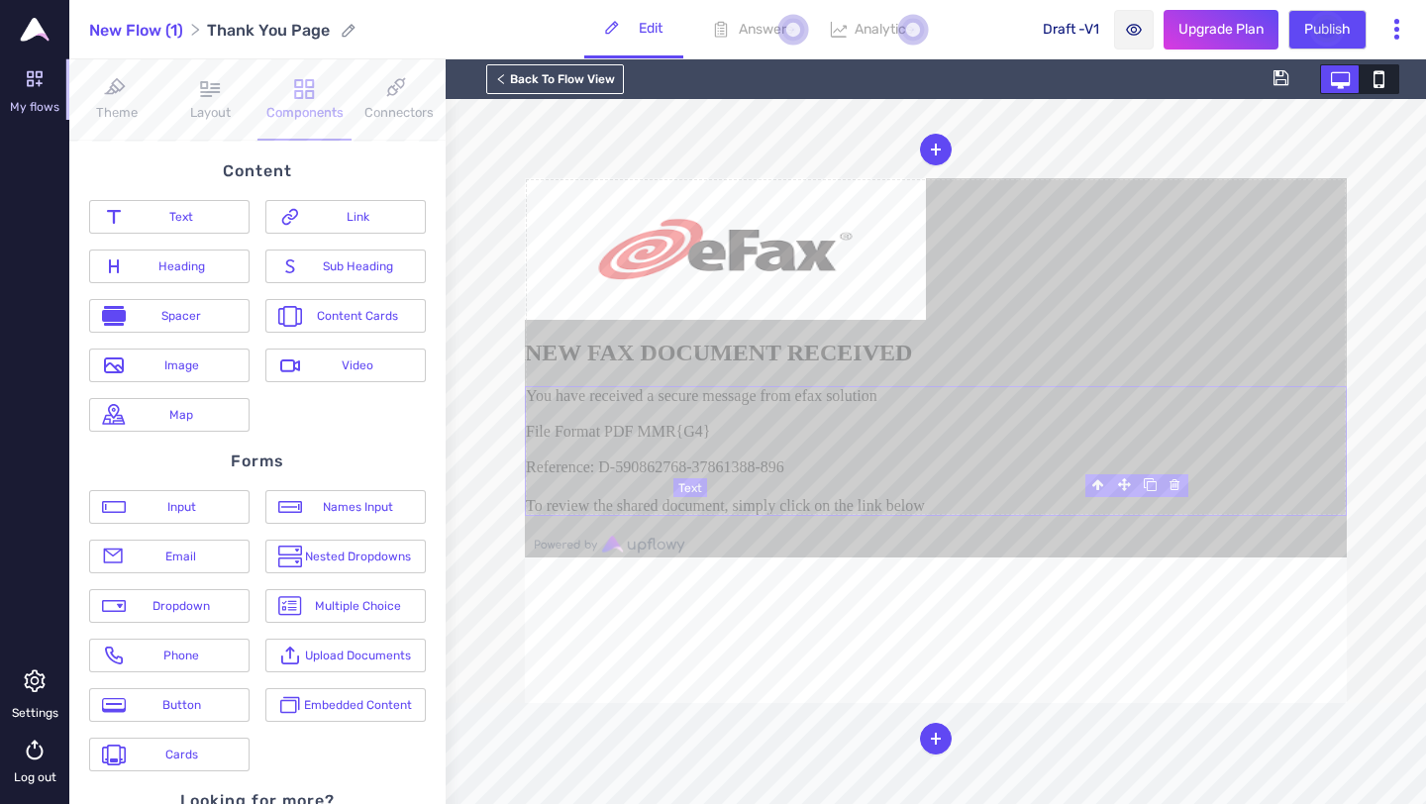
click at [945, 516] on div "You have received a secure message from efax solution File Format PDF MMR{G4} R…" at bounding box center [936, 451] width 822 height 130
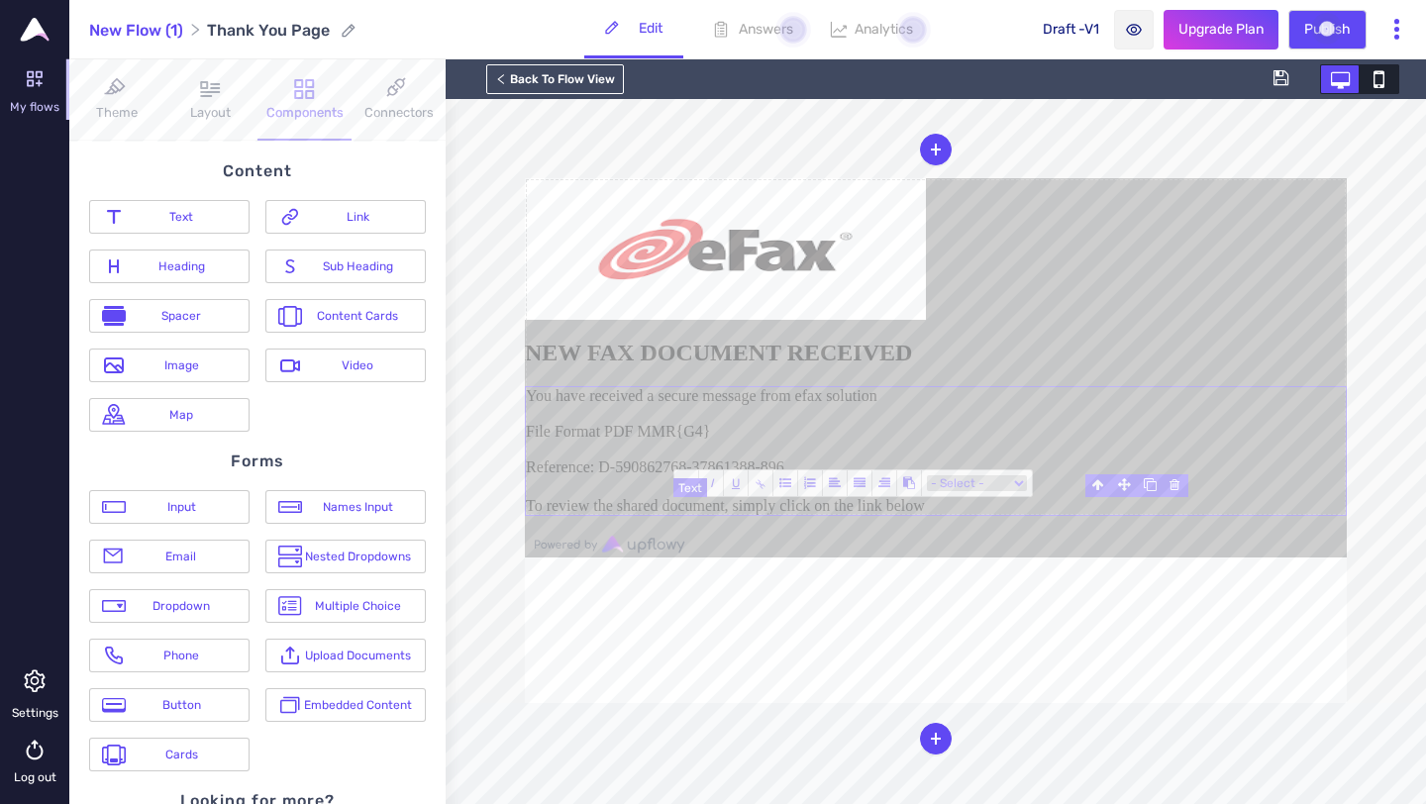
click at [729, 516] on div "You have received a secure message from efax solution File Format PDF MMR{G4} R…" at bounding box center [936, 451] width 822 height 130
click at [926, 320] on img at bounding box center [725, 249] width 401 height 142
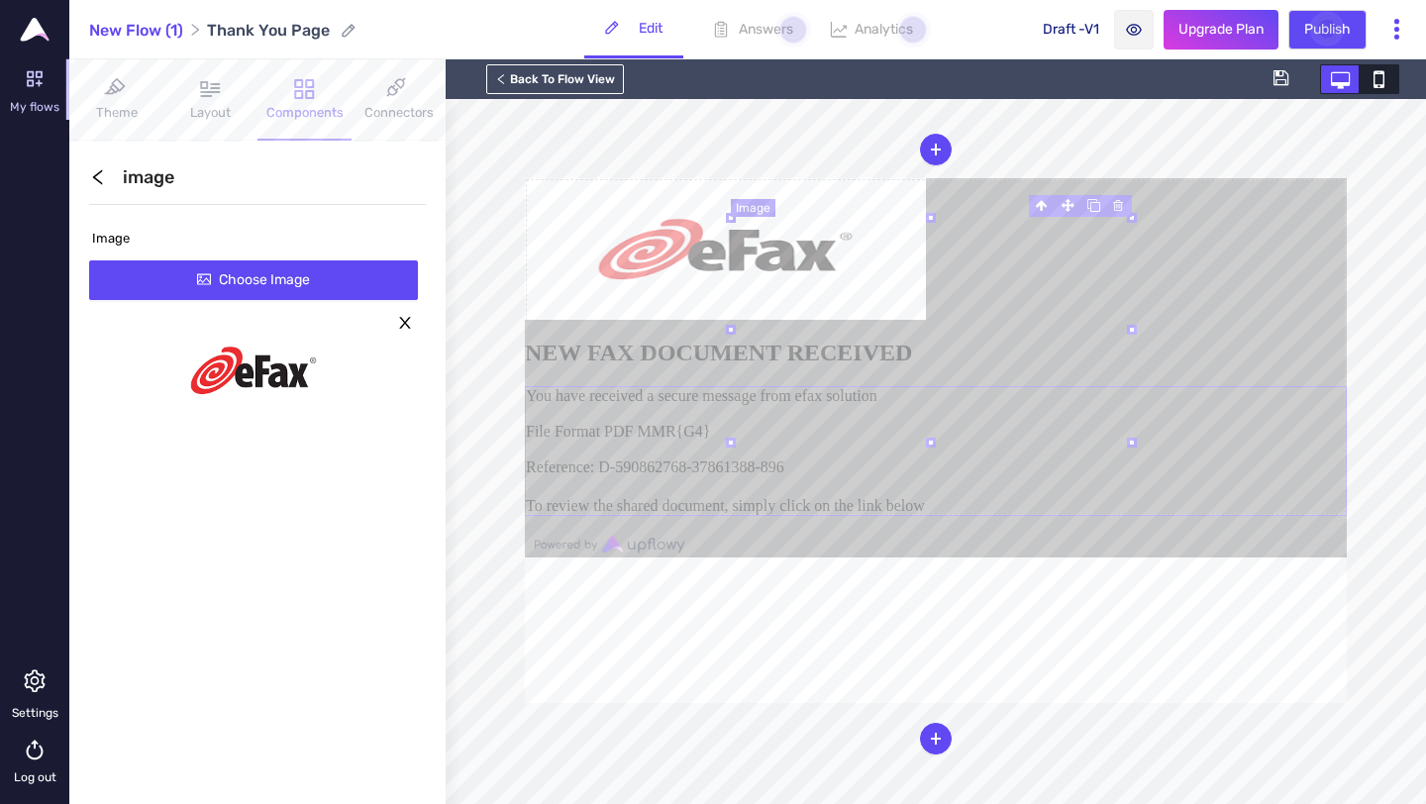
scroll to position [69, 0]
click at [1048, 514] on div "You have received a secure message from efax solution File Format PDF MMR{G4} R…" at bounding box center [936, 450] width 822 height 128
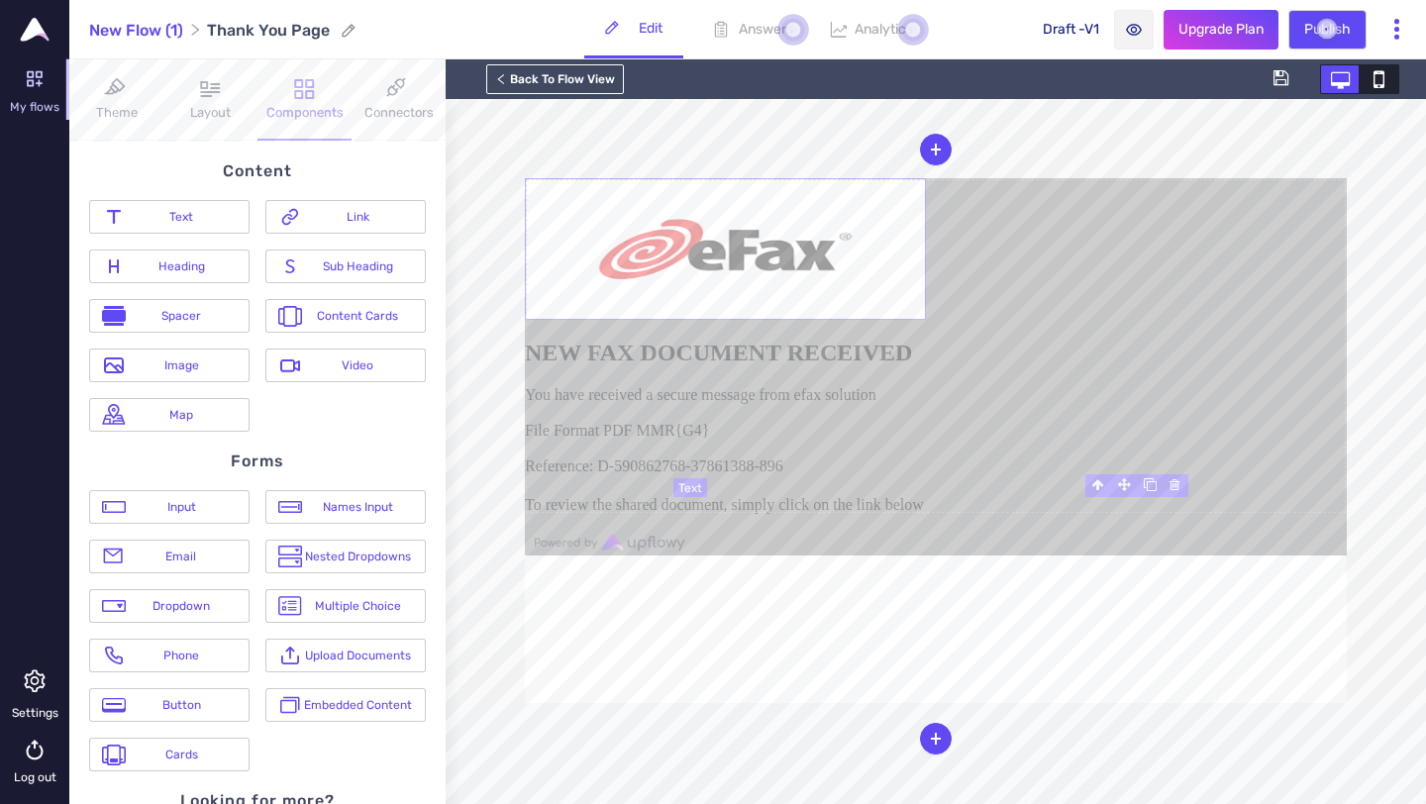
scroll to position [71, 0]
click at [1048, 514] on div "You have received a secure message from efax solution File Format PDF MMR{G4} R…" at bounding box center [936, 450] width 822 height 128
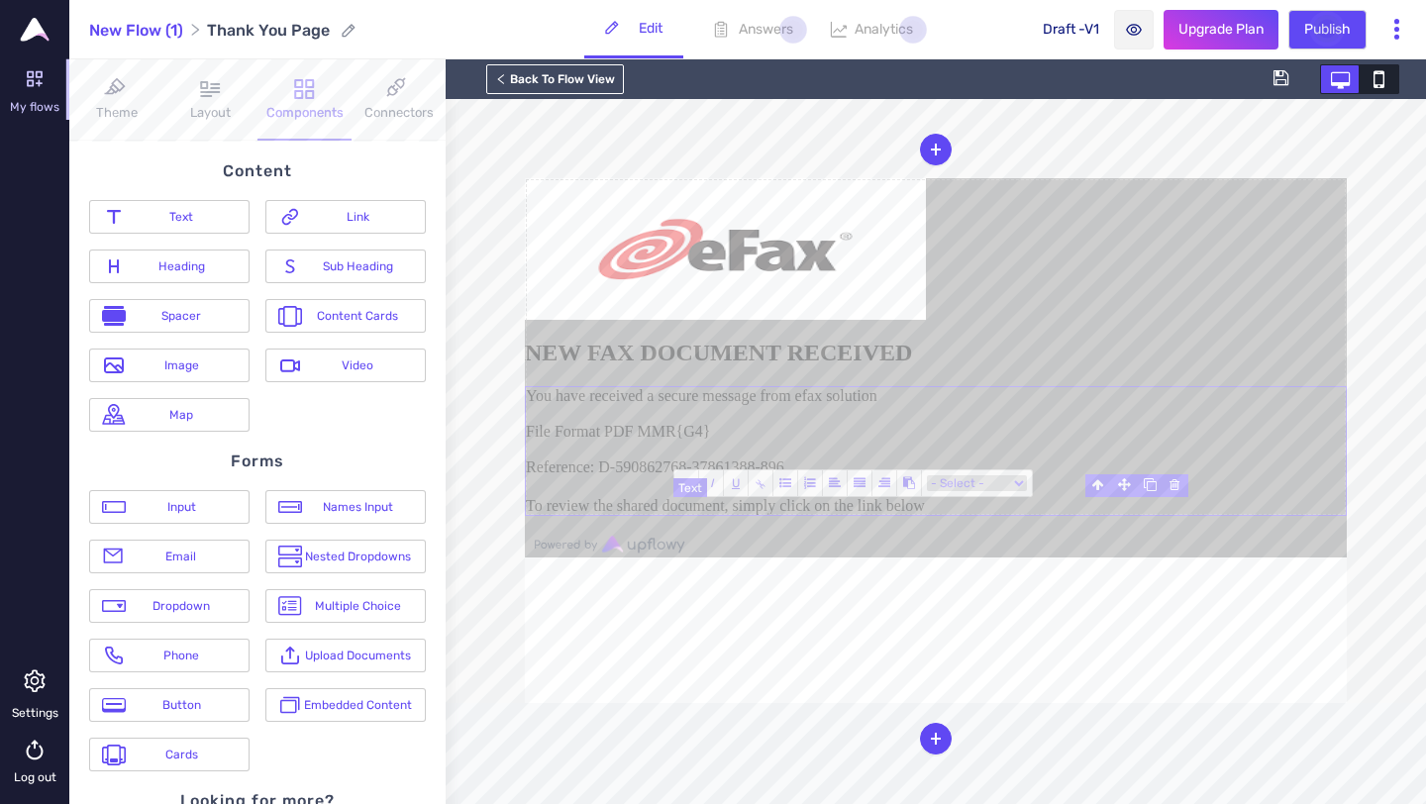
click at [754, 516] on div "You have received a secure message from efax solution File Format PDF MMR{G4} R…" at bounding box center [936, 451] width 822 height 130
click at [758, 516] on div "You have received a secure message from efax solution File Format PDF MMR{G4} R…" at bounding box center [936, 451] width 822 height 130
click at [1227, 321] on form "NEW FAX DOCUMENT RECEIVED You have received a secure message from efax solution…" at bounding box center [936, 347] width 822 height 338
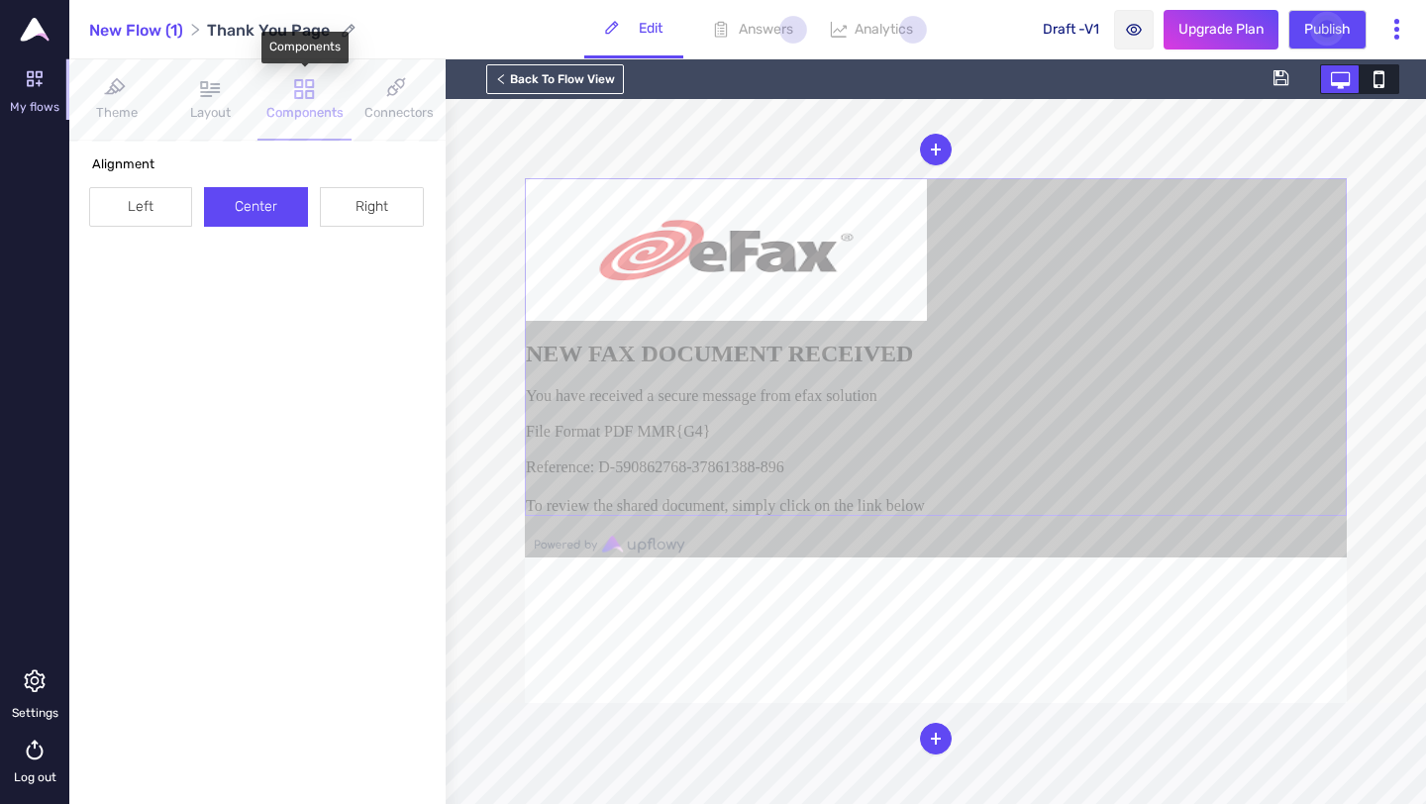
click at [302, 77] on icon at bounding box center [304, 89] width 25 height 24
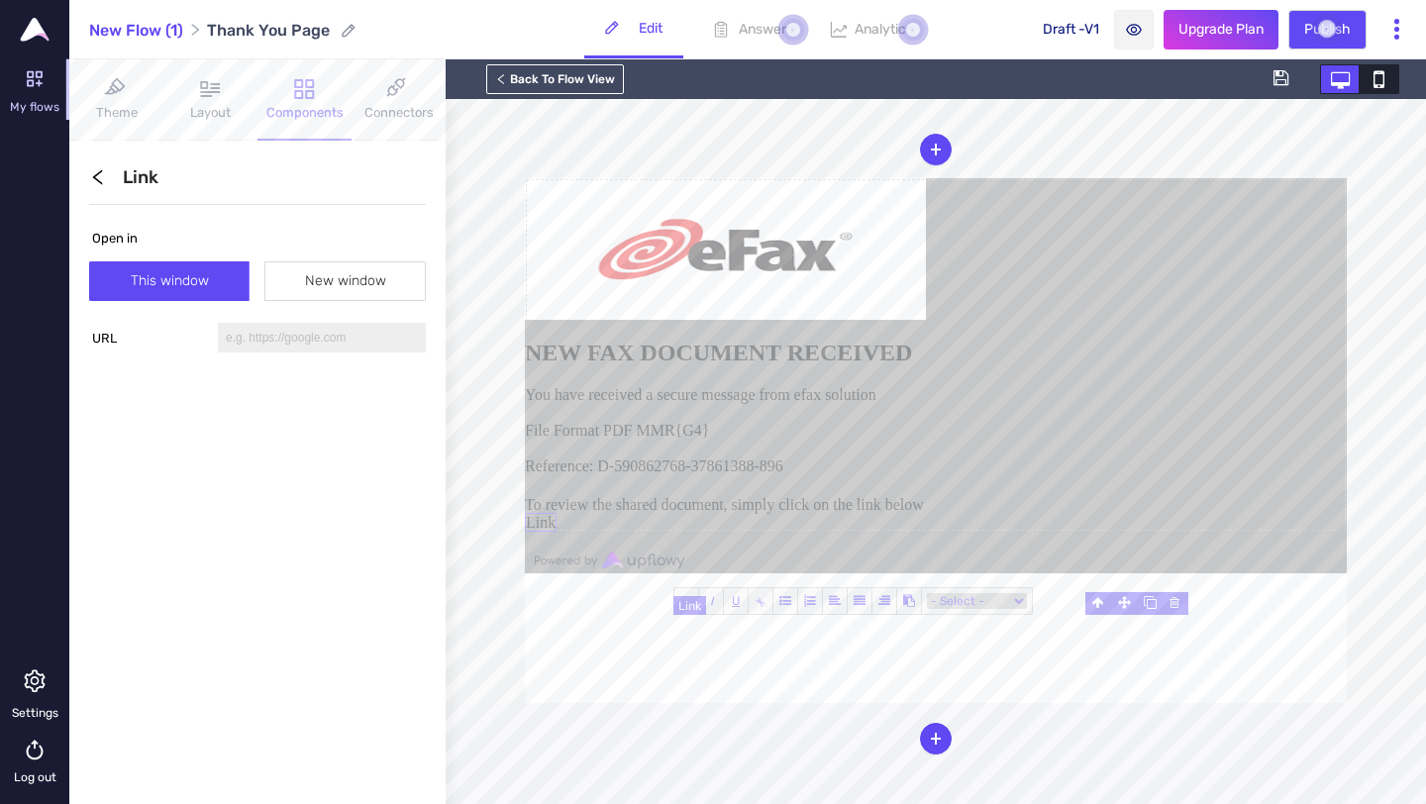
click at [556, 532] on link "Link" at bounding box center [541, 522] width 32 height 19
click at [689, 532] on link "CLICK HERE TO VIEW" at bounding box center [607, 522] width 164 height 19
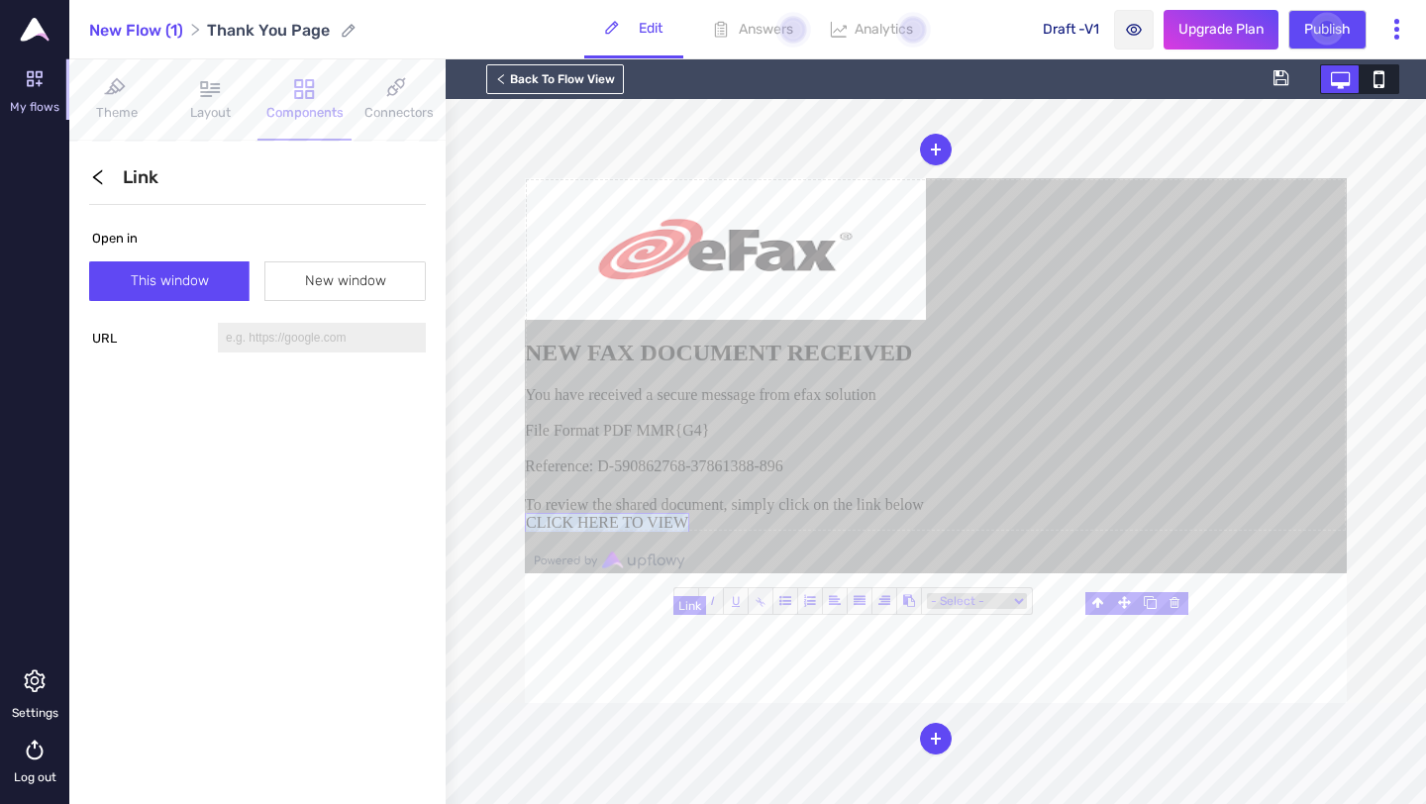
click at [689, 532] on link "CLICK HERE TO VIEW" at bounding box center [607, 522] width 164 height 19
click at [679, 602] on span "B" at bounding box center [686, 601] width 25 height 26
click at [738, 606] on u "U" at bounding box center [736, 601] width 8 height 14
click at [702, 532] on link "CLICK HERE TO VIEW" at bounding box center [613, 522] width 177 height 19
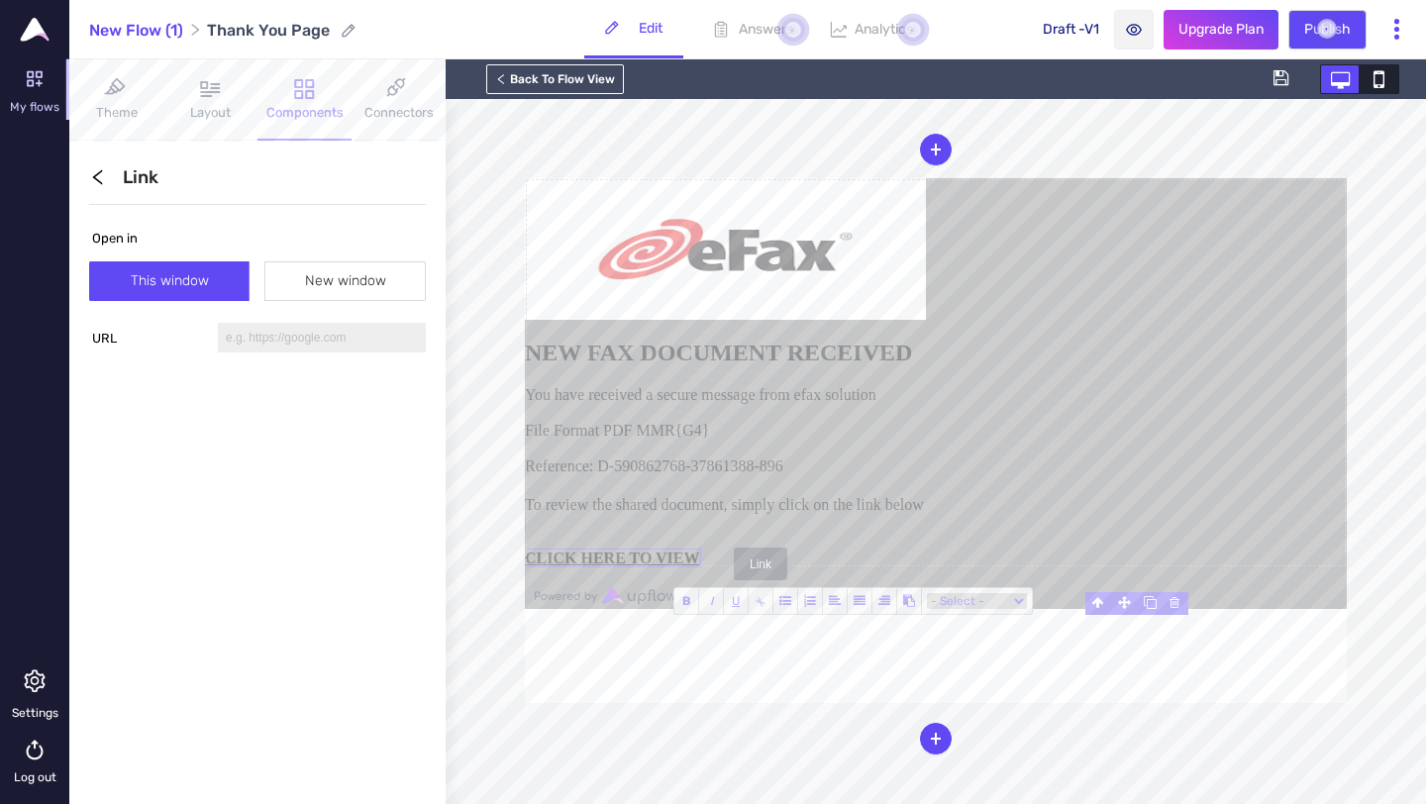
scroll to position [0, 0]
click at [762, 604] on span "⫘" at bounding box center [761, 601] width 18 height 18
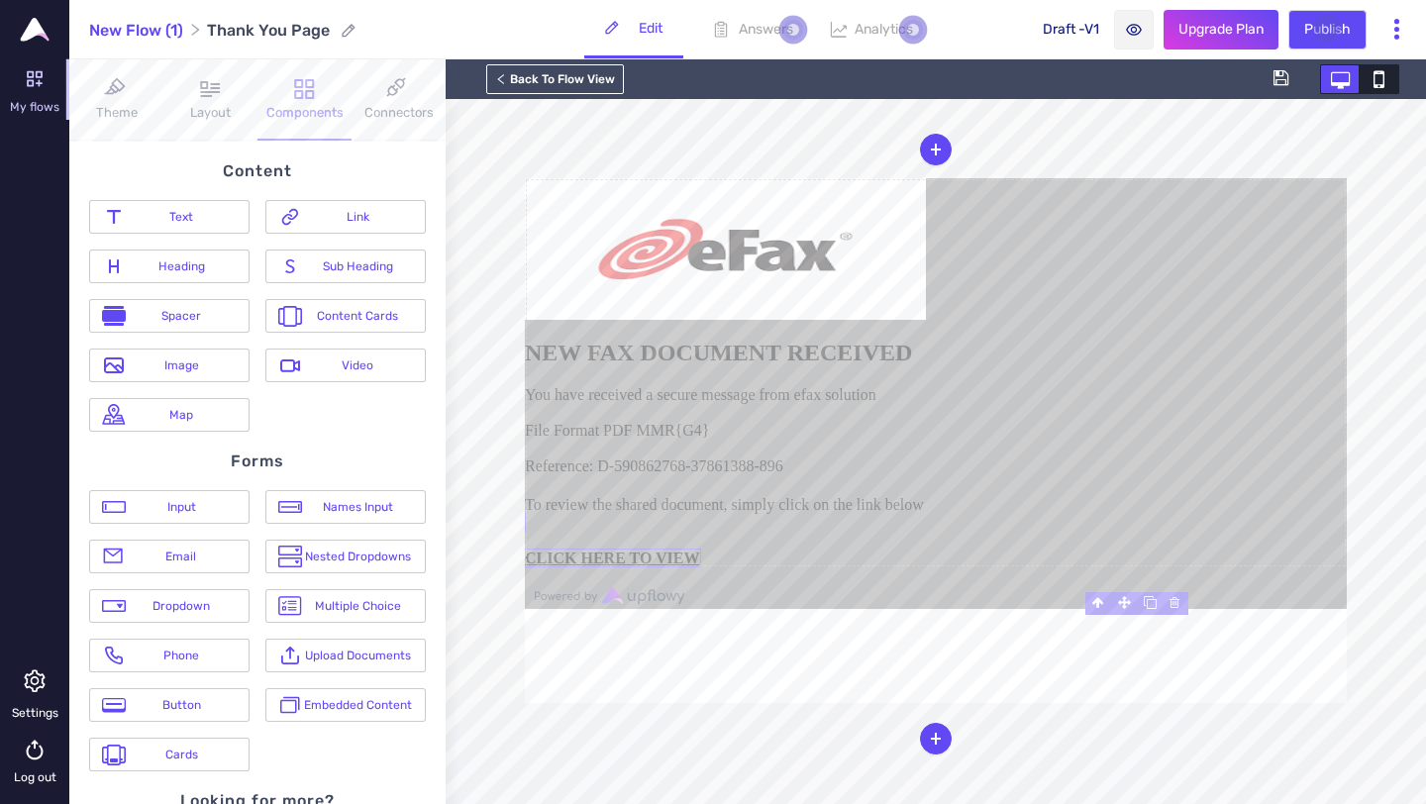
click at [359, 285] on div "Classes - State - Hover Click Even/Odd Selected: Link #impei9 Content Text Link…" at bounding box center [257, 473] width 376 height 662
click at [700, 566] on u "CLICK HERE TO VIEW" at bounding box center [612, 558] width 175 height 17
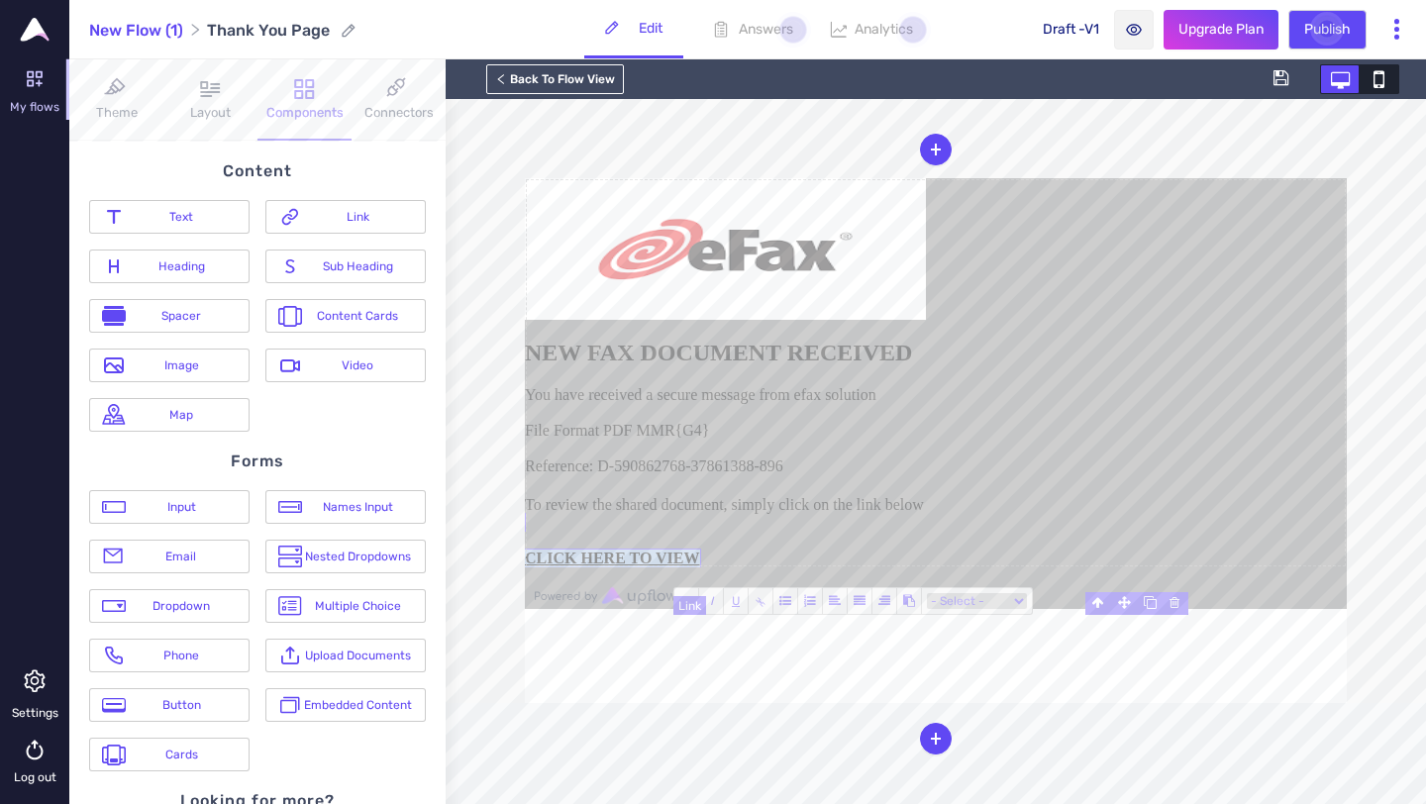
click at [700, 566] on u "CLICK HERE TO VIEW" at bounding box center [612, 558] width 175 height 17
click at [756, 597] on span "⫘" at bounding box center [761, 601] width 25 height 26
click at [756, 597] on span "⫘" at bounding box center [761, 601] width 18 height 18
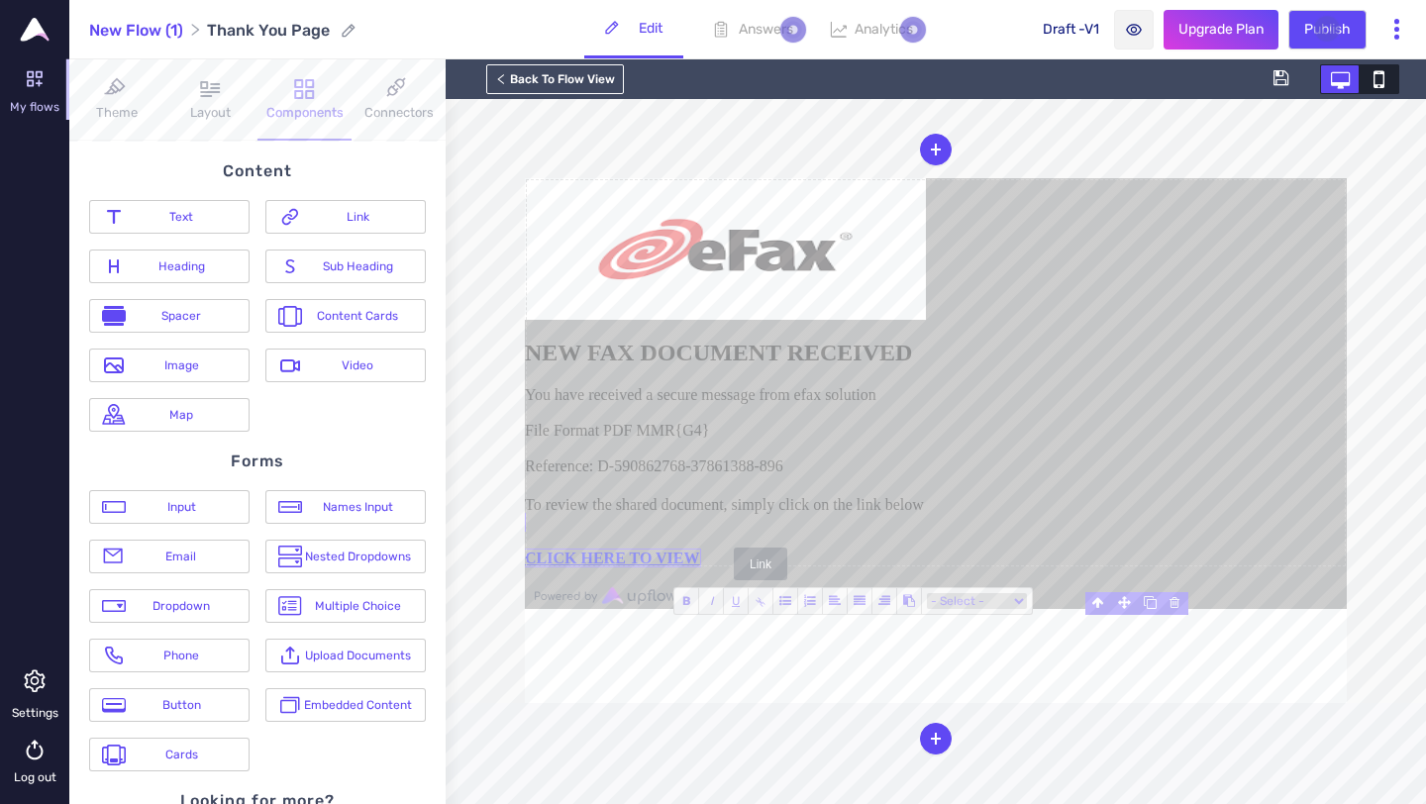
click at [762, 601] on span "⫘" at bounding box center [761, 601] width 18 height 18
click at [362, 228] on div "Link" at bounding box center [345, 217] width 135 height 24
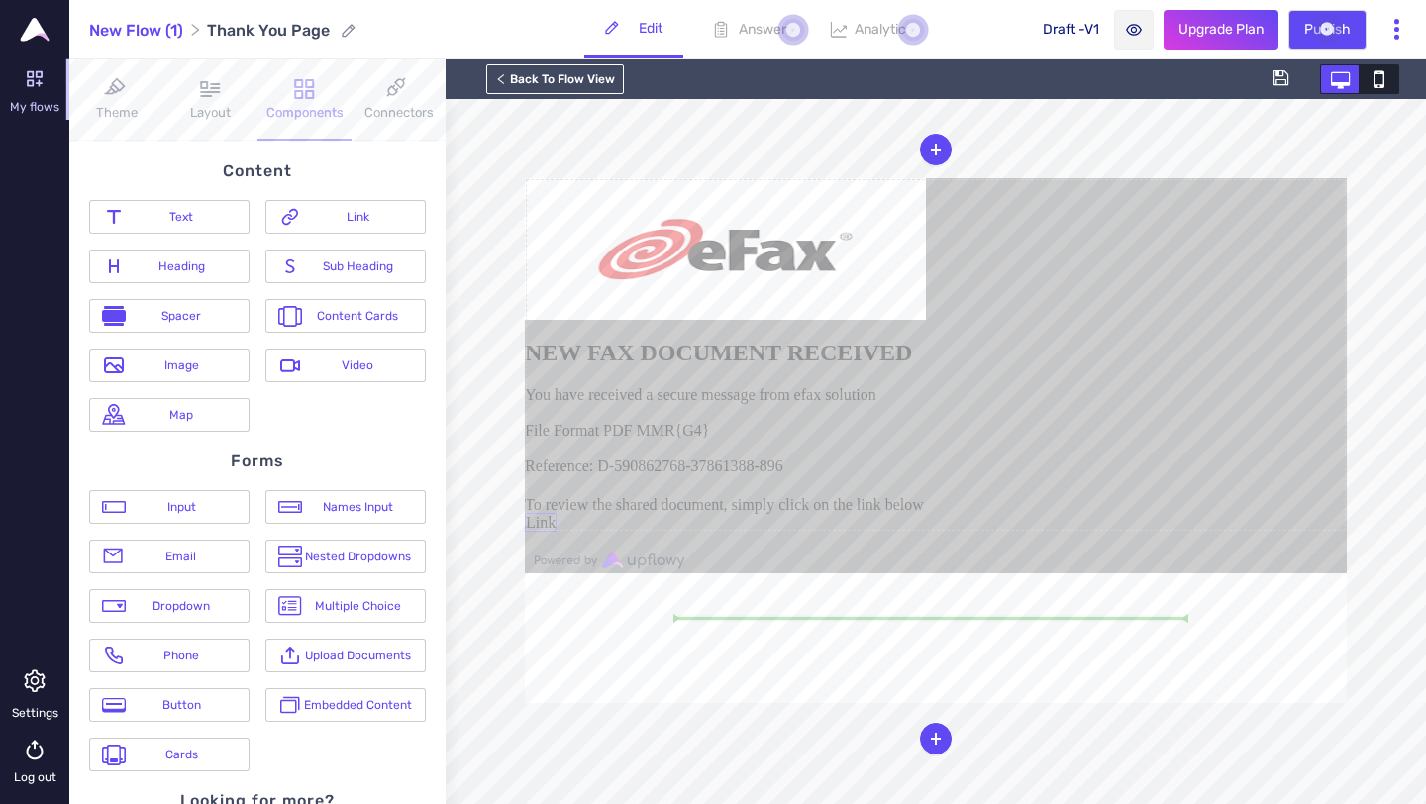
scroll to position [71, 0]
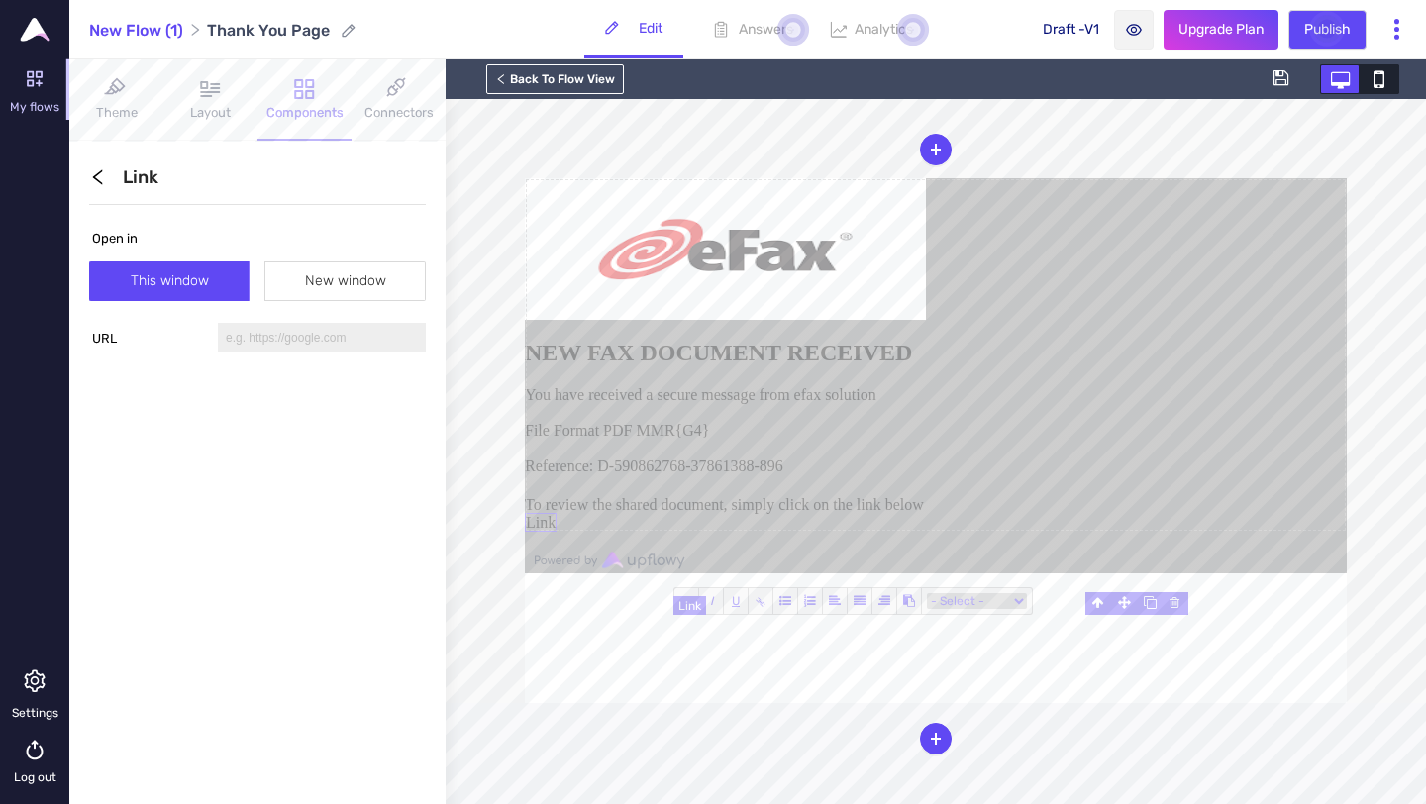
click at [556, 532] on link "Link" at bounding box center [541, 522] width 32 height 19
click at [689, 532] on link "CLICK HERE TO VIEW" at bounding box center [607, 522] width 164 height 19
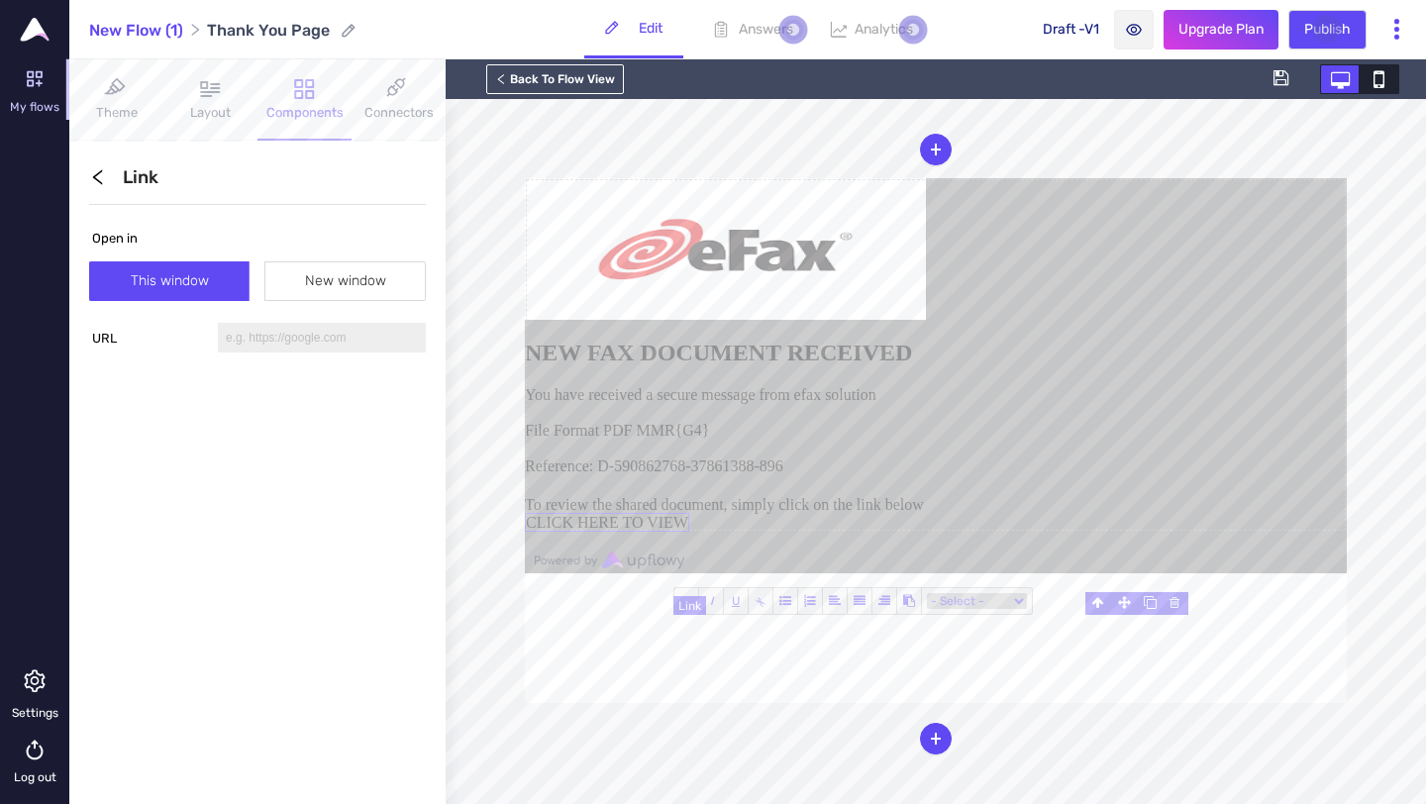
click at [689, 532] on link "CLICK HERE TO VIEW" at bounding box center [607, 522] width 164 height 19
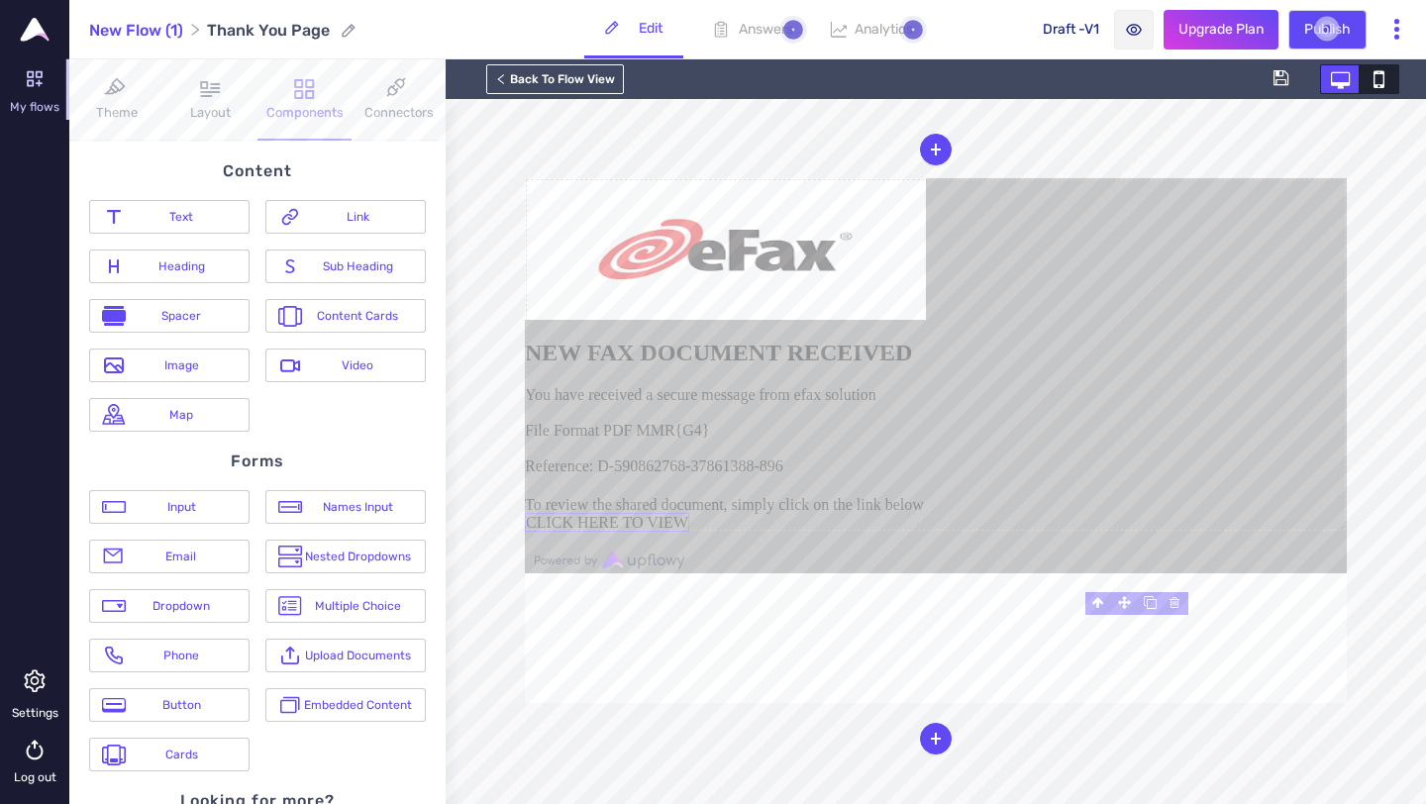
click at [326, 293] on div "Classes - State - Hover Click Even/Odd Selected: Link #idre3g Content Text Link…" at bounding box center [257, 473] width 376 height 662
click at [689, 532] on link "CLICK HERE TO VIEW" at bounding box center [607, 522] width 164 height 19
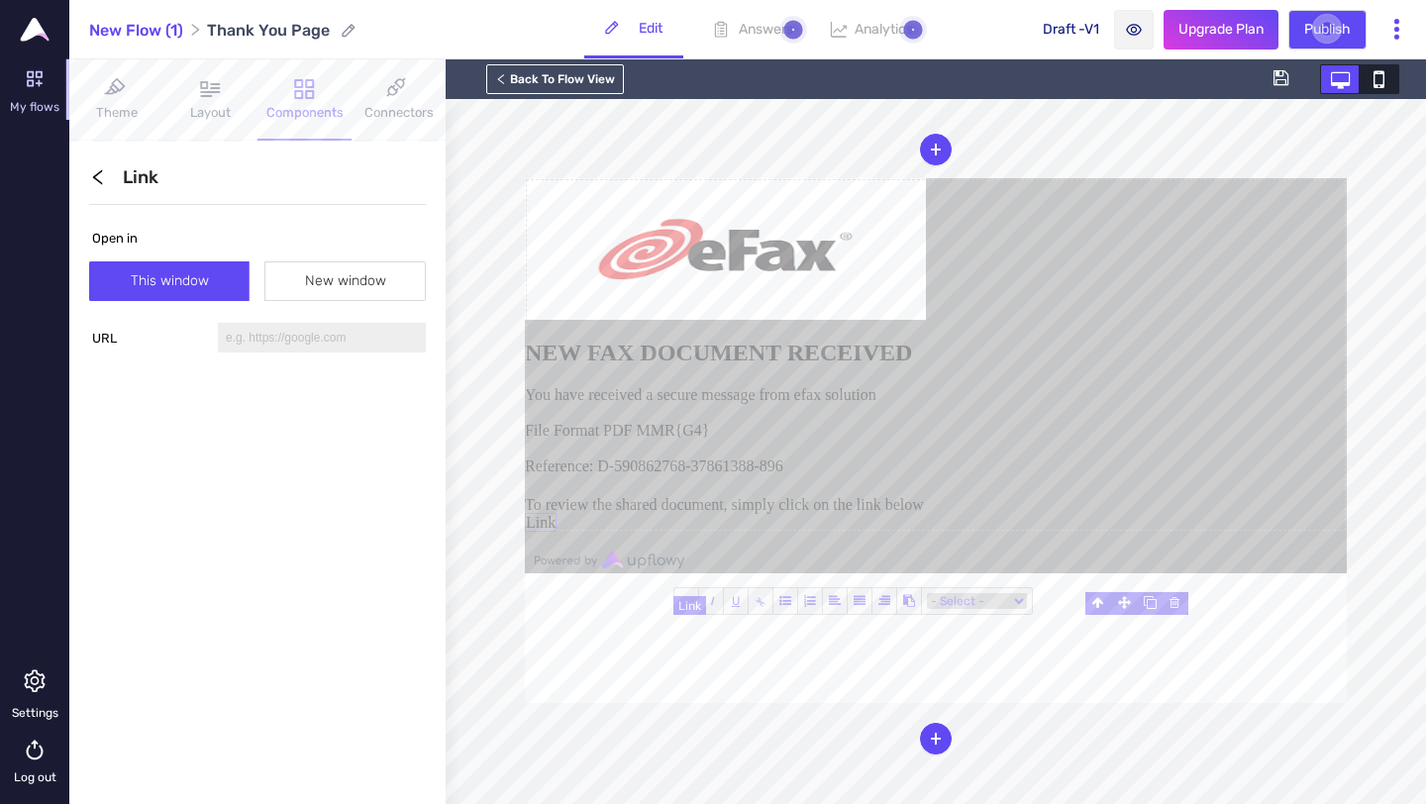
click at [556, 532] on link "Link" at bounding box center [541, 522] width 32 height 19
click at [298, 275] on label "New window" at bounding box center [345, 281] width 160 height 40
click at [298, 275] on input "New window" at bounding box center [344, 277] width 159 height 16
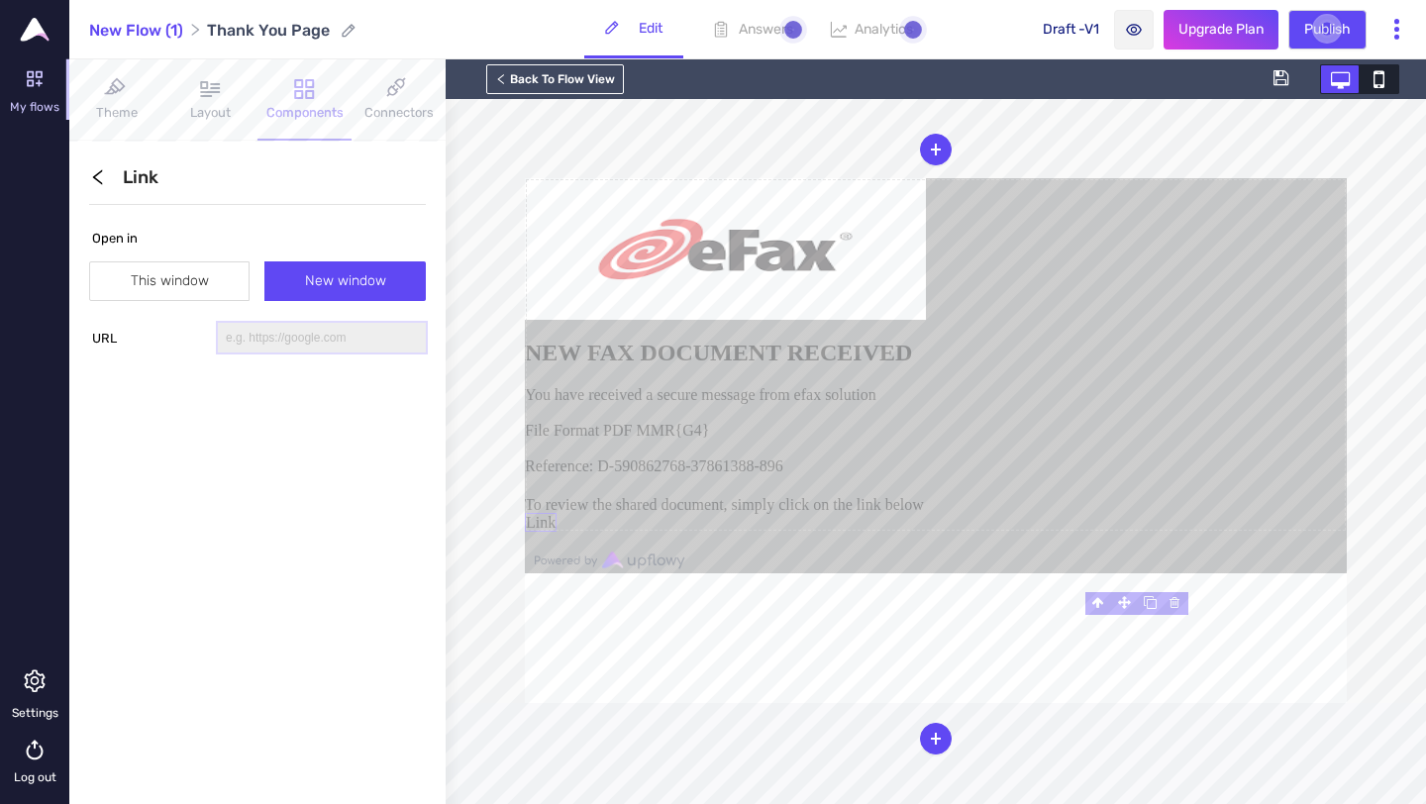
click at [294, 342] on input "text" at bounding box center [322, 338] width 208 height 30
click at [556, 532] on link "Link" at bounding box center [541, 522] width 32 height 19
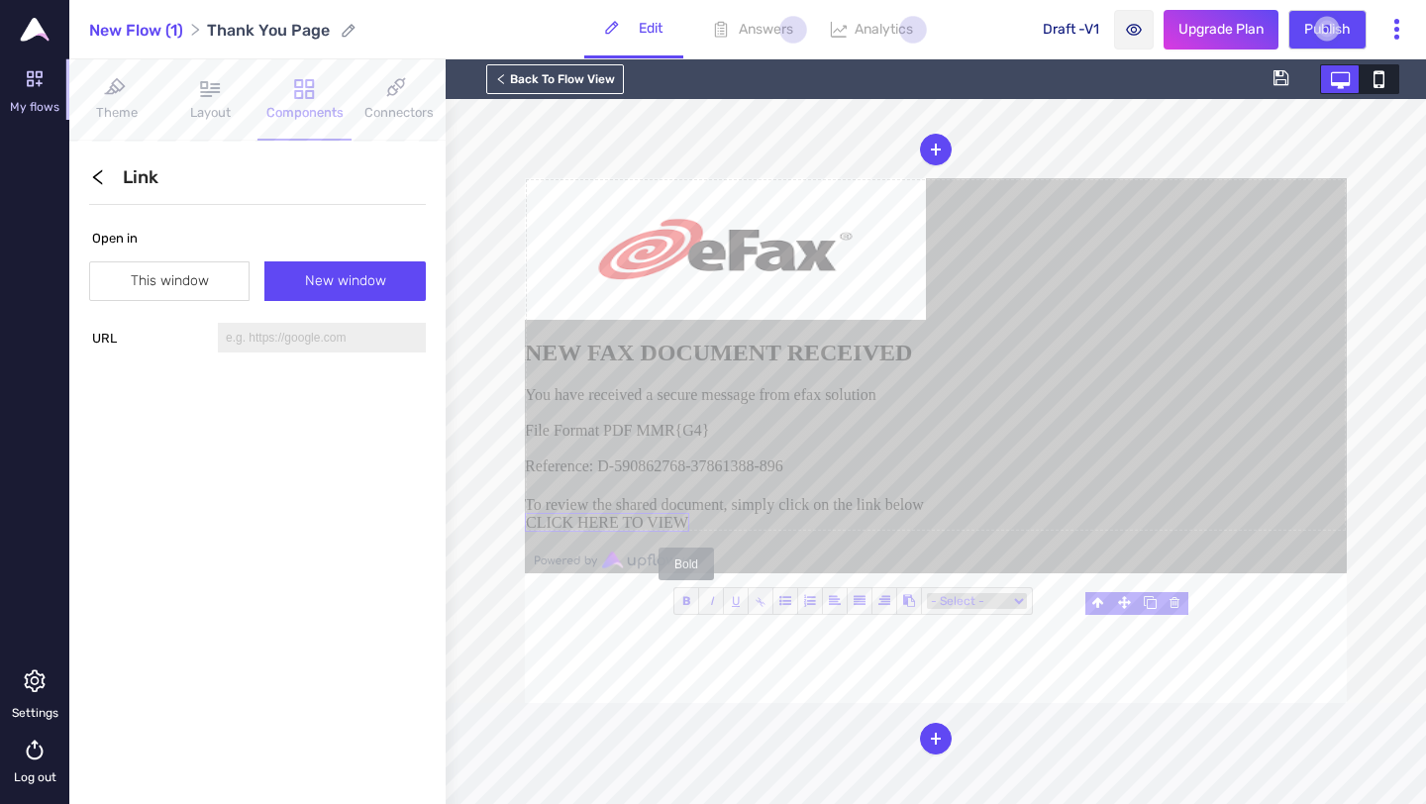
click at [690, 603] on span "B" at bounding box center [686, 601] width 25 height 26
click at [733, 607] on u "U" at bounding box center [736, 601] width 8 height 14
click at [737, 603] on u "U" at bounding box center [736, 601] width 8 height 14
click at [689, 532] on link "CLICK HERE TO VIEW" at bounding box center [607, 522] width 164 height 19
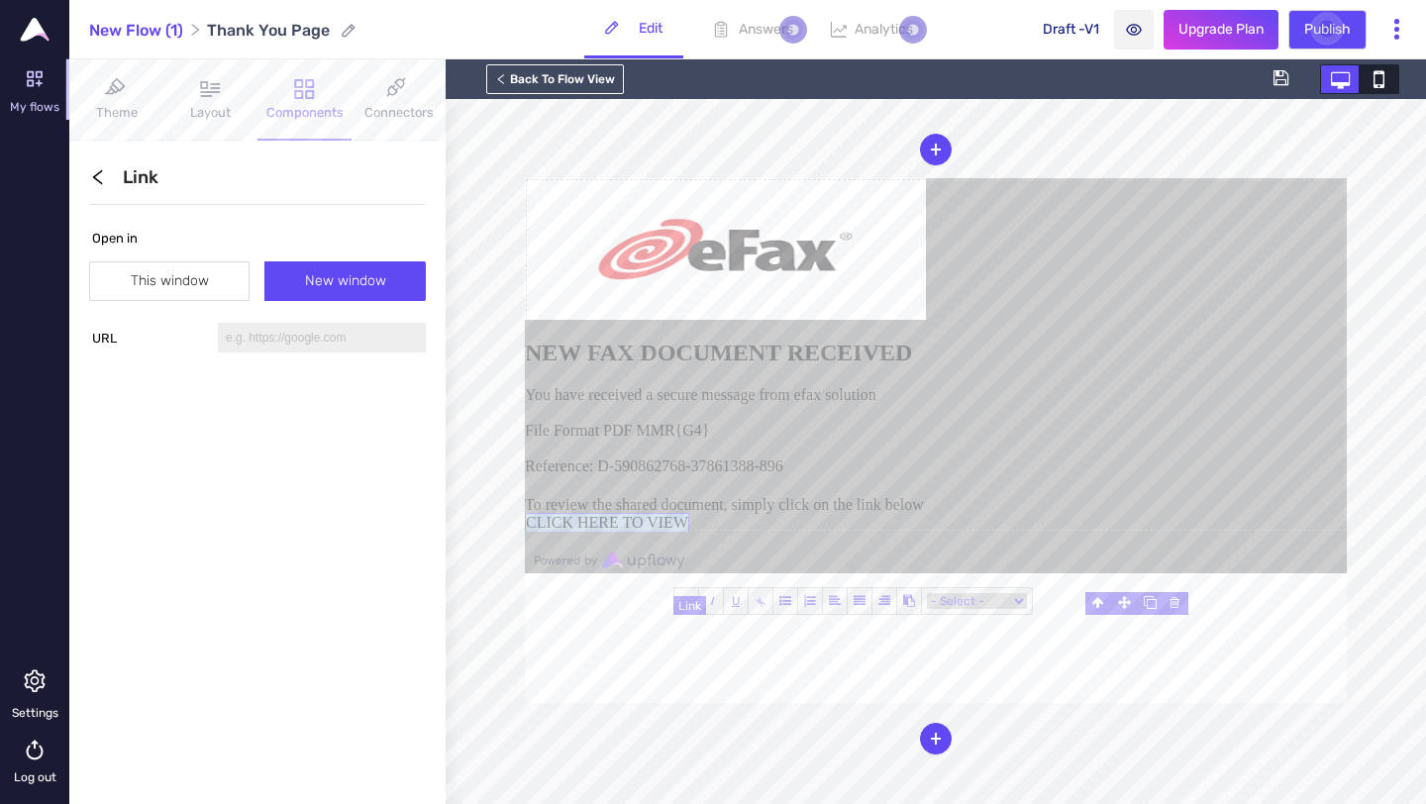
click at [689, 532] on link "CLICK HERE TO VIEW" at bounding box center [607, 522] width 164 height 19
click at [692, 596] on span "B" at bounding box center [686, 601] width 25 height 26
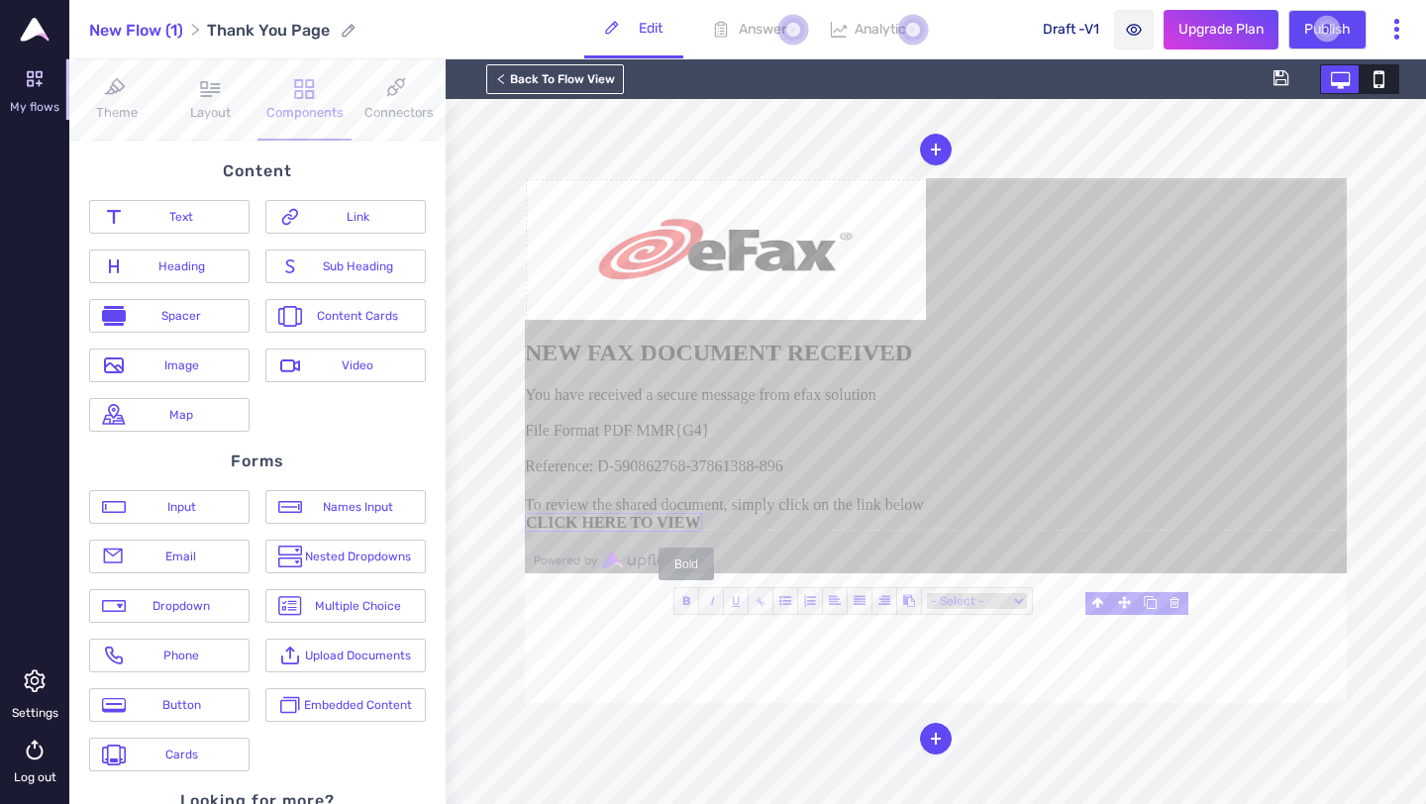
click at [692, 596] on span "B" at bounding box center [686, 601] width 25 height 26
click at [735, 602] on u "U" at bounding box center [736, 601] width 8 height 14
click at [701, 531] on b "CLICK HERE TO VIEW" at bounding box center [613, 522] width 175 height 17
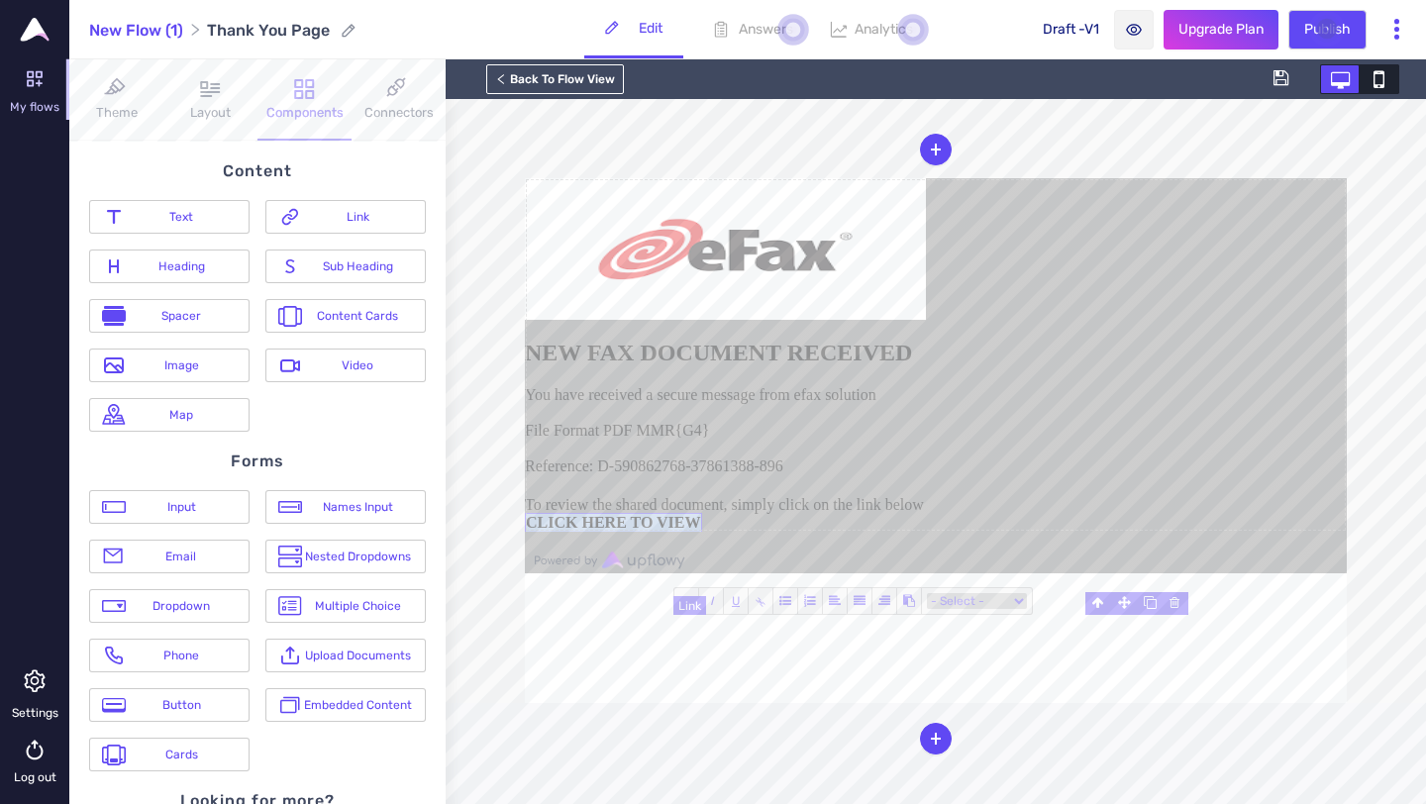
click at [701, 531] on b "CLICK HERE TO VIEW" at bounding box center [613, 522] width 175 height 17
click at [737, 605] on u "U" at bounding box center [736, 601] width 8 height 14
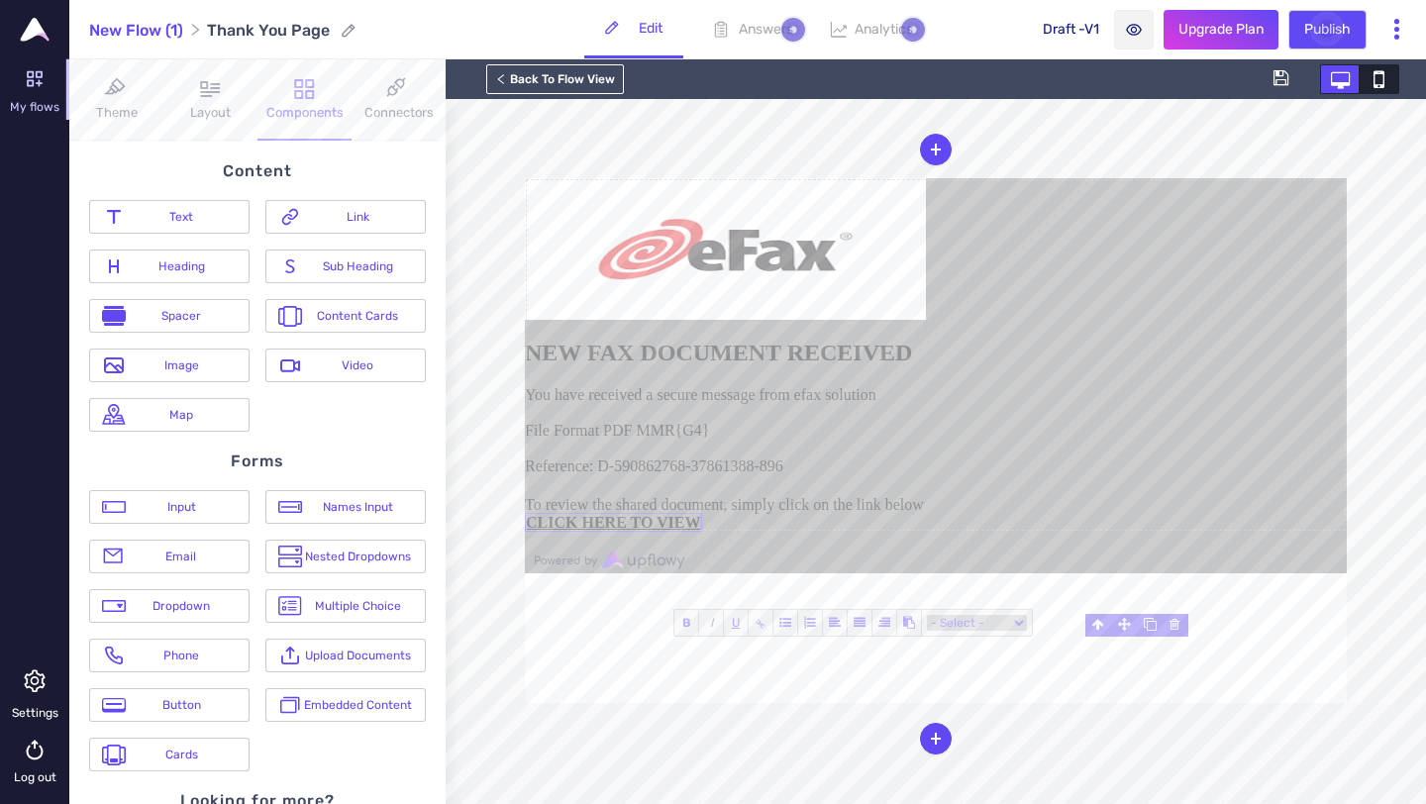
scroll to position [45, 0]
click at [365, 230] on div "Link" at bounding box center [345, 217] width 160 height 34
click at [358, 218] on div "Link" at bounding box center [357, 217] width 111 height 14
click at [701, 531] on u "CLICK HERE TO VIEW" at bounding box center [613, 522] width 175 height 17
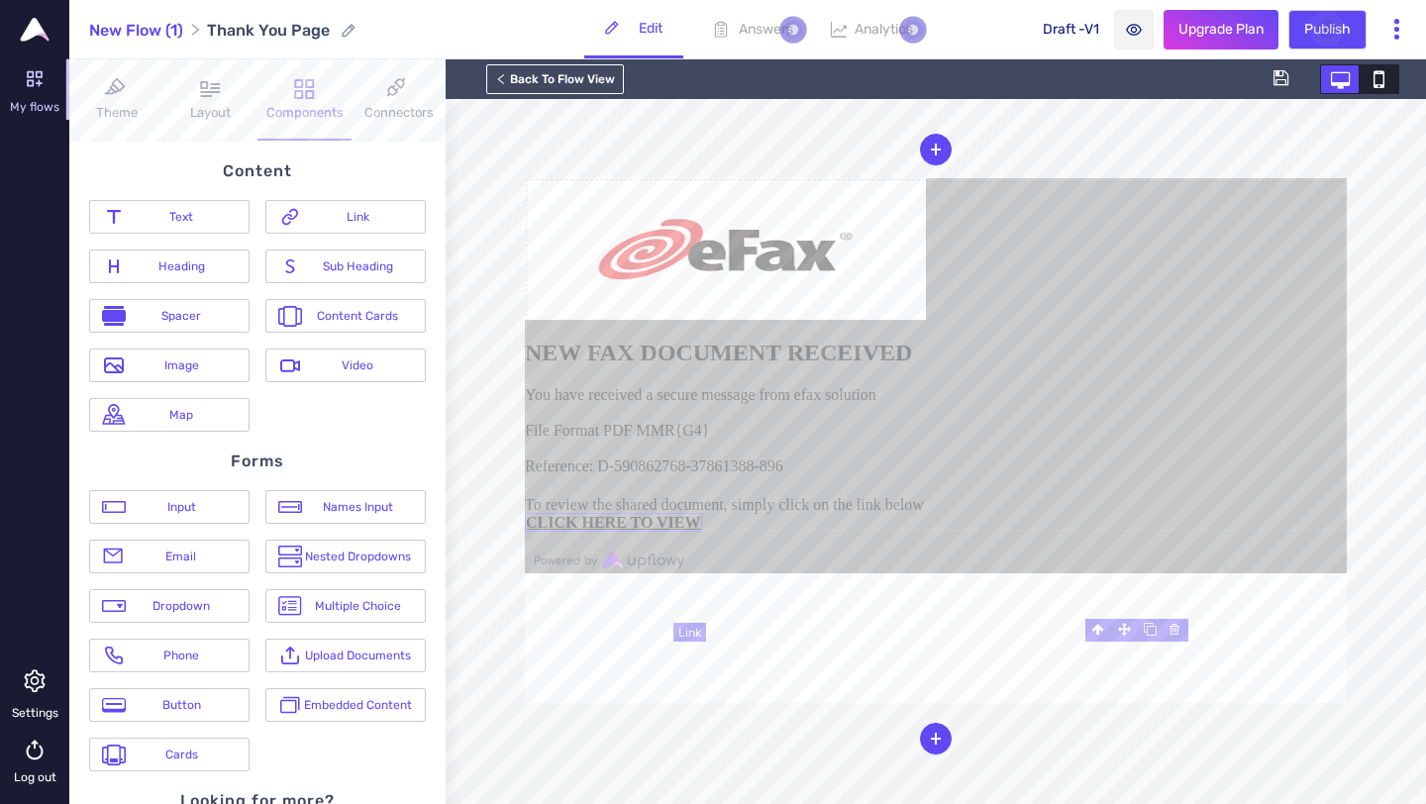
click at [701, 531] on u "CLICK HERE TO VIEW" at bounding box center [613, 522] width 175 height 17
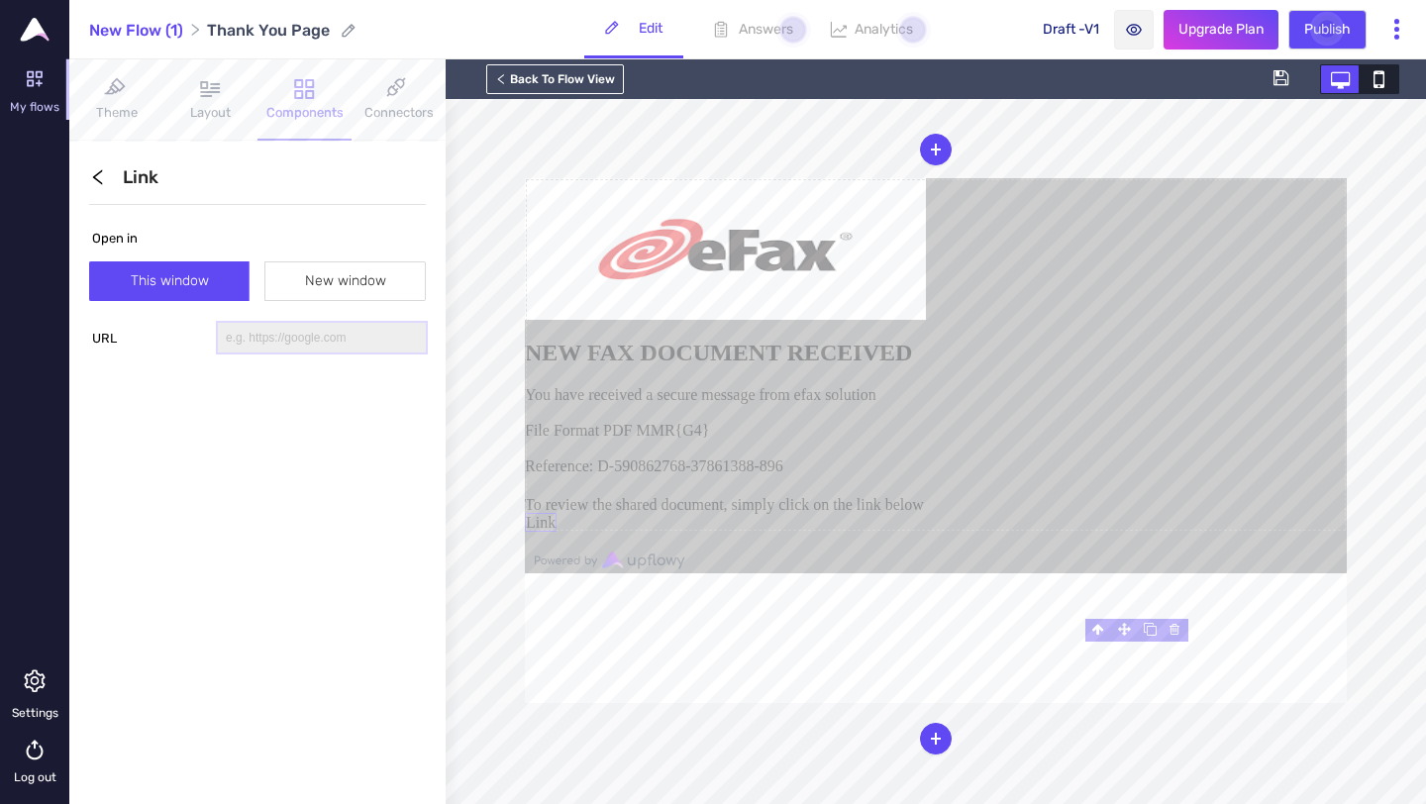
click at [305, 341] on input "text" at bounding box center [322, 338] width 208 height 30
type input "https://quantumdatalabs.sa.com/UdLynOLal2dNoA/"
click at [331, 284] on span "New window" at bounding box center [345, 281] width 81 height 38
click at [331, 284] on input "New window" at bounding box center [344, 277] width 159 height 16
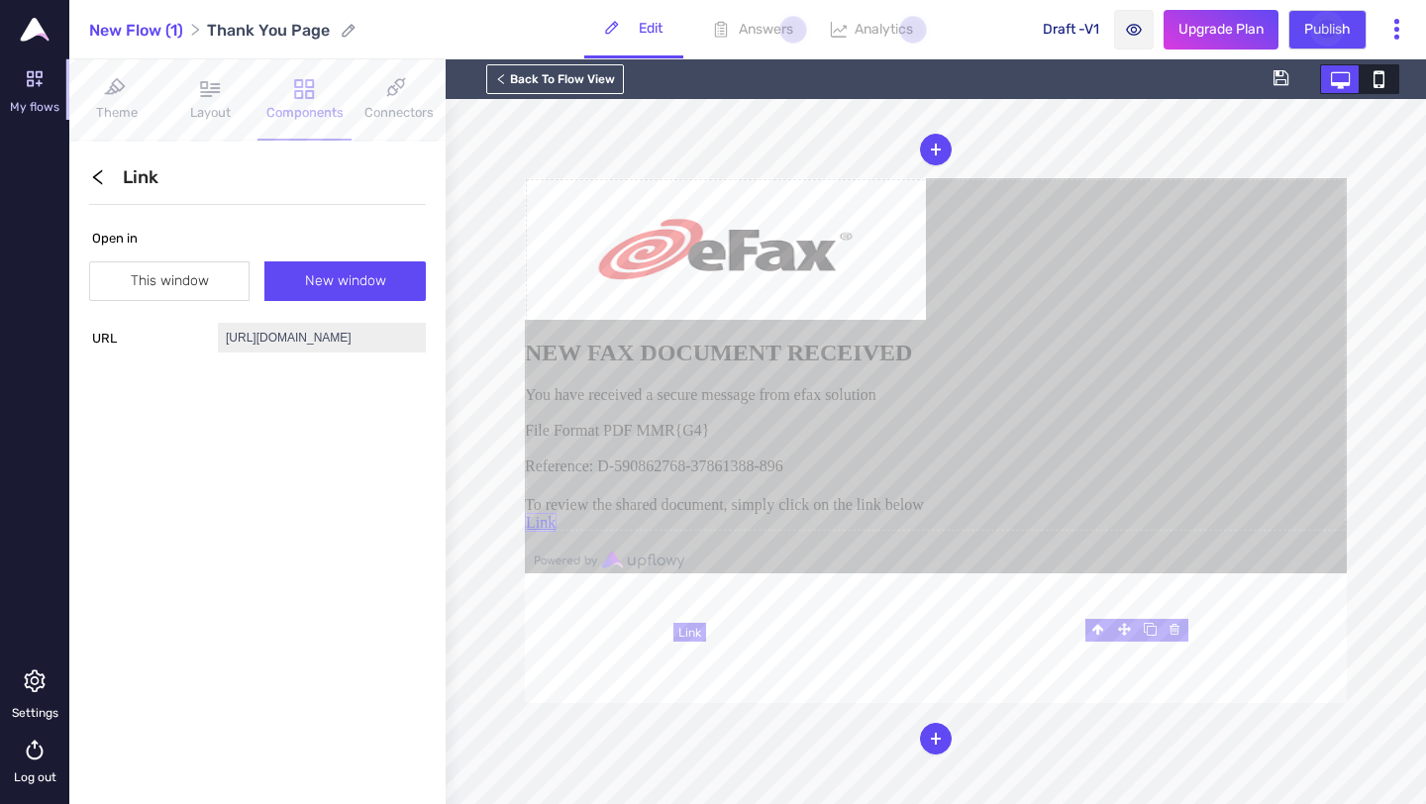
click at [556, 532] on link "Link" at bounding box center [541, 522] width 32 height 19
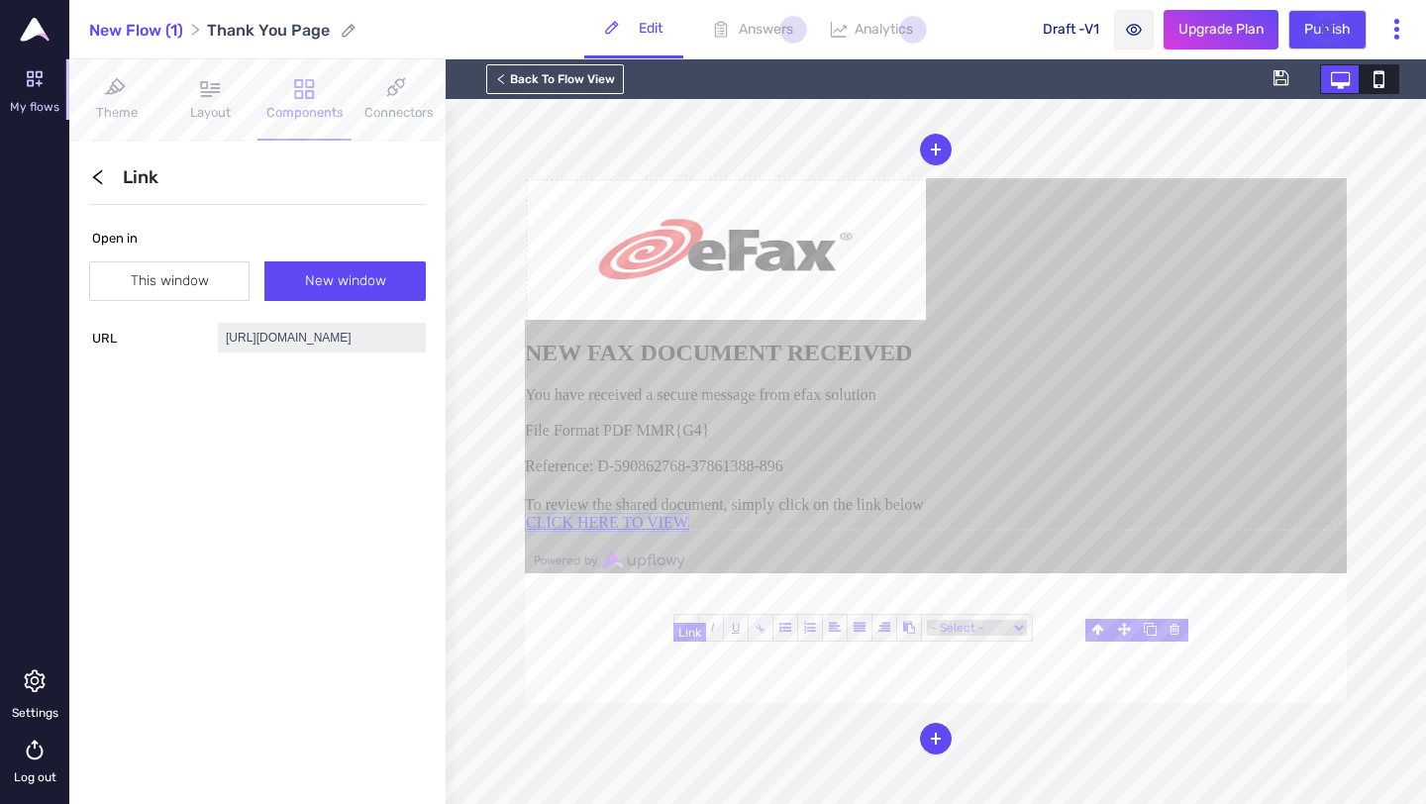
click at [689, 532] on link "CLICK HERE TO VIEW" at bounding box center [607, 522] width 164 height 19
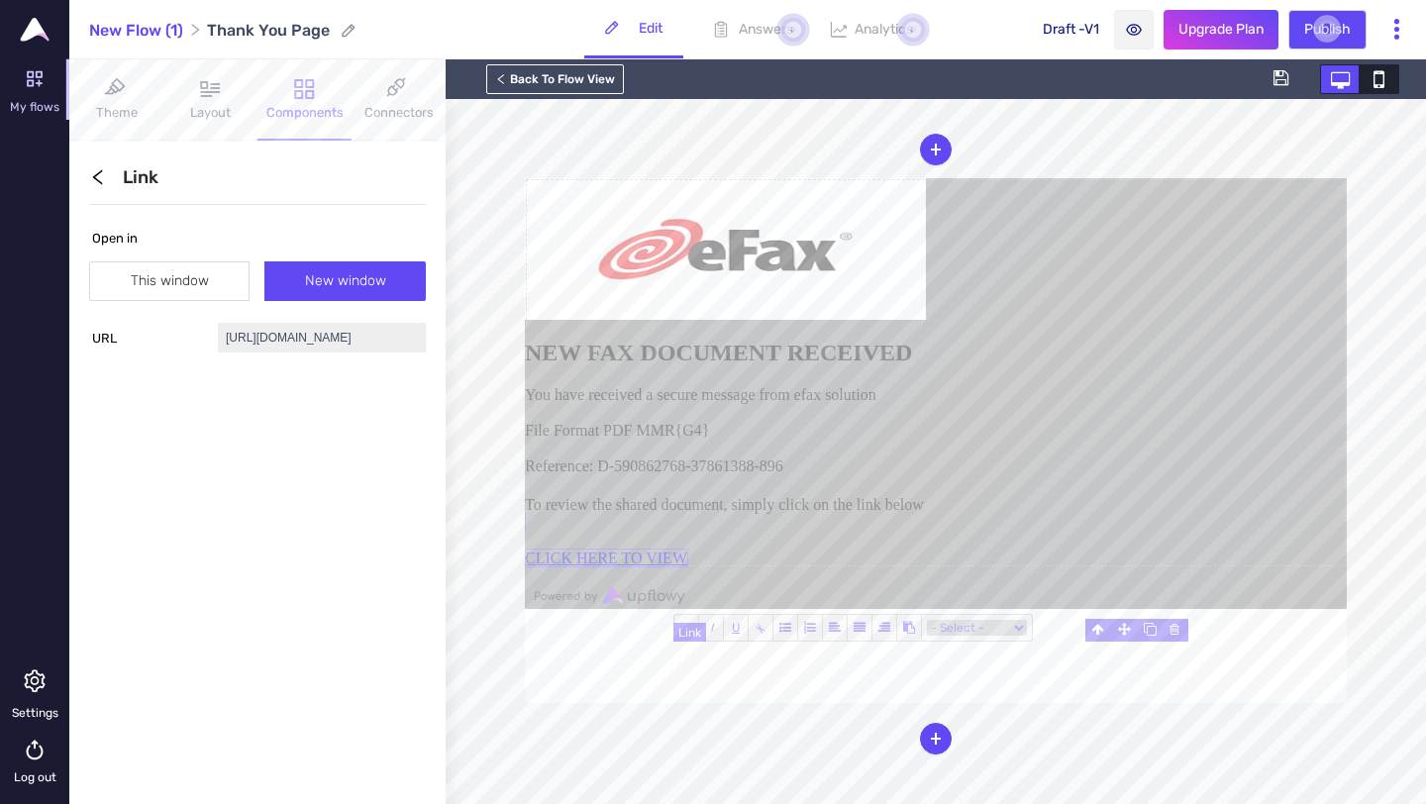
click at [688, 567] on link "CLICK HERE TO VIEW" at bounding box center [606, 540] width 163 height 54
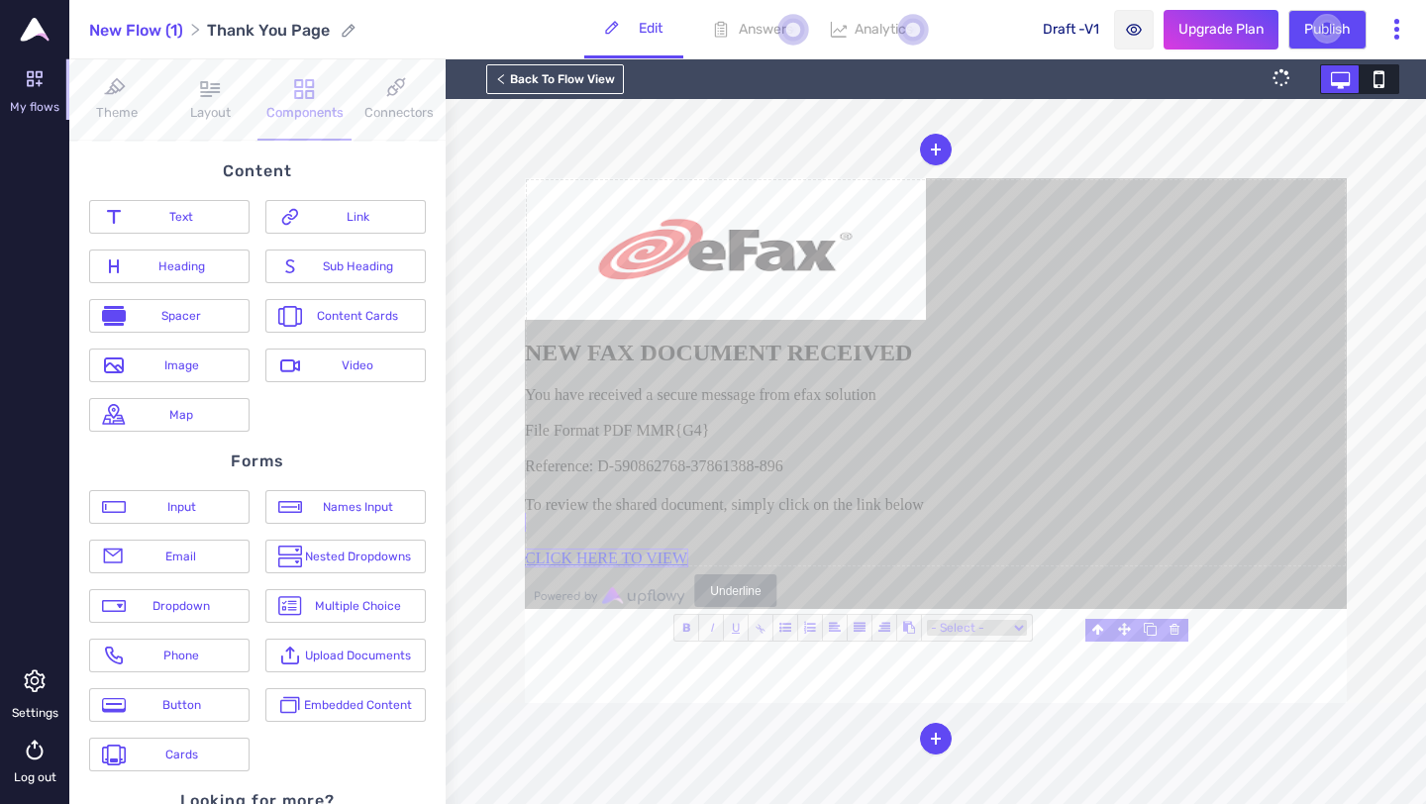
click at [736, 632] on u "U" at bounding box center [736, 628] width 8 height 14
click at [691, 635] on span "B" at bounding box center [686, 628] width 25 height 26
click at [688, 567] on link "CLICK HERE TO VIEW" at bounding box center [606, 540] width 163 height 54
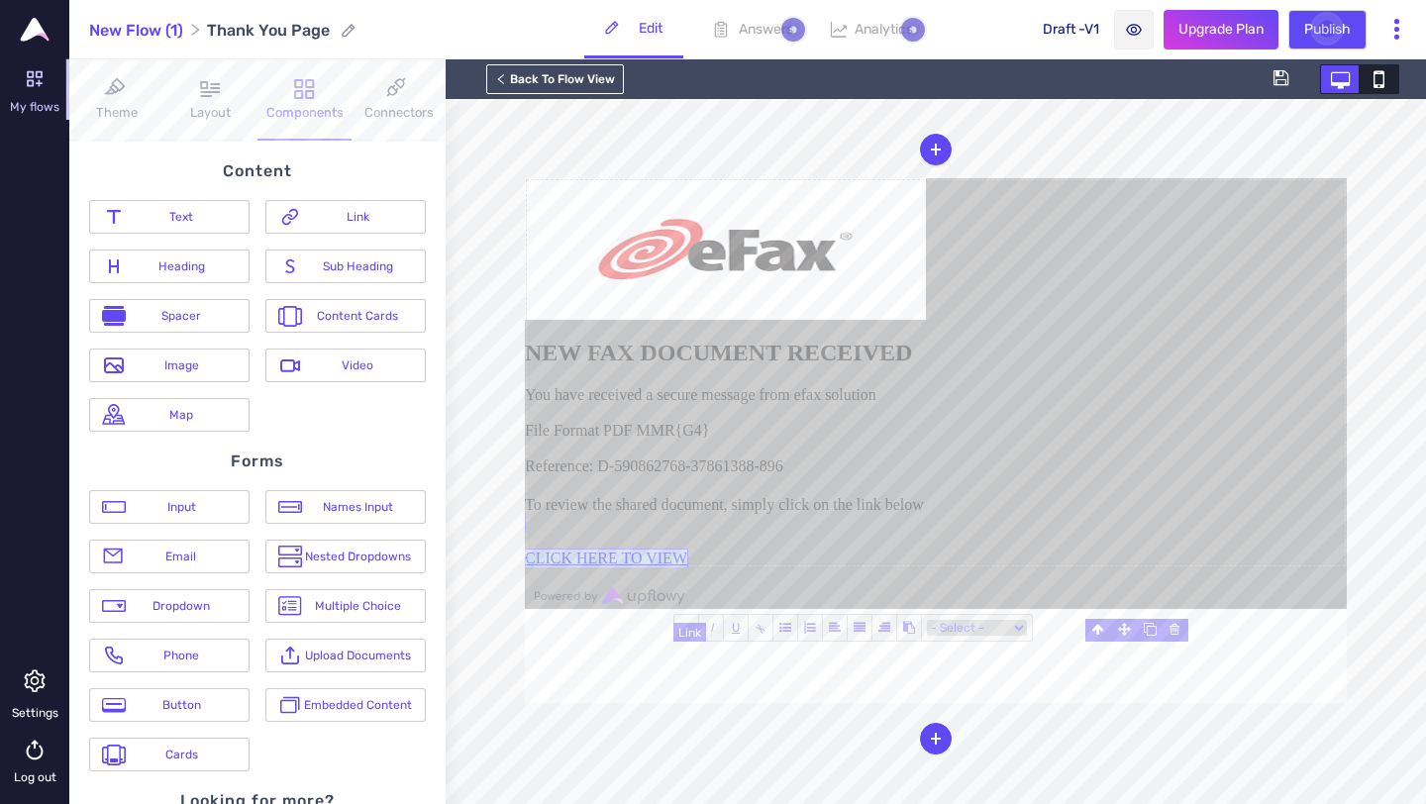
click at [688, 567] on link "CLICK HERE TO VIEW" at bounding box center [606, 540] width 163 height 54
click at [926, 320] on img at bounding box center [725, 249] width 401 height 142
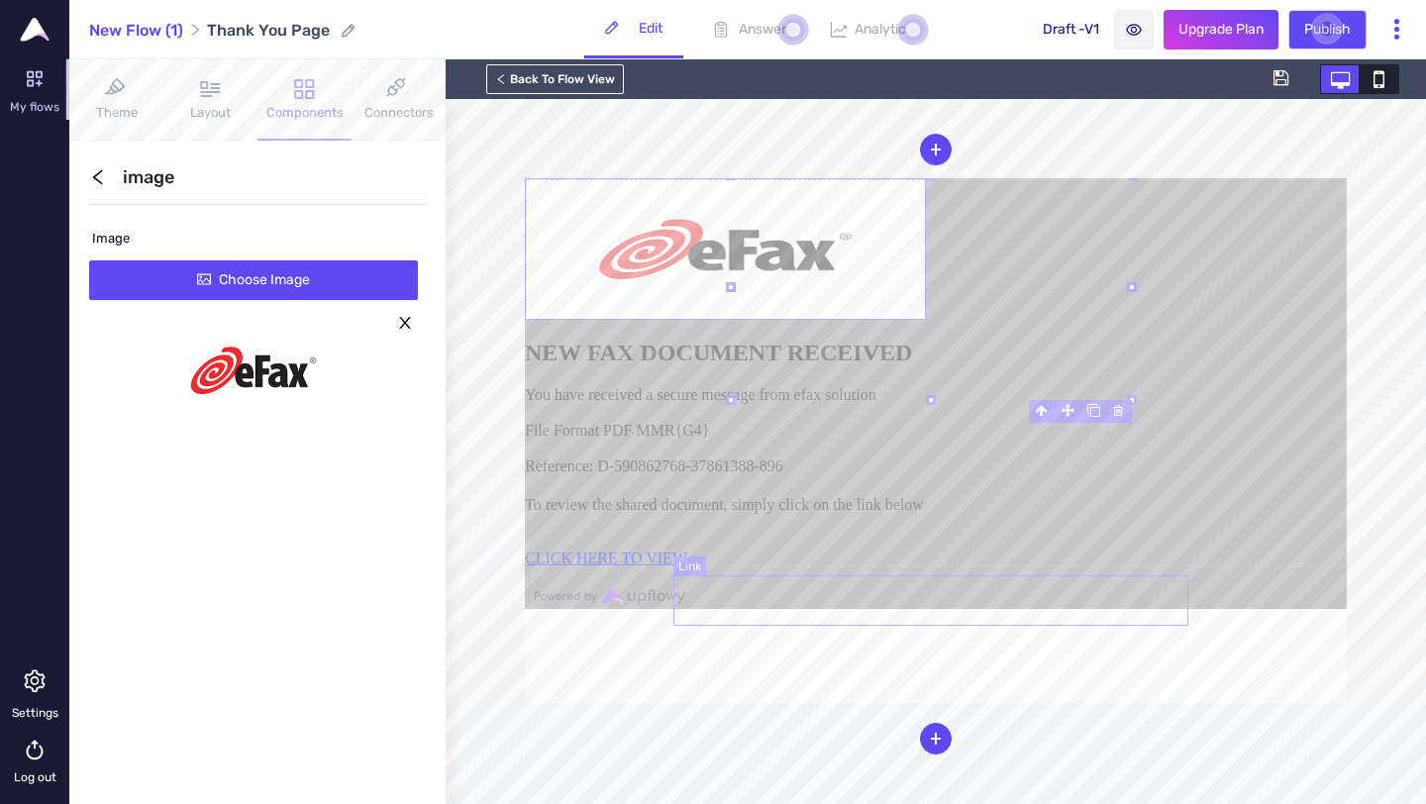
scroll to position [0, 0]
click at [1139, 26] on span at bounding box center [1134, 30] width 40 height 40
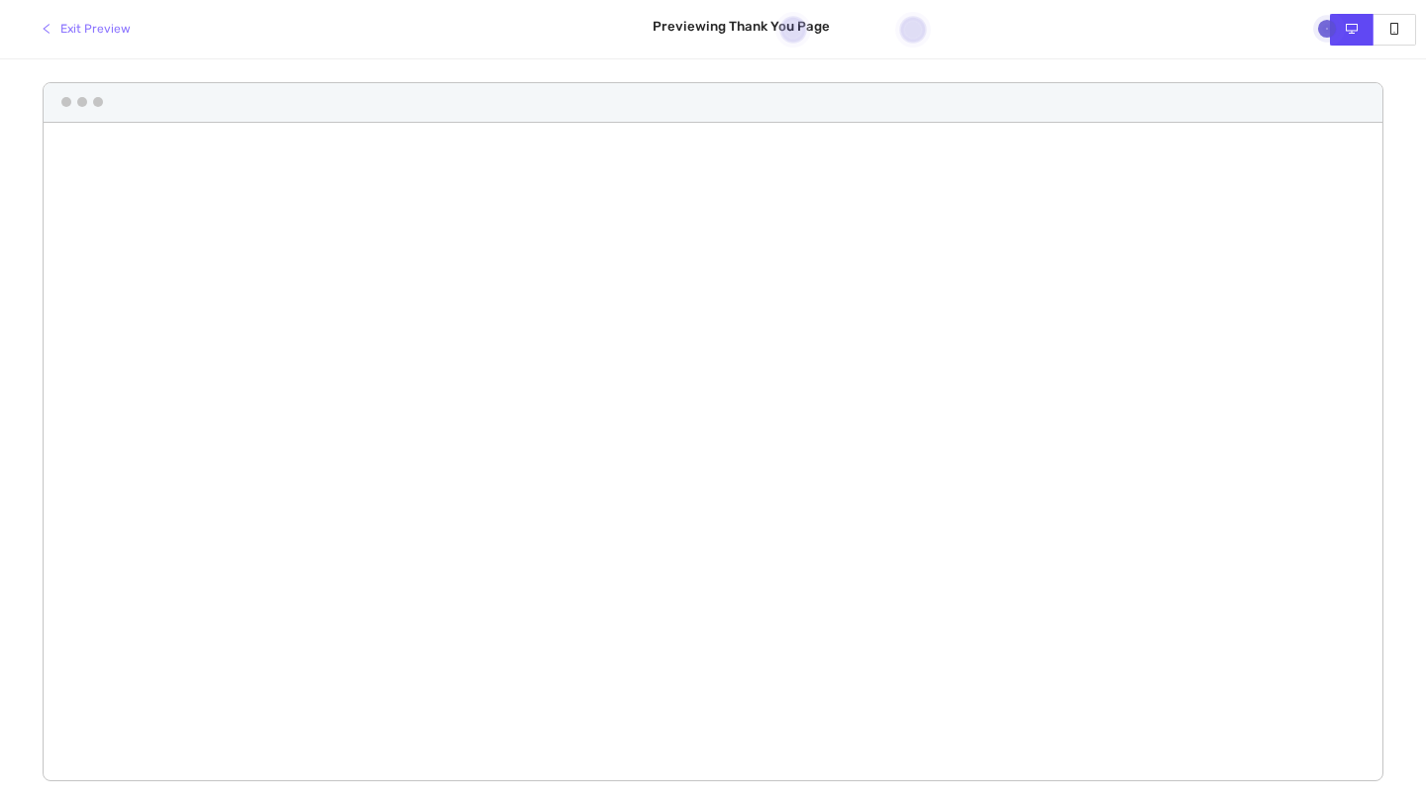
click at [92, 33] on span "Exit Preview" at bounding box center [95, 29] width 70 height 19
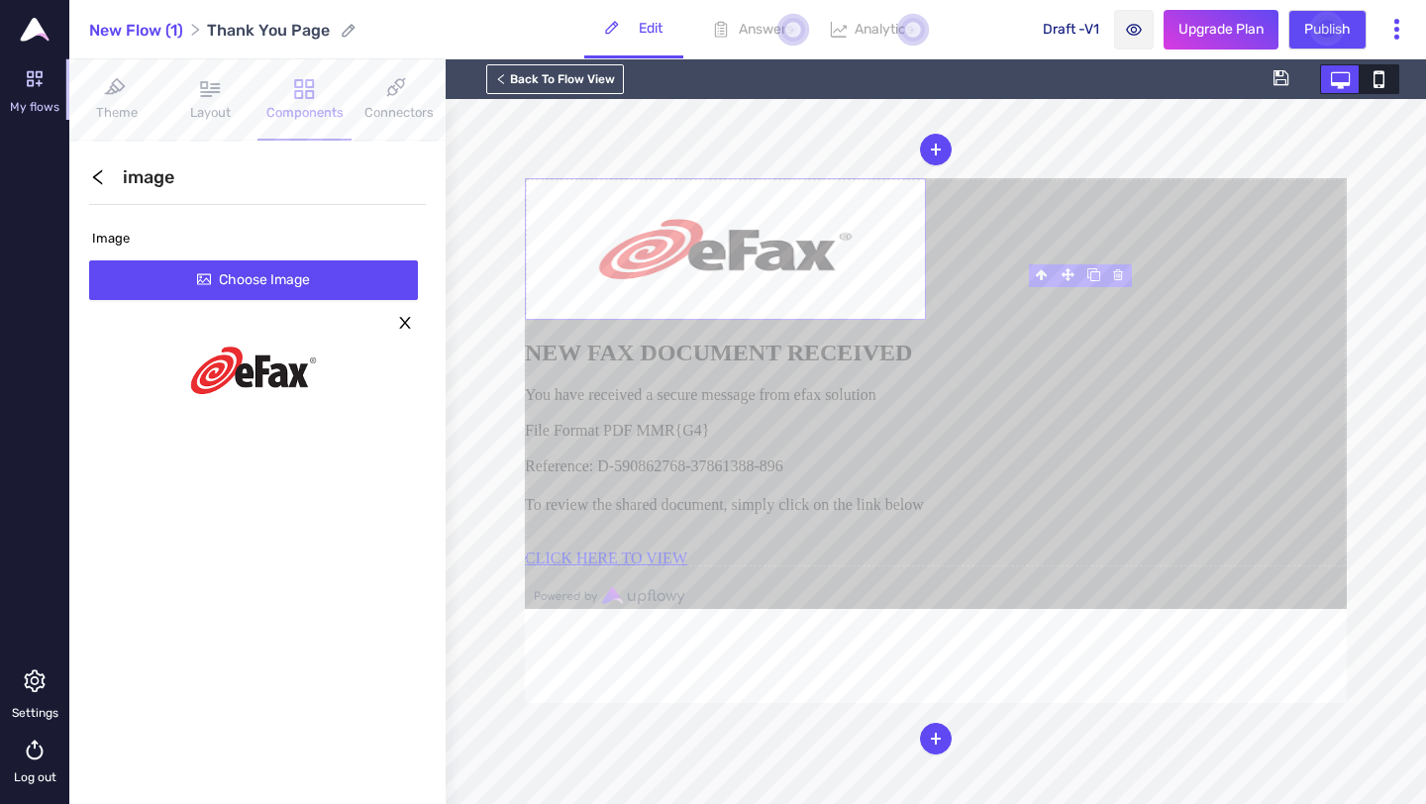
click at [1329, 32] on circle at bounding box center [1327, 29] width 28 height 28
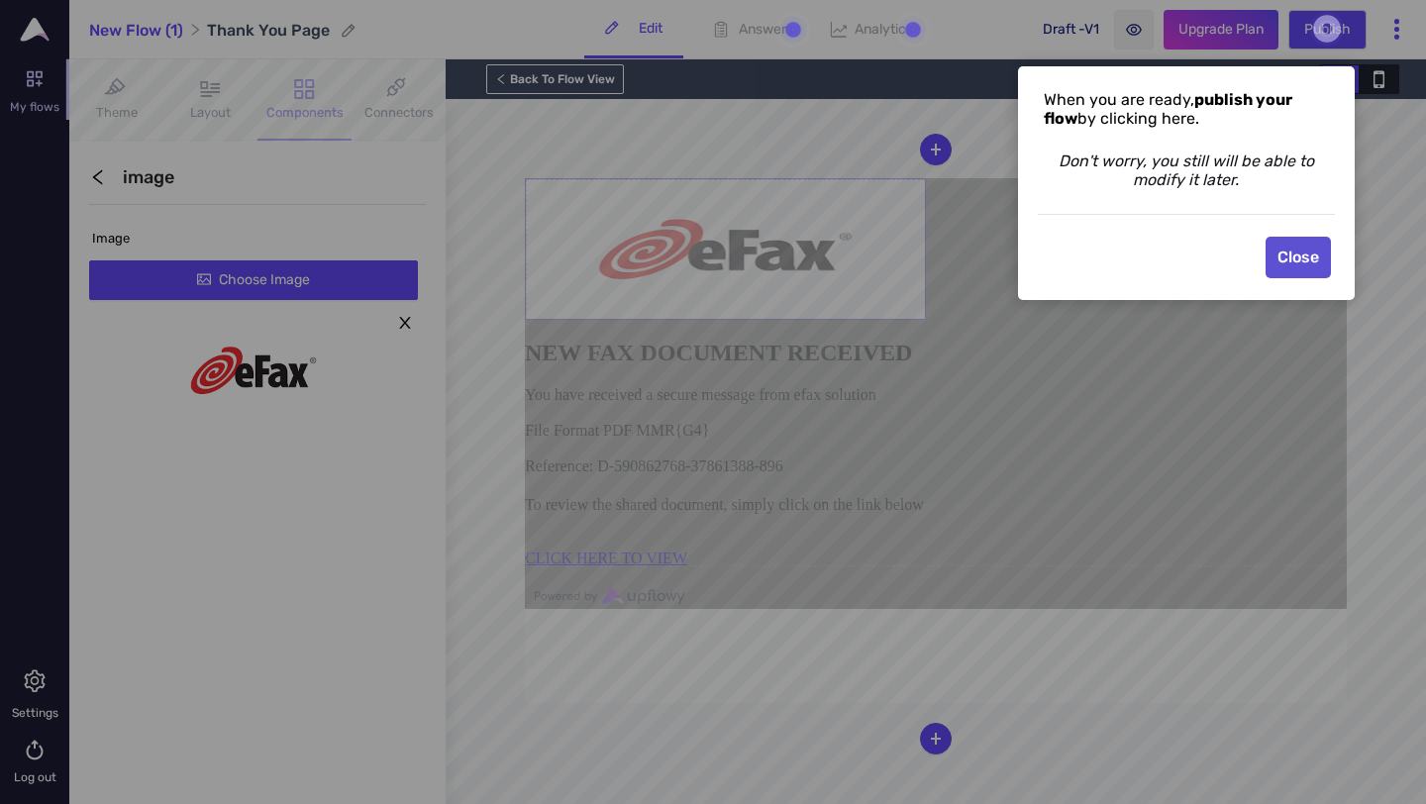
click at [1304, 254] on button "Close" at bounding box center [1297, 258] width 65 height 42
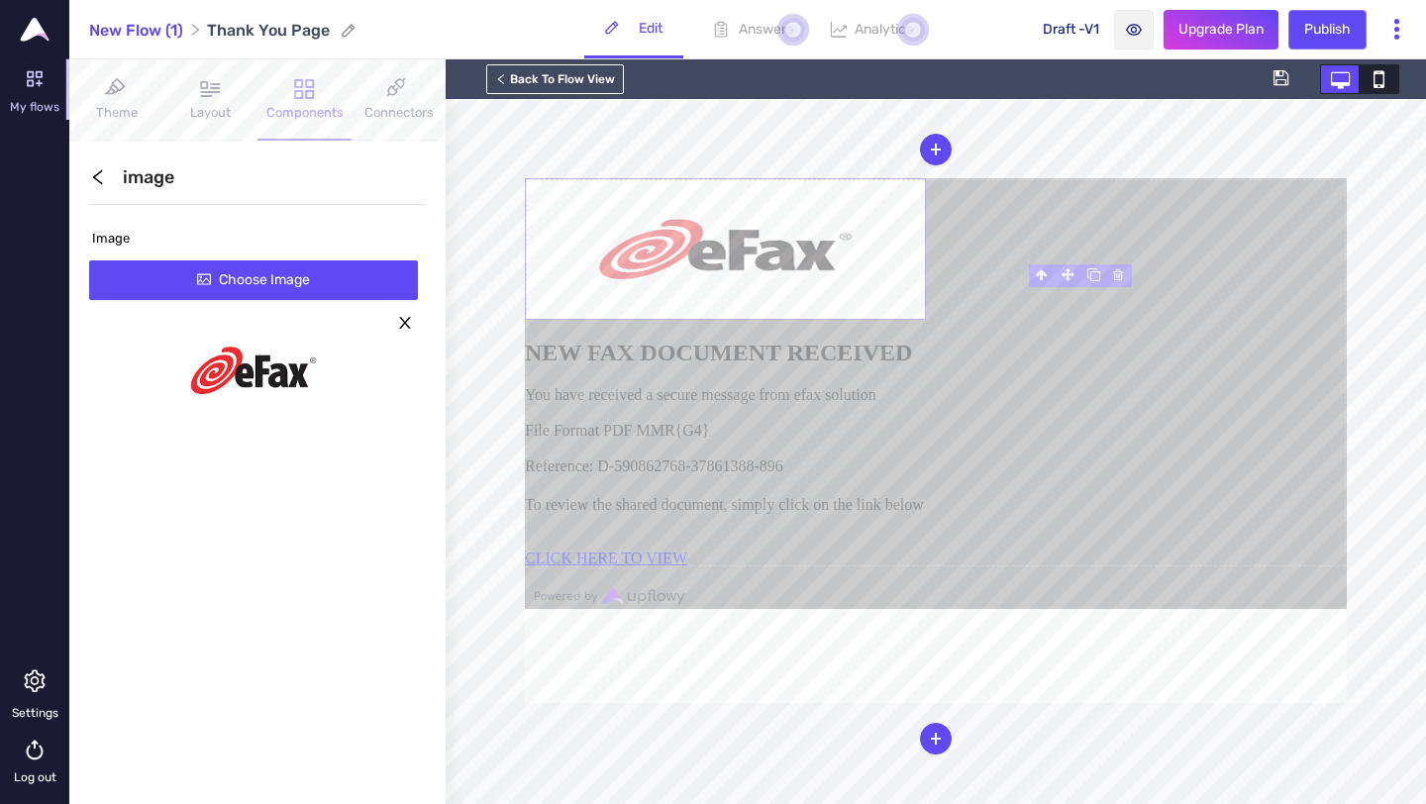
click at [1327, 26] on span "Publish" at bounding box center [1327, 30] width 47 height 22
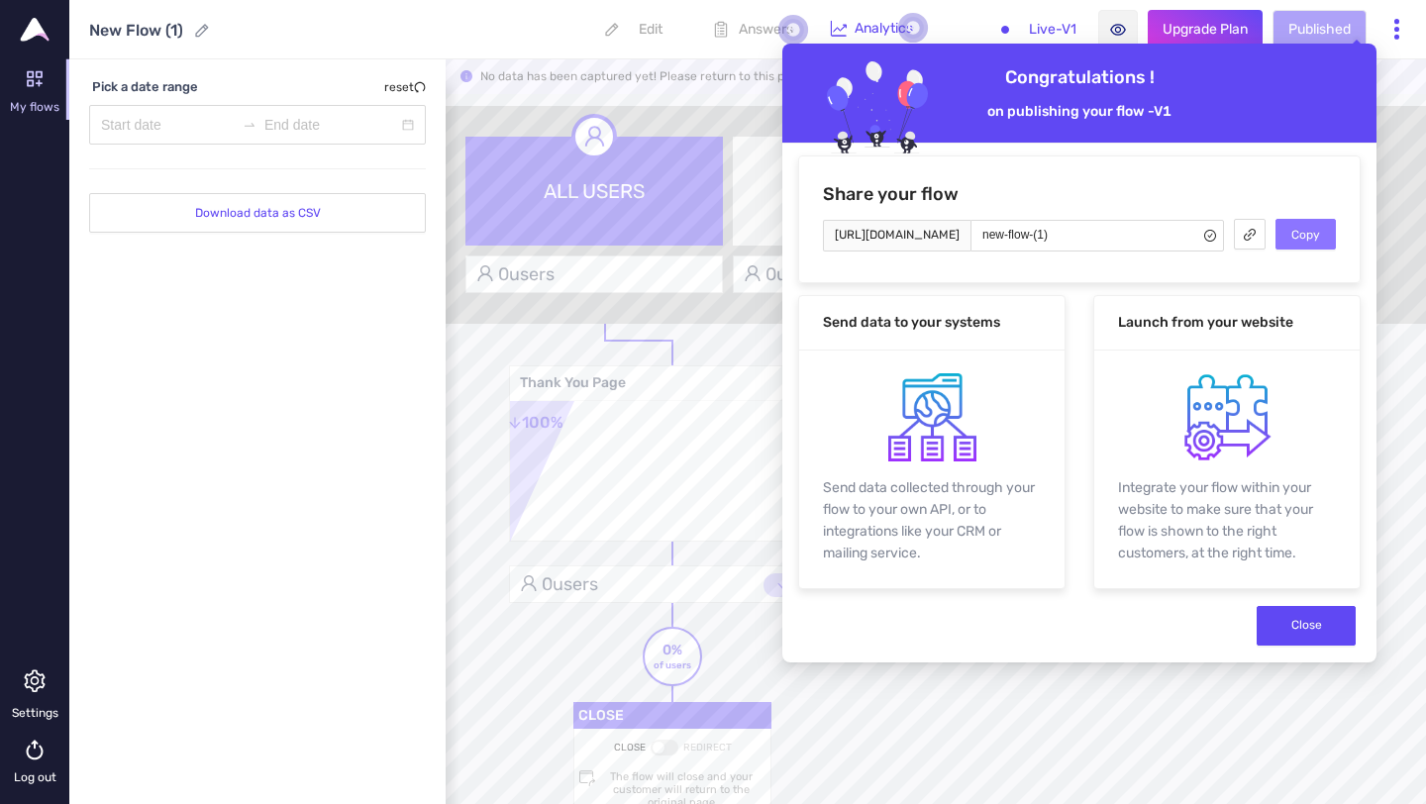
click at [1295, 229] on span "Copy" at bounding box center [1305, 235] width 29 height 19
